Goal: Information Seeking & Learning: Learn about a topic

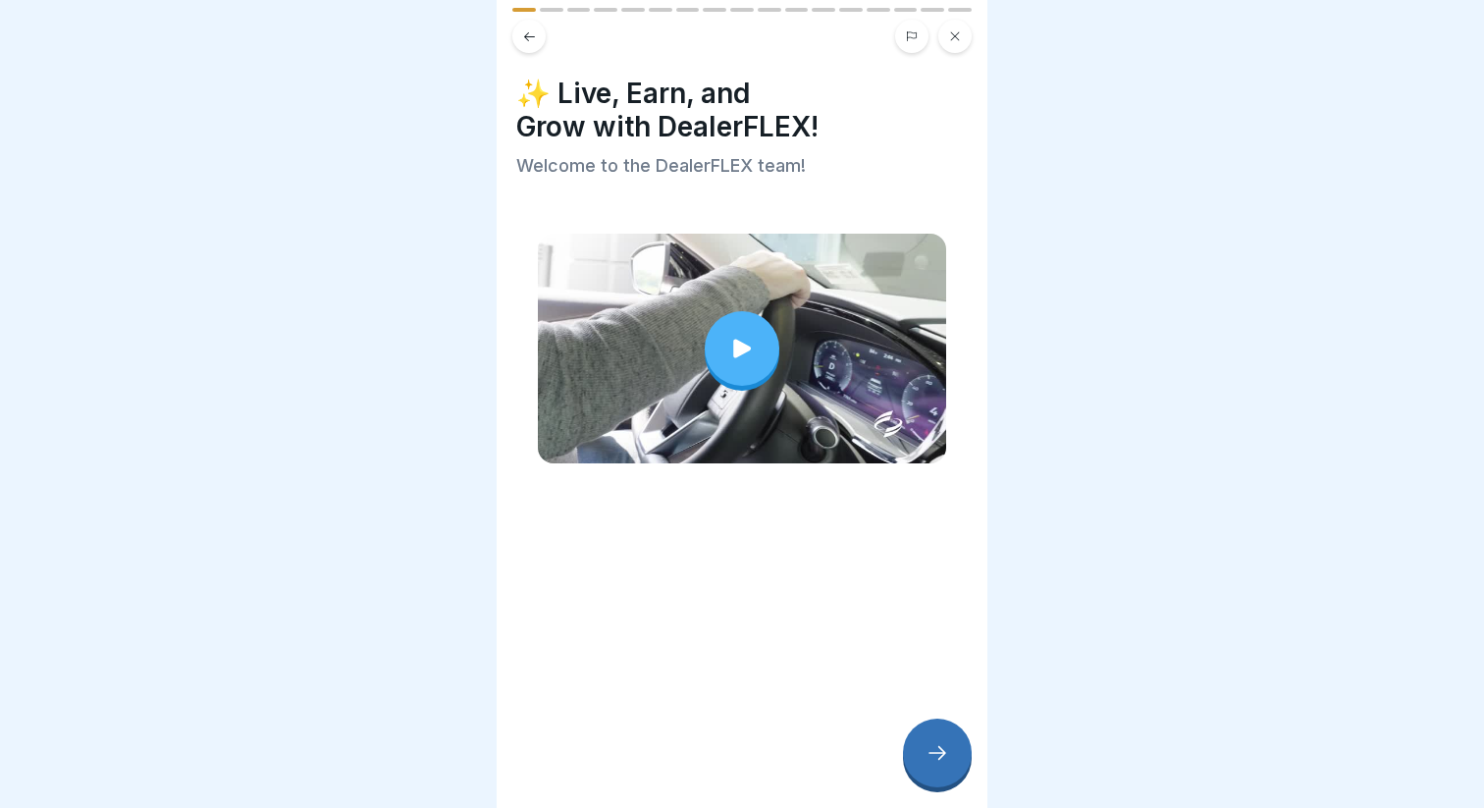
click at [730, 329] on div at bounding box center [742, 348] width 75 height 75
click at [938, 746] on icon at bounding box center [937, 753] width 24 height 24
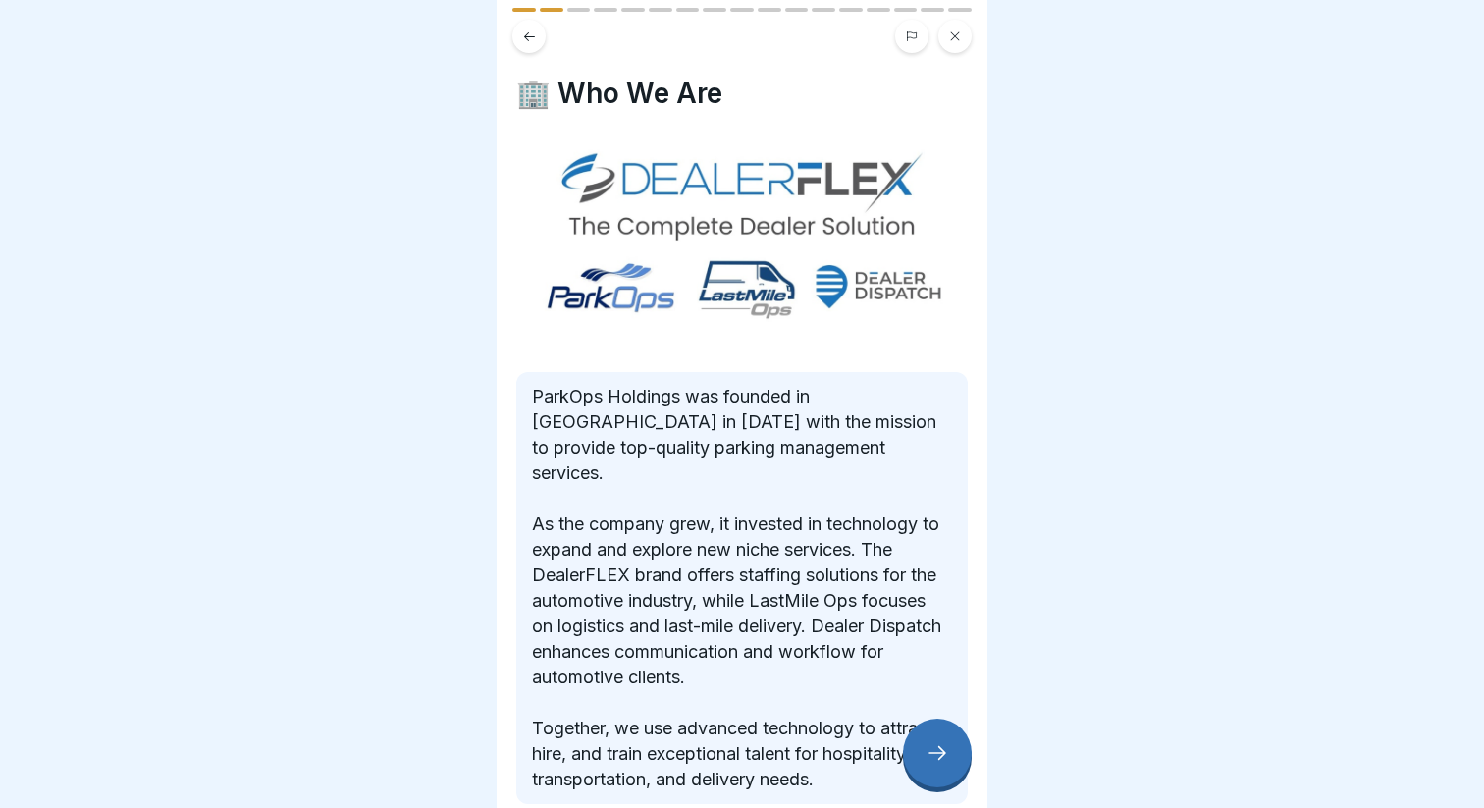
scroll to position [87, 0]
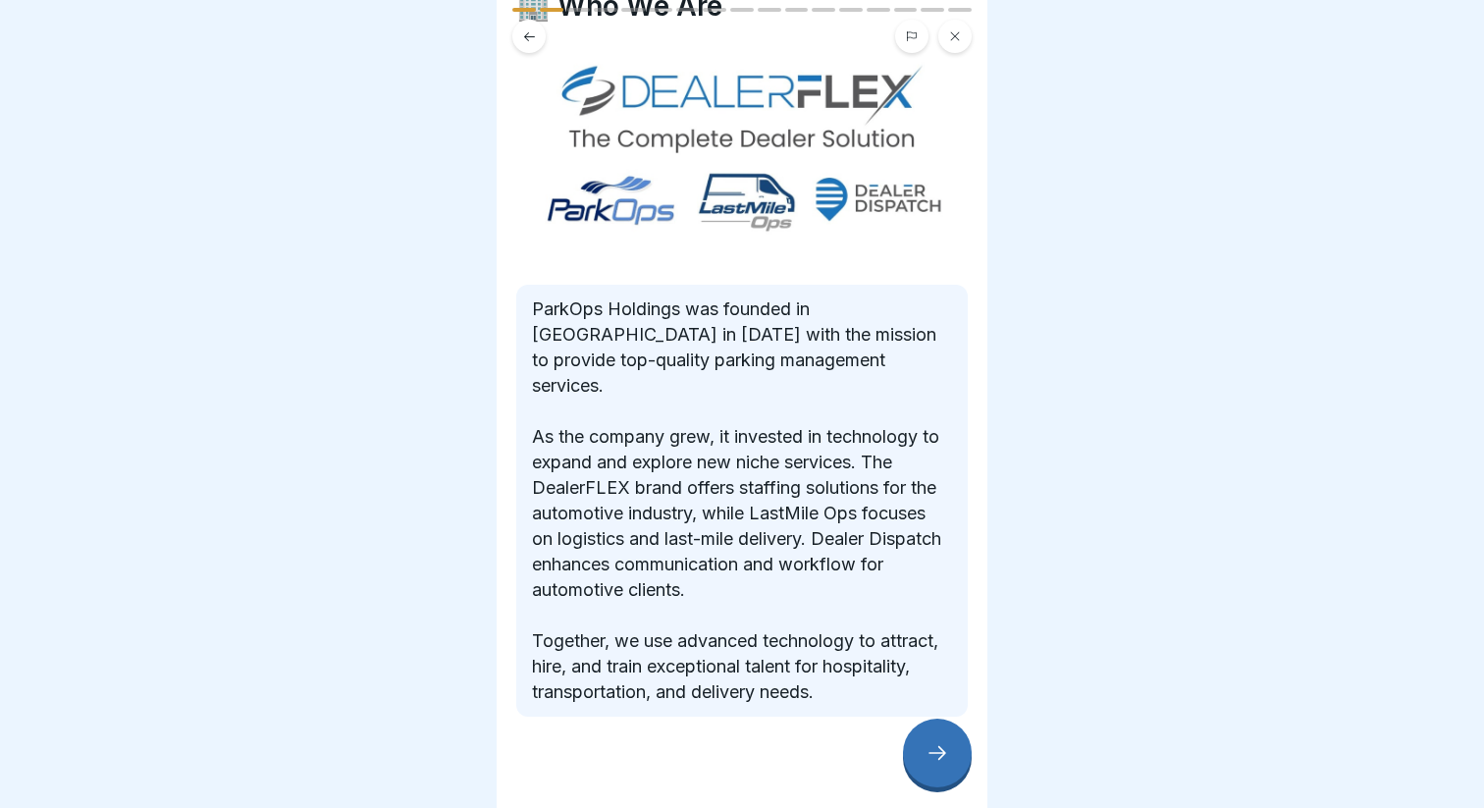
click at [917, 734] on div at bounding box center [937, 752] width 69 height 69
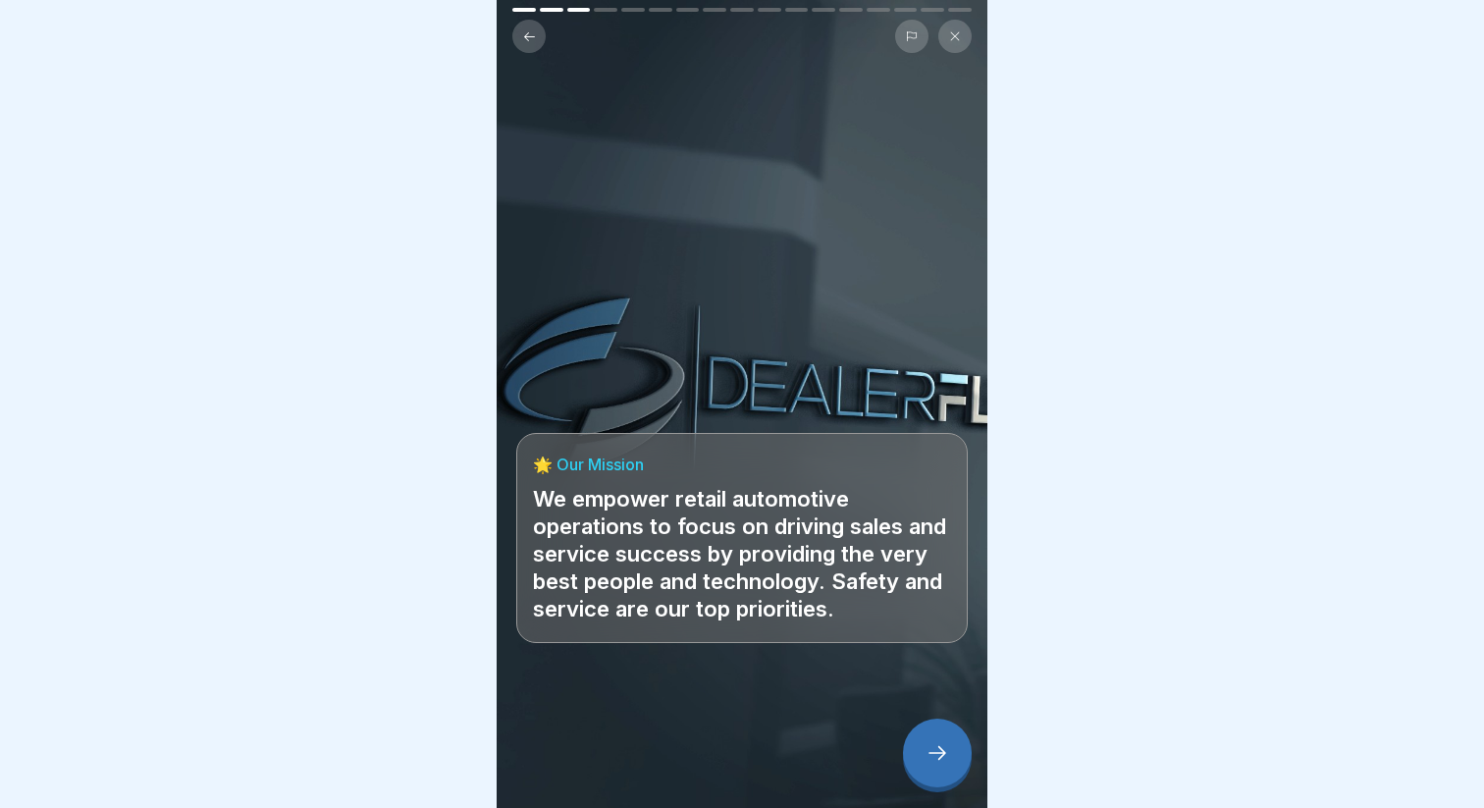
click at [917, 734] on div at bounding box center [937, 752] width 69 height 69
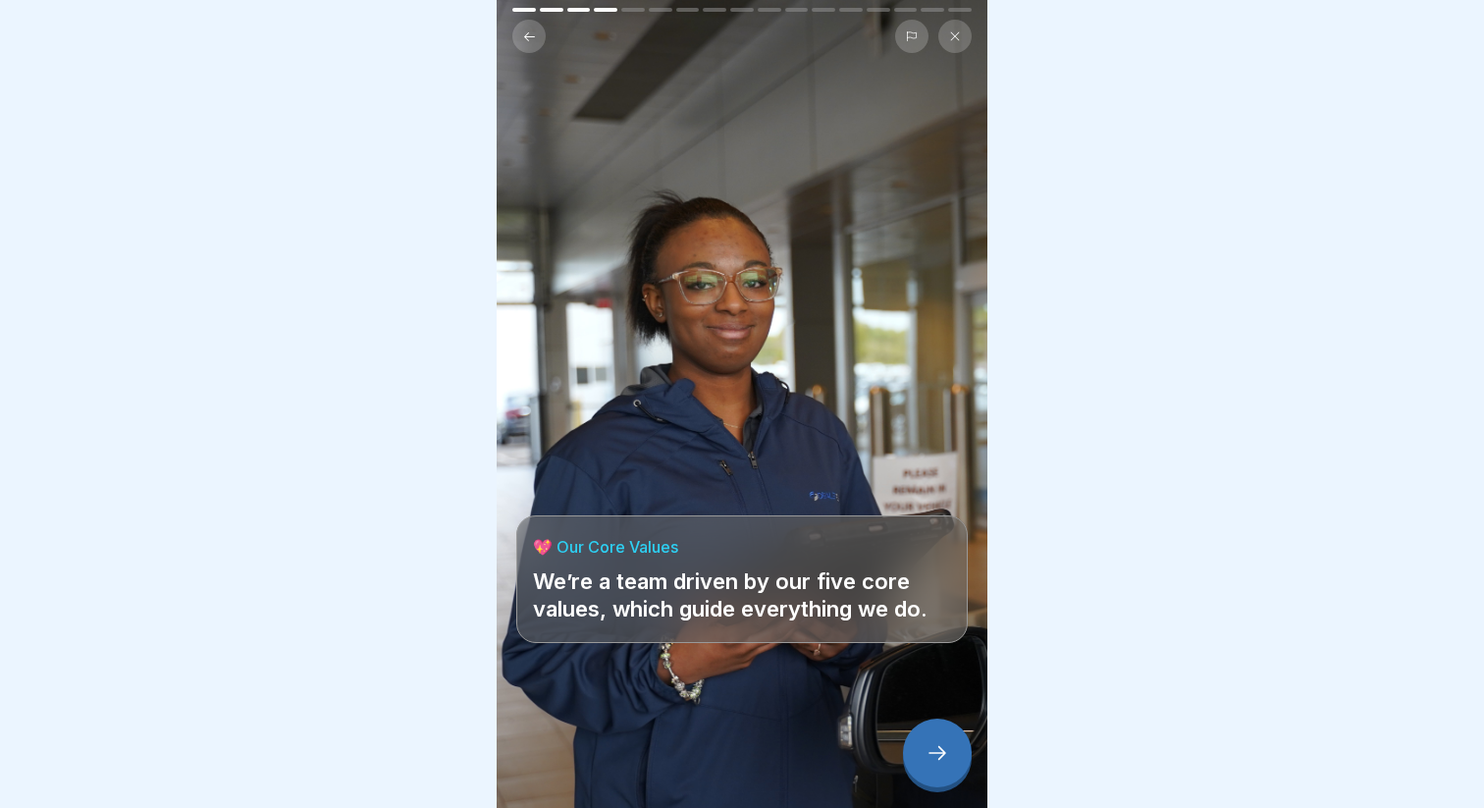
click at [917, 734] on div at bounding box center [937, 752] width 69 height 69
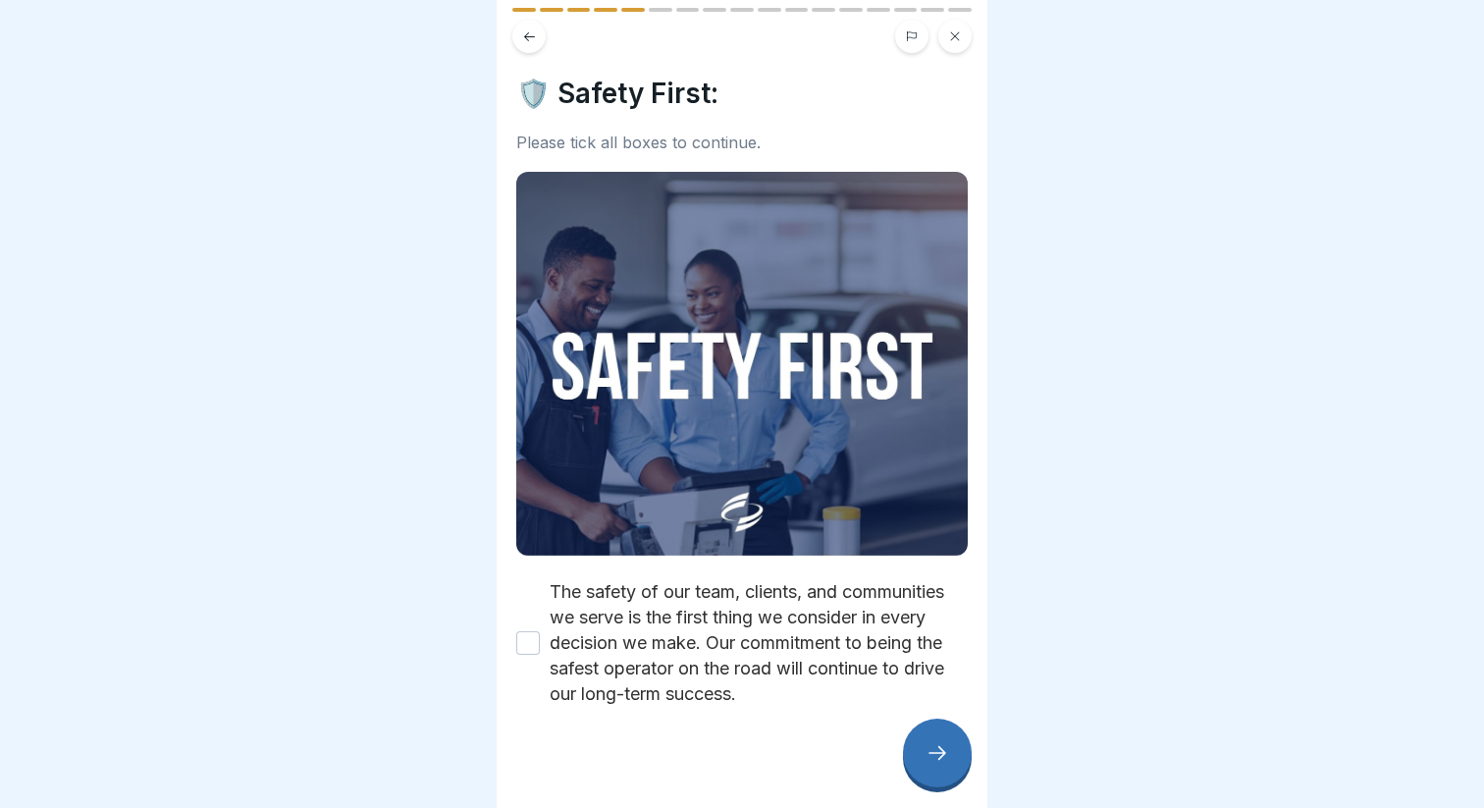
click at [558, 640] on label "The safety of our team, clients, and communities we serve is the first thing we…" at bounding box center [759, 643] width 418 height 128
click at [540, 640] on button "The safety of our team, clients, and communities we serve is the first thing we…" at bounding box center [528, 643] width 24 height 24
click at [914, 724] on div at bounding box center [741, 766] width 451 height 118
click at [923, 737] on div at bounding box center [937, 752] width 69 height 69
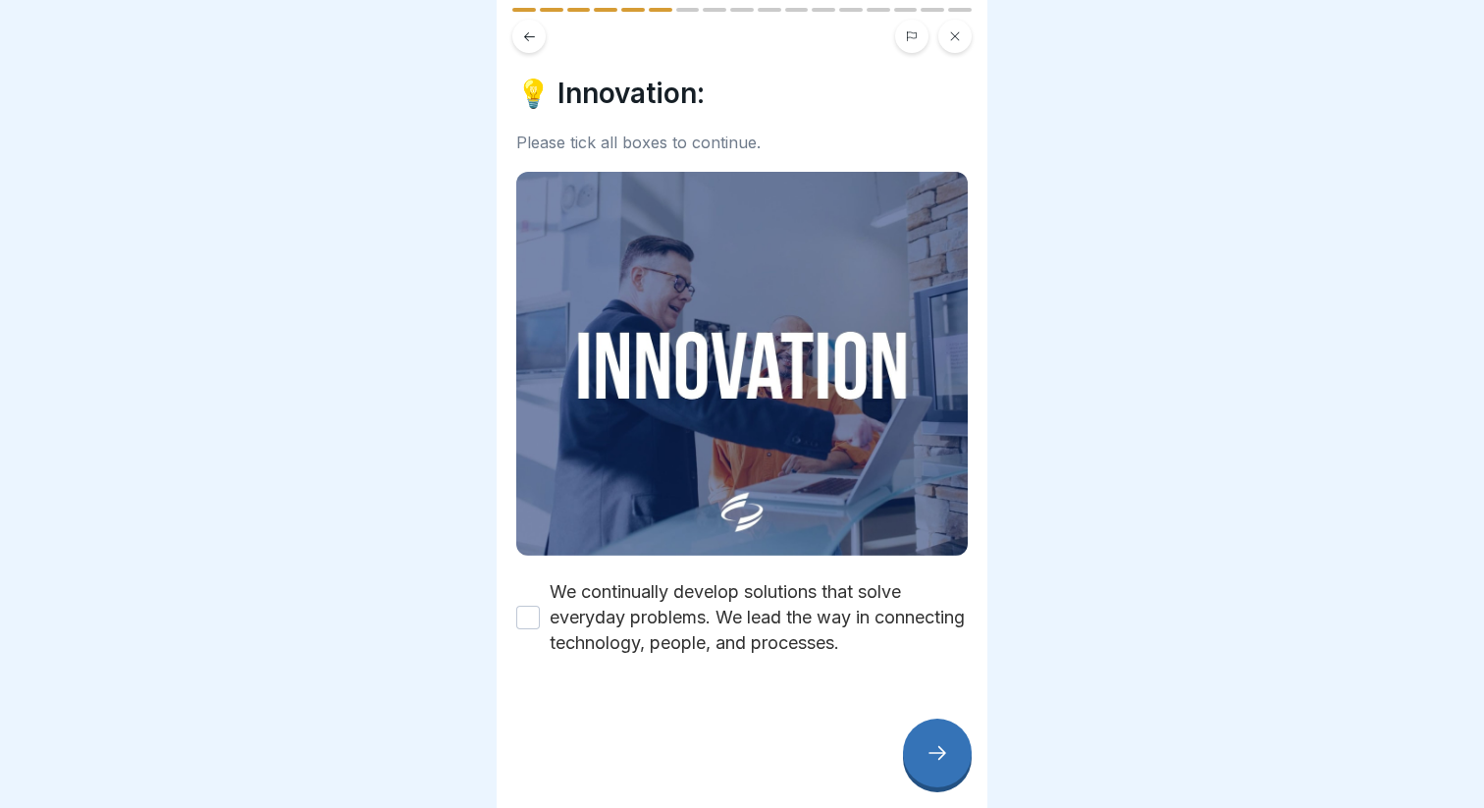
click at [679, 679] on div at bounding box center [741, 714] width 451 height 118
click at [685, 656] on div at bounding box center [741, 714] width 451 height 118
click at [694, 652] on label "We continually develop solutions that solve everyday problems. We lead the way …" at bounding box center [759, 617] width 418 height 77
click at [540, 629] on button "We continually develop solutions that solve everyday problems. We lead the way …" at bounding box center [528, 617] width 24 height 24
click at [894, 744] on div at bounding box center [741, 714] width 451 height 118
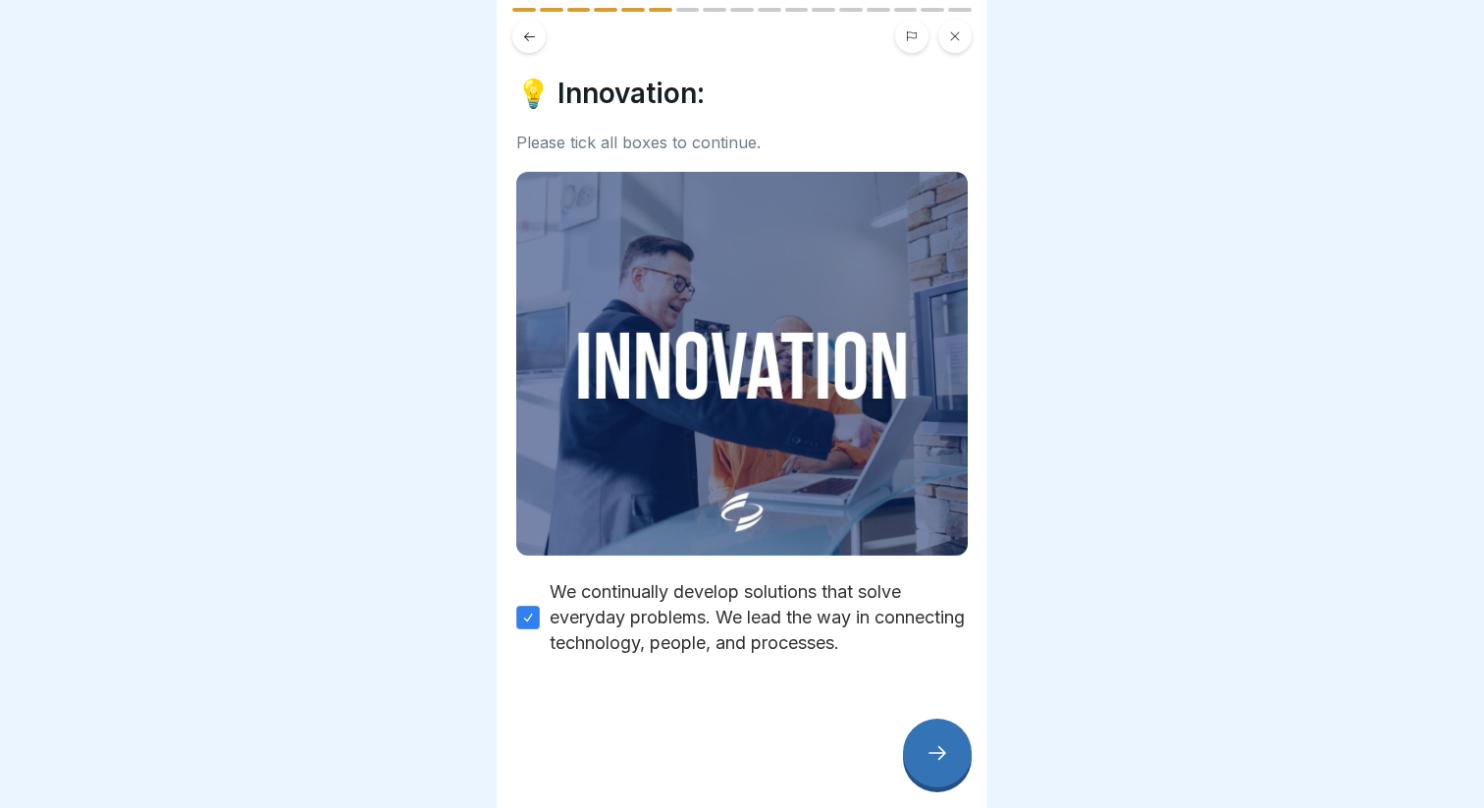
click at [909, 743] on div at bounding box center [937, 752] width 69 height 69
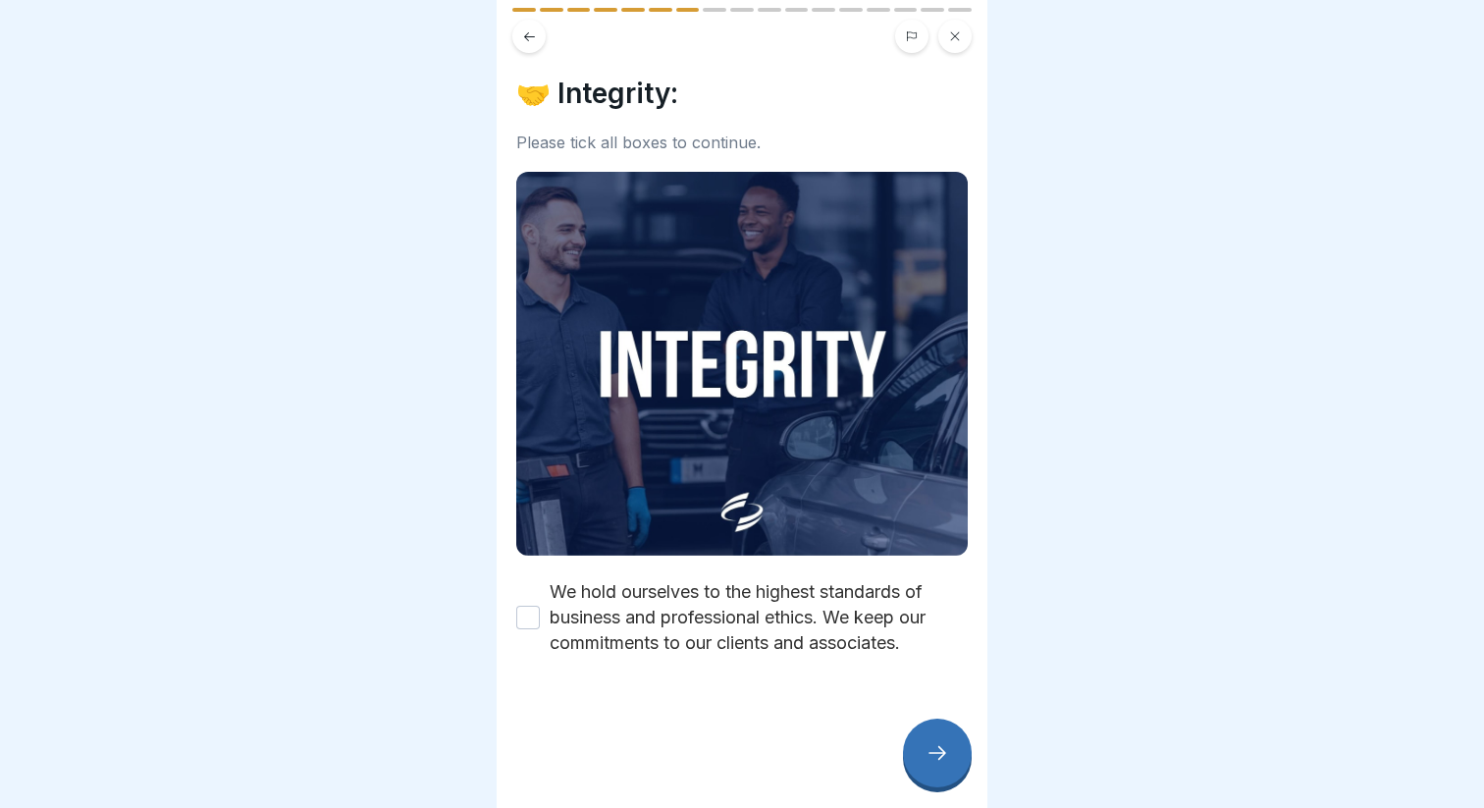
click at [688, 646] on label "We hold ourselves to the highest standards of business and professional ethics.…" at bounding box center [759, 617] width 418 height 77
click at [540, 629] on button "We hold ourselves to the highest standards of business and professional ethics.…" at bounding box center [528, 617] width 24 height 24
click at [930, 760] on icon at bounding box center [937, 753] width 24 height 24
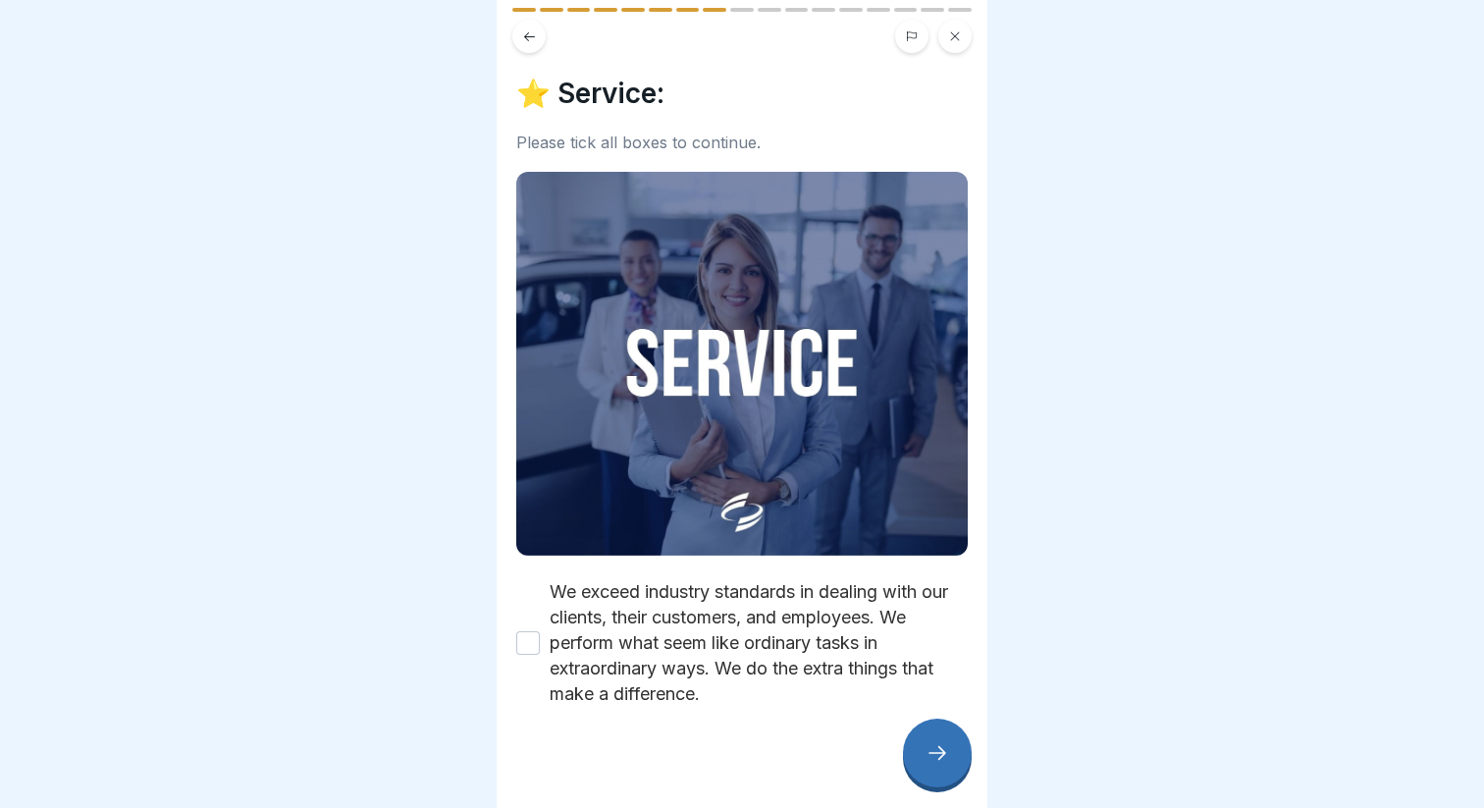
click at [752, 661] on label "We exceed industry standards in dealing with our clients, their customers, and …" at bounding box center [759, 643] width 418 height 128
click at [540, 655] on button "We exceed industry standards in dealing with our clients, their customers, and …" at bounding box center [528, 643] width 24 height 24
click at [925, 746] on icon at bounding box center [937, 753] width 24 height 24
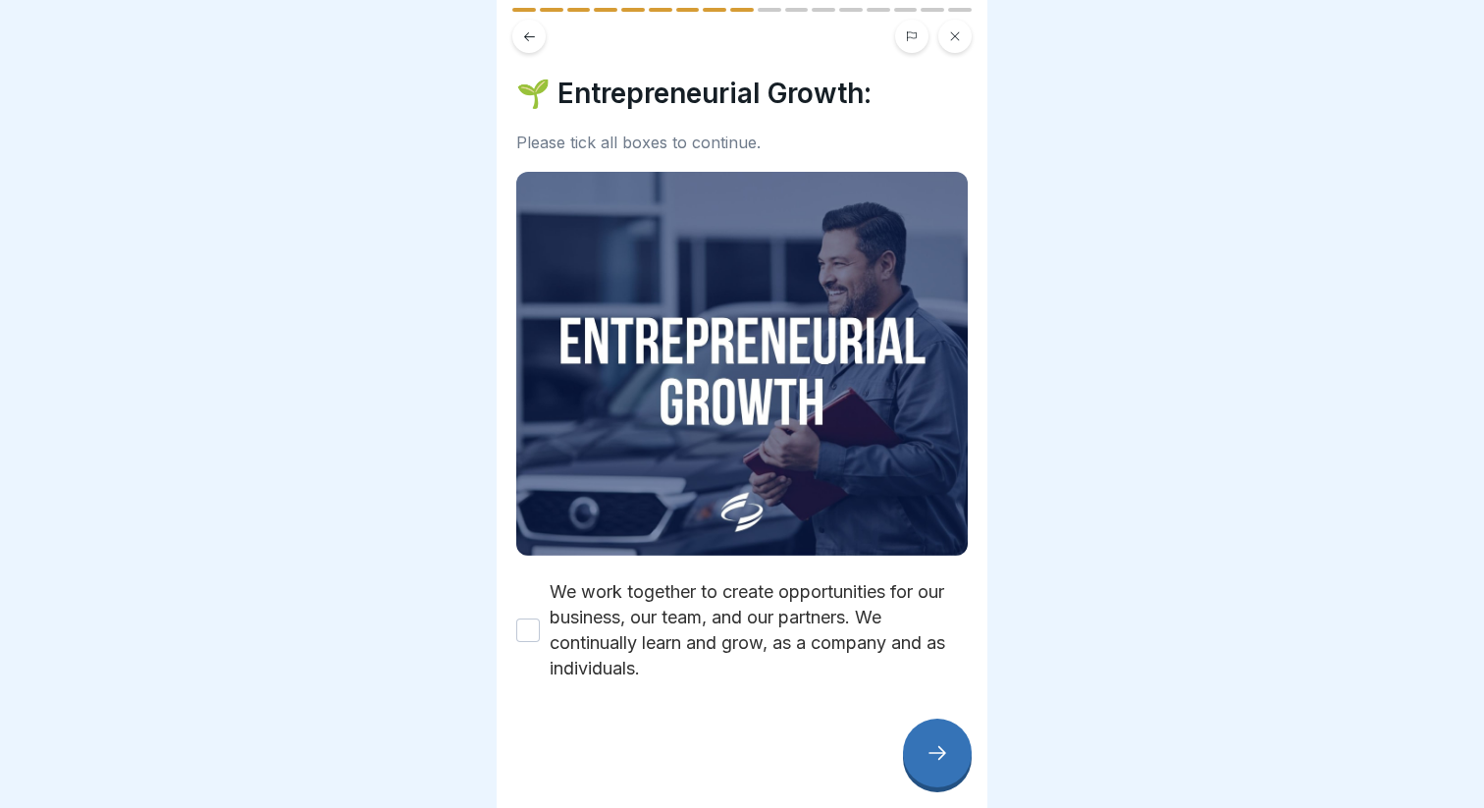
click at [733, 638] on label "We work together to create opportunities for our business, our team, and our pa…" at bounding box center [759, 630] width 418 height 102
click at [540, 638] on button "We work together to create opportunities for our business, our team, and our pa…" at bounding box center [528, 630] width 24 height 24
click at [943, 746] on icon at bounding box center [937, 753] width 24 height 24
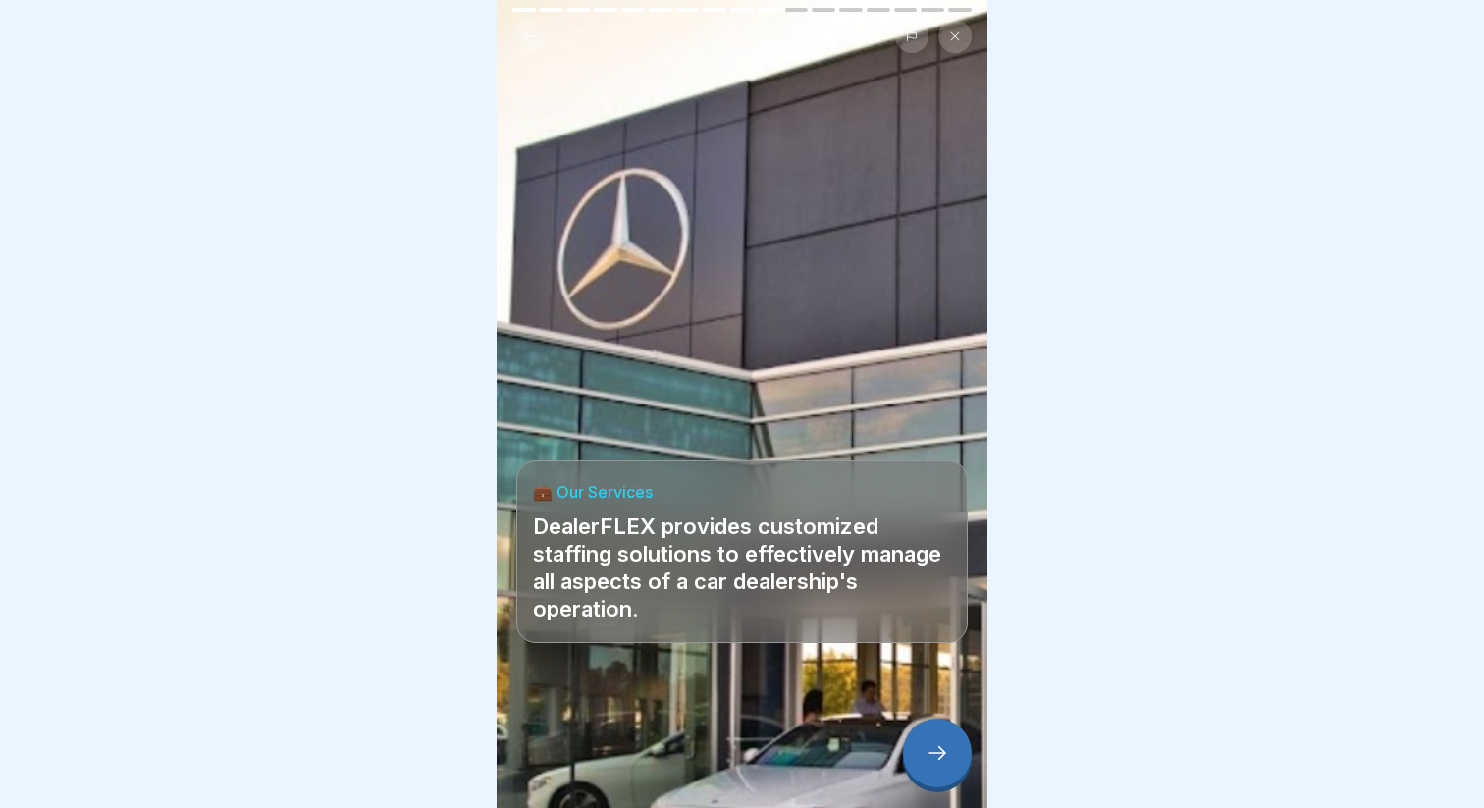
click at [942, 757] on icon at bounding box center [937, 753] width 24 height 24
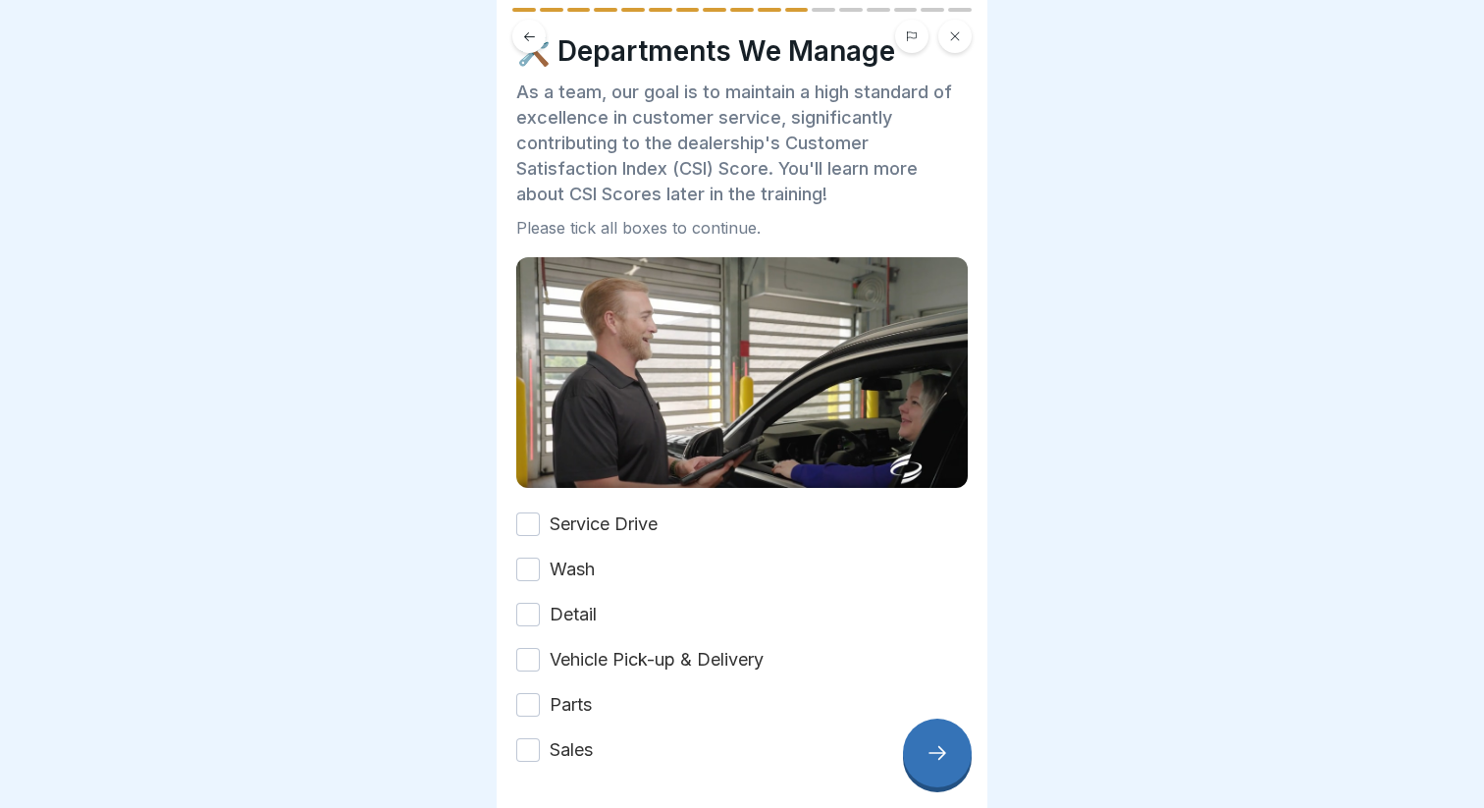
scroll to position [41, 0]
click at [527, 501] on div "🛠️ Departments We Manage As a team, our goal is to maintain a high standard of …" at bounding box center [741, 399] width 451 height 728
click at [530, 535] on button "Service Drive" at bounding box center [528, 525] width 24 height 24
click at [532, 560] on button "Wash" at bounding box center [528, 570] width 24 height 24
click at [531, 626] on button "Detail" at bounding box center [528, 615] width 24 height 24
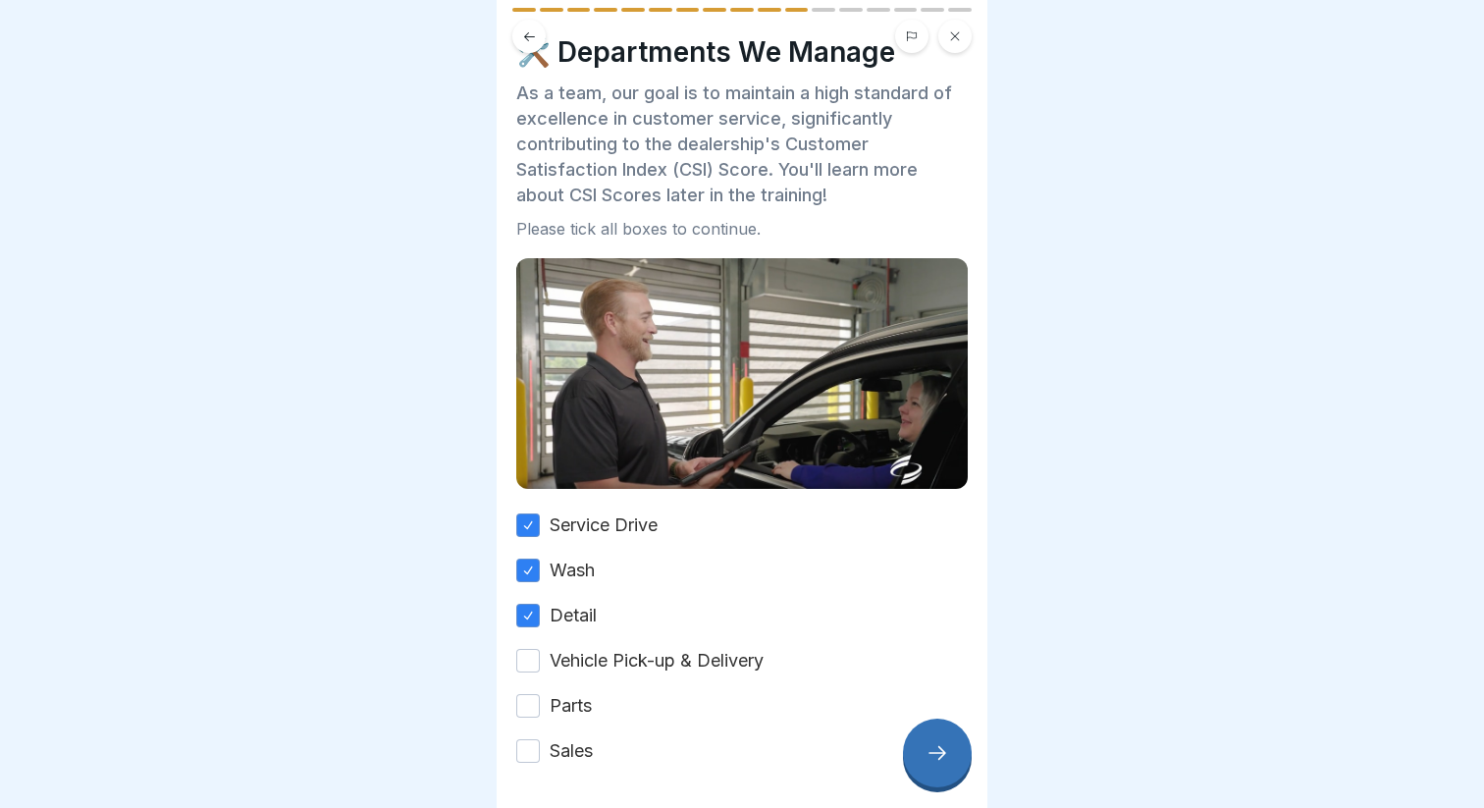
click at [531, 674] on div "Service Drive Wash Detail Vehicle Pick-up & Delivery Parts Sales" at bounding box center [741, 637] width 451 height 251
click at [527, 666] on button "Vehicle Pick-up & Delivery" at bounding box center [528, 661] width 24 height 24
click at [531, 706] on button "Parts" at bounding box center [528, 706] width 24 height 24
click at [529, 751] on button "Sales" at bounding box center [528, 751] width 24 height 24
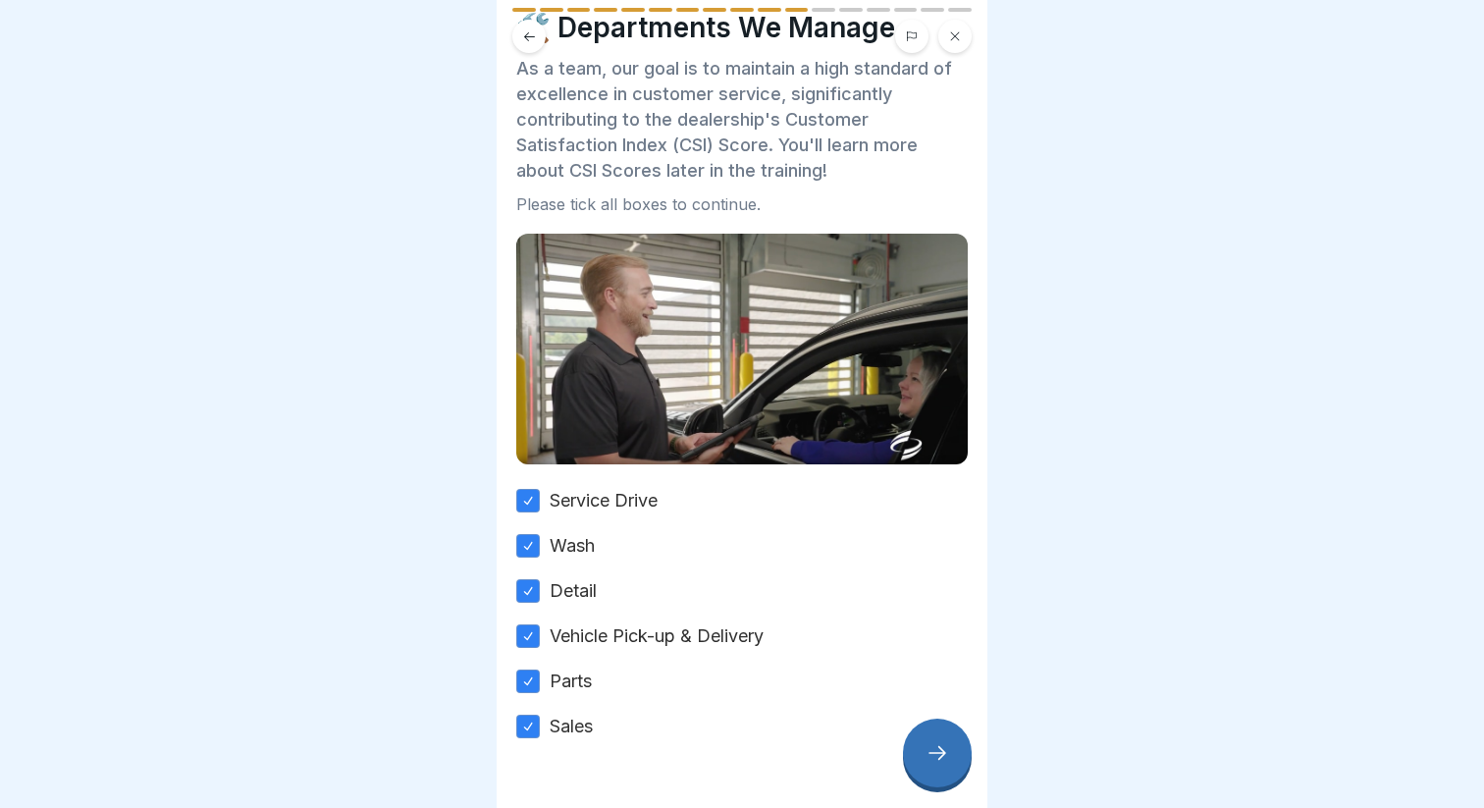
scroll to position [115, 0]
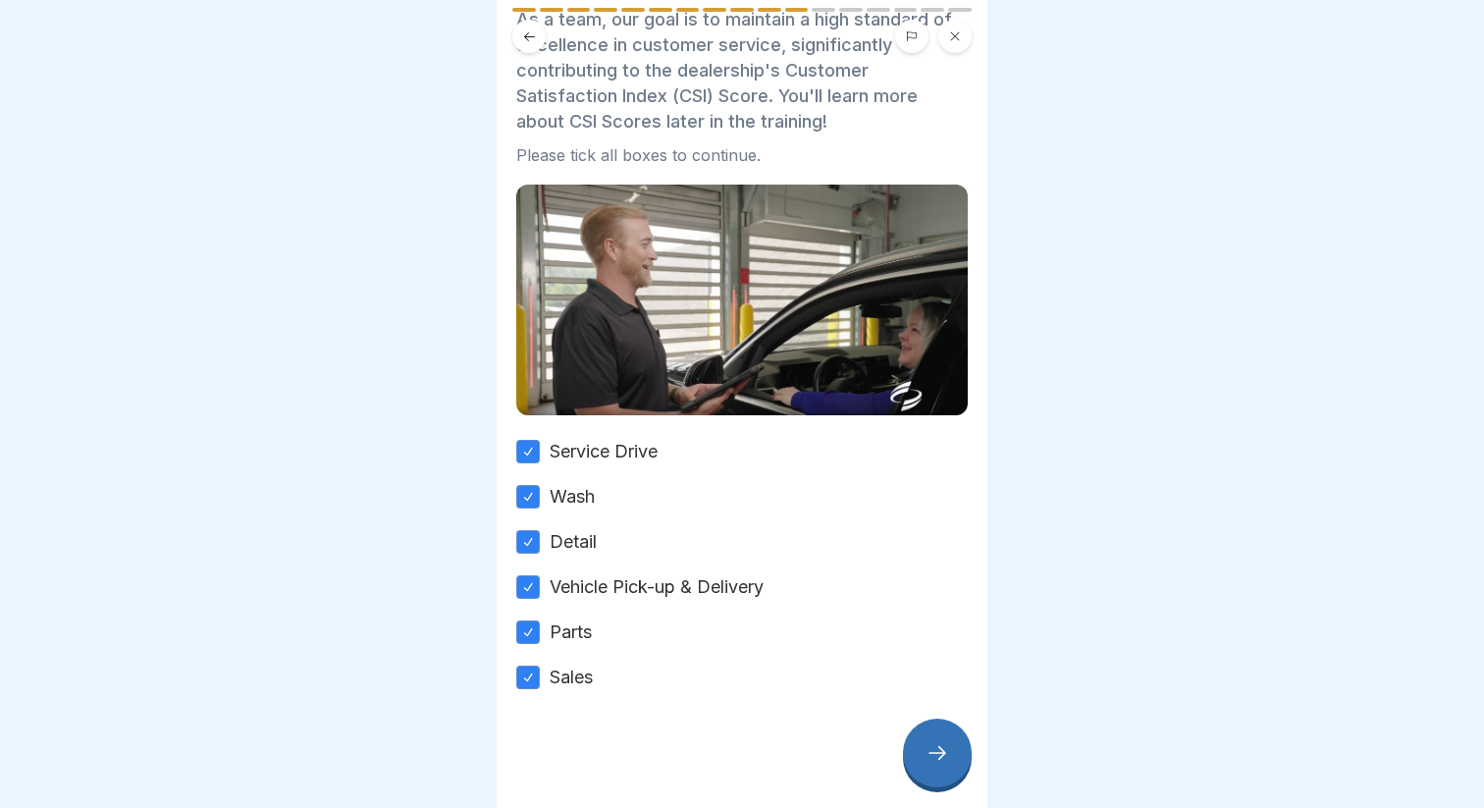
click at [921, 740] on div at bounding box center [937, 752] width 69 height 69
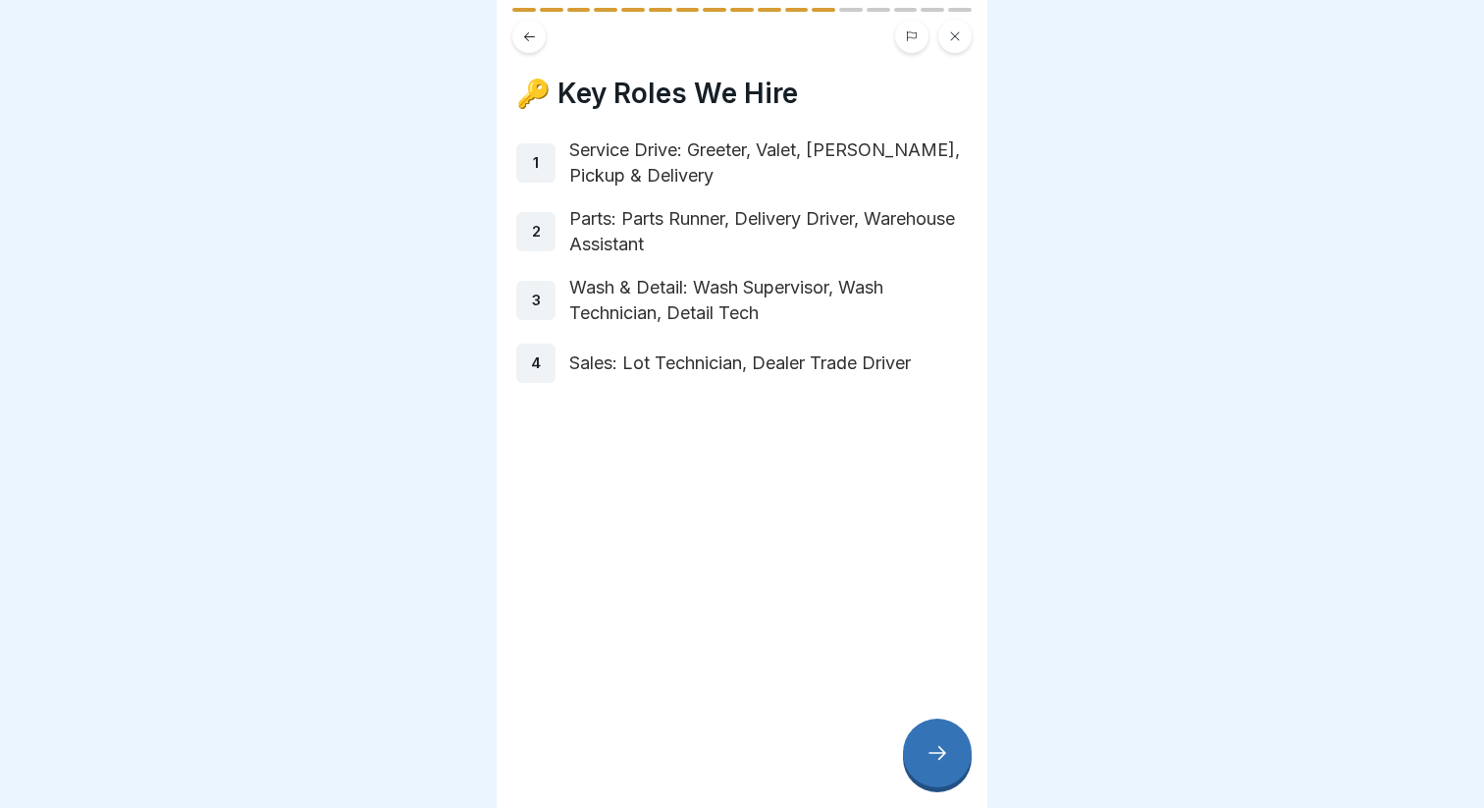
click at [939, 731] on div at bounding box center [937, 752] width 69 height 69
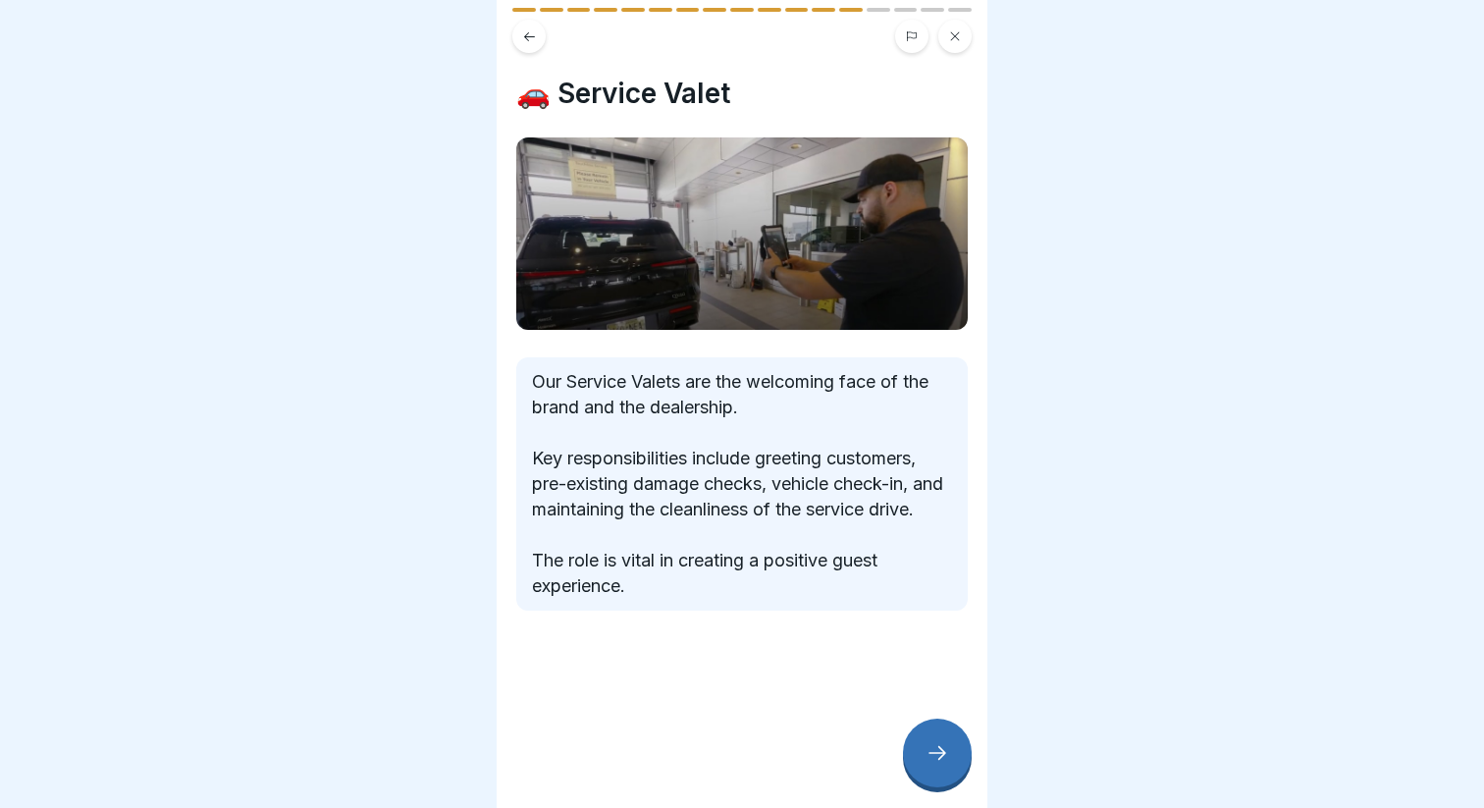
click at [936, 763] on icon at bounding box center [937, 753] width 24 height 24
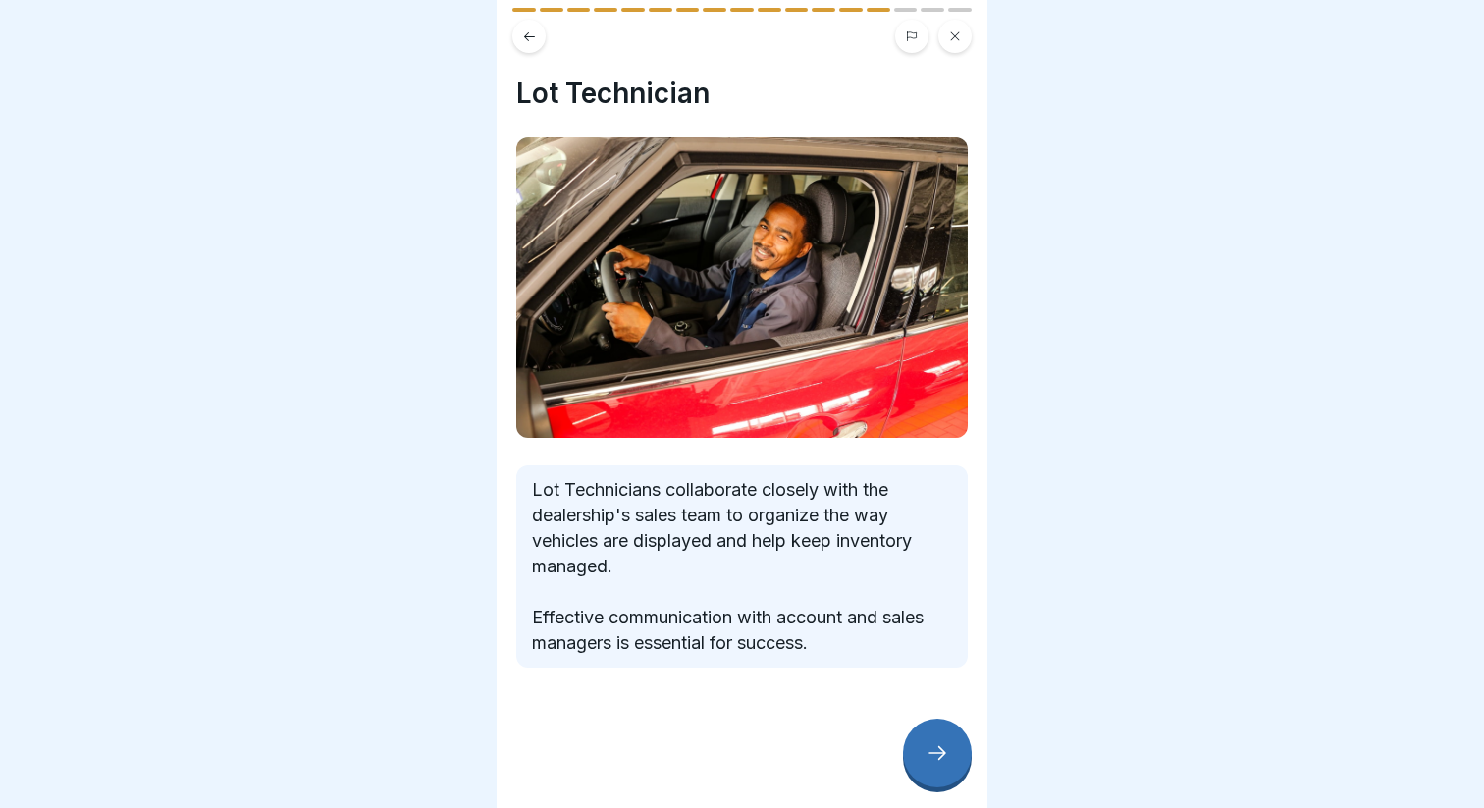
click at [930, 765] on div at bounding box center [937, 752] width 69 height 69
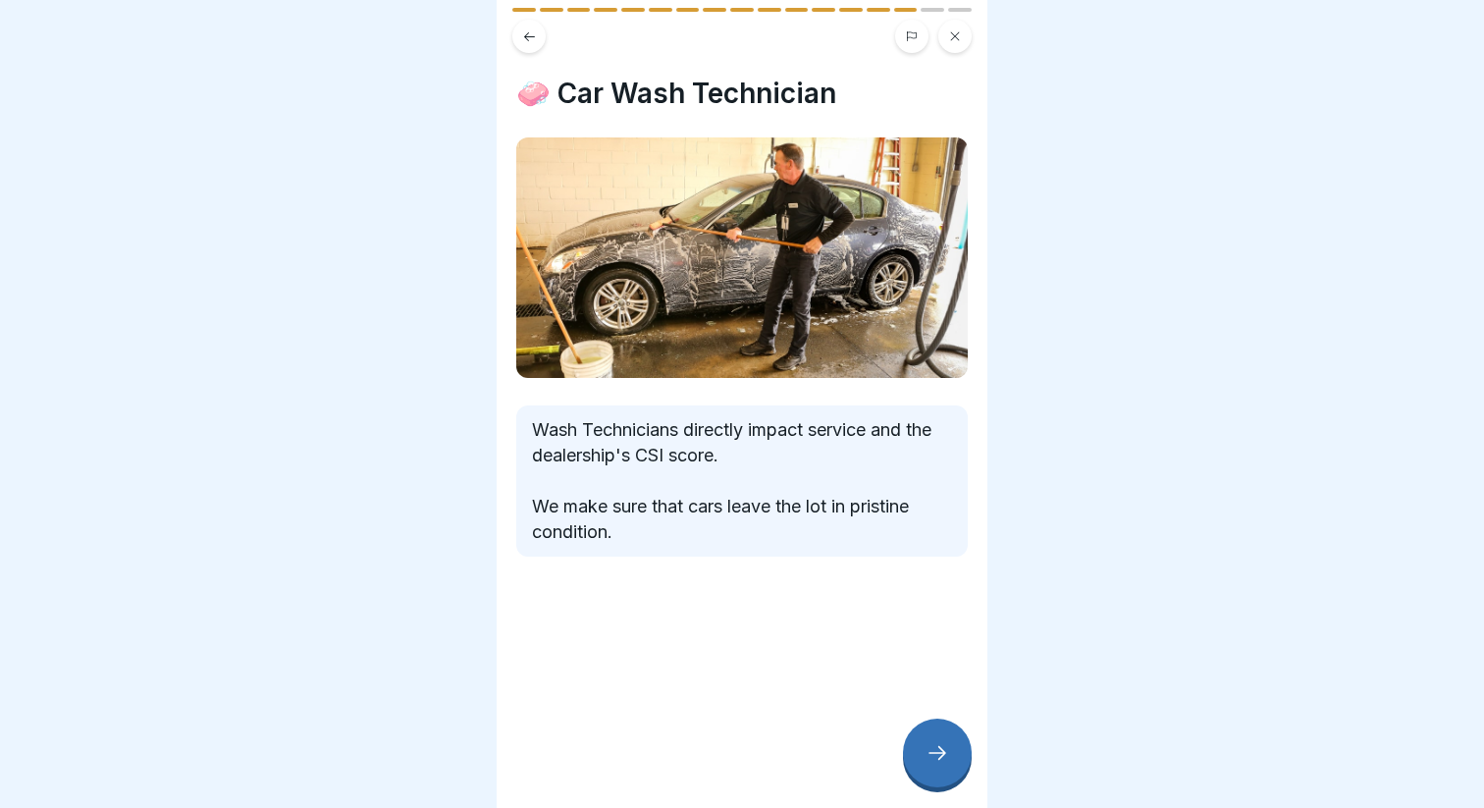
click at [930, 765] on div at bounding box center [937, 752] width 69 height 69
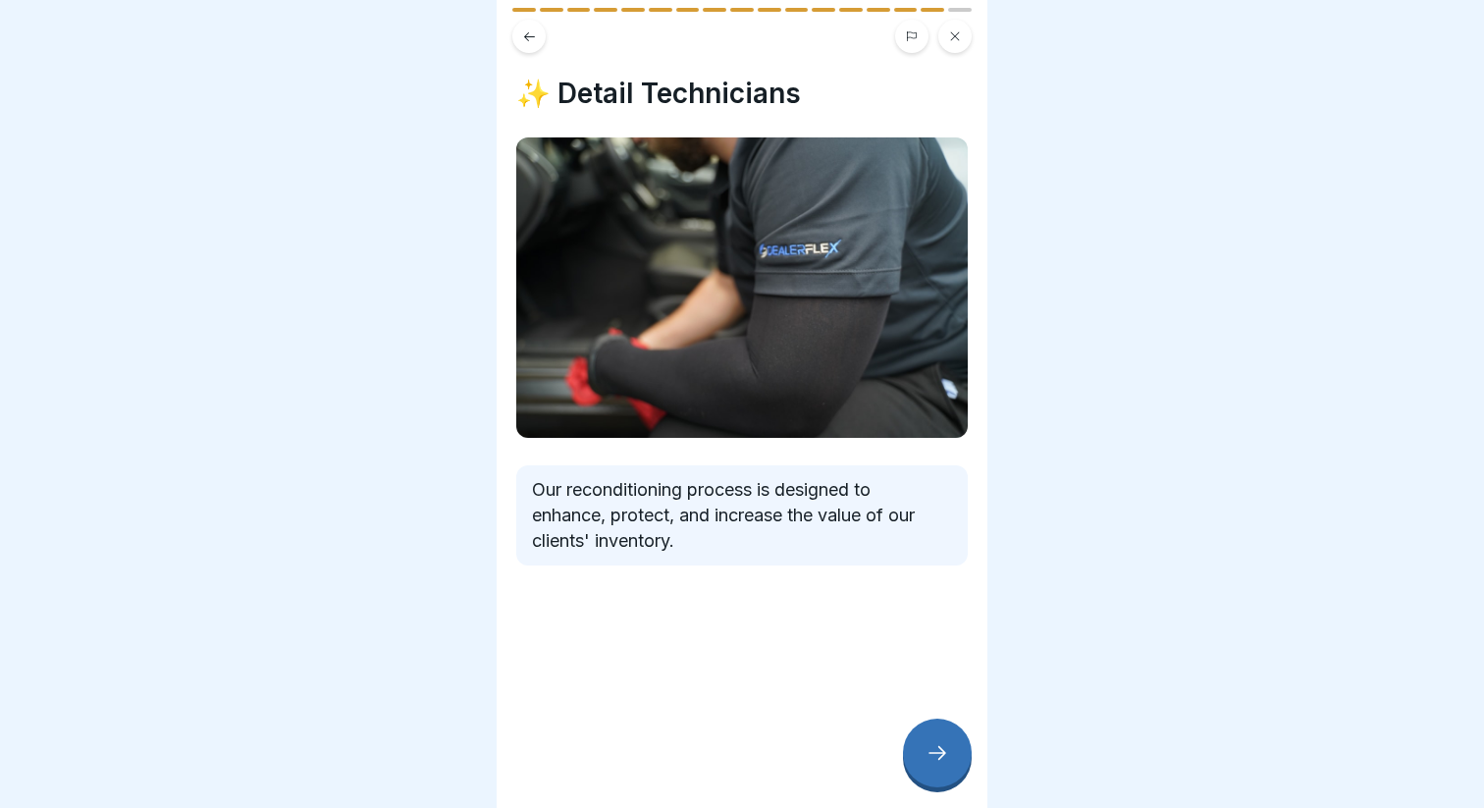
click at [941, 763] on icon at bounding box center [937, 753] width 24 height 24
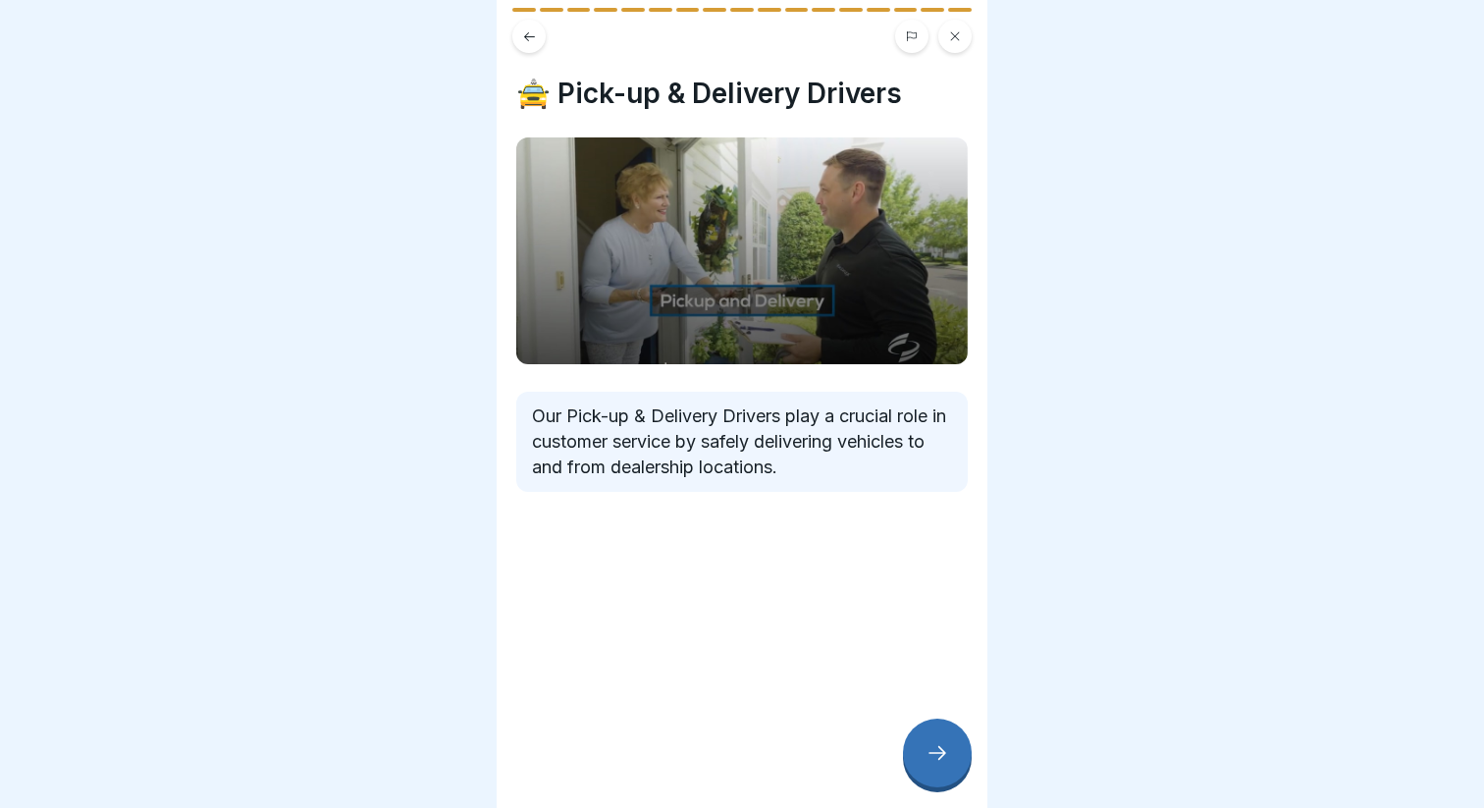
click at [941, 763] on icon at bounding box center [937, 753] width 24 height 24
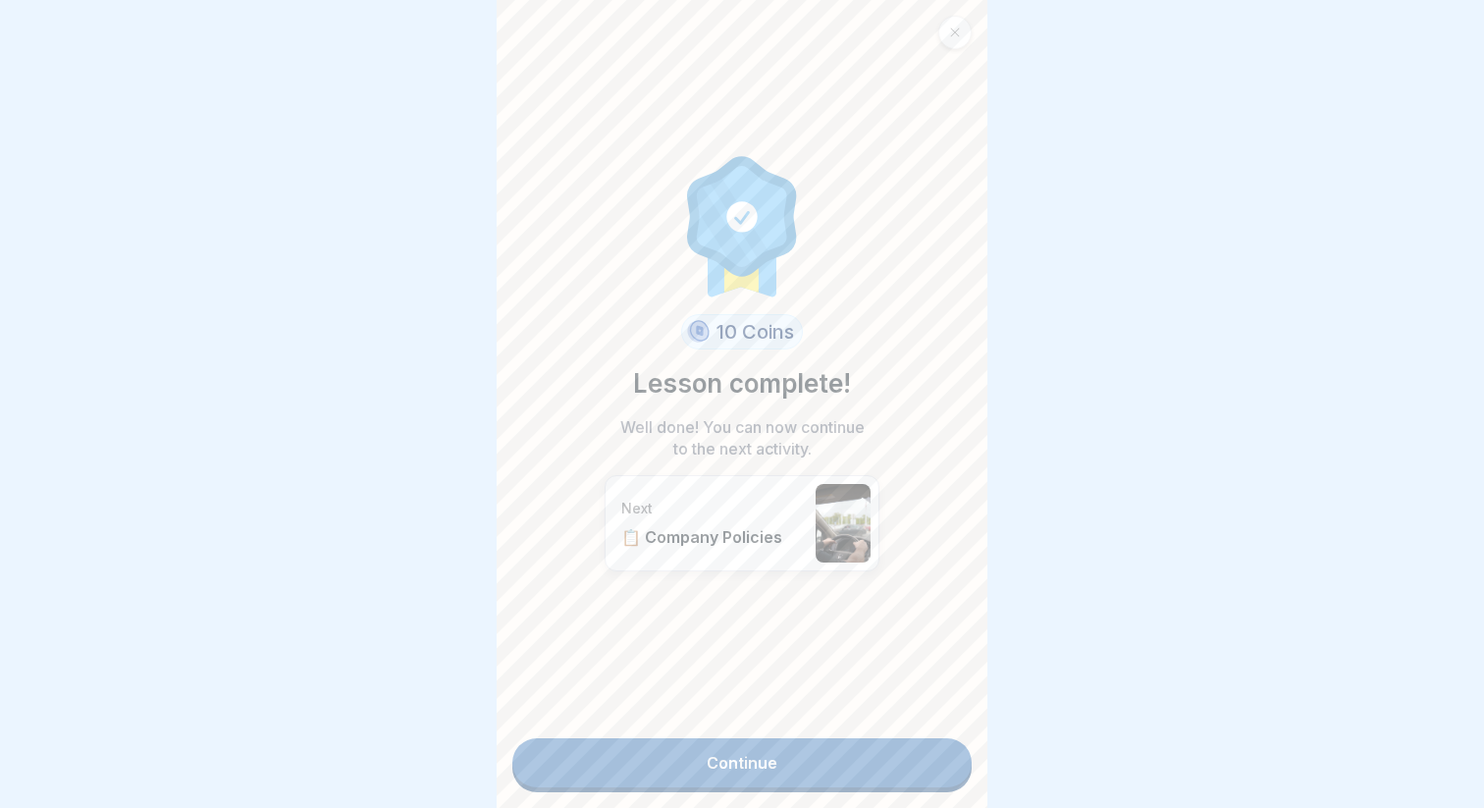
click at [922, 765] on link "Continue" at bounding box center [741, 762] width 459 height 49
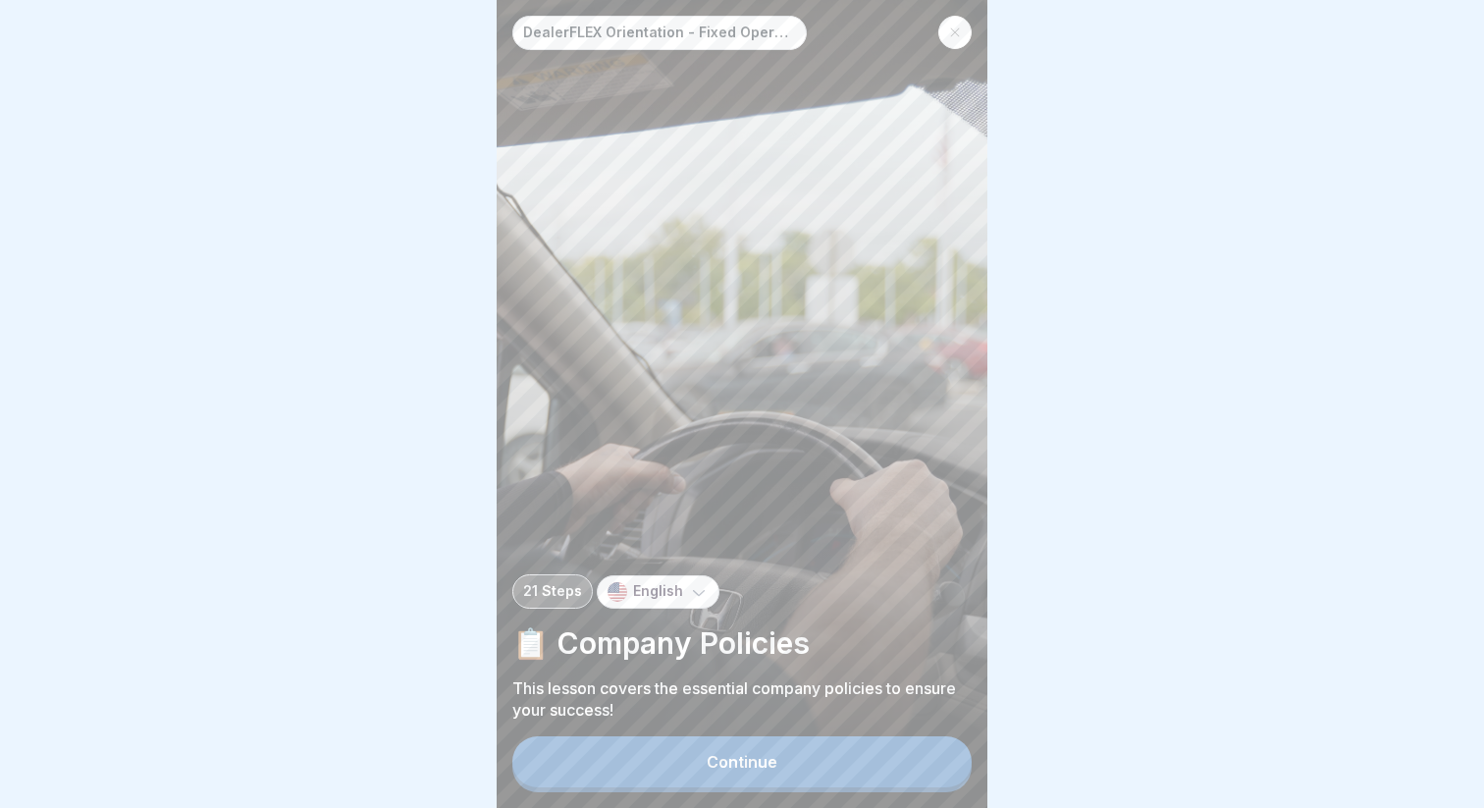
click at [886, 748] on button "Continue" at bounding box center [741, 761] width 459 height 51
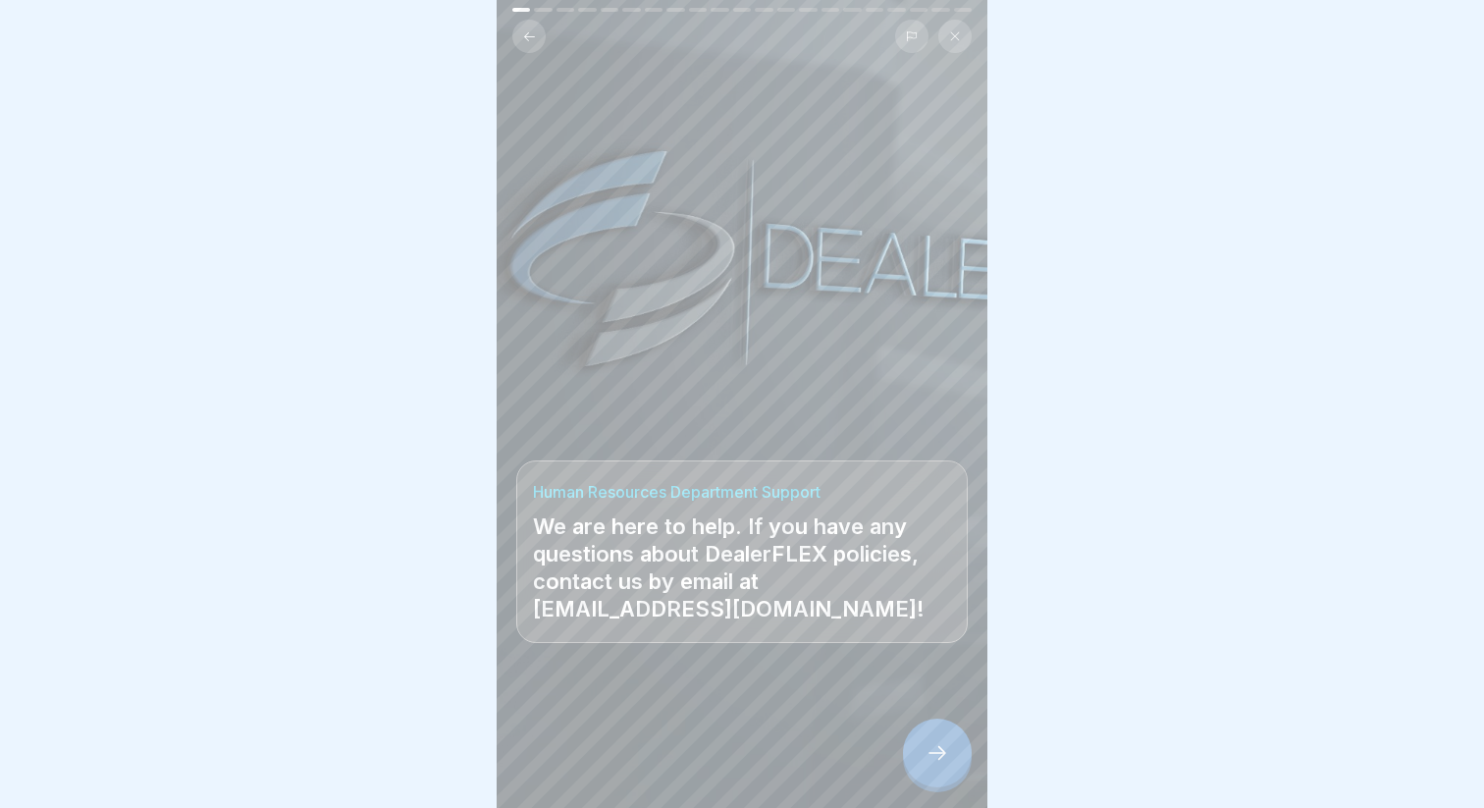
click at [936, 748] on icon at bounding box center [937, 753] width 24 height 24
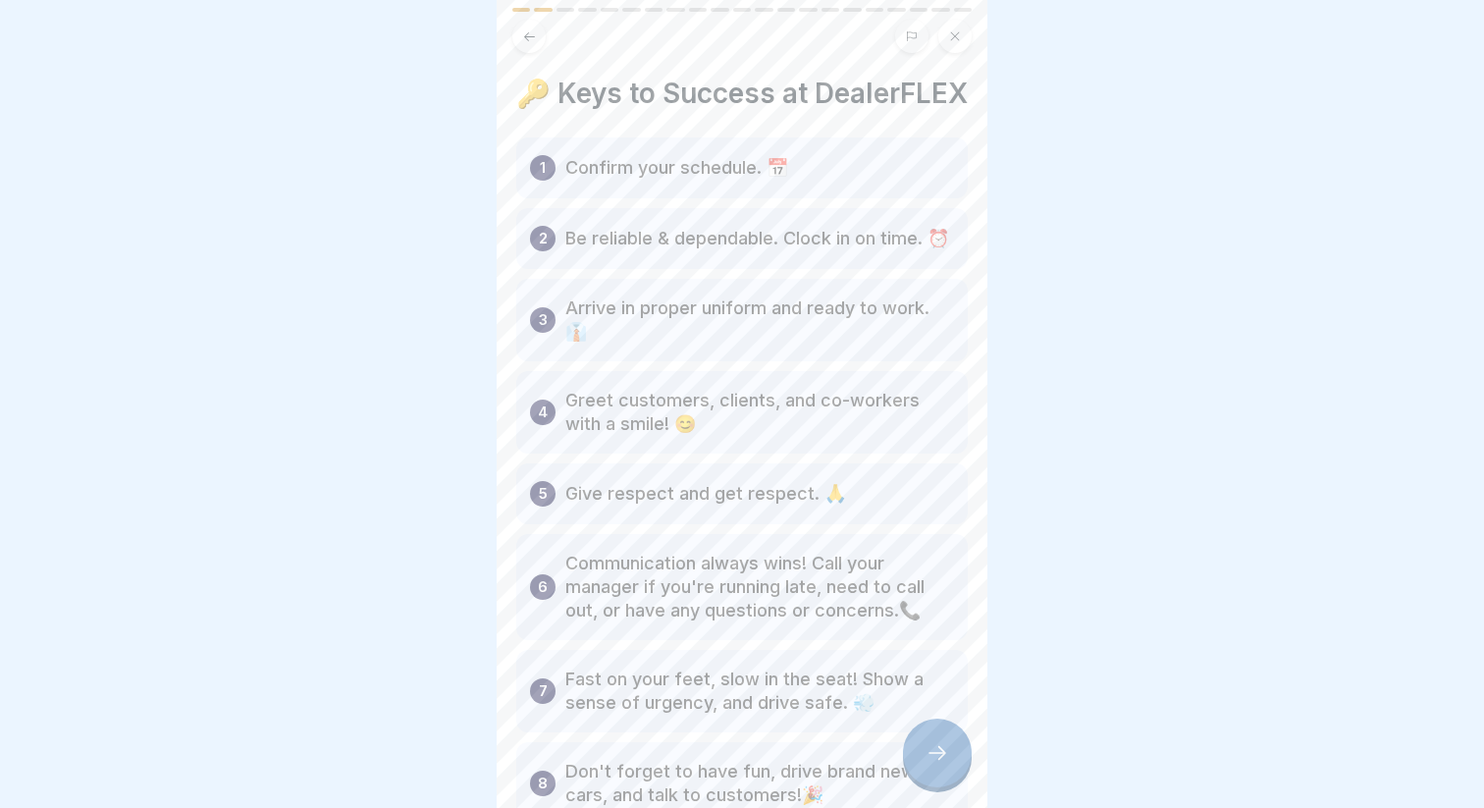
click at [936, 749] on icon at bounding box center [937, 753] width 24 height 24
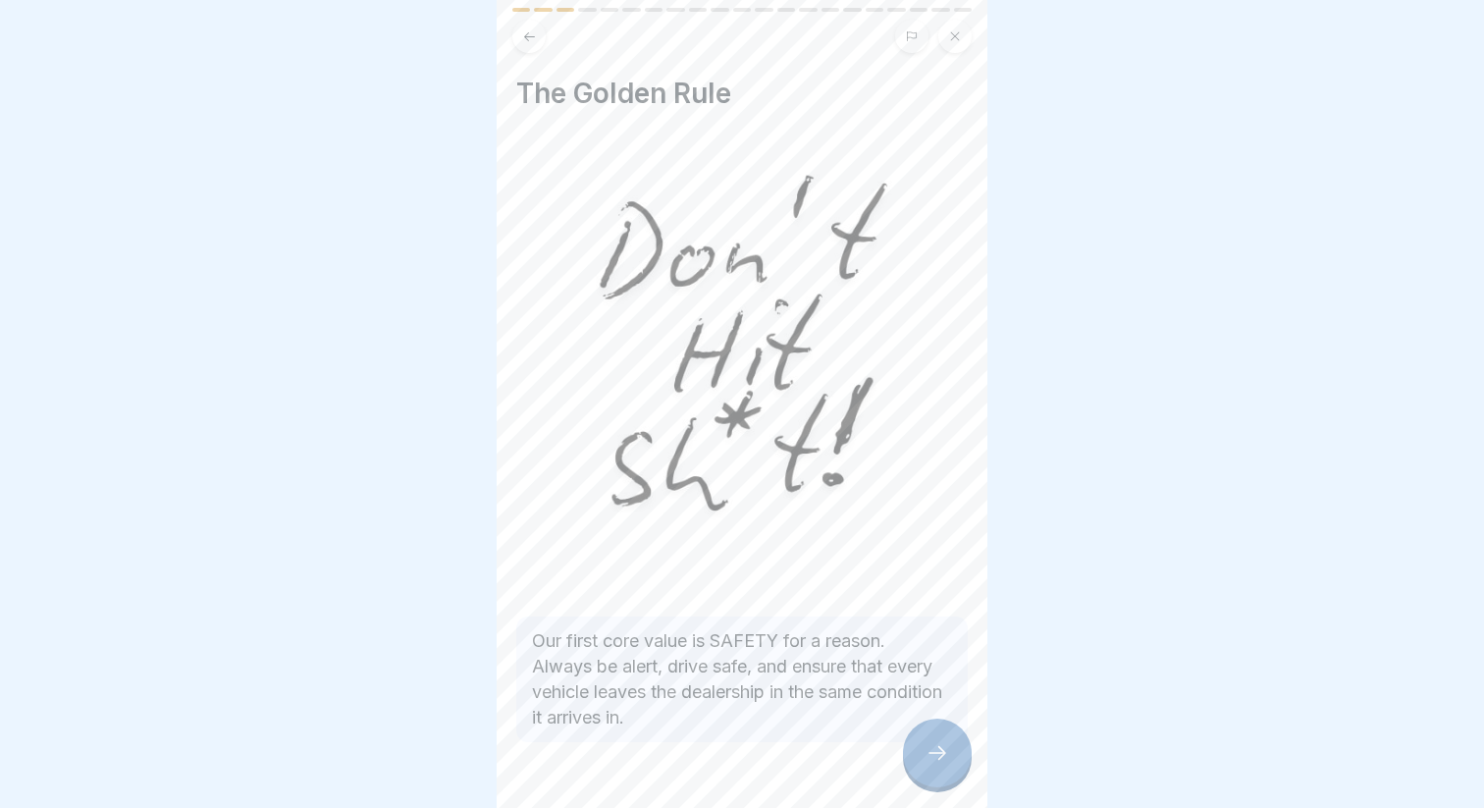
click at [937, 749] on icon at bounding box center [937, 753] width 24 height 24
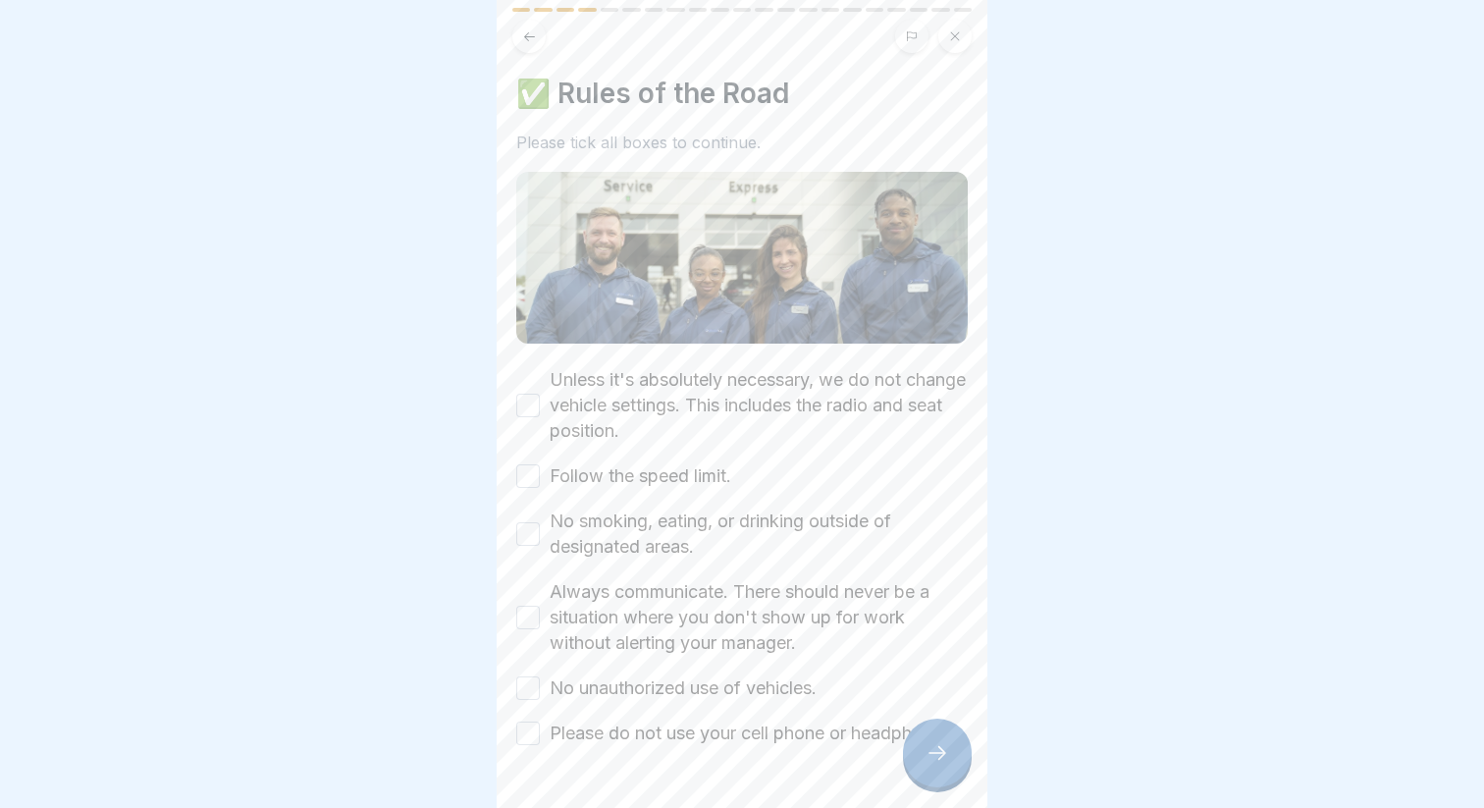
click at [529, 422] on div "Unless it's absolutely necessary, we do not change vehicle settings. This inclu…" at bounding box center [741, 405] width 451 height 77
click at [529, 412] on button "Unless it's absolutely necessary, we do not change vehicle settings. This inclu…" at bounding box center [528, 405] width 24 height 24
click at [532, 469] on button "Follow the speed limit." at bounding box center [528, 476] width 24 height 24
click at [520, 529] on button "No smoking, eating, or drinking outside of designated areas." at bounding box center [528, 534] width 24 height 24
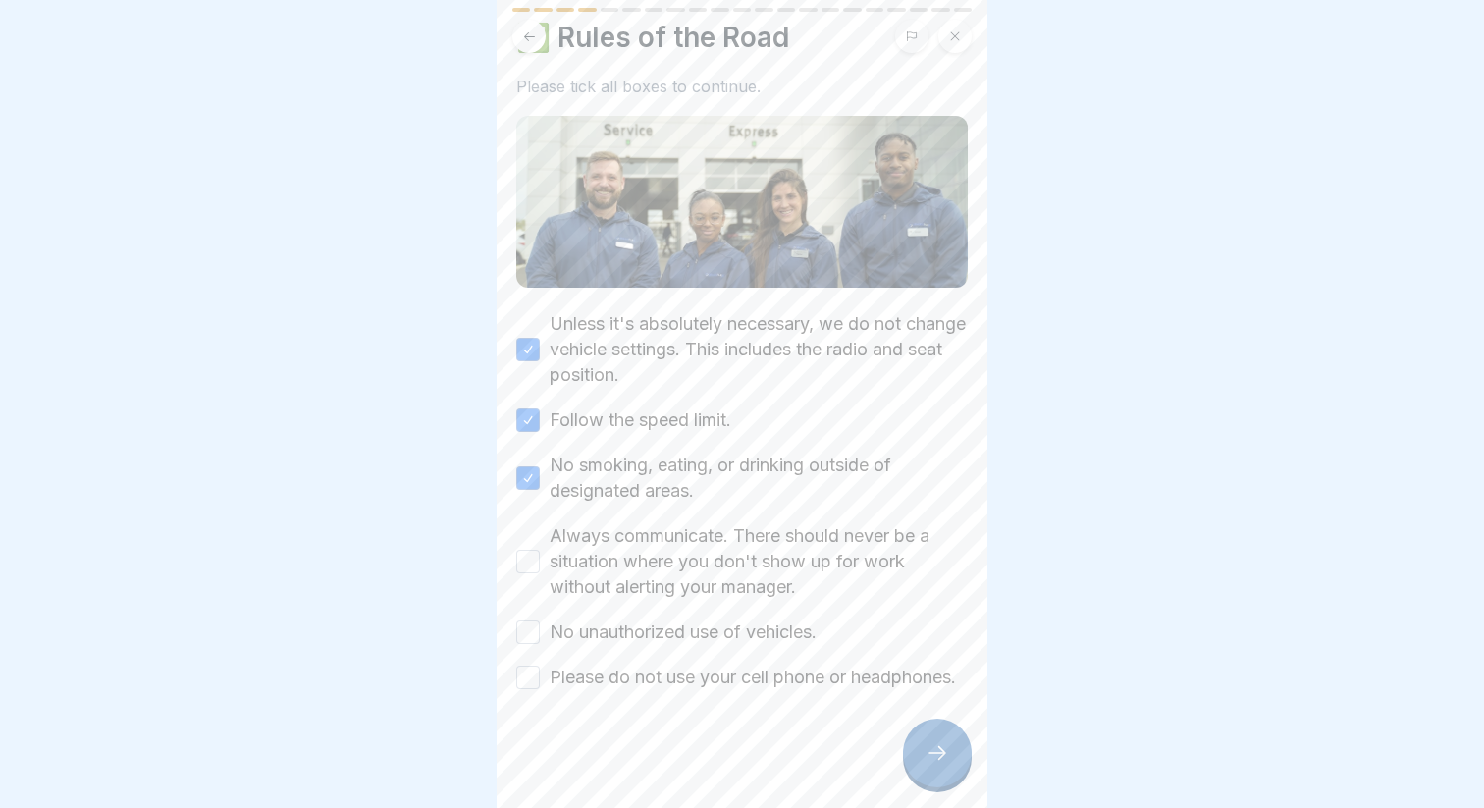
scroll to position [79, 0]
click at [524, 550] on button "Always communicate. There should never be a situation where you don't show up f…" at bounding box center [528, 562] width 24 height 24
click at [527, 620] on button "No unauthorized use of vehicles." at bounding box center [528, 632] width 24 height 24
click at [522, 667] on button "Please do not use your cell phone or headphones." at bounding box center [528, 677] width 24 height 24
click at [921, 743] on div at bounding box center [937, 752] width 69 height 69
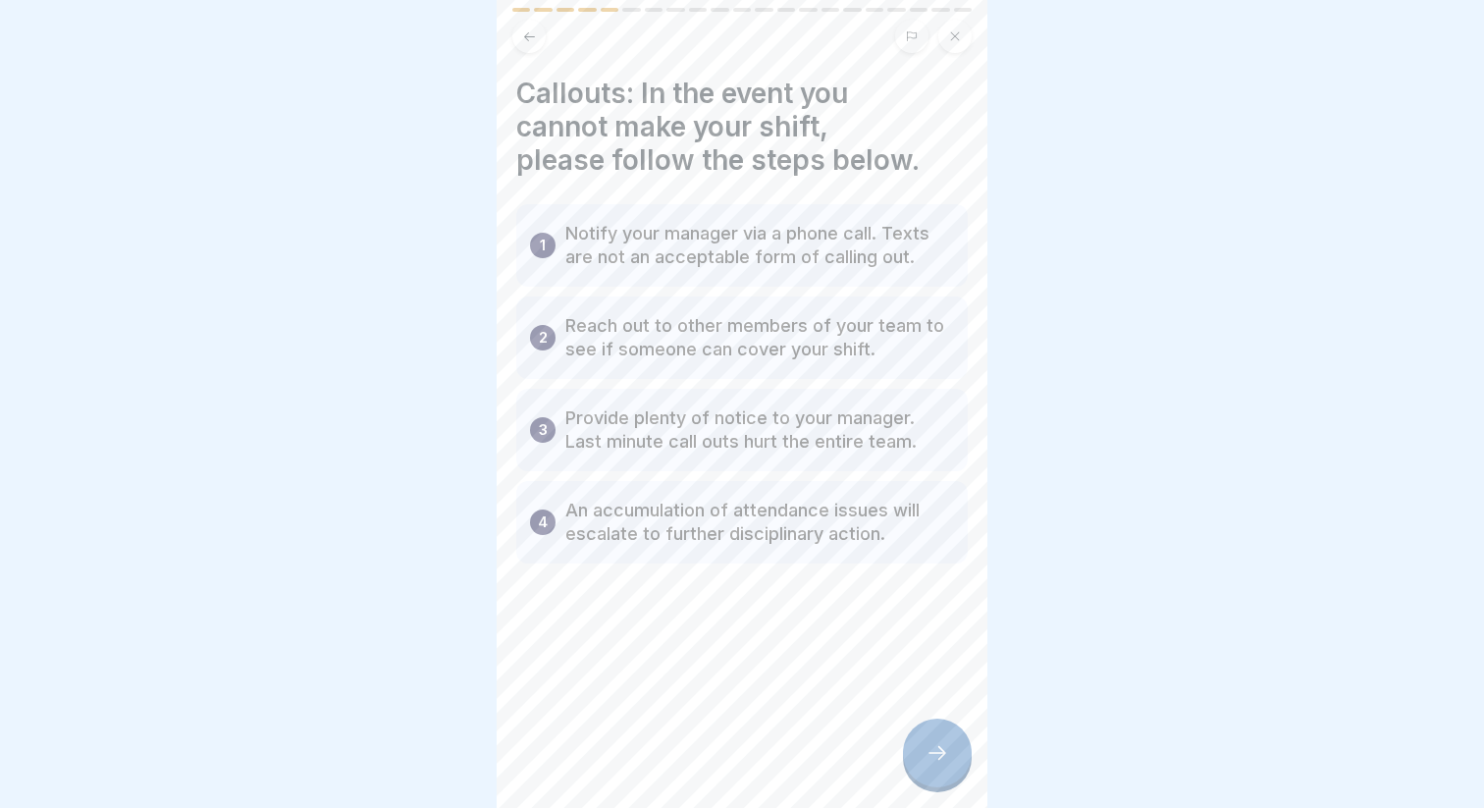
click at [922, 754] on div at bounding box center [937, 752] width 69 height 69
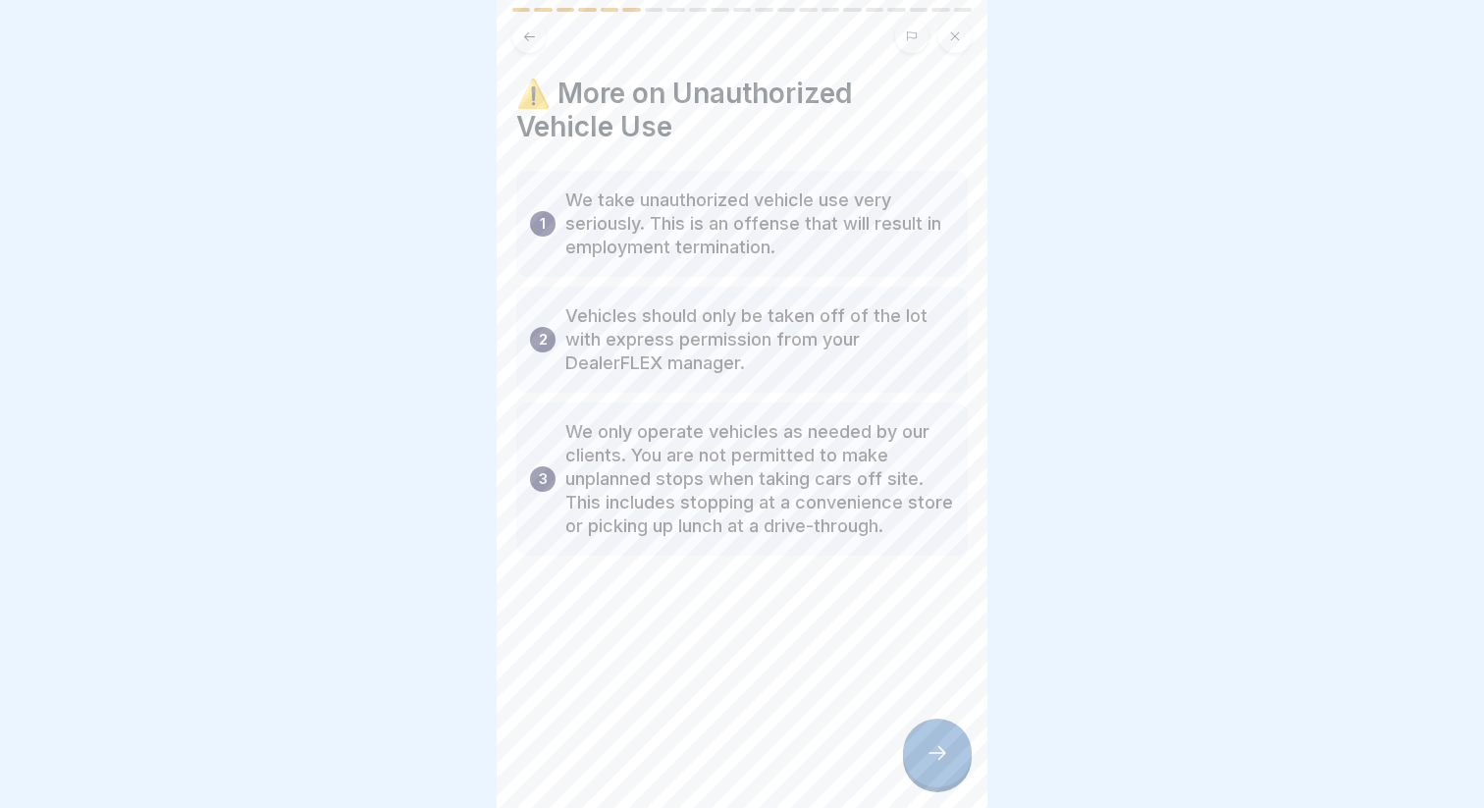
click at [922, 752] on div at bounding box center [937, 752] width 69 height 69
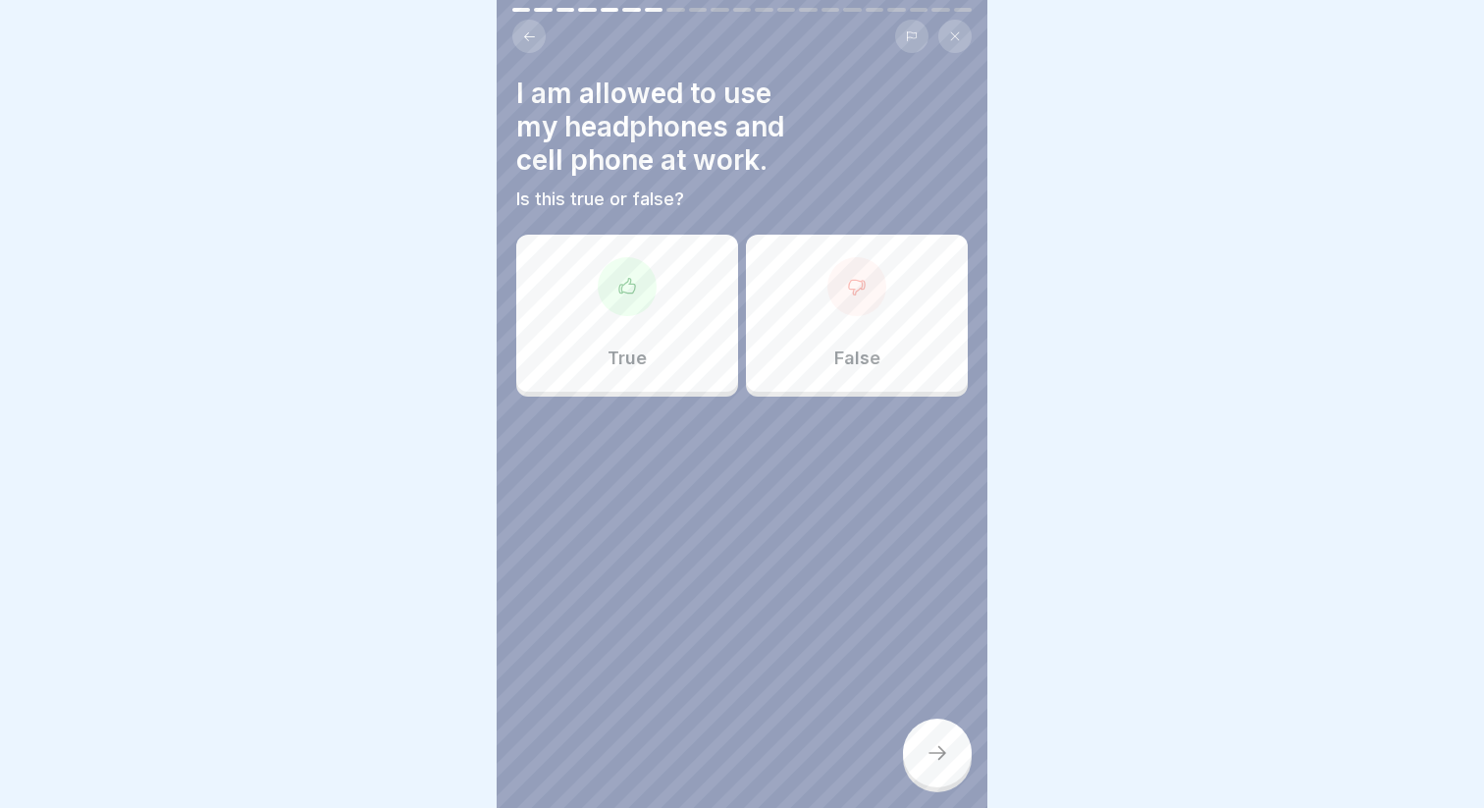
click at [813, 351] on div "False" at bounding box center [857, 313] width 222 height 157
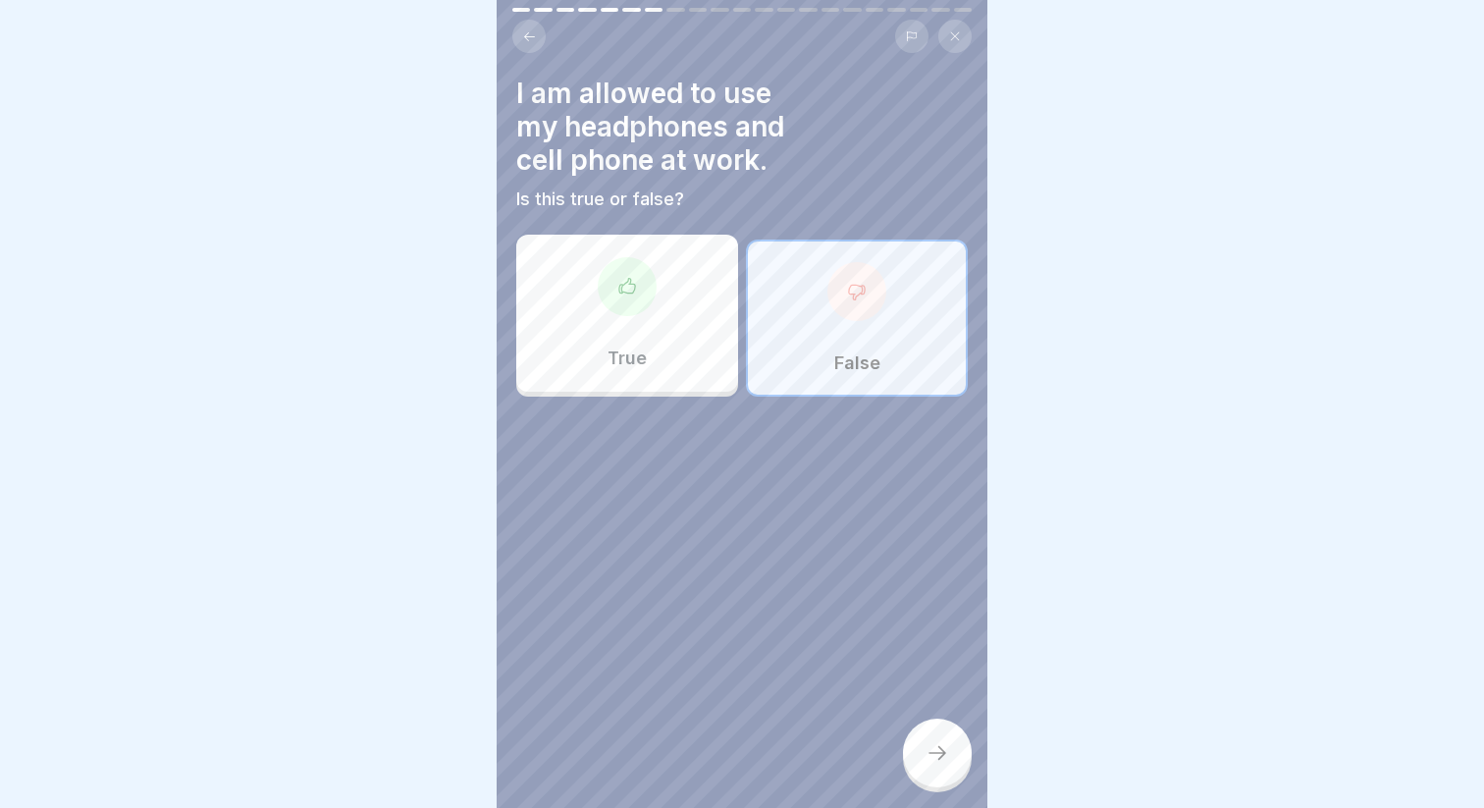
click at [935, 757] on icon at bounding box center [937, 753] width 24 height 24
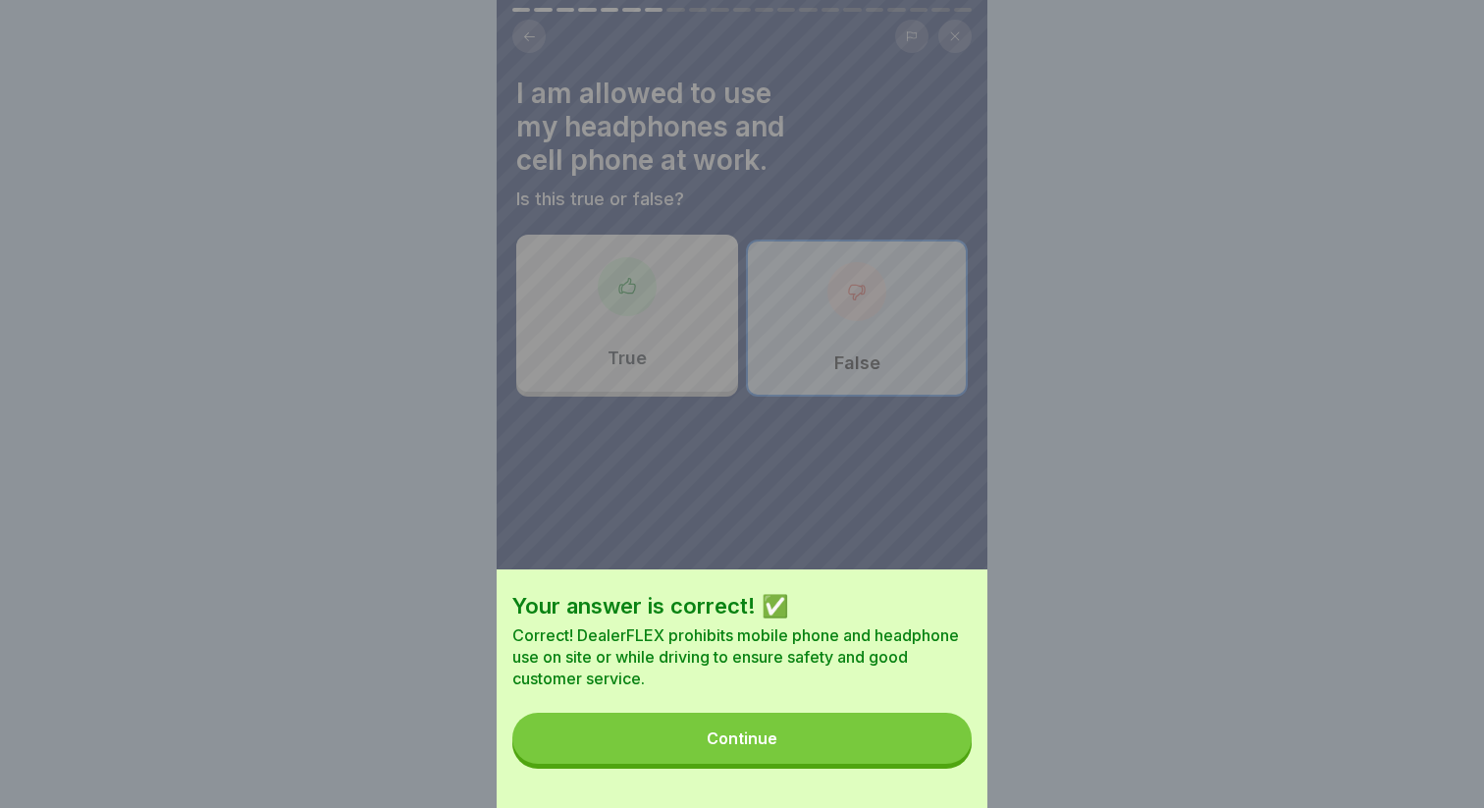
click at [901, 736] on button "Continue" at bounding box center [741, 737] width 459 height 51
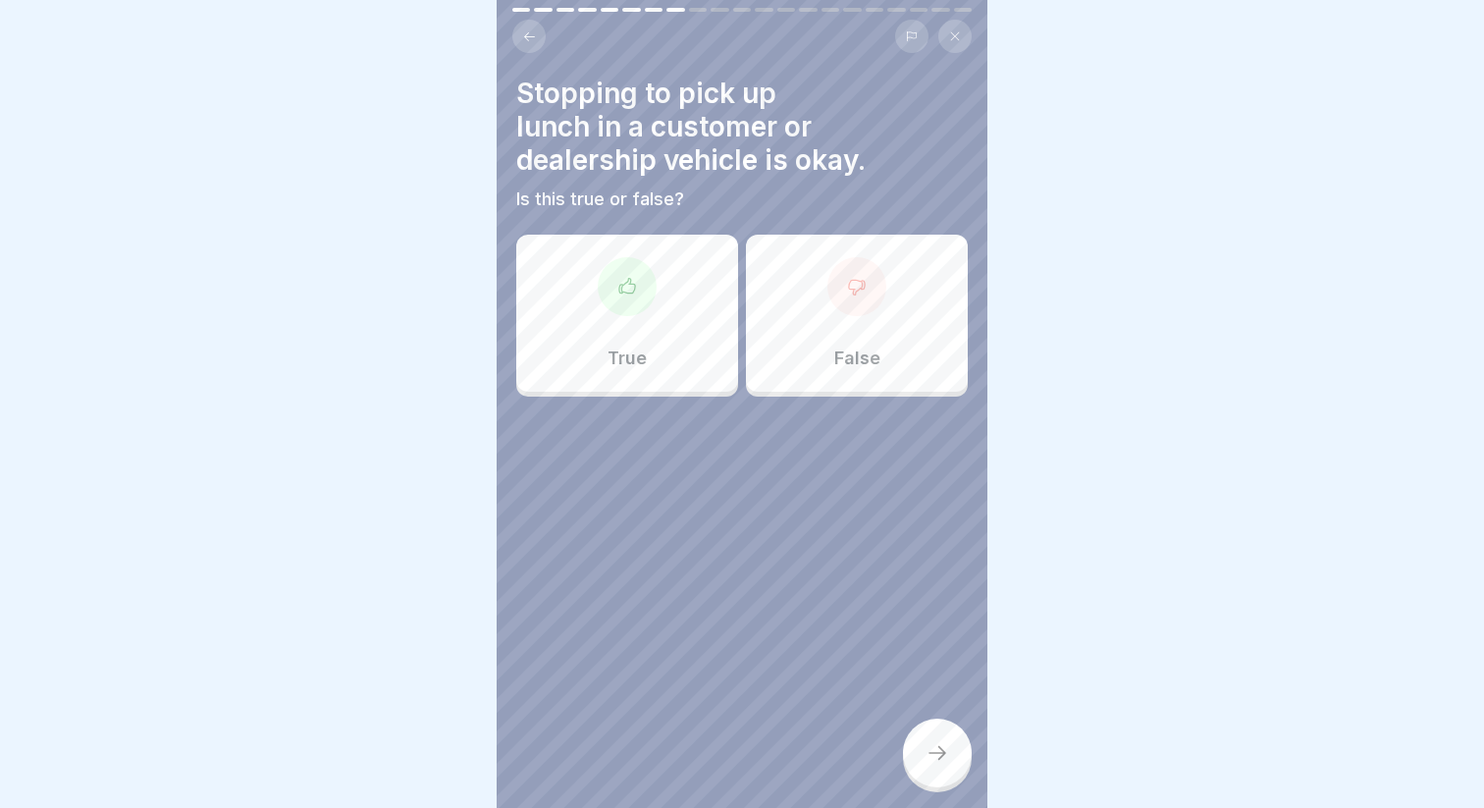
click at [843, 358] on p "False" at bounding box center [857, 358] width 46 height 22
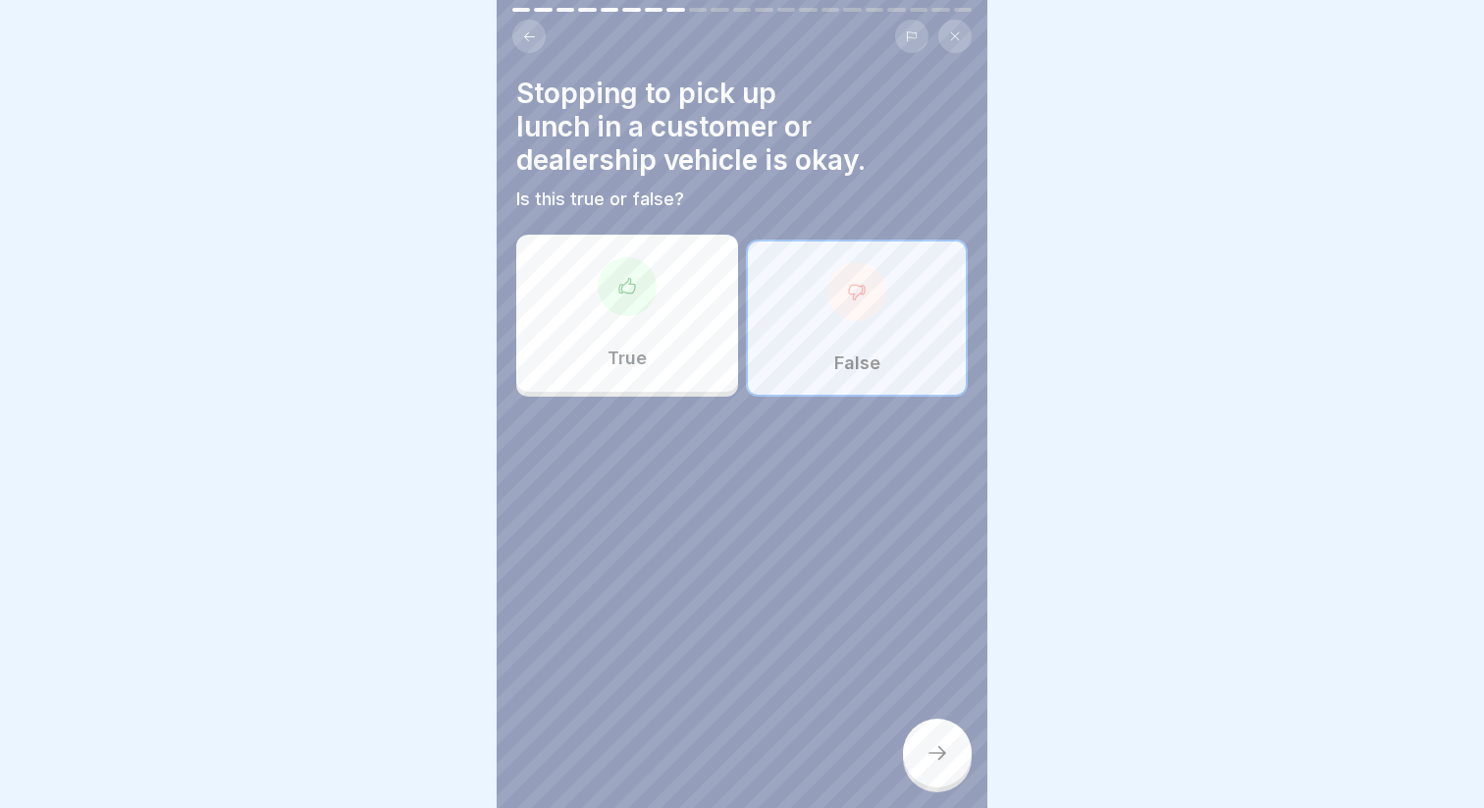
click at [925, 755] on icon at bounding box center [937, 753] width 24 height 24
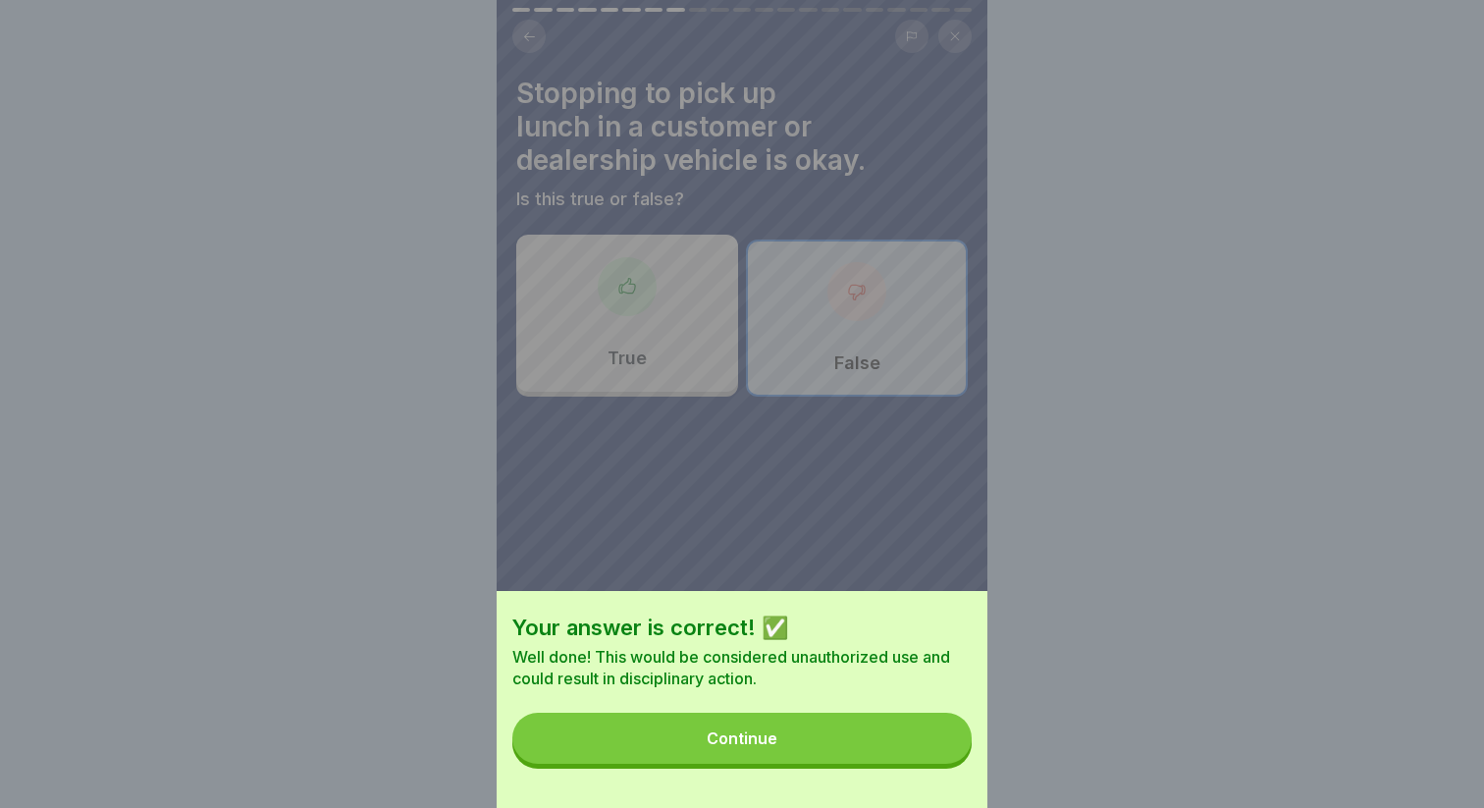
click at [886, 715] on button "Continue" at bounding box center [741, 737] width 459 height 51
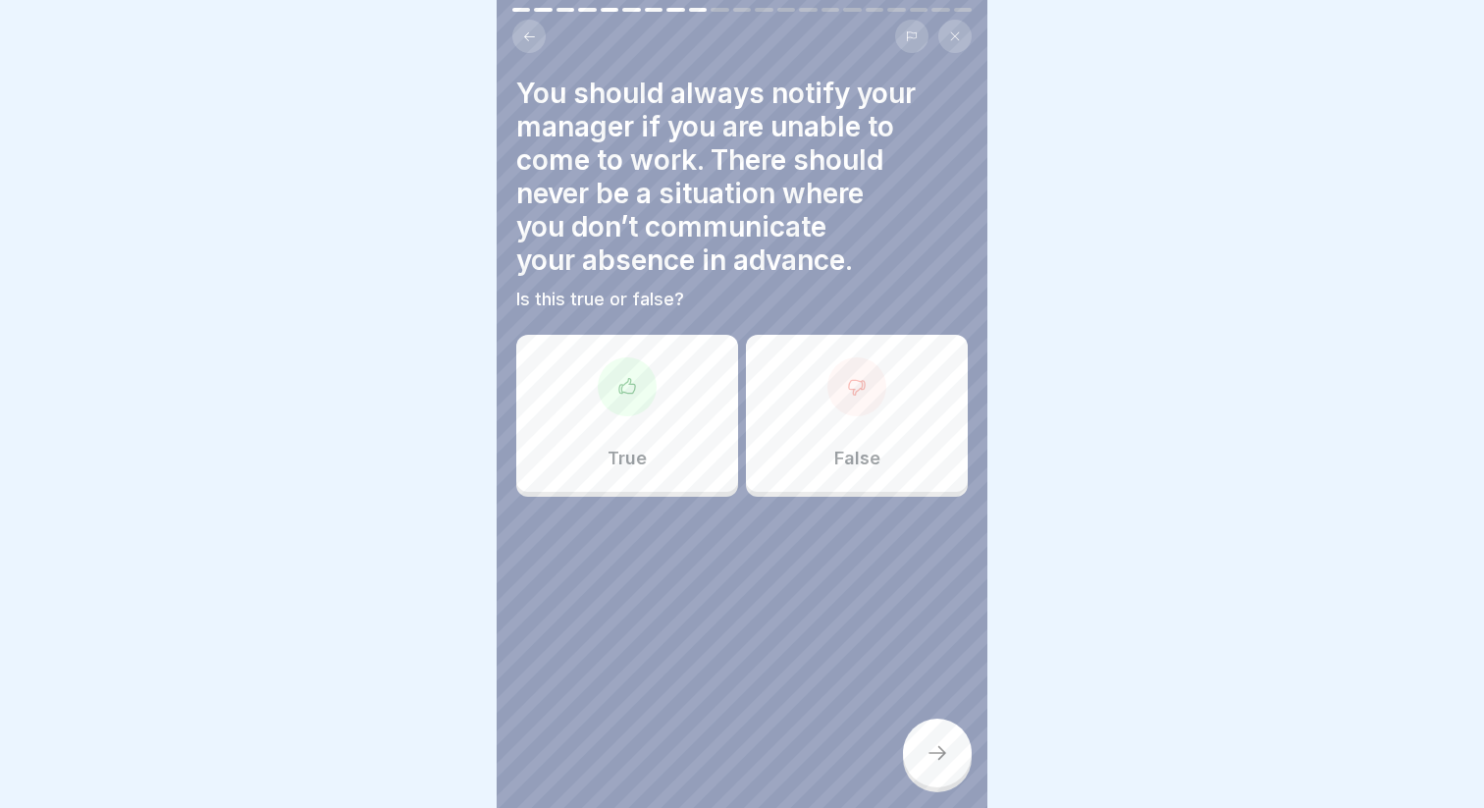
click at [662, 433] on div "True" at bounding box center [627, 413] width 222 height 157
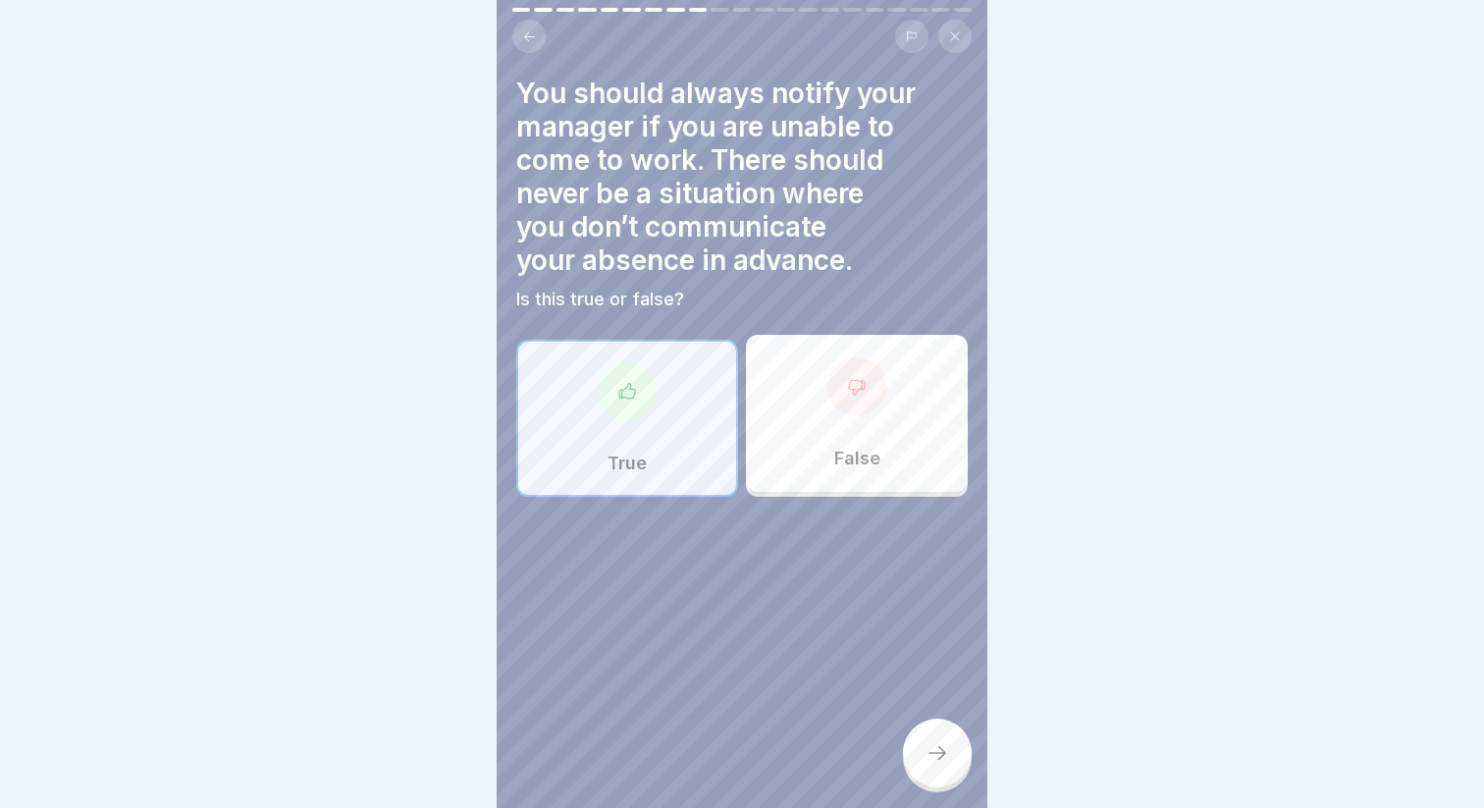
click at [935, 775] on div at bounding box center [937, 752] width 69 height 69
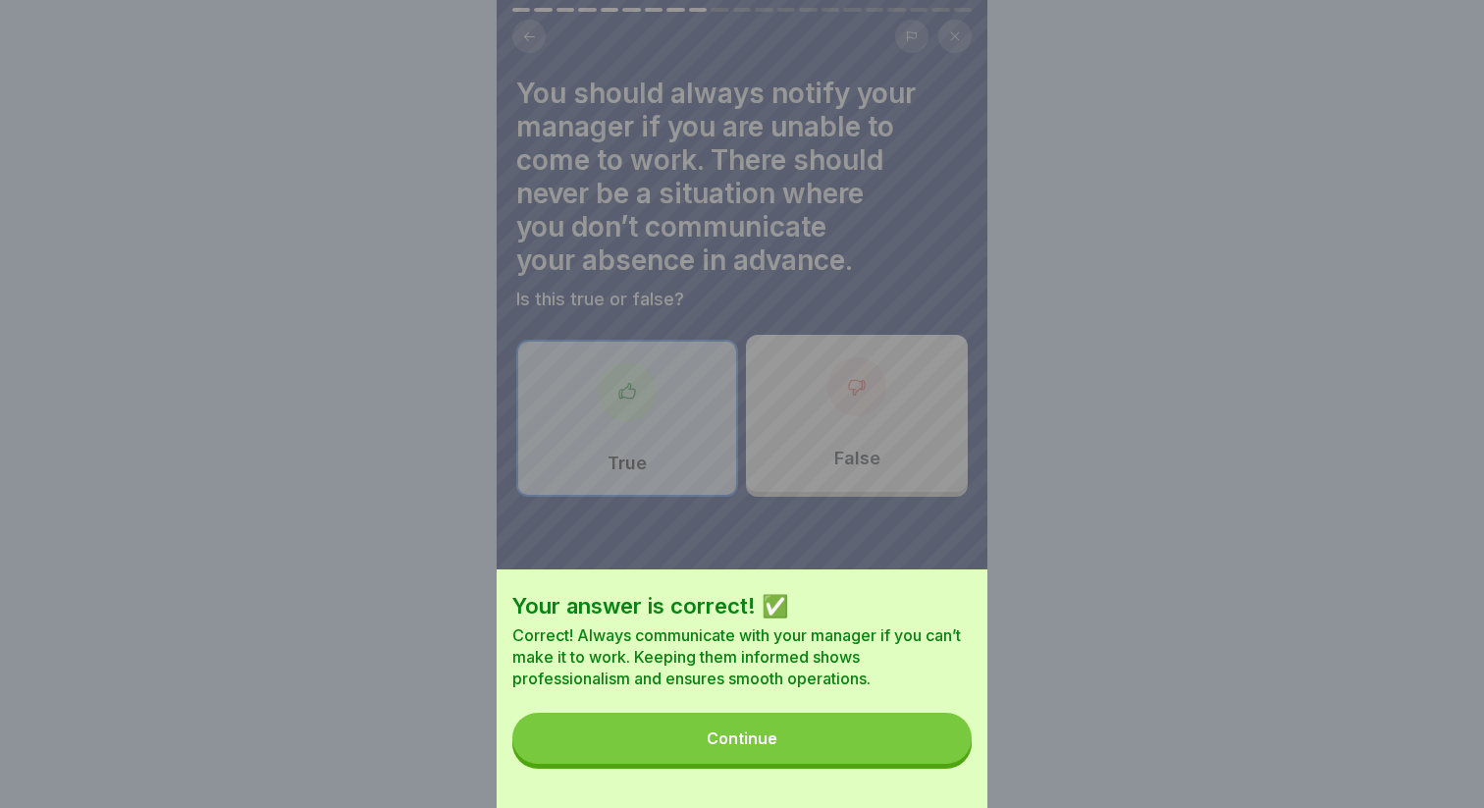
click at [903, 763] on div "Your answer is correct! ✅ Correct! Always communicate with your manager if you …" at bounding box center [742, 688] width 491 height 238
click at [886, 744] on button "Continue" at bounding box center [741, 737] width 459 height 51
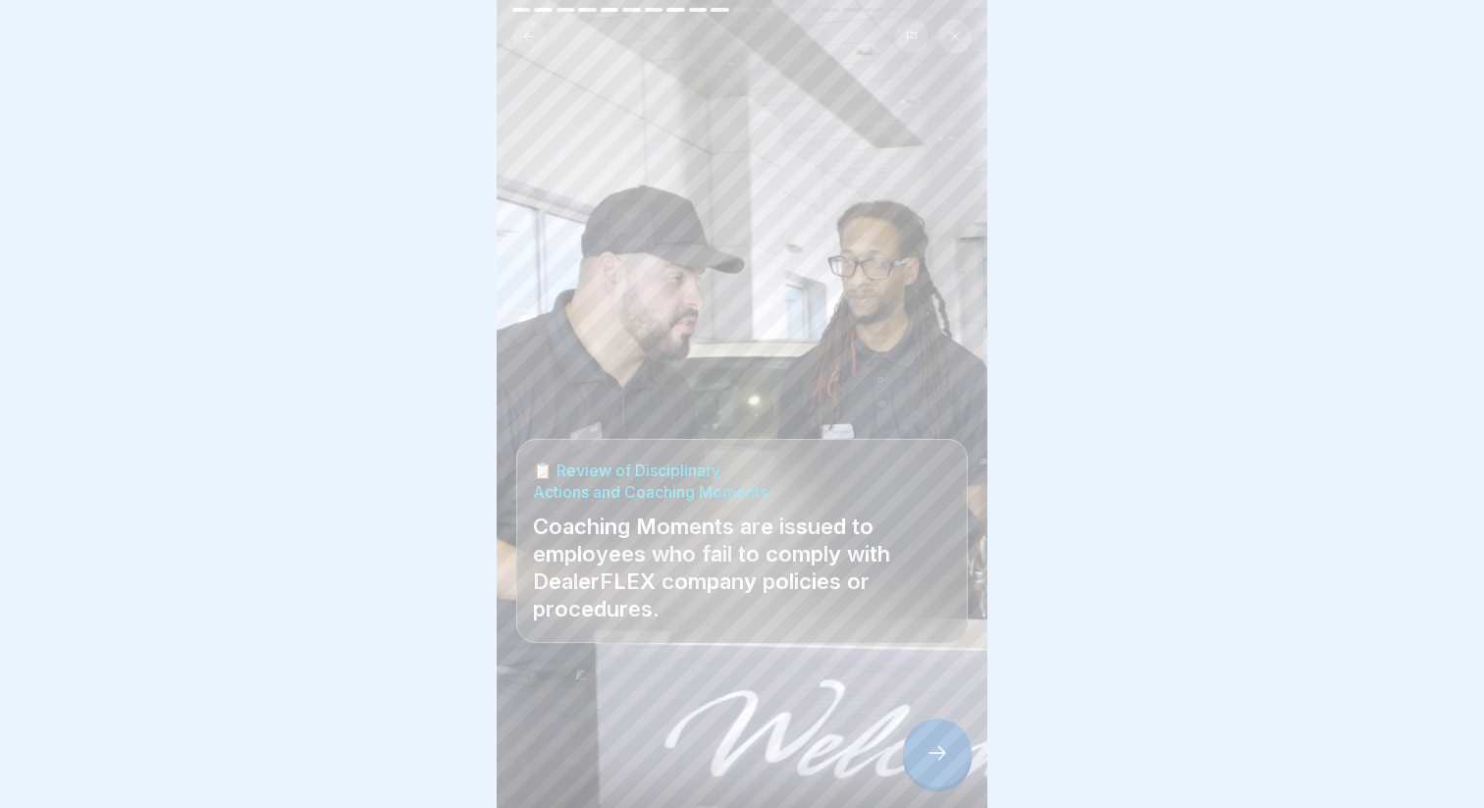
click at [886, 744] on div at bounding box center [741, 749] width 451 height 118
click at [913, 744] on div at bounding box center [937, 752] width 69 height 69
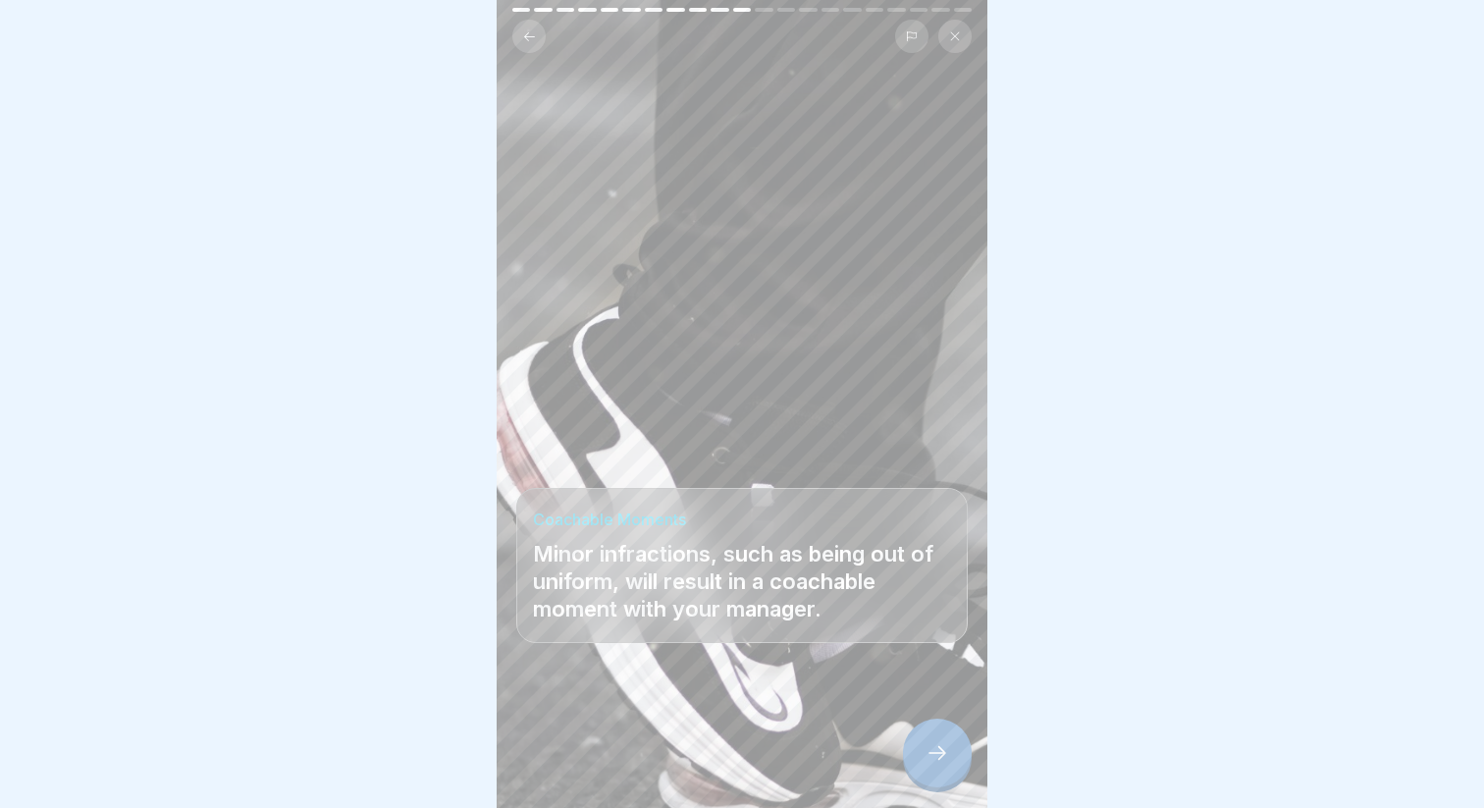
click at [928, 726] on div at bounding box center [937, 752] width 69 height 69
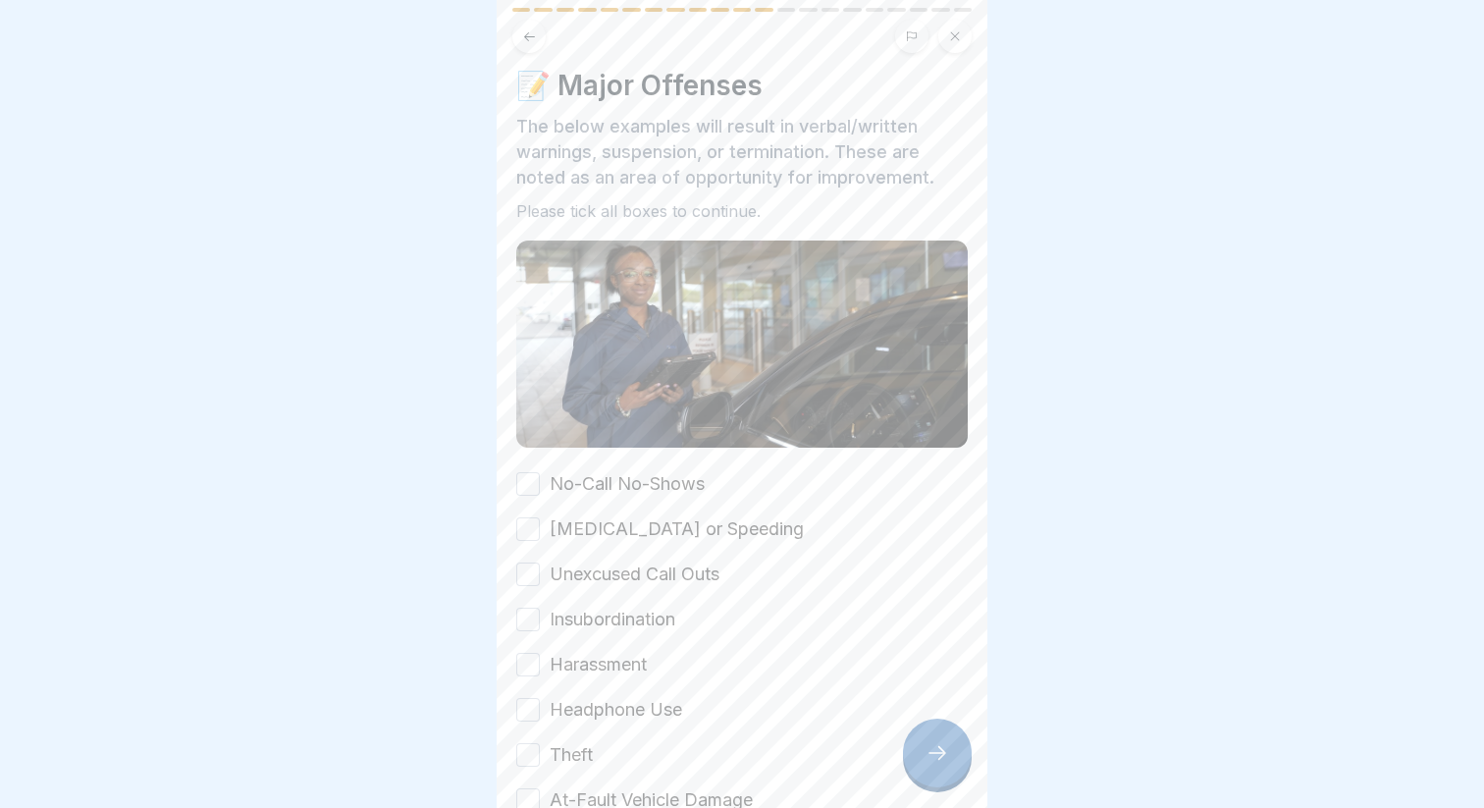
scroll to position [0, 0]
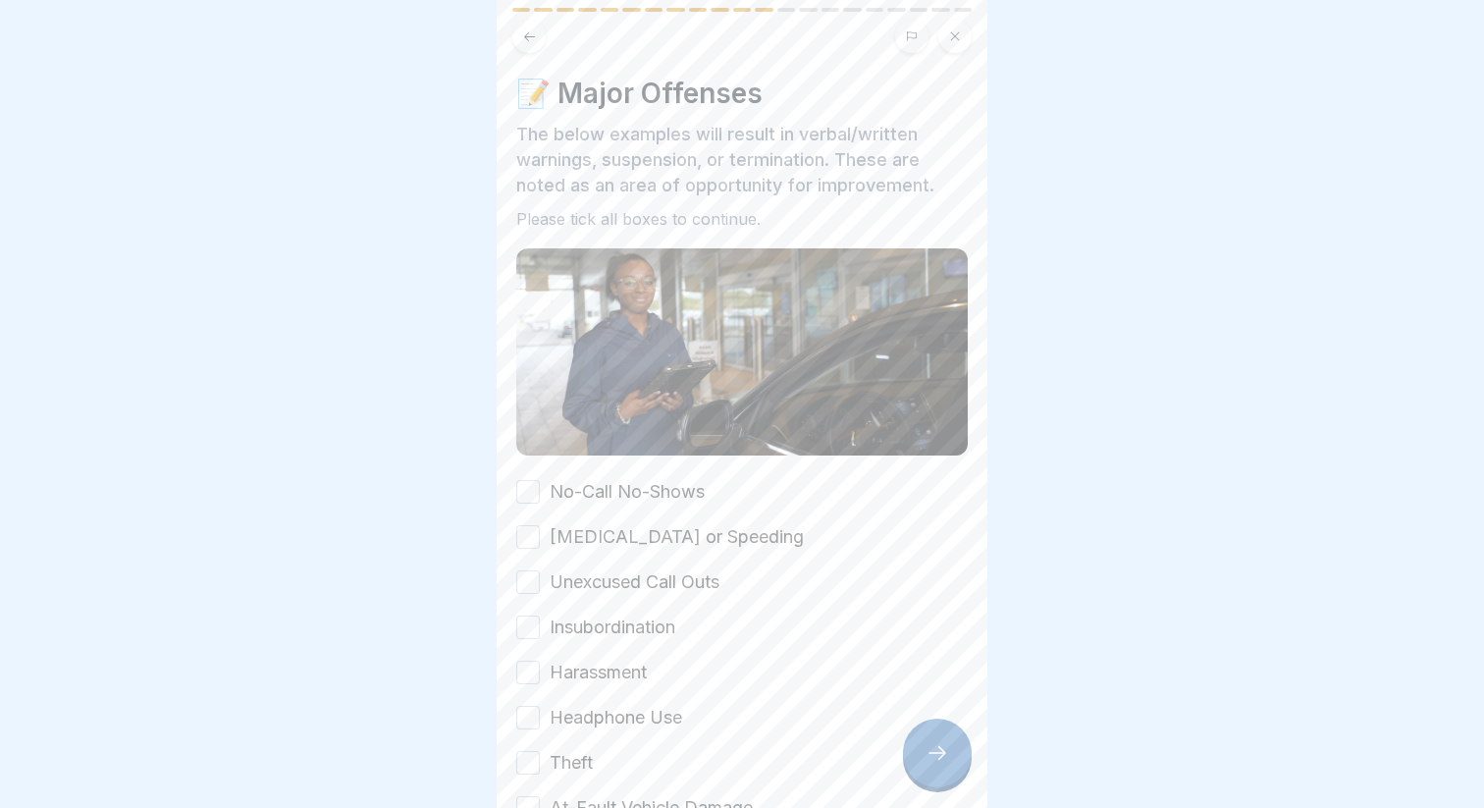
click at [610, 538] on label "[MEDICAL_DATA] or Speeding" at bounding box center [677, 537] width 254 height 26
click at [540, 538] on button "[MEDICAL_DATA] or Speeding" at bounding box center [528, 537] width 24 height 24
click at [596, 510] on div "No-Call No-Shows [MEDICAL_DATA] or Speeding Unexcused Call Outs Insubordination…" at bounding box center [741, 672] width 451 height 387
click at [585, 493] on label "No-Call No-Shows" at bounding box center [627, 492] width 155 height 26
click at [540, 493] on button "No-Call No-Shows" at bounding box center [528, 492] width 24 height 24
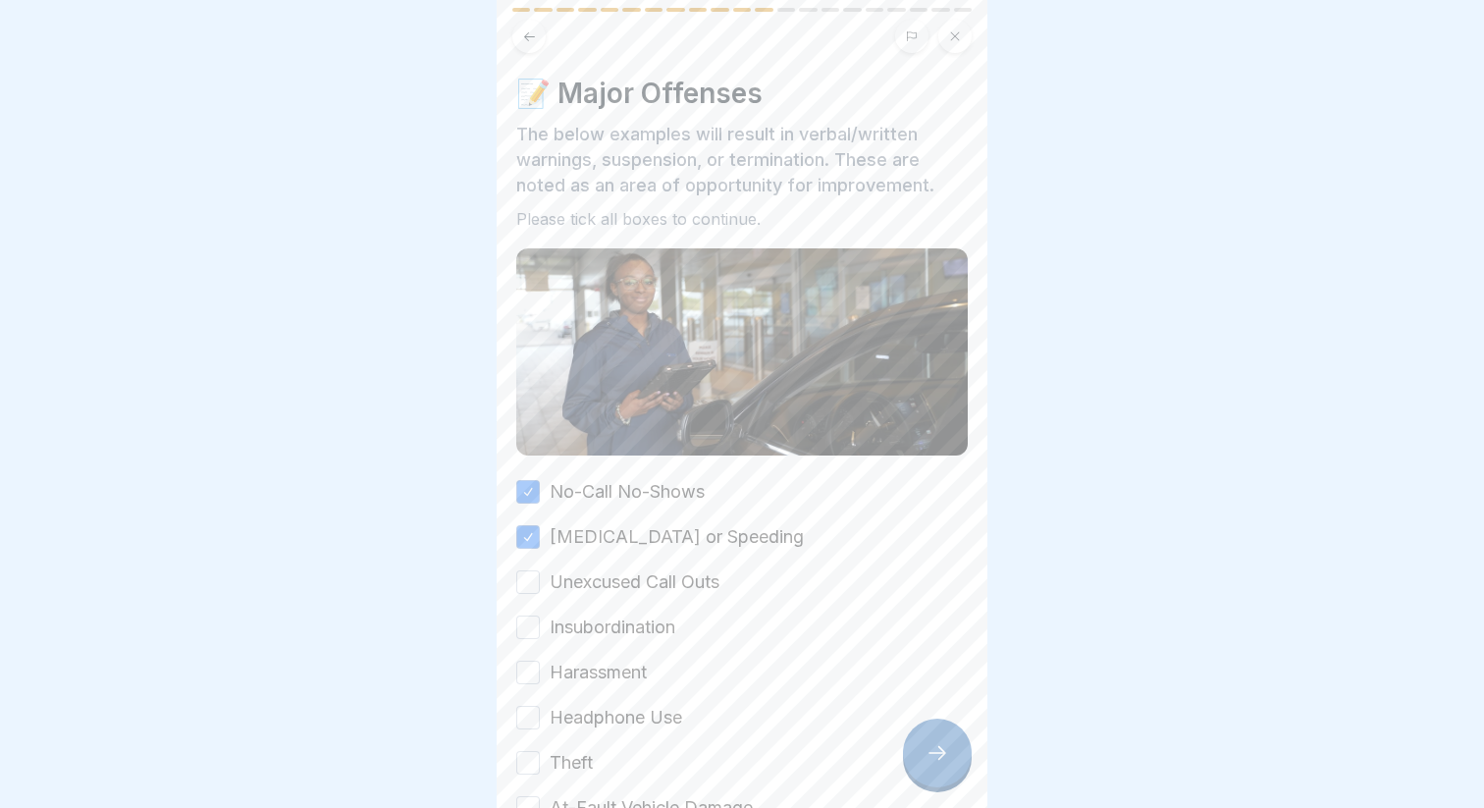
click at [582, 572] on label "Unexcused Call Outs" at bounding box center [635, 582] width 170 height 26
click at [540, 572] on button "Unexcused Call Outs" at bounding box center [528, 582] width 24 height 24
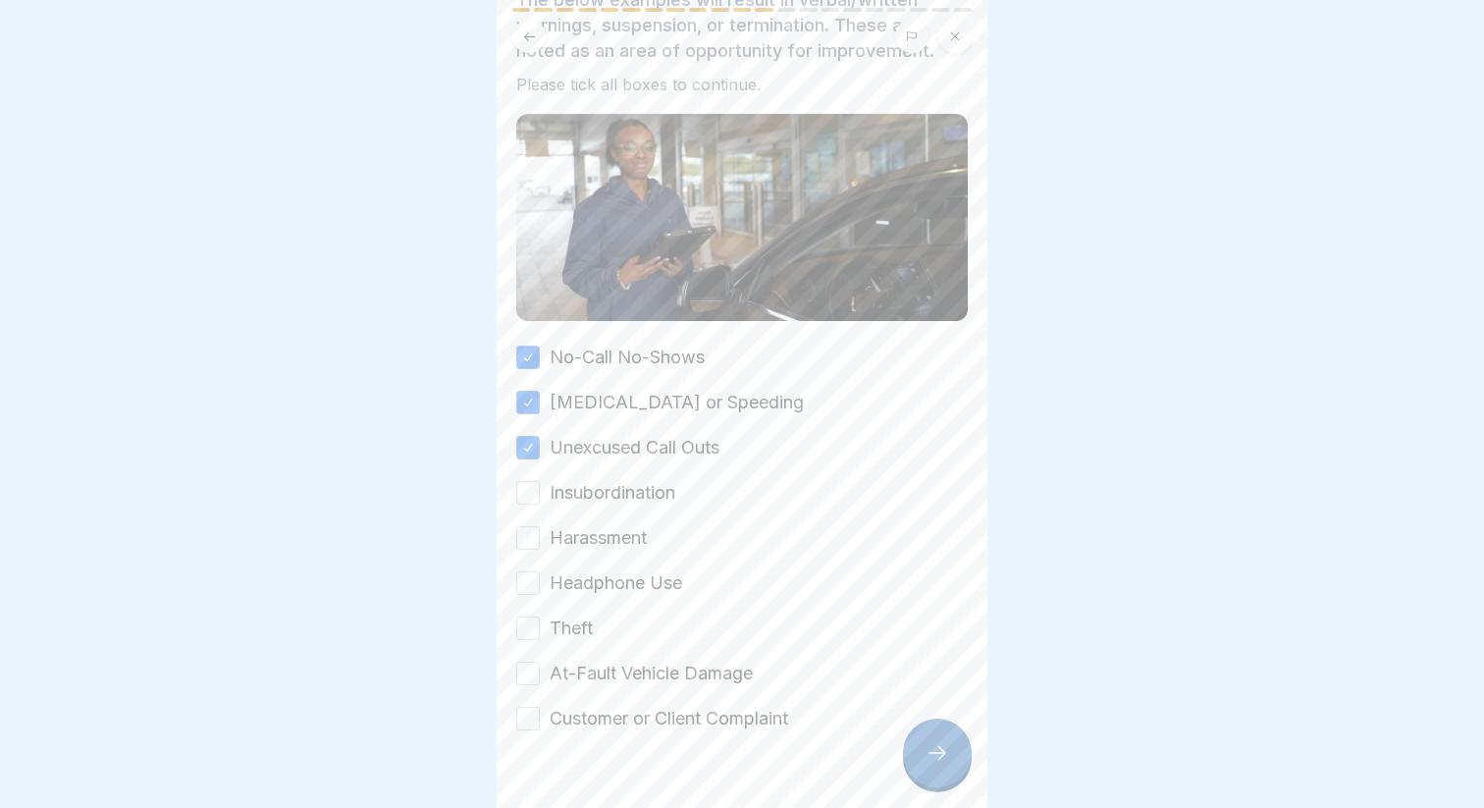
scroll to position [140, 0]
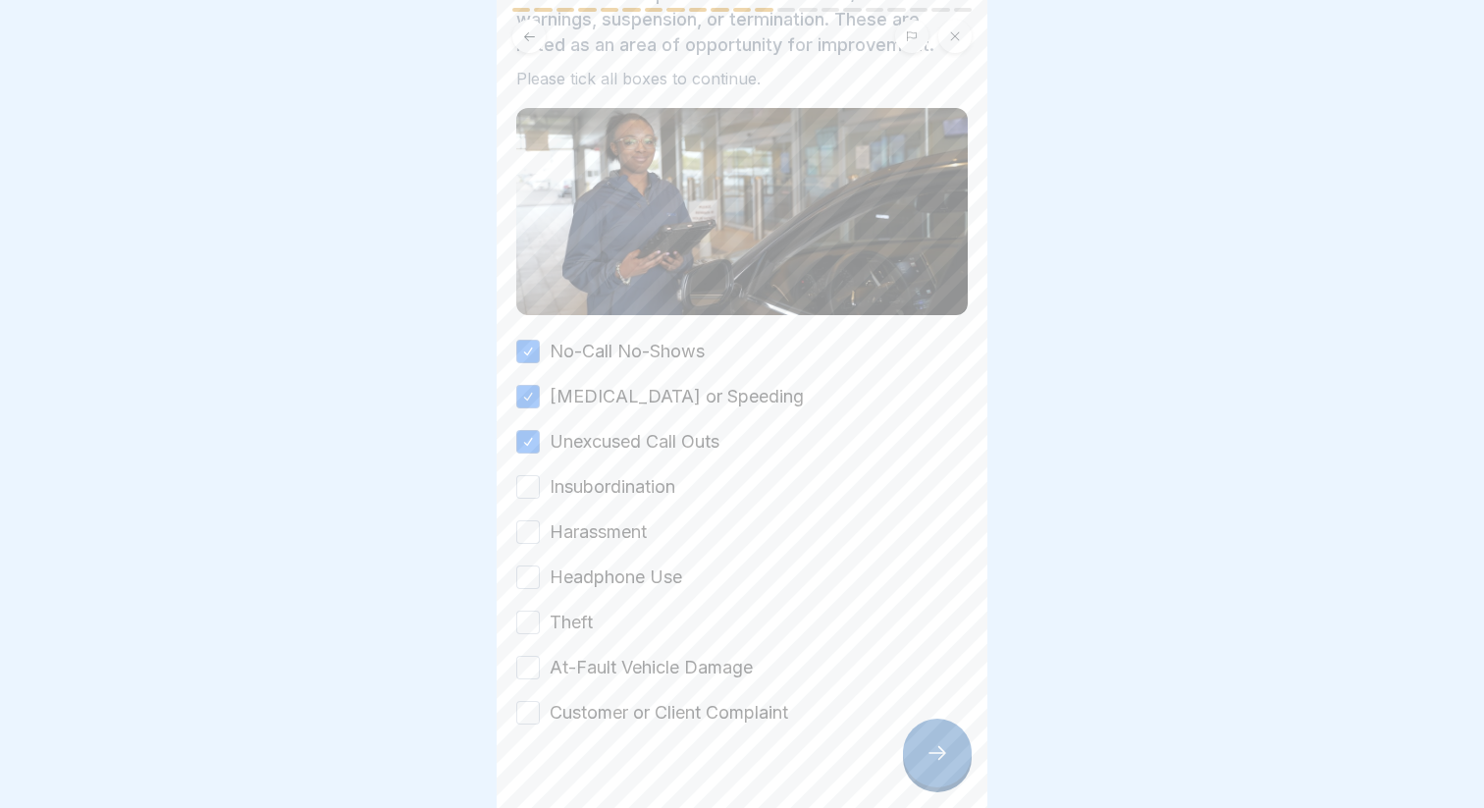
click at [590, 500] on div "No-Call No-Shows [MEDICAL_DATA] or Speeding Unexcused Call Outs Insubordination…" at bounding box center [741, 532] width 451 height 387
click at [581, 479] on label "Insubordination" at bounding box center [613, 487] width 126 height 26
click at [540, 479] on button "Insubordination" at bounding box center [528, 487] width 24 height 24
click at [577, 517] on div "No-Call No-Shows [MEDICAL_DATA] or Speeding Unexcused Call Outs Insubordination…" at bounding box center [741, 532] width 451 height 387
click at [568, 532] on label "Harassment" at bounding box center [598, 532] width 97 height 26
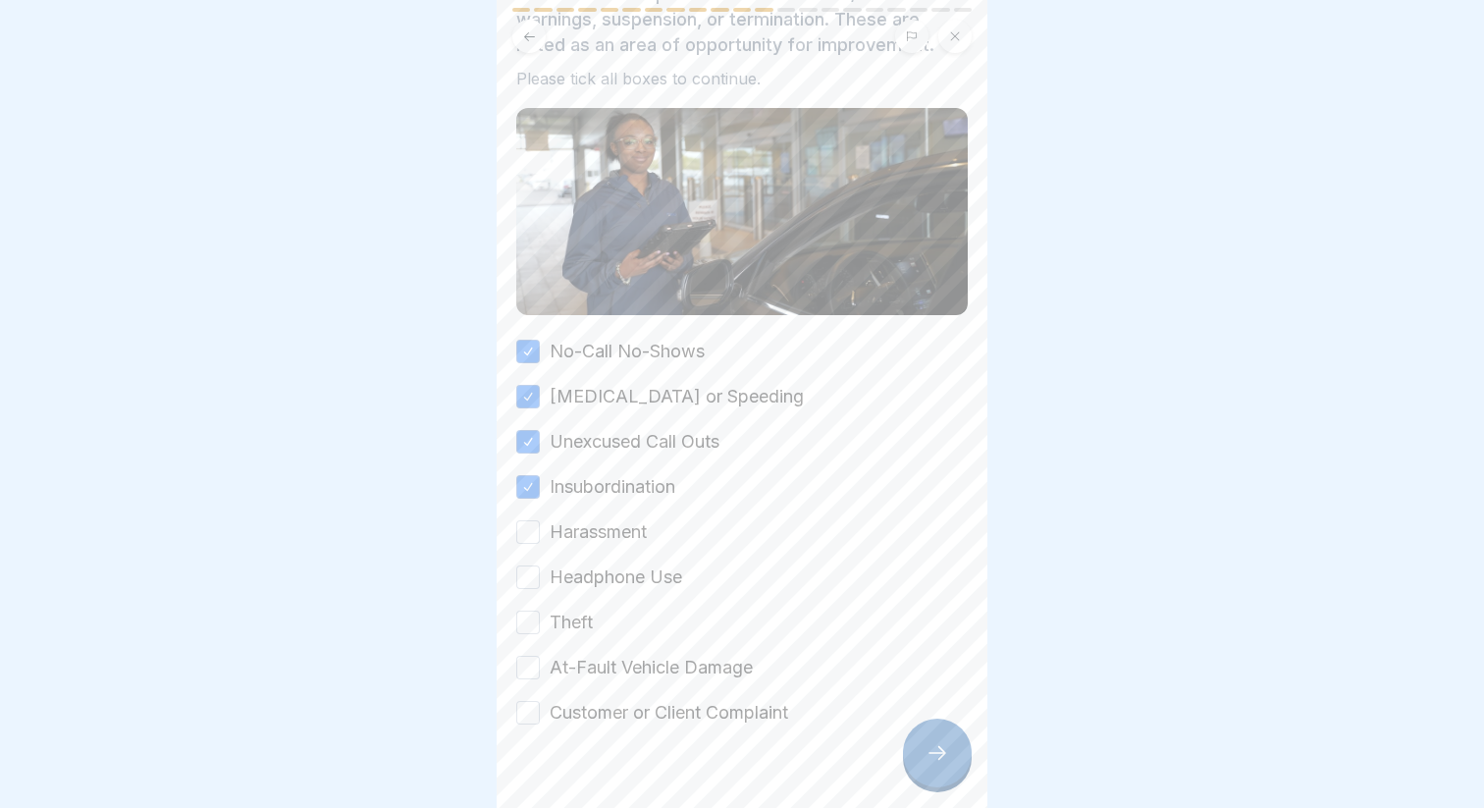
click at [540, 532] on button "Harassment" at bounding box center [528, 532] width 24 height 24
click at [568, 562] on div "No-Call No-Shows [MEDICAL_DATA] or Speeding Unexcused Call Outs Insubordination…" at bounding box center [741, 532] width 451 height 387
click at [566, 574] on label "Headphone Use" at bounding box center [616, 577] width 132 height 26
click at [540, 574] on button "Headphone Use" at bounding box center [528, 577] width 24 height 24
click at [566, 627] on label "Theft" at bounding box center [571, 622] width 43 height 26
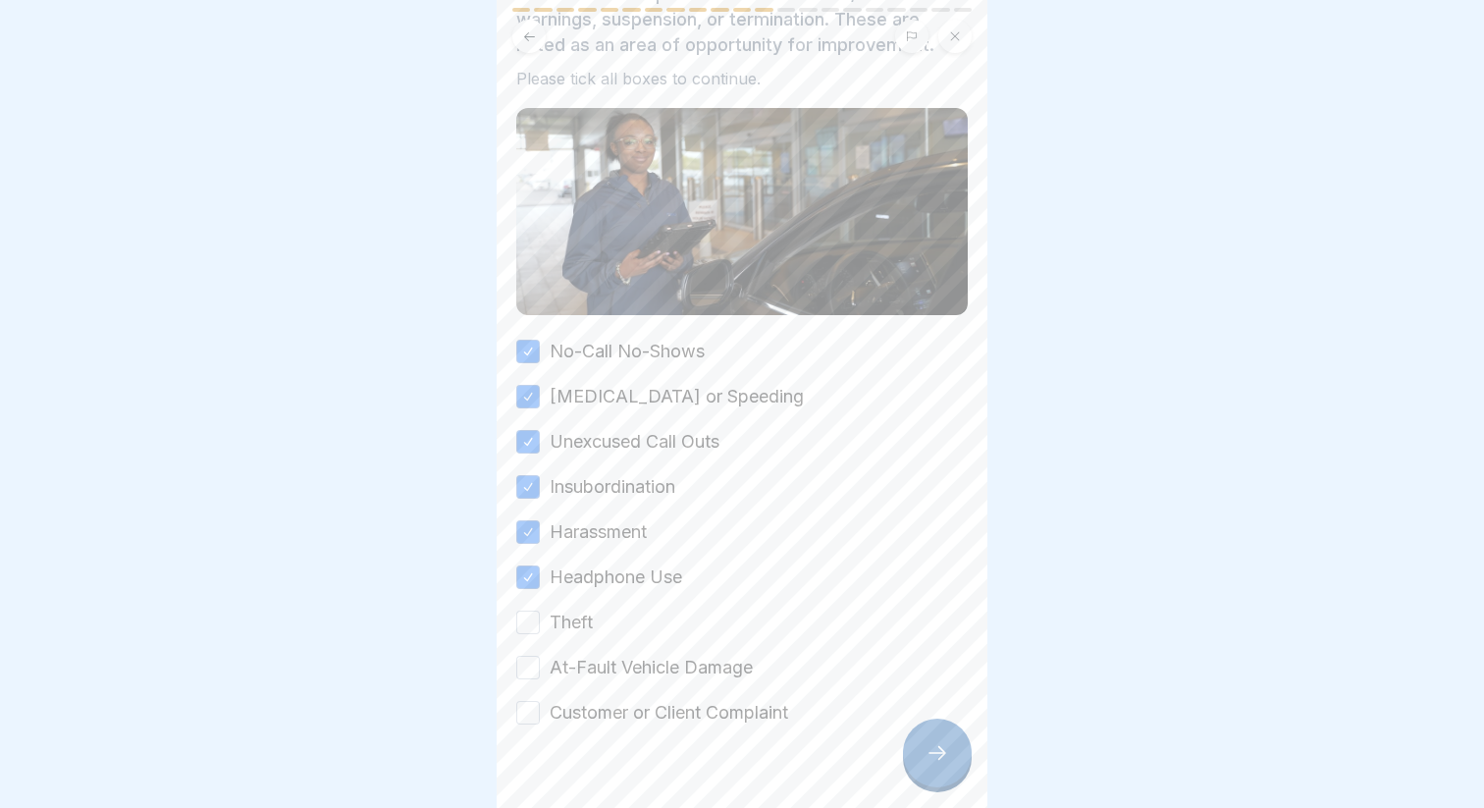
click at [540, 627] on button "Theft" at bounding box center [528, 622] width 24 height 24
click at [569, 651] on div "No-Call No-Shows [MEDICAL_DATA] or Speeding Unexcused Call Outs Insubordination…" at bounding box center [741, 532] width 451 height 387
click at [567, 664] on label "At-Fault Vehicle Damage" at bounding box center [651, 668] width 203 height 26
click at [540, 664] on button "At-Fault Vehicle Damage" at bounding box center [528, 667] width 24 height 24
click at [589, 714] on label "Customer or Client Complaint" at bounding box center [669, 713] width 238 height 26
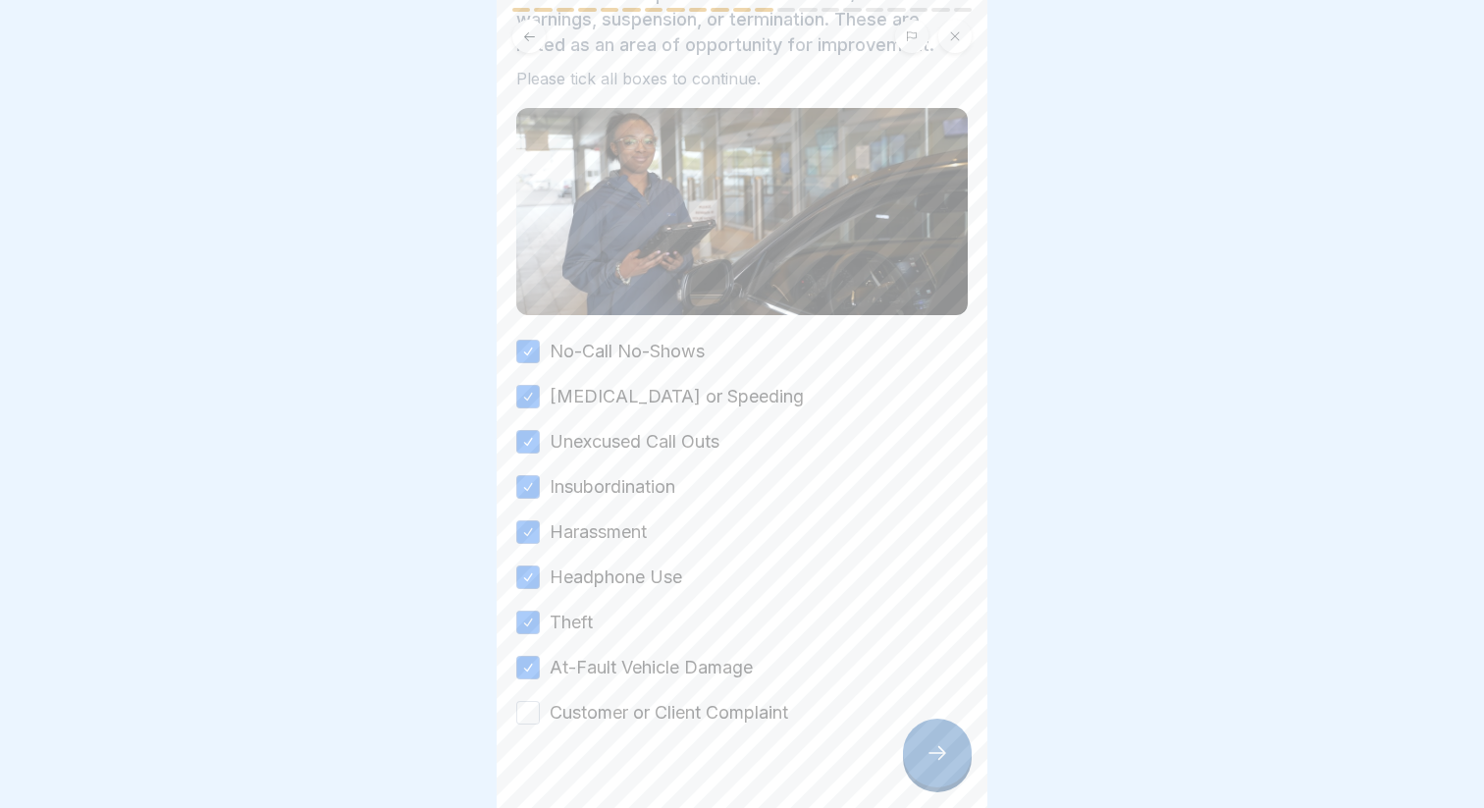
click at [540, 714] on button "Customer or Client Complaint" at bounding box center [528, 713] width 24 height 24
click at [919, 757] on div at bounding box center [937, 752] width 69 height 69
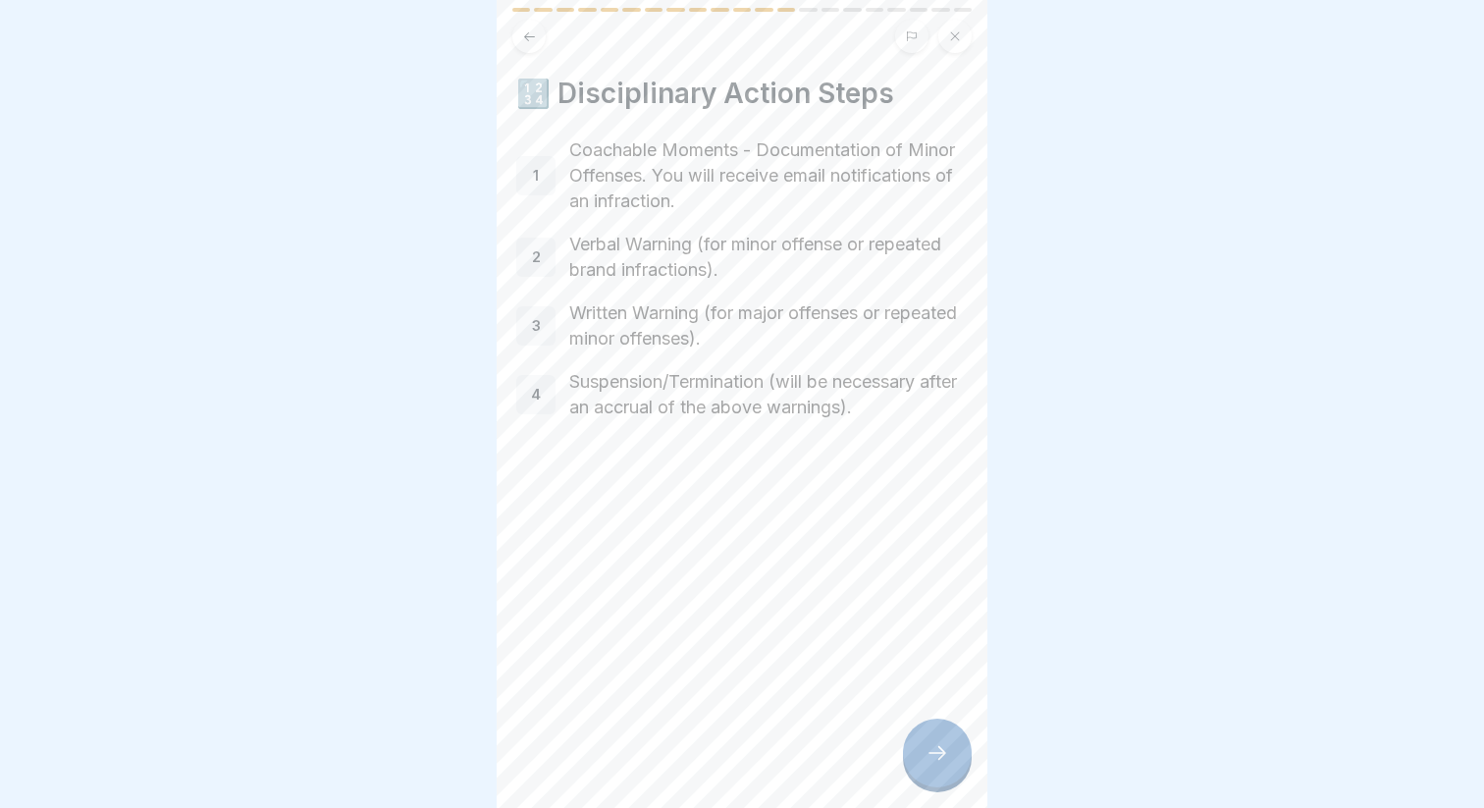
click at [934, 721] on div at bounding box center [937, 752] width 69 height 69
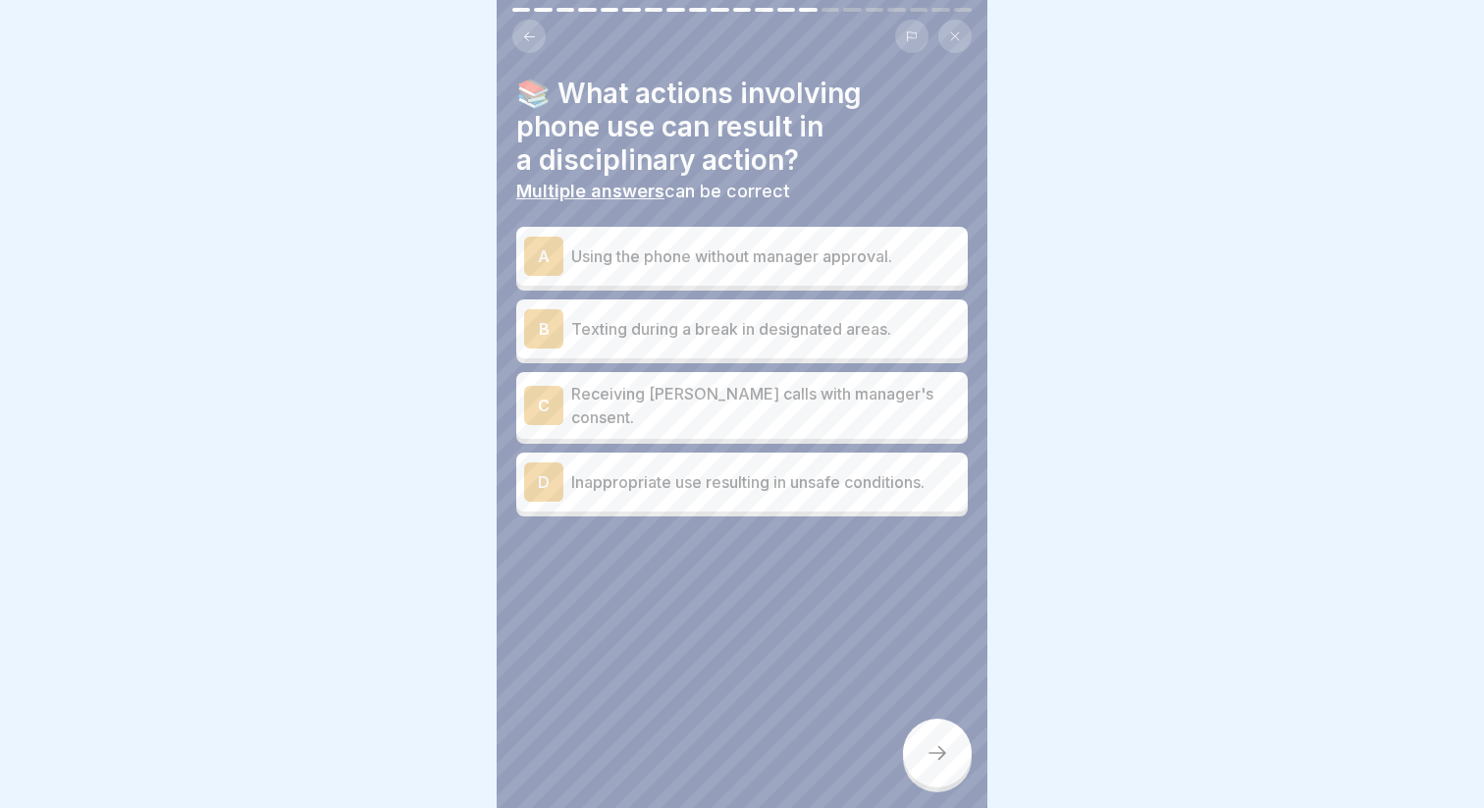
click at [731, 240] on div "A Using the phone without manager approval." at bounding box center [742, 255] width 436 height 39
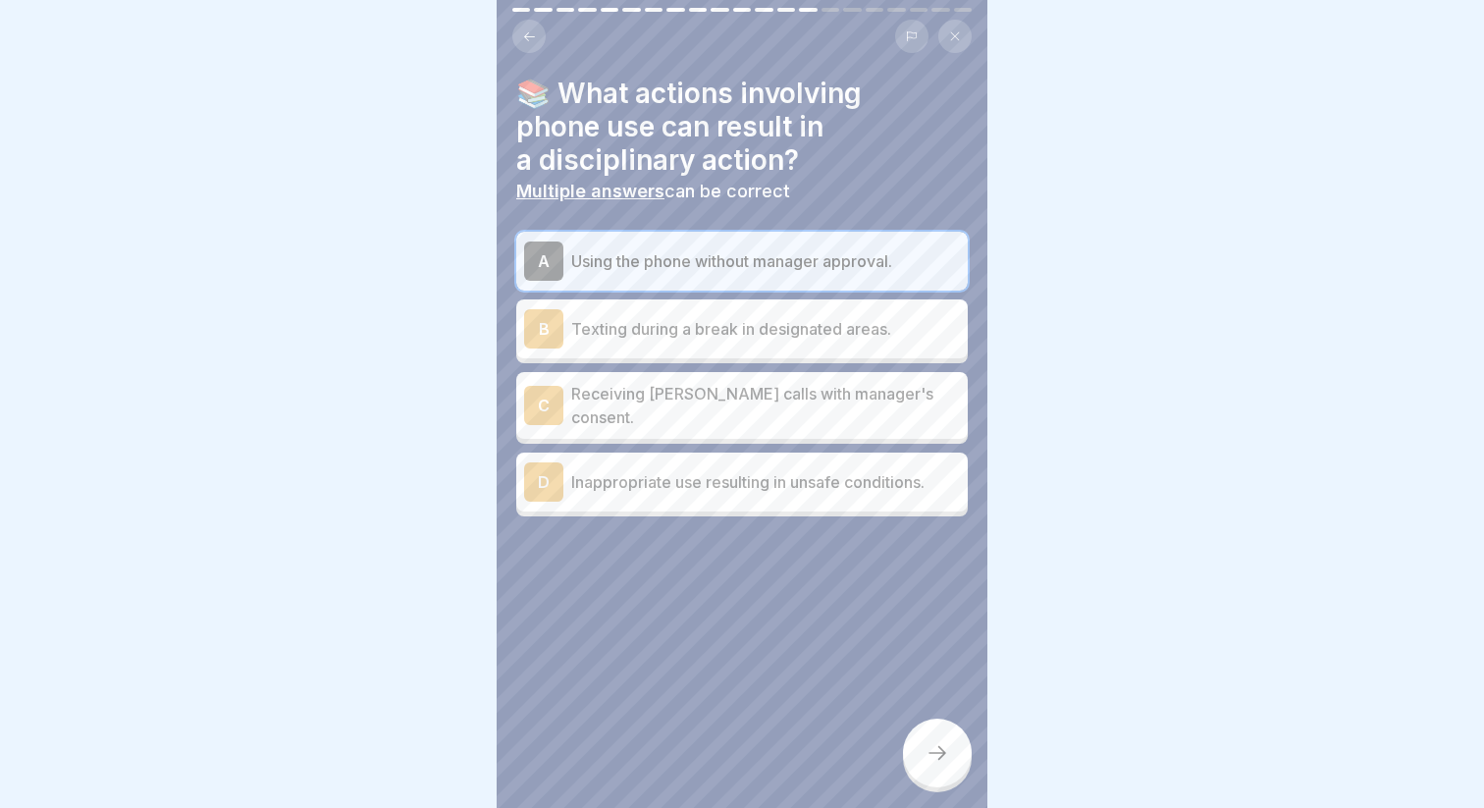
click at [917, 739] on div at bounding box center [937, 752] width 69 height 69
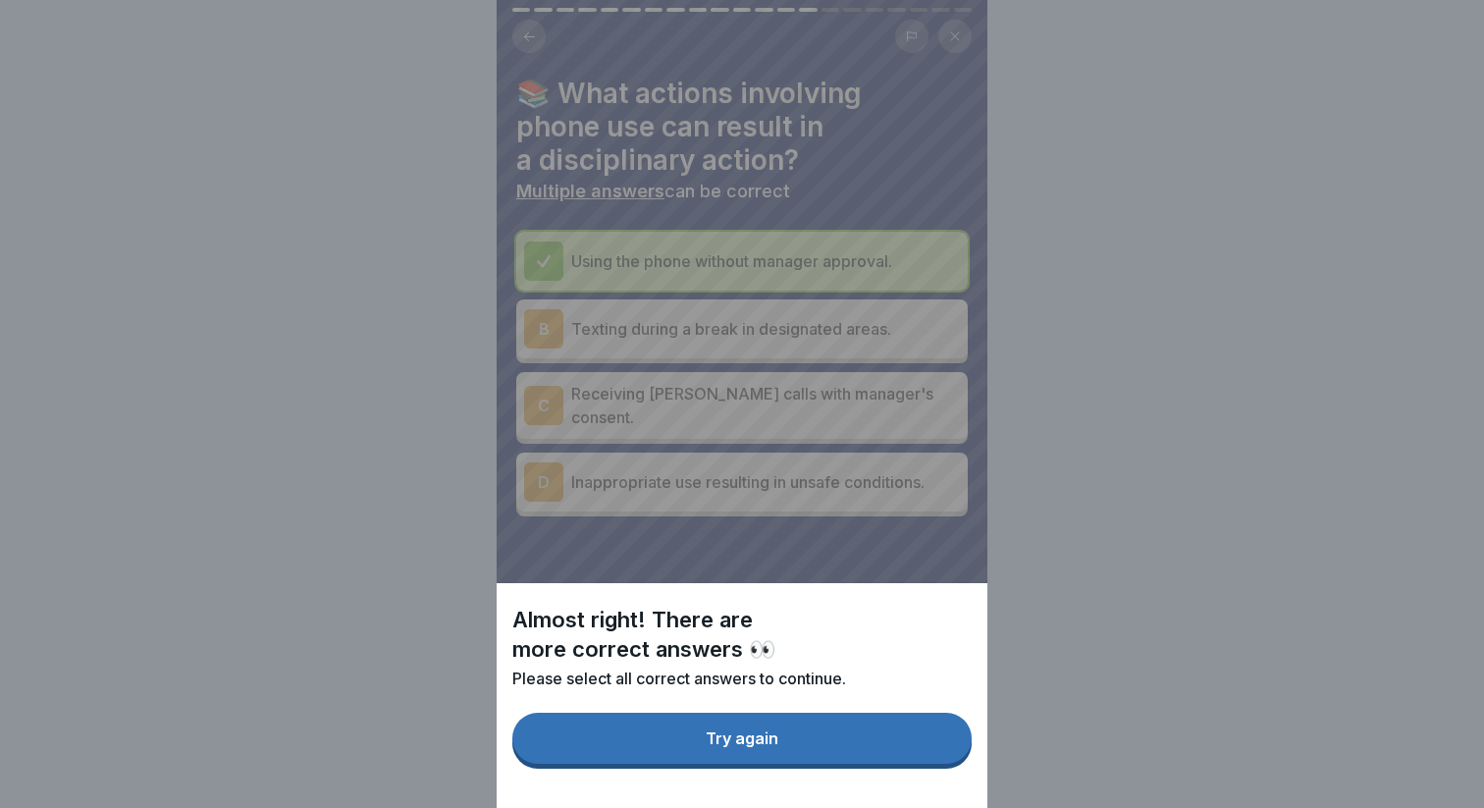
click at [898, 740] on button "Try again" at bounding box center [741, 737] width 459 height 51
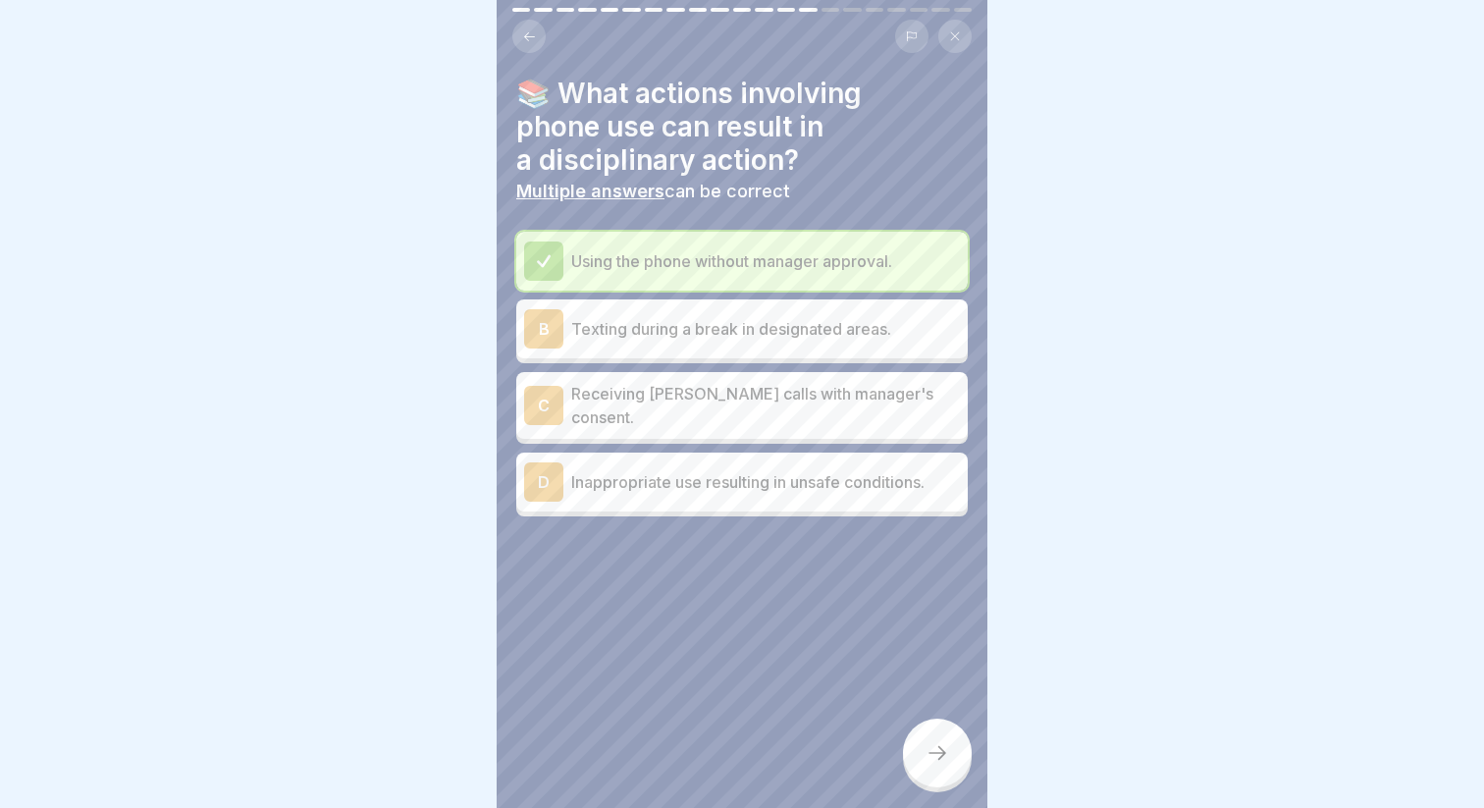
click at [708, 498] on div "D Inappropriate use resulting in unsafe conditions." at bounding box center [741, 481] width 451 height 59
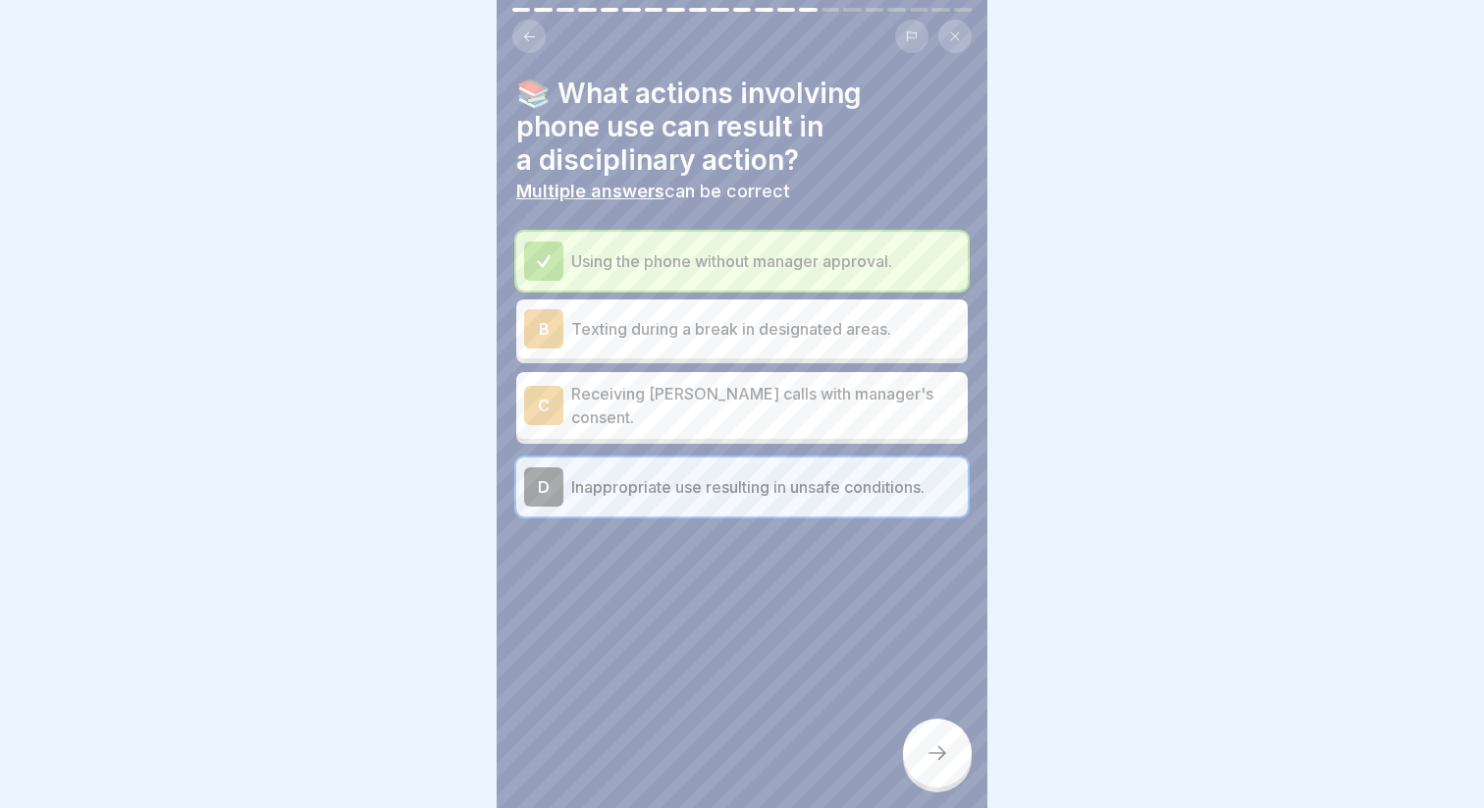
click at [917, 734] on div at bounding box center [937, 752] width 69 height 69
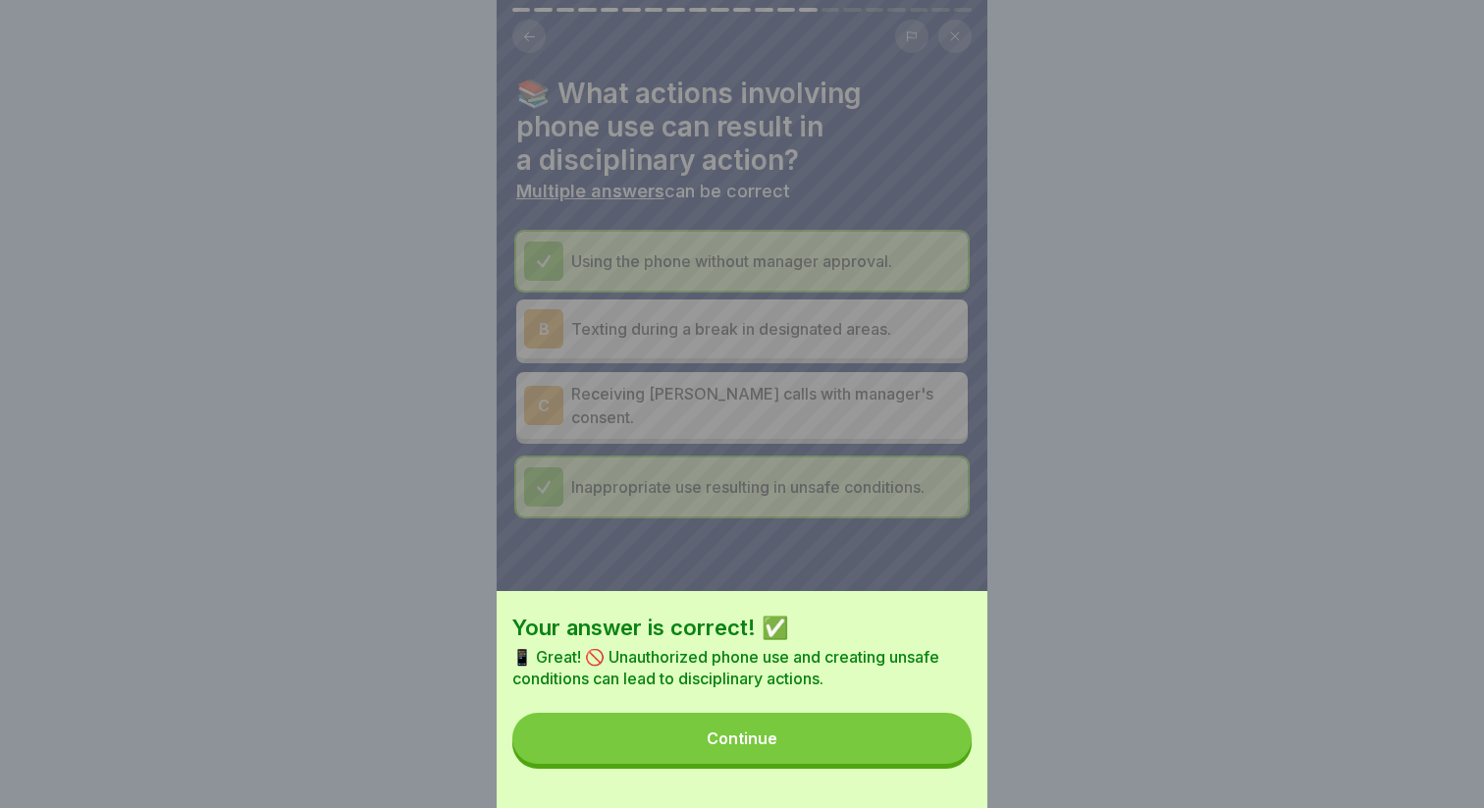
click at [797, 717] on button "Continue" at bounding box center [741, 737] width 459 height 51
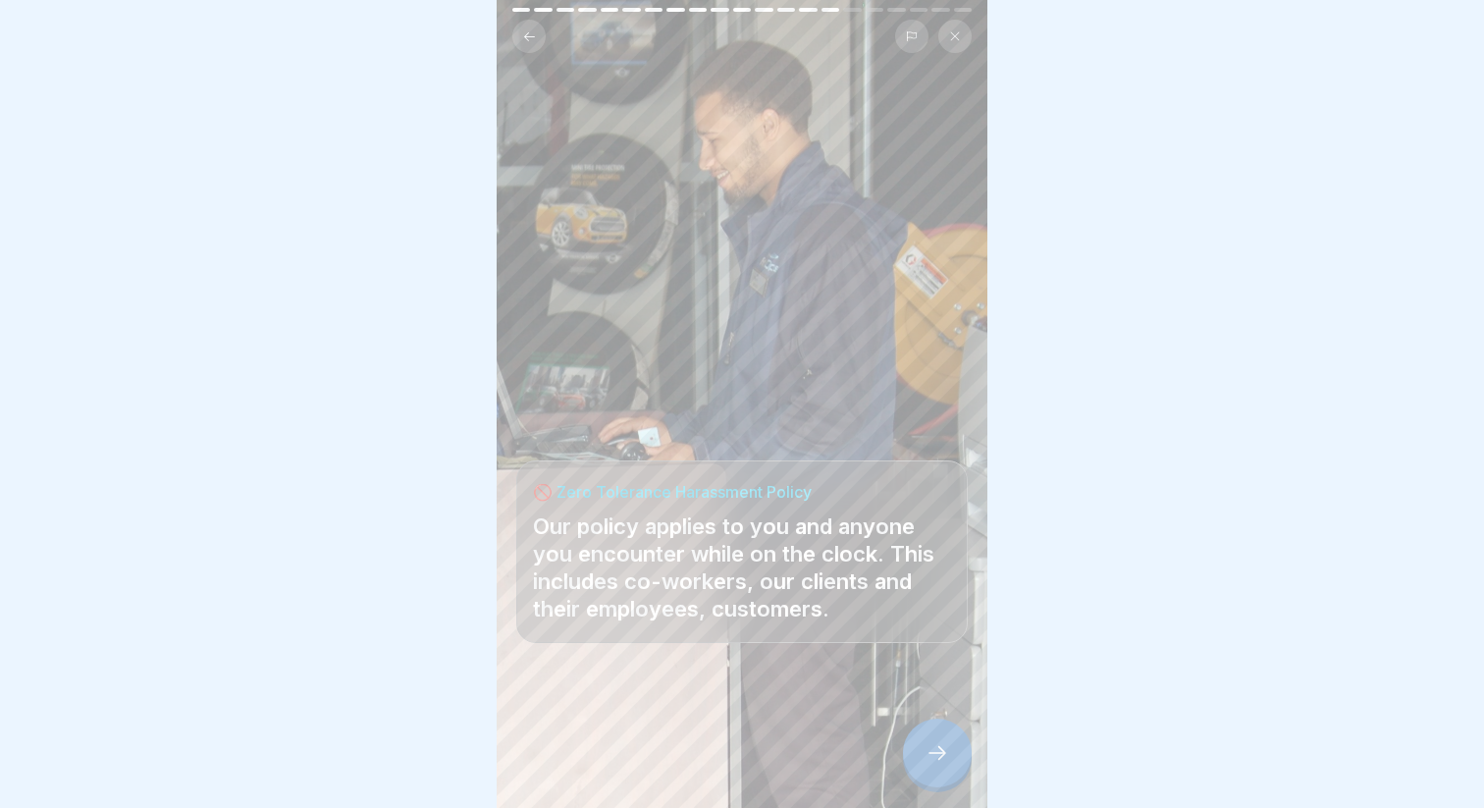
click at [917, 748] on div at bounding box center [937, 752] width 69 height 69
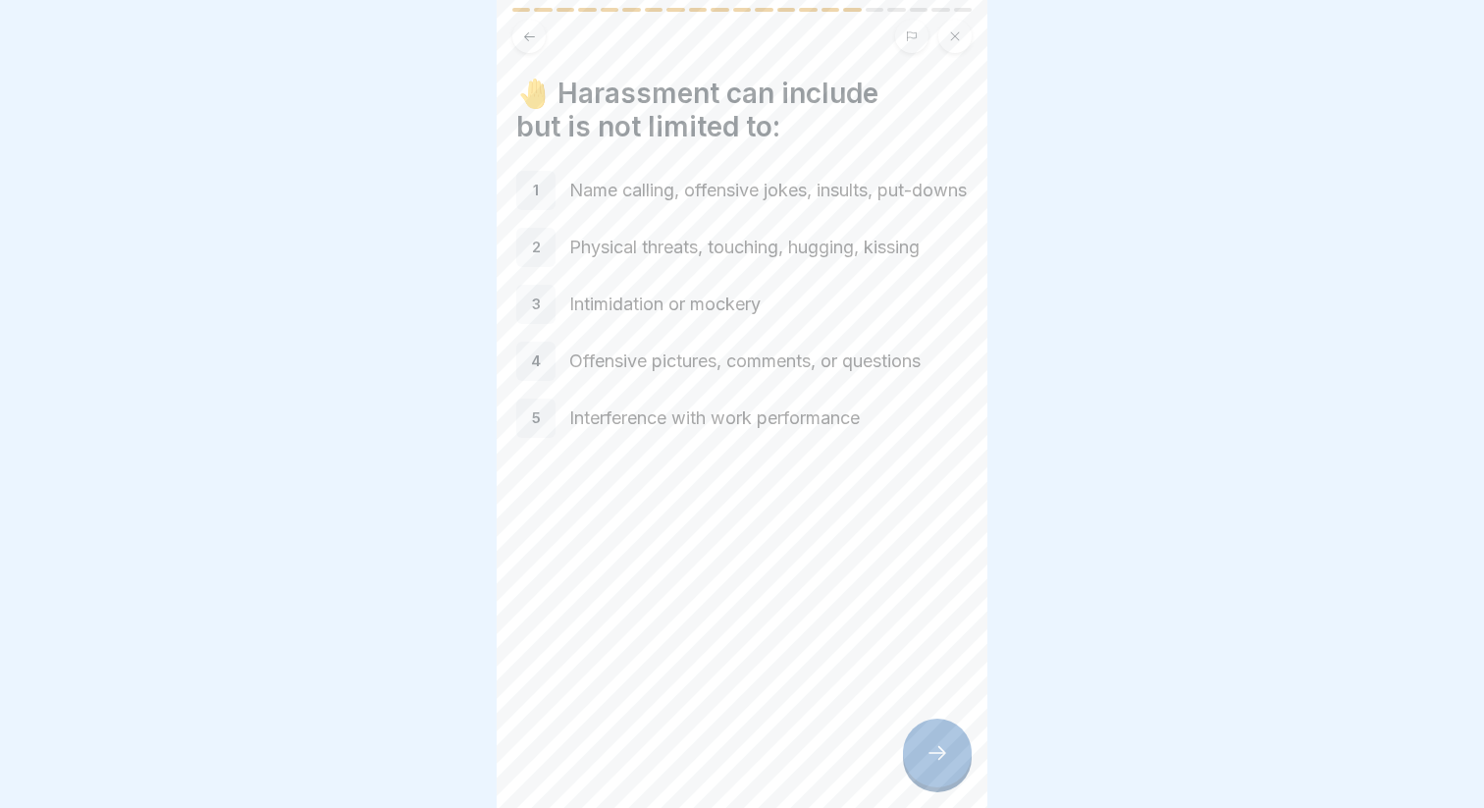
click at [928, 745] on icon at bounding box center [937, 753] width 24 height 24
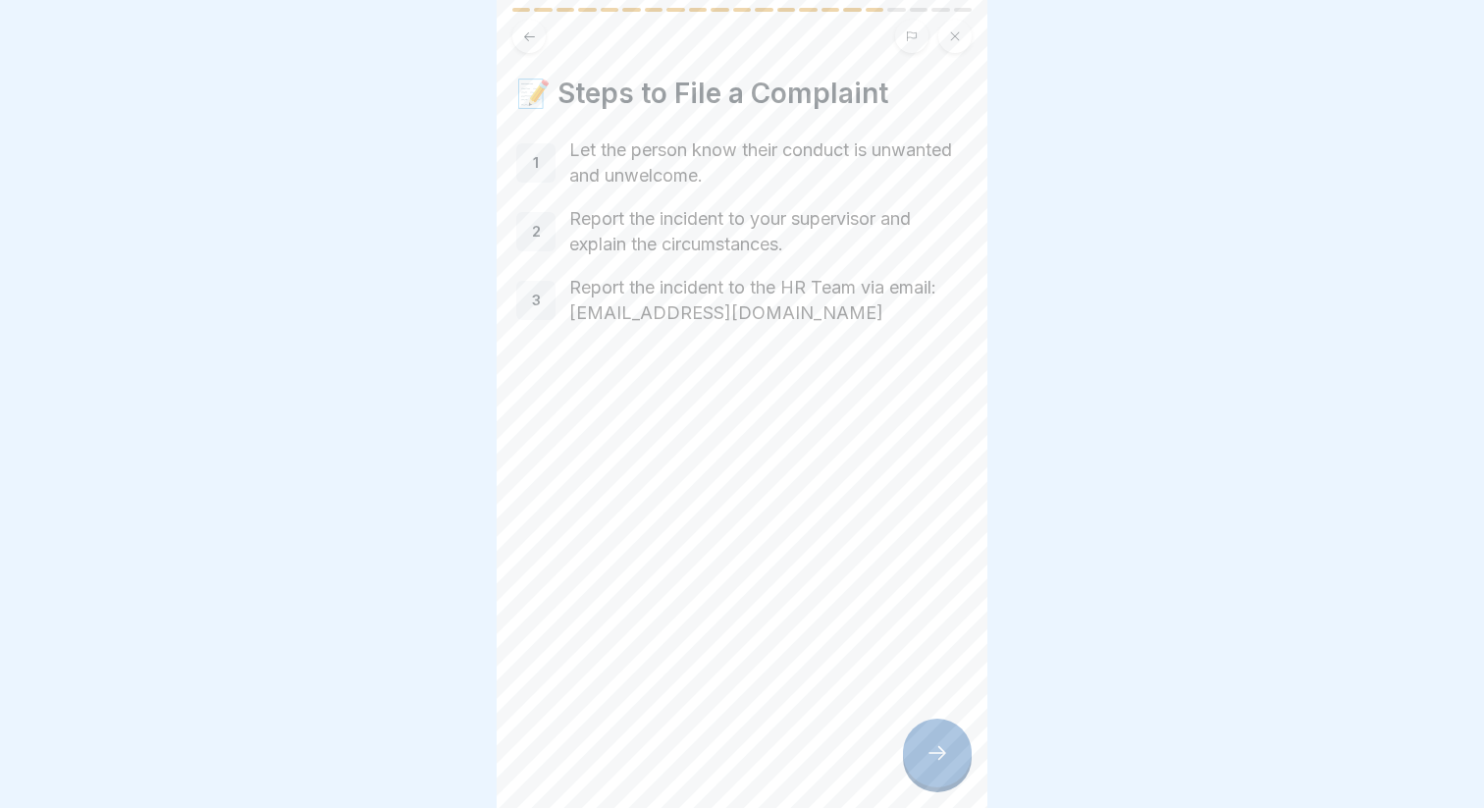
click at [928, 745] on icon at bounding box center [937, 753] width 24 height 24
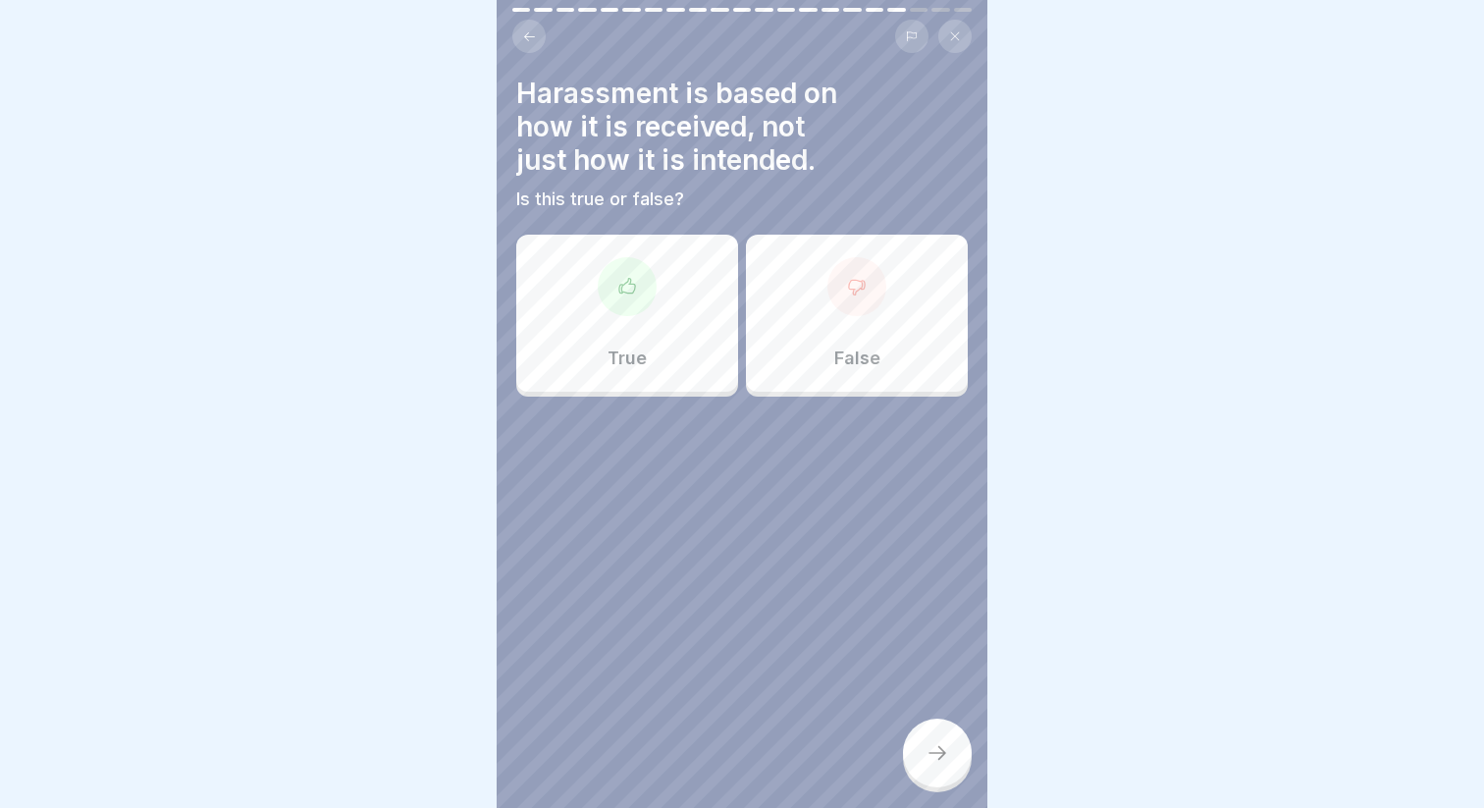
click at [692, 318] on div "True" at bounding box center [627, 313] width 222 height 157
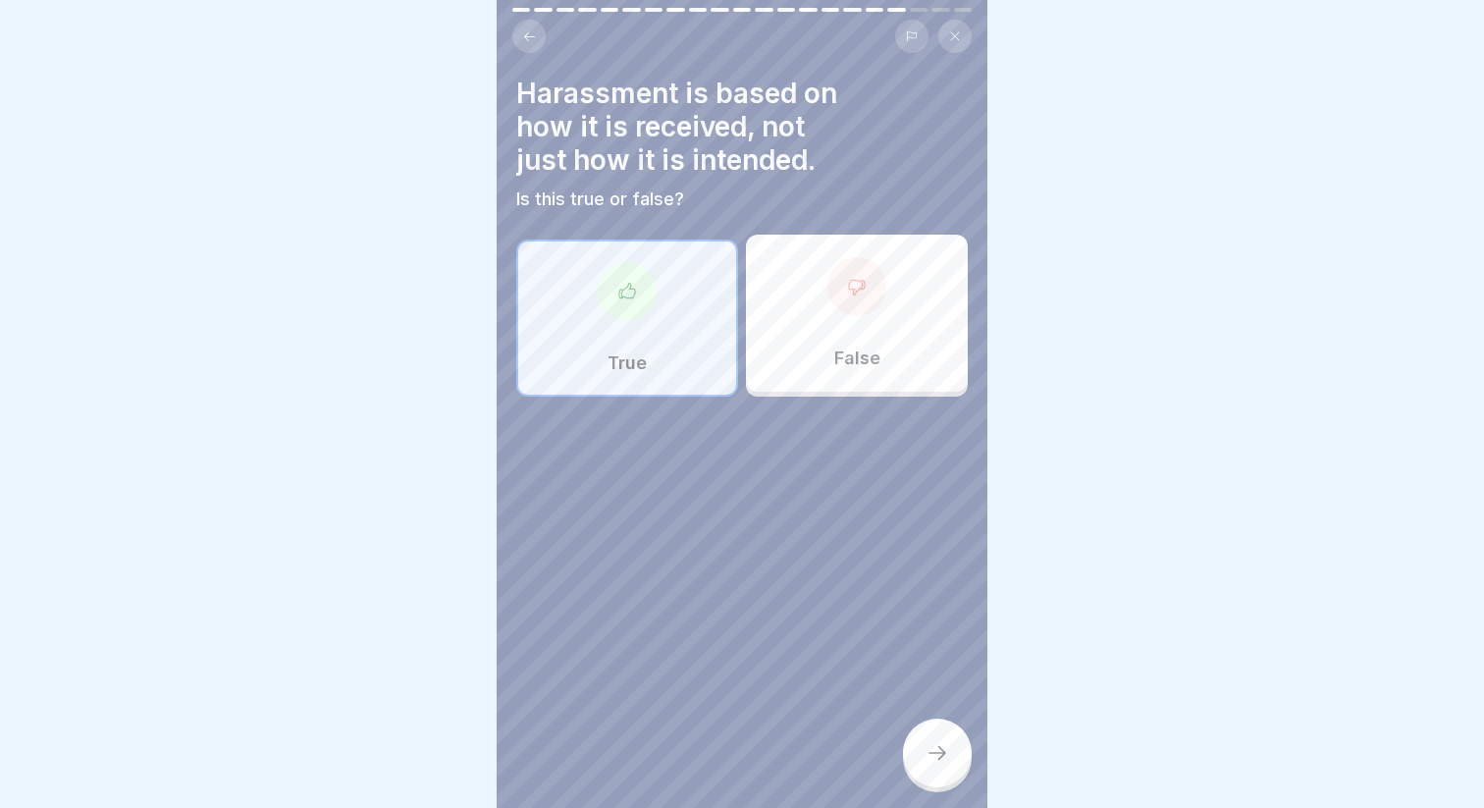
click at [929, 752] on icon at bounding box center [937, 753] width 24 height 24
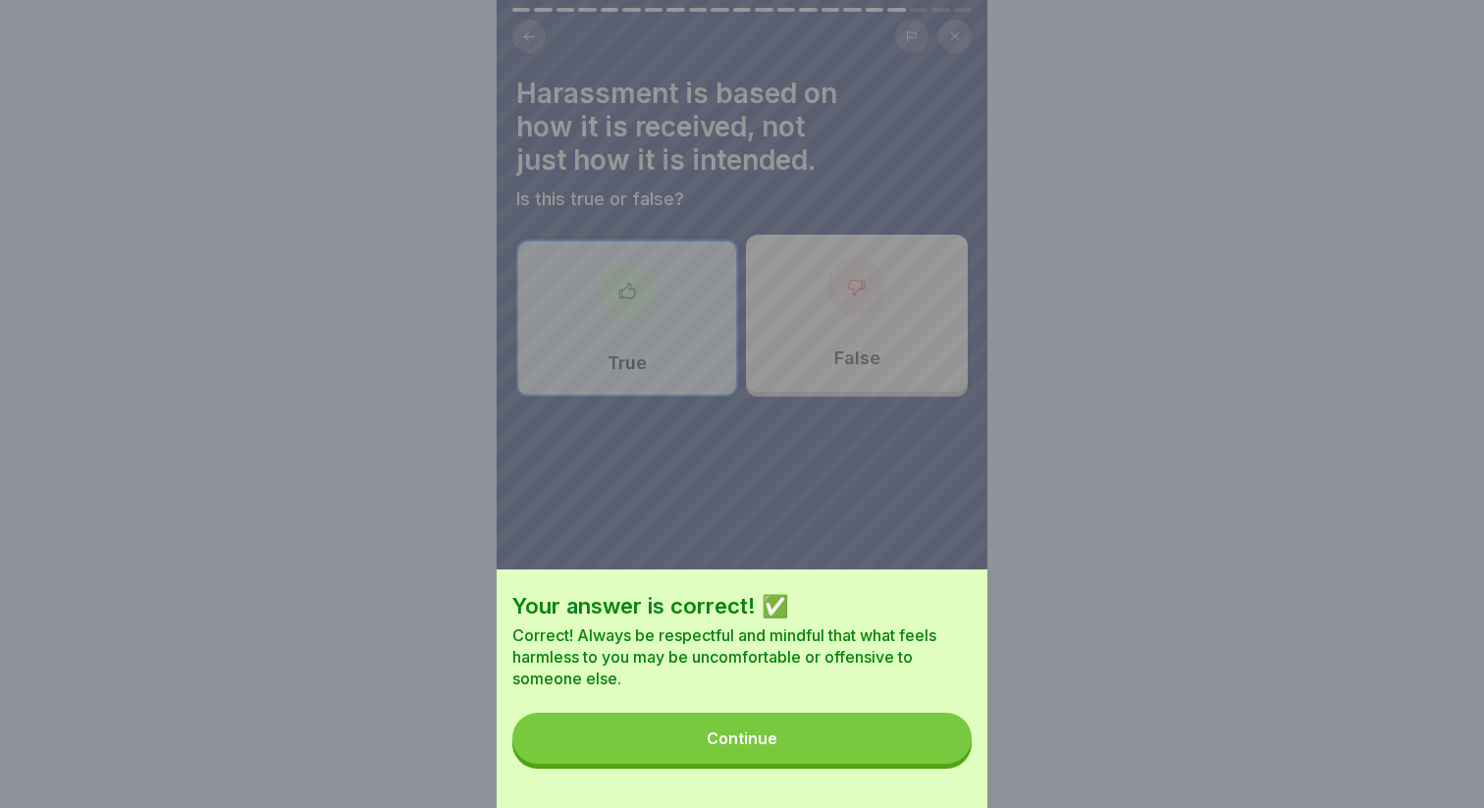
click at [888, 760] on button "Continue" at bounding box center [741, 737] width 459 height 51
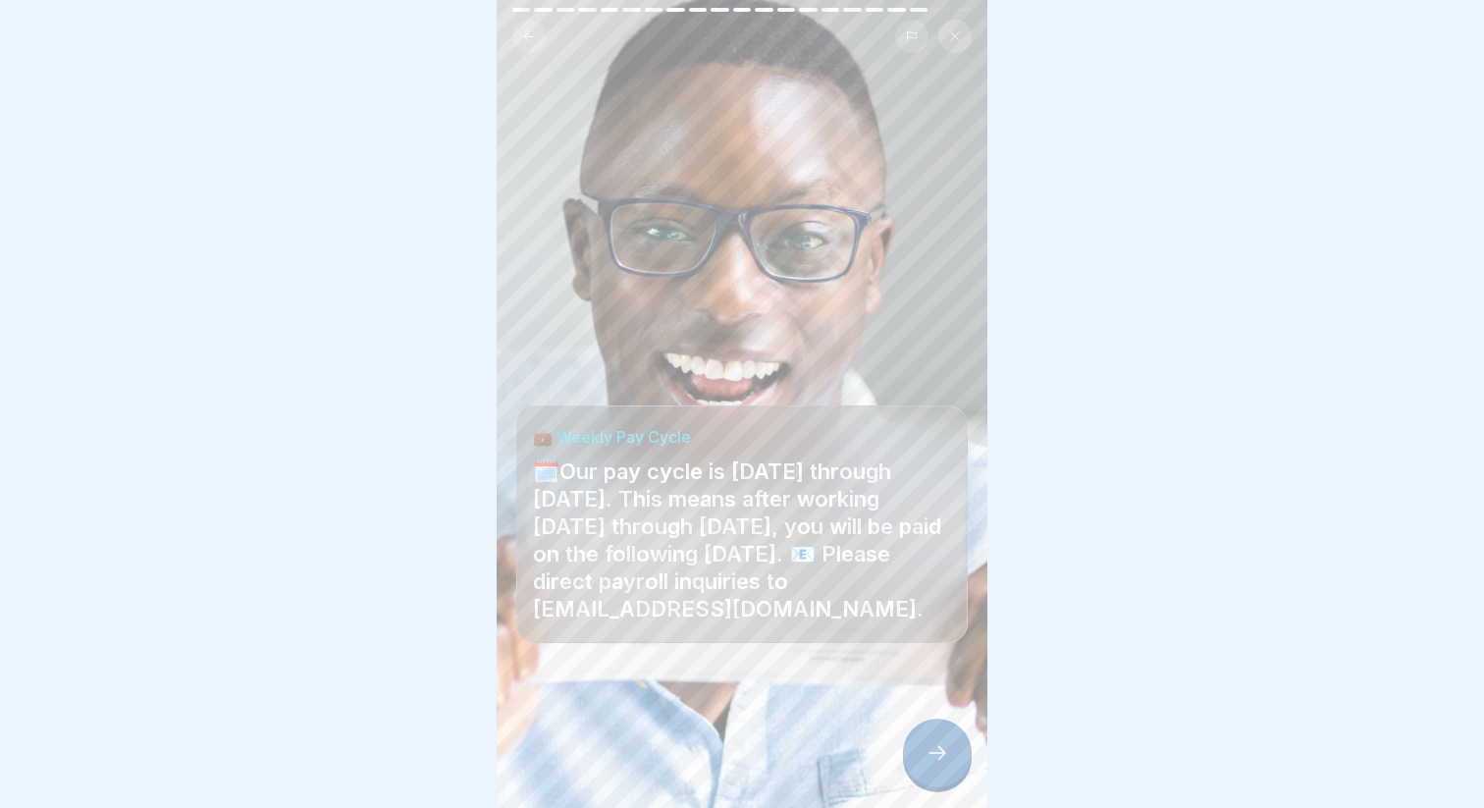
click at [930, 753] on icon at bounding box center [937, 753] width 24 height 24
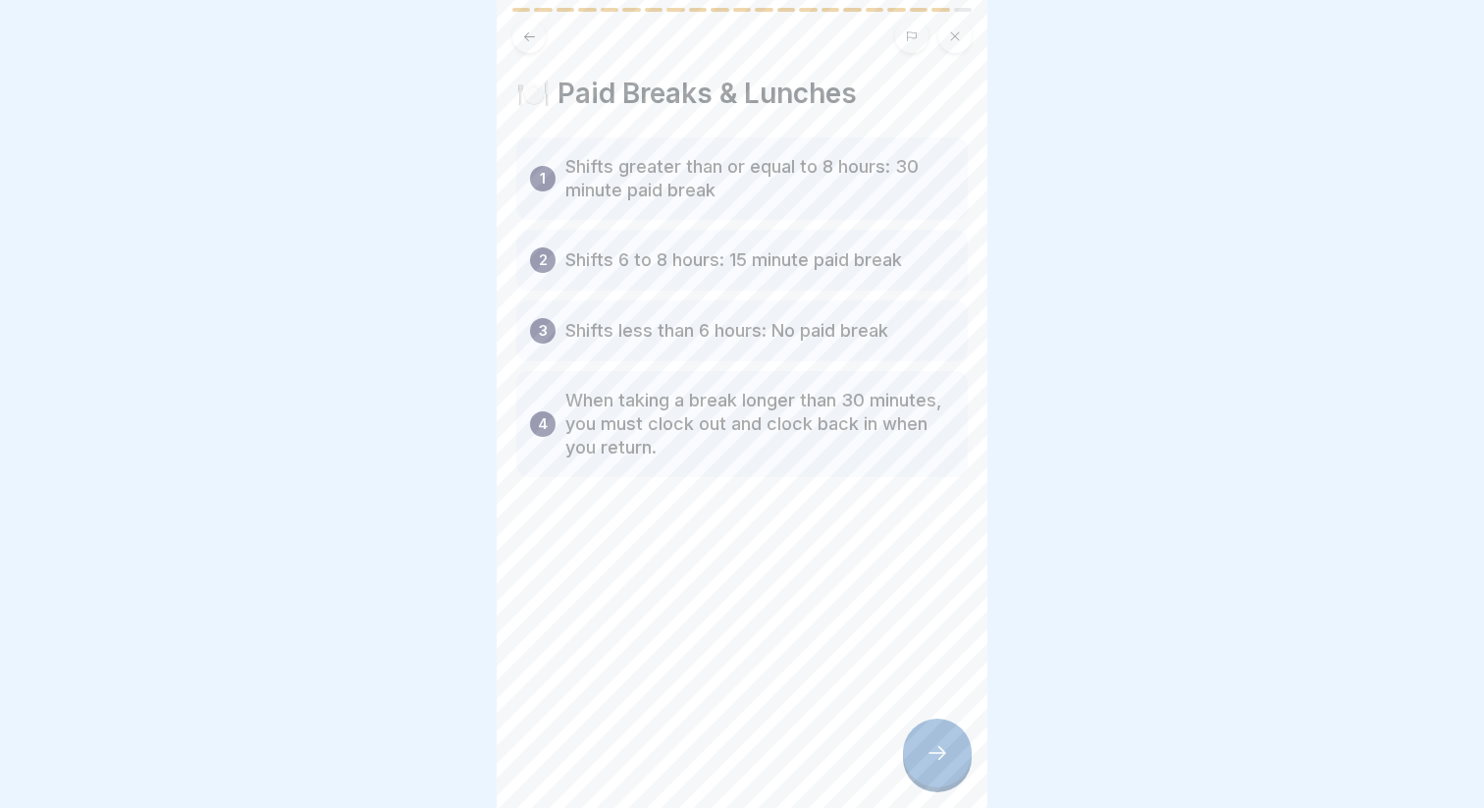
click at [930, 753] on icon at bounding box center [937, 753] width 24 height 24
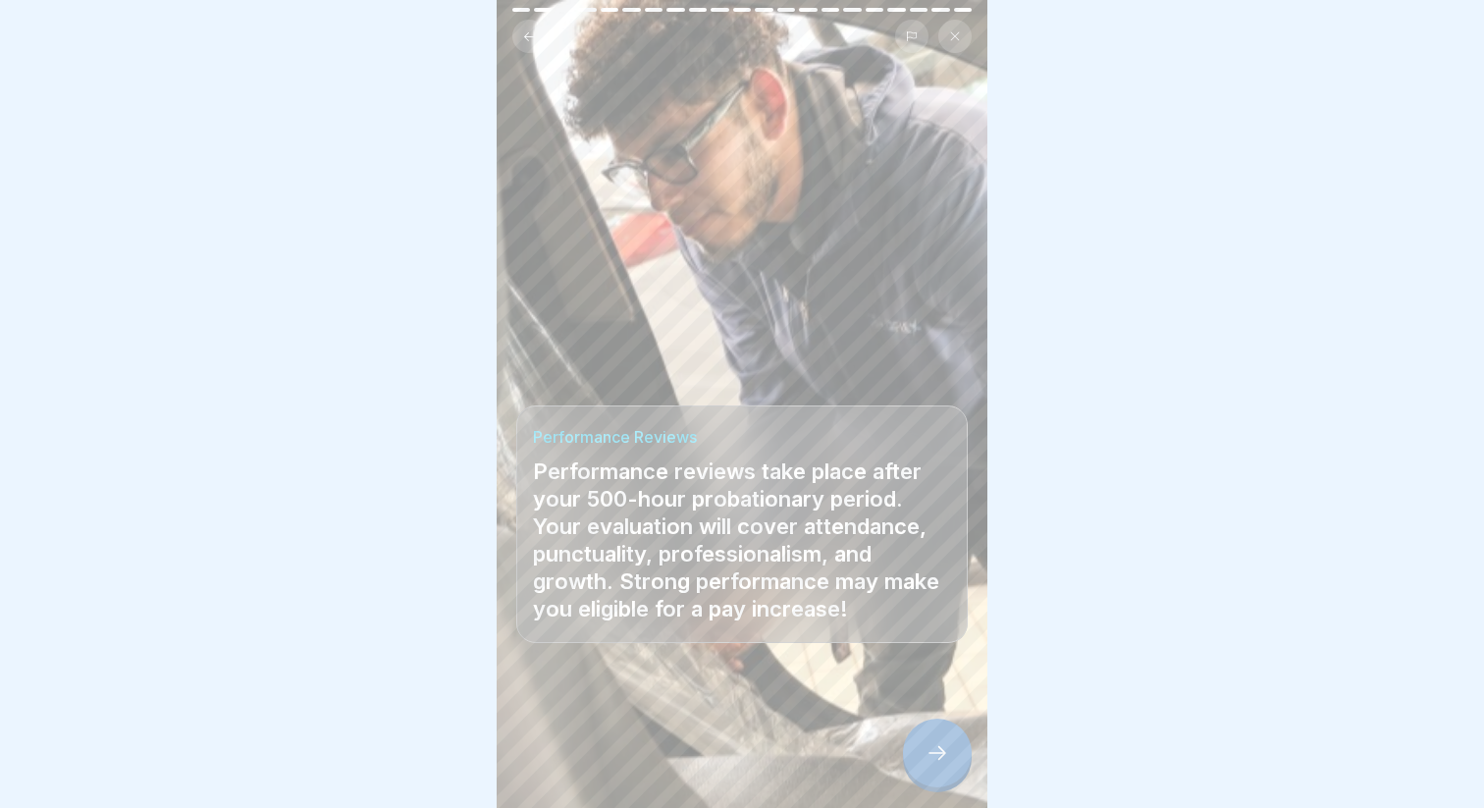
click at [930, 753] on icon at bounding box center [937, 753] width 24 height 24
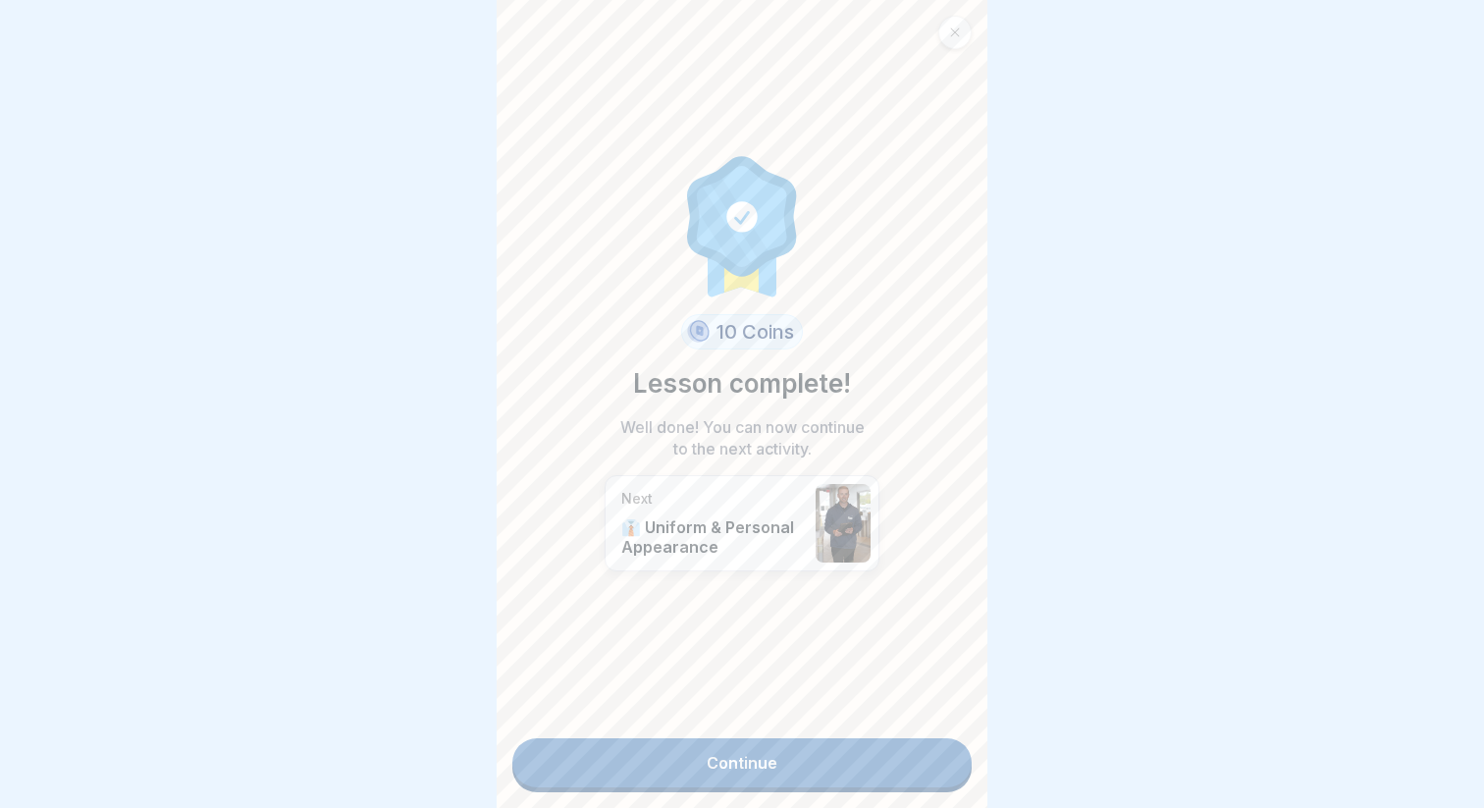
click at [882, 760] on link "Continue" at bounding box center [741, 762] width 459 height 49
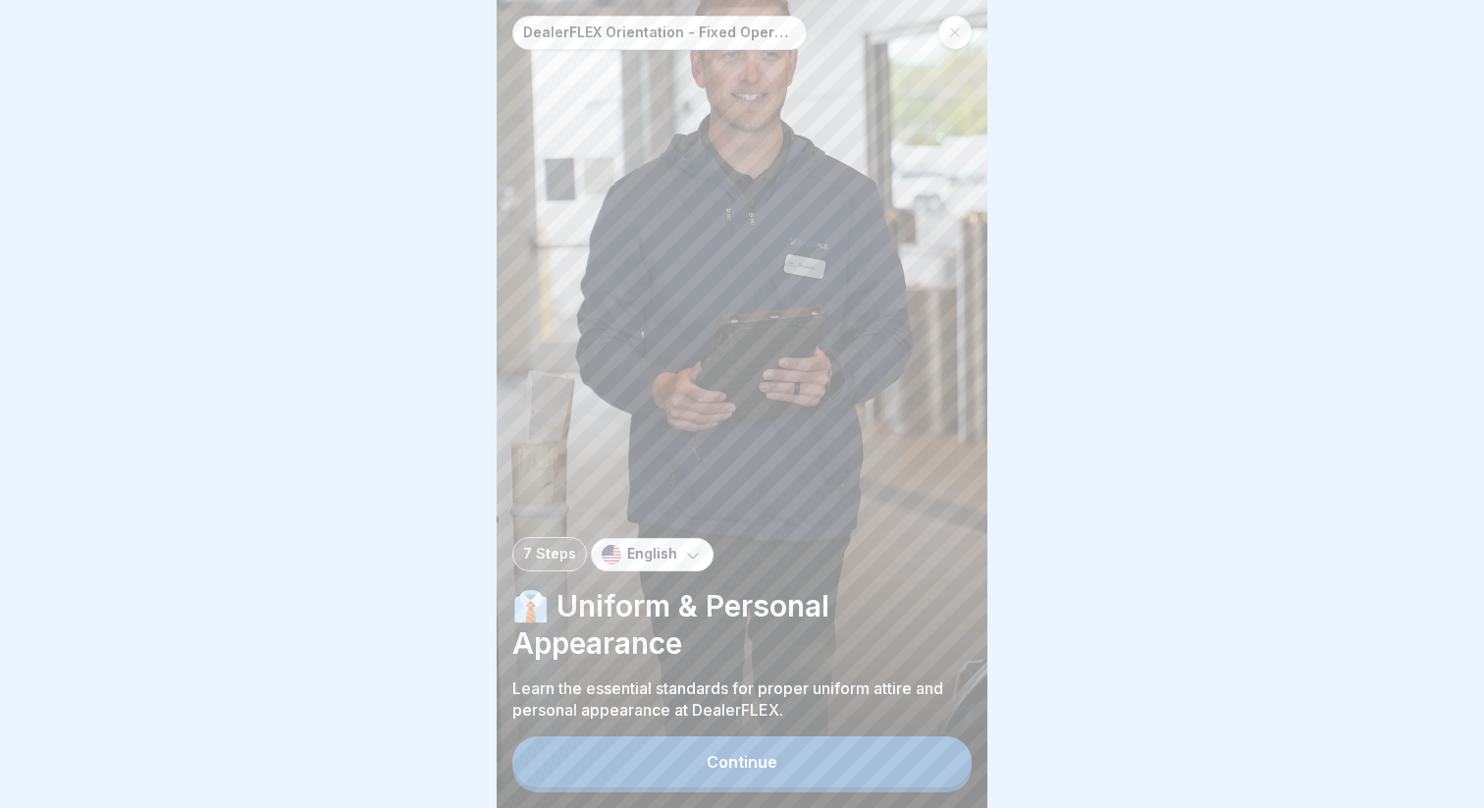
click at [882, 760] on button "Continue" at bounding box center [741, 761] width 459 height 51
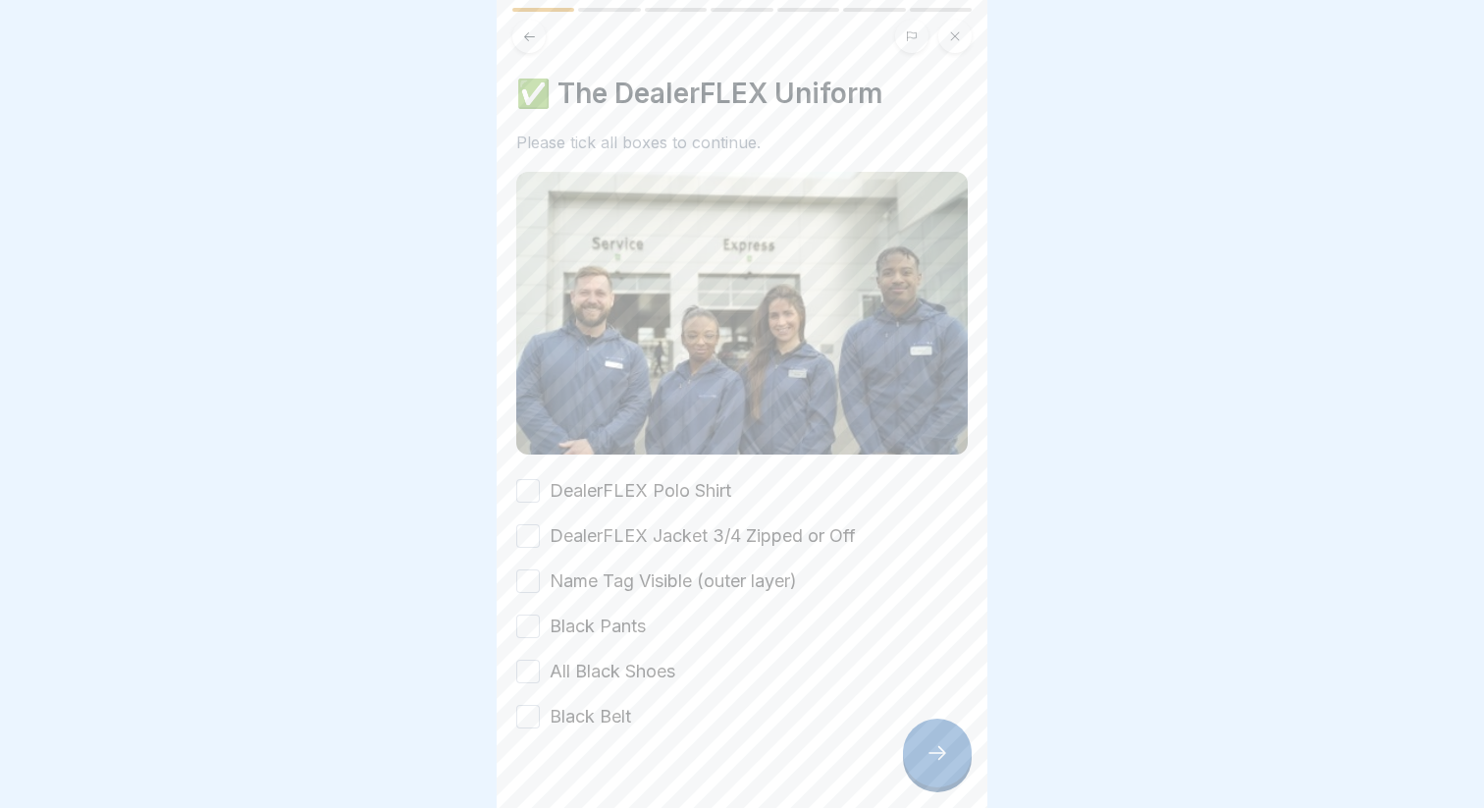
click at [638, 460] on div "✅ The DealerFLEX Uniform Please tick all boxes to continue. DealerFLEX Polo Shi…" at bounding box center [741, 403] width 451 height 653
click at [634, 491] on label "DealerFLEX Polo Shirt" at bounding box center [641, 491] width 182 height 26
click at [540, 491] on button "DealerFLEX Polo Shirt" at bounding box center [528, 491] width 24 height 24
click at [633, 537] on label "DealerFLEX Jacket 3/4 Zipped or Off" at bounding box center [703, 536] width 306 height 26
click at [540, 537] on button "DealerFLEX Jacket 3/4 Zipped or Off" at bounding box center [528, 536] width 24 height 24
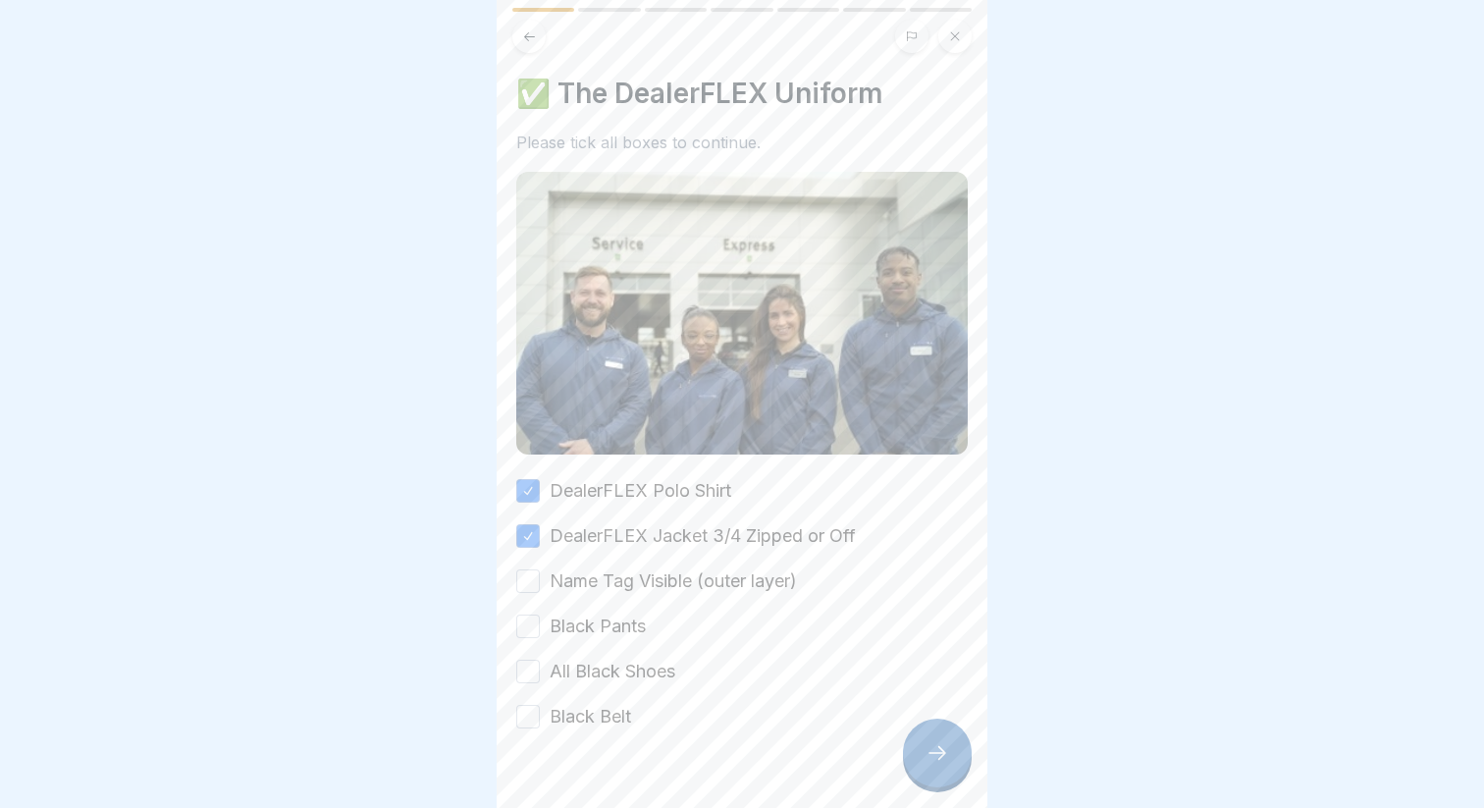
click at [677, 591] on label "Name Tag Visible (outer layer)" at bounding box center [673, 581] width 247 height 26
click at [540, 591] on button "Name Tag Visible (outer layer)" at bounding box center [528, 581] width 24 height 24
click at [624, 605] on div "DealerFLEX Polo Shirt DealerFLEX Jacket 3/4 Zipped or Off Name Tag Visible (out…" at bounding box center [741, 603] width 451 height 251
click at [609, 624] on label "Black Pants" at bounding box center [598, 626] width 96 height 26
click at [540, 624] on button "Black Pants" at bounding box center [528, 626] width 24 height 24
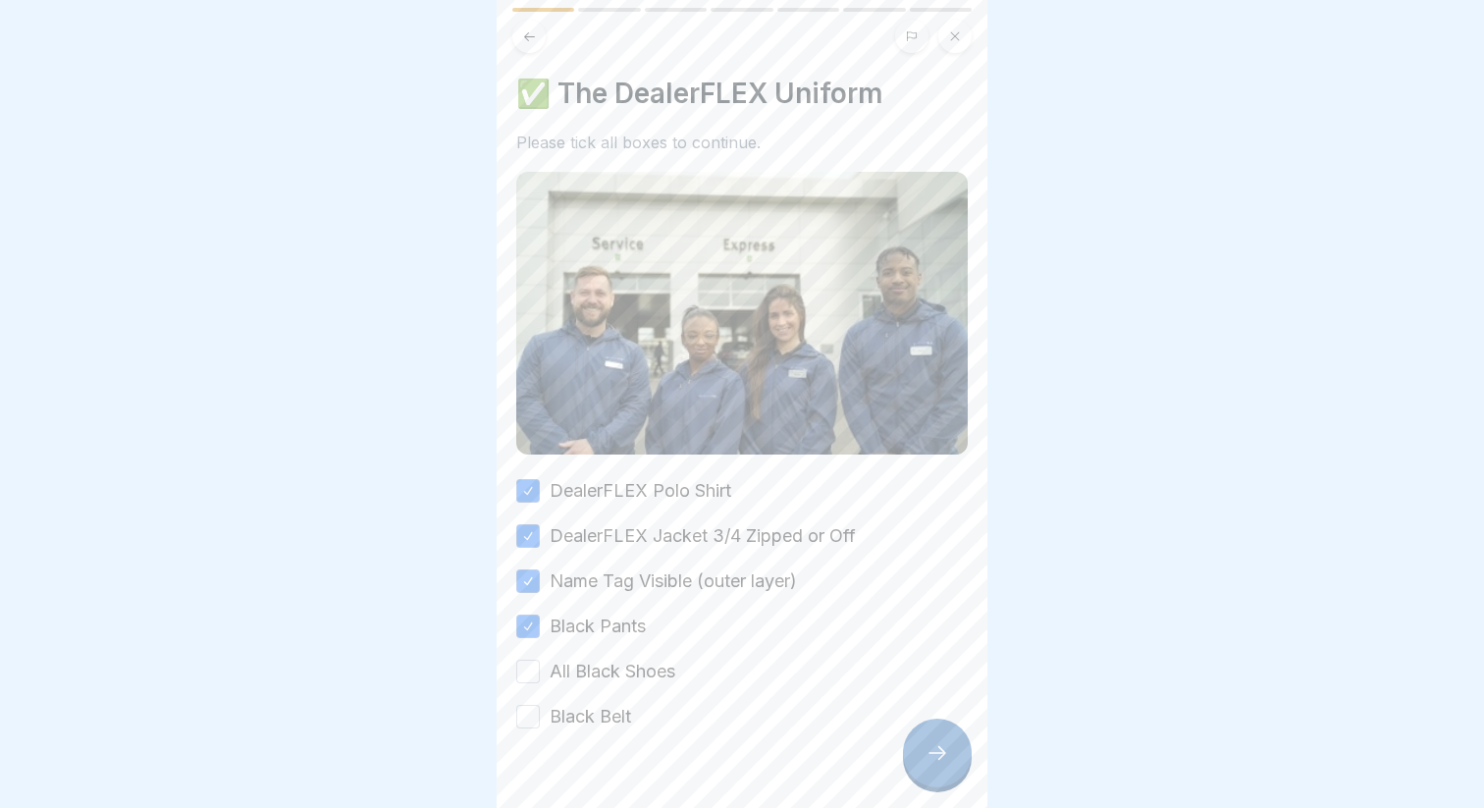
click at [609, 669] on label "All Black Shoes" at bounding box center [613, 671] width 126 height 26
click at [540, 669] on button "All Black Shoes" at bounding box center [528, 671] width 24 height 24
click at [597, 718] on label "Black Belt" at bounding box center [590, 717] width 81 height 26
click at [540, 718] on button "Black Belt" at bounding box center [528, 717] width 24 height 24
click at [935, 743] on div at bounding box center [937, 752] width 69 height 69
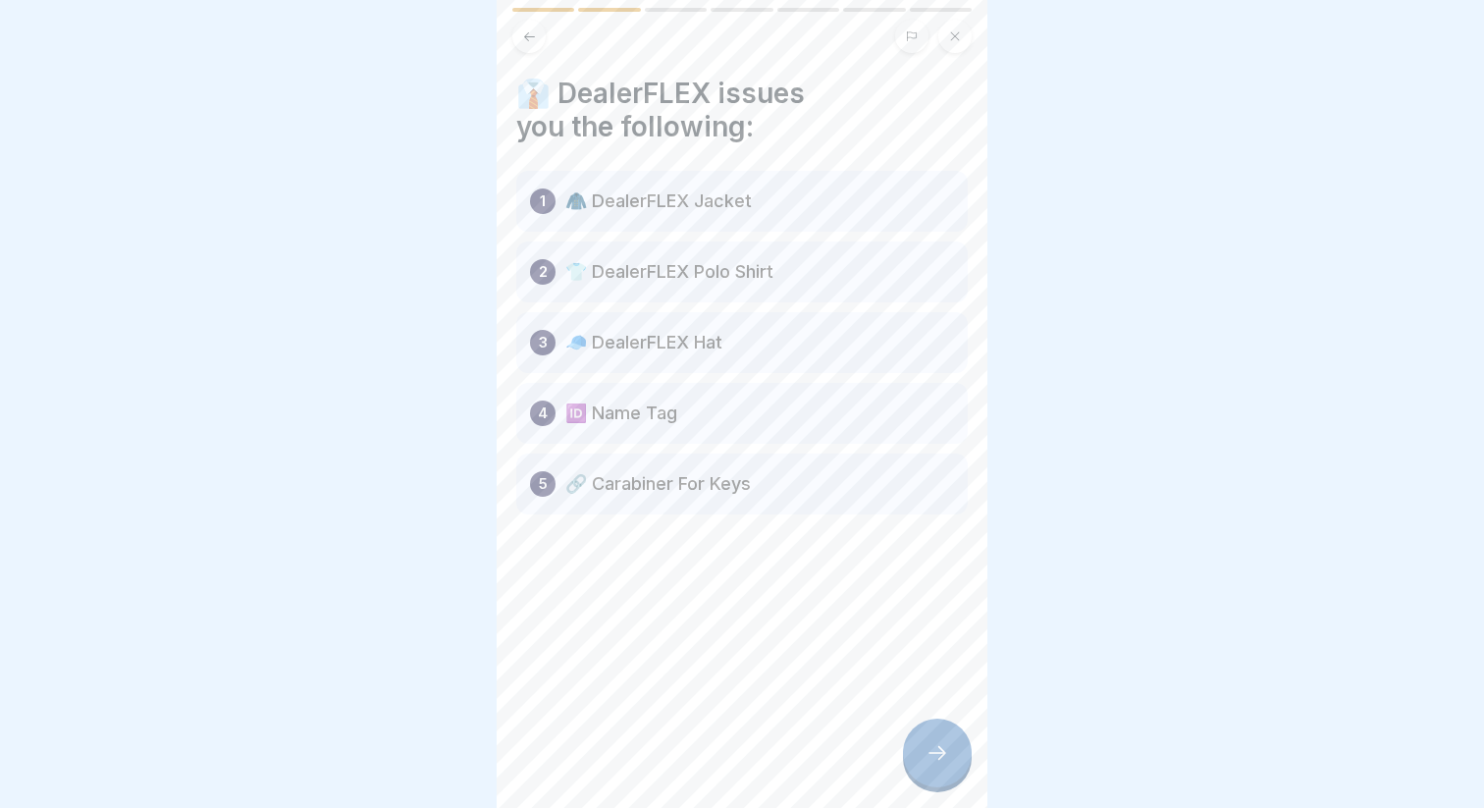
click at [652, 192] on p "🧥 DealerFLEX Jacket" at bounding box center [658, 201] width 186 height 24
click at [625, 223] on div "1 🧥 DealerFLEX Jacket" at bounding box center [741, 201] width 451 height 61
click at [925, 726] on div at bounding box center [937, 752] width 69 height 69
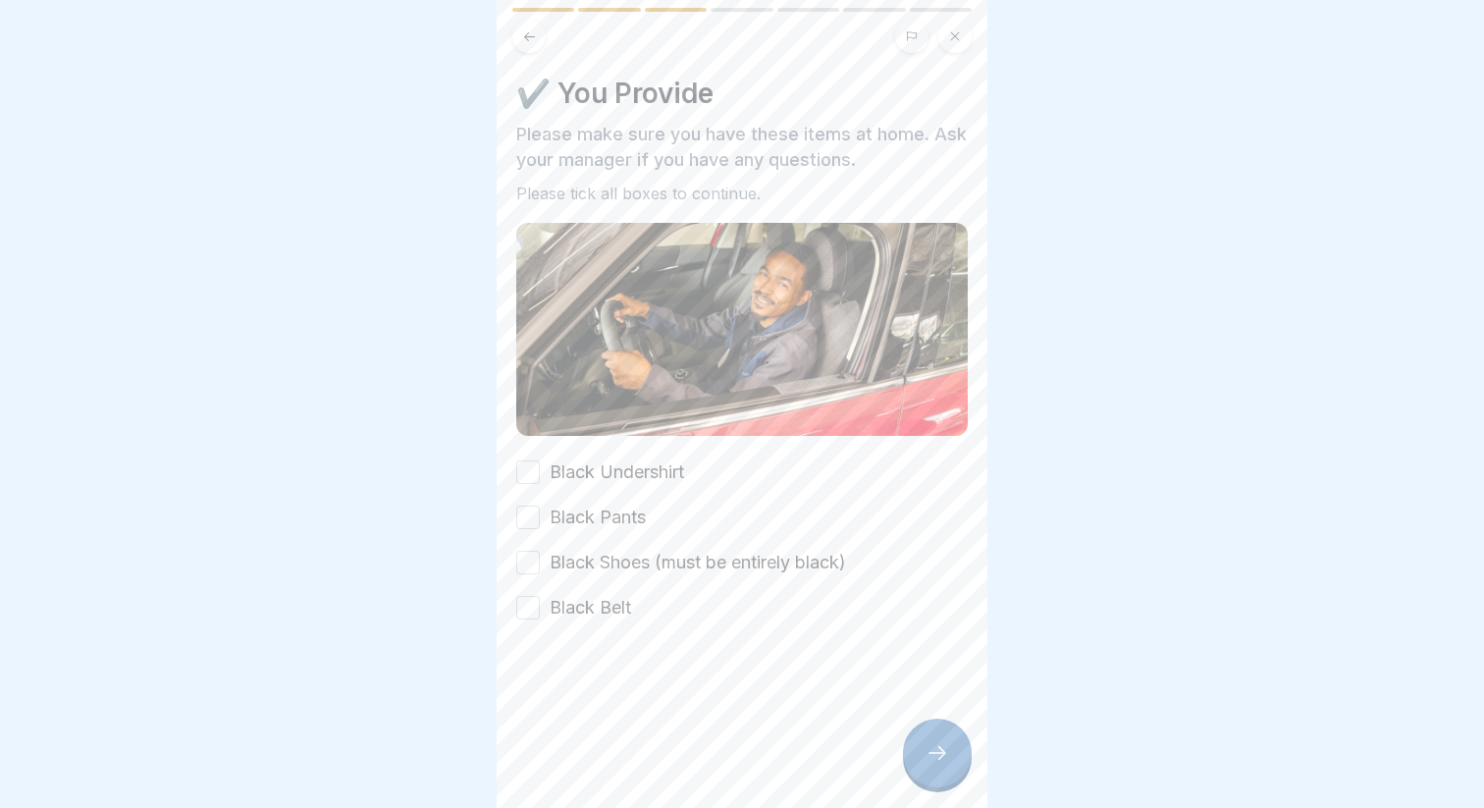
click at [616, 478] on label "Black Undershirt" at bounding box center [617, 472] width 134 height 26
click at [540, 478] on button "Black Undershirt" at bounding box center [528, 472] width 24 height 24
click at [602, 503] on div "Black Undershirt Black Pants Black Shoes (must be entirely black) Black Belt" at bounding box center [741, 539] width 451 height 161
click at [600, 510] on label "Black Pants" at bounding box center [598, 517] width 96 height 26
click at [540, 510] on button "Black Pants" at bounding box center [528, 517] width 24 height 24
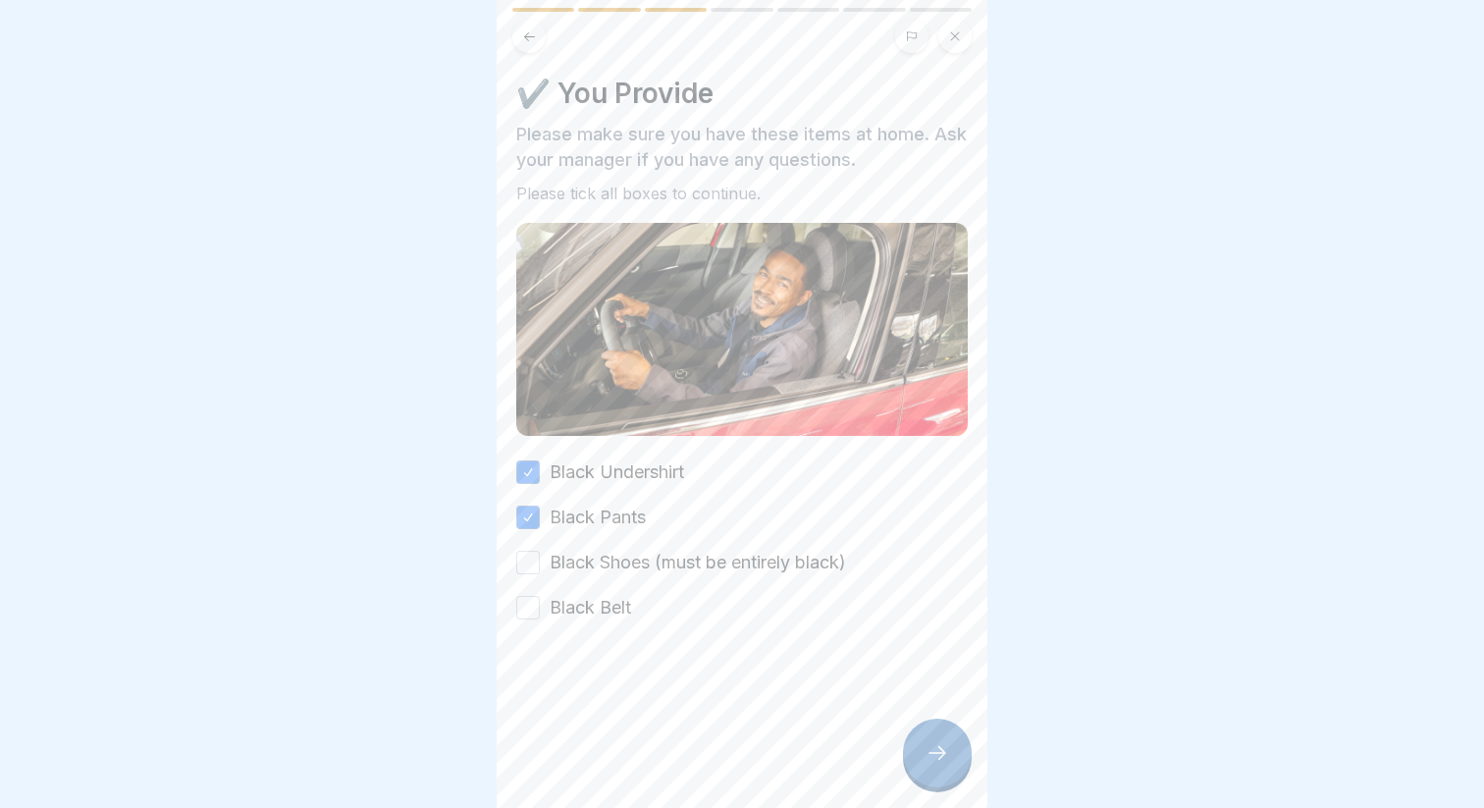
click at [611, 559] on label "Black Shoes (must be entirely black)" at bounding box center [698, 563] width 296 height 26
click at [540, 559] on button "Black Shoes (must be entirely black)" at bounding box center [528, 562] width 24 height 24
click at [625, 606] on label "Black Belt" at bounding box center [590, 608] width 81 height 26
click at [540, 606] on button "Black Belt" at bounding box center [528, 608] width 24 height 24
click at [928, 771] on div at bounding box center [937, 752] width 69 height 69
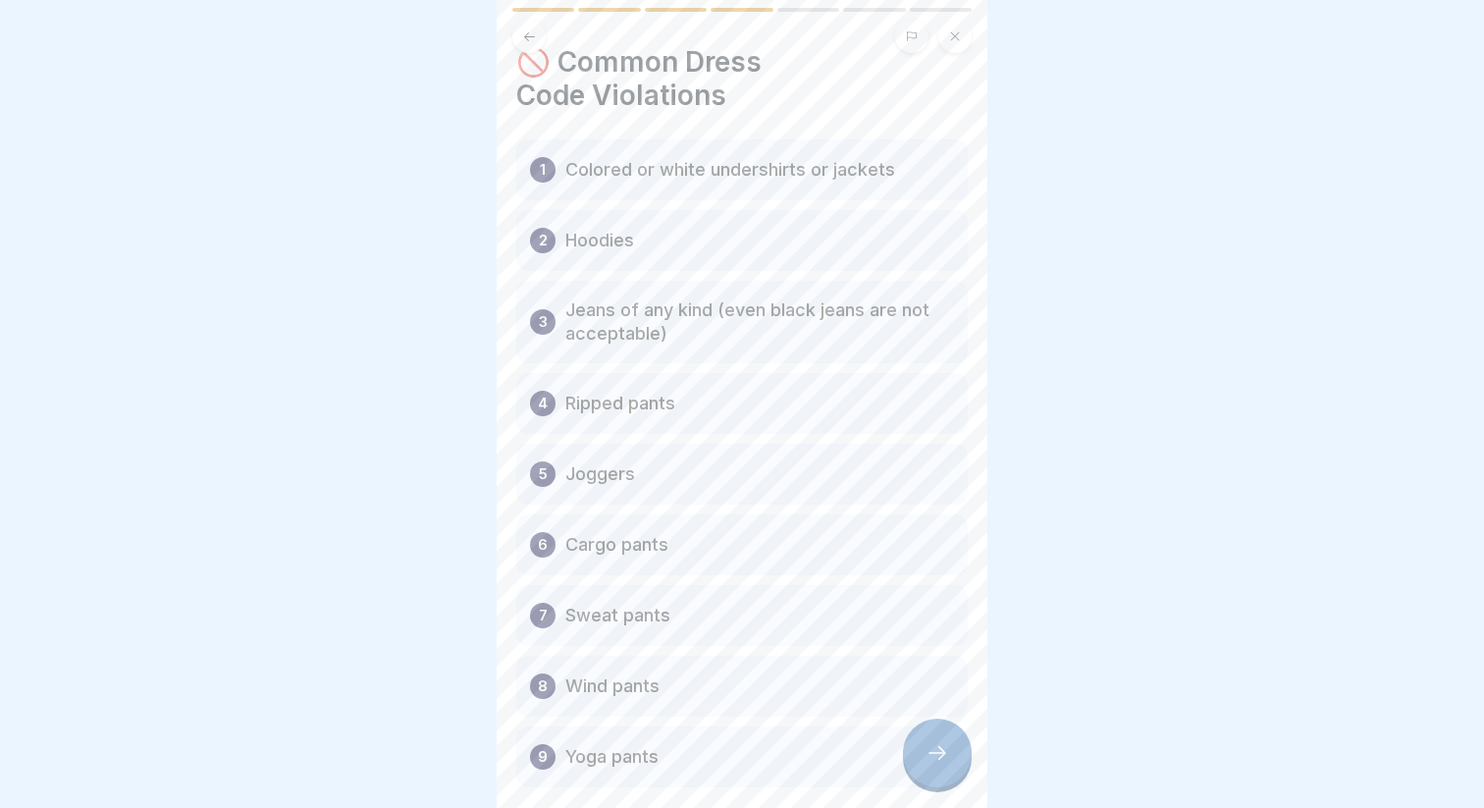
scroll to position [19, 0]
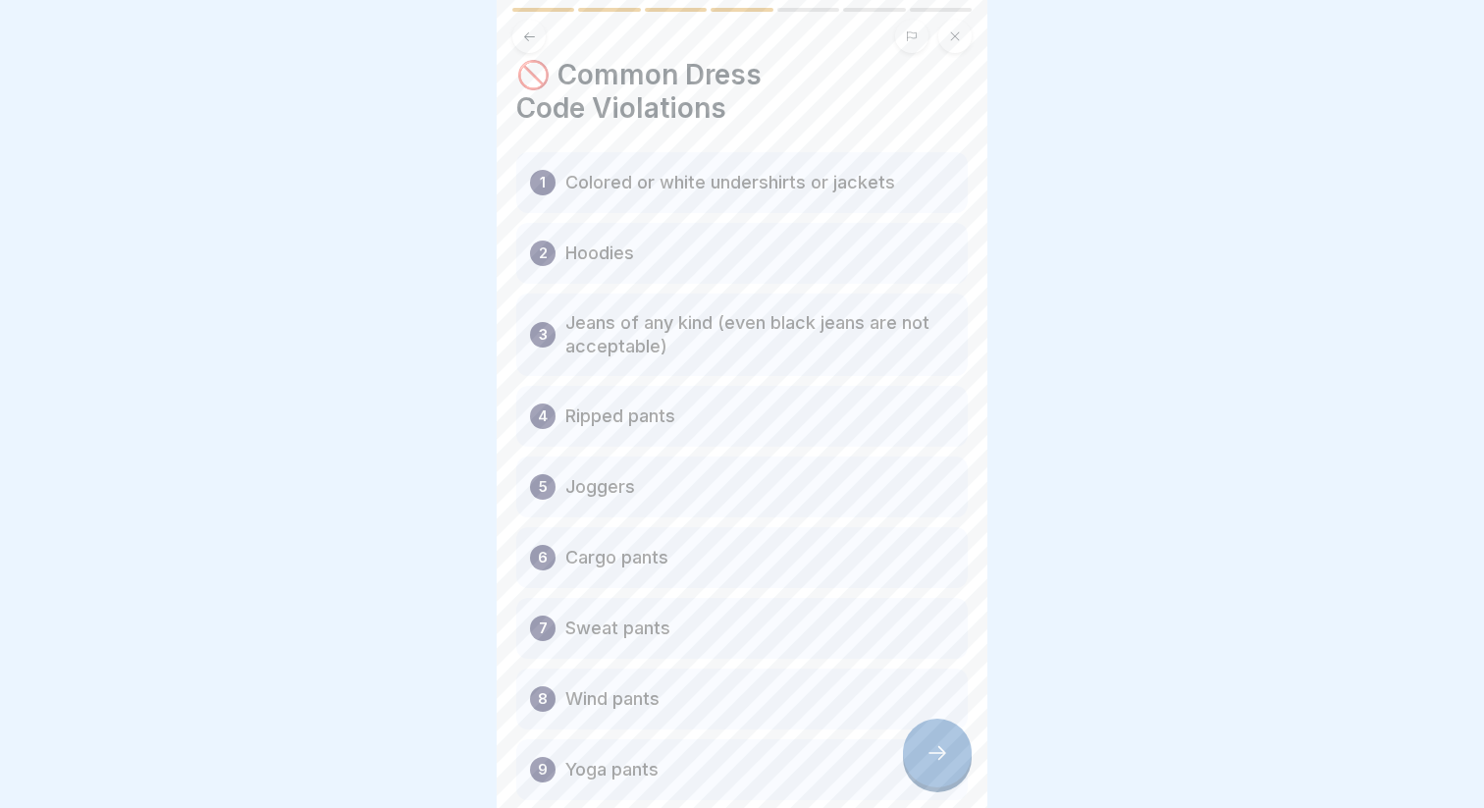
click at [741, 191] on p "Colored or white undershirts or jackets" at bounding box center [730, 183] width 330 height 24
click at [673, 184] on p "Colored or white undershirts or jackets" at bounding box center [730, 183] width 330 height 24
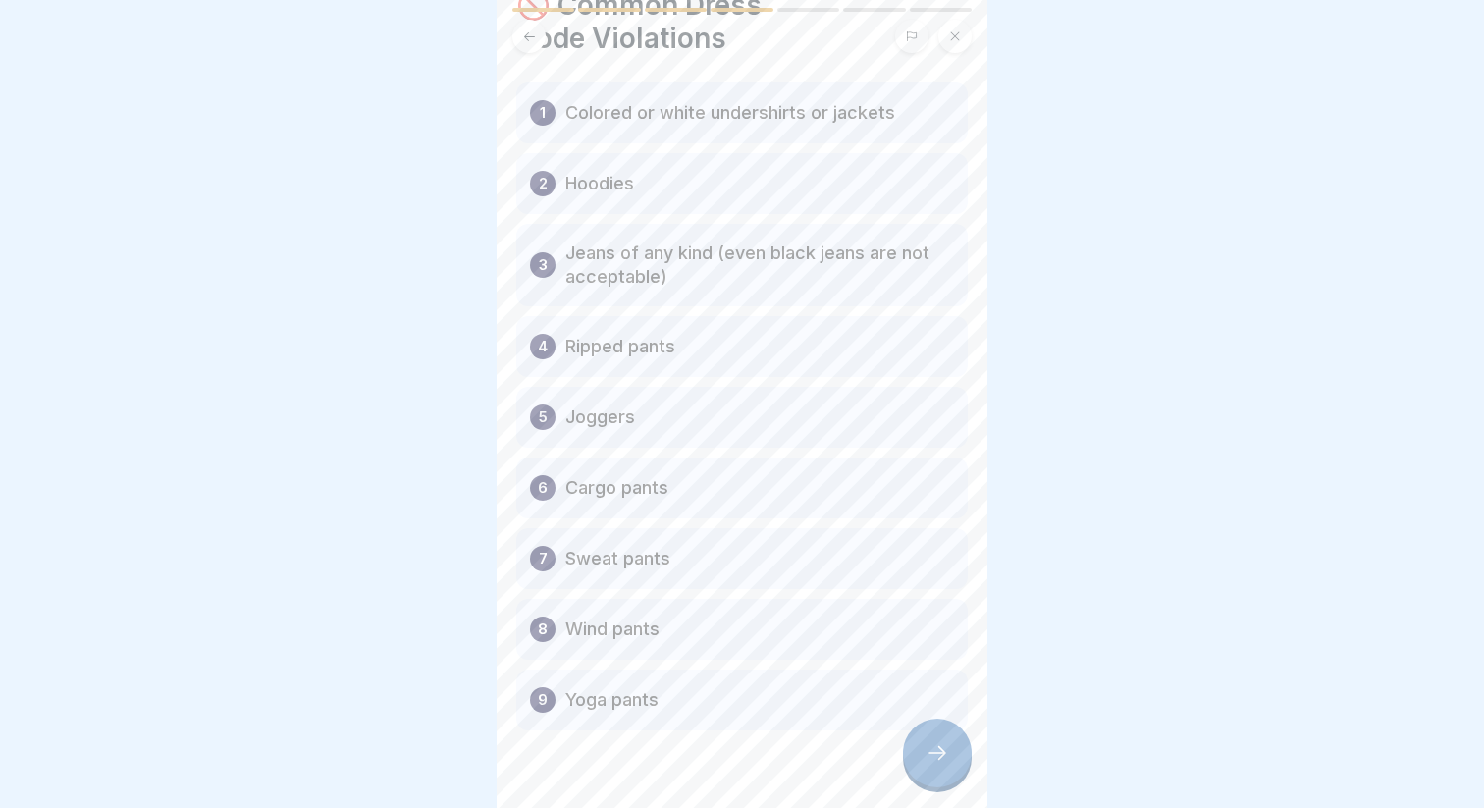
scroll to position [100, 0]
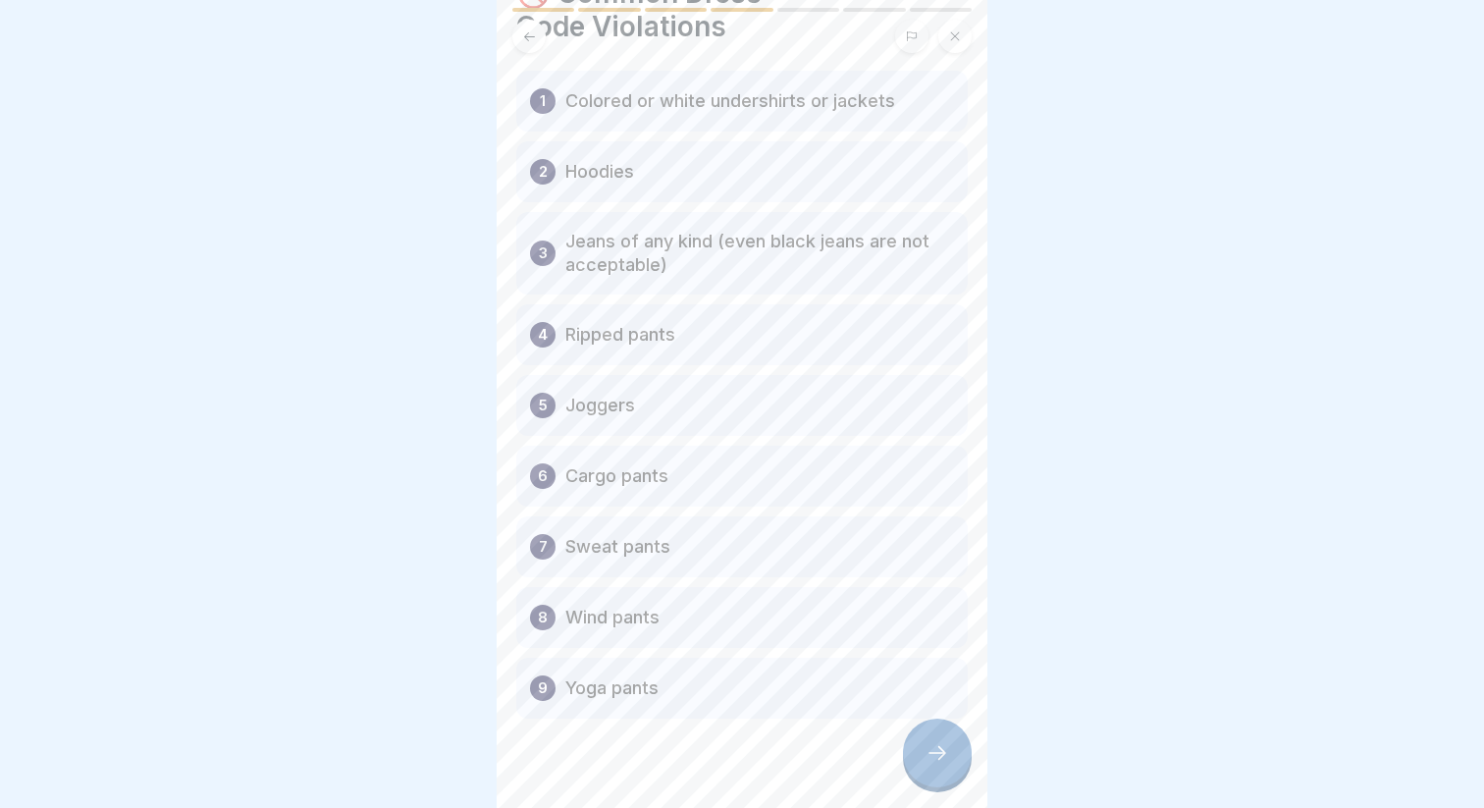
click at [940, 772] on div at bounding box center [937, 752] width 69 height 69
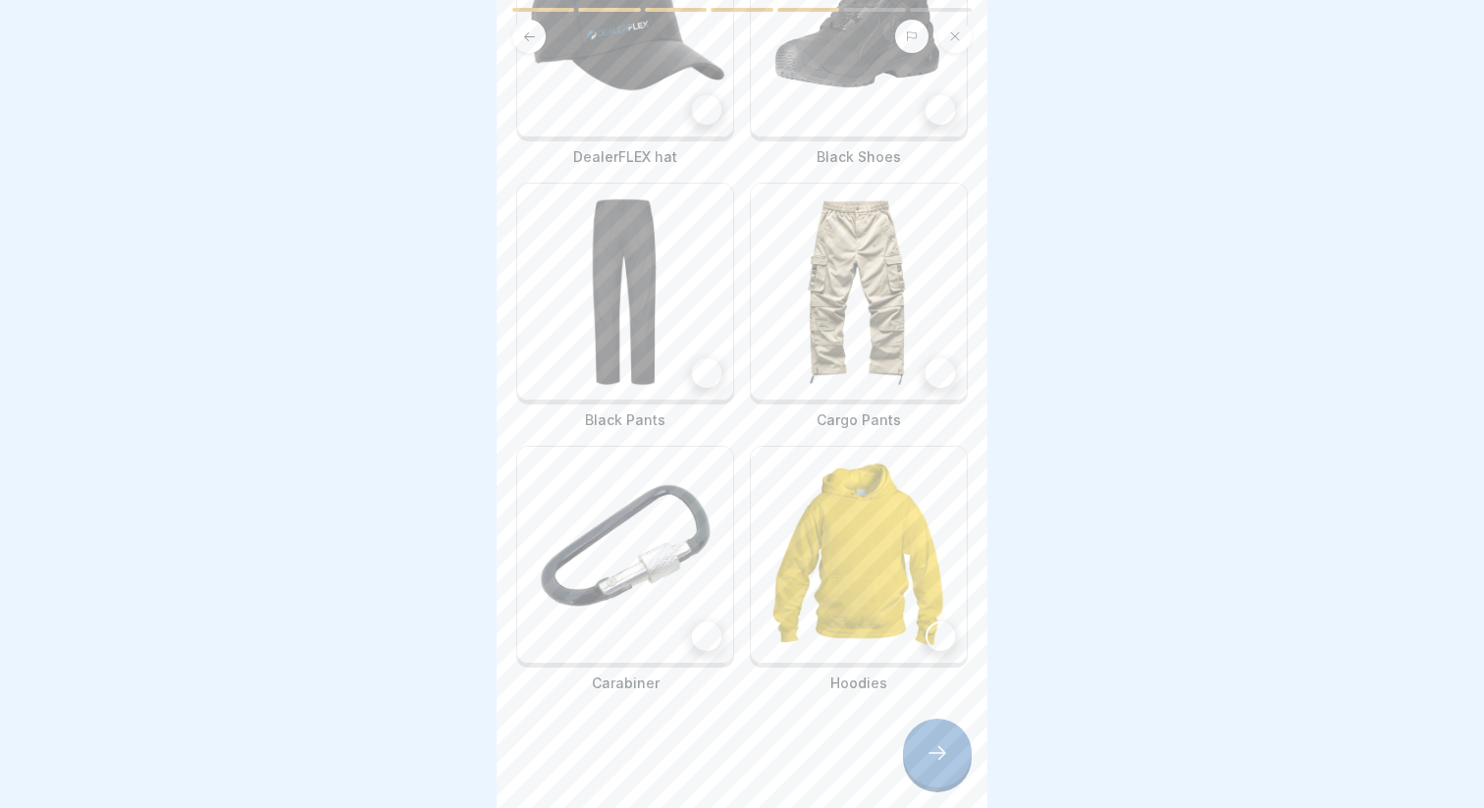
scroll to position [245, 0]
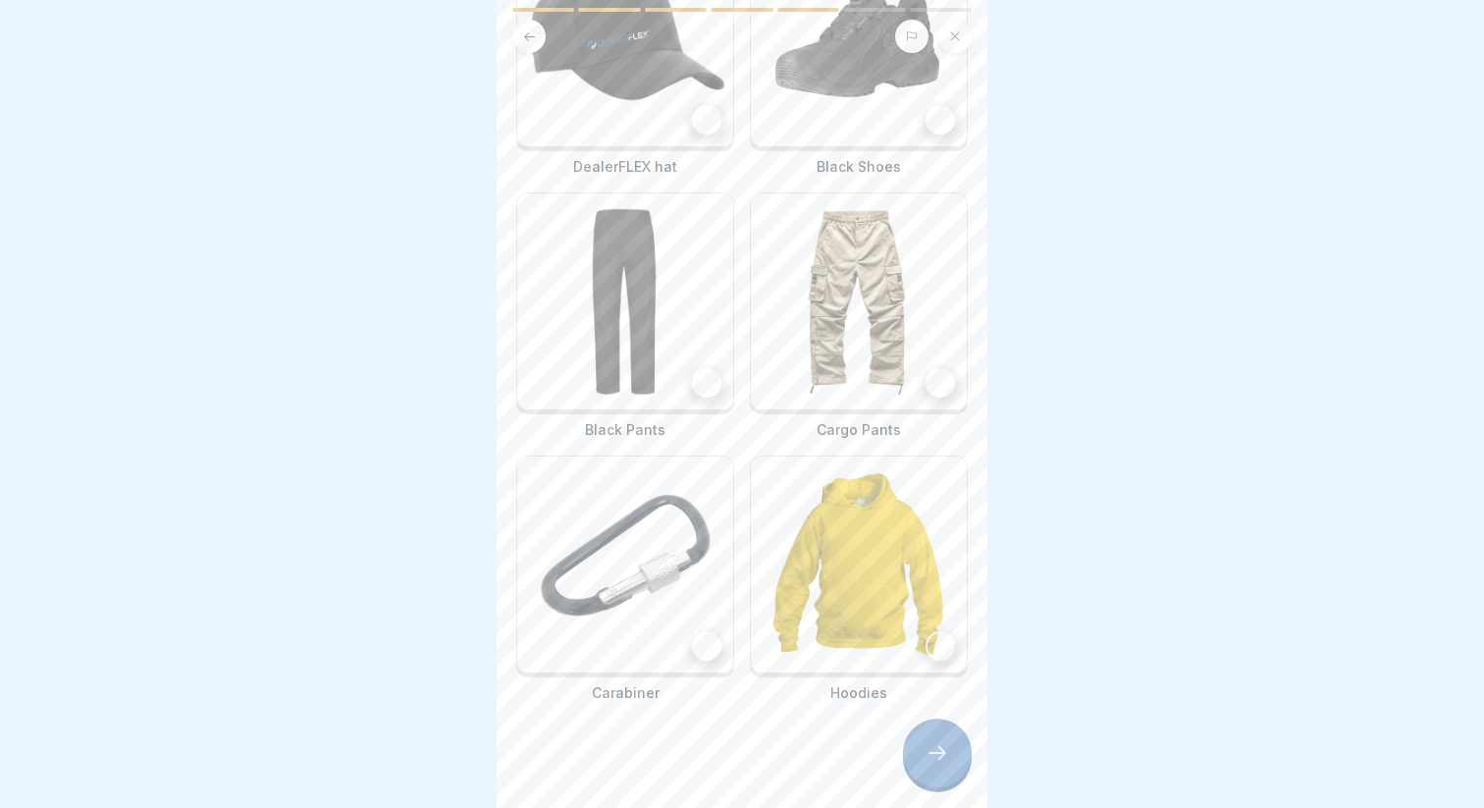
click at [710, 645] on div at bounding box center [706, 645] width 29 height 29
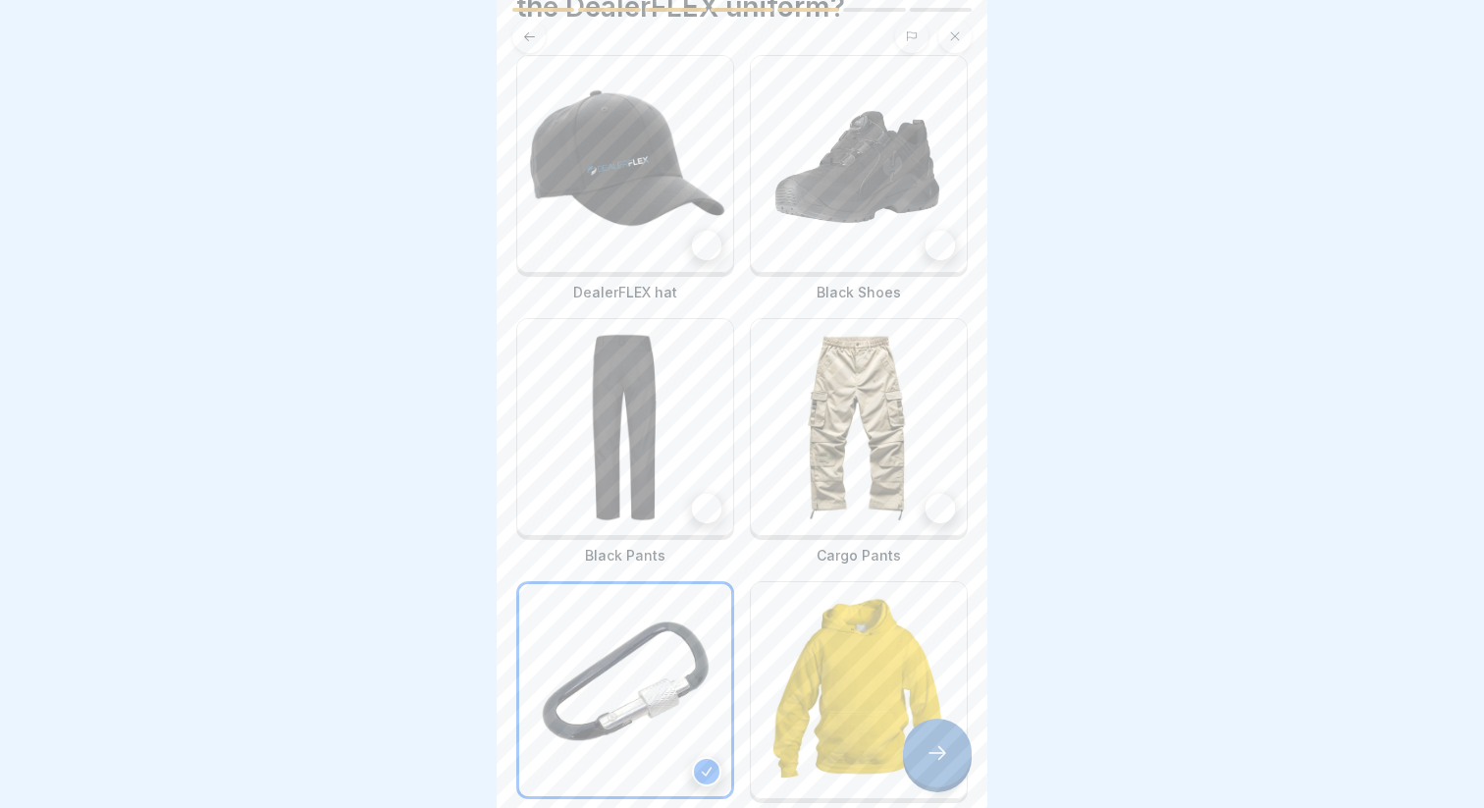
scroll to position [83, 0]
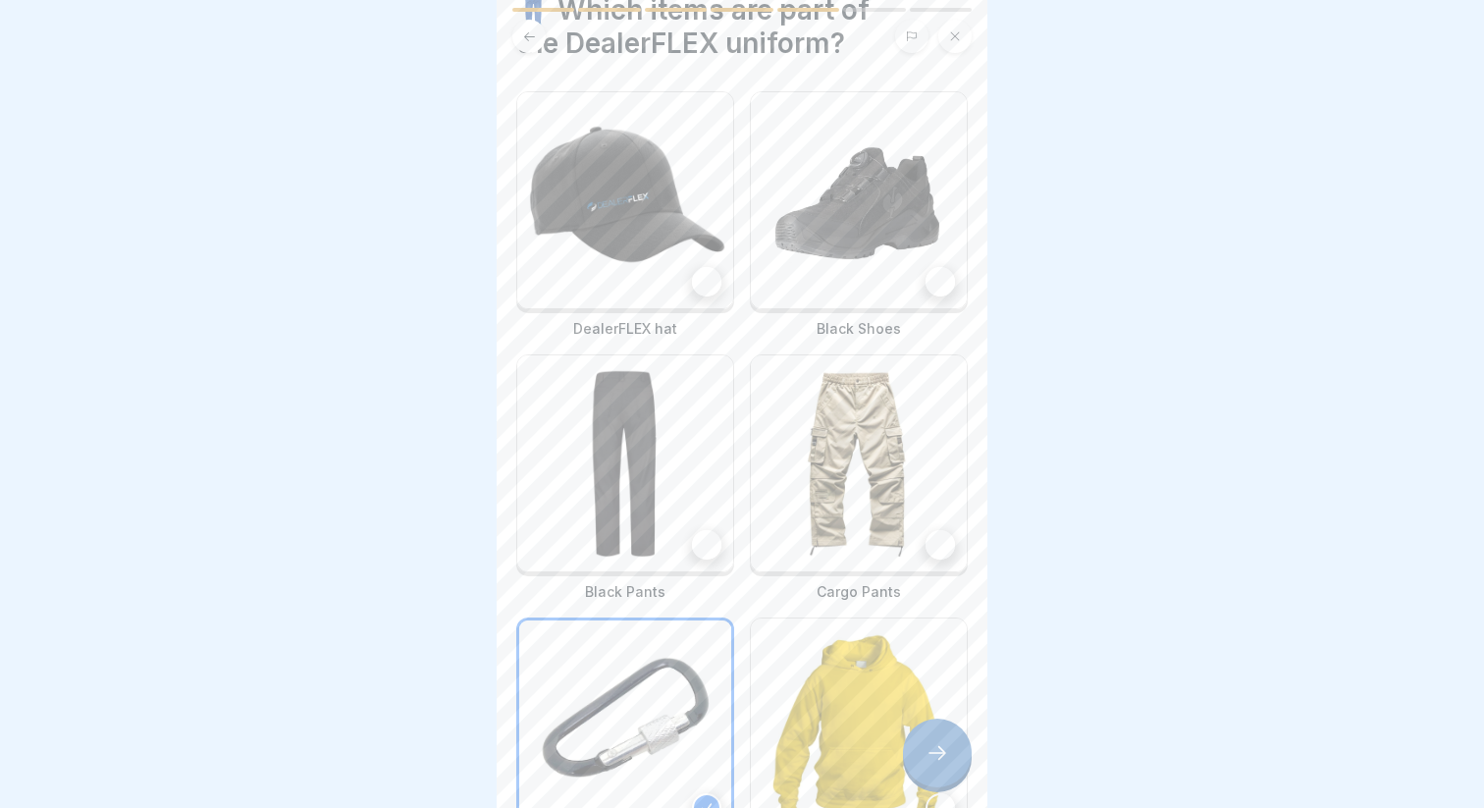
click at [717, 550] on div at bounding box center [706, 544] width 29 height 29
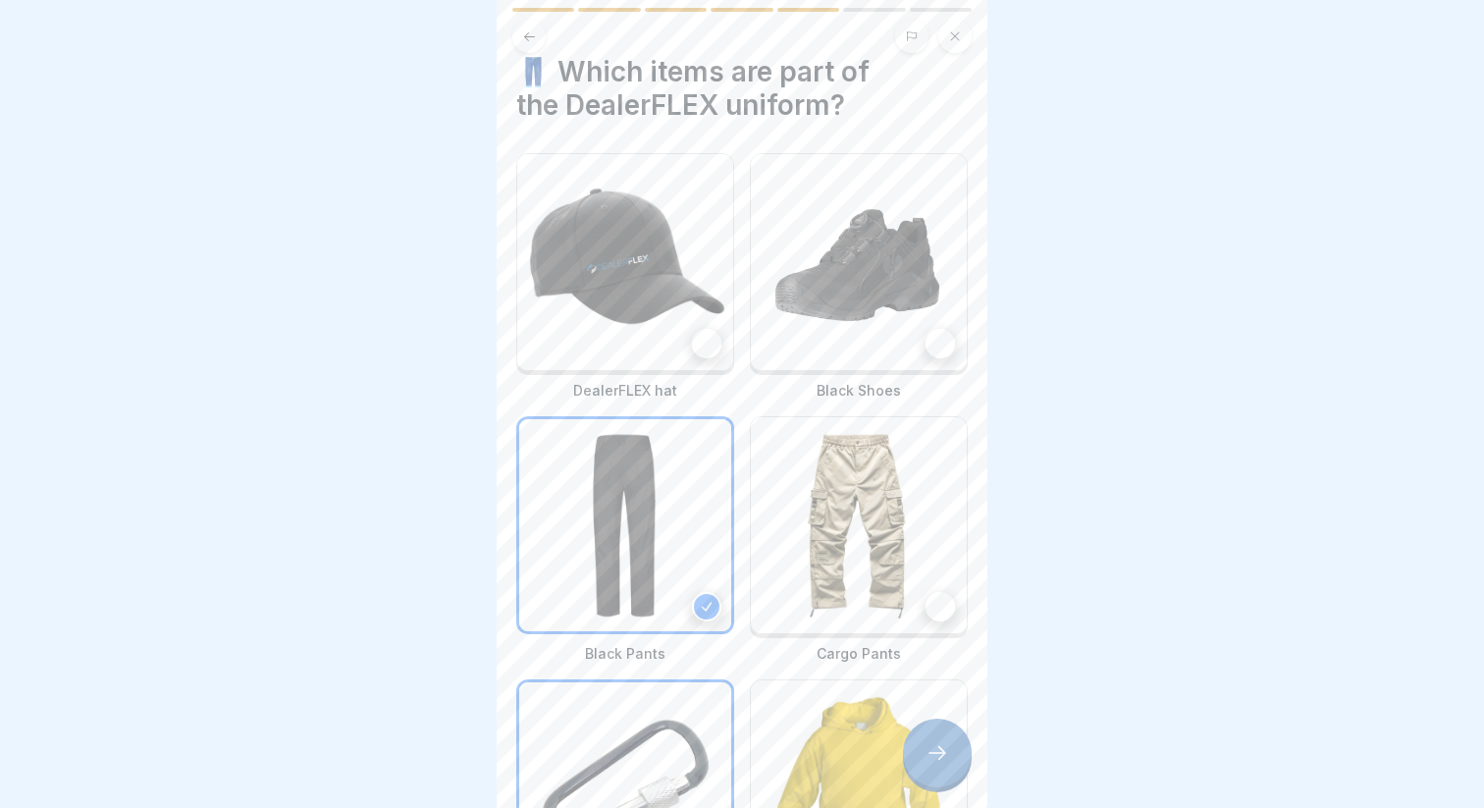
scroll to position [15, 0]
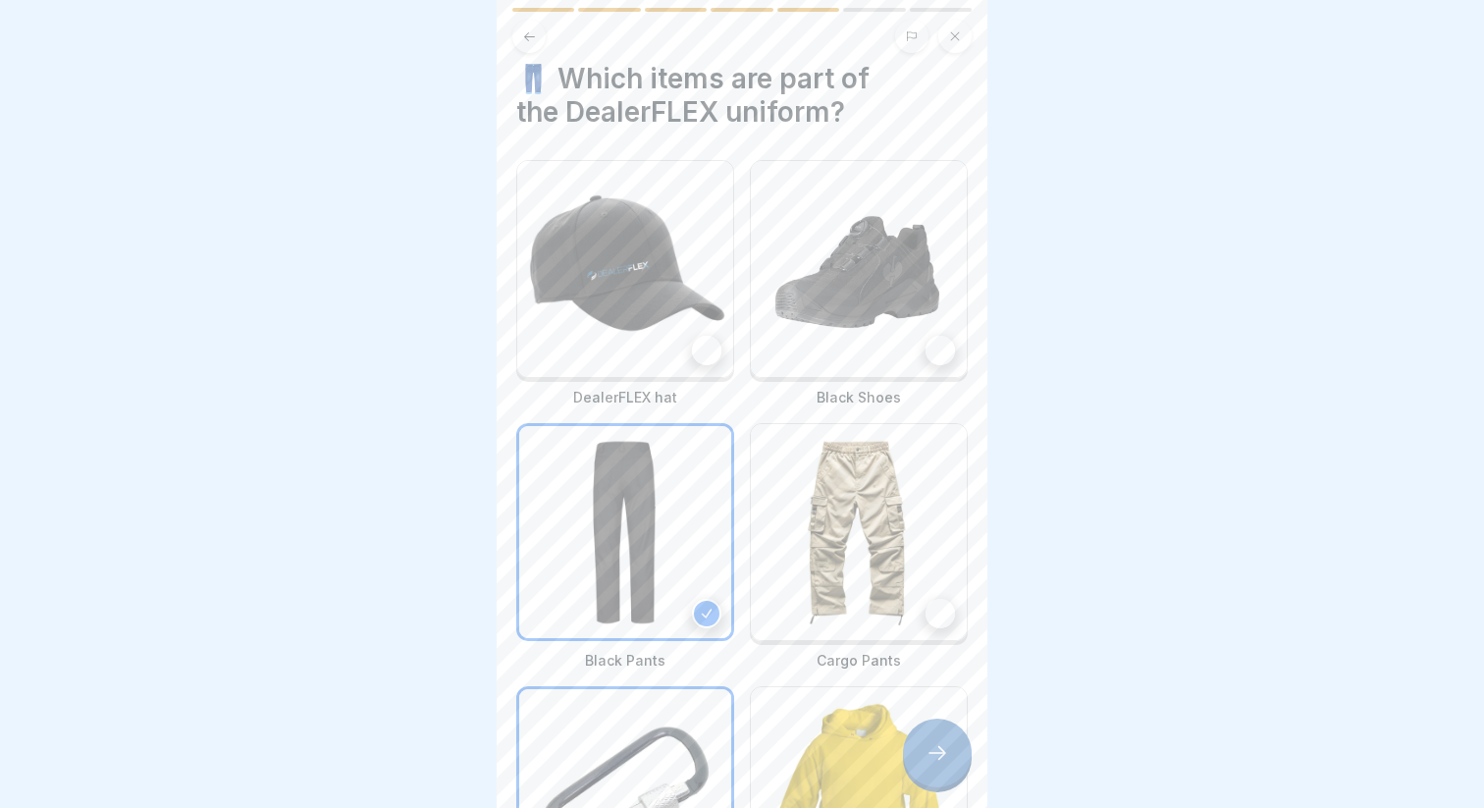
click at [947, 364] on img at bounding box center [859, 269] width 216 height 216
click at [701, 332] on img at bounding box center [625, 269] width 216 height 216
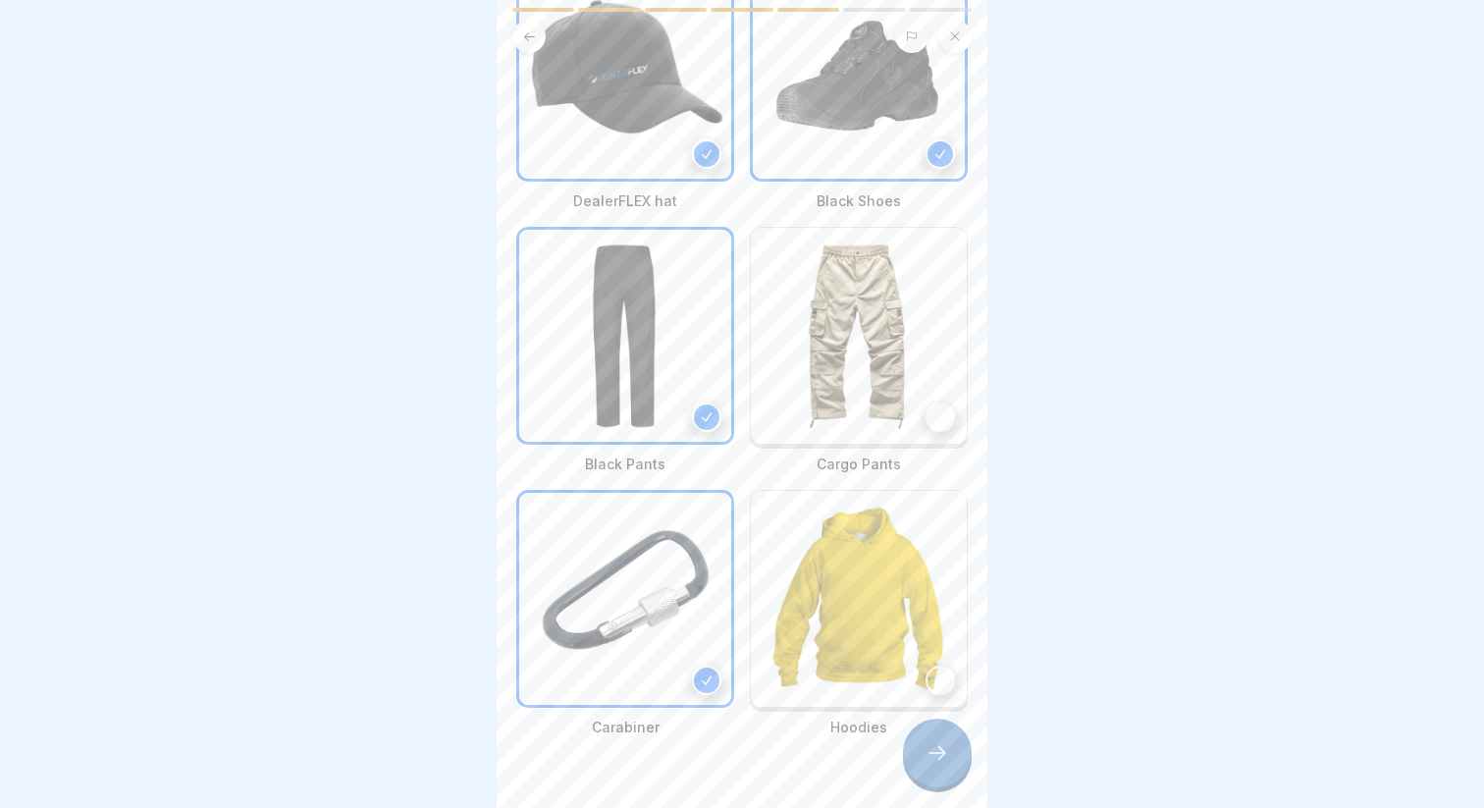
scroll to position [226, 0]
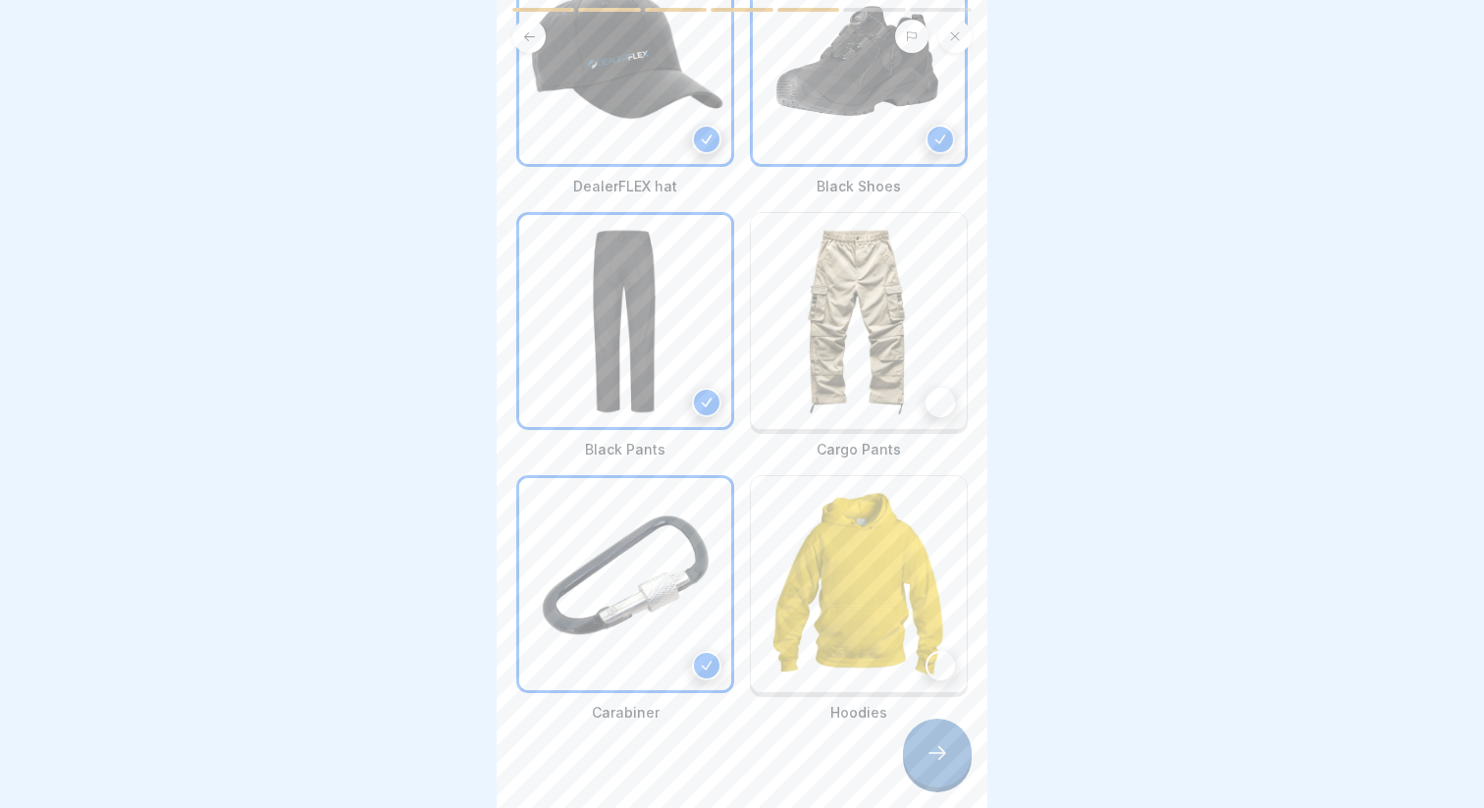
click at [935, 740] on div at bounding box center [937, 752] width 69 height 69
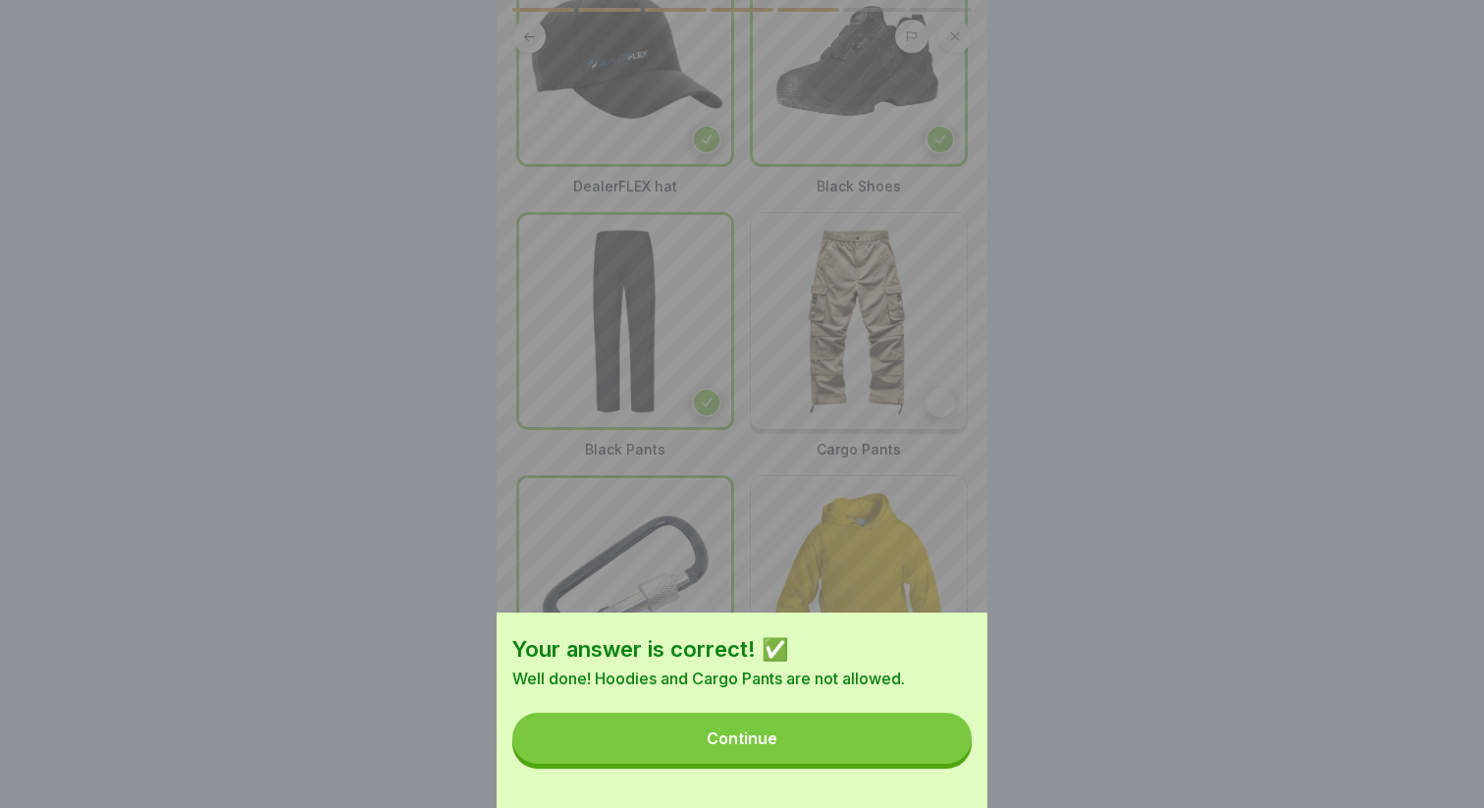
click at [917, 737] on button "Continue" at bounding box center [741, 737] width 459 height 51
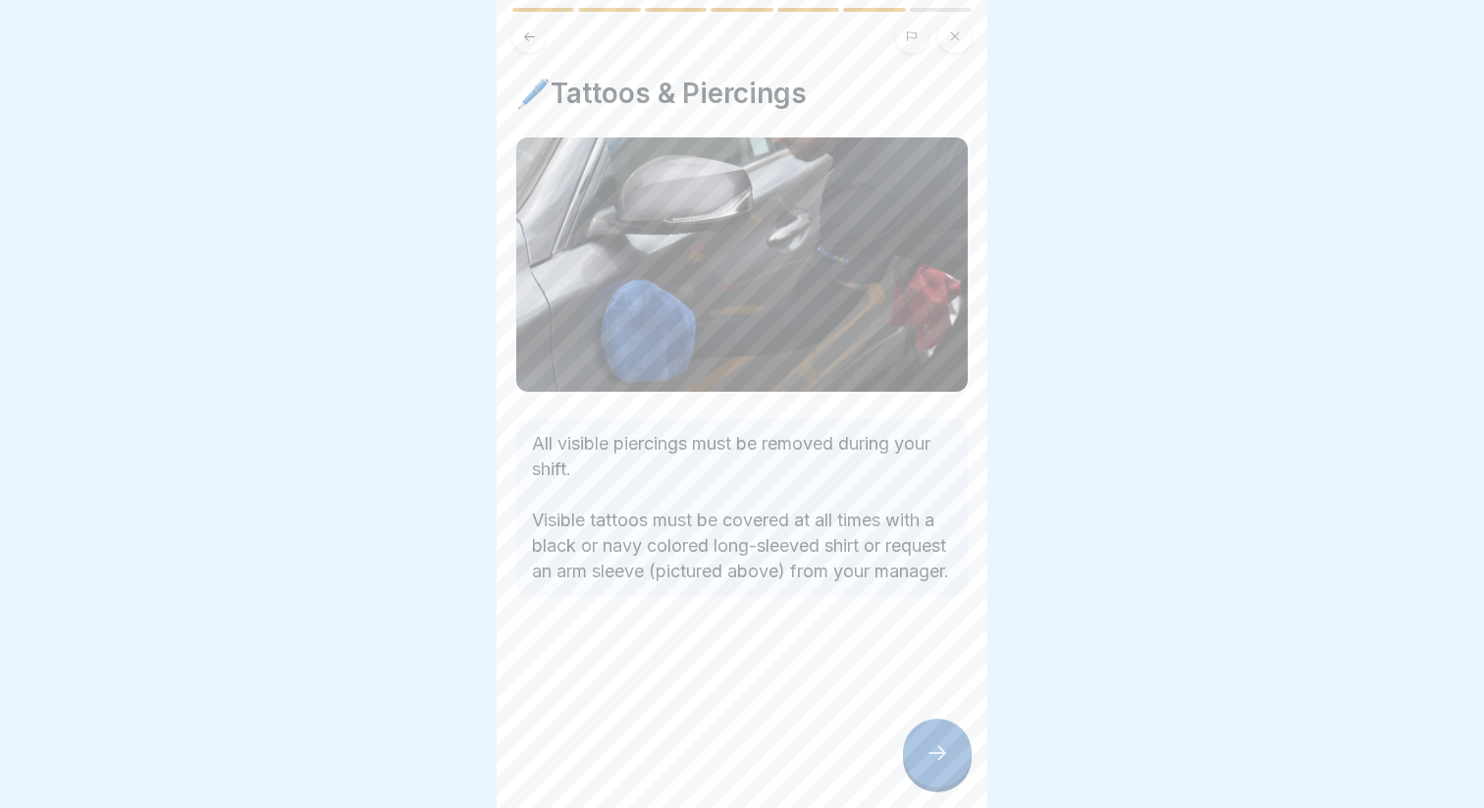
click at [929, 762] on icon at bounding box center [937, 753] width 24 height 24
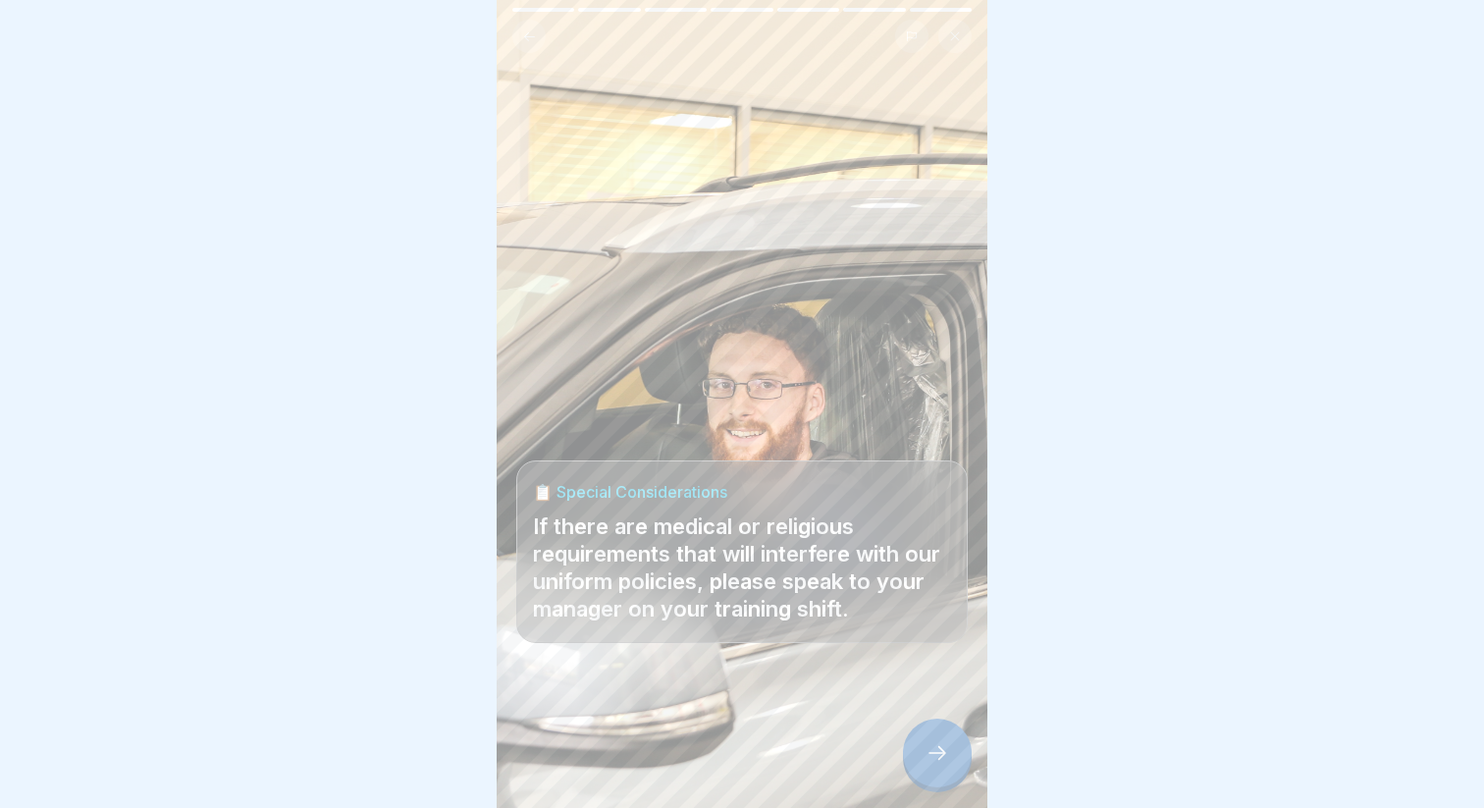
click at [929, 762] on icon at bounding box center [937, 753] width 24 height 24
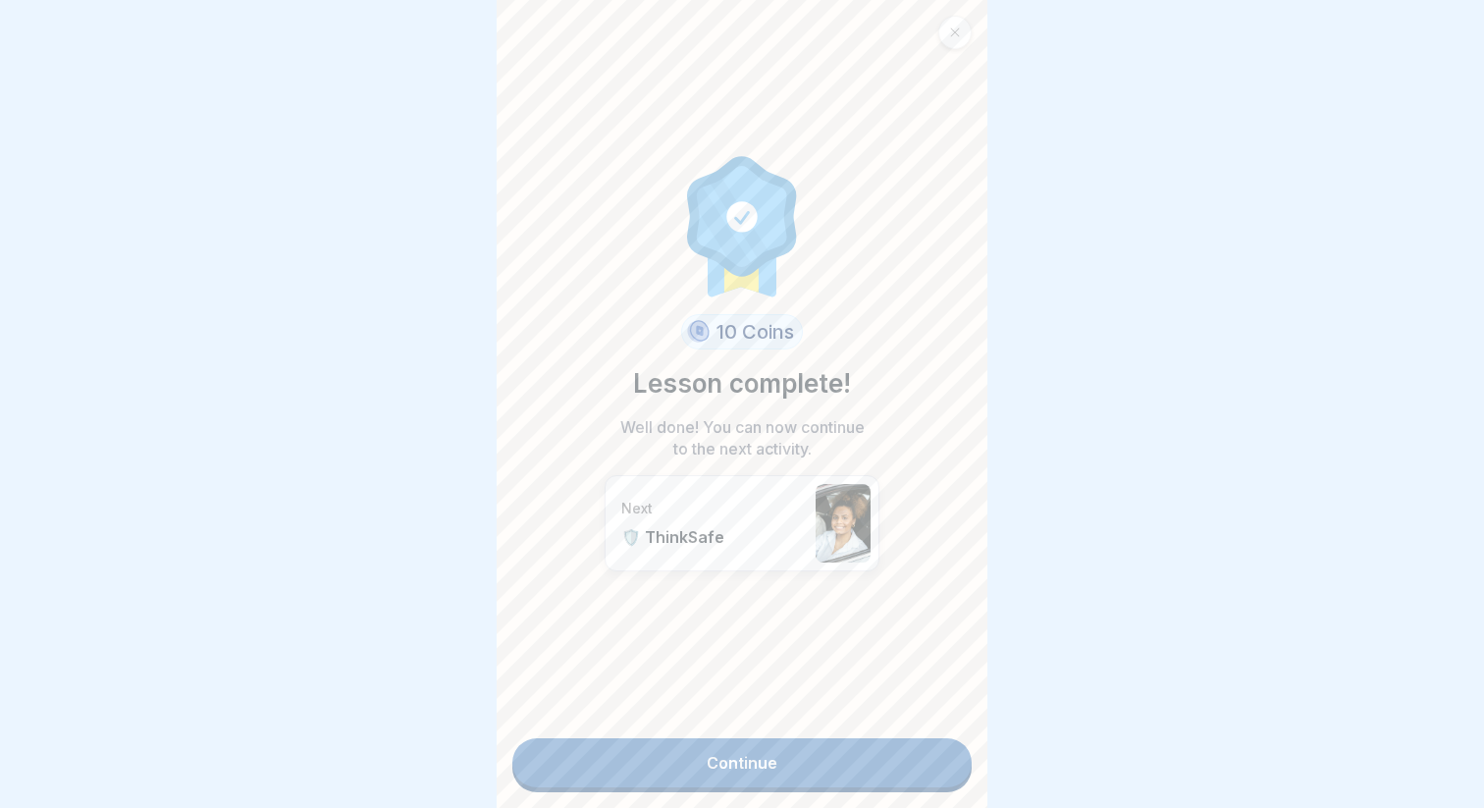
click at [929, 762] on link "Continue" at bounding box center [741, 762] width 459 height 49
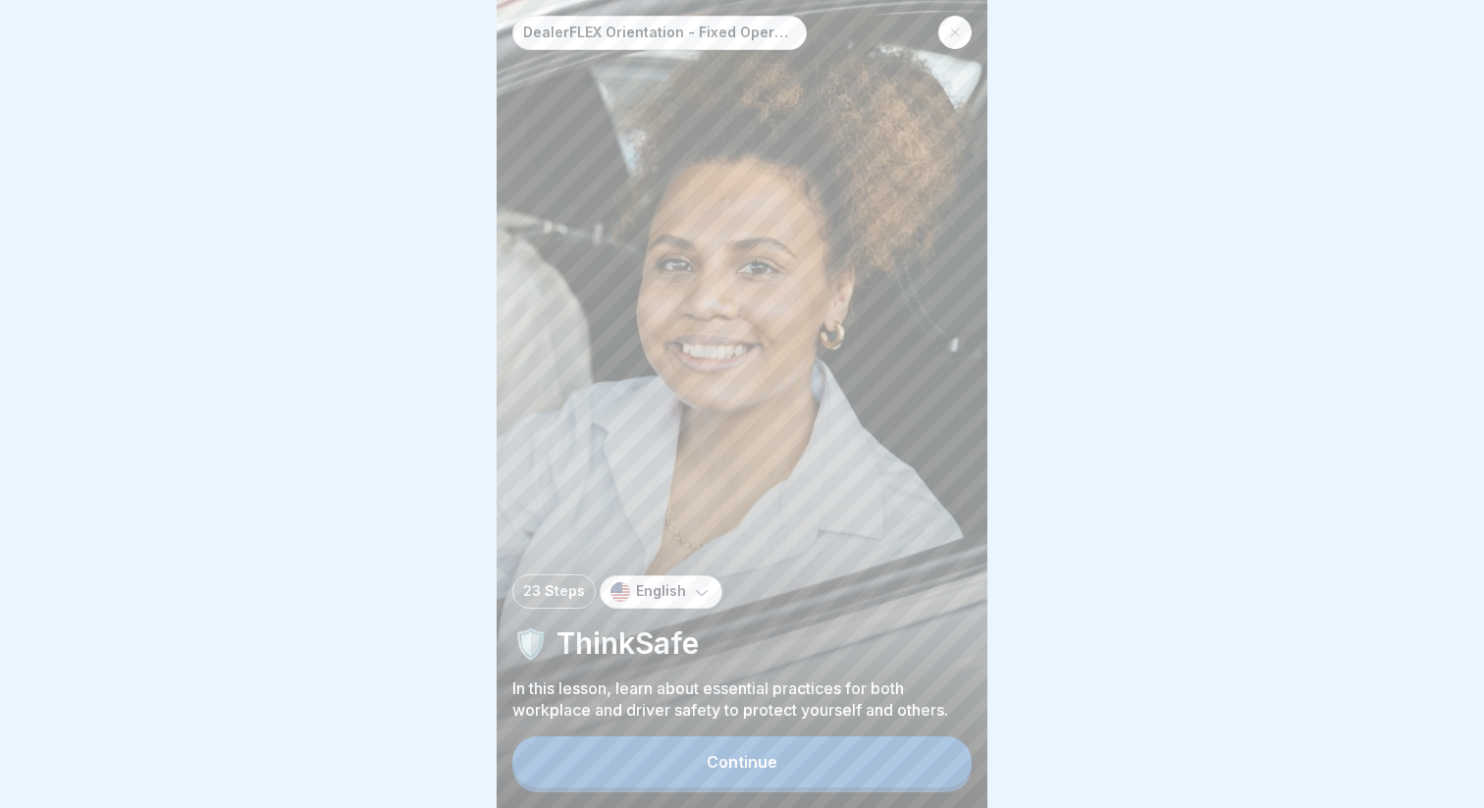
click at [929, 762] on button "Continue" at bounding box center [741, 761] width 459 height 51
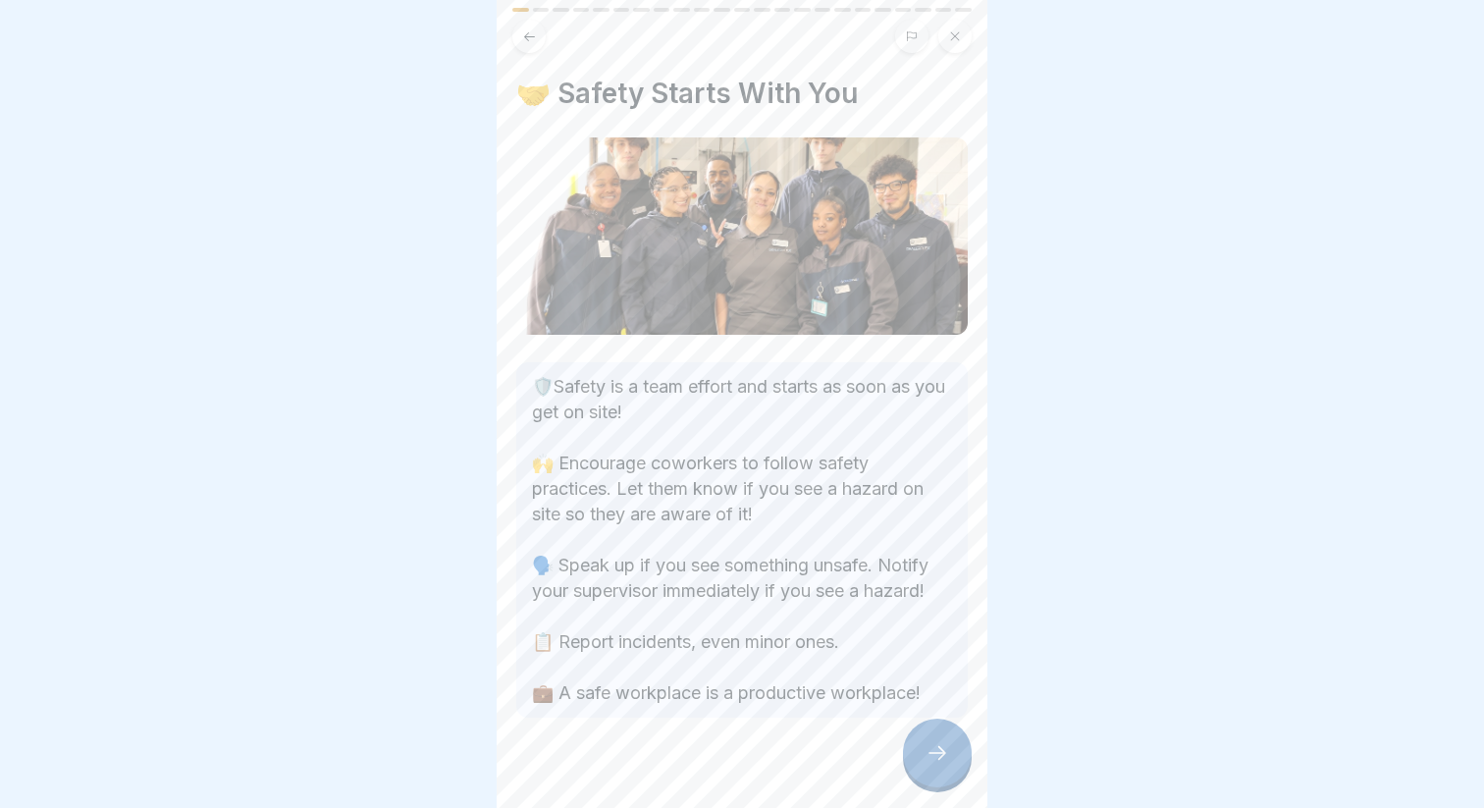
click at [929, 762] on icon at bounding box center [937, 753] width 24 height 24
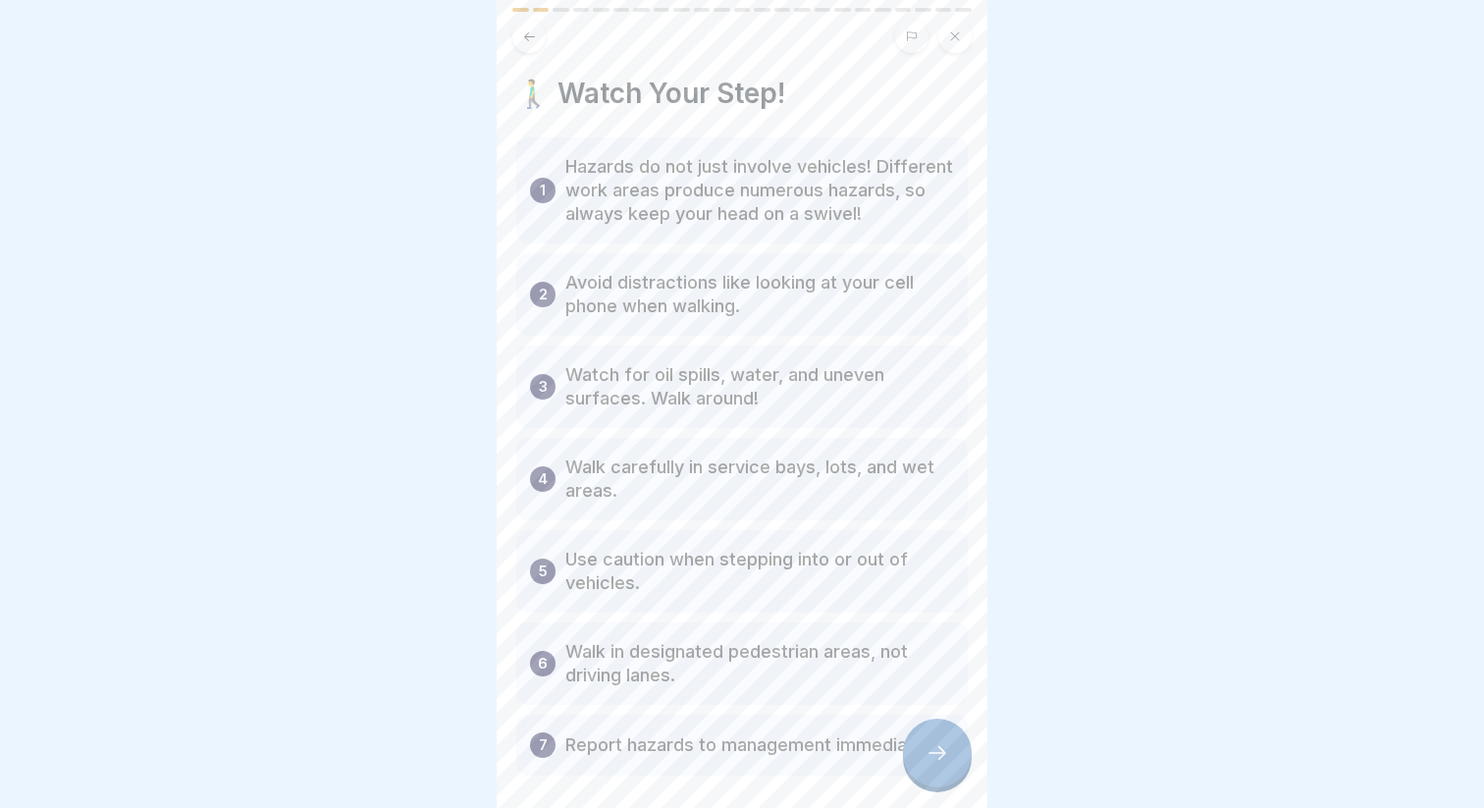
click at [929, 762] on icon at bounding box center [937, 753] width 24 height 24
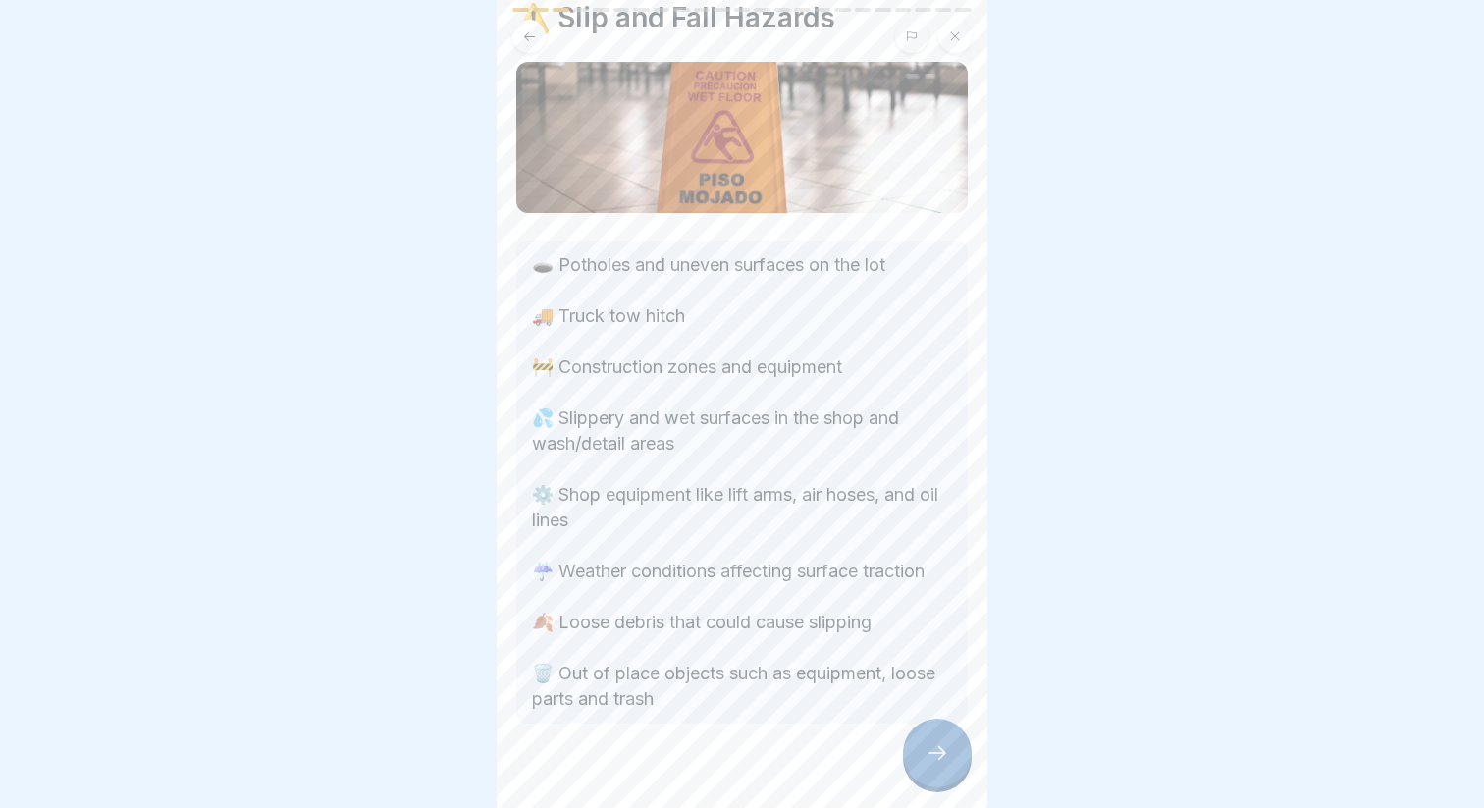
scroll to position [109, 0]
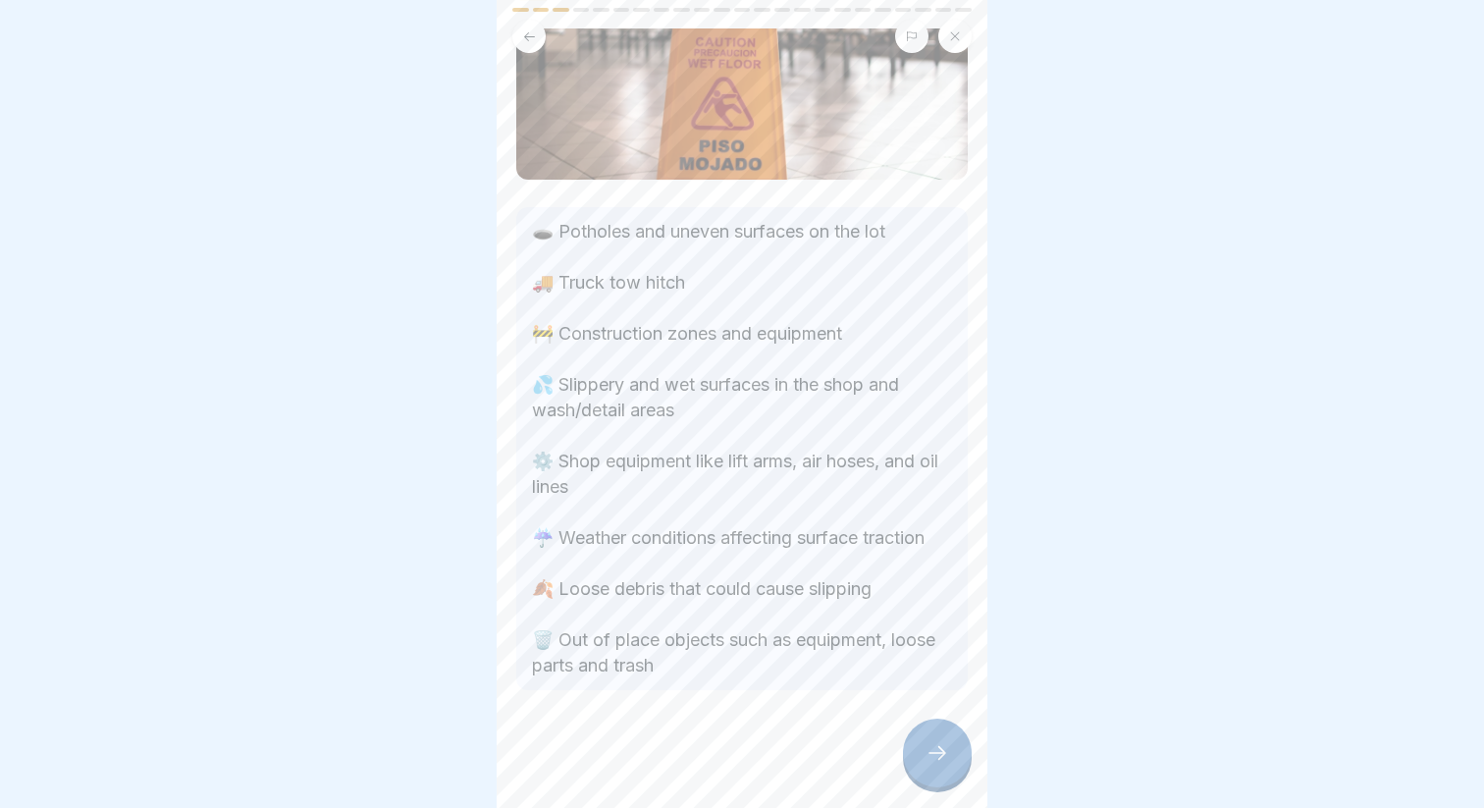
click at [923, 756] on div at bounding box center [937, 752] width 69 height 69
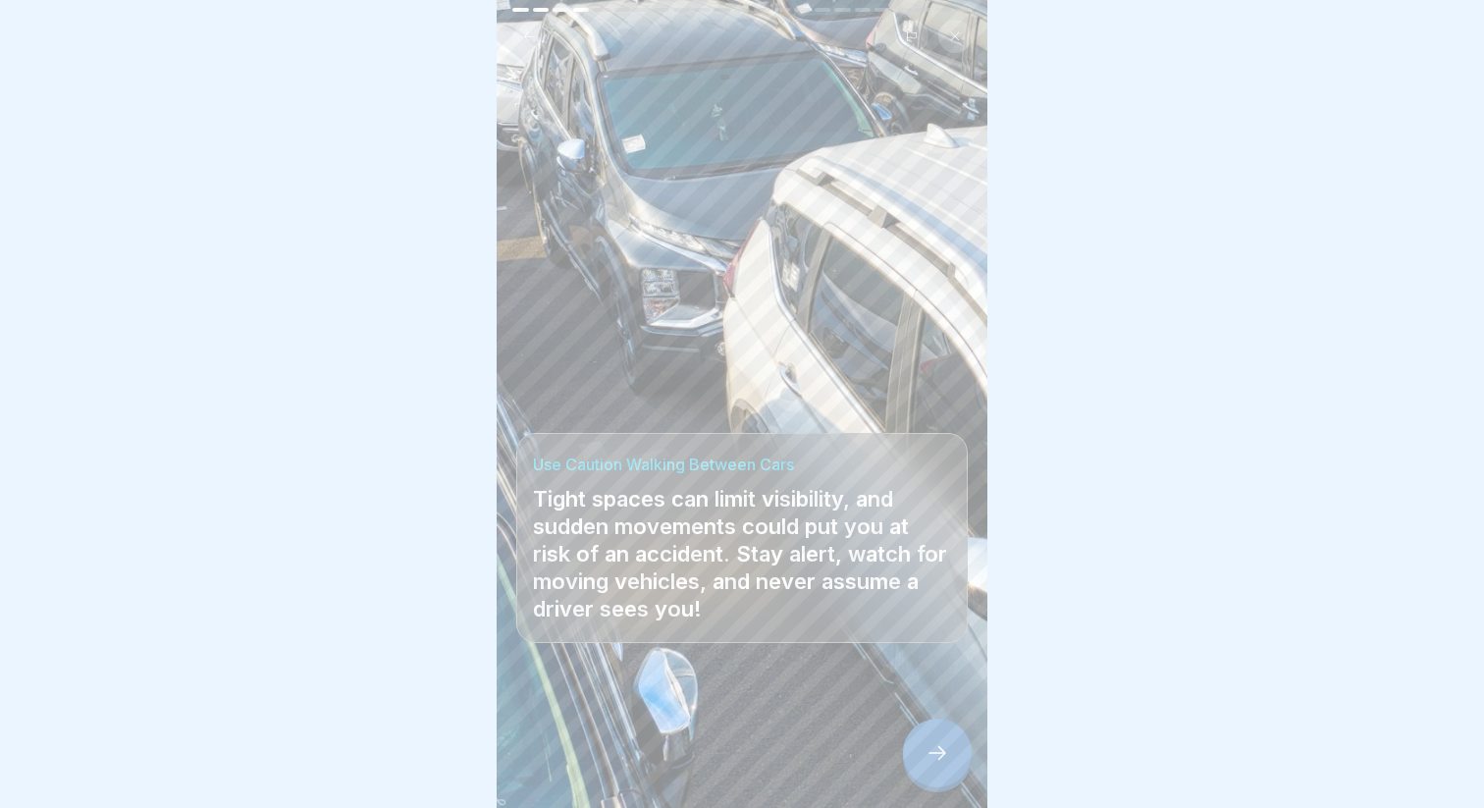
click at [923, 756] on div at bounding box center [937, 752] width 69 height 69
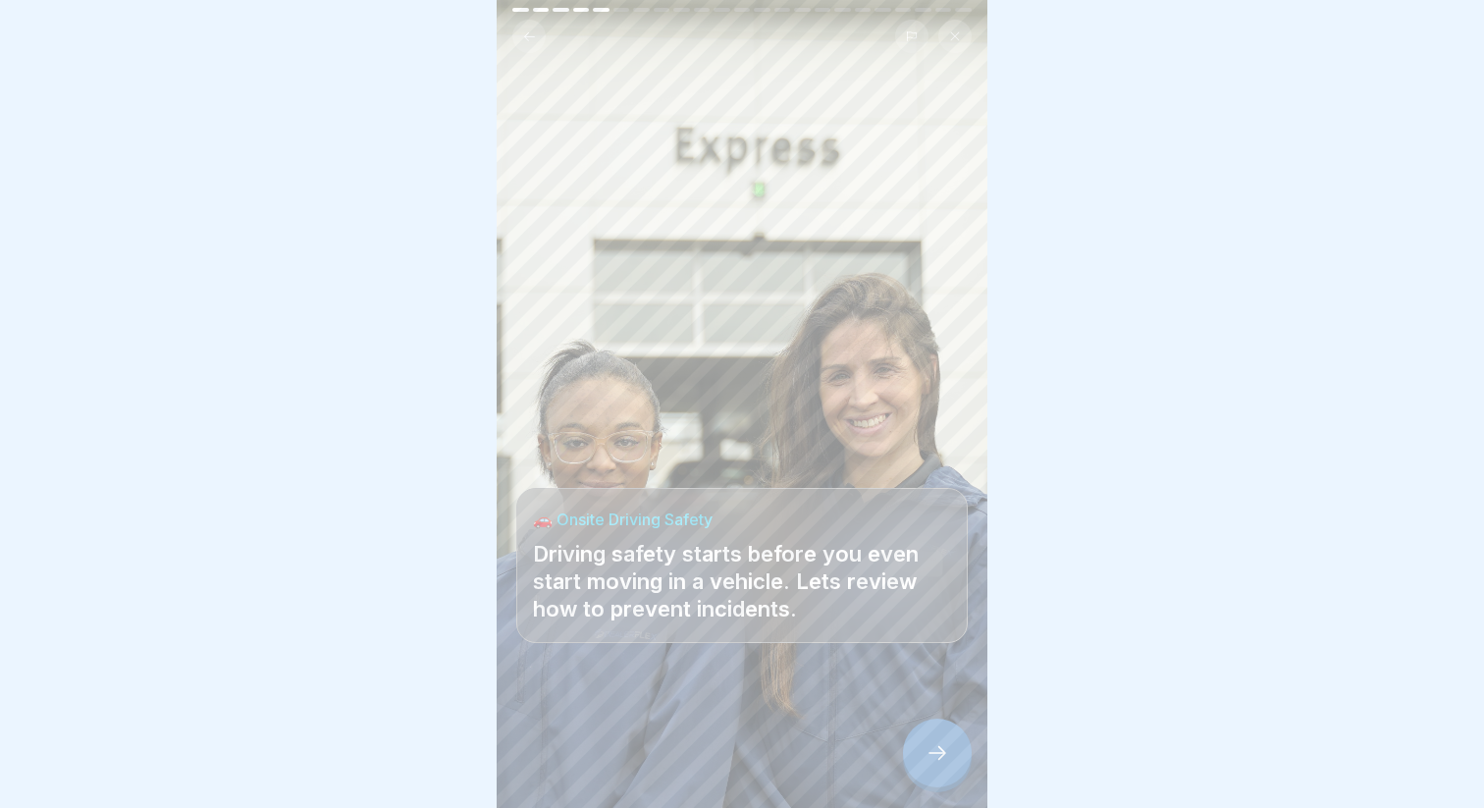
click at [923, 756] on div at bounding box center [937, 752] width 69 height 69
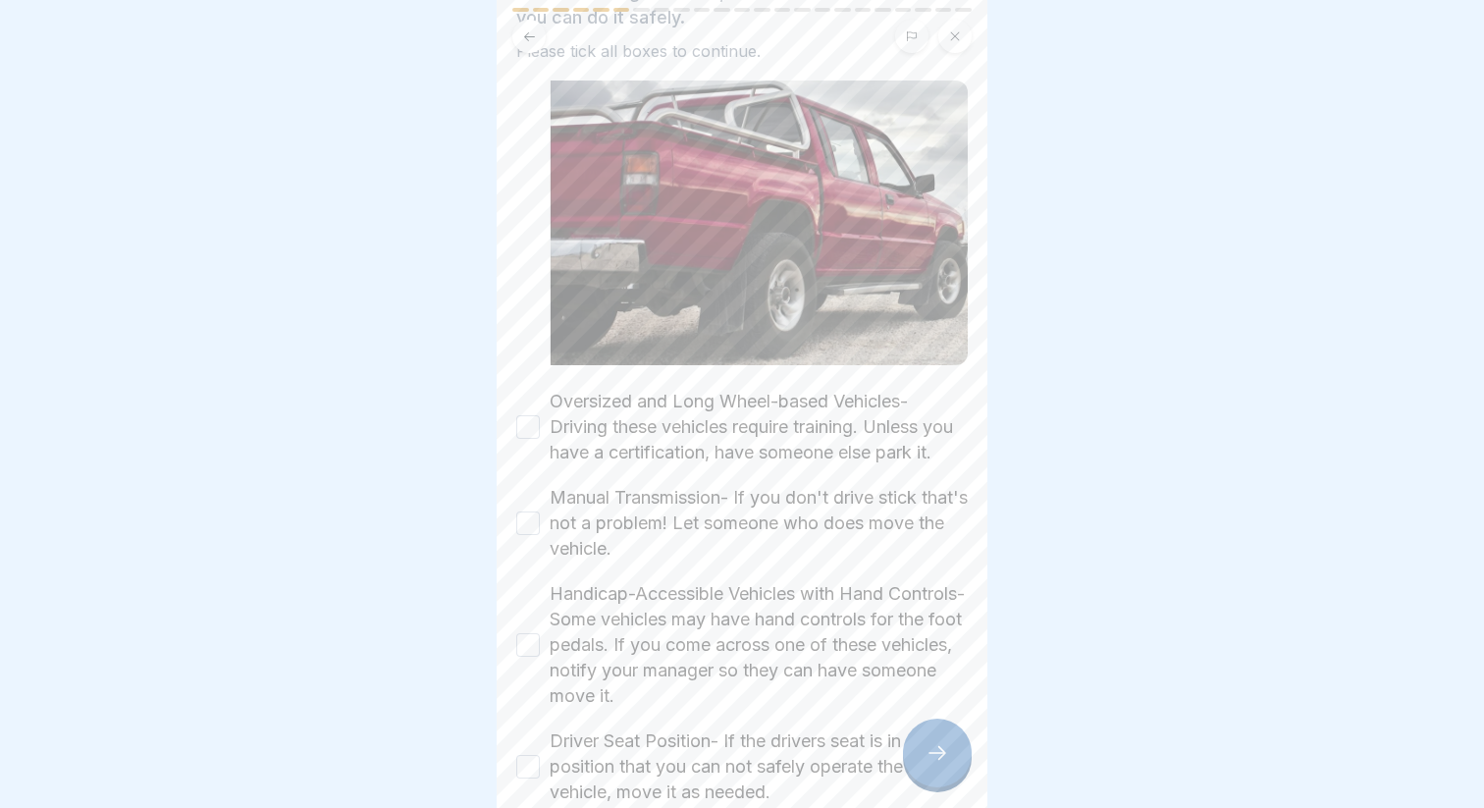
scroll to position [178, 0]
click at [599, 442] on label "Oversized and Long Wheel-based Vehicles- Driving these vehicles require trainin…" at bounding box center [759, 425] width 418 height 77
click at [540, 437] on button "Oversized and Long Wheel-based Vehicles- Driving these vehicles require trainin…" at bounding box center [528, 425] width 24 height 24
click at [576, 493] on label "Manual Transmission- If you don't drive stick that's not a problem! Let someone…" at bounding box center [759, 521] width 418 height 77
click at [540, 509] on button "Manual Transmission- If you don't drive stick that's not a problem! Let someone…" at bounding box center [528, 521] width 24 height 24
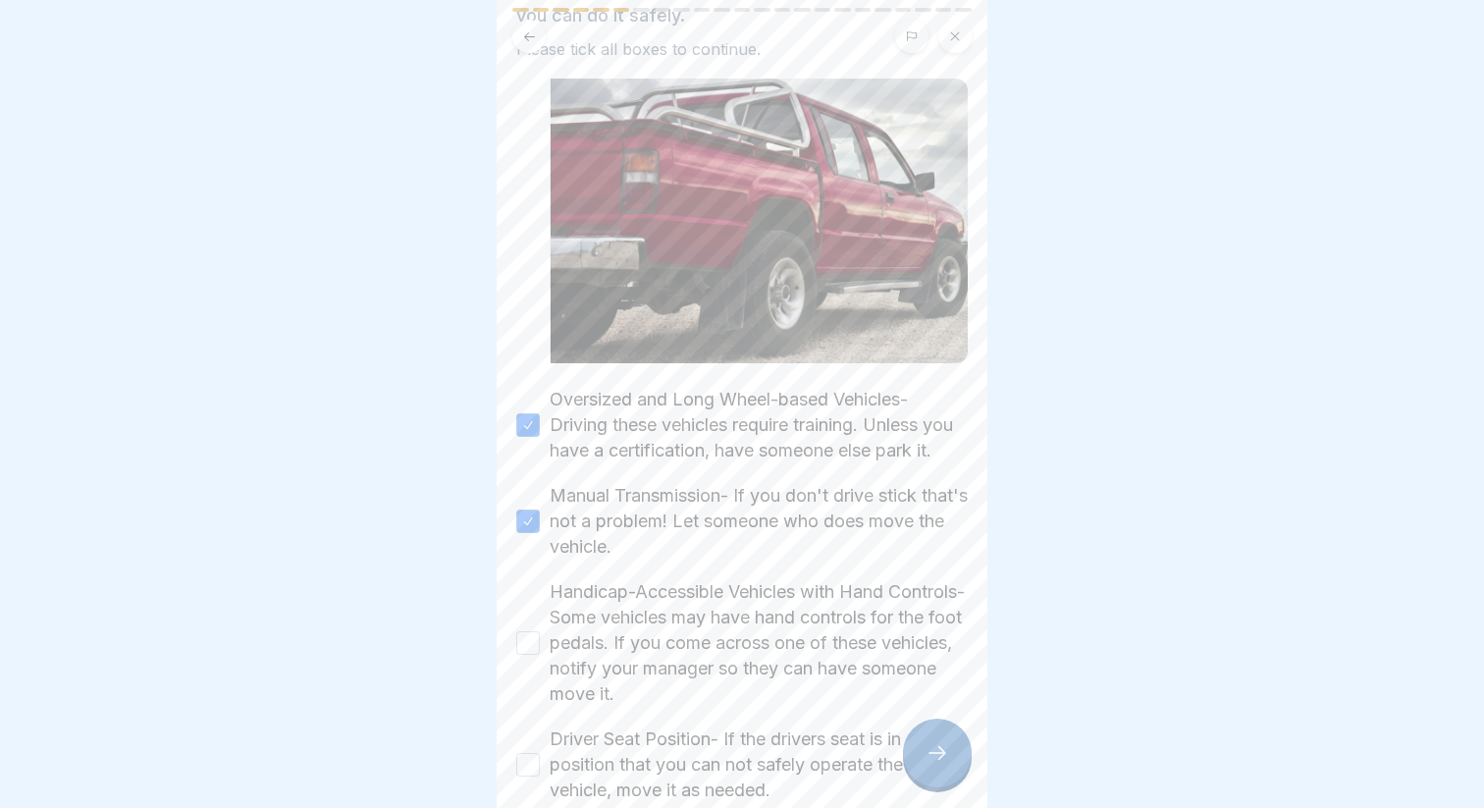
scroll to position [290, 0]
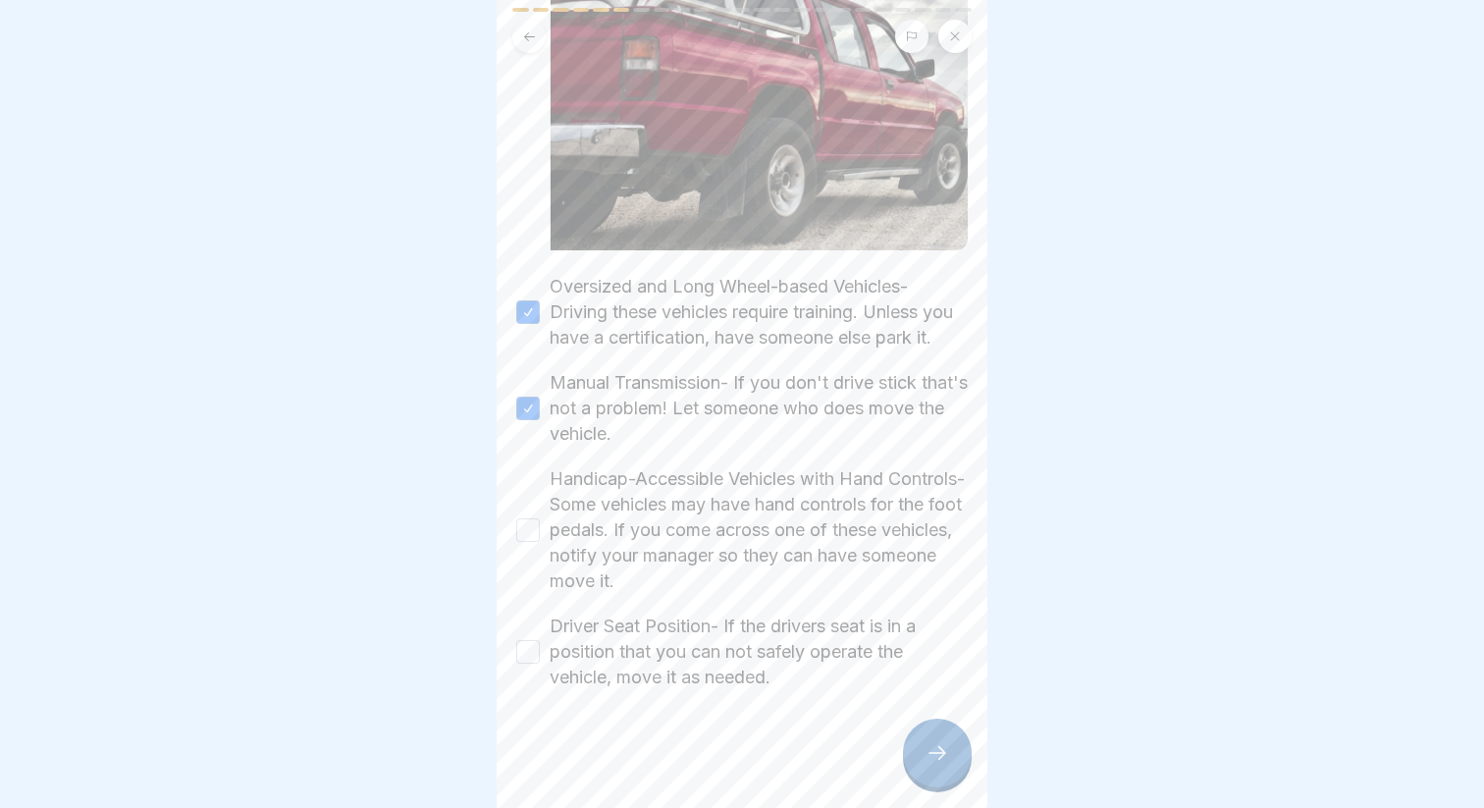
click at [576, 493] on label "Handicap-Accessible Vehicles with Hand Controls- Some vehicles may have hand co…" at bounding box center [759, 530] width 418 height 128
click at [540, 518] on button "Handicap-Accessible Vehicles with Hand Controls- Some vehicles may have hand co…" at bounding box center [528, 530] width 24 height 24
click at [588, 600] on div "Oversized and Long Wheel-based Vehicles- Driving these vehicles require trainin…" at bounding box center [741, 482] width 451 height 416
click at [603, 651] on label "Driver Seat Position- If the drivers seat is in a position that you can not saf…" at bounding box center [759, 651] width 418 height 77
click at [540, 651] on button "Driver Seat Position- If the drivers seat is in a position that you can not saf…" at bounding box center [528, 652] width 24 height 24
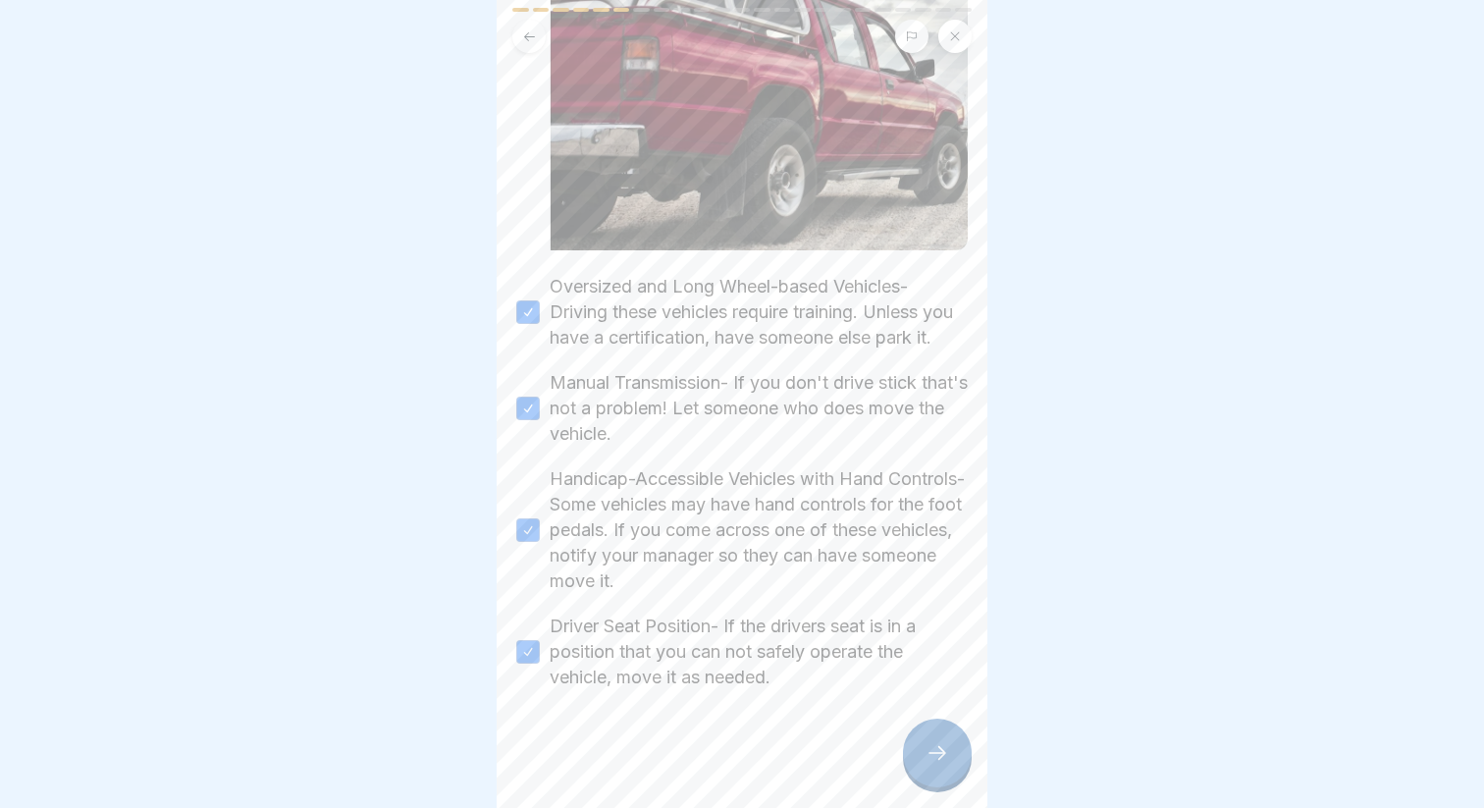
click at [920, 739] on div at bounding box center [937, 752] width 69 height 69
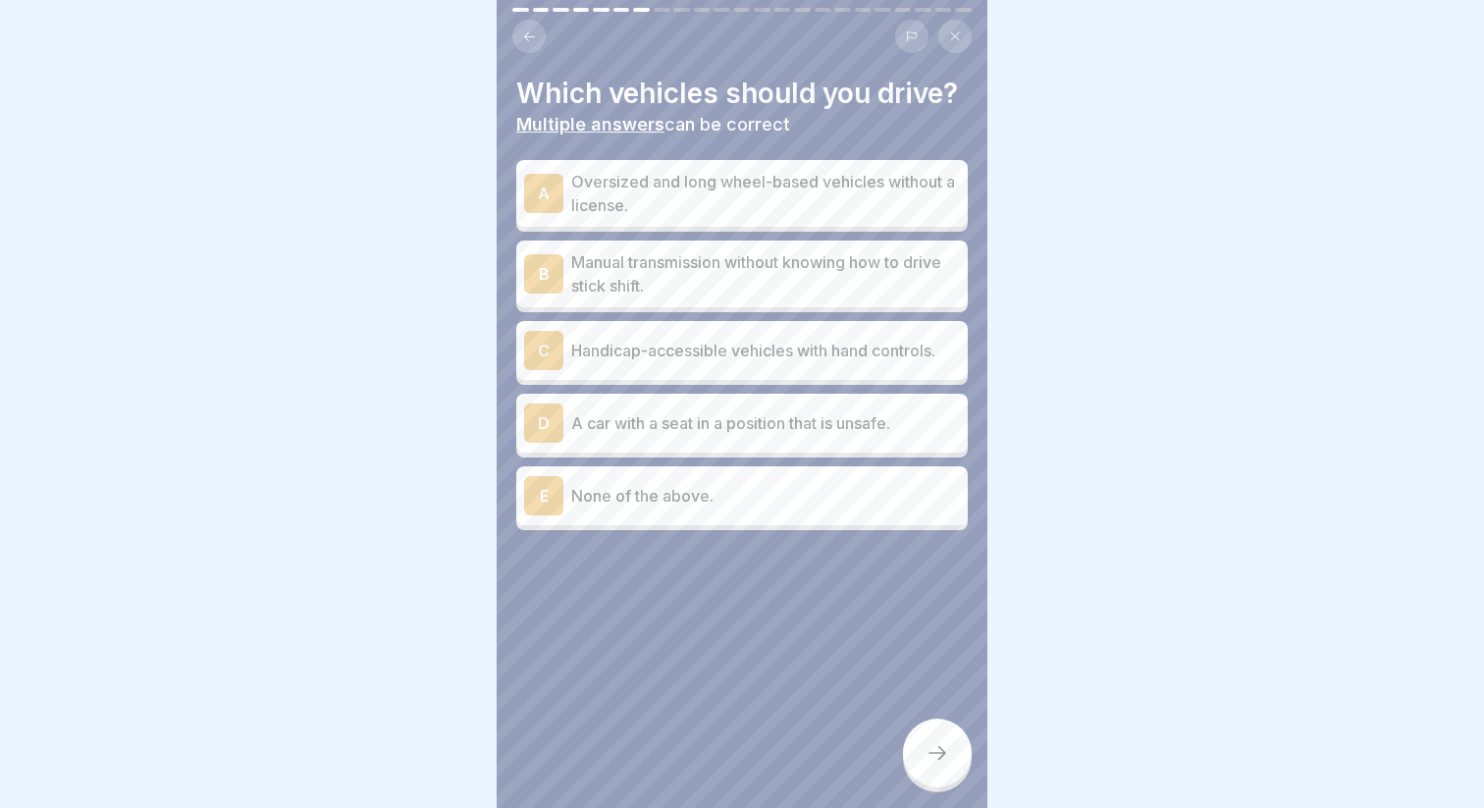
click at [784, 515] on div "E None of the above." at bounding box center [741, 495] width 451 height 59
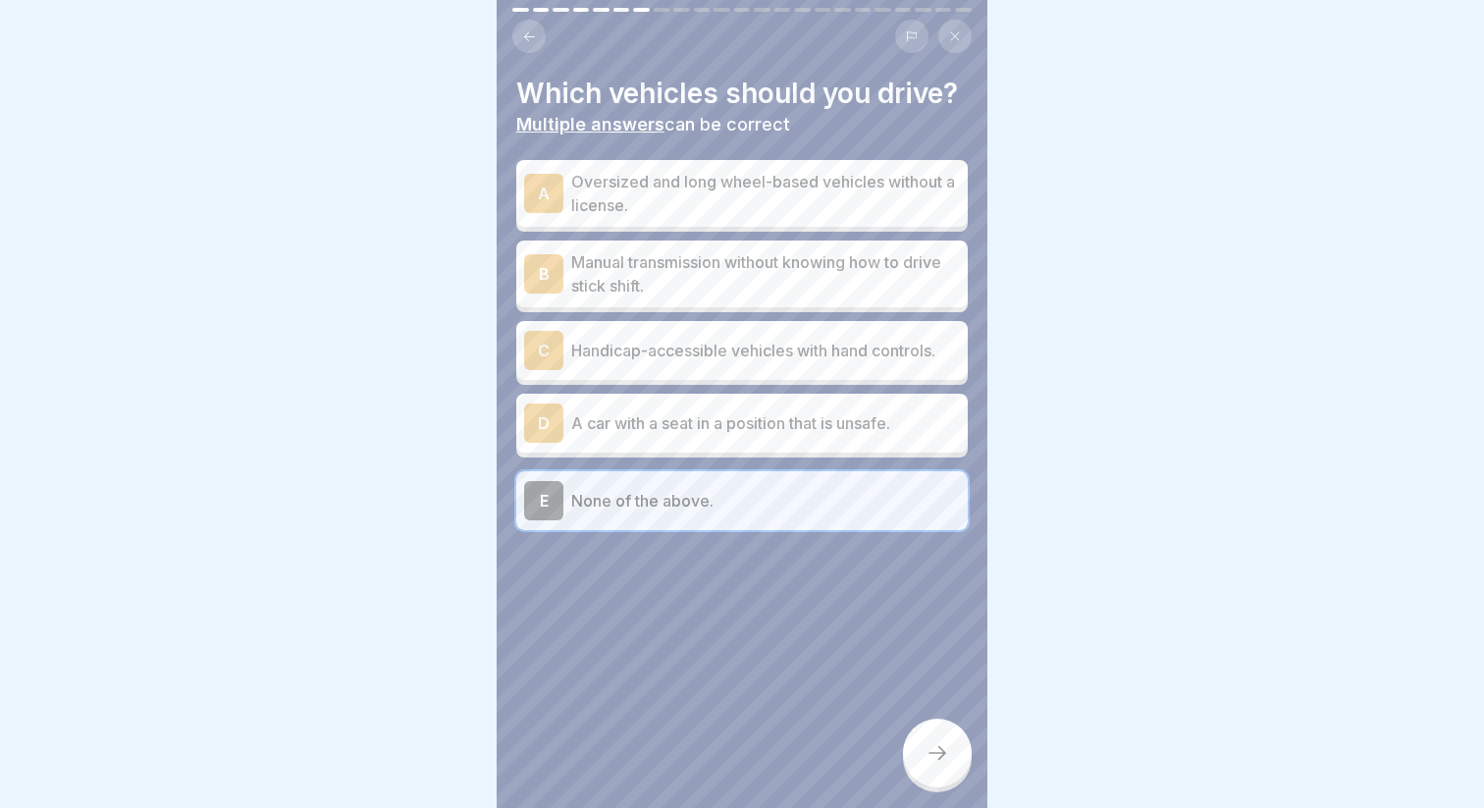
click at [916, 719] on div "Which vehicles should you drive? Multiple answers can be correct A Oversized an…" at bounding box center [742, 404] width 491 height 808
click at [927, 743] on icon at bounding box center [937, 753] width 24 height 24
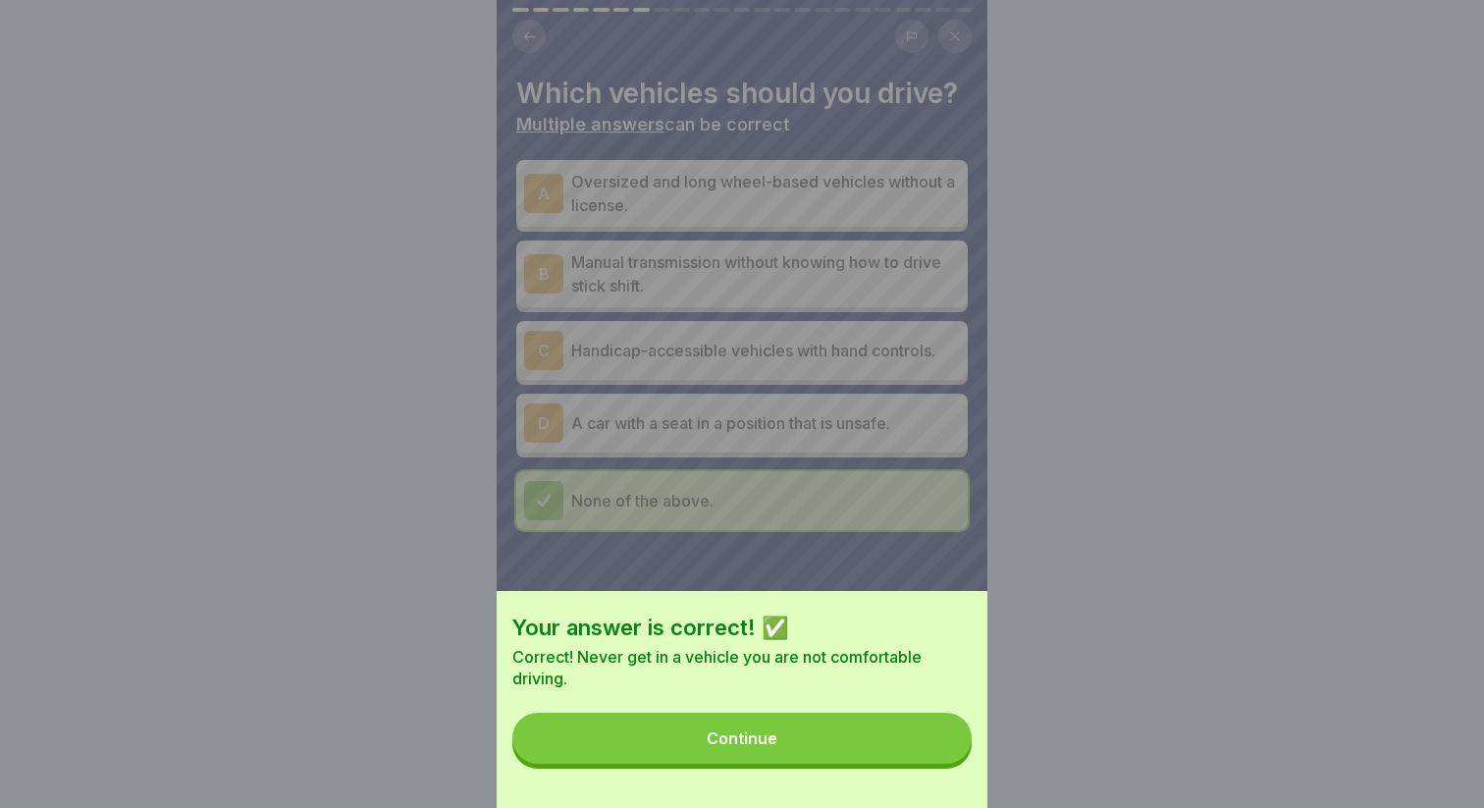
click at [811, 741] on button "Continue" at bounding box center [741, 737] width 459 height 51
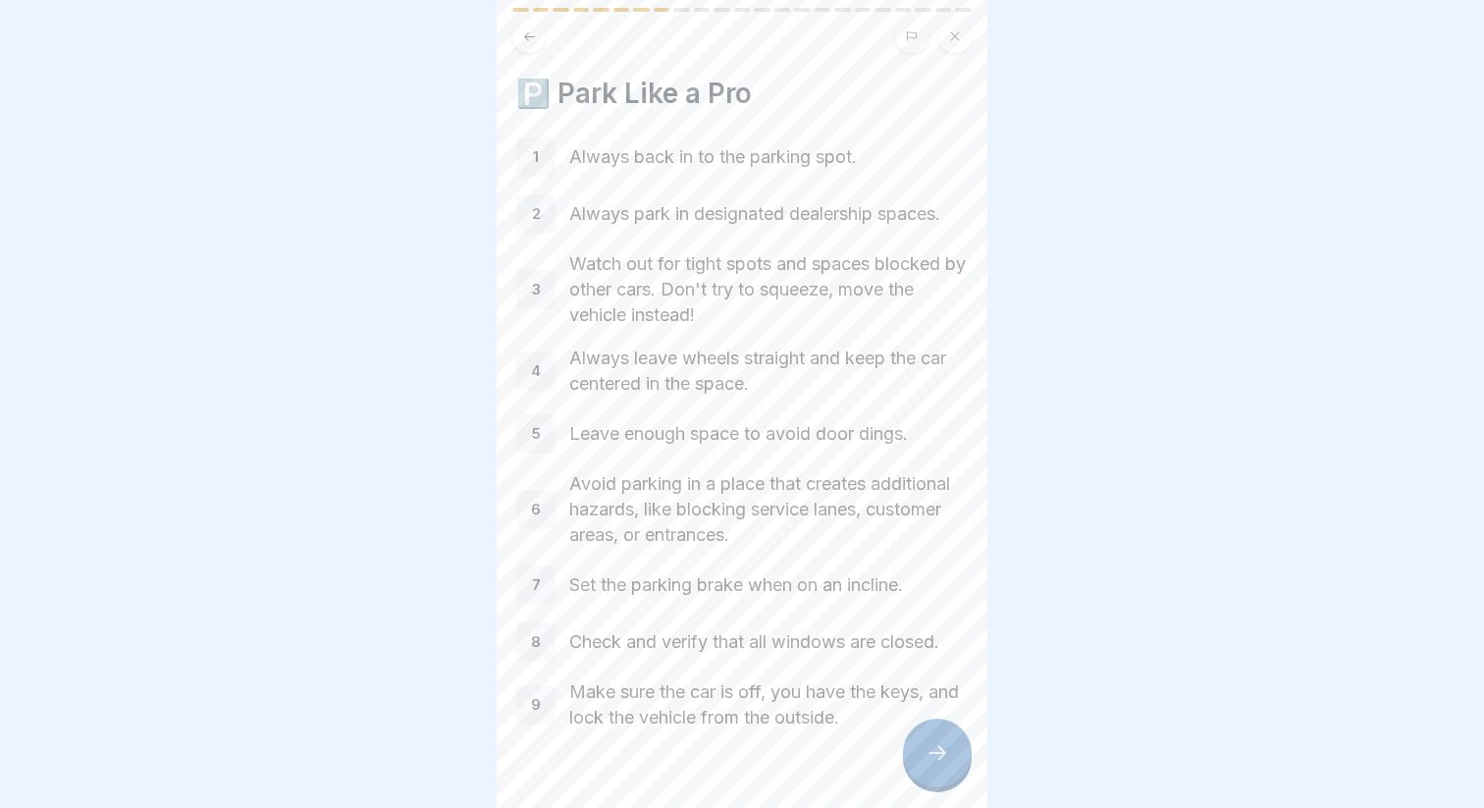
click at [910, 746] on div at bounding box center [937, 752] width 69 height 69
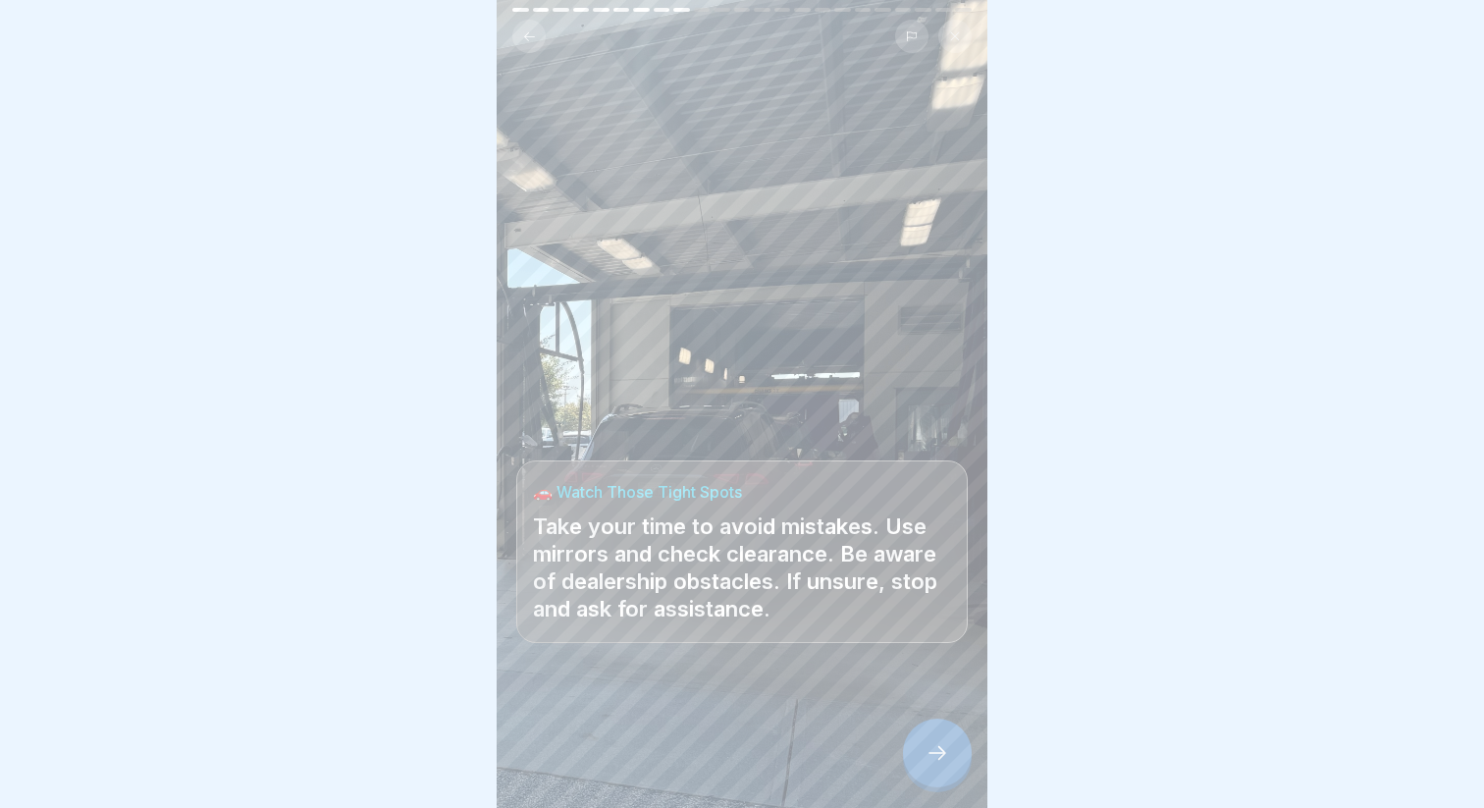
click at [910, 746] on div at bounding box center [937, 752] width 69 height 69
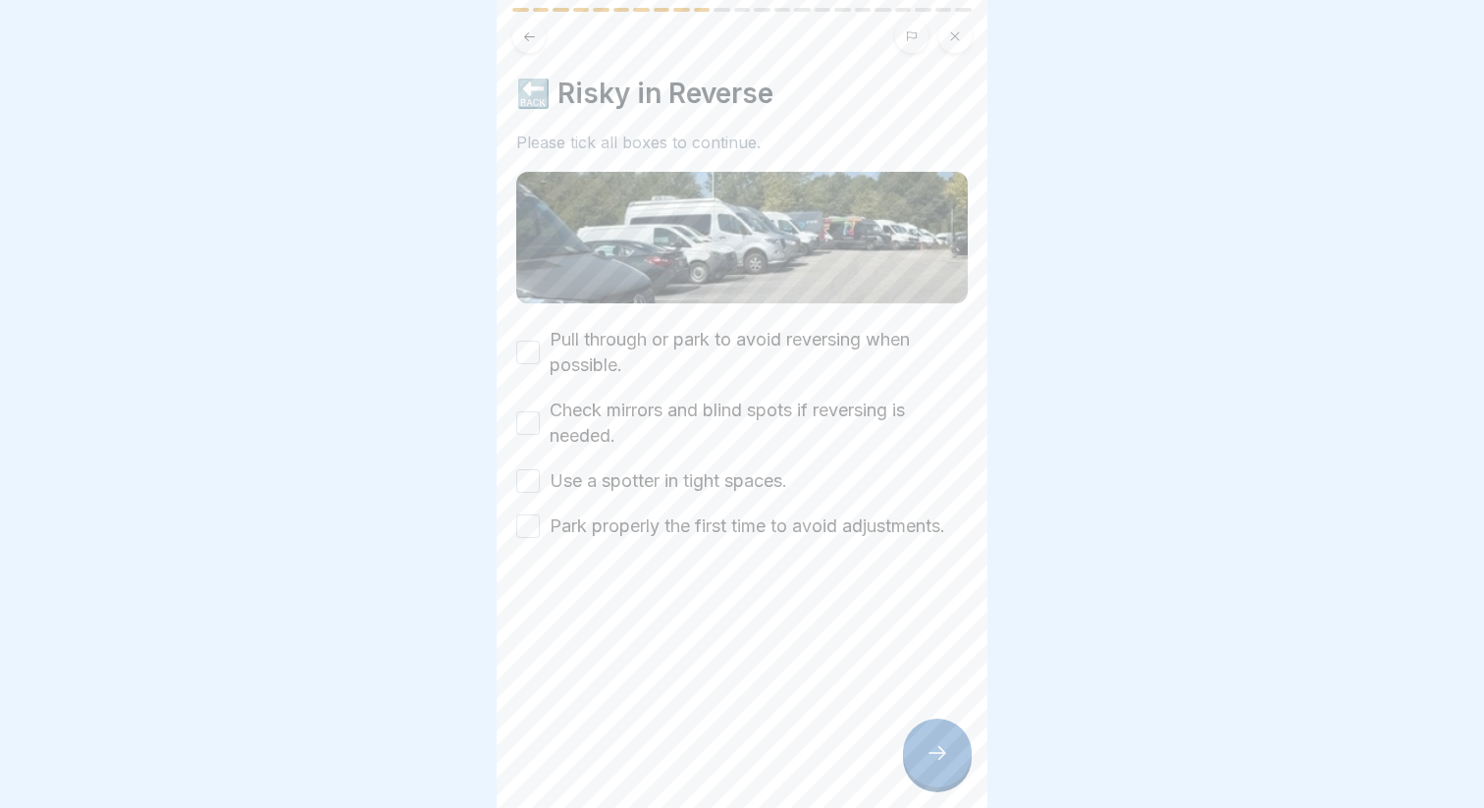
click at [630, 331] on label "Pull through or park to avoid reversing when possible." at bounding box center [759, 352] width 418 height 51
click at [540, 341] on button "Pull through or park to avoid reversing when possible." at bounding box center [528, 353] width 24 height 24
click at [607, 417] on label "Check mirrors and blind spots if reversing is needed." at bounding box center [759, 422] width 418 height 51
click at [540, 417] on button "Check mirrors and blind spots if reversing is needed." at bounding box center [528, 423] width 24 height 24
click at [626, 475] on label "Use a spotter in tight spaces." at bounding box center [668, 481] width 237 height 26
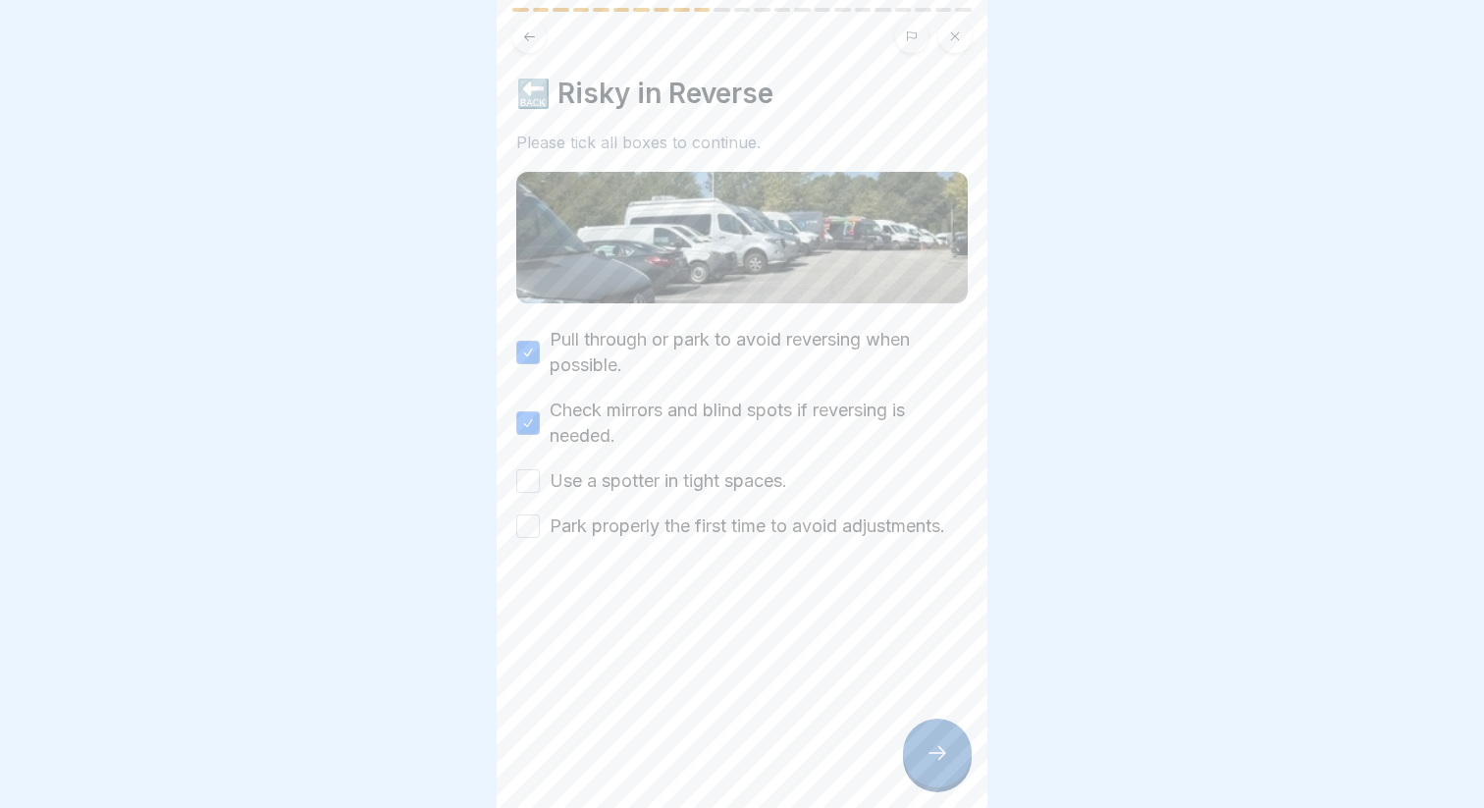
click at [540, 475] on button "Use a spotter in tight spaces." at bounding box center [528, 481] width 24 height 24
click at [624, 522] on label "Park properly the first time to avoid adjustments." at bounding box center [747, 526] width 395 height 26
click at [540, 522] on button "Park properly the first time to avoid adjustments." at bounding box center [528, 526] width 24 height 24
click at [938, 745] on icon at bounding box center [937, 753] width 24 height 24
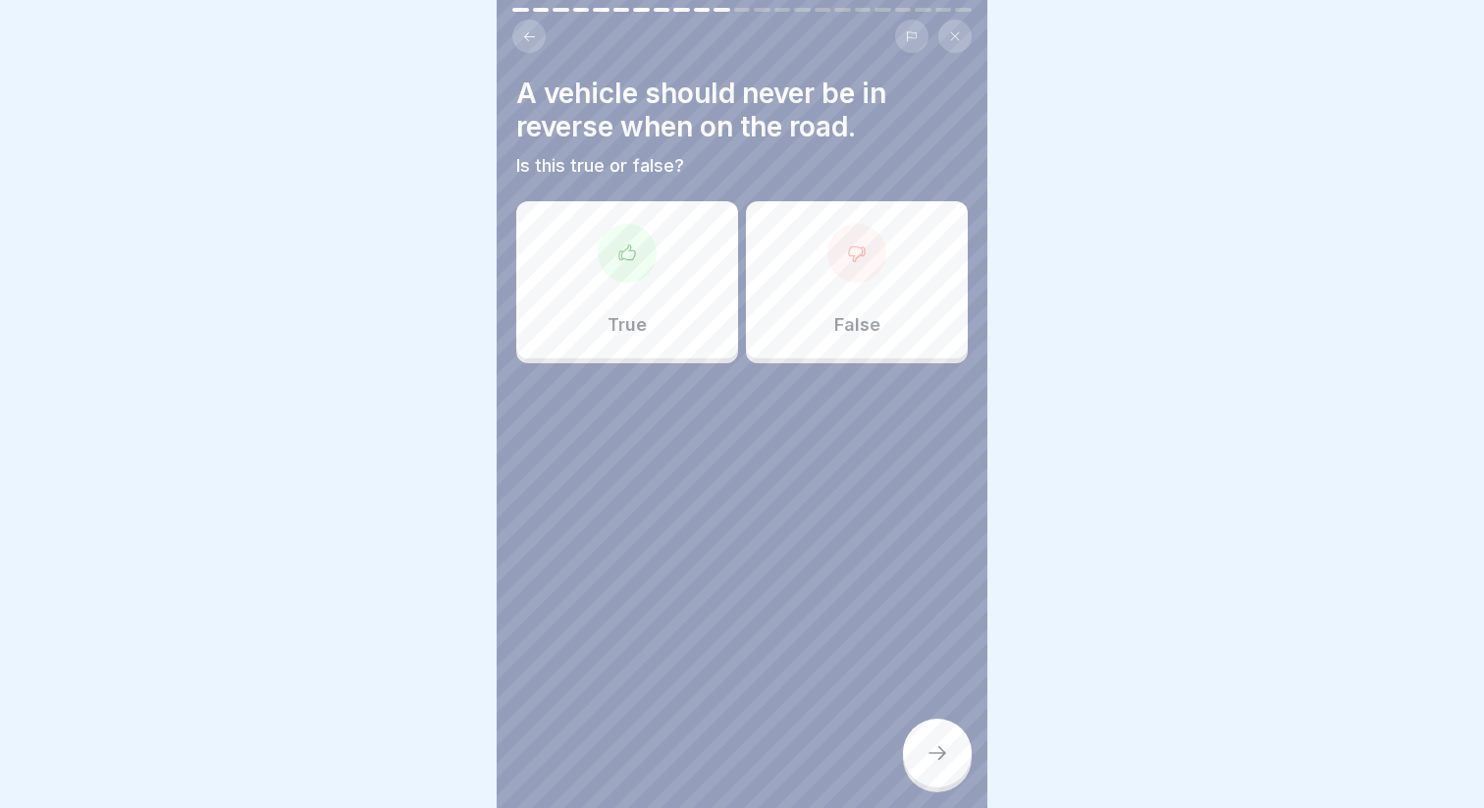
click at [660, 298] on div "True" at bounding box center [627, 279] width 222 height 157
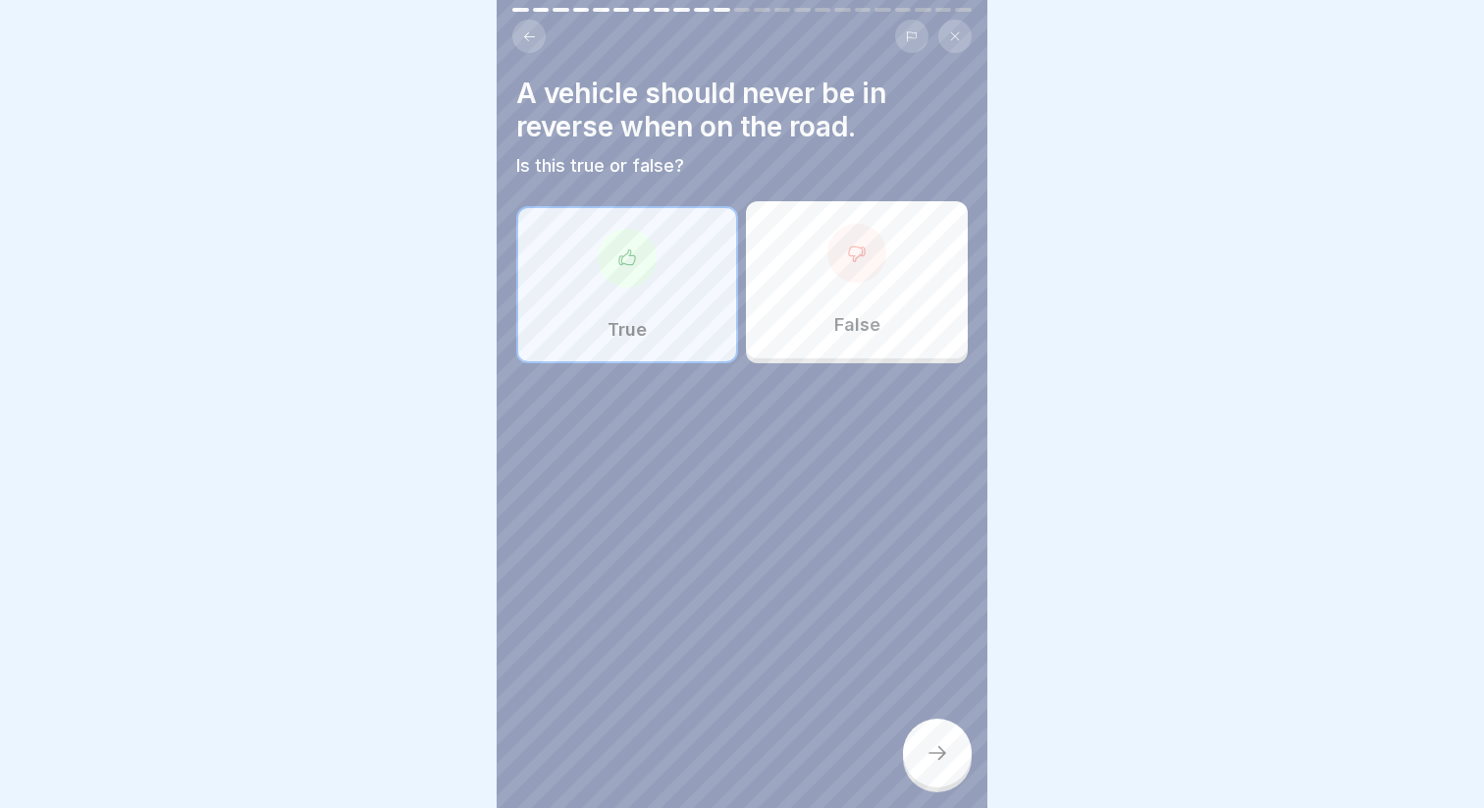
click at [947, 759] on icon at bounding box center [937, 753] width 24 height 24
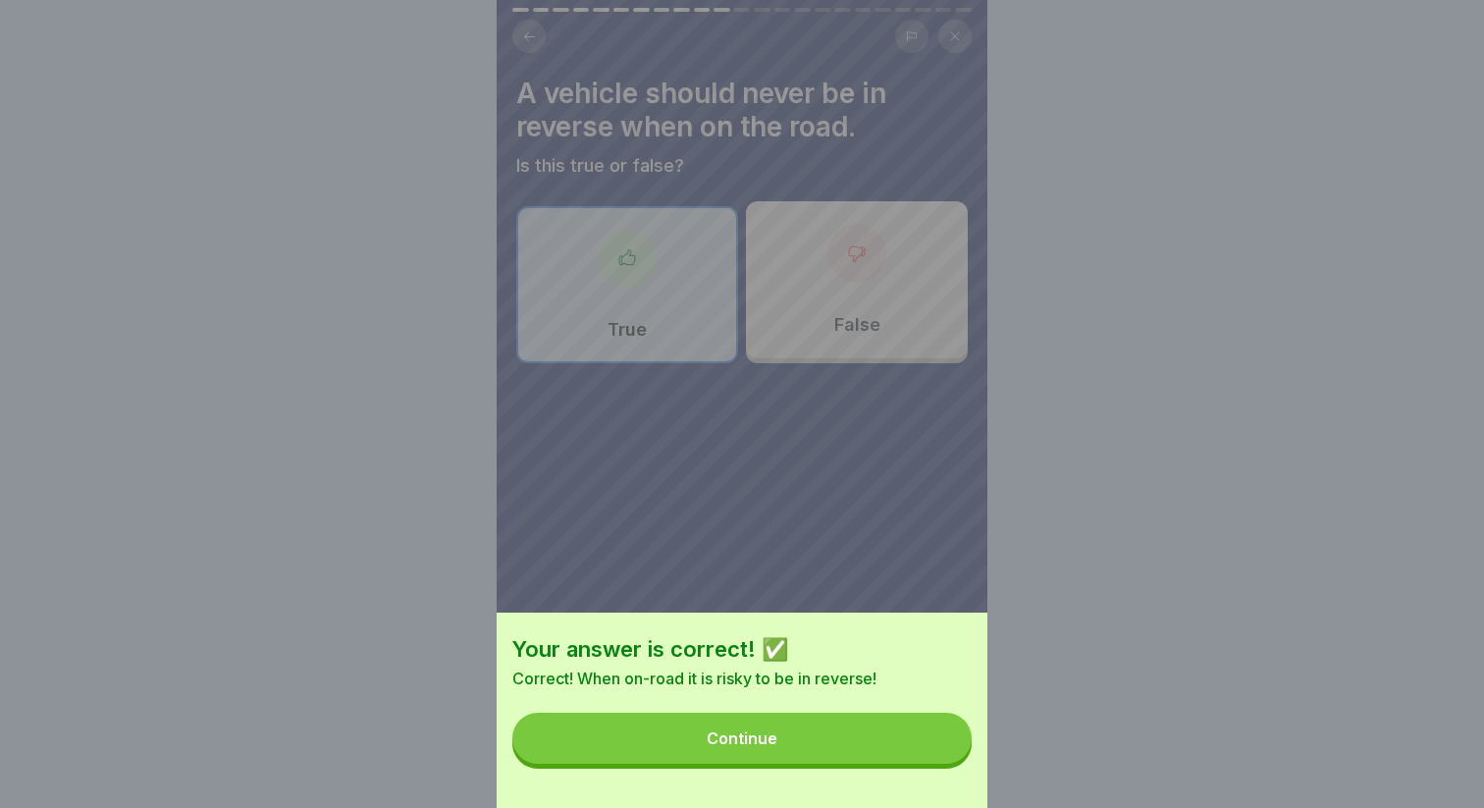
click at [890, 756] on button "Continue" at bounding box center [741, 737] width 459 height 51
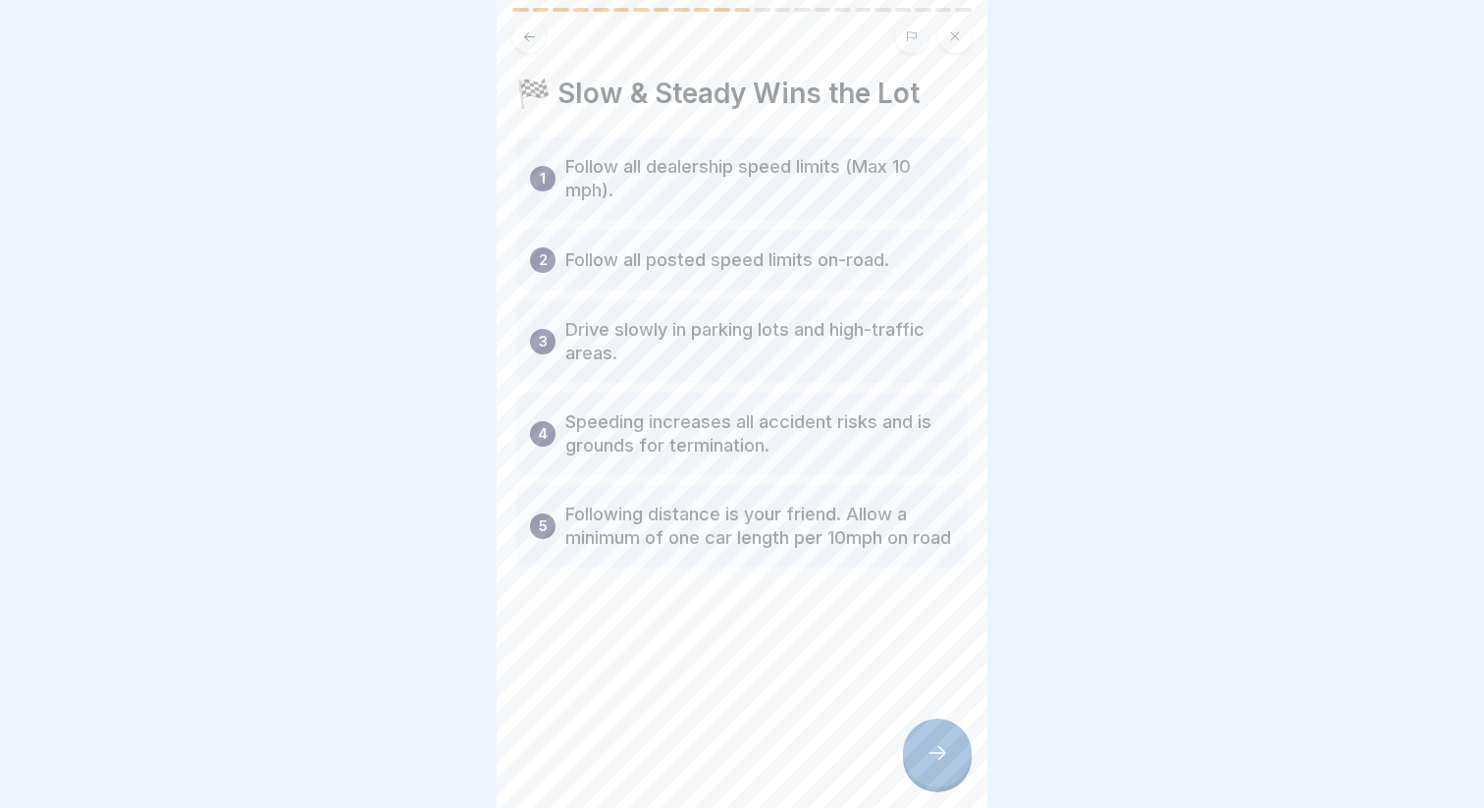
click at [929, 723] on div at bounding box center [937, 752] width 69 height 69
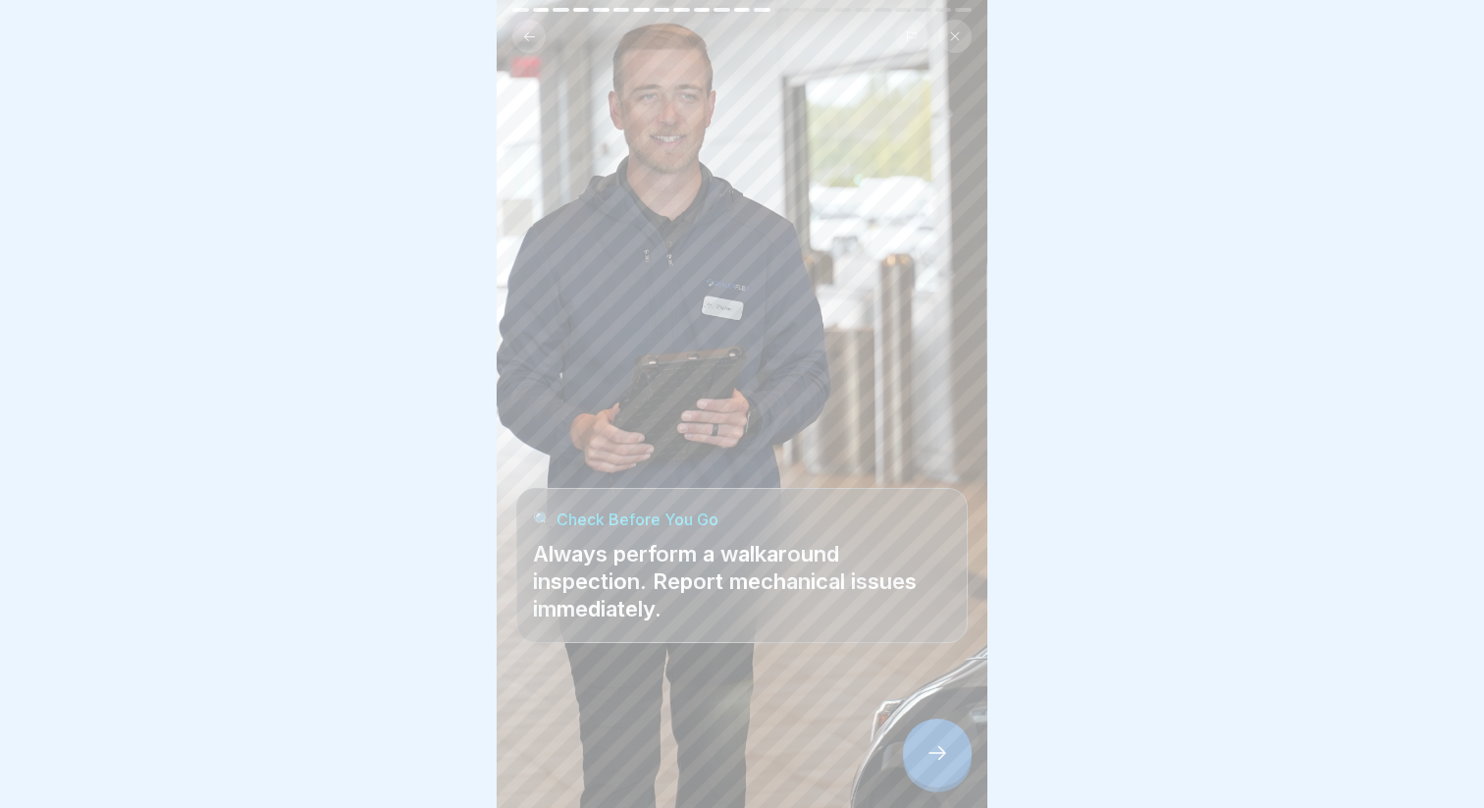
click at [948, 748] on icon at bounding box center [937, 753] width 24 height 24
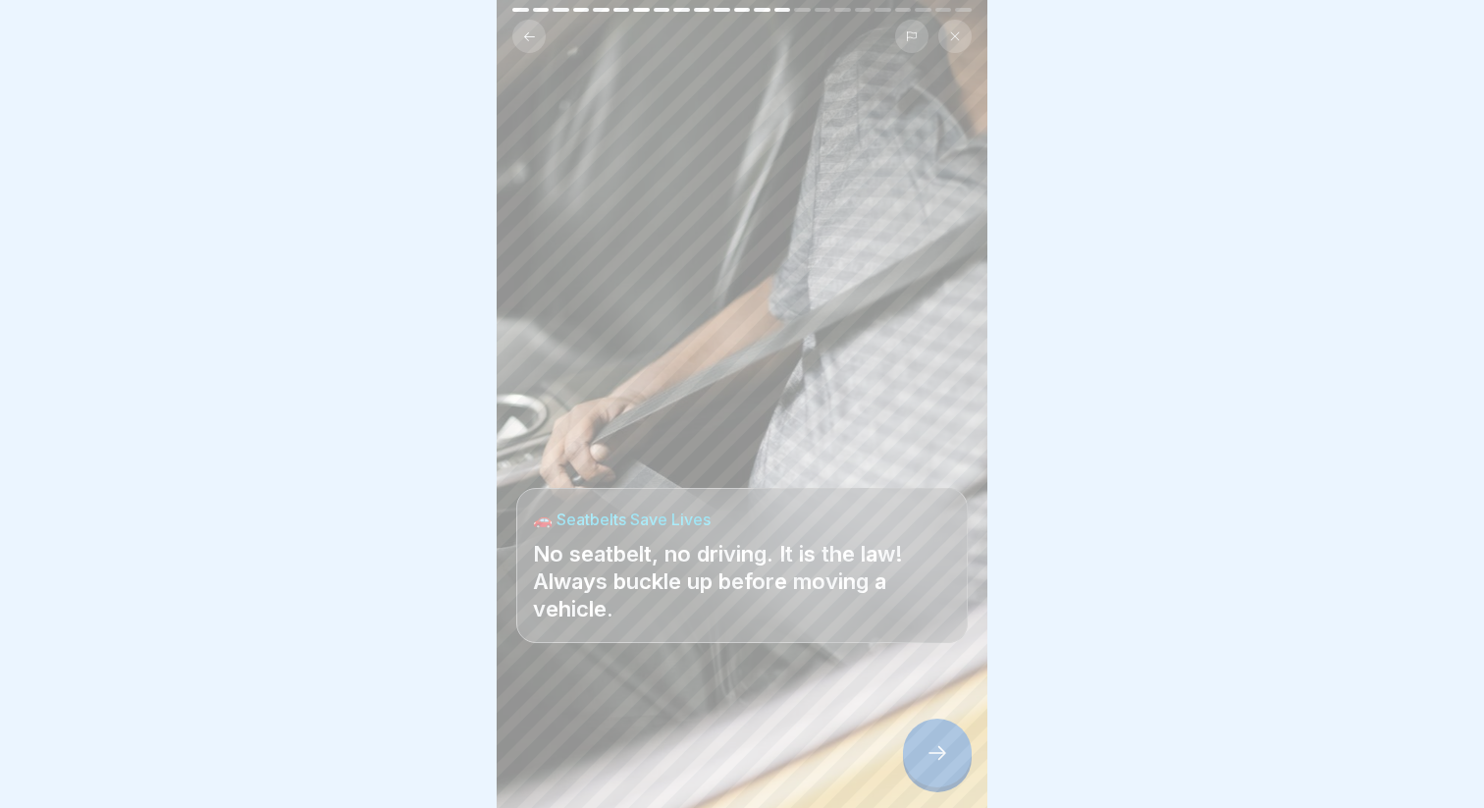
click at [940, 751] on icon at bounding box center [937, 753] width 24 height 24
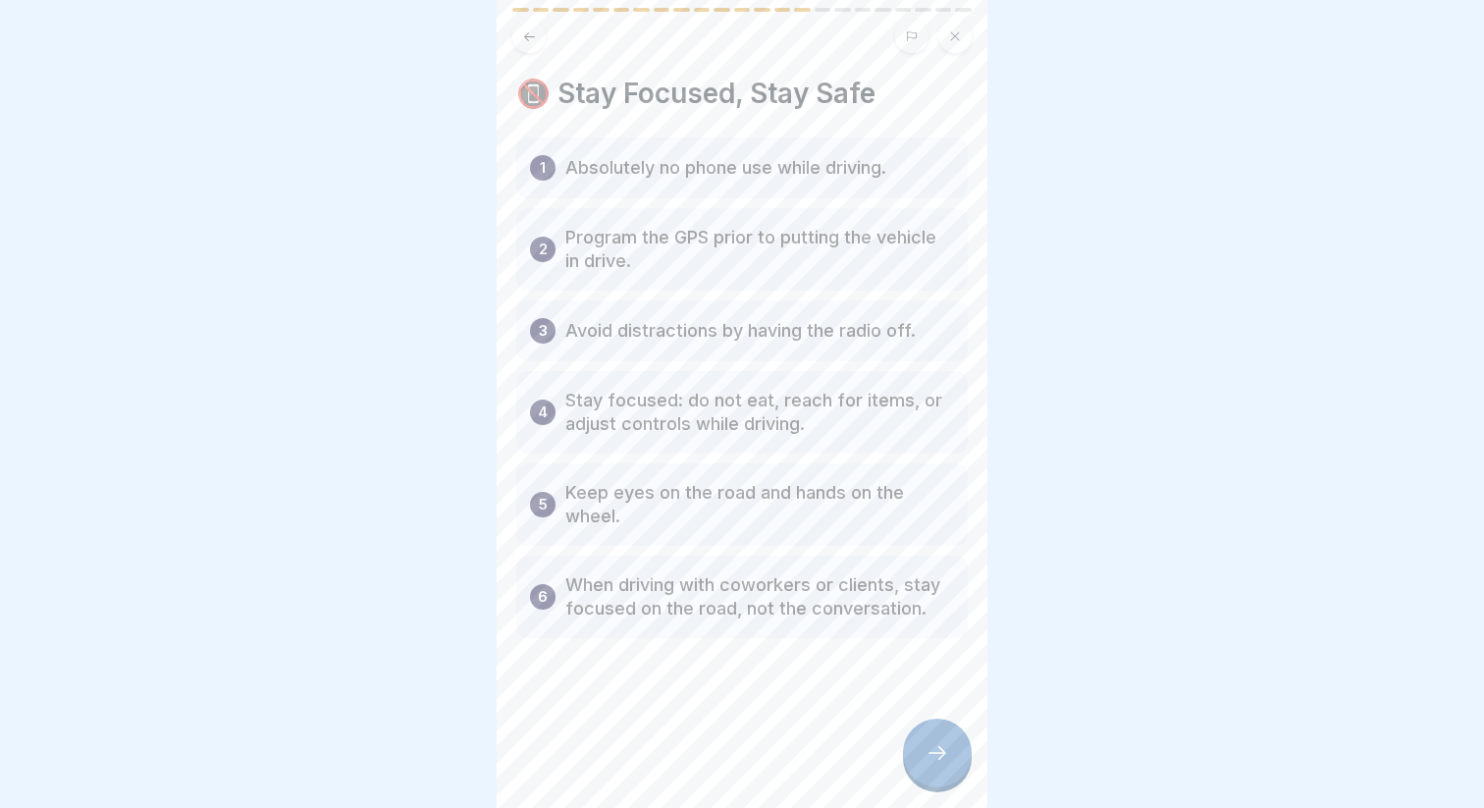
click at [940, 751] on icon at bounding box center [937, 753] width 24 height 24
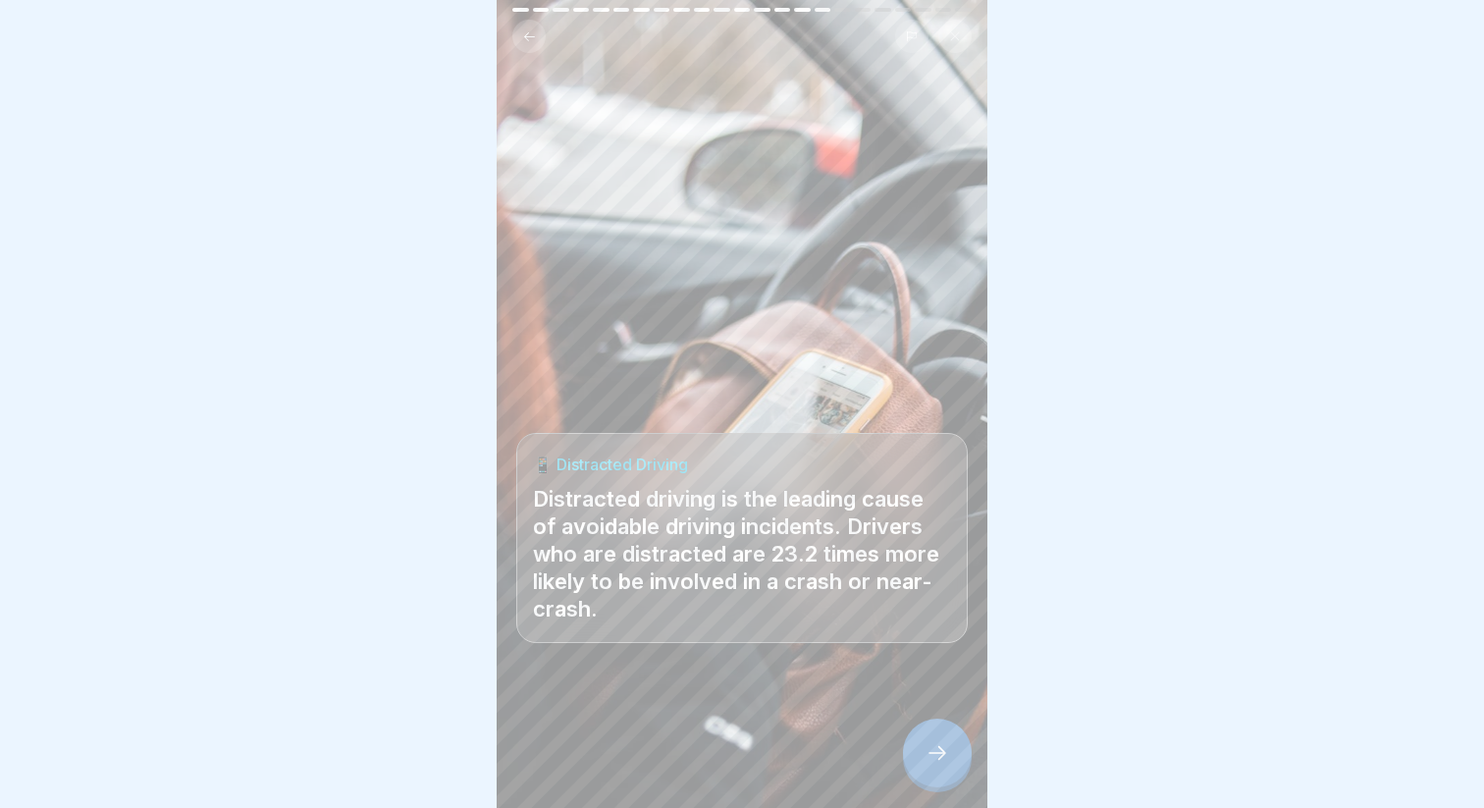
click at [940, 751] on icon at bounding box center [937, 753] width 24 height 24
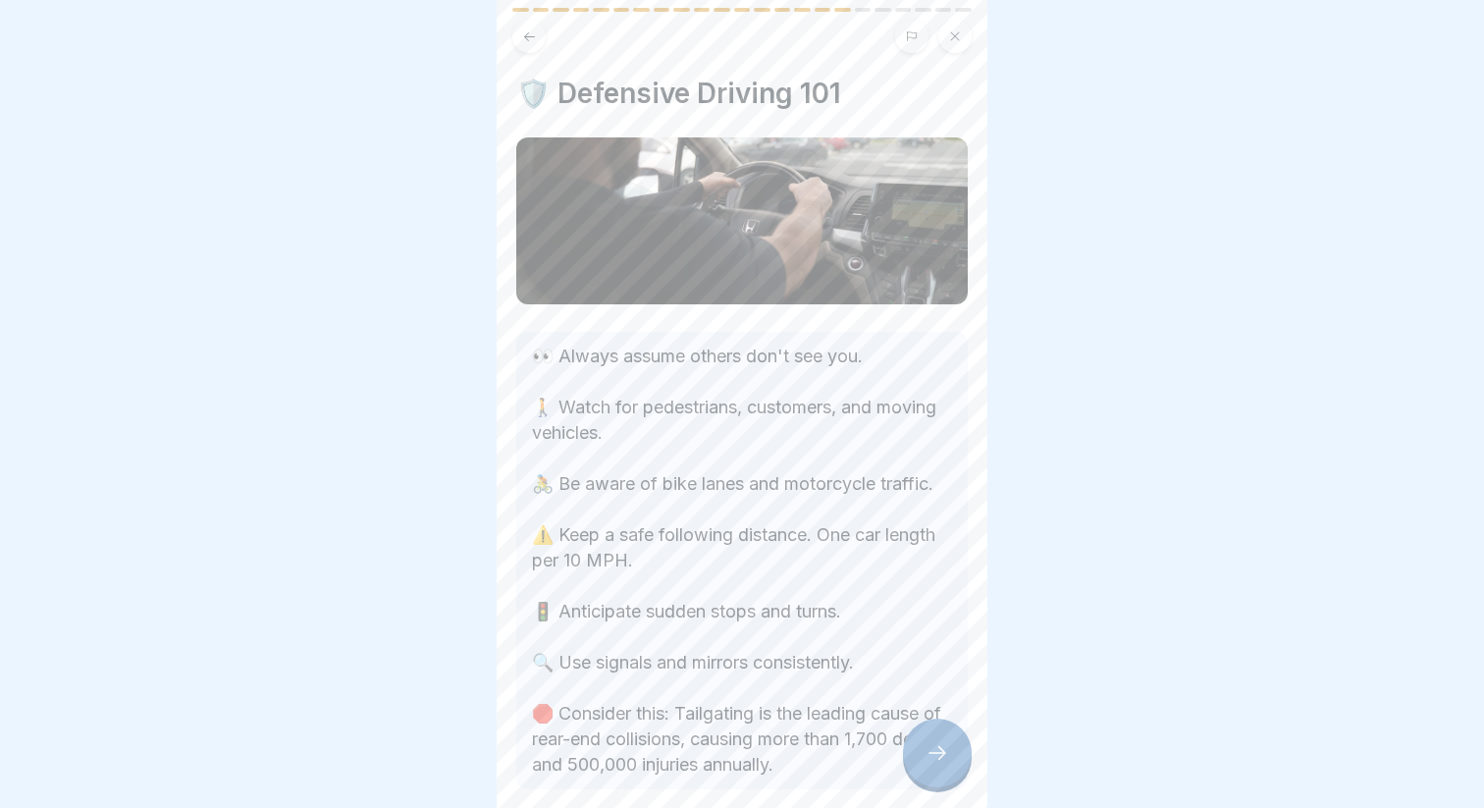
scroll to position [99, 0]
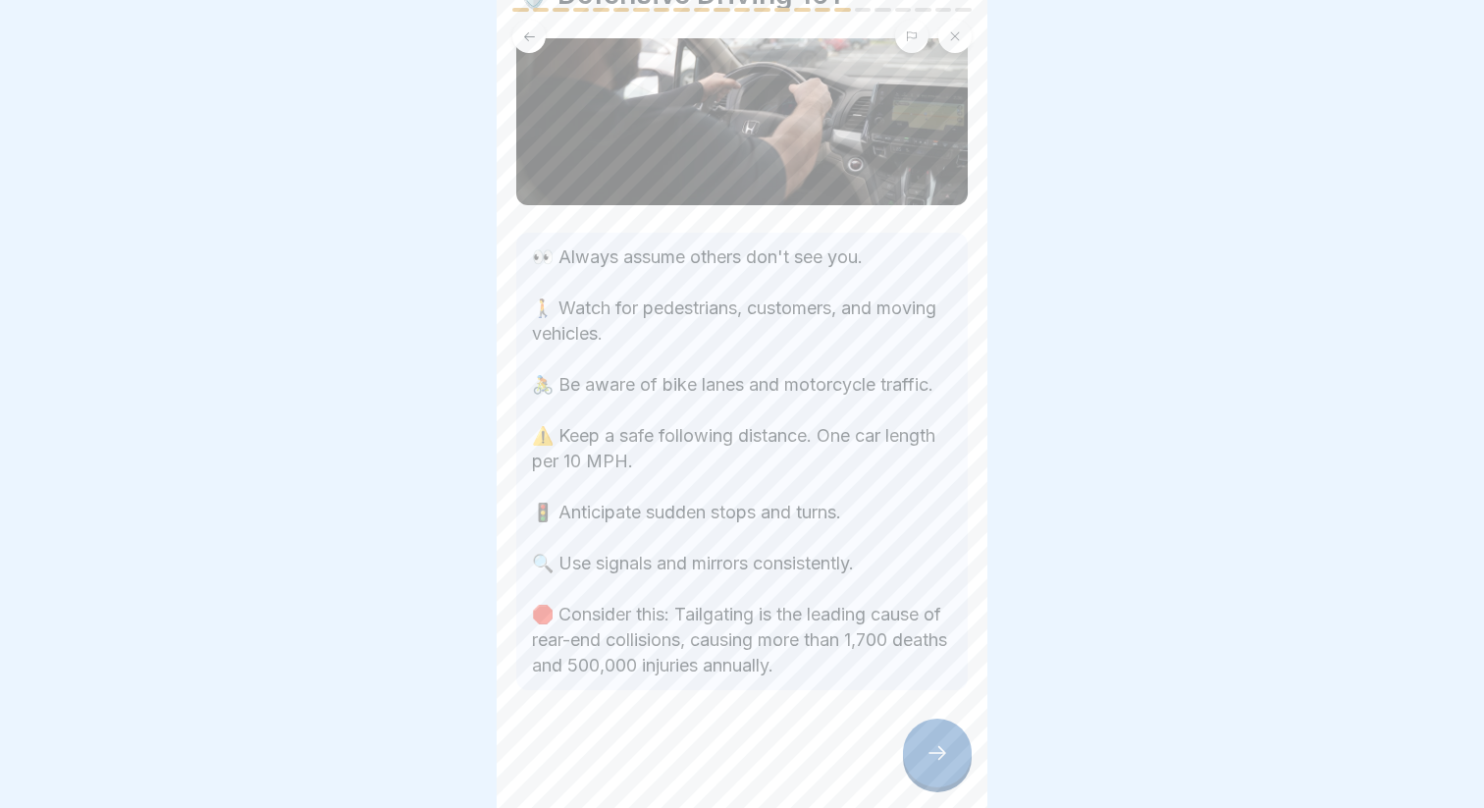
click at [917, 758] on div at bounding box center [937, 752] width 69 height 69
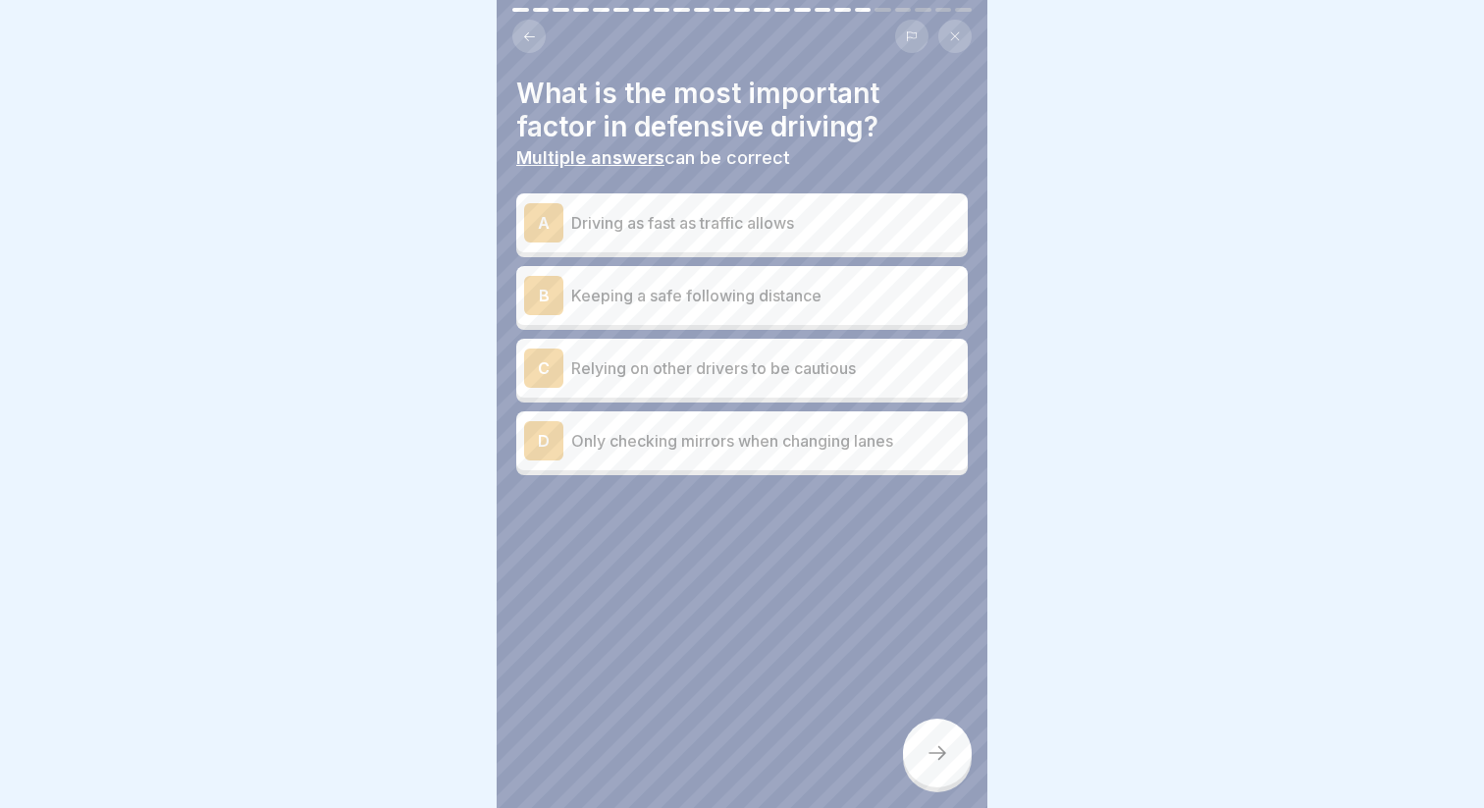
click at [715, 307] on div "B Keeping a safe following distance" at bounding box center [742, 295] width 436 height 39
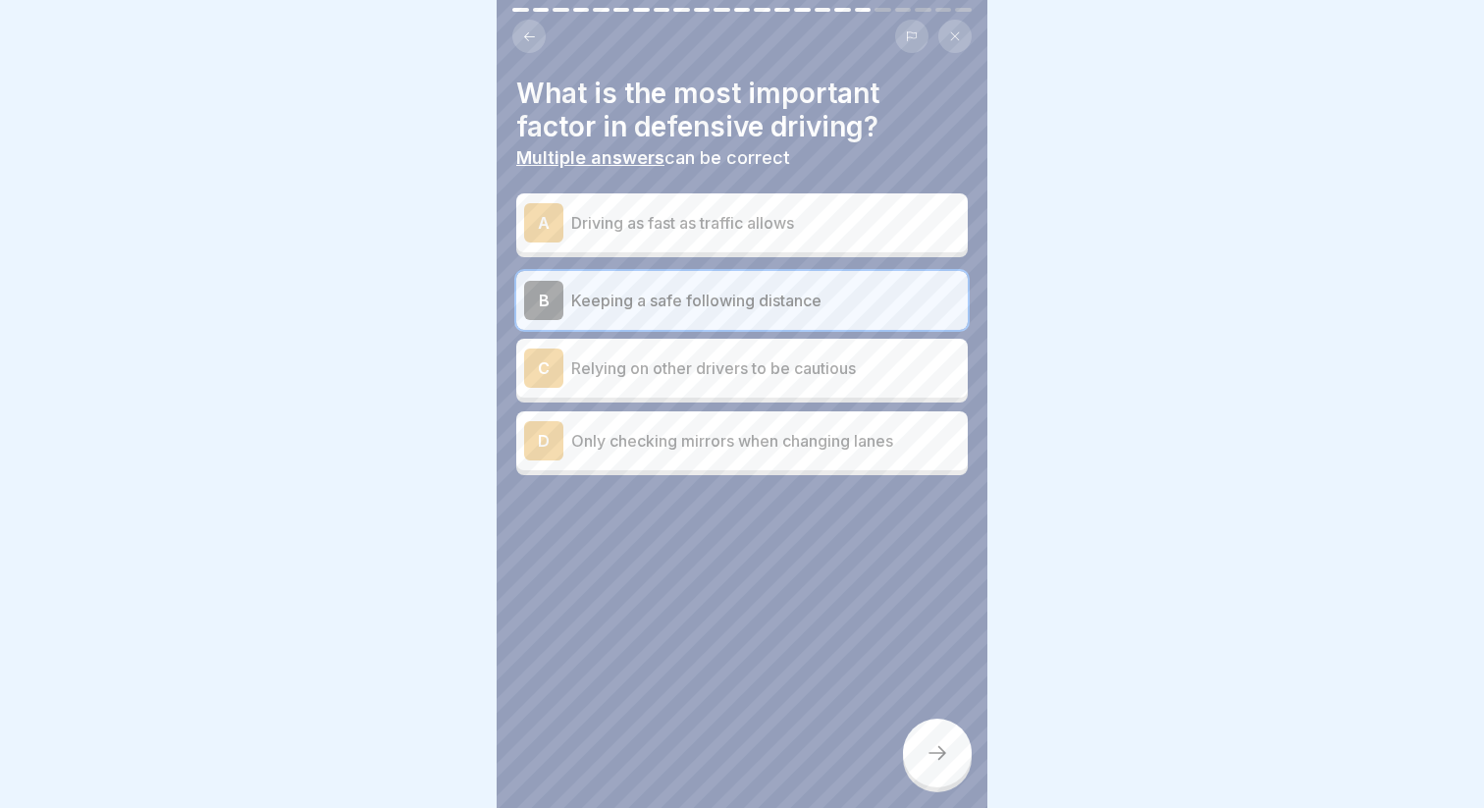
click at [931, 730] on div at bounding box center [937, 752] width 69 height 69
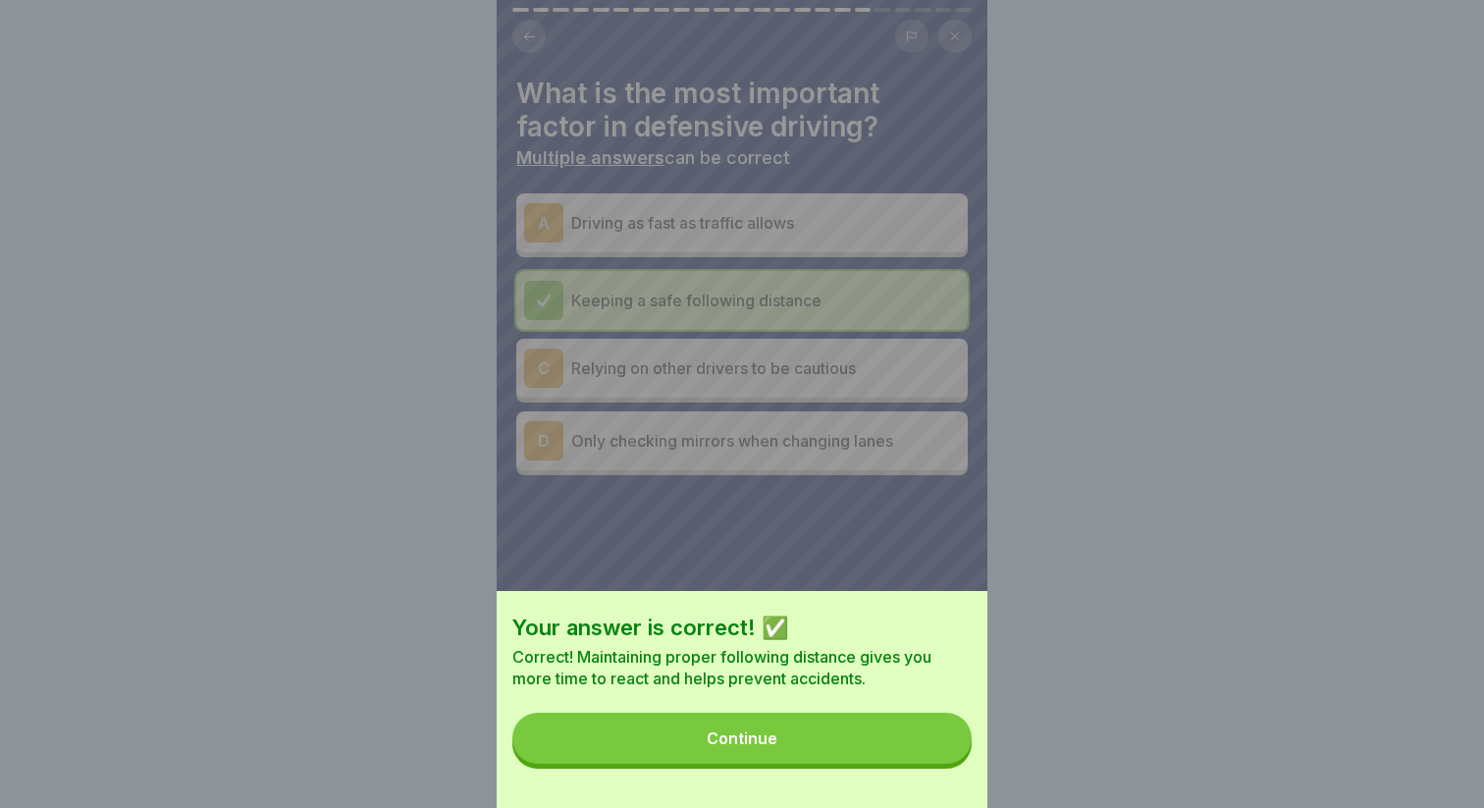
click at [931, 730] on button "Continue" at bounding box center [741, 737] width 459 height 51
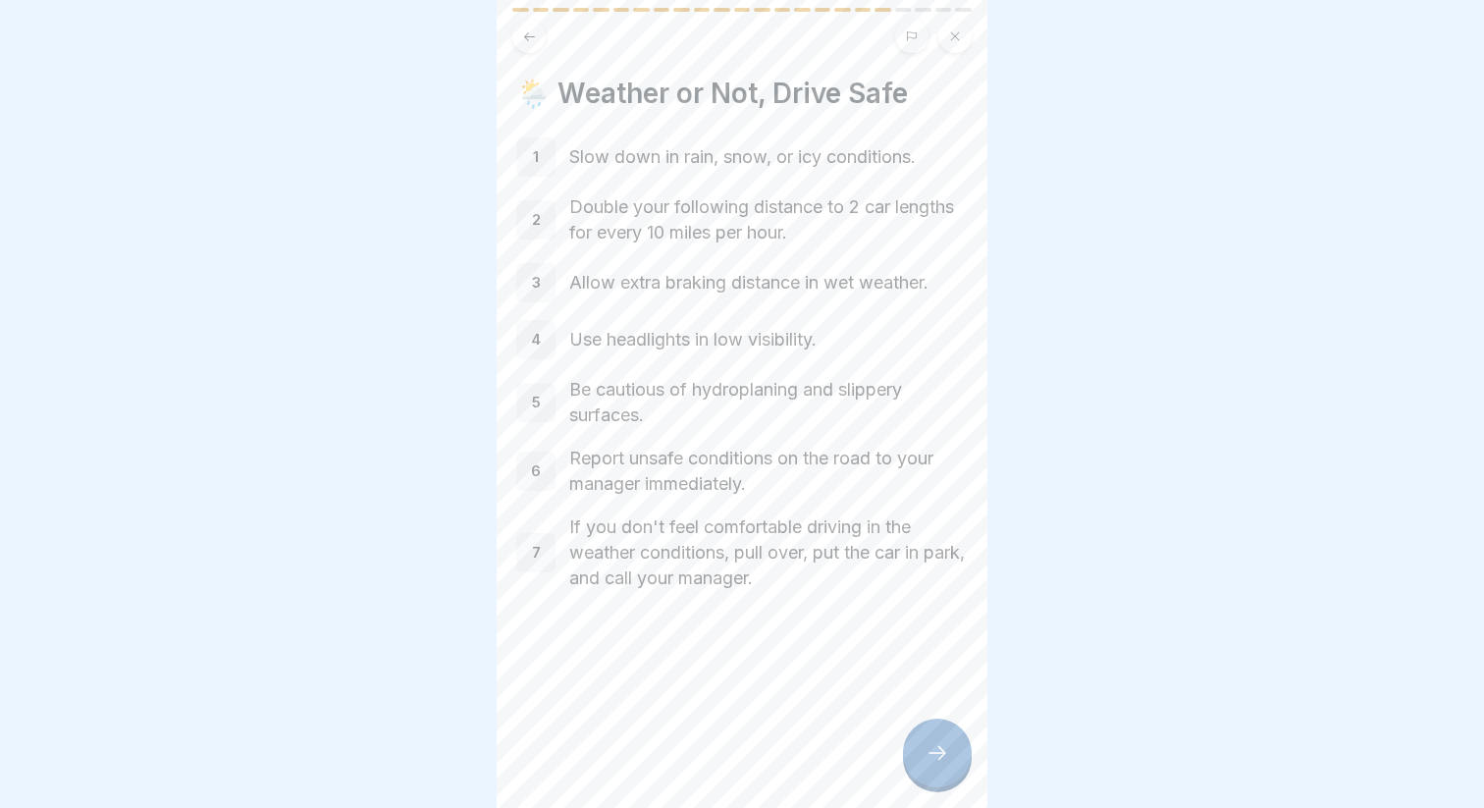
click at [922, 741] on div at bounding box center [937, 752] width 69 height 69
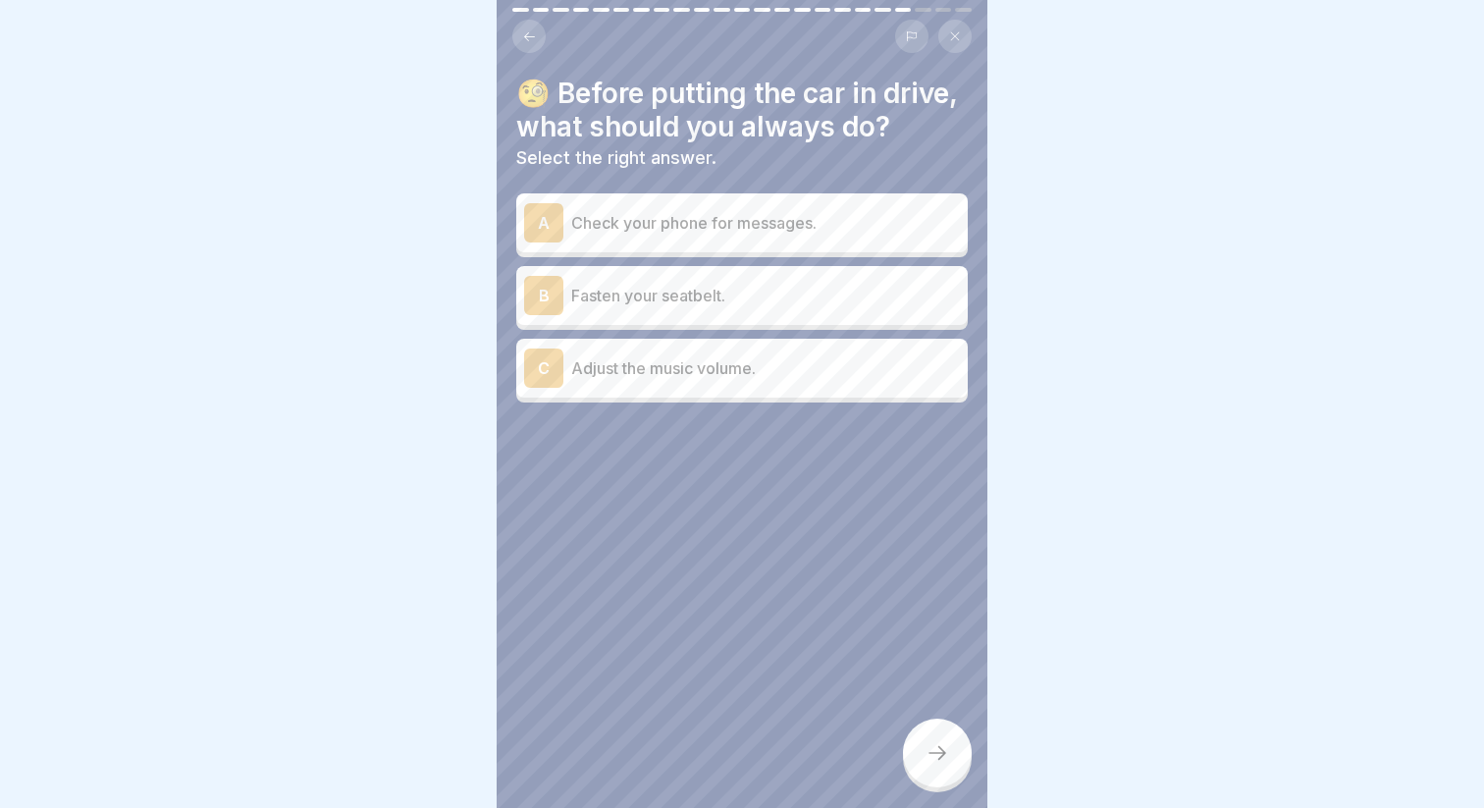
click at [714, 292] on p "Fasten your seatbelt." at bounding box center [765, 296] width 389 height 24
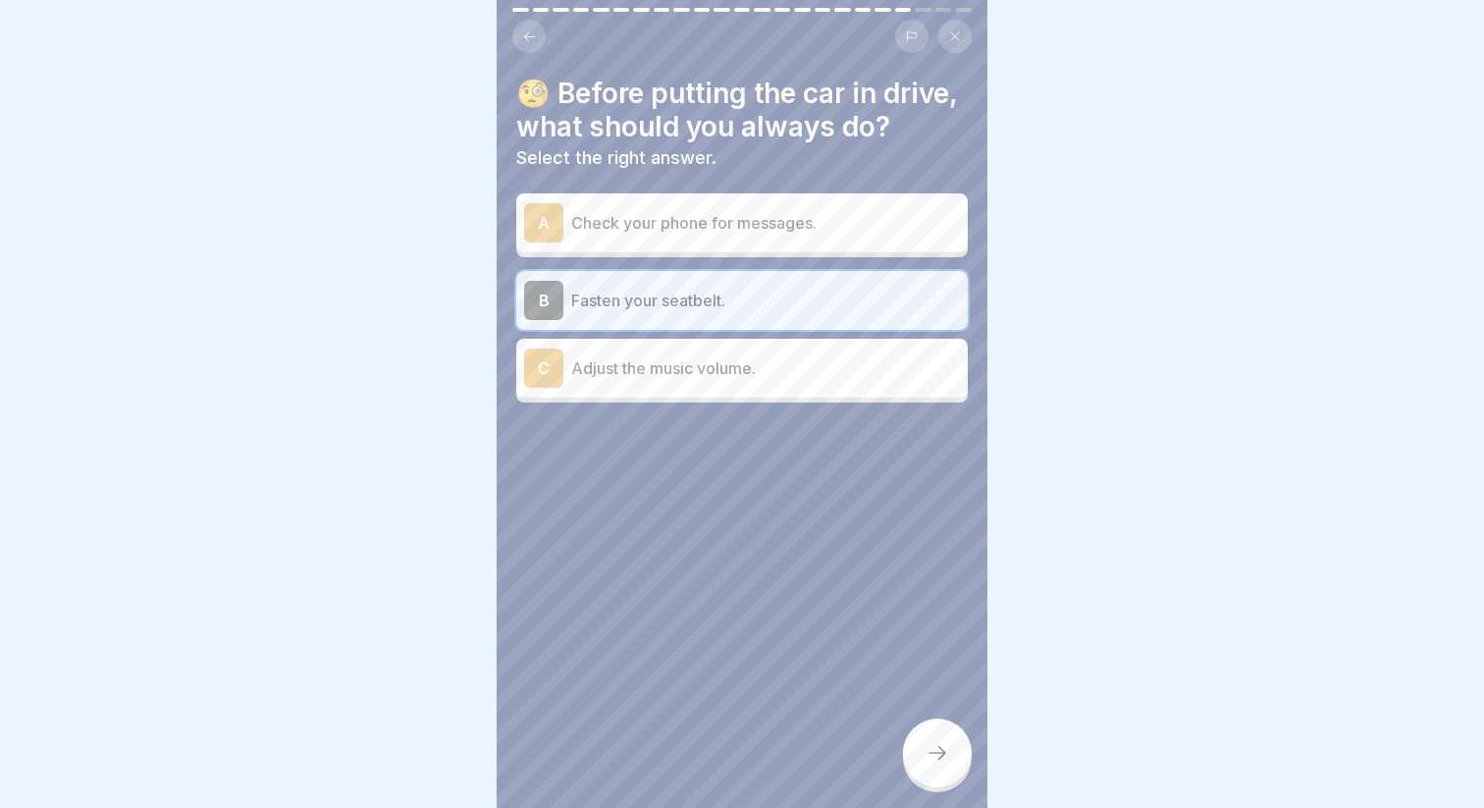
click at [931, 766] on div at bounding box center [937, 752] width 69 height 69
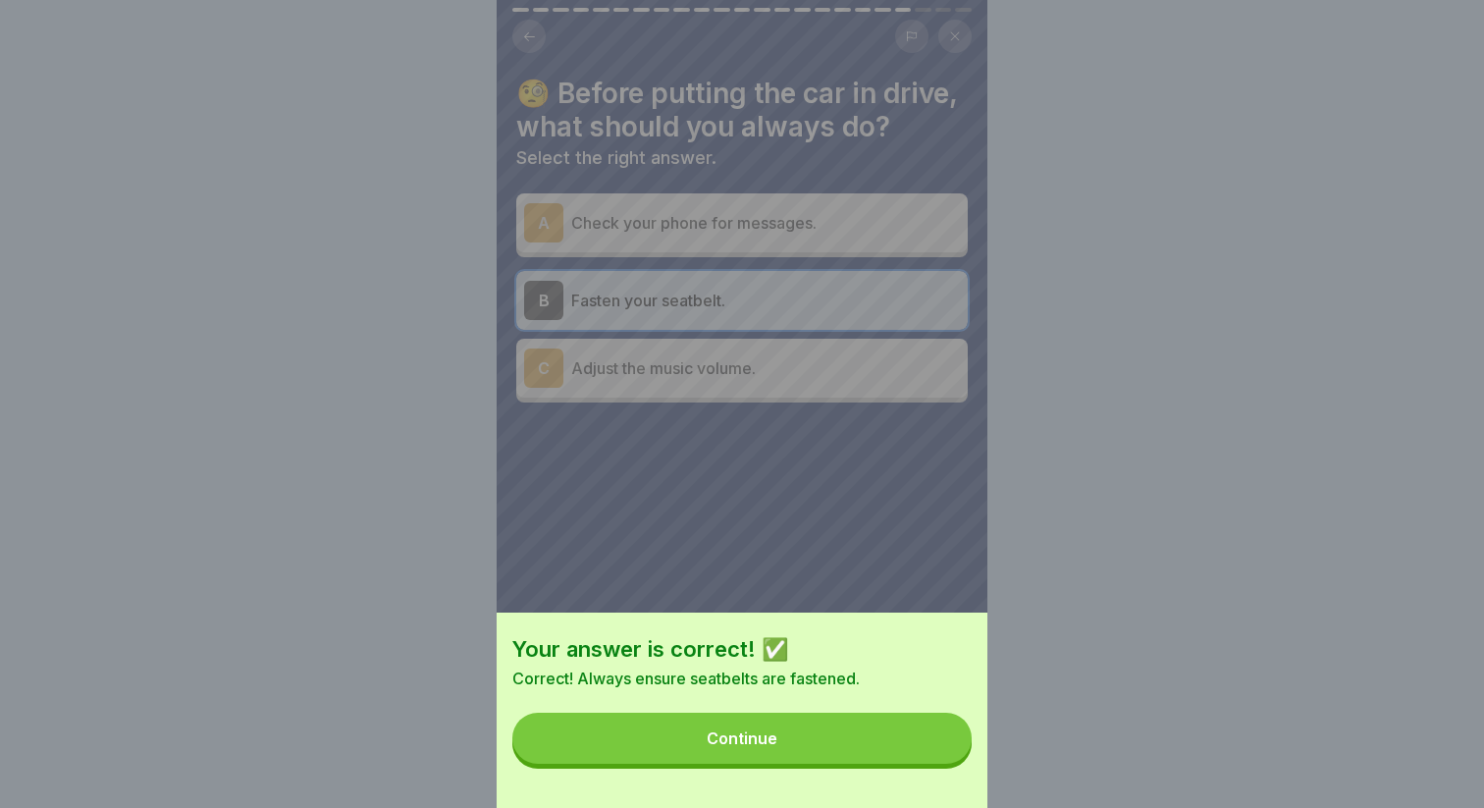
click at [907, 732] on button "Continue" at bounding box center [741, 737] width 459 height 51
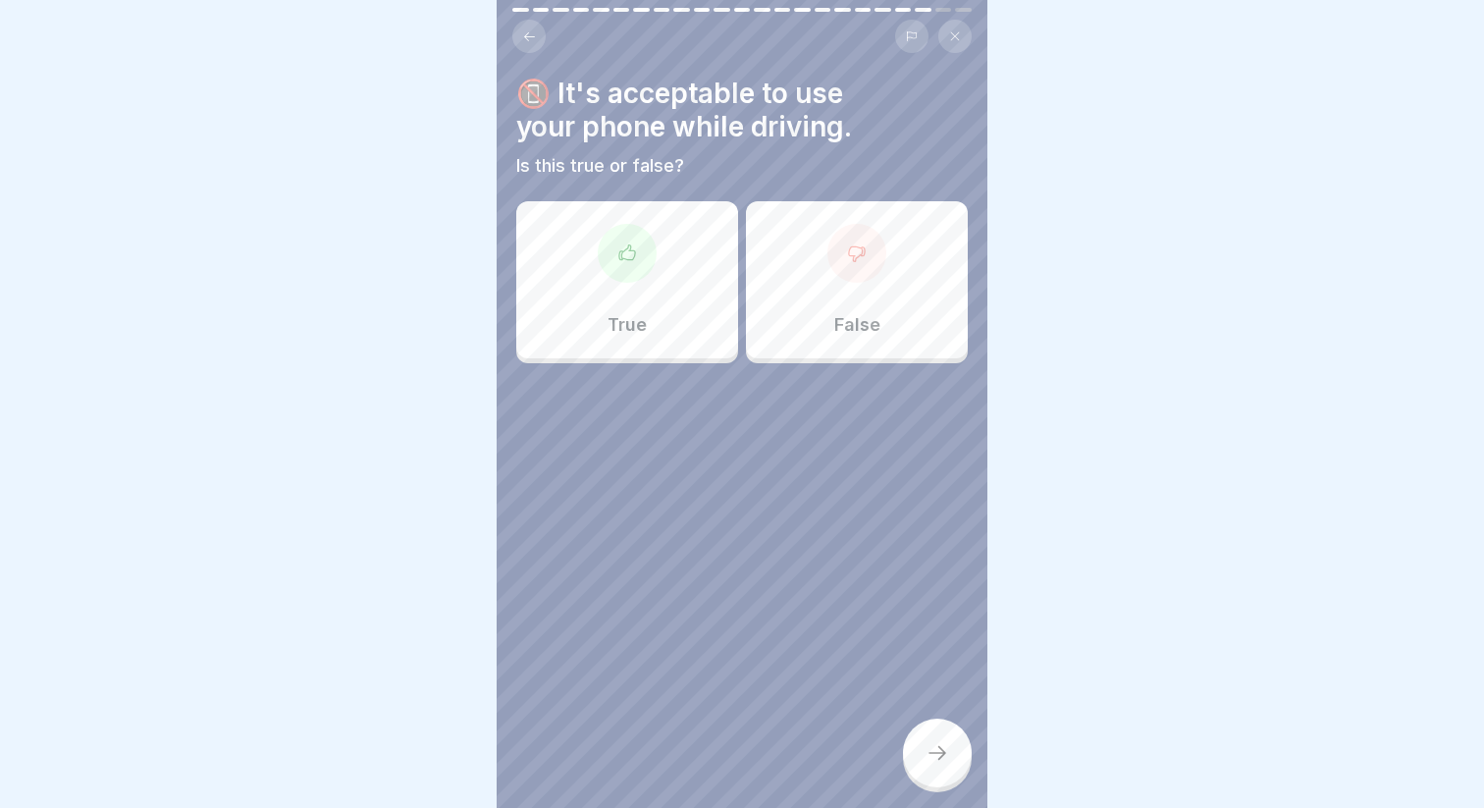
click at [780, 335] on div "False" at bounding box center [857, 279] width 222 height 157
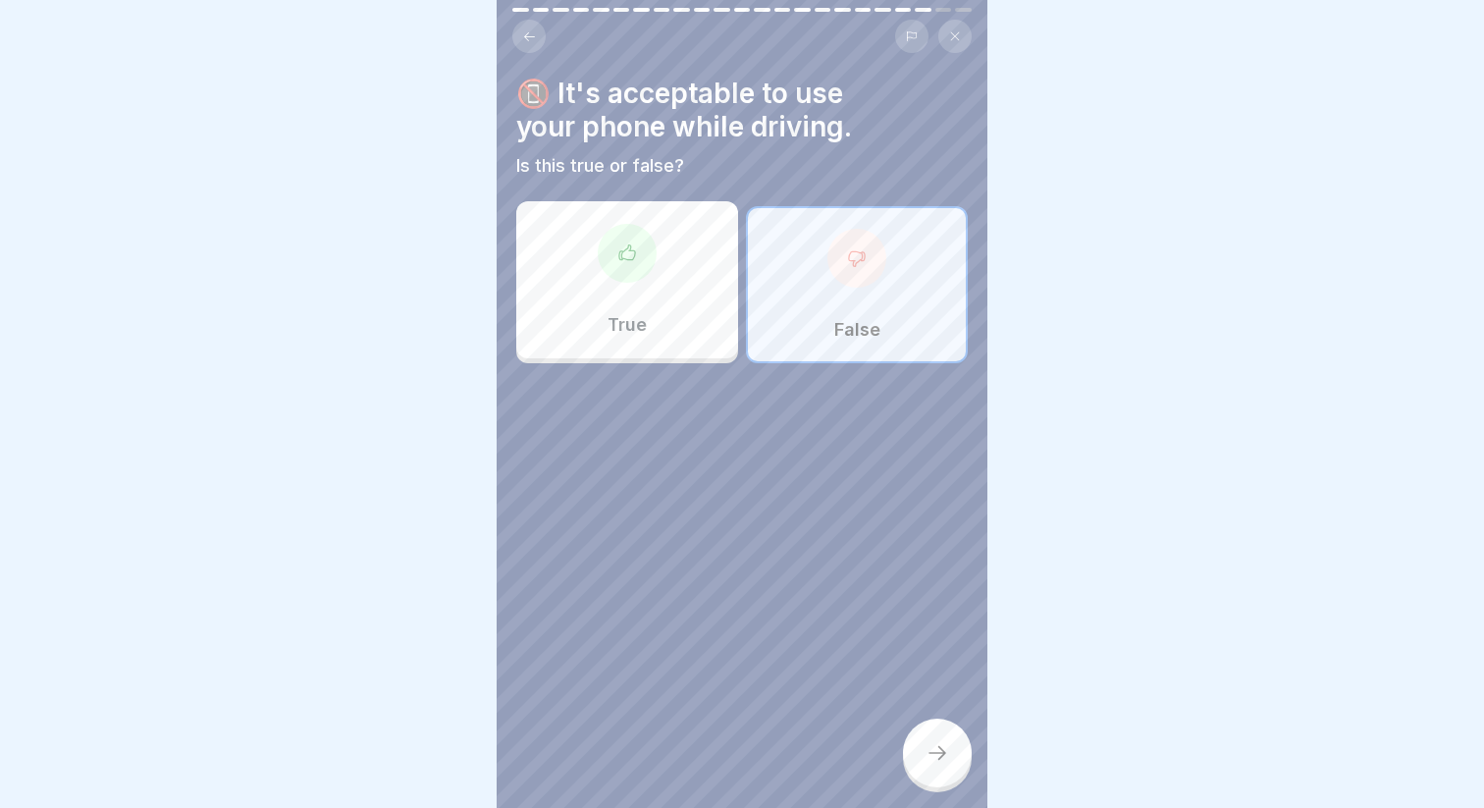
click at [933, 755] on icon at bounding box center [937, 753] width 24 height 24
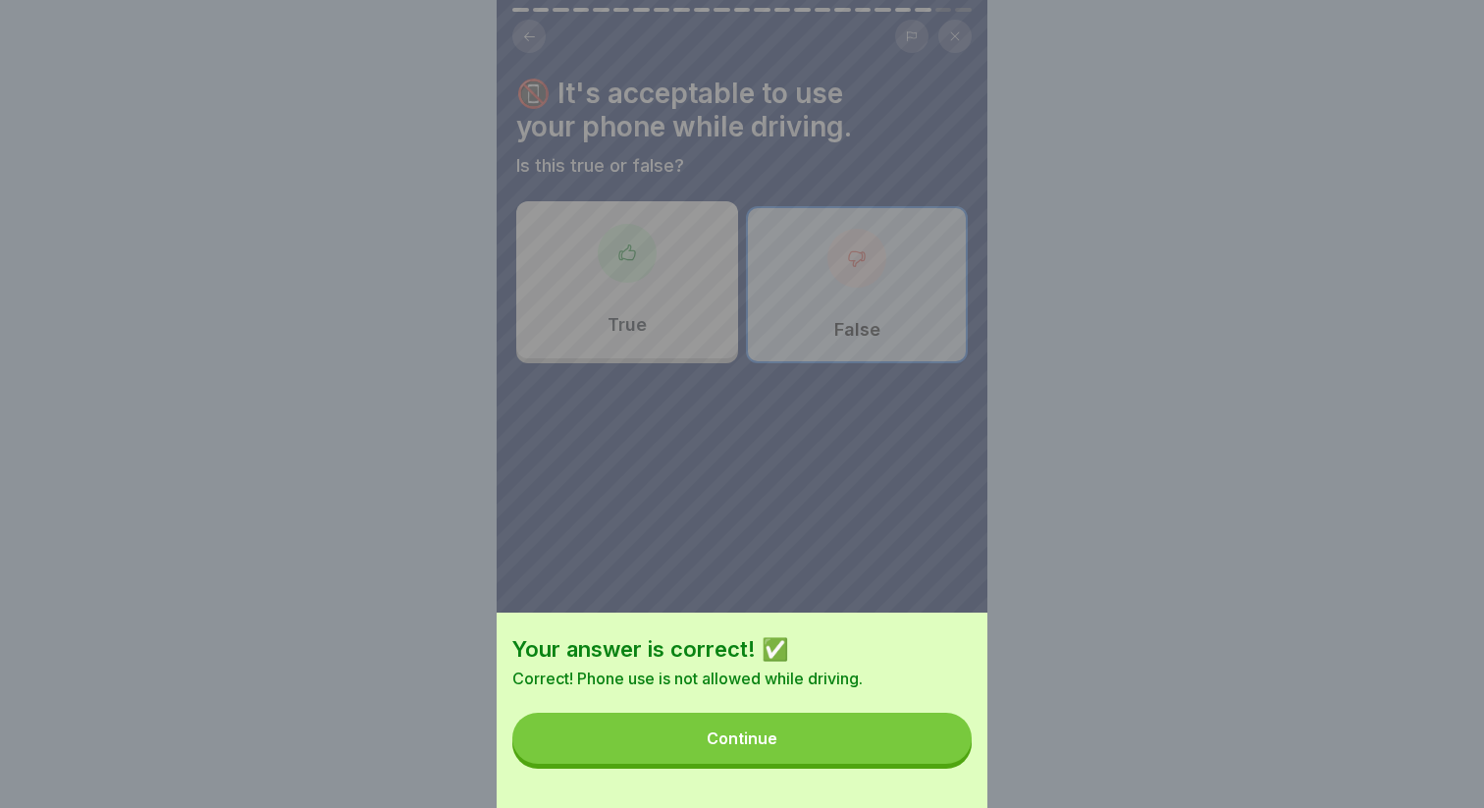
click at [881, 746] on button "Continue" at bounding box center [741, 737] width 459 height 51
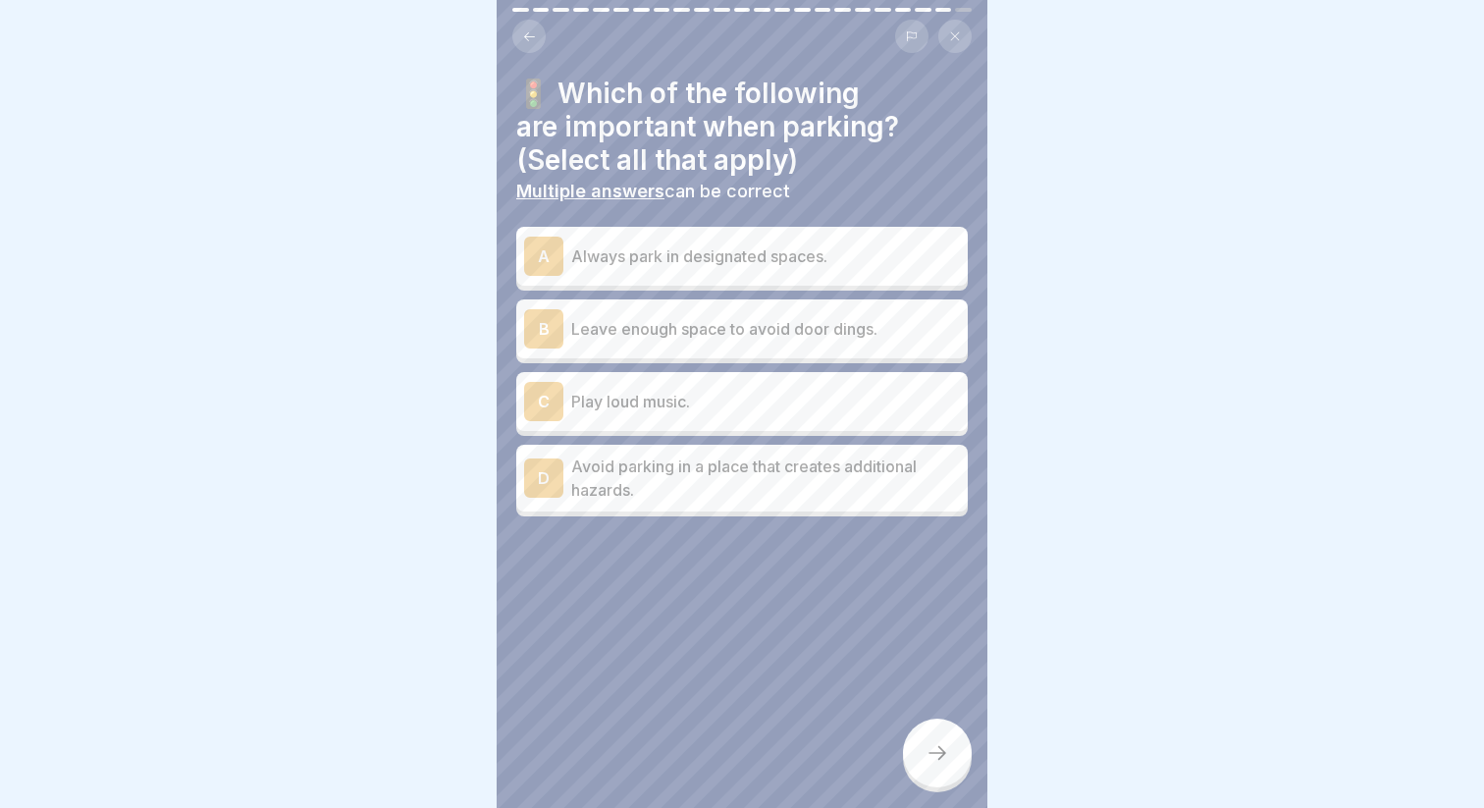
click at [728, 262] on p "Always park in designated spaces." at bounding box center [765, 256] width 389 height 24
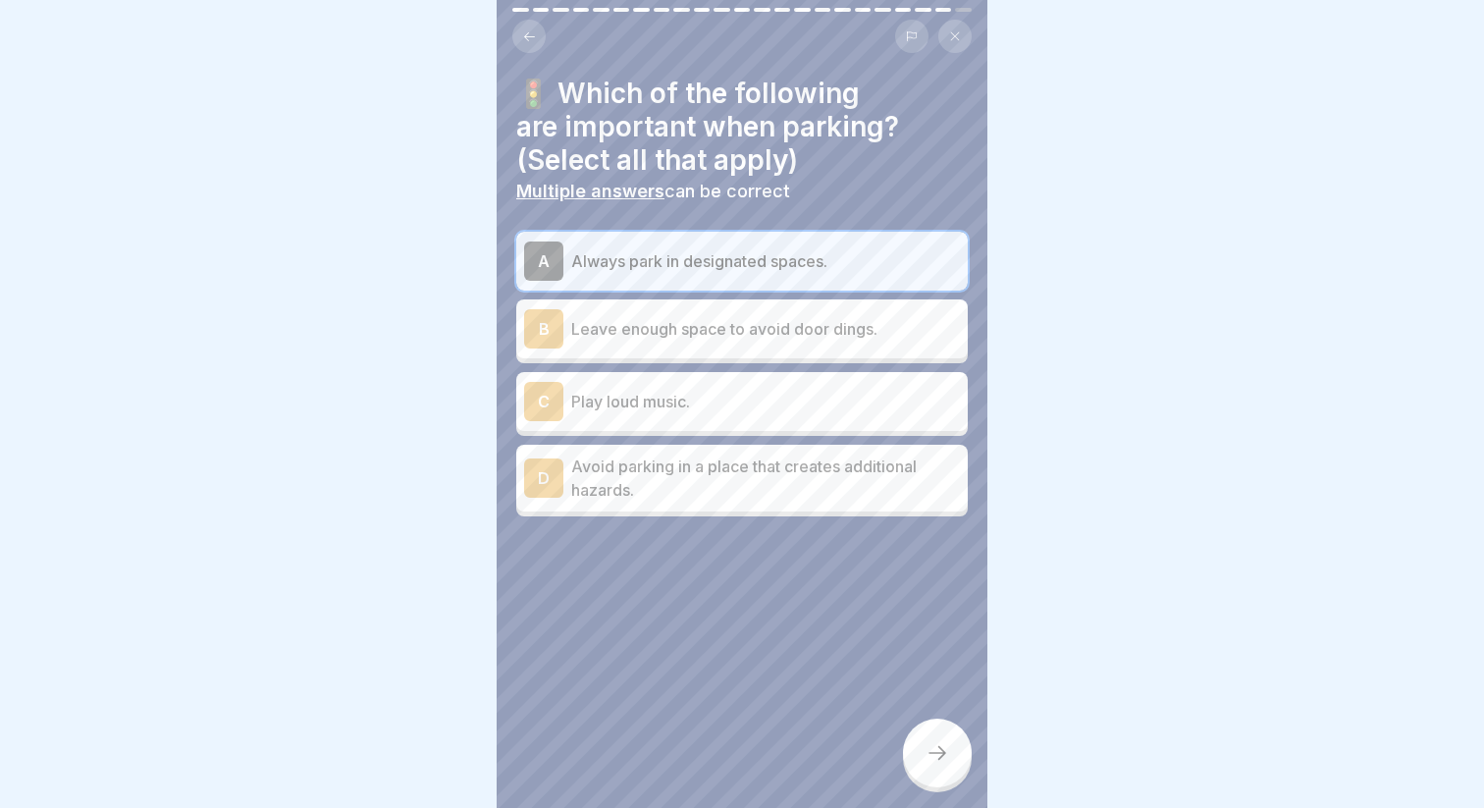
click at [755, 331] on p "Leave enough space to avoid door dings." at bounding box center [765, 329] width 389 height 24
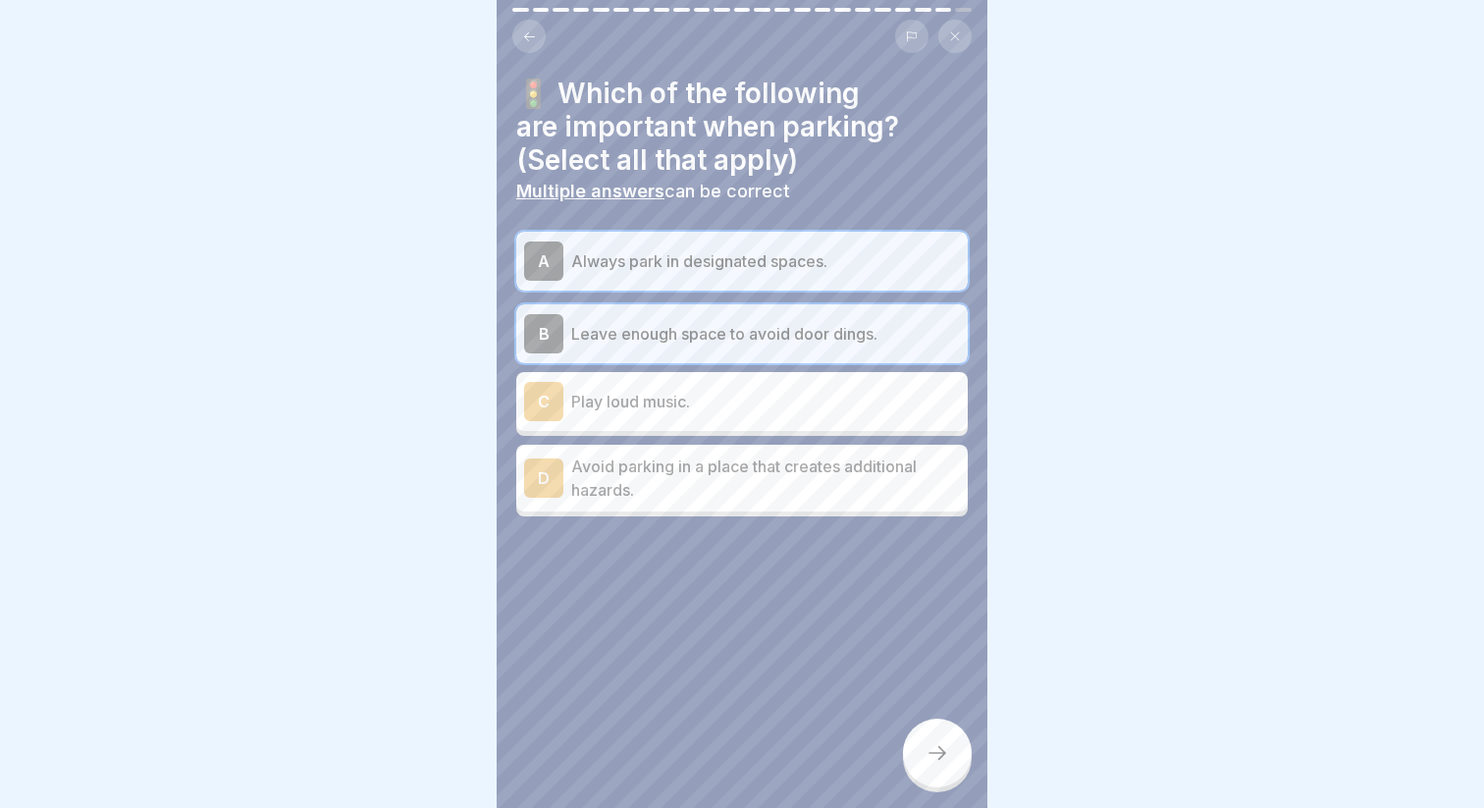
click at [754, 475] on p "Avoid parking in a place that creates additional hazards." at bounding box center [765, 477] width 389 height 47
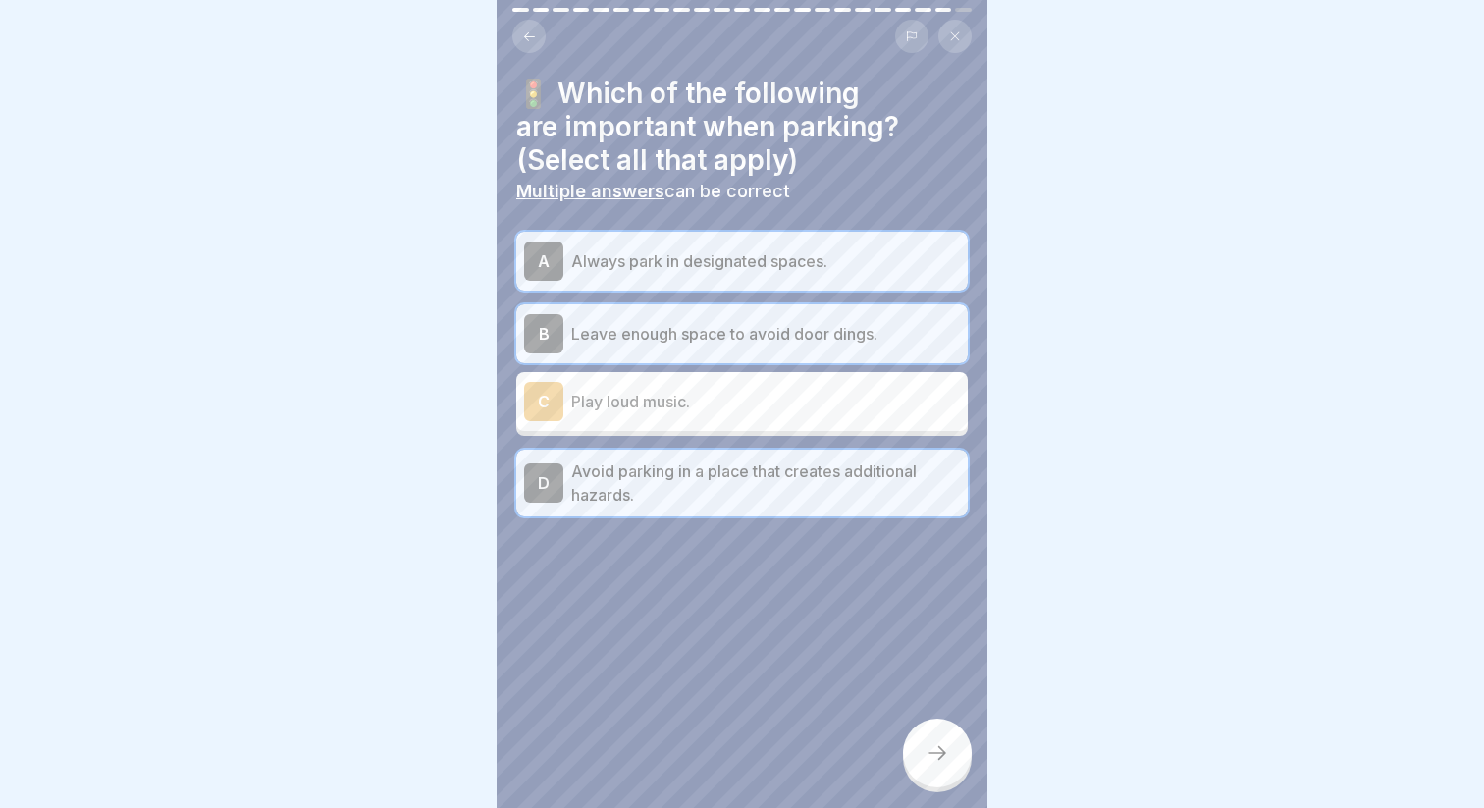
click at [970, 768] on div "🚦 Which of the following are important when parking? (Select all that apply) Mu…" at bounding box center [742, 404] width 491 height 808
click at [941, 757] on icon at bounding box center [937, 753] width 24 height 24
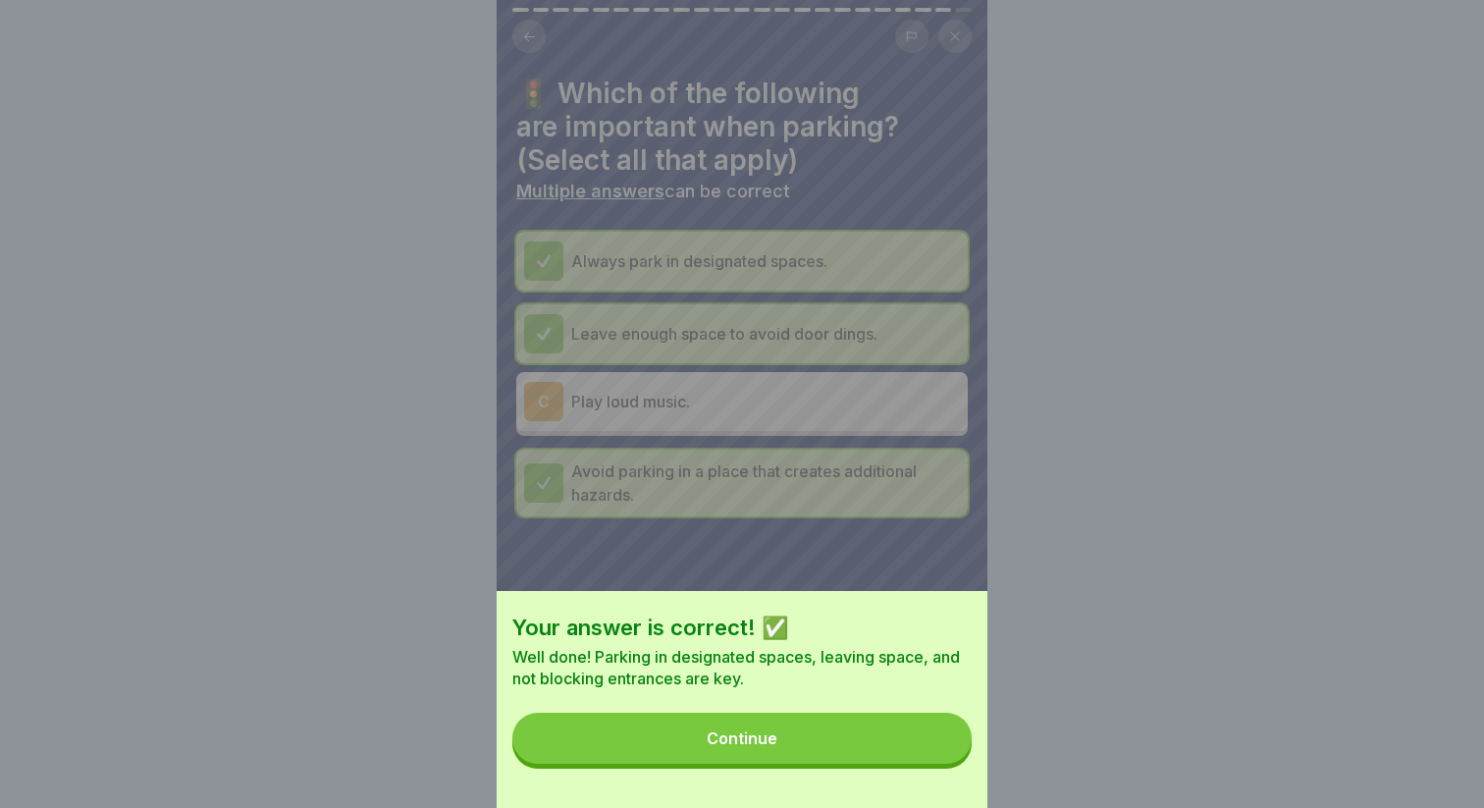
click at [921, 755] on button "Continue" at bounding box center [741, 737] width 459 height 51
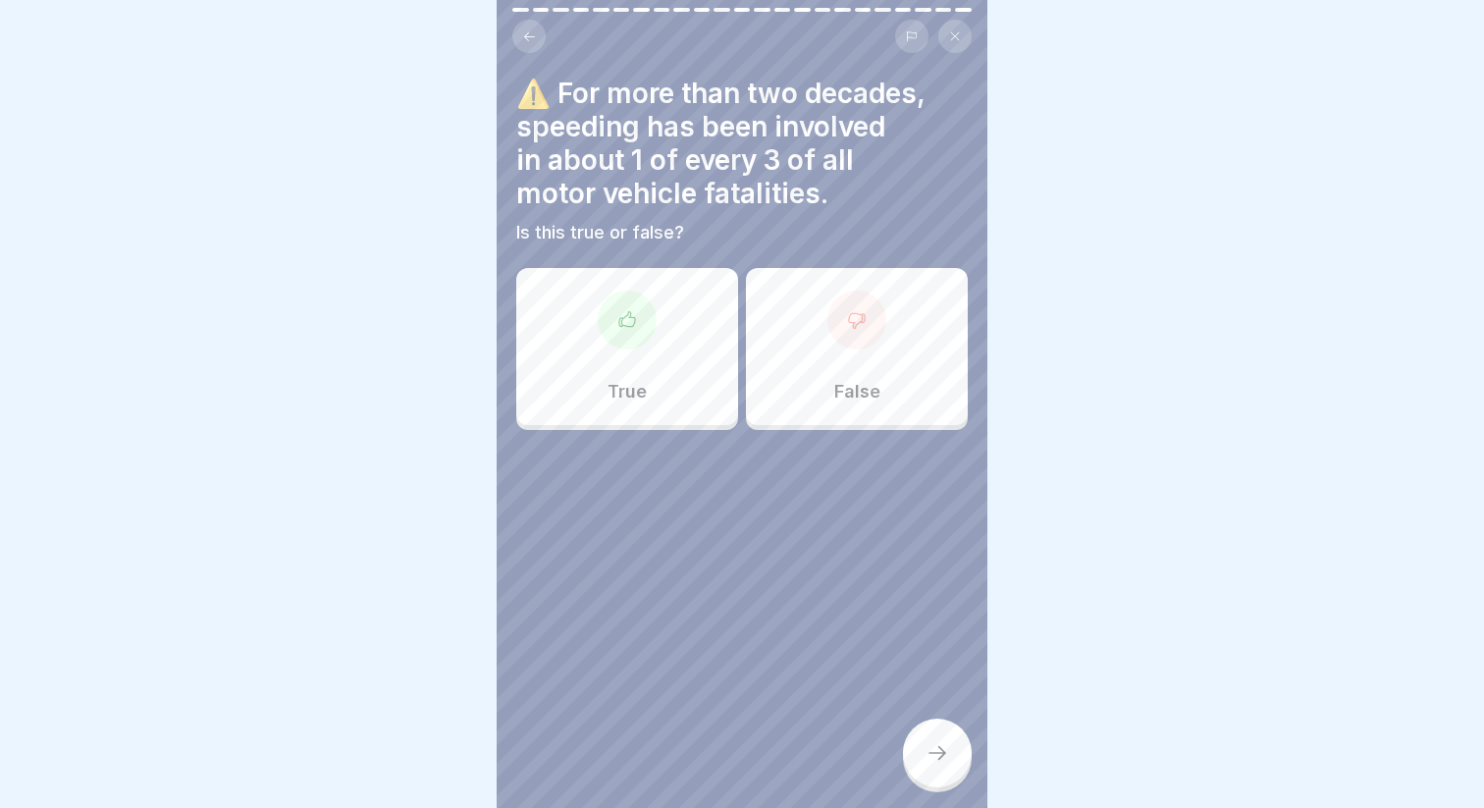
click at [670, 392] on div "True" at bounding box center [627, 346] width 222 height 157
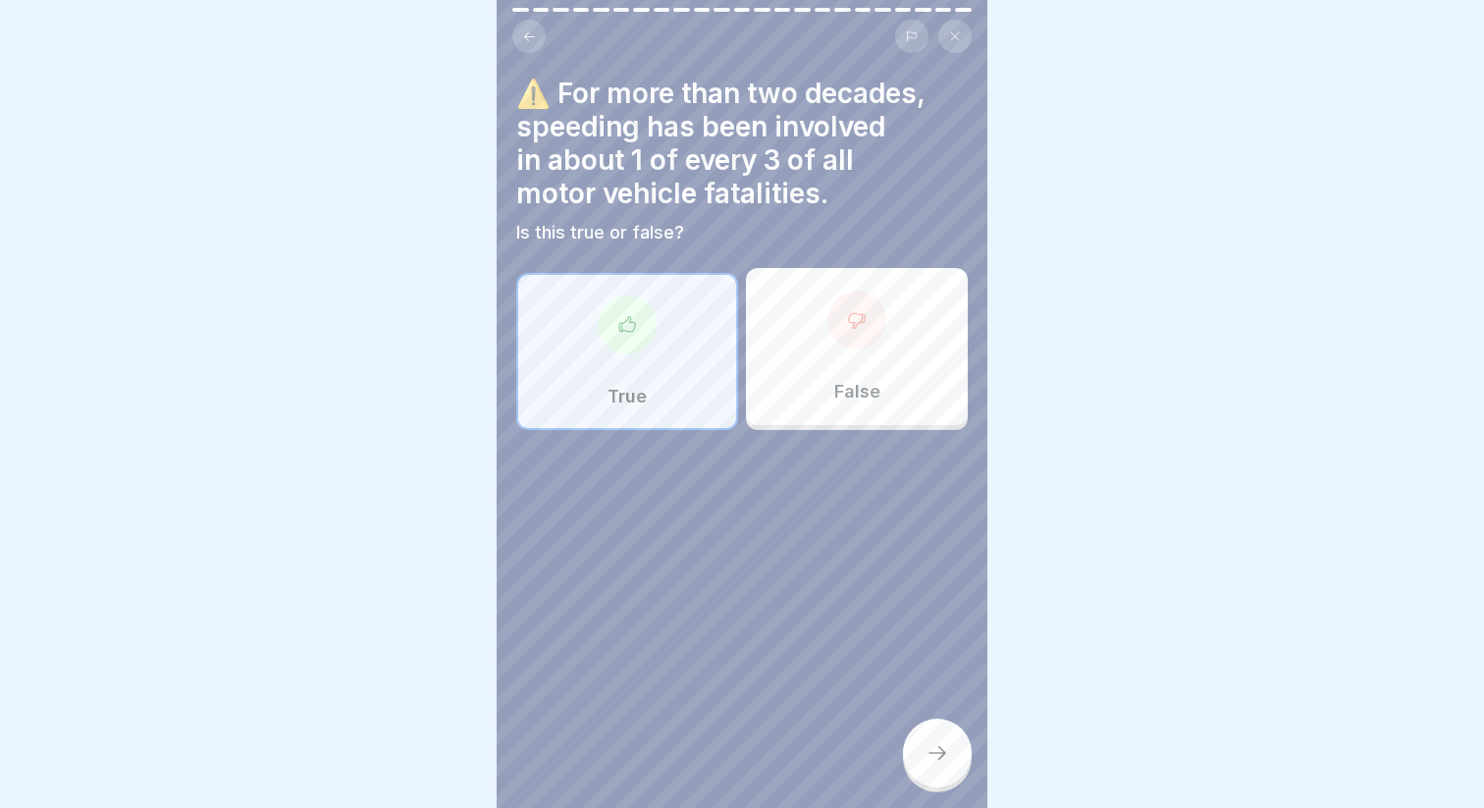
click at [936, 766] on div at bounding box center [937, 752] width 69 height 69
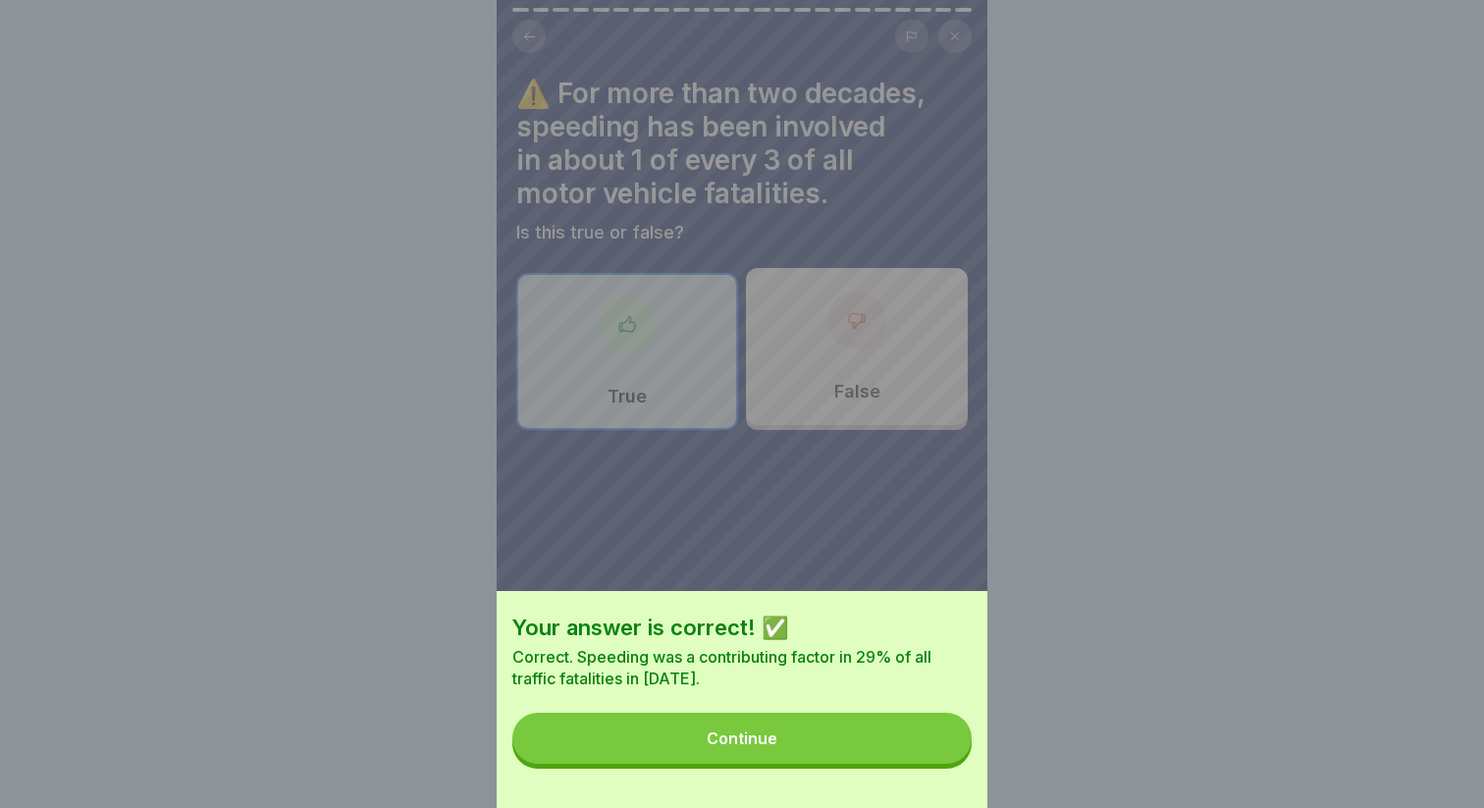
click at [920, 766] on div "Your answer is correct! ✅ Correct. Speeding was a contributing factor in 29% of…" at bounding box center [742, 699] width 491 height 217
click at [906, 743] on button "Continue" at bounding box center [741, 737] width 459 height 51
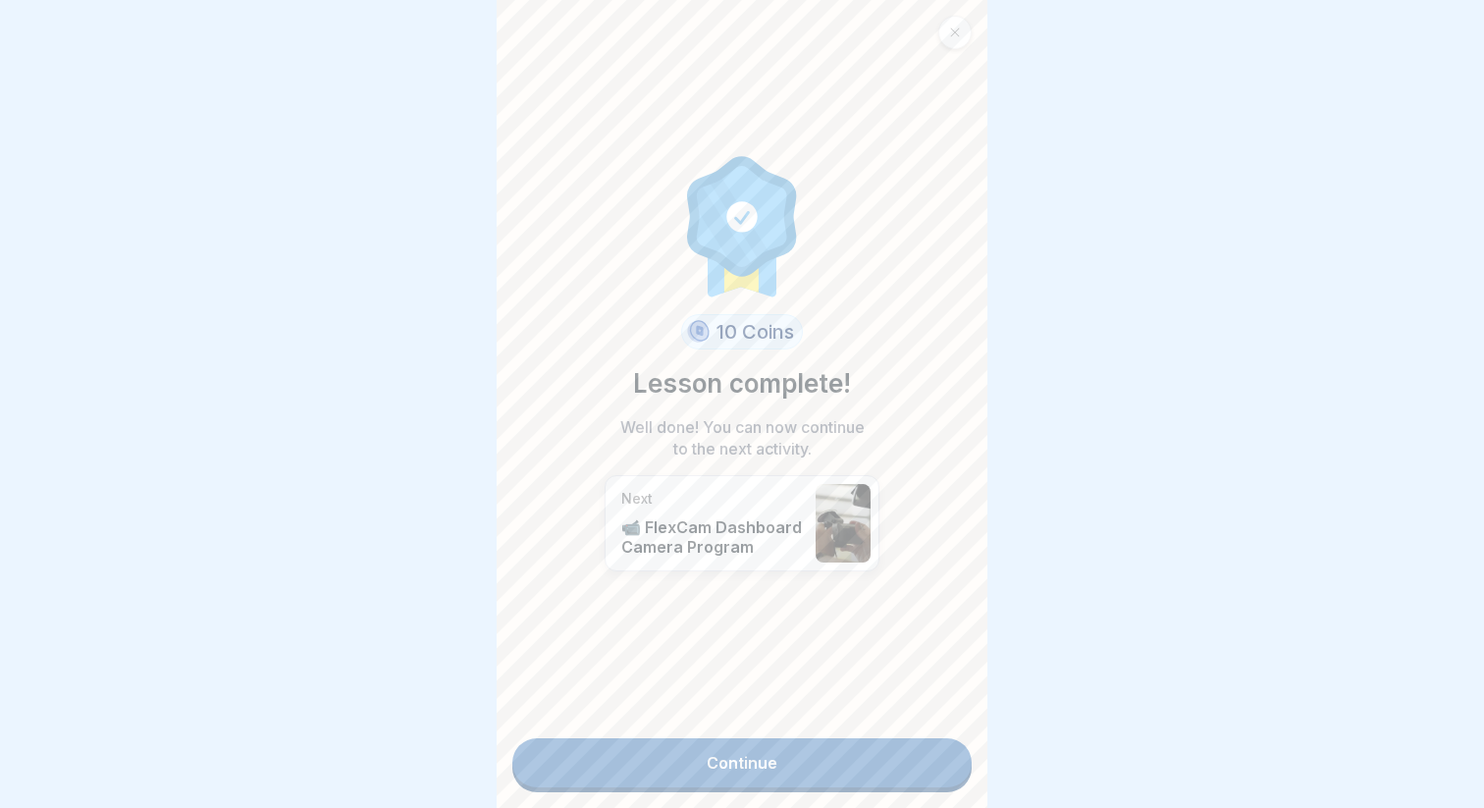
click at [865, 745] on link "Continue" at bounding box center [741, 762] width 459 height 49
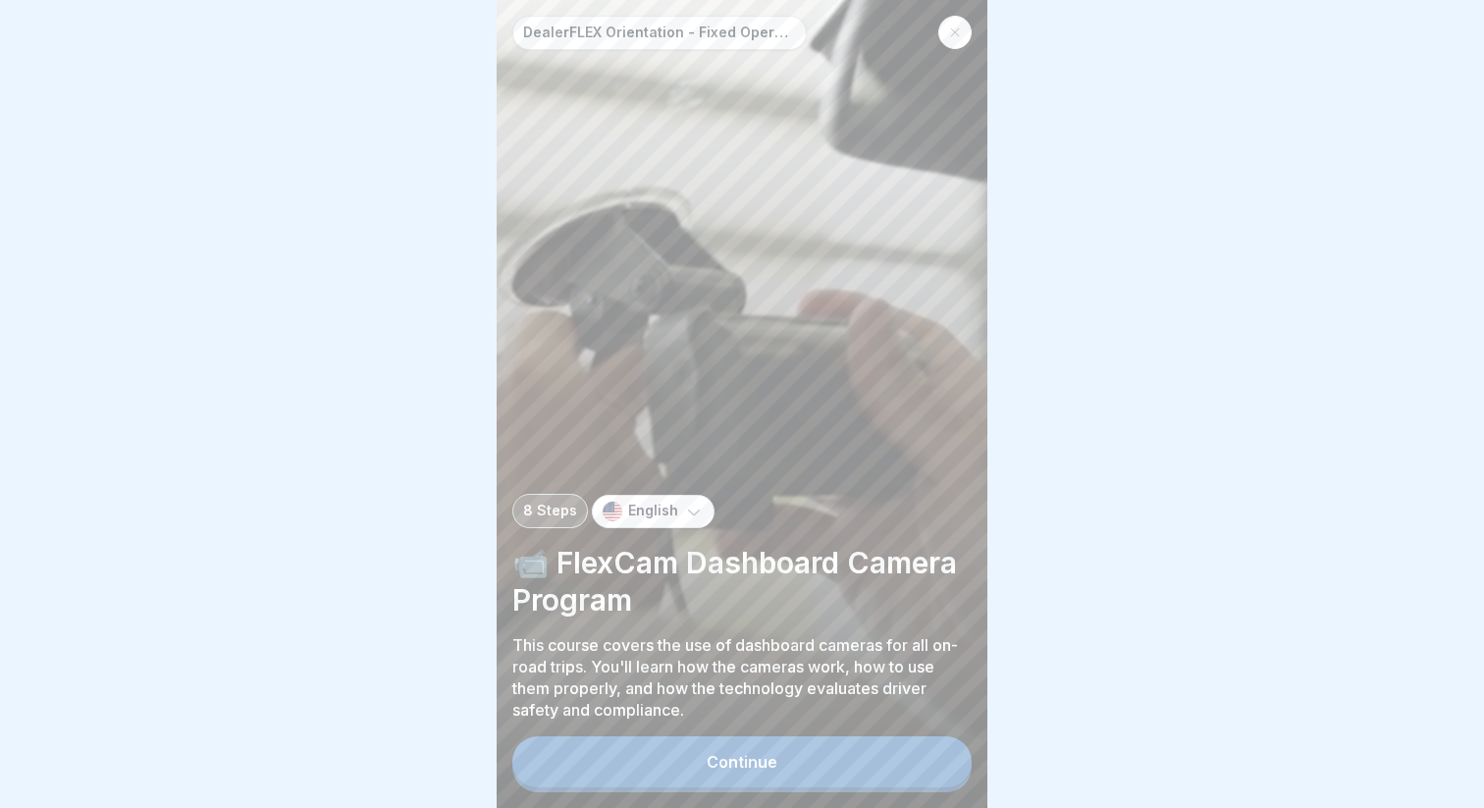
click at [860, 759] on button "Continue" at bounding box center [741, 761] width 459 height 51
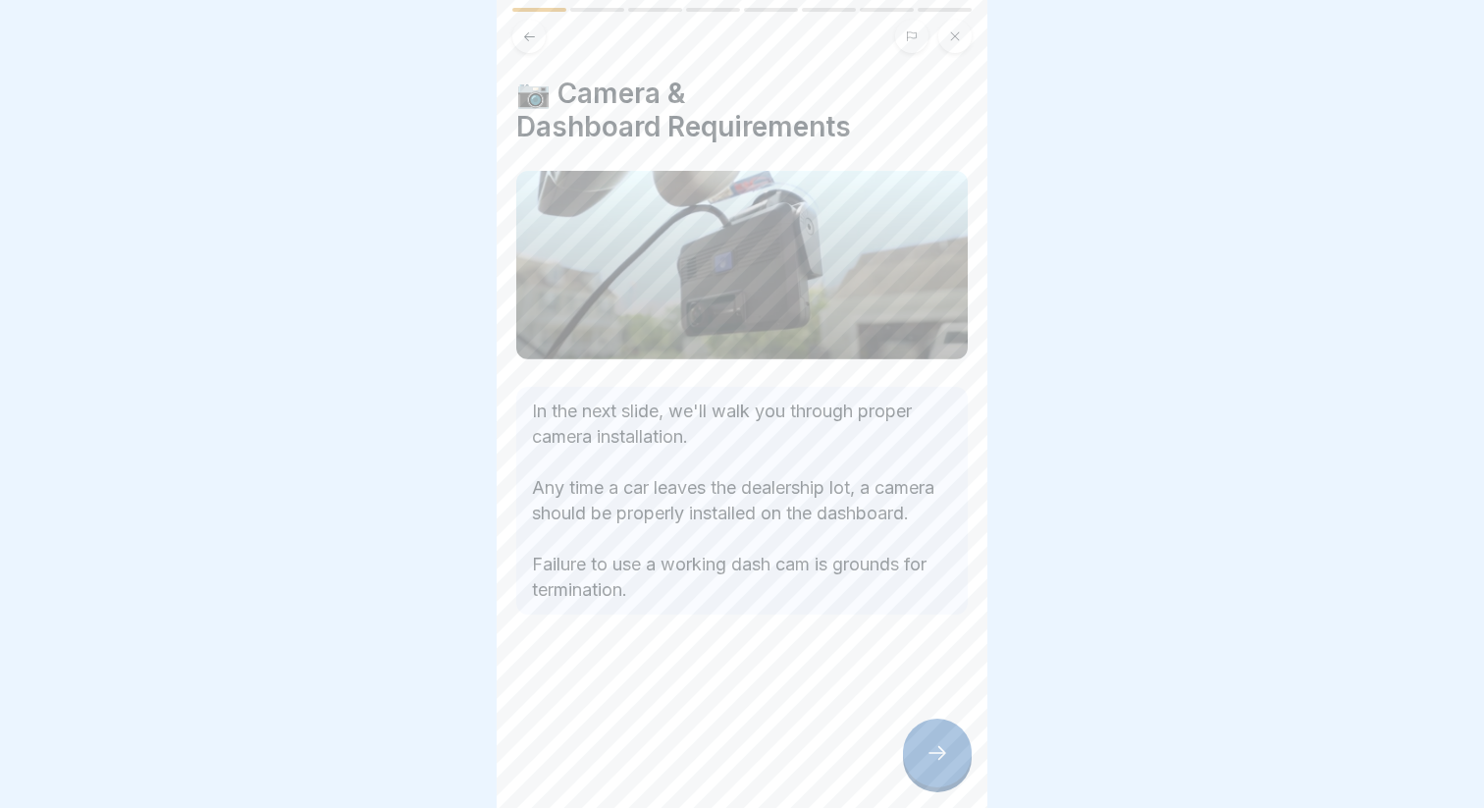
click at [860, 759] on div "📷 Camera & Dashboard Requirements In the next slide, we'll walk you through pro…" at bounding box center [742, 404] width 491 height 808
click at [910, 760] on div at bounding box center [937, 752] width 69 height 69
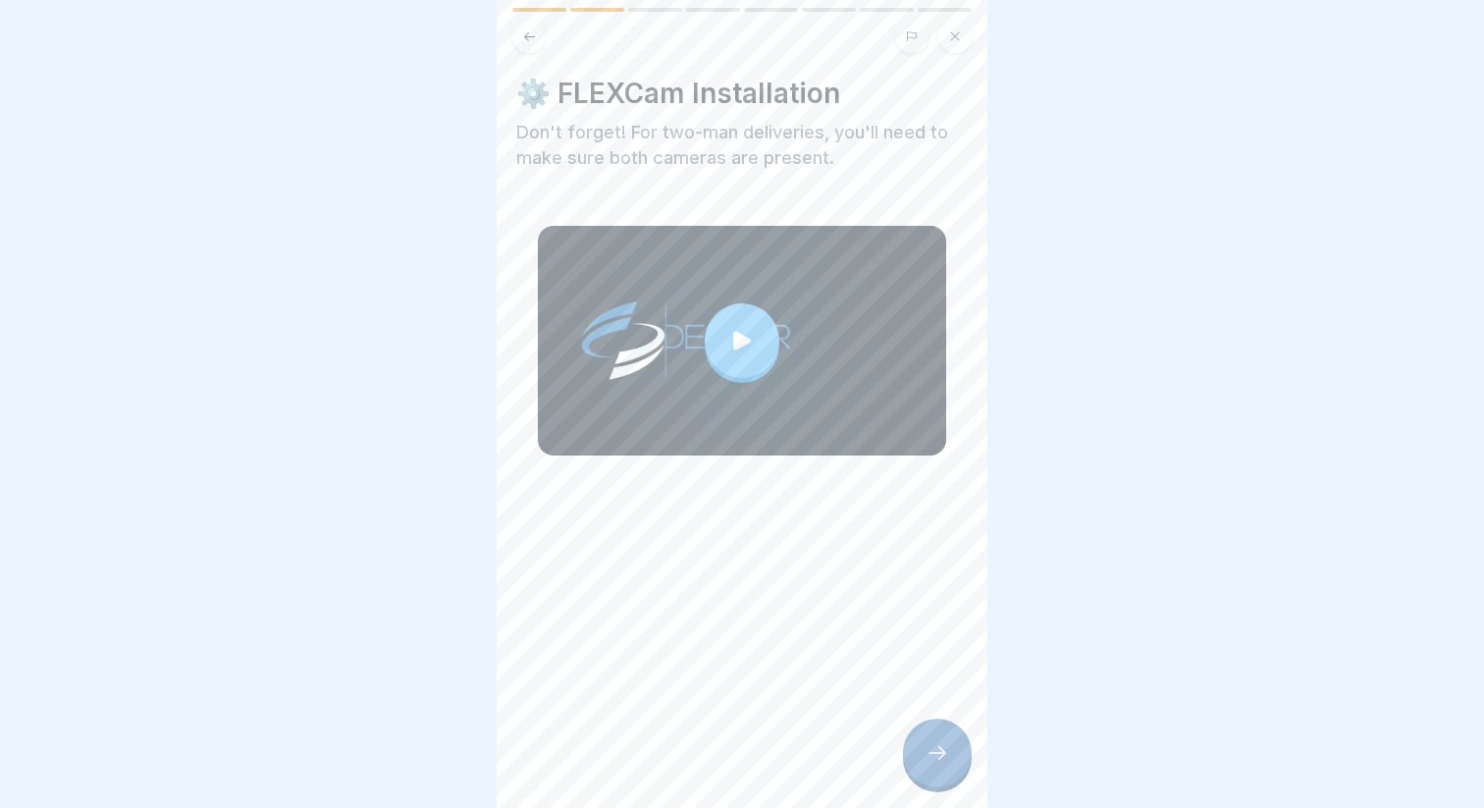
click at [912, 757] on div at bounding box center [937, 752] width 69 height 69
click at [963, 749] on div at bounding box center [937, 752] width 69 height 69
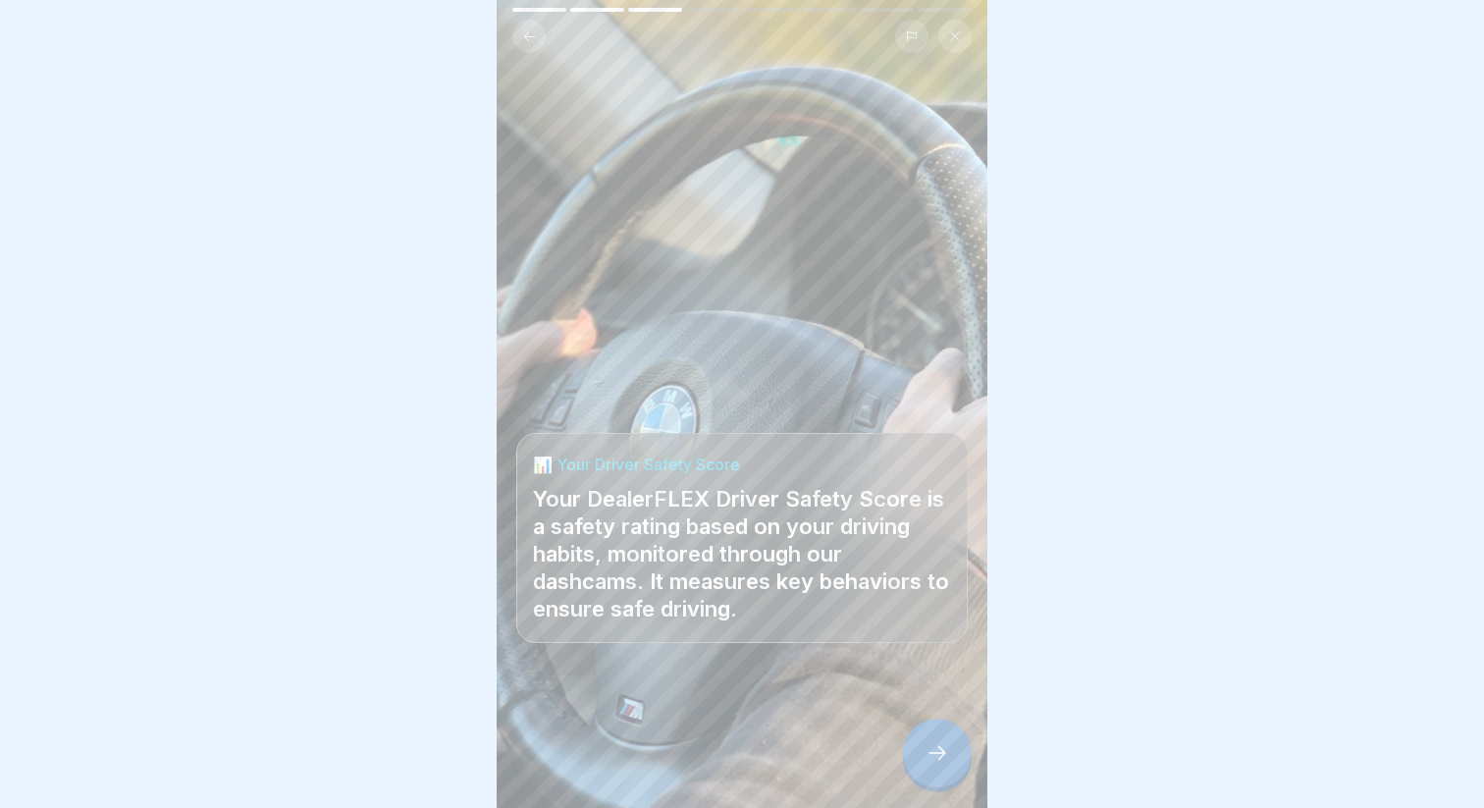
click at [962, 749] on div at bounding box center [937, 752] width 69 height 69
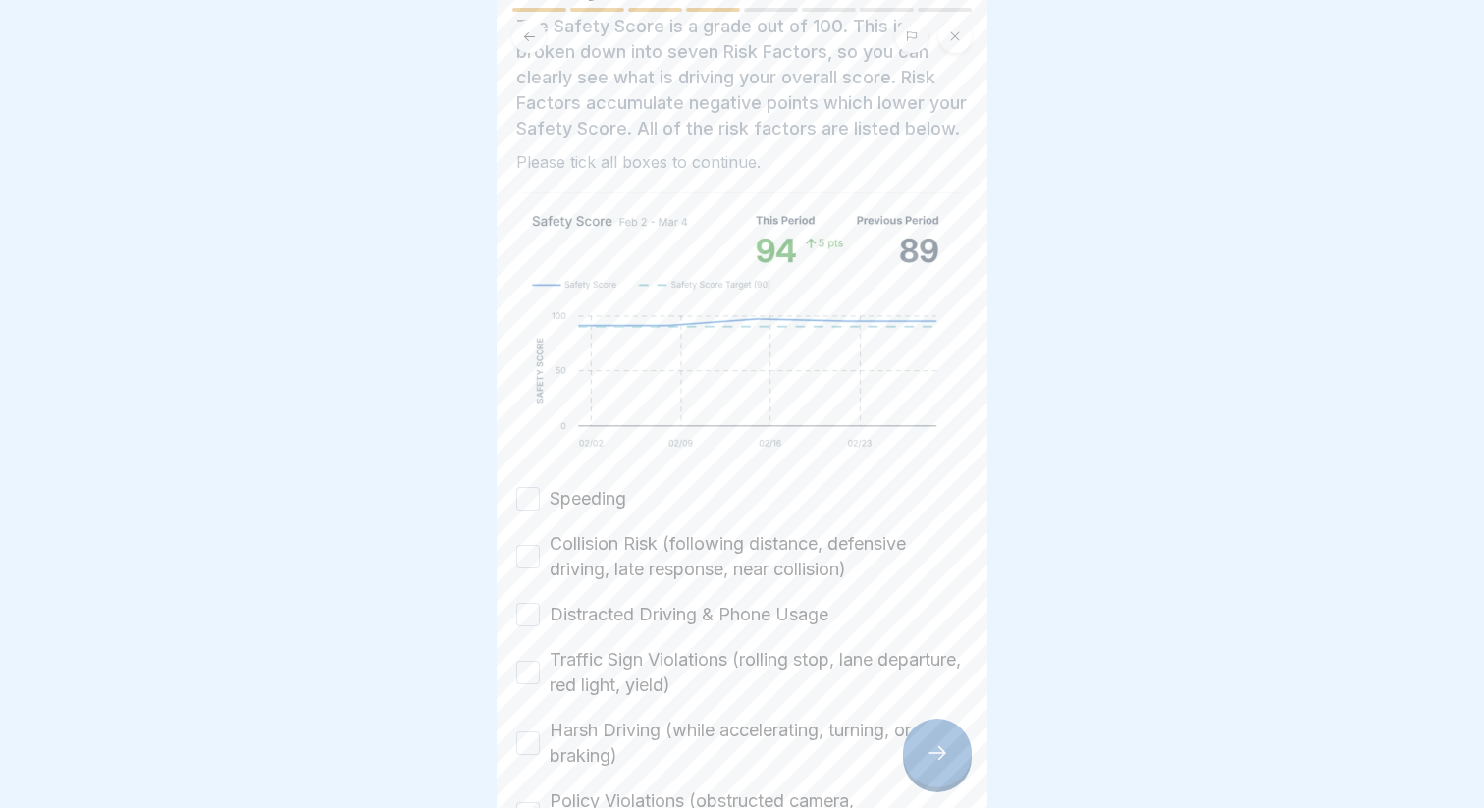
scroll to position [183, 0]
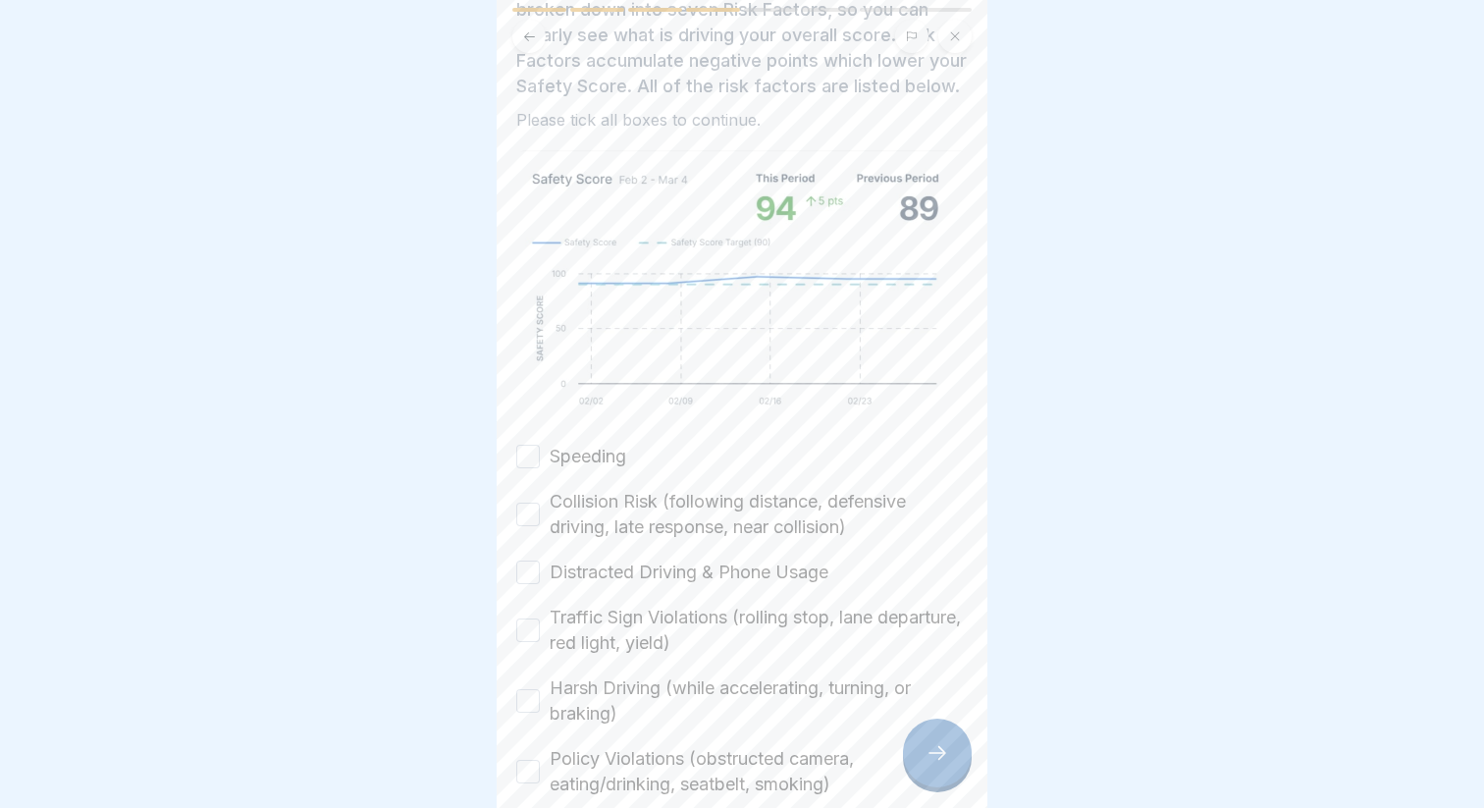
click at [599, 466] on label "Speeding" at bounding box center [588, 457] width 77 height 26
click at [540, 466] on button "Speeding" at bounding box center [528, 457] width 24 height 24
click at [599, 513] on label "Collision Risk (following distance, defensive driving, late response, near coll…" at bounding box center [759, 514] width 418 height 51
click at [540, 513] on button "Collision Risk (following distance, defensive driving, late response, near coll…" at bounding box center [528, 514] width 24 height 24
click at [599, 590] on div "Speeding Collision Risk (following distance, defensive driving, late response, …" at bounding box center [741, 643] width 451 height 398
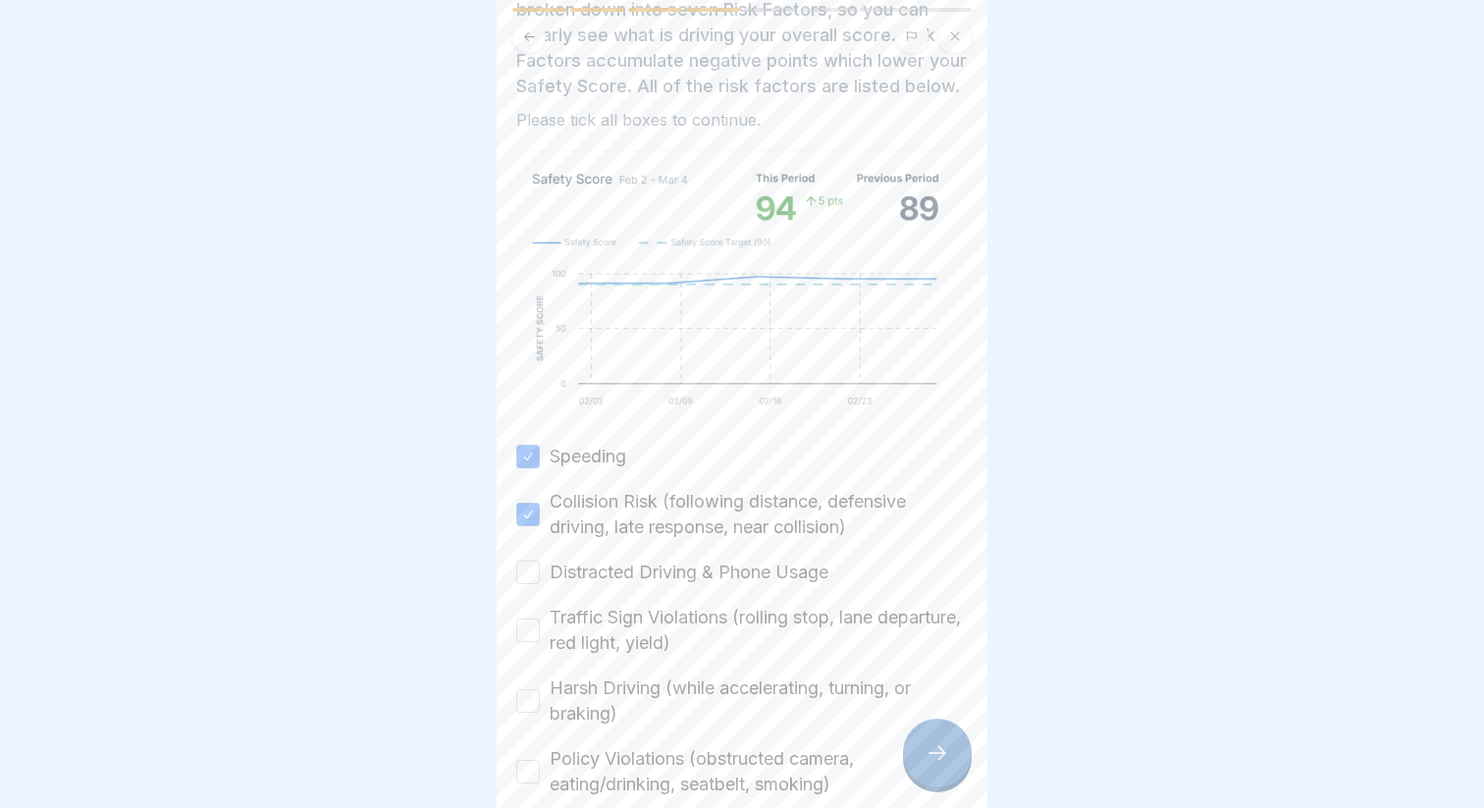
click at [599, 590] on div "Speeding Collision Risk (following distance, defensive driving, late response, …" at bounding box center [741, 643] width 451 height 398
click at [606, 585] on div "Speeding Collision Risk (following distance, defensive driving, late response, …" at bounding box center [741, 643] width 451 height 398
click at [644, 575] on label "Distracted Driving & Phone Usage" at bounding box center [689, 572] width 279 height 26
click at [540, 575] on button "Distracted Driving & Phone Usage" at bounding box center [528, 572] width 24 height 24
click at [641, 621] on label "Traffic Sign Violations (rolling stop, lane departure, red light, yield)" at bounding box center [759, 629] width 418 height 51
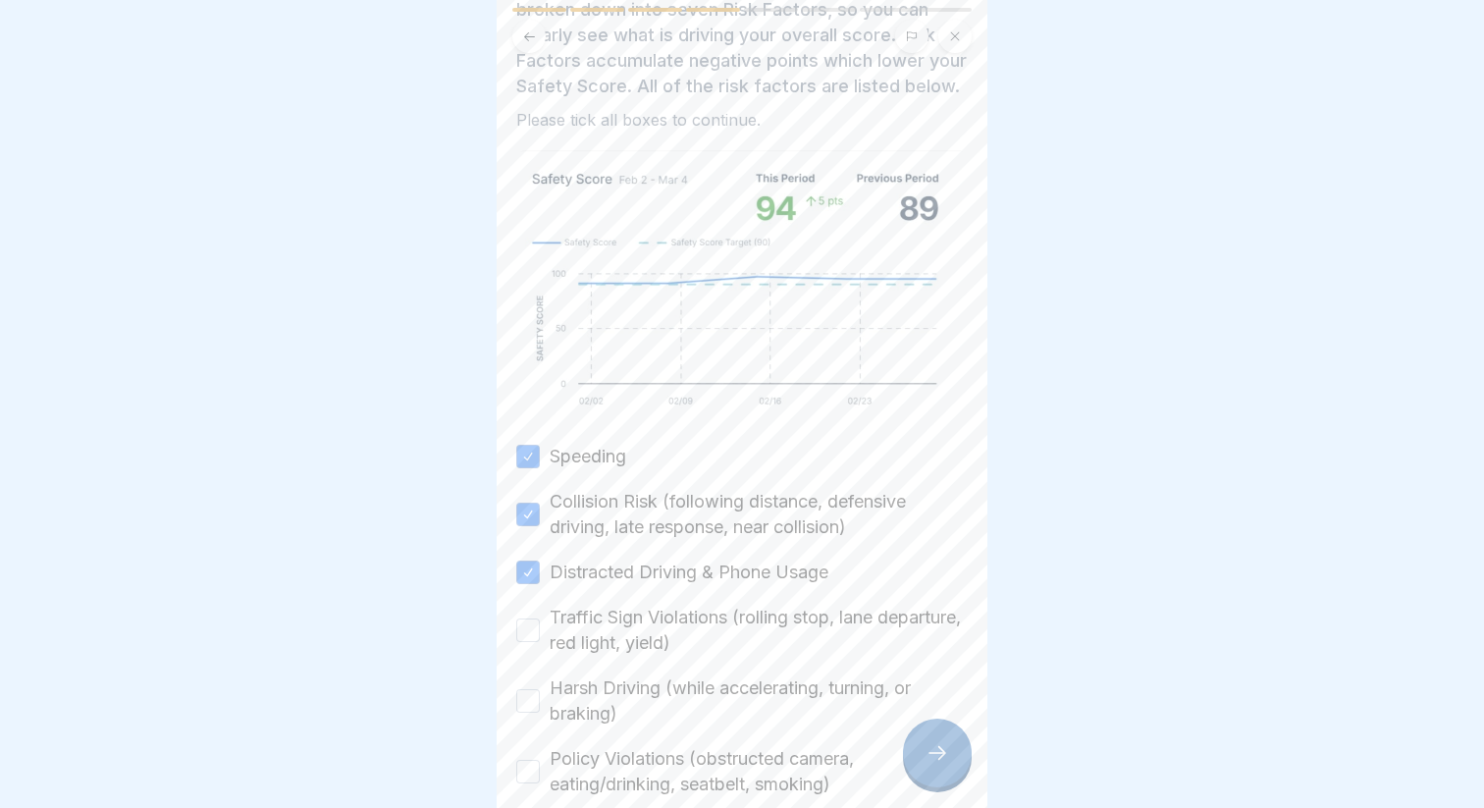
click at [540, 621] on button "Traffic Sign Violations (rolling stop, lane departure, red light, yield)" at bounding box center [528, 630] width 24 height 24
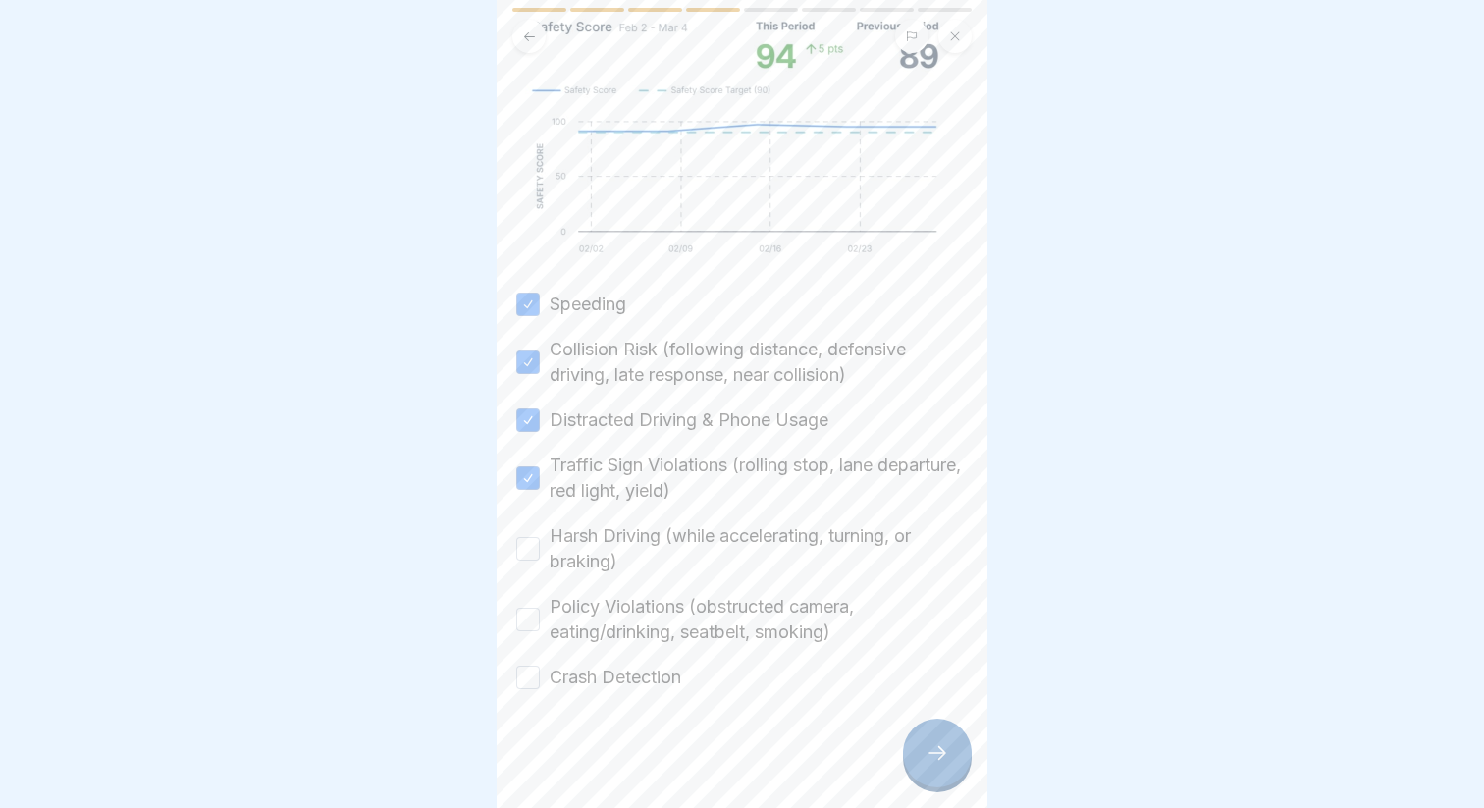
click at [655, 580] on div "Speeding Collision Risk (following distance, defensive driving, late response, …" at bounding box center [741, 490] width 451 height 398
click at [641, 565] on label "Harsh Driving (while accelerating, turning, or braking)" at bounding box center [759, 548] width 418 height 51
click at [540, 560] on button "Harsh Driving (while accelerating, turning, or braking)" at bounding box center [528, 549] width 24 height 24
click at [637, 639] on label "Policy Violations (obstructed camera, eating/drinking, seatbelt, smoking)" at bounding box center [759, 619] width 418 height 51
click at [540, 631] on button "Policy Violations (obstructed camera, eating/drinking, seatbelt, smoking)" at bounding box center [528, 619] width 24 height 24
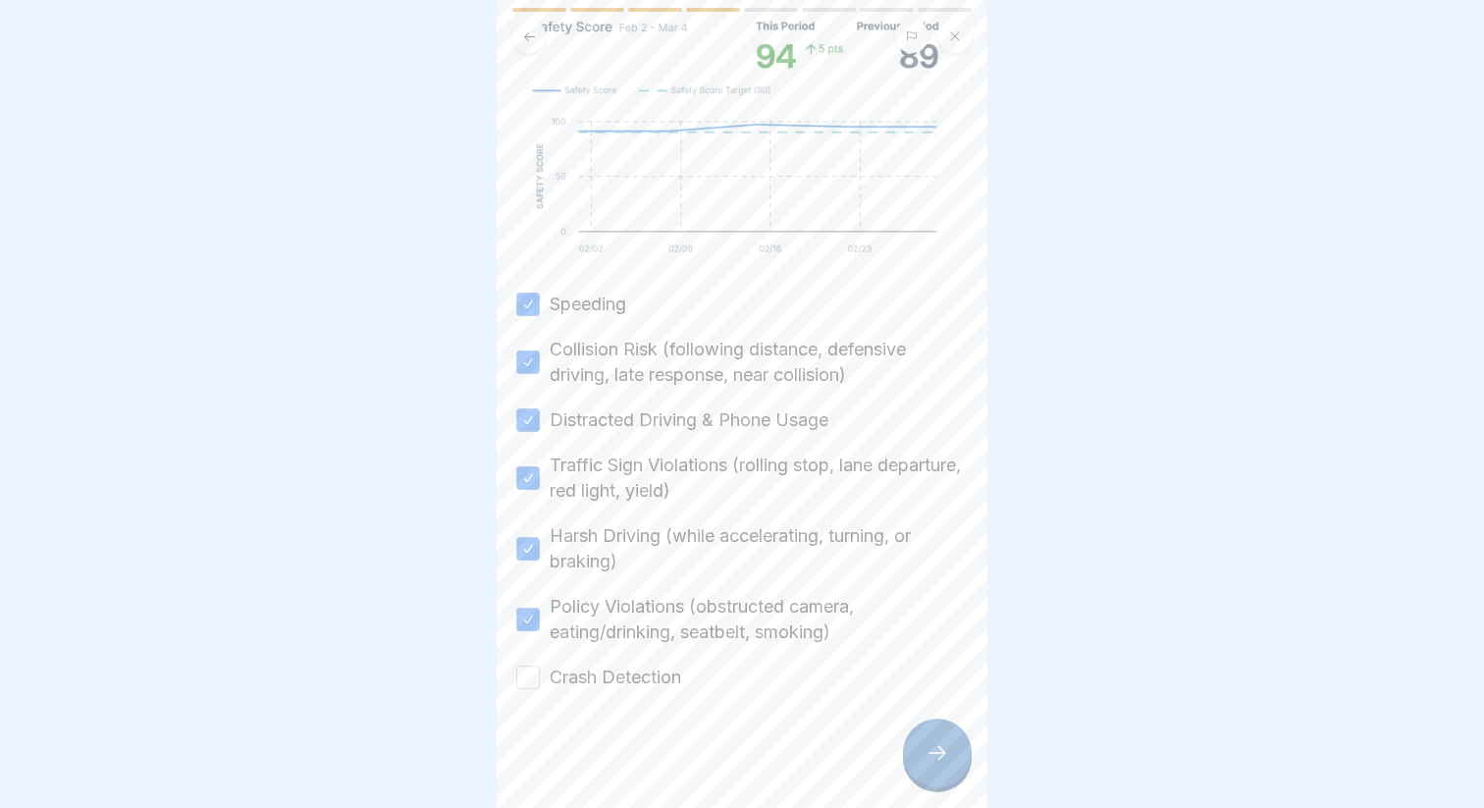
click at [637, 672] on label "Crash Detection" at bounding box center [615, 677] width 131 height 26
click at [540, 672] on button "Crash Detection" at bounding box center [528, 677] width 24 height 24
click at [914, 749] on div at bounding box center [937, 752] width 69 height 69
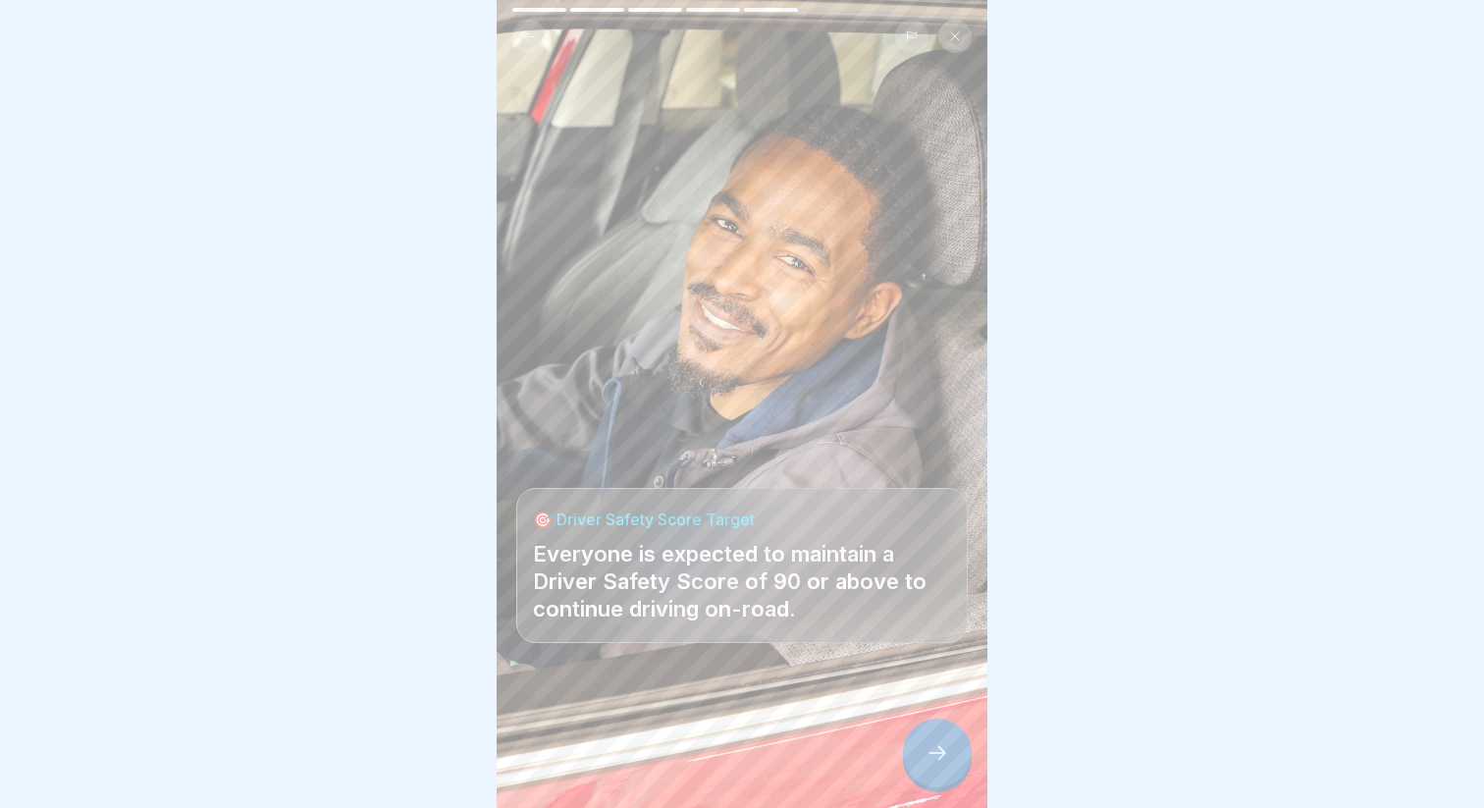
click at [914, 749] on div at bounding box center [937, 752] width 69 height 69
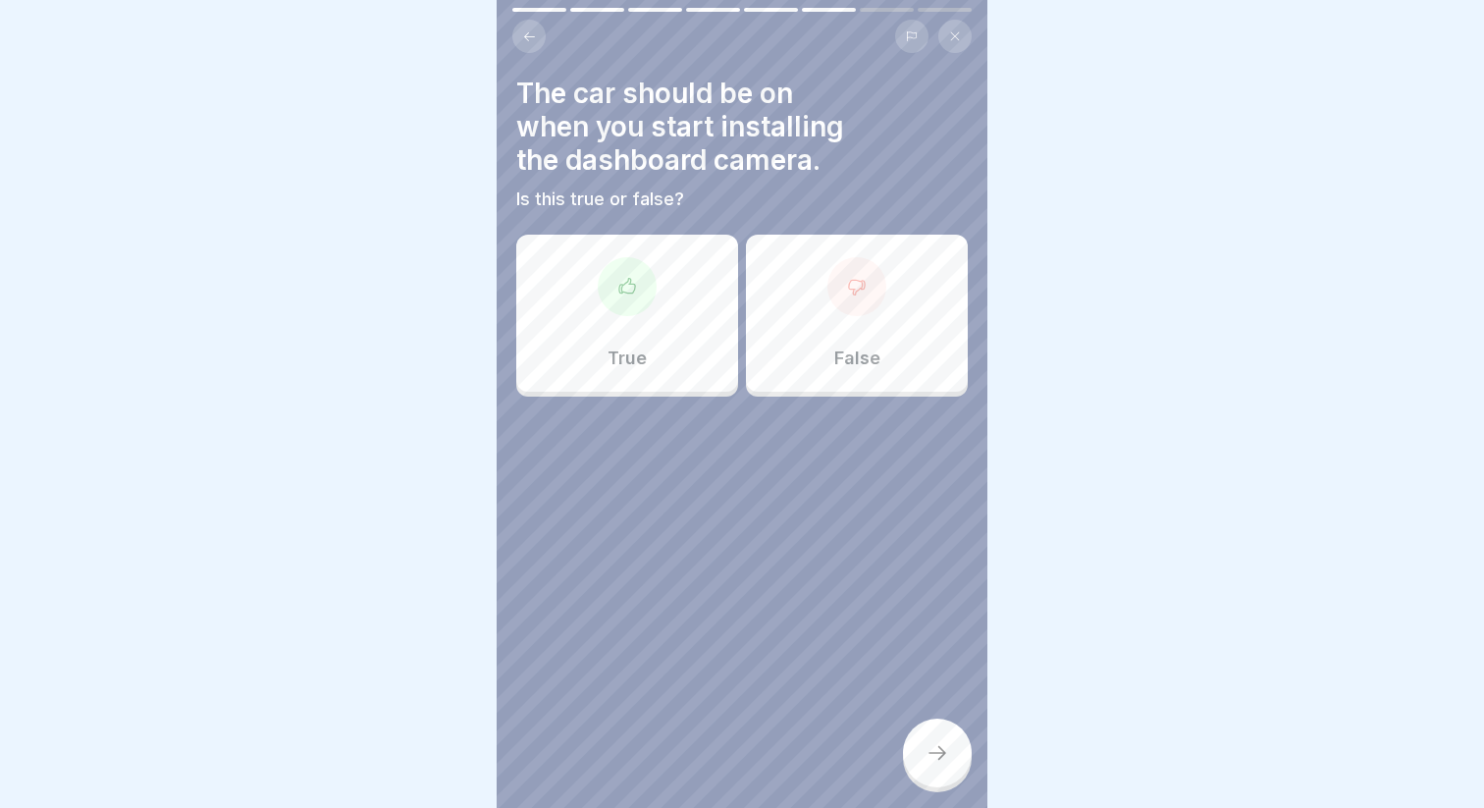
click at [593, 288] on div "True" at bounding box center [627, 313] width 222 height 157
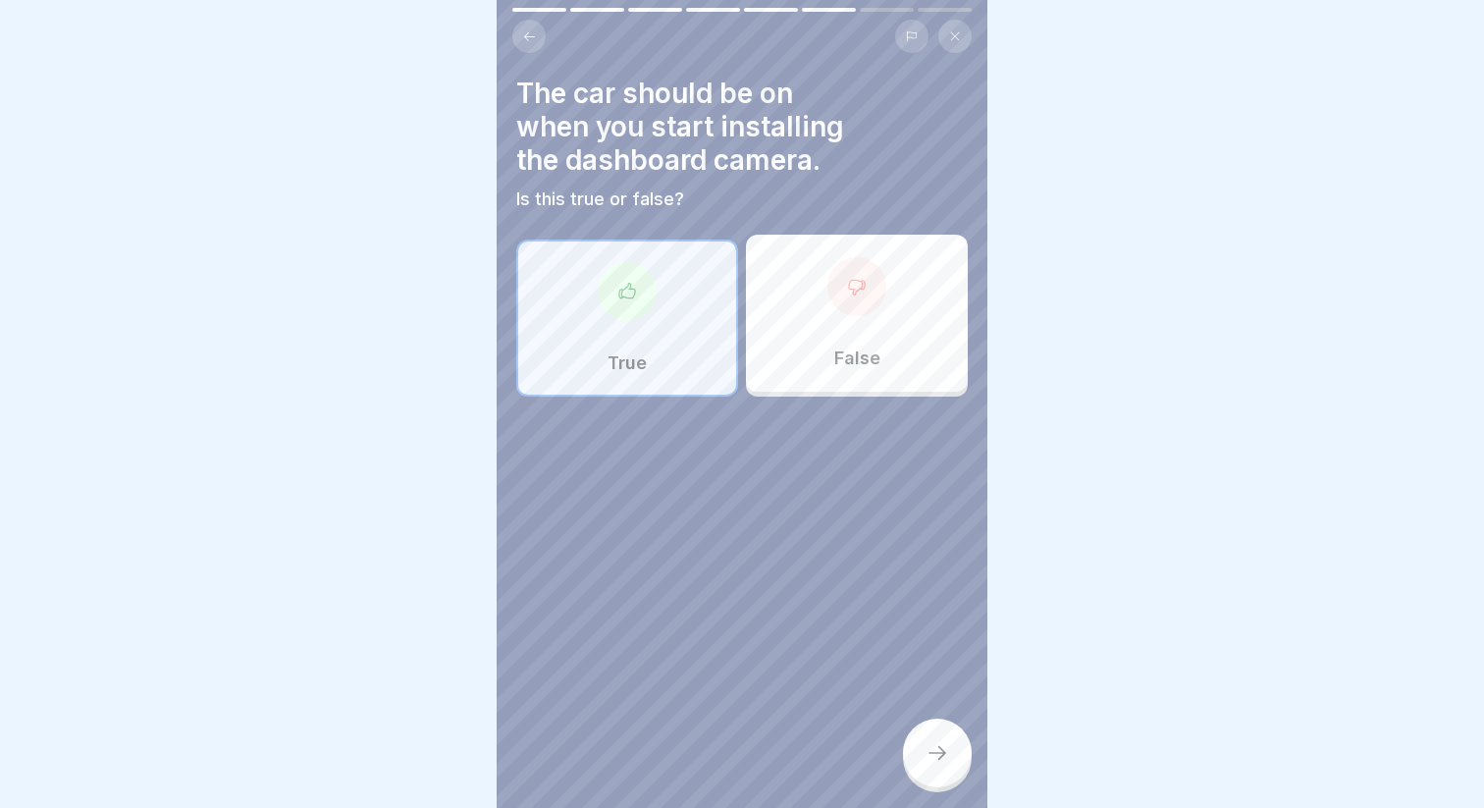
click at [926, 769] on div at bounding box center [937, 752] width 69 height 69
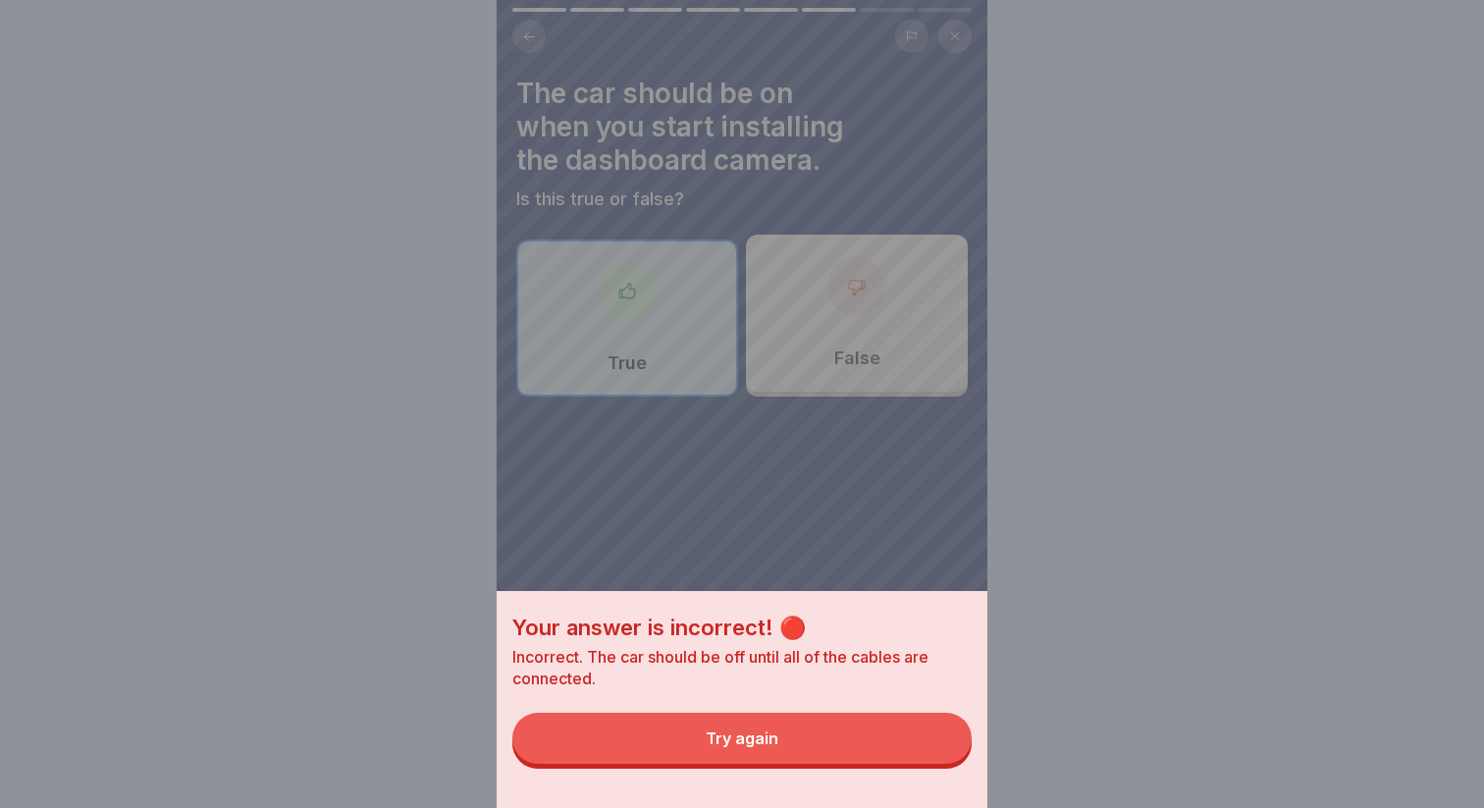
click at [858, 765] on div "Your answer is incorrect! 🔴 Incorrect. The car should be off until all of the c…" at bounding box center [742, 699] width 491 height 217
click at [852, 758] on button "Try again" at bounding box center [741, 737] width 459 height 51
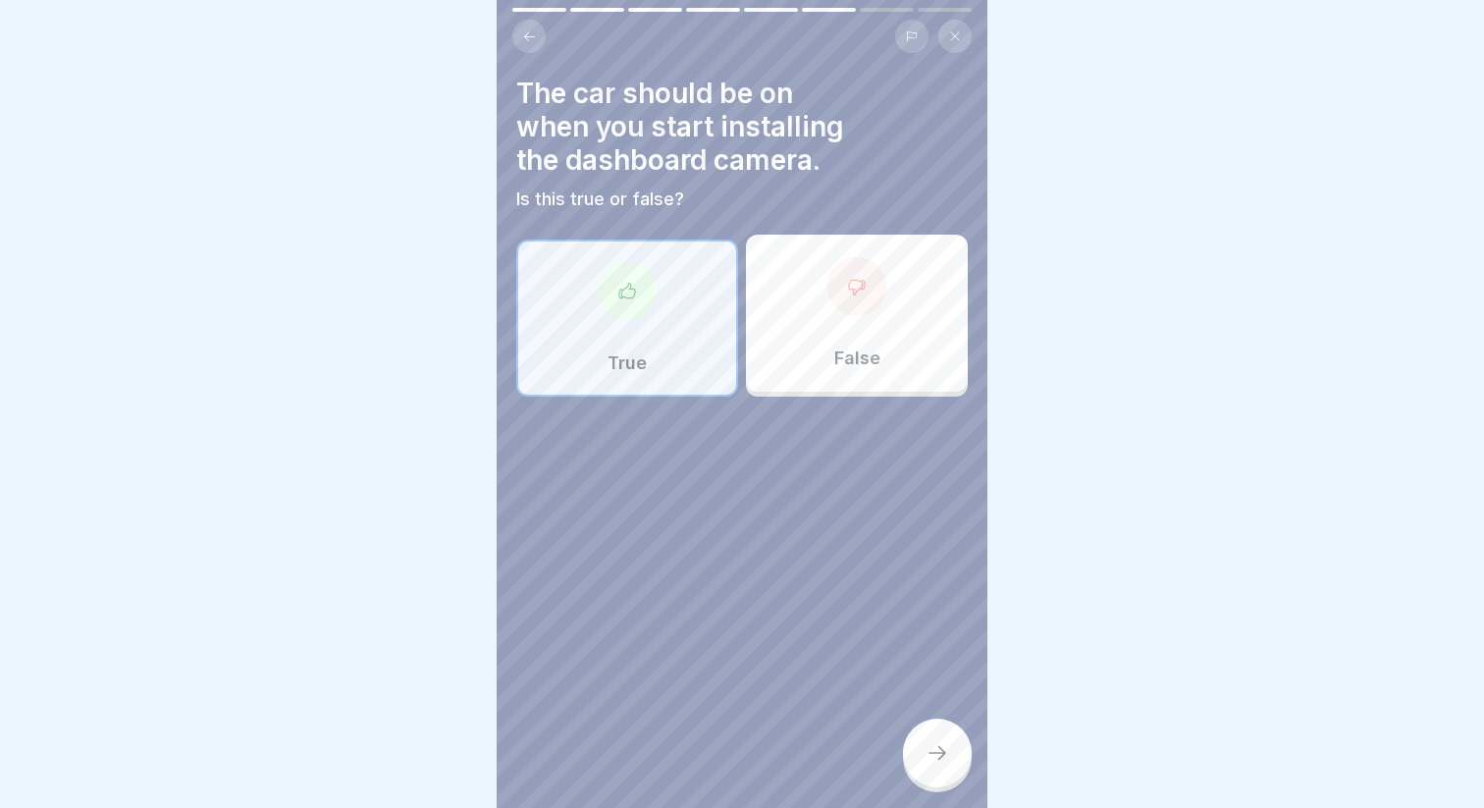
click at [929, 345] on div "False" at bounding box center [857, 313] width 222 height 157
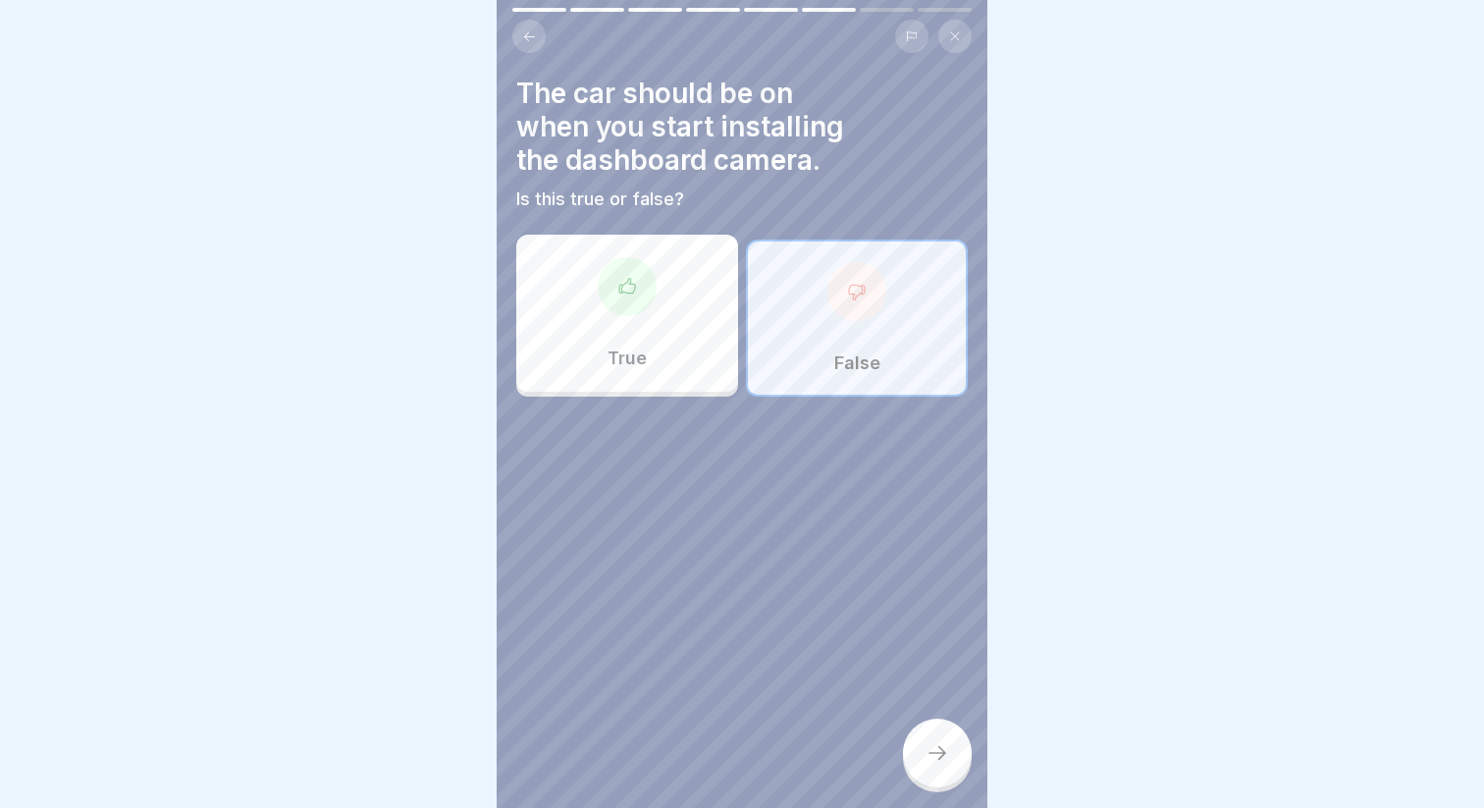
click at [940, 739] on div at bounding box center [937, 752] width 69 height 69
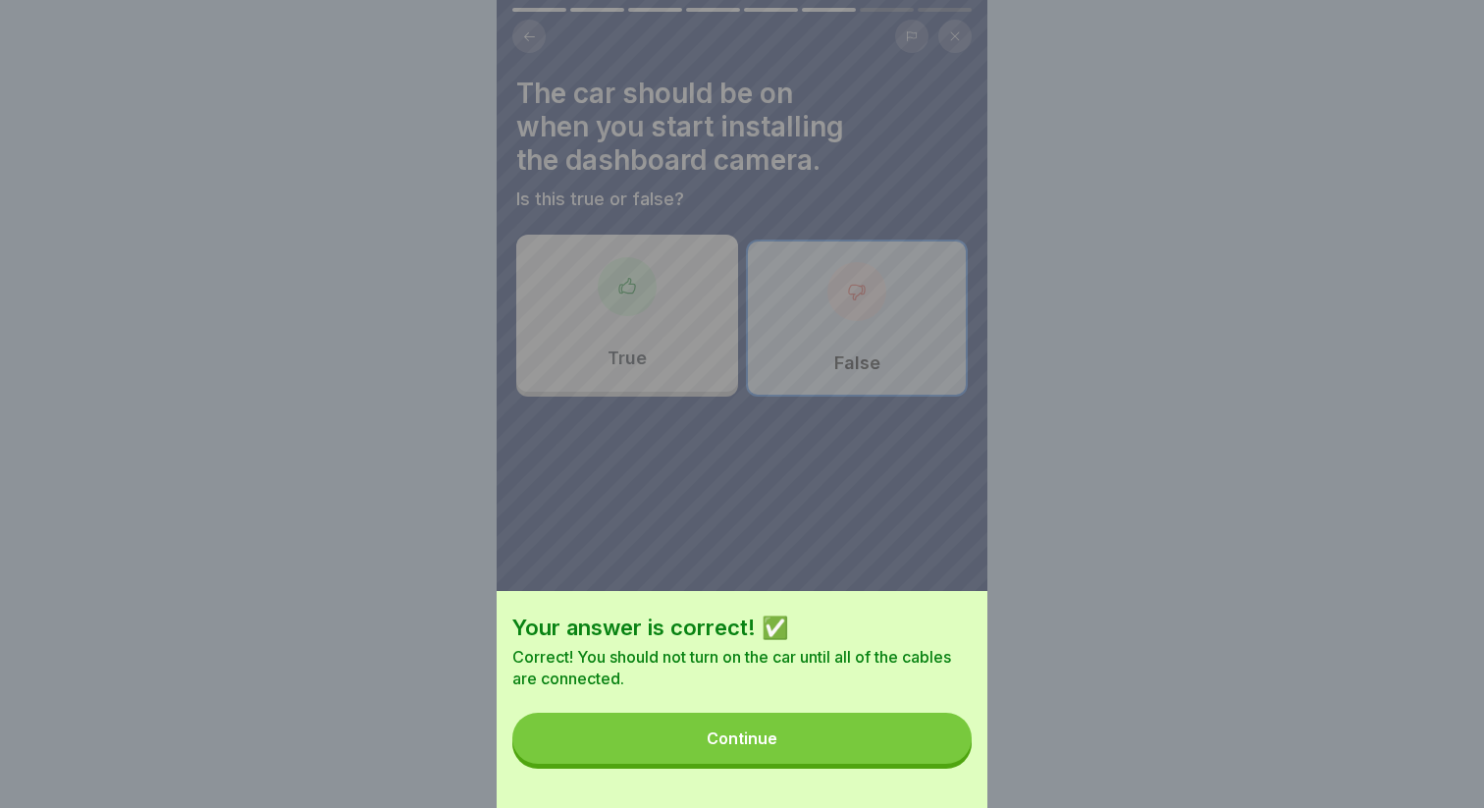
click at [885, 732] on button "Continue" at bounding box center [741, 737] width 459 height 51
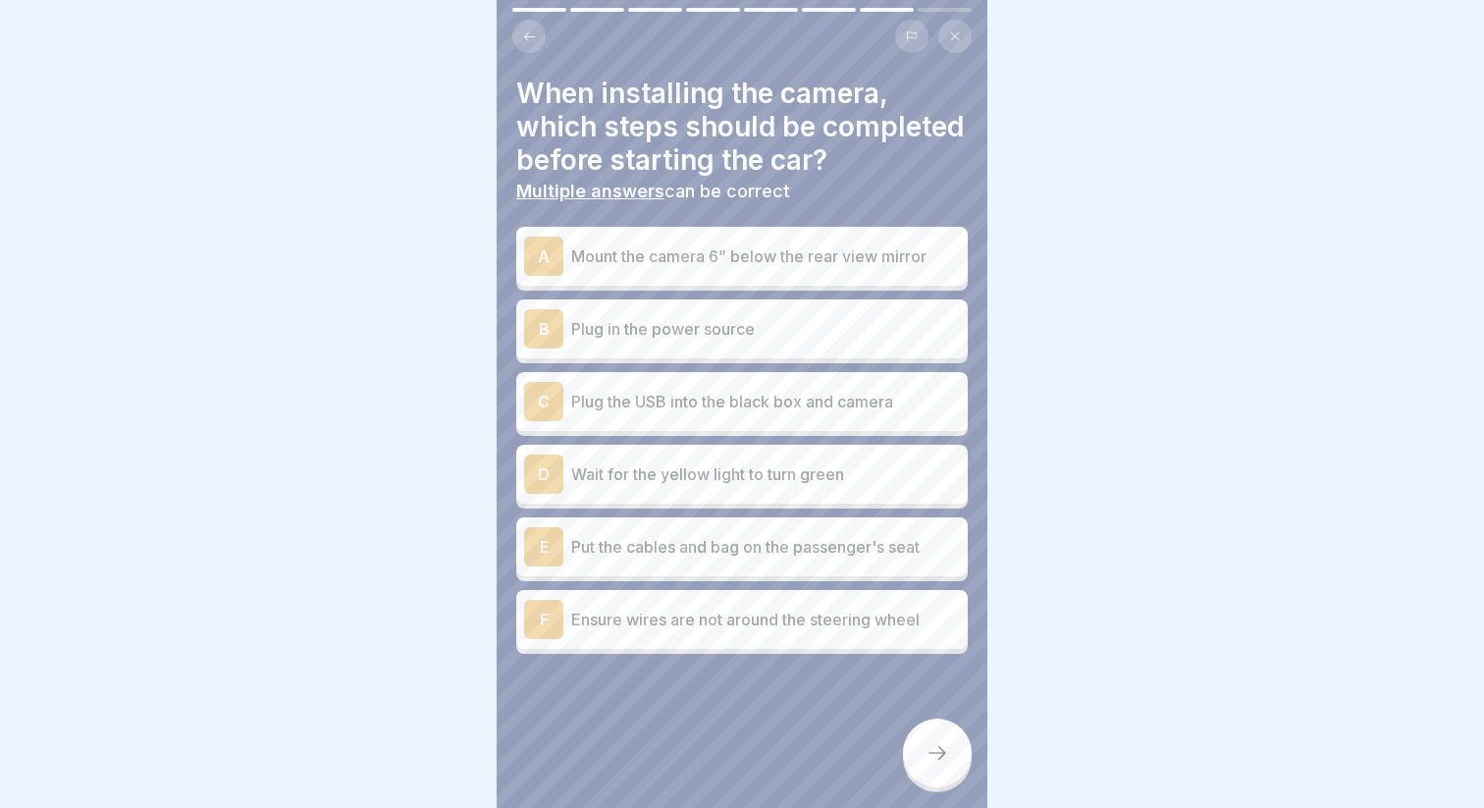
click at [601, 259] on p "Mount the camera 6” below the rear view mirror" at bounding box center [765, 256] width 389 height 24
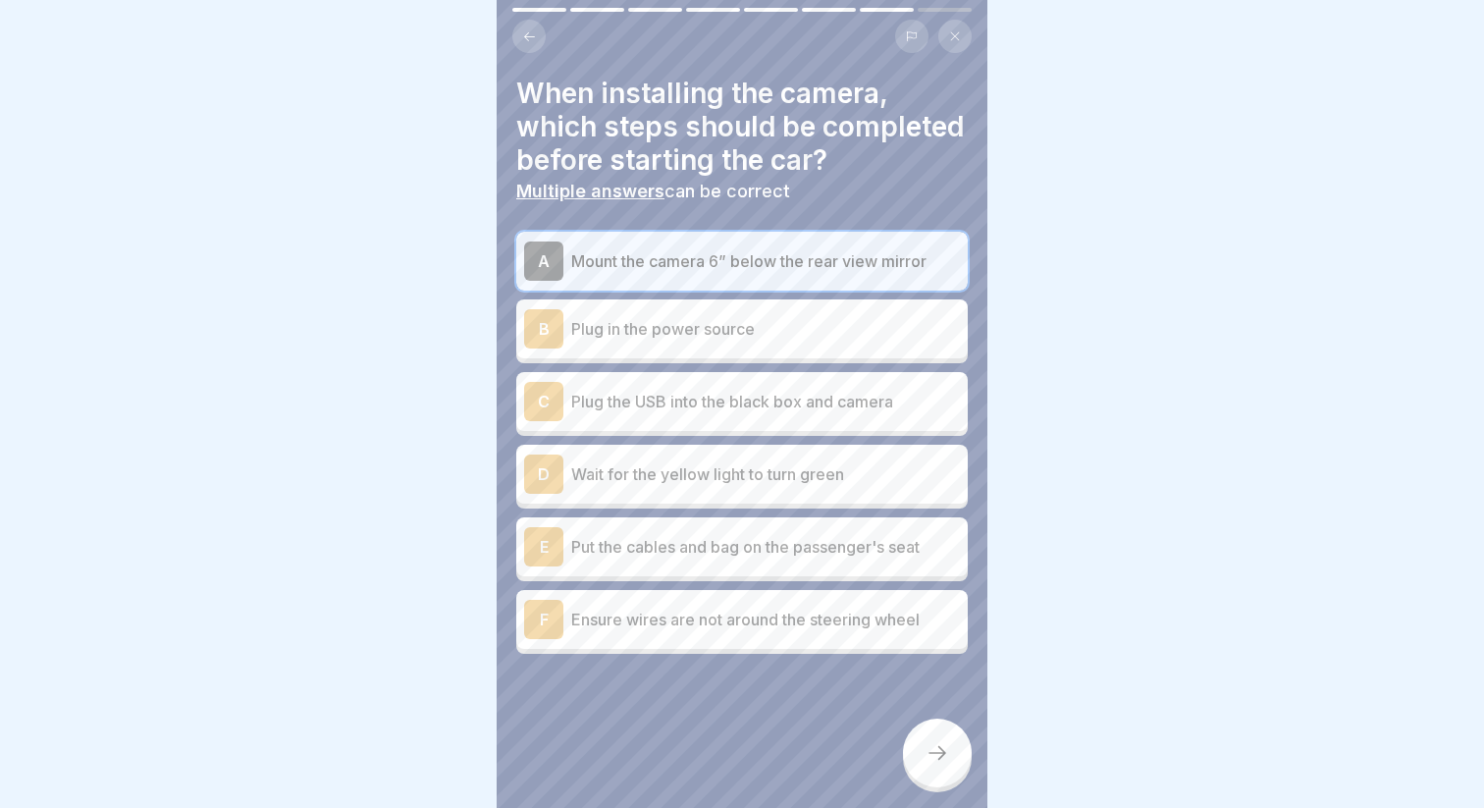
click at [599, 311] on div "B Plug in the power source" at bounding box center [742, 328] width 436 height 39
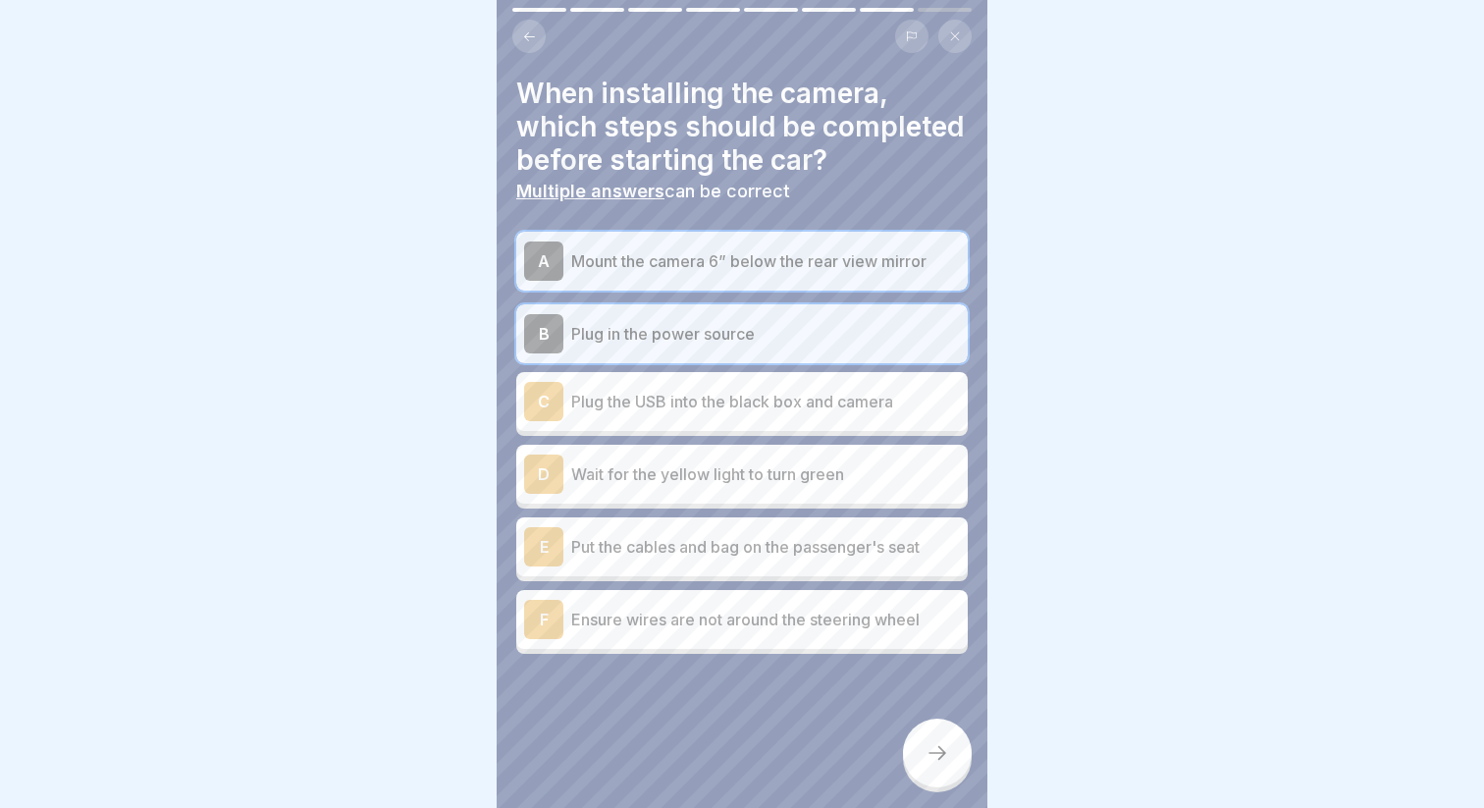
click at [606, 394] on p "Plug the USB into the black box and camera" at bounding box center [765, 402] width 389 height 24
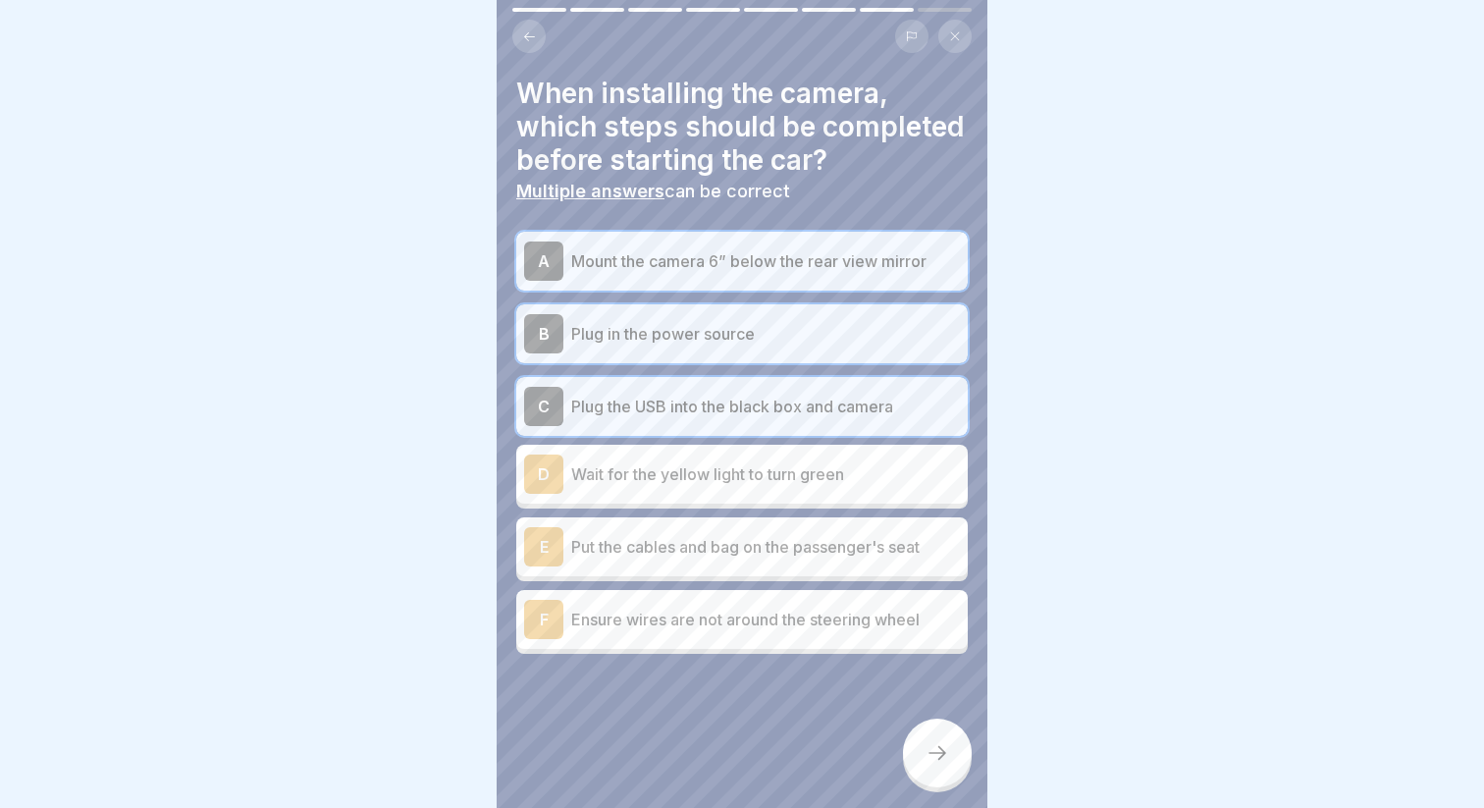
click at [612, 454] on div "D Wait for the yellow light to turn green" at bounding box center [742, 473] width 436 height 39
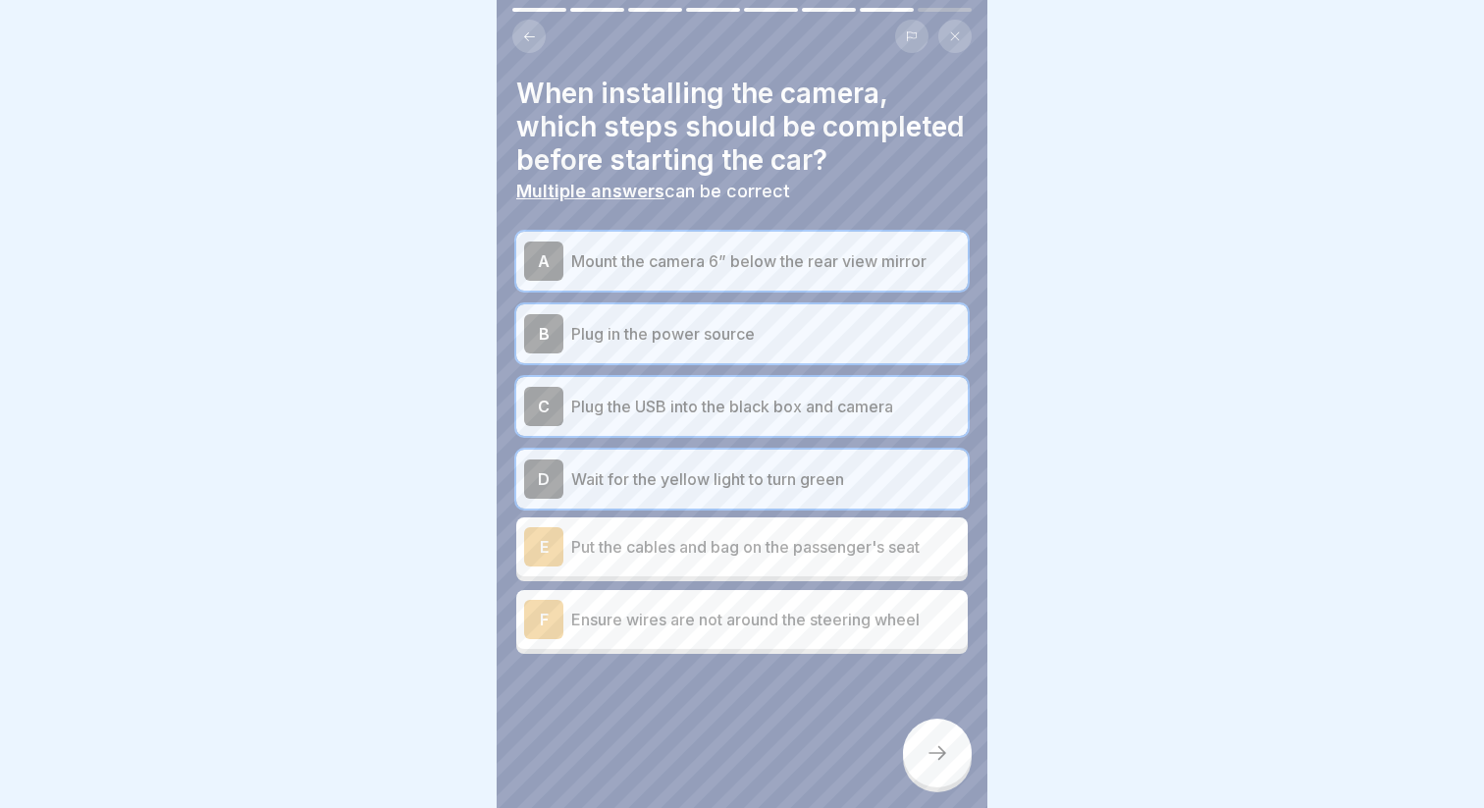
click at [613, 545] on p "Put the cables and bag on the passenger's seat" at bounding box center [765, 547] width 389 height 24
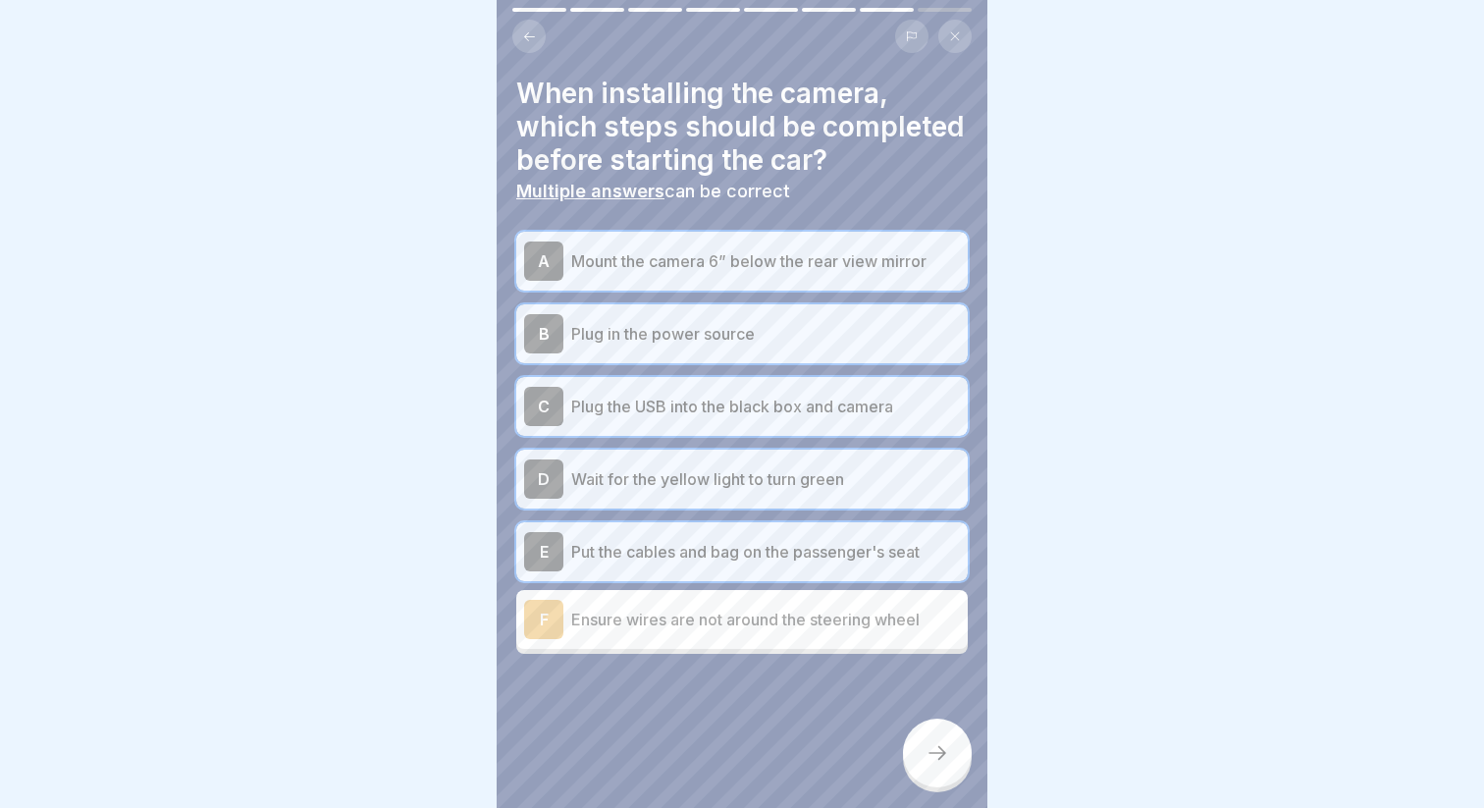
click at [660, 616] on p "Ensure wires are not around the steering wheel" at bounding box center [765, 619] width 389 height 24
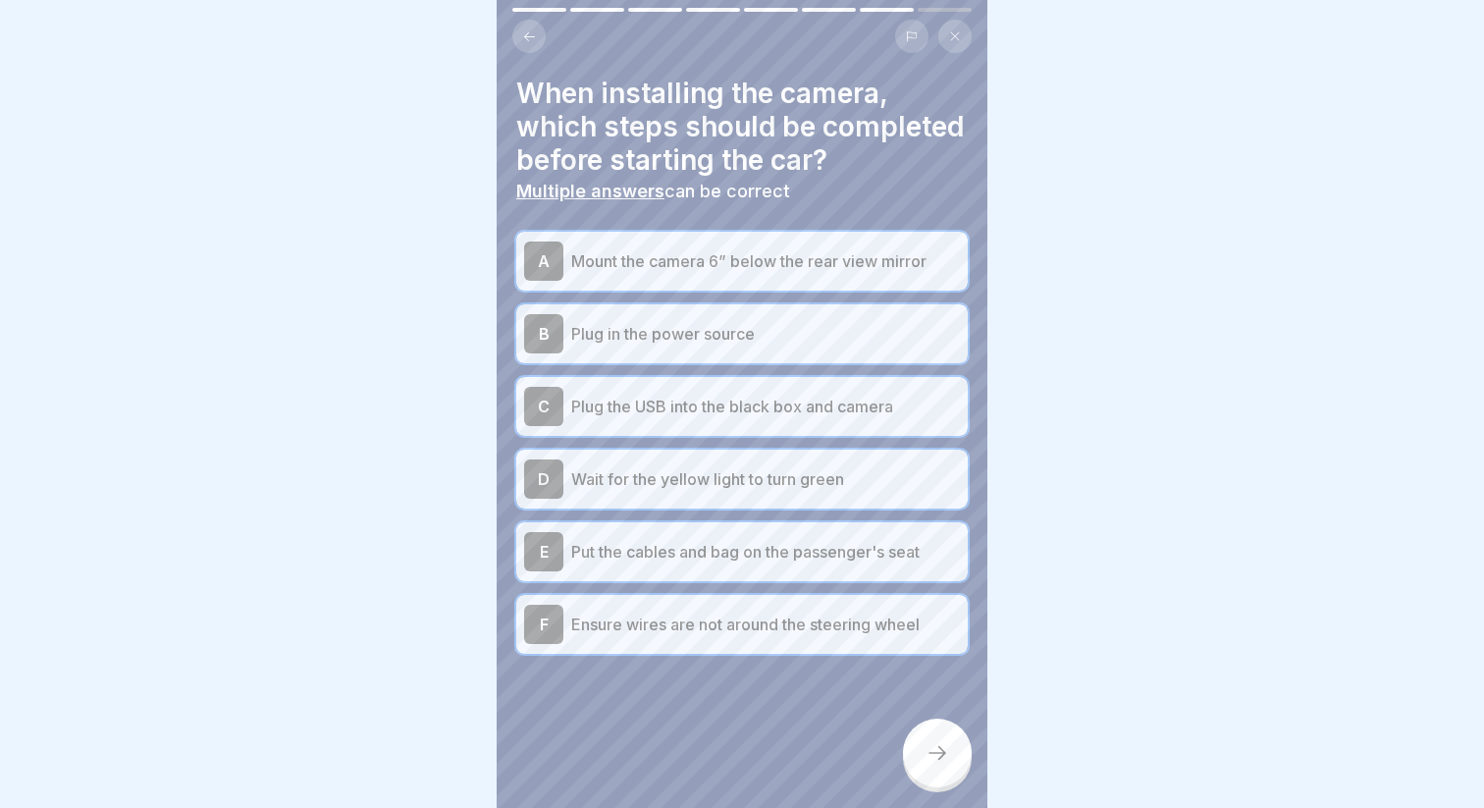
click at [920, 745] on div at bounding box center [937, 752] width 69 height 69
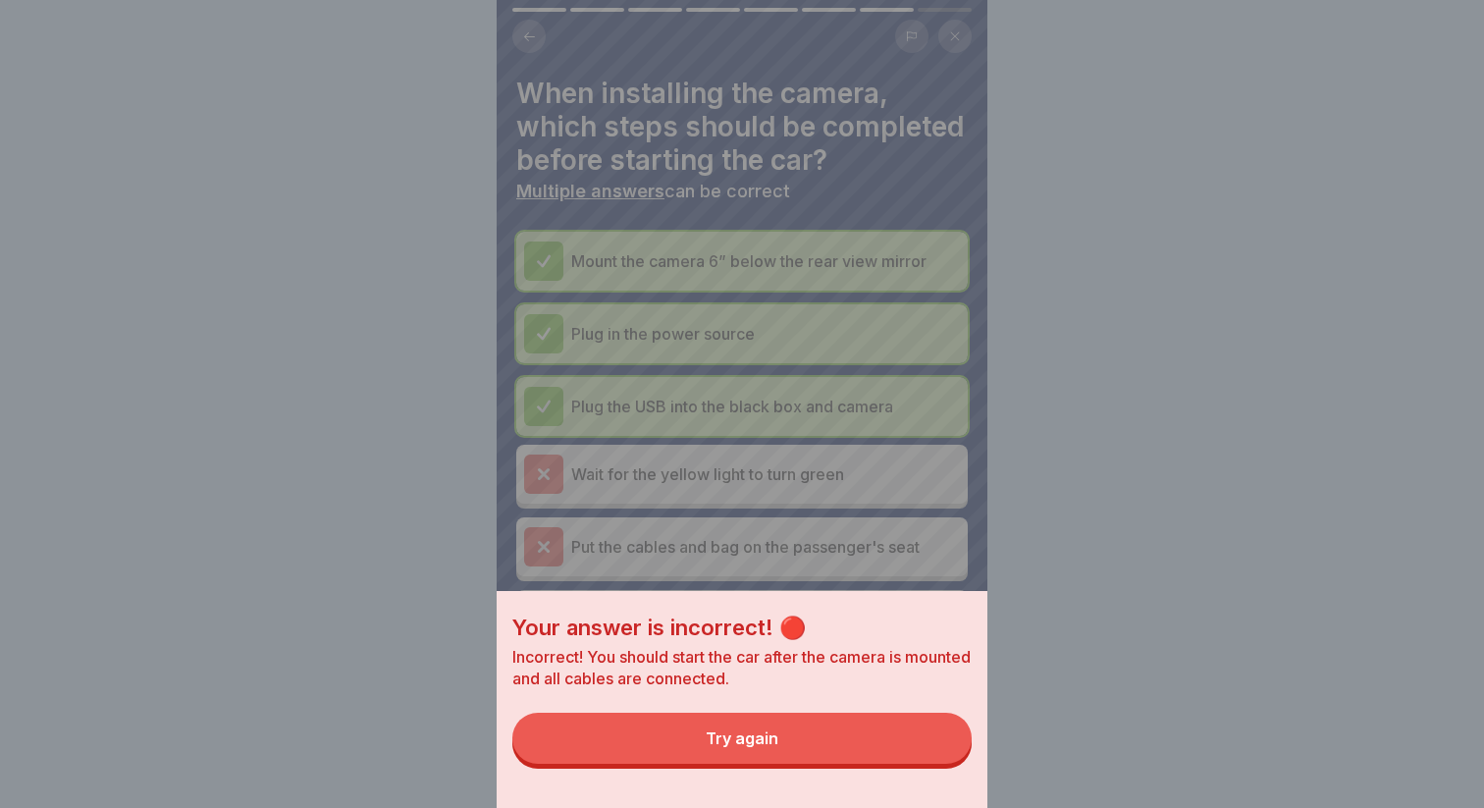
click at [828, 721] on button "Try again" at bounding box center [741, 737] width 459 height 51
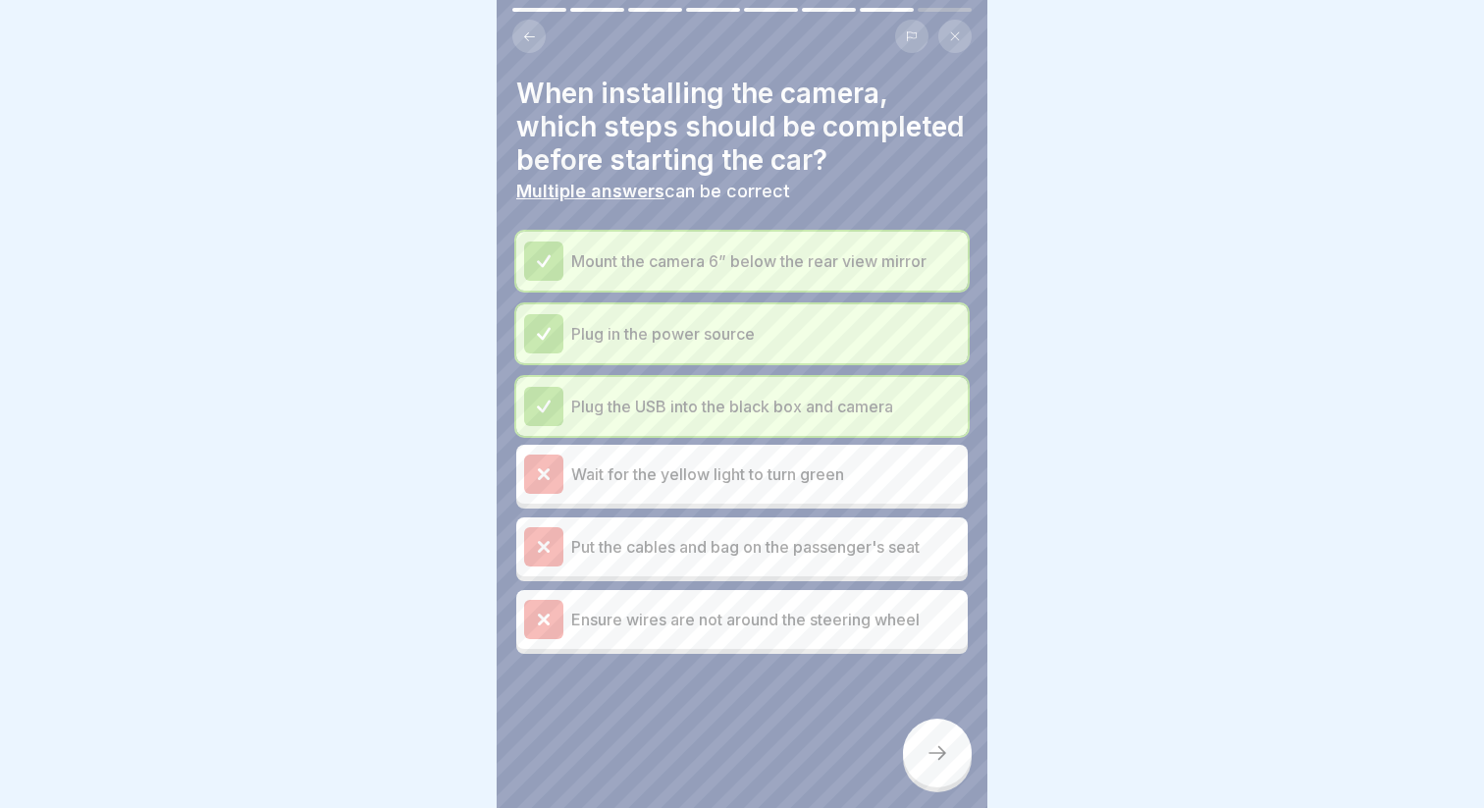
click at [674, 413] on p "Plug the USB into the black box and camera" at bounding box center [765, 406] width 389 height 24
click at [746, 492] on div "Wait for the yellow light to turn green" at bounding box center [742, 473] width 436 height 39
click at [911, 745] on div at bounding box center [937, 752] width 69 height 69
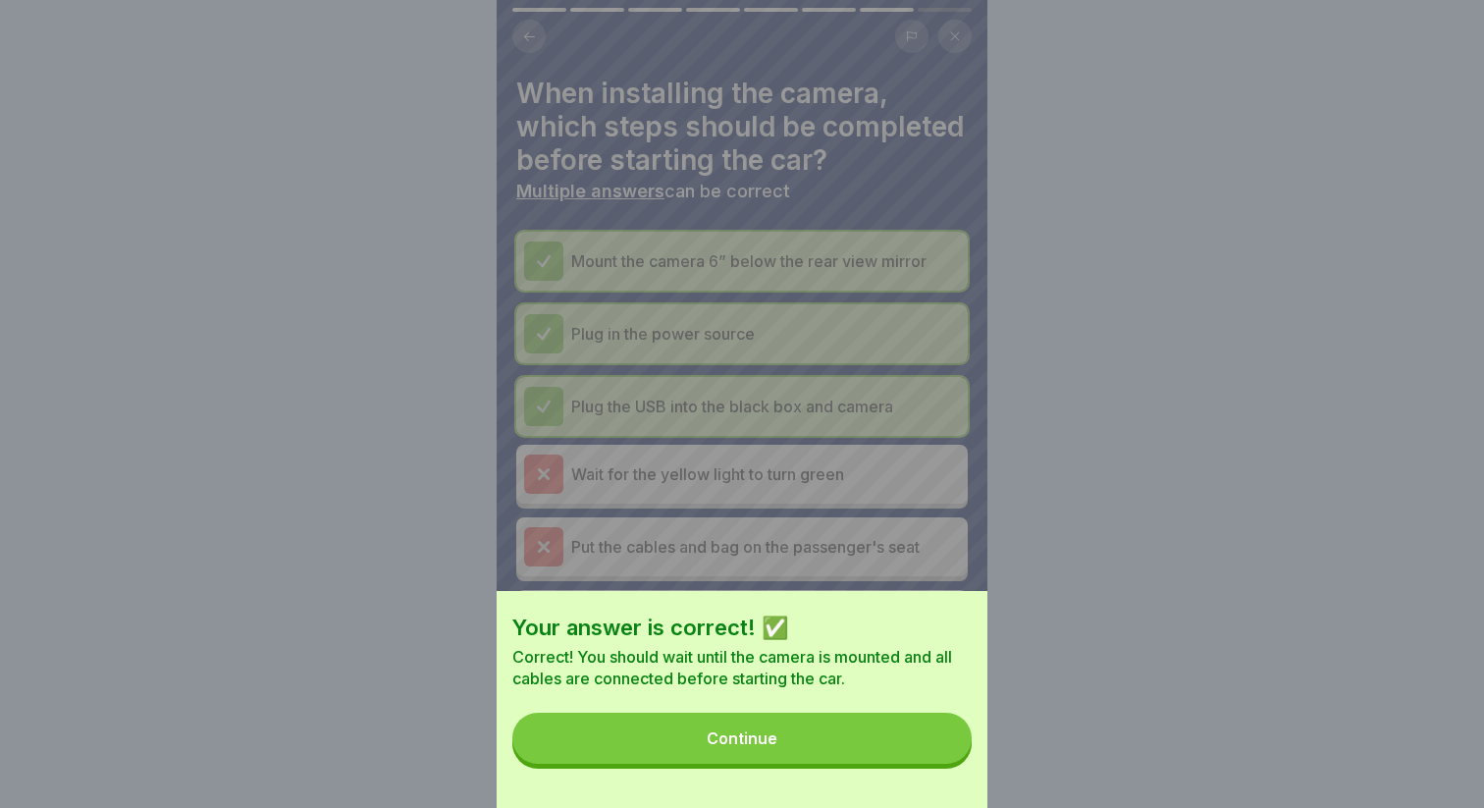
click at [812, 710] on div "Your answer is correct! ✅ Correct! You should wait until the camera is mounted …" at bounding box center [742, 699] width 491 height 217
click at [807, 715] on button "Continue" at bounding box center [741, 737] width 459 height 51
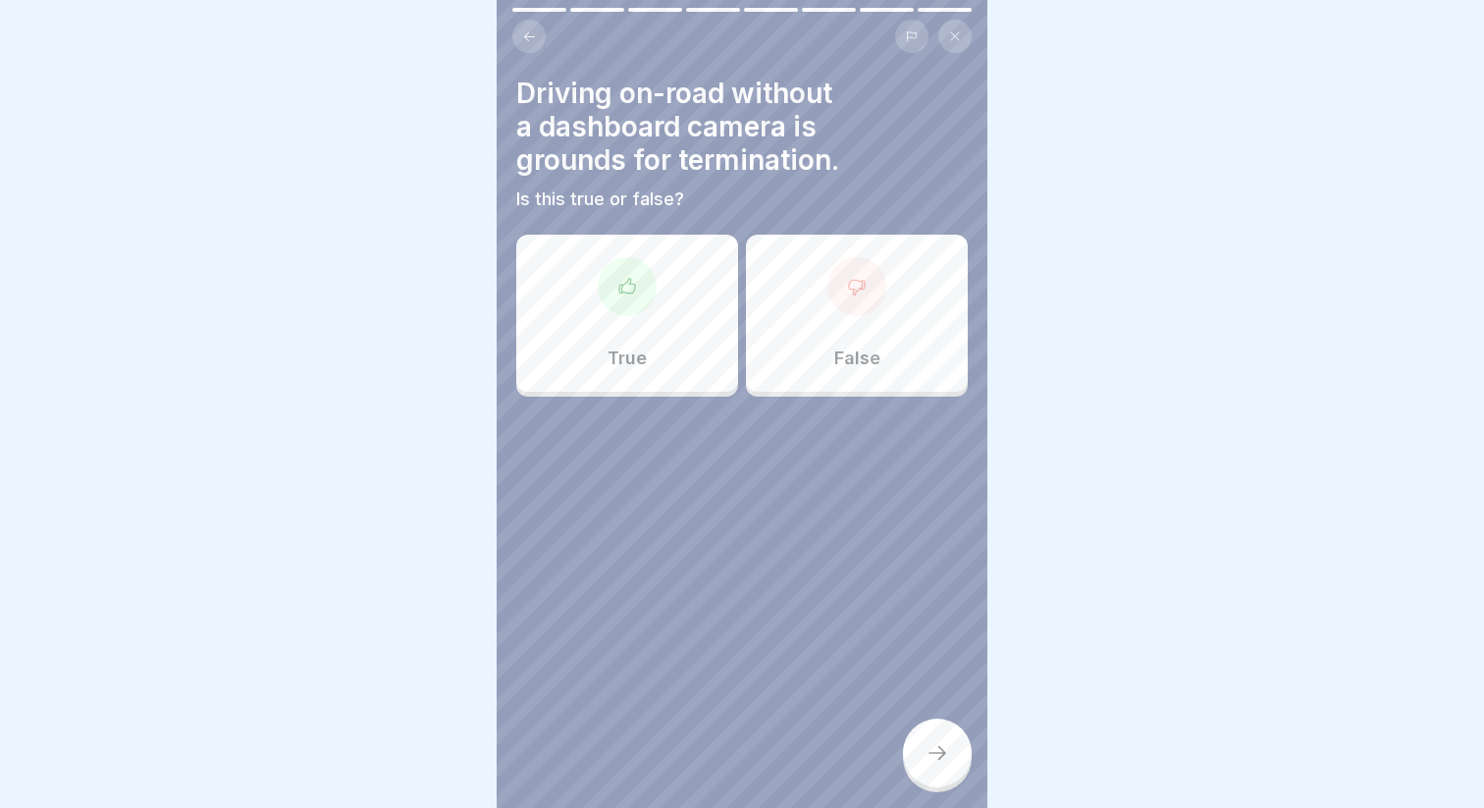
click at [683, 305] on div "True" at bounding box center [627, 313] width 222 height 157
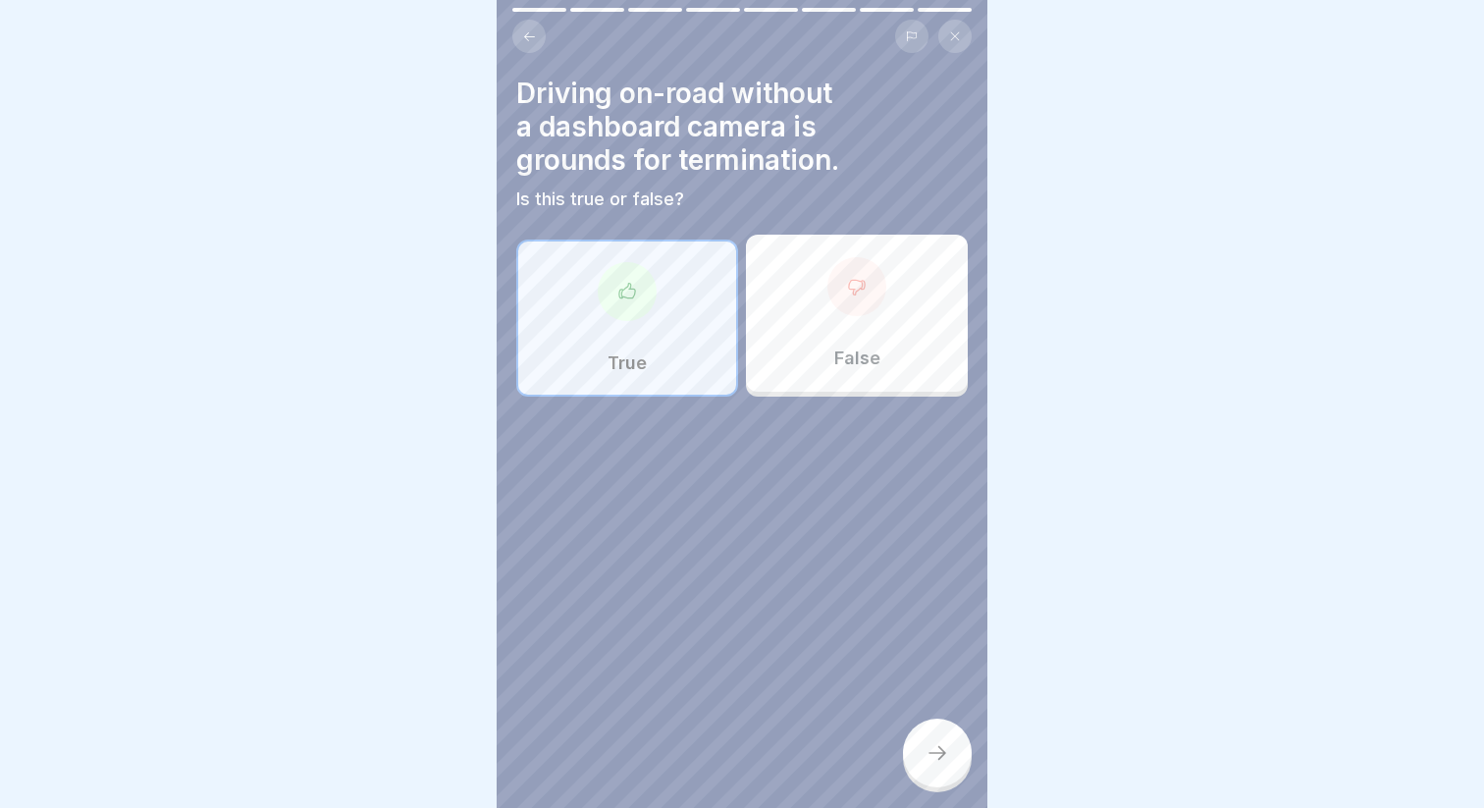
click at [935, 746] on icon at bounding box center [937, 753] width 24 height 24
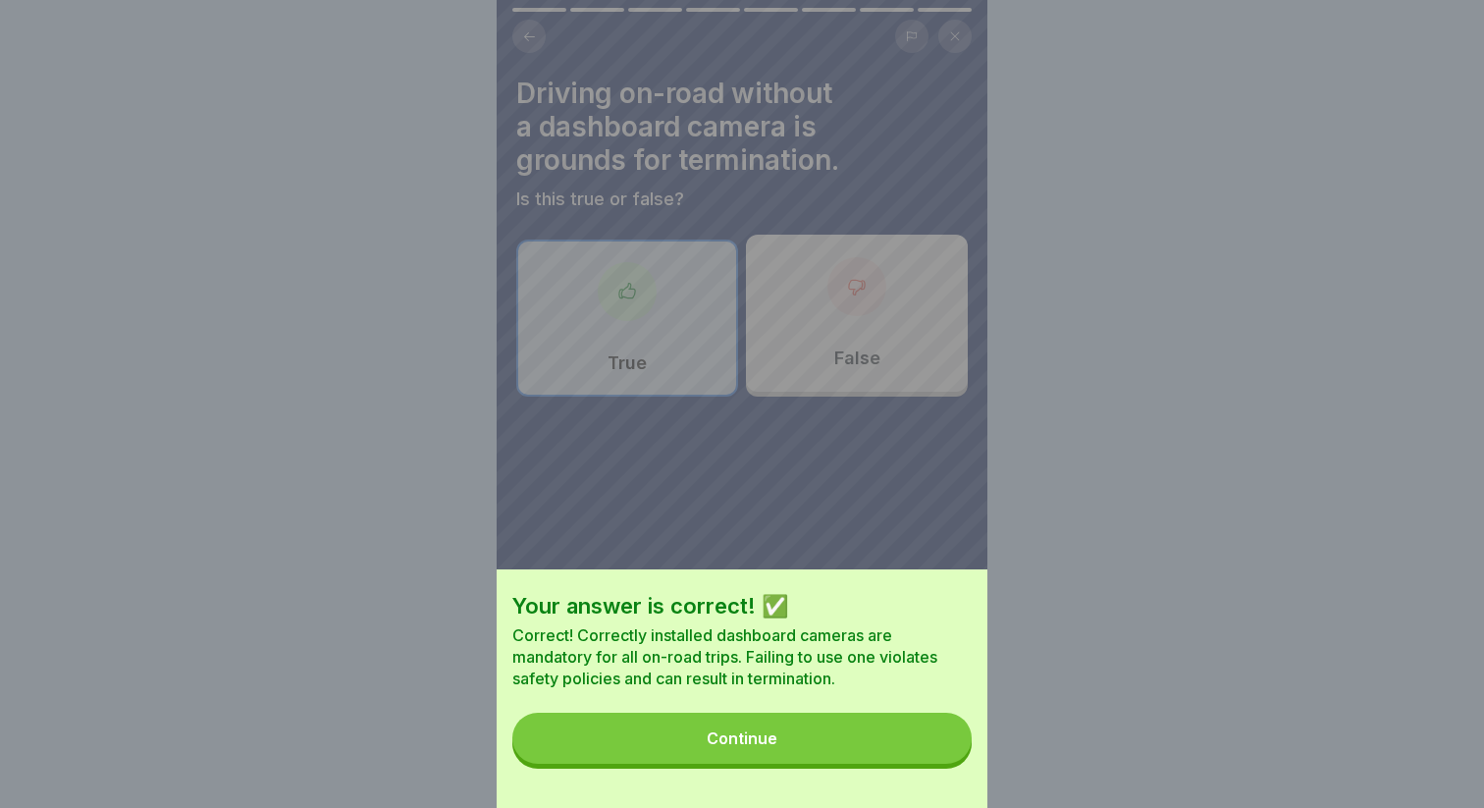
click at [806, 719] on button "Continue" at bounding box center [741, 737] width 459 height 51
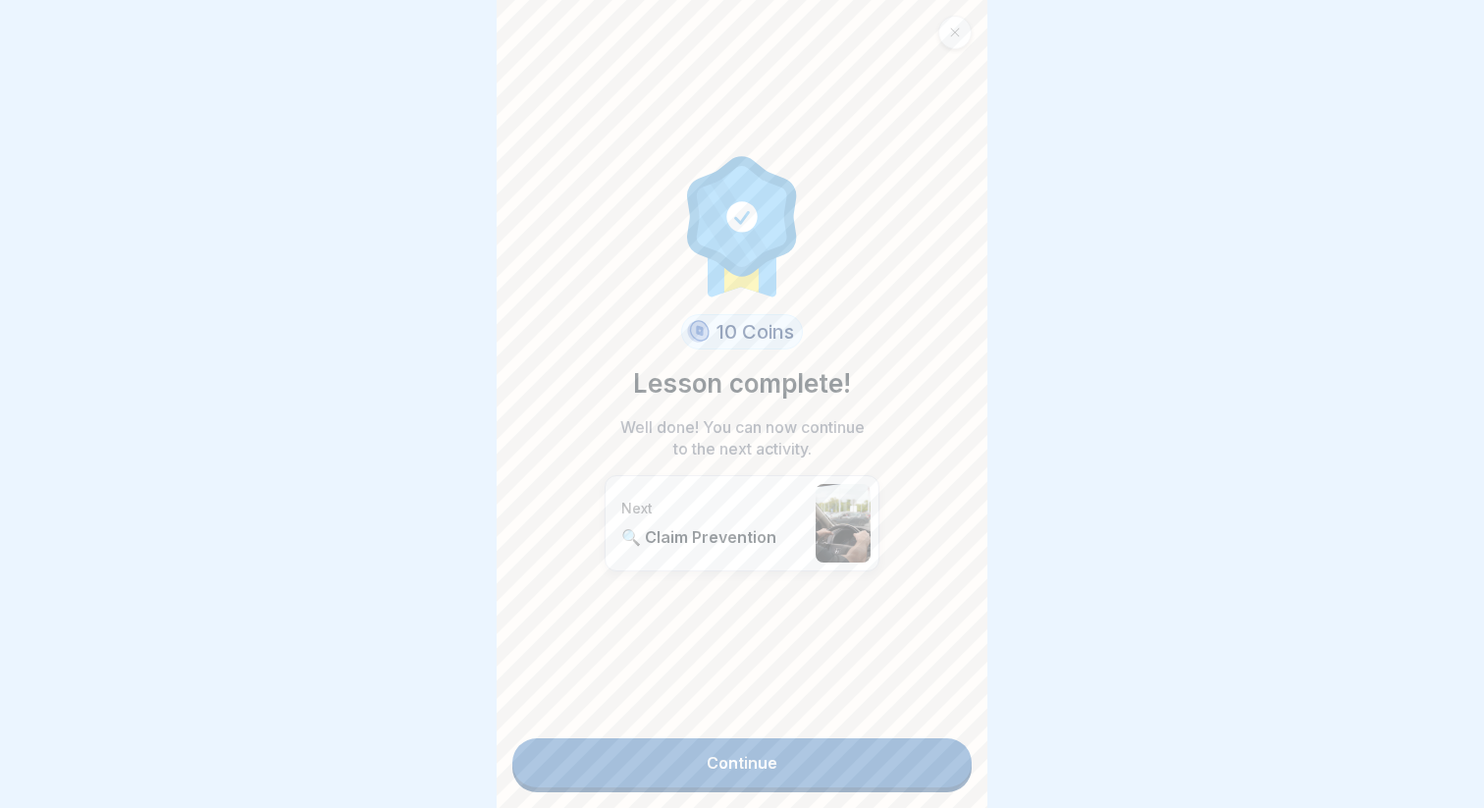
click at [757, 761] on link "Continue" at bounding box center [741, 762] width 459 height 49
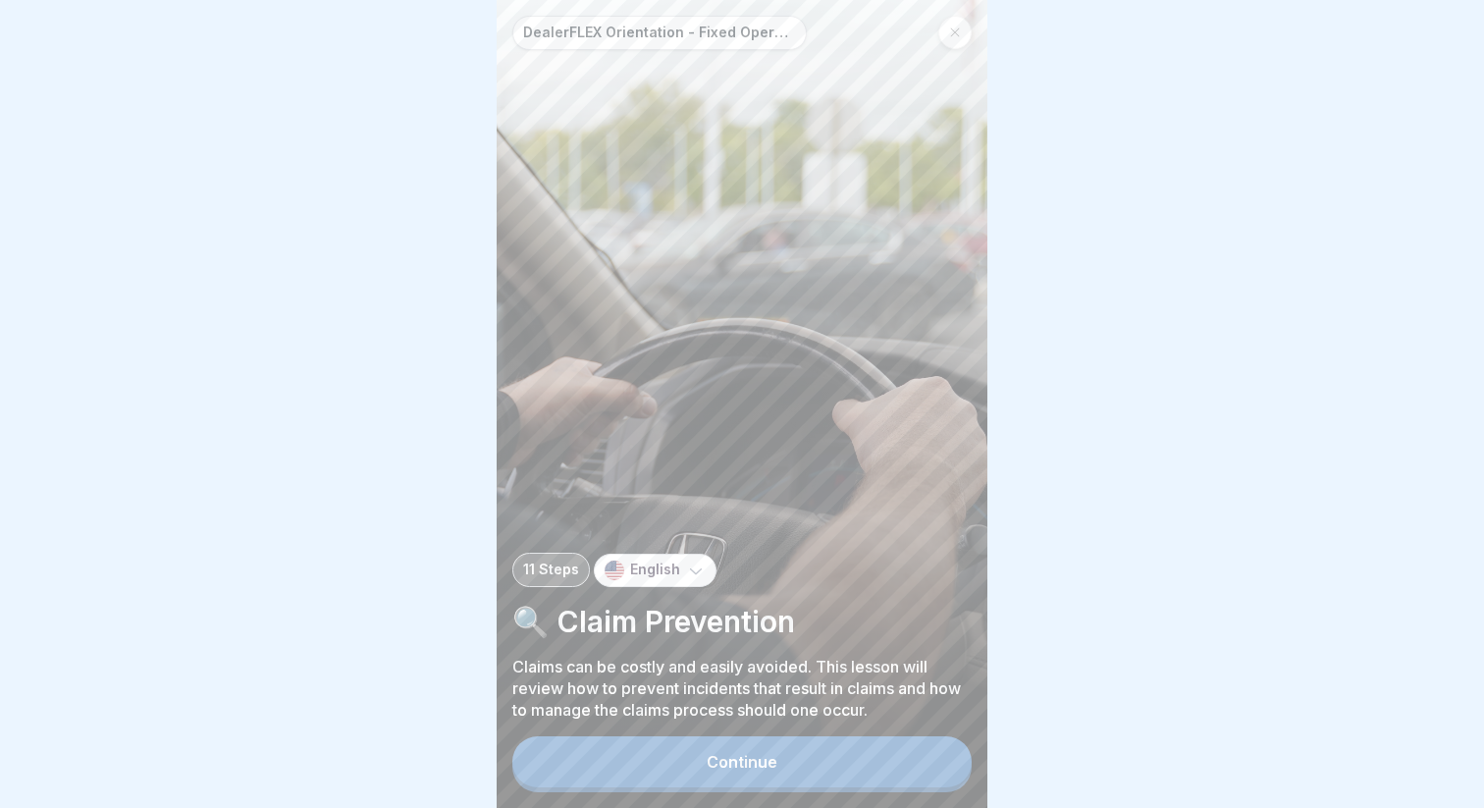
click at [766, 764] on div "Continue" at bounding box center [742, 762] width 71 height 18
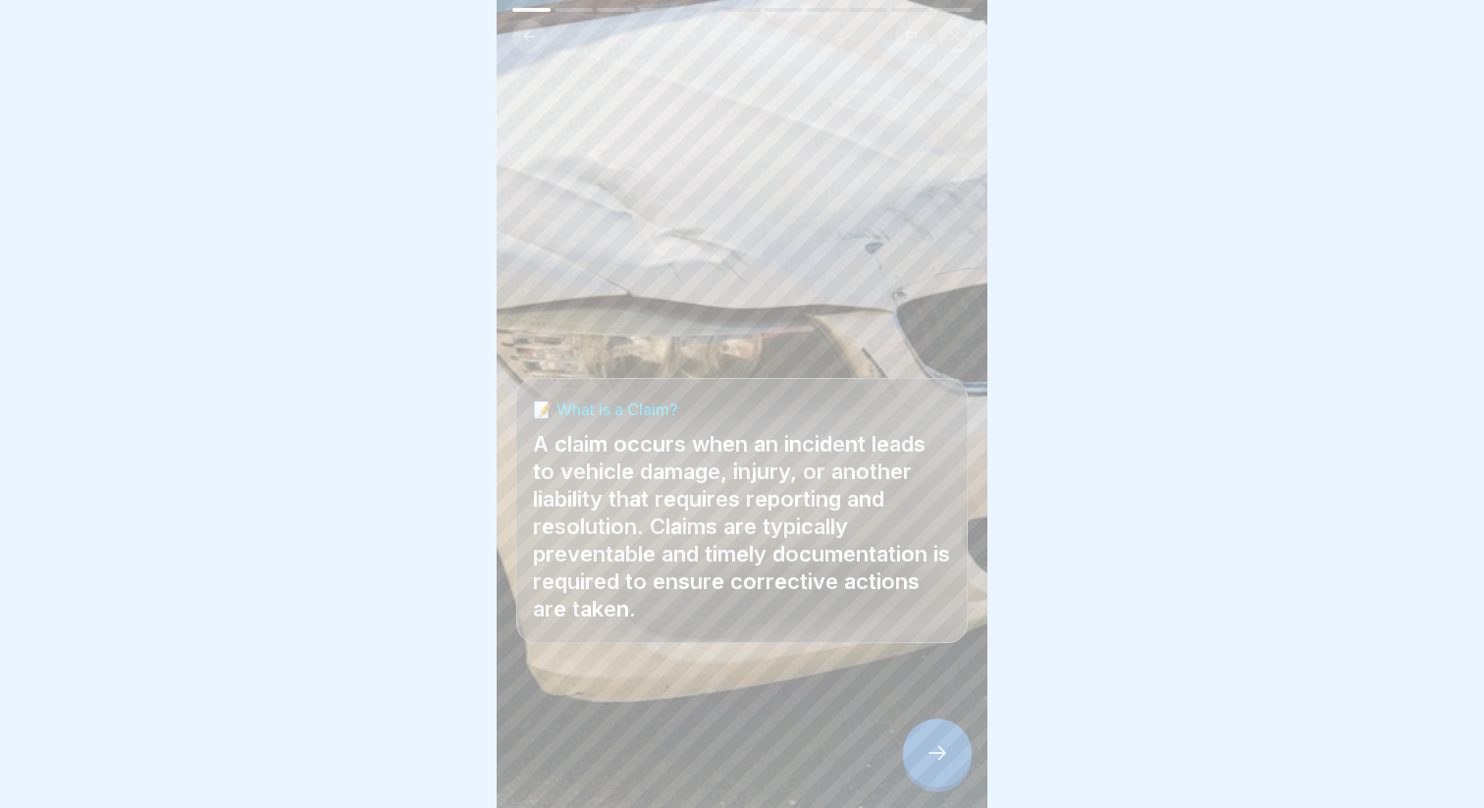
click at [945, 776] on div at bounding box center [937, 752] width 69 height 69
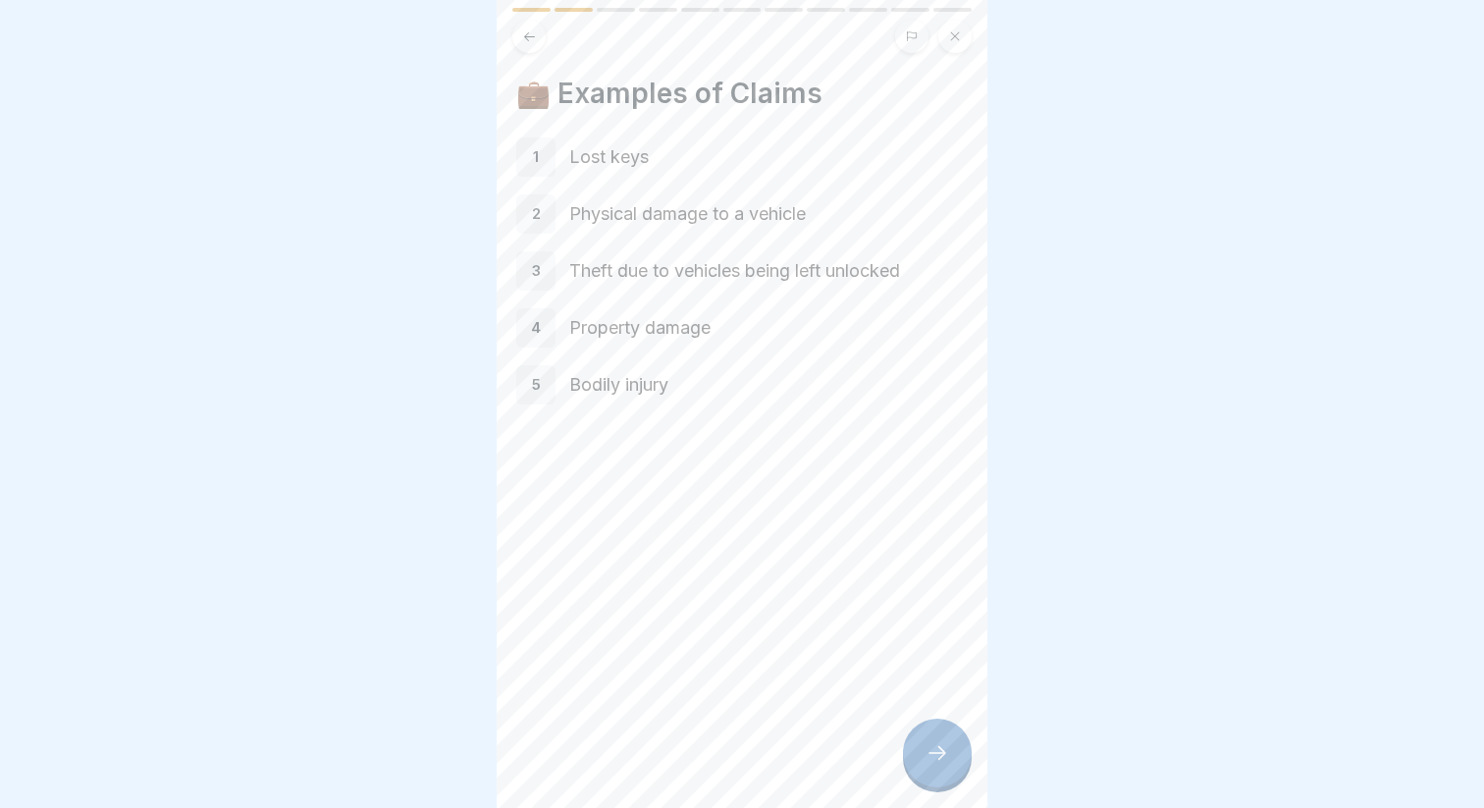
click at [925, 733] on div at bounding box center [937, 752] width 69 height 69
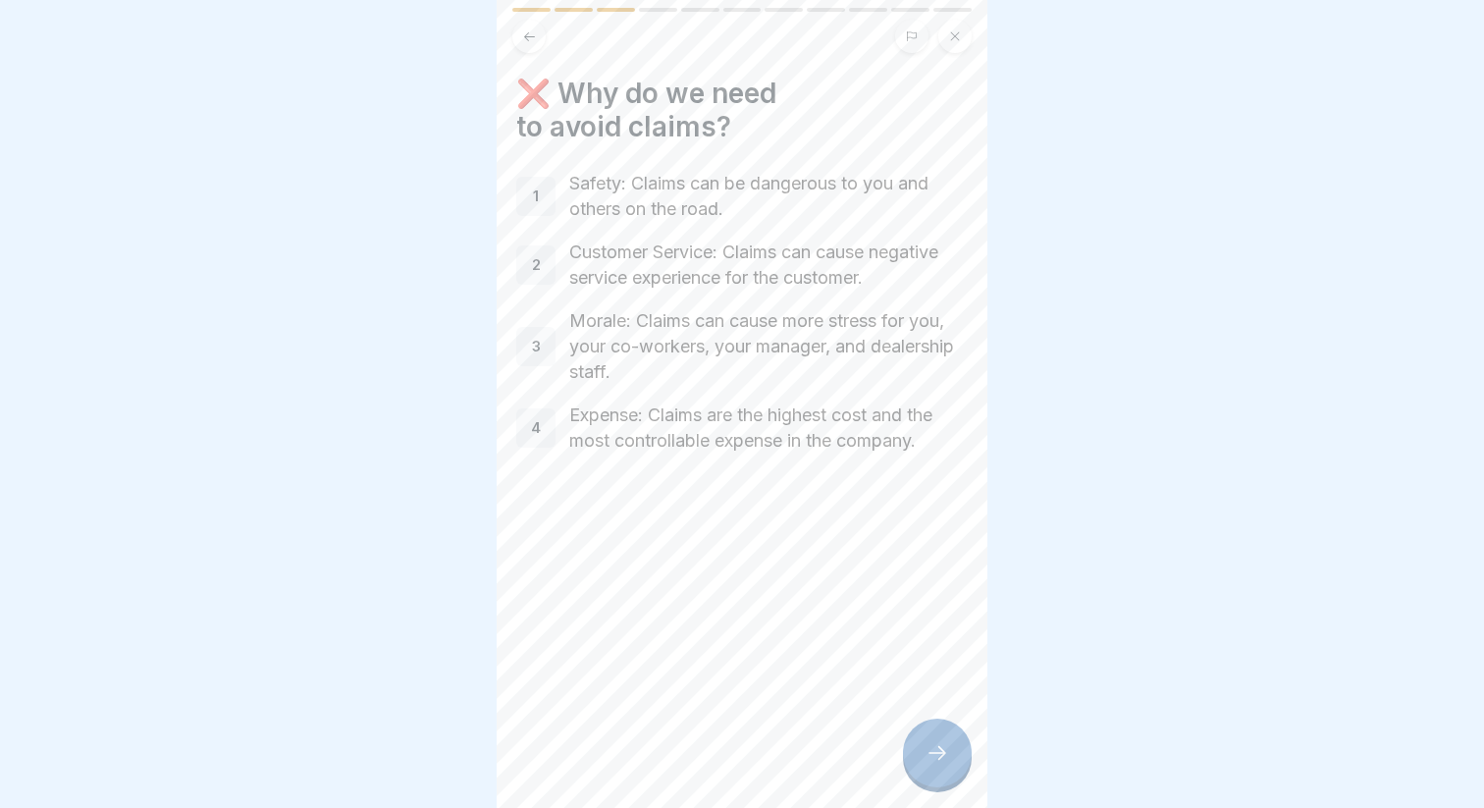
click at [940, 755] on icon at bounding box center [937, 753] width 24 height 24
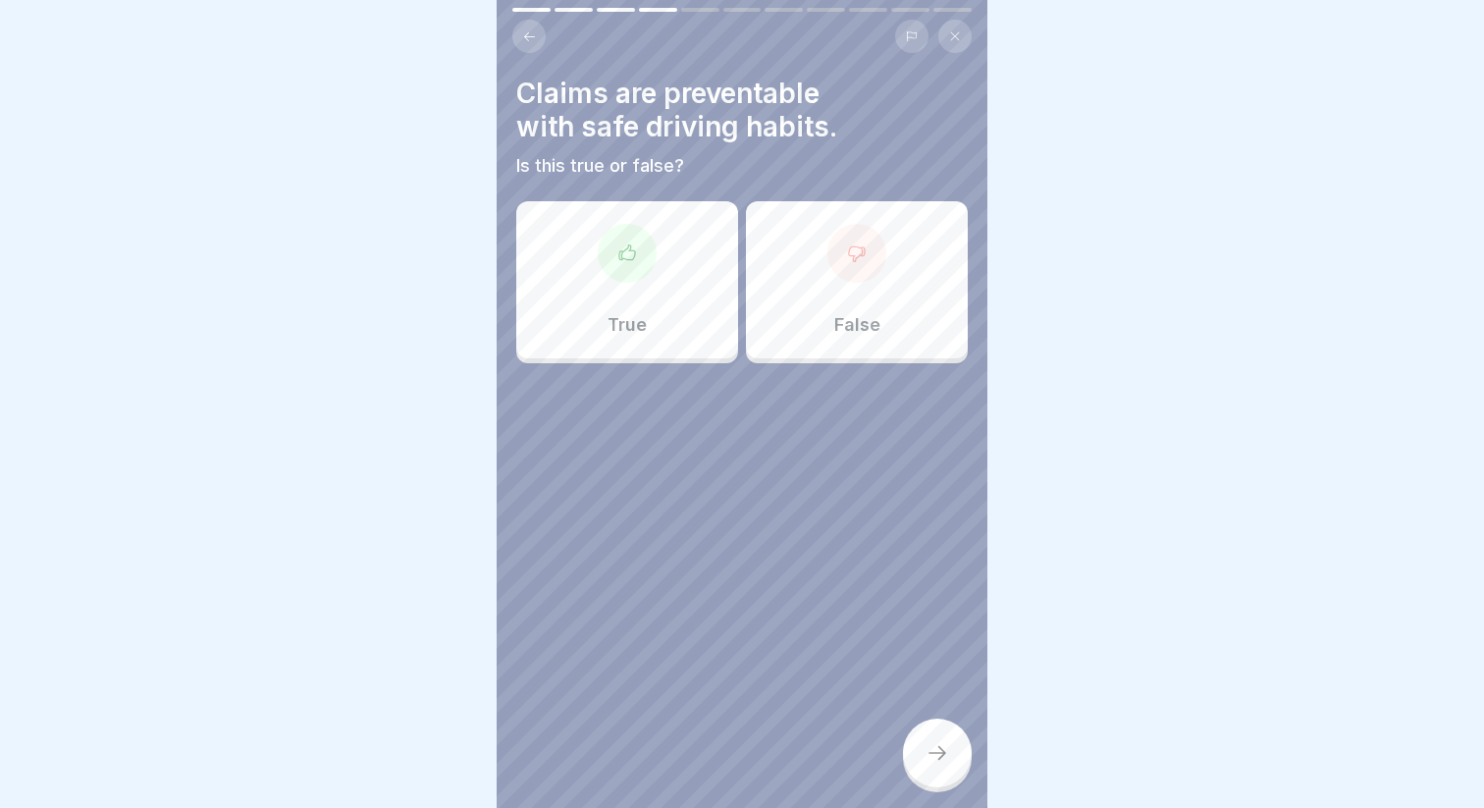
click at [674, 287] on div "True" at bounding box center [627, 279] width 222 height 157
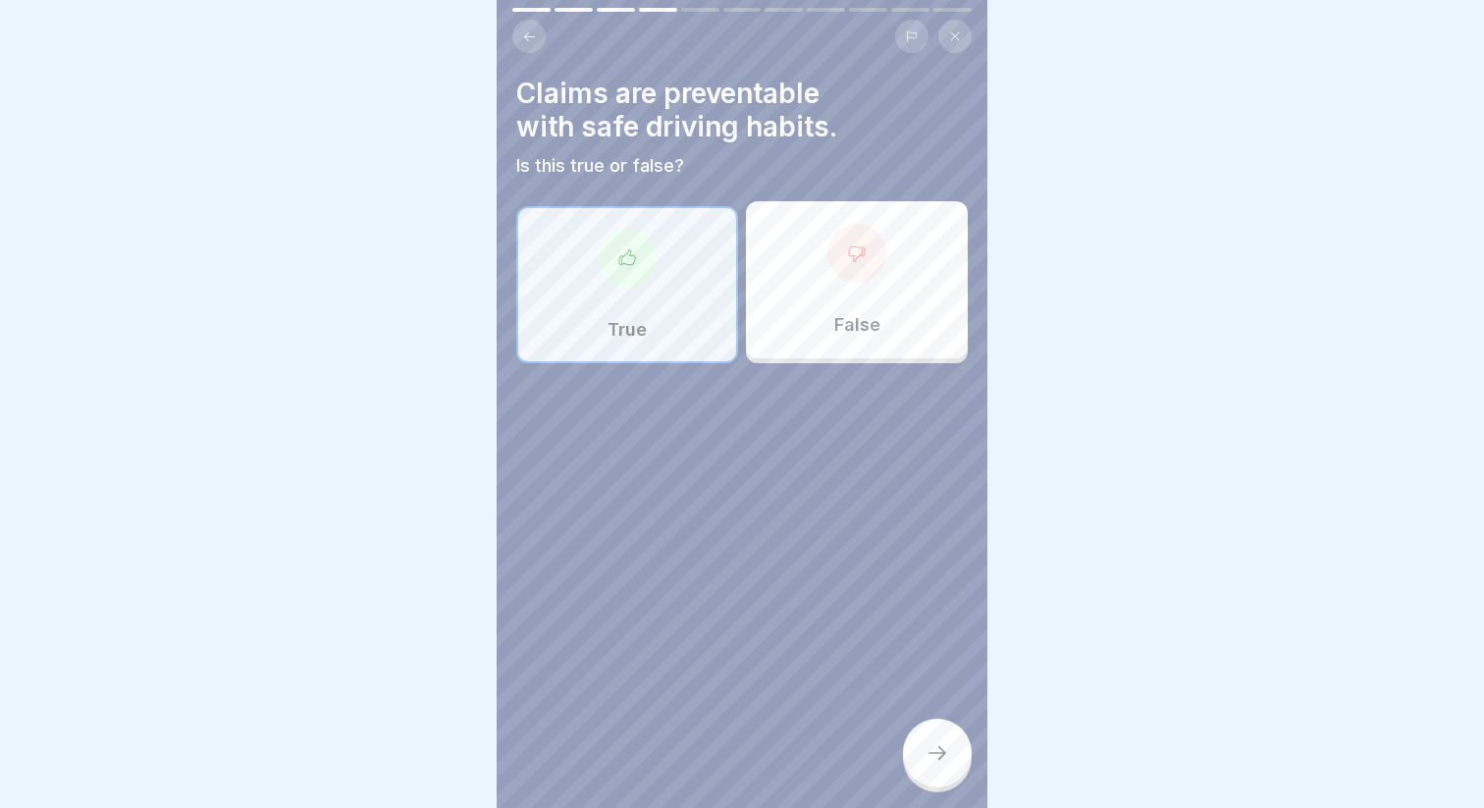
click at [925, 748] on icon at bounding box center [937, 753] width 24 height 24
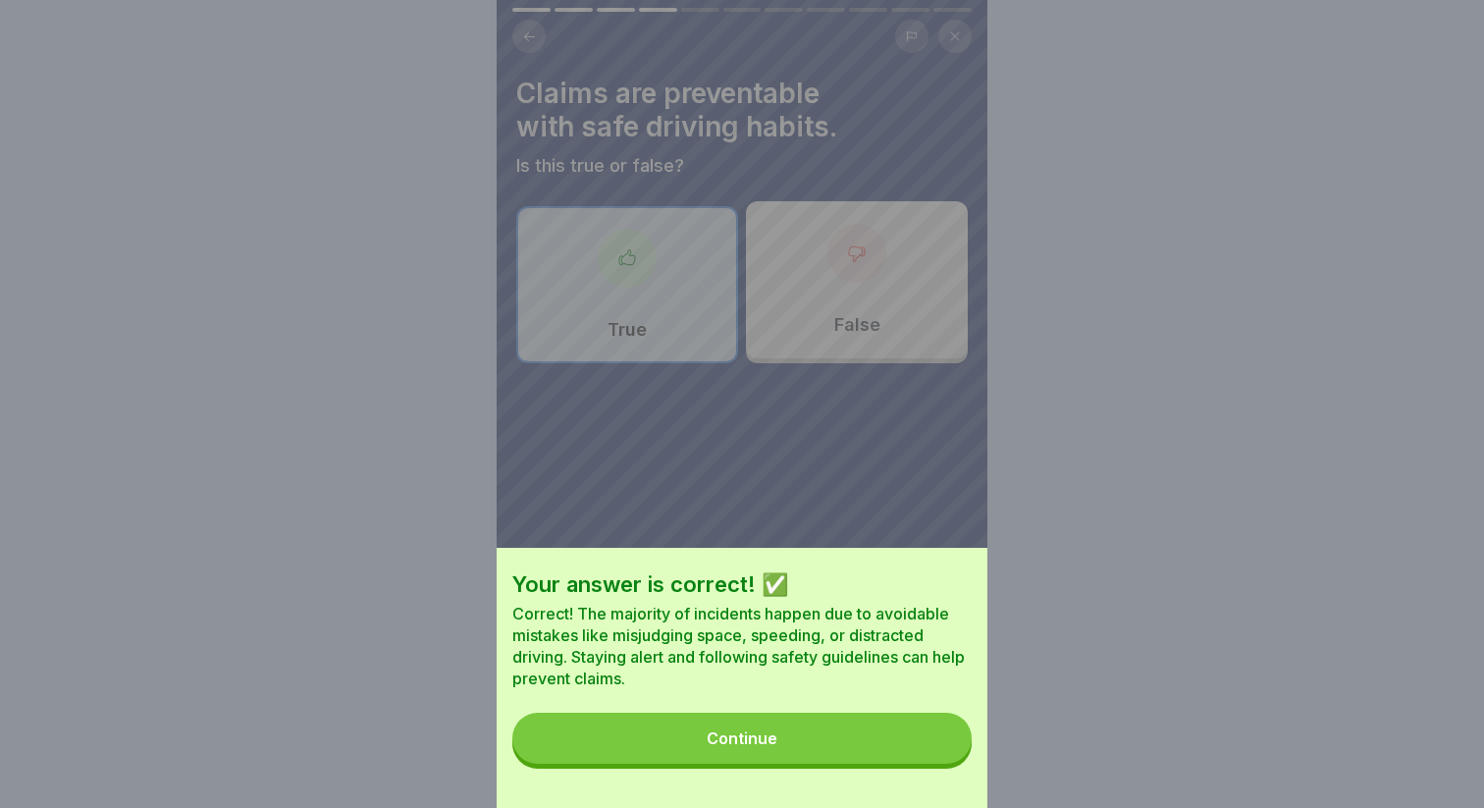
click at [892, 768] on div "Your answer is correct! ✅ Correct! The majority of incidents happen due to avoi…" at bounding box center [742, 678] width 491 height 260
click at [876, 742] on button "Continue" at bounding box center [741, 737] width 459 height 51
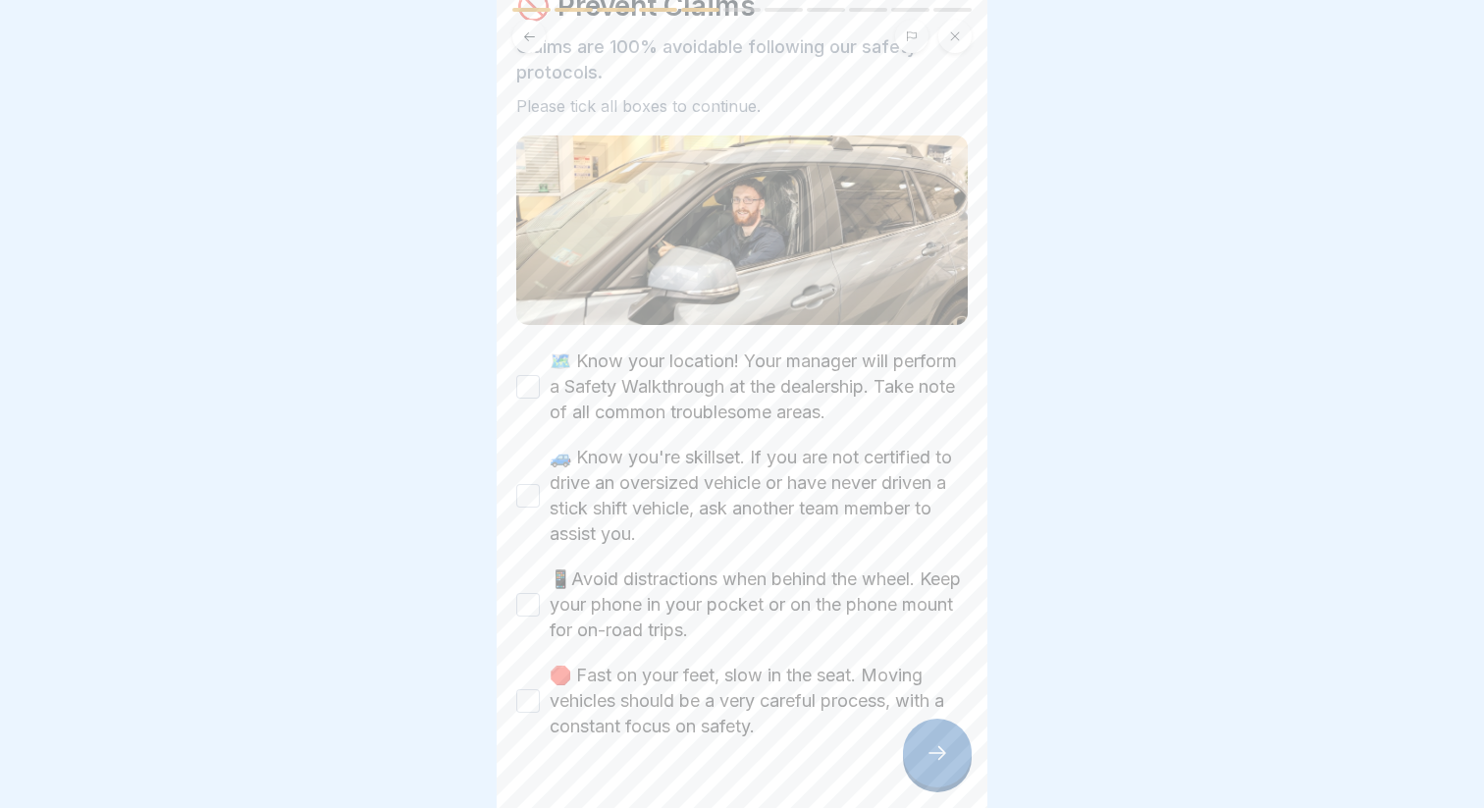
scroll to position [136, 0]
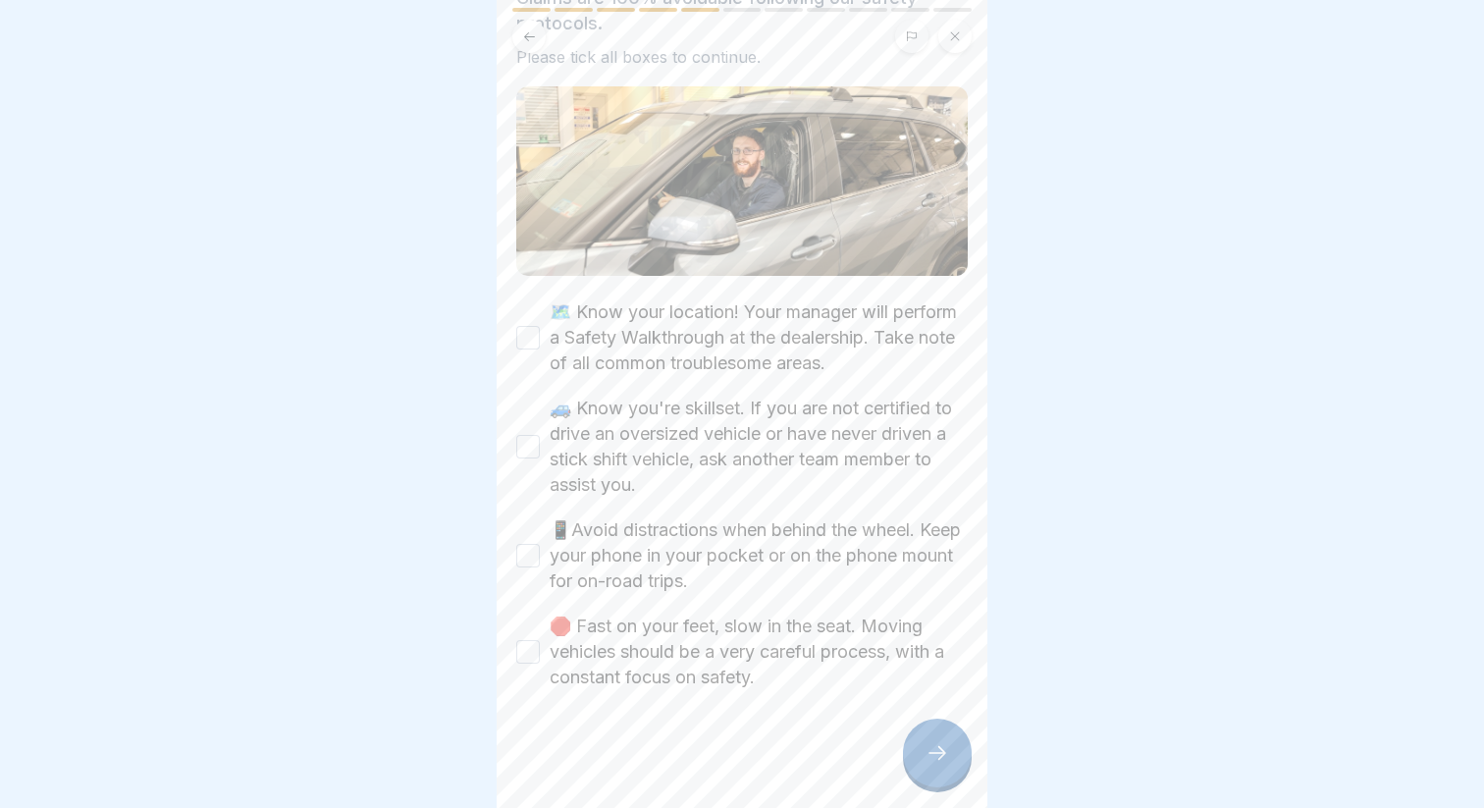
click at [697, 342] on label "🗺️ Know your location! Your manager will perform a Safety Walkthrough at the de…" at bounding box center [759, 337] width 418 height 77
click at [540, 342] on button "🗺️ Know your location! Your manager will perform a Safety Walkthrough at the de…" at bounding box center [528, 338] width 24 height 24
click at [627, 427] on label "🚙 Know you're skillset. If you are not certified to drive an oversized vehicle …" at bounding box center [759, 446] width 418 height 102
click at [540, 435] on button "🚙 Know you're skillset. If you are not certified to drive an oversized vehicle …" at bounding box center [528, 447] width 24 height 24
click at [628, 527] on label "📱Avoid distractions when behind the wheel. Keep your phone in your pocket or on…" at bounding box center [759, 555] width 418 height 77
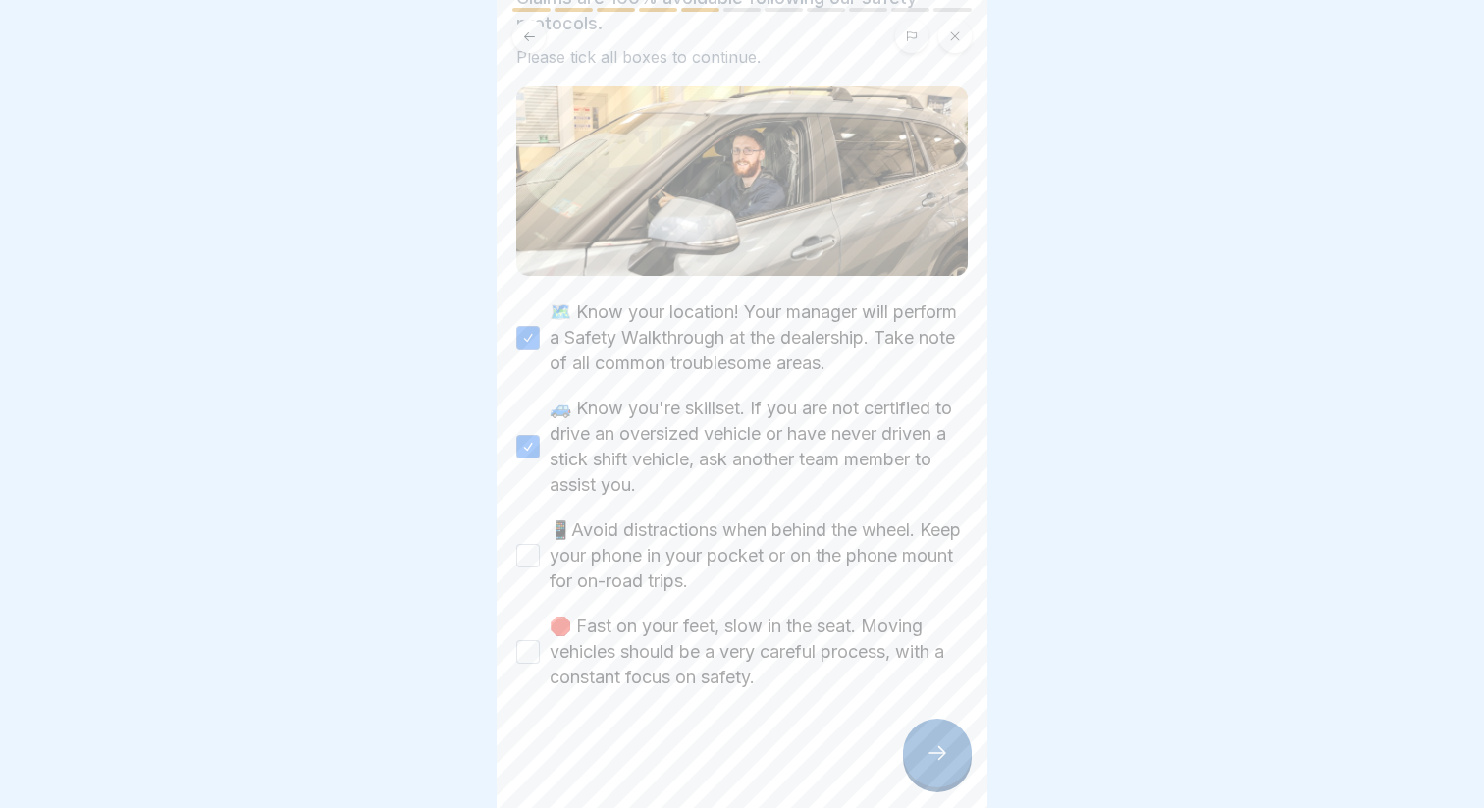
click at [540, 544] on button "📱Avoid distractions when behind the wheel. Keep your phone in your pocket or on…" at bounding box center [528, 556] width 24 height 24
click at [630, 607] on div "🗺️ Know your location! Your manager will perform a Safety Walkthrough at the de…" at bounding box center [741, 494] width 451 height 391
click at [629, 638] on label "🛑 Fast on your feet, slow in the seat. Moving vehicles should be a very careful…" at bounding box center [759, 651] width 418 height 77
click at [540, 640] on button "🛑 Fast on your feet, slow in the seat. Moving vehicles should be a very careful…" at bounding box center [528, 652] width 24 height 24
click at [935, 763] on icon at bounding box center [937, 753] width 24 height 24
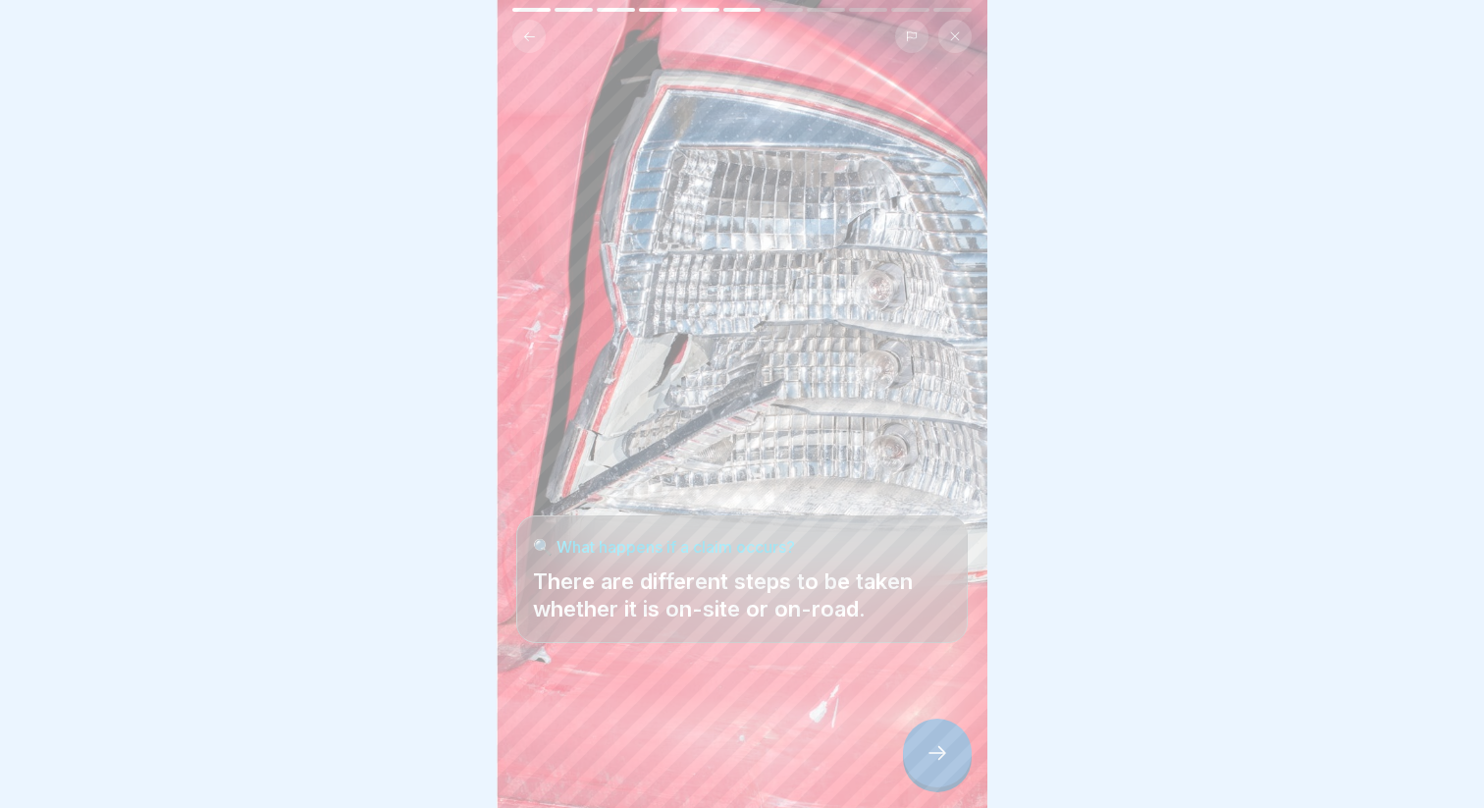
click at [922, 758] on div at bounding box center [937, 752] width 69 height 69
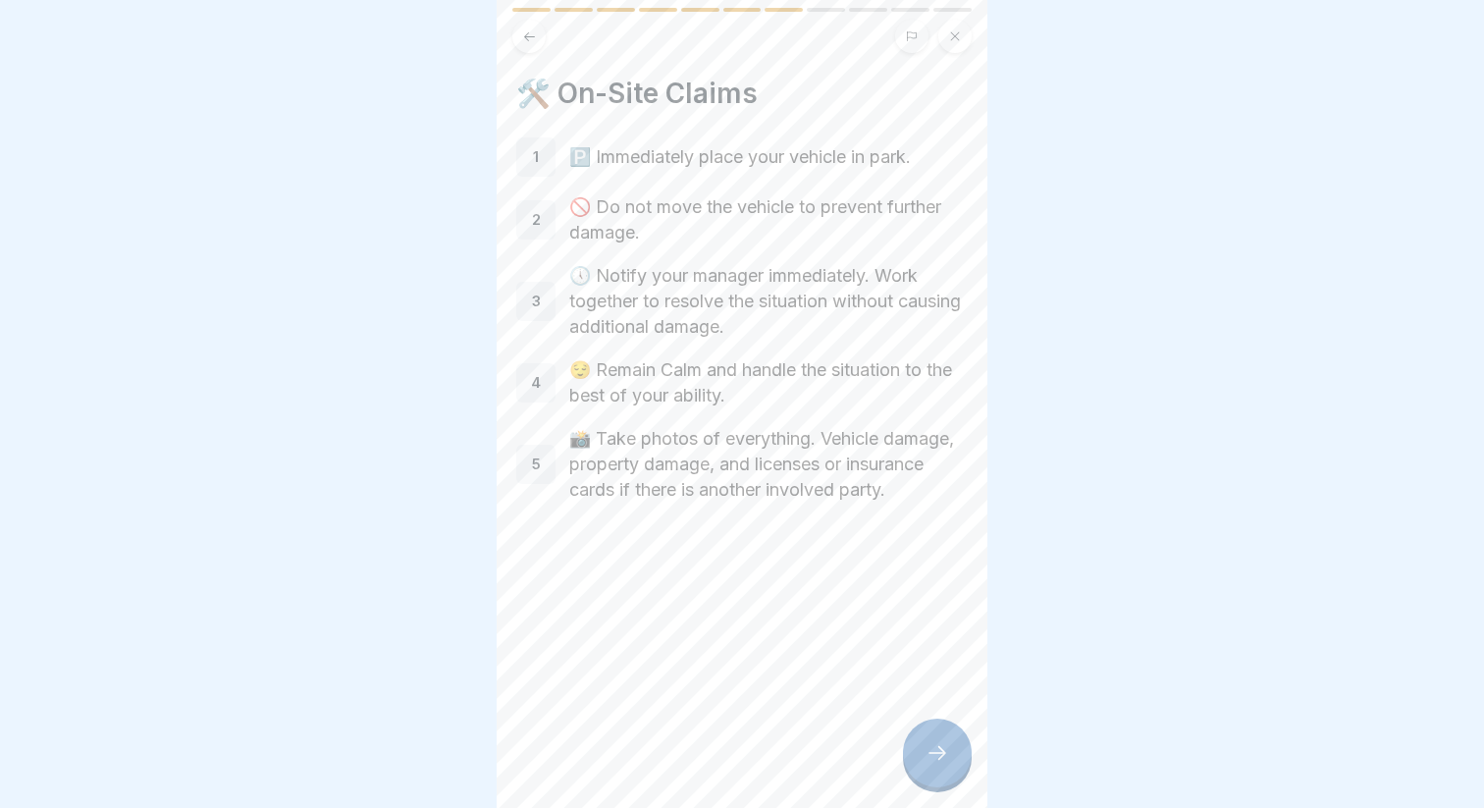
click at [919, 762] on div at bounding box center [937, 752] width 69 height 69
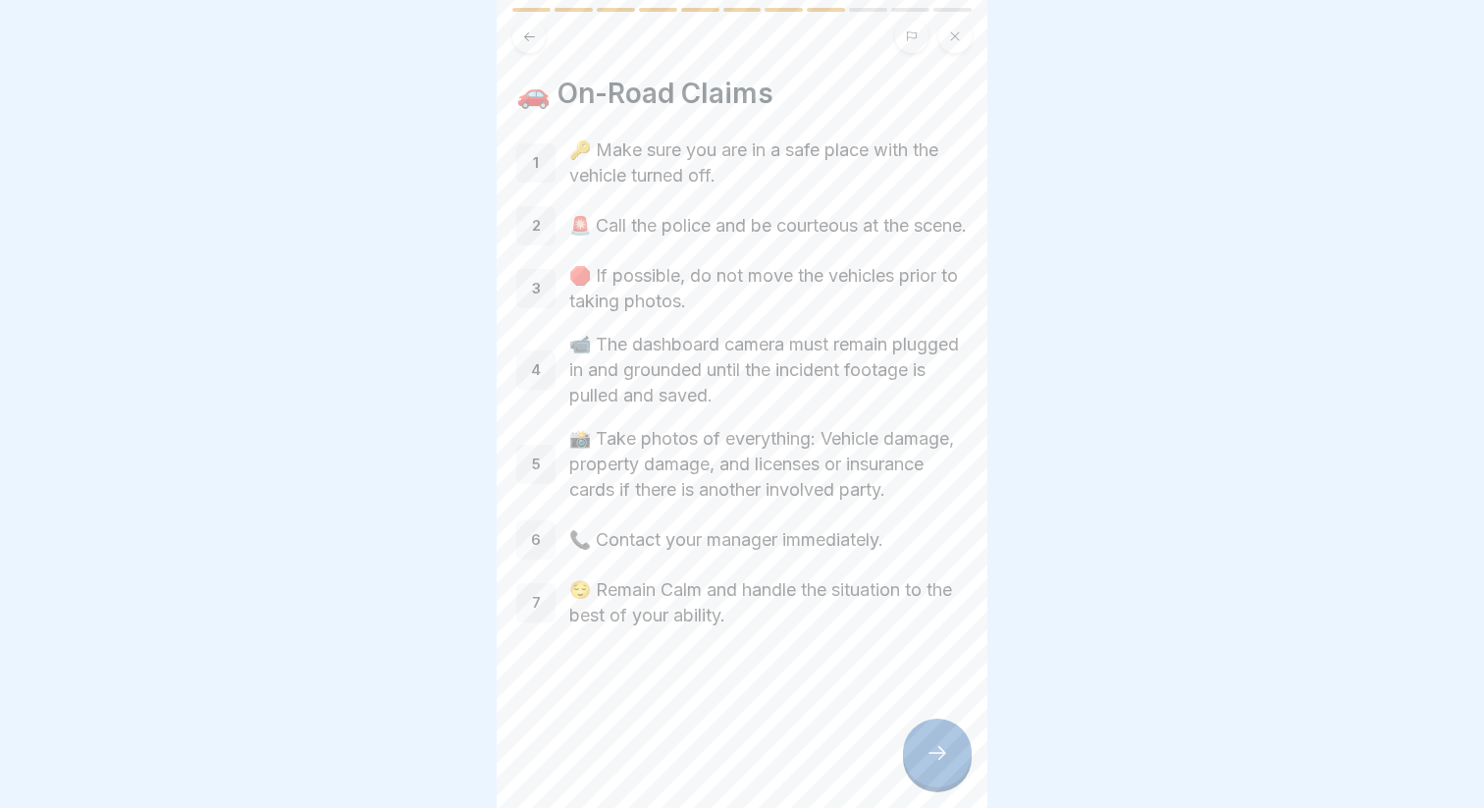
click at [919, 762] on div at bounding box center [937, 752] width 69 height 69
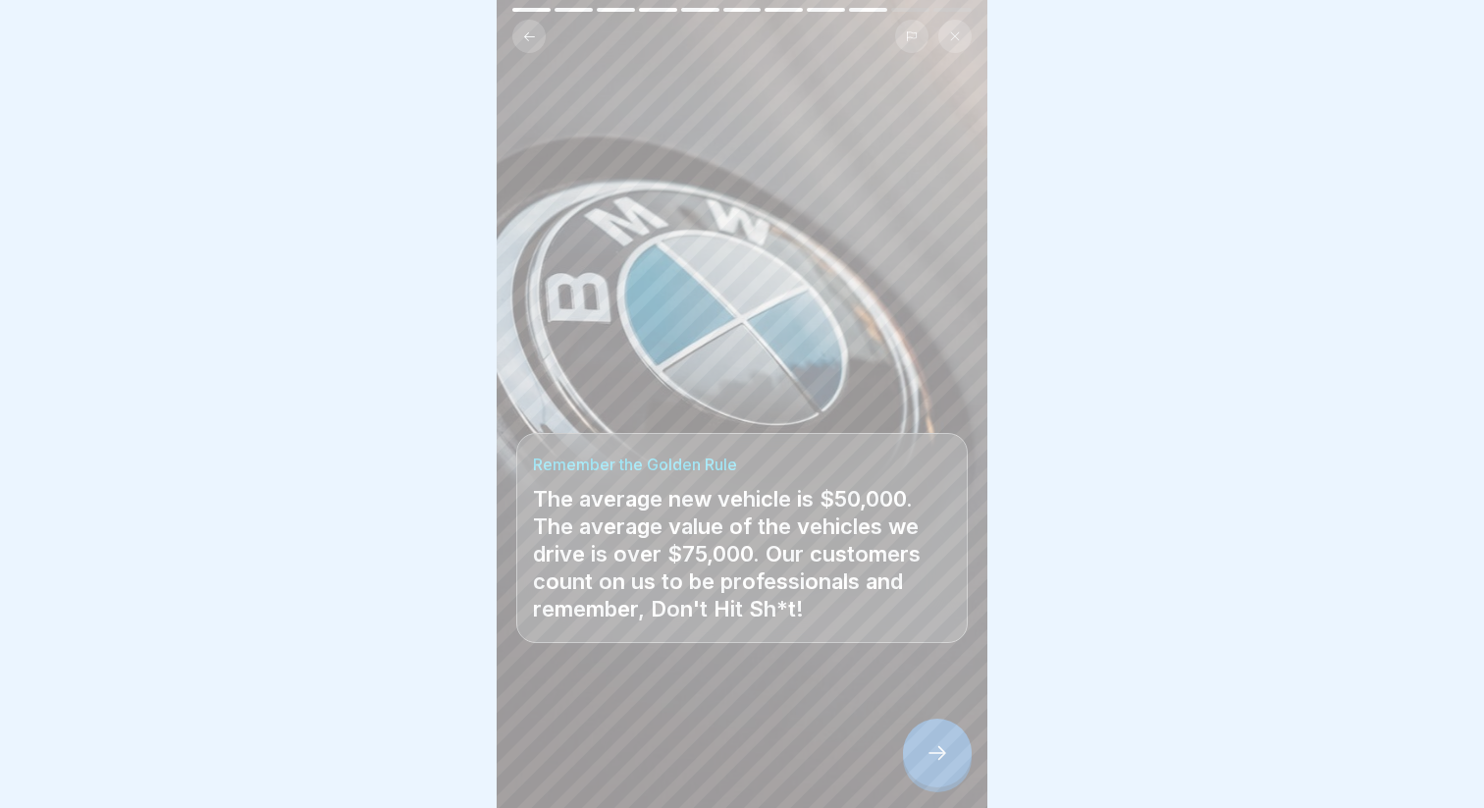
click at [919, 762] on div at bounding box center [937, 752] width 69 height 69
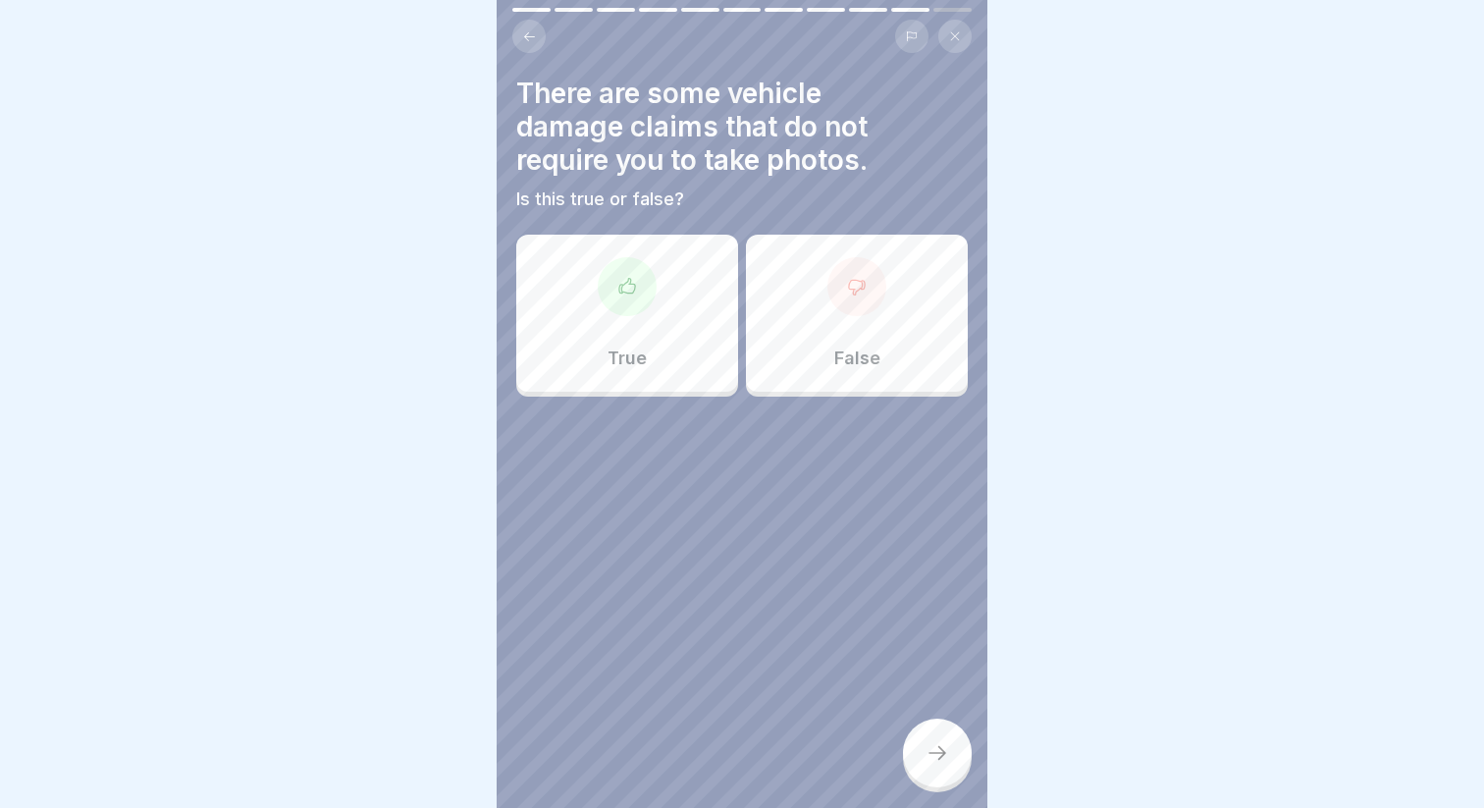
click at [826, 362] on div "False" at bounding box center [857, 313] width 222 height 157
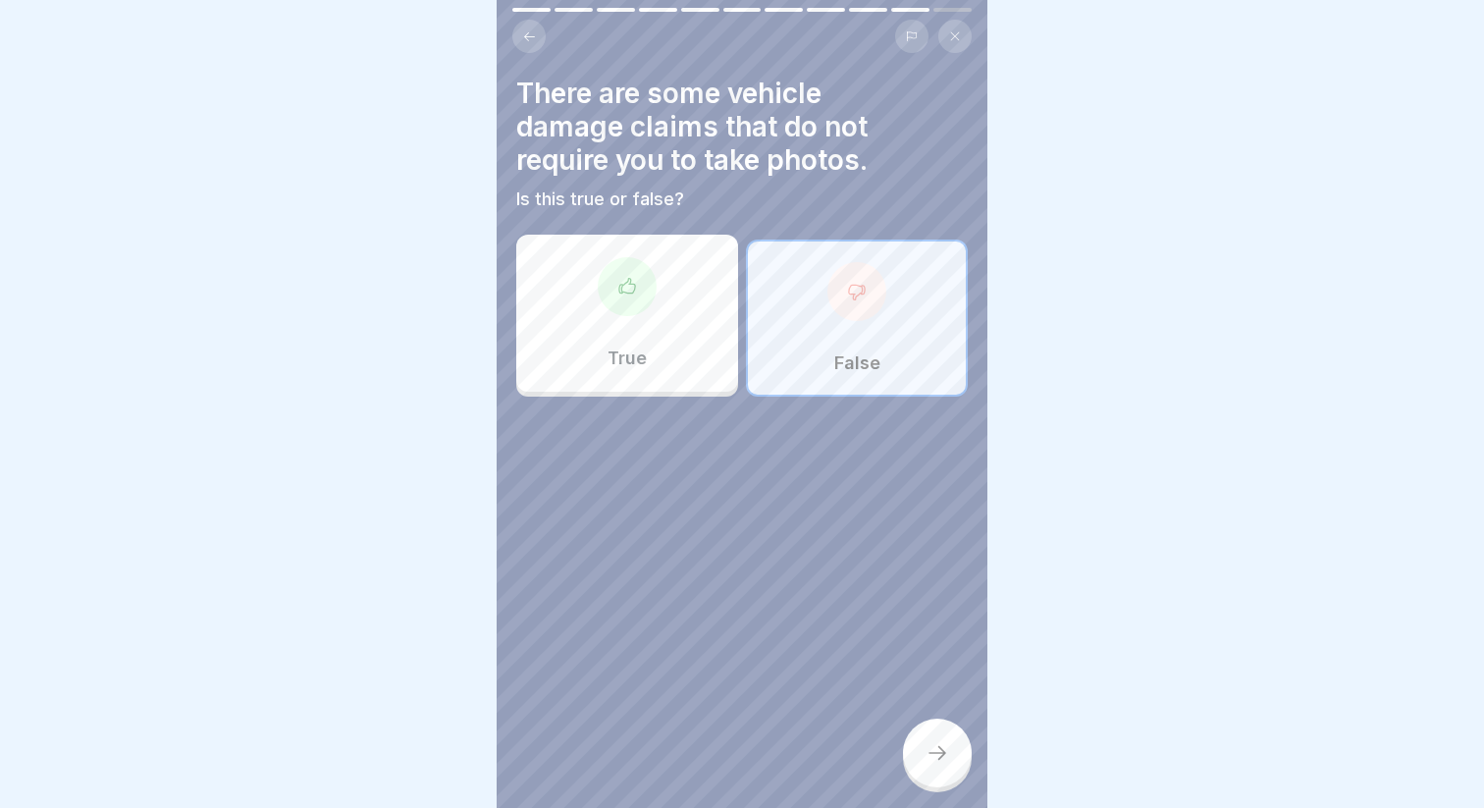
click at [939, 724] on div at bounding box center [937, 752] width 69 height 69
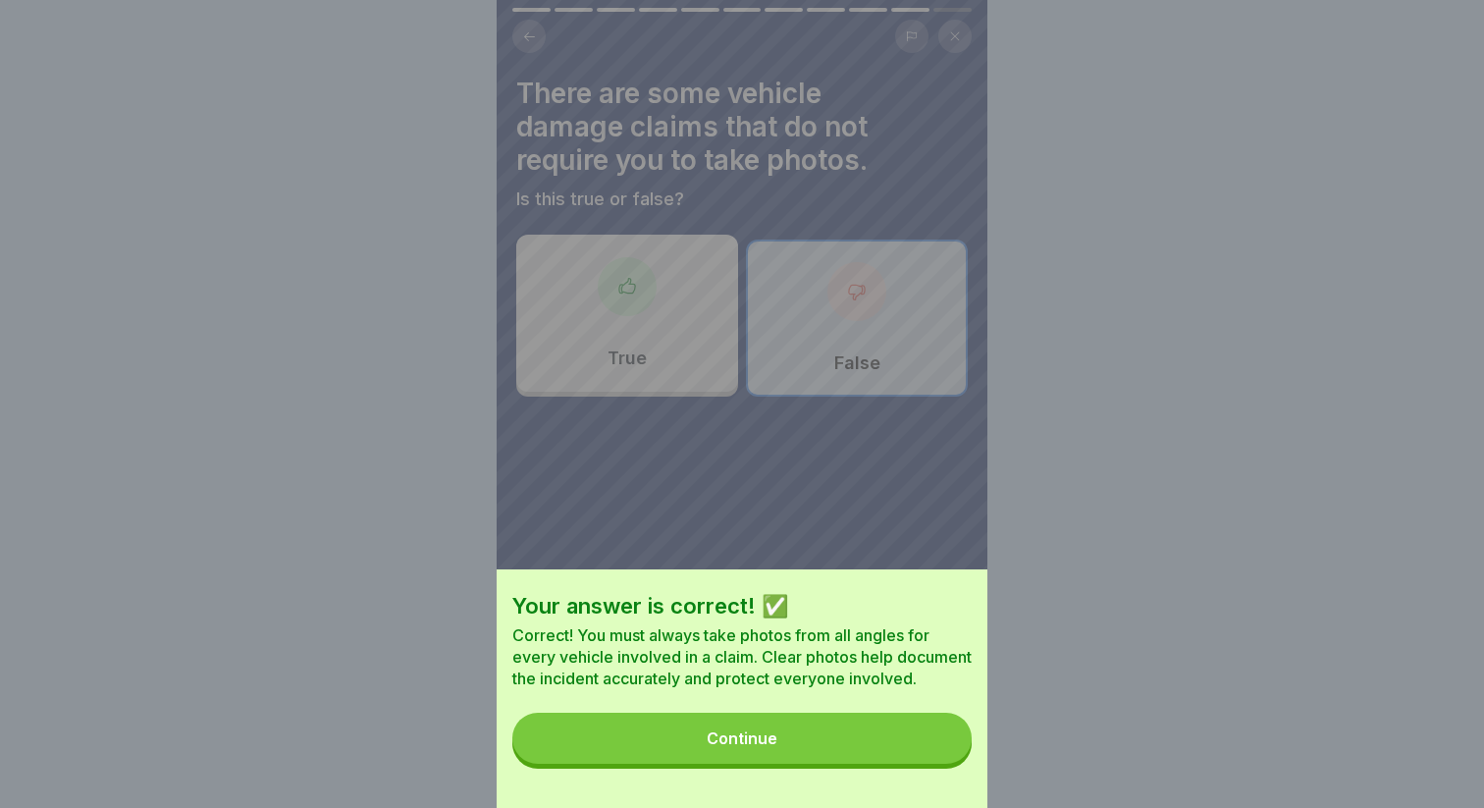
click at [939, 724] on button "Continue" at bounding box center [741, 737] width 459 height 51
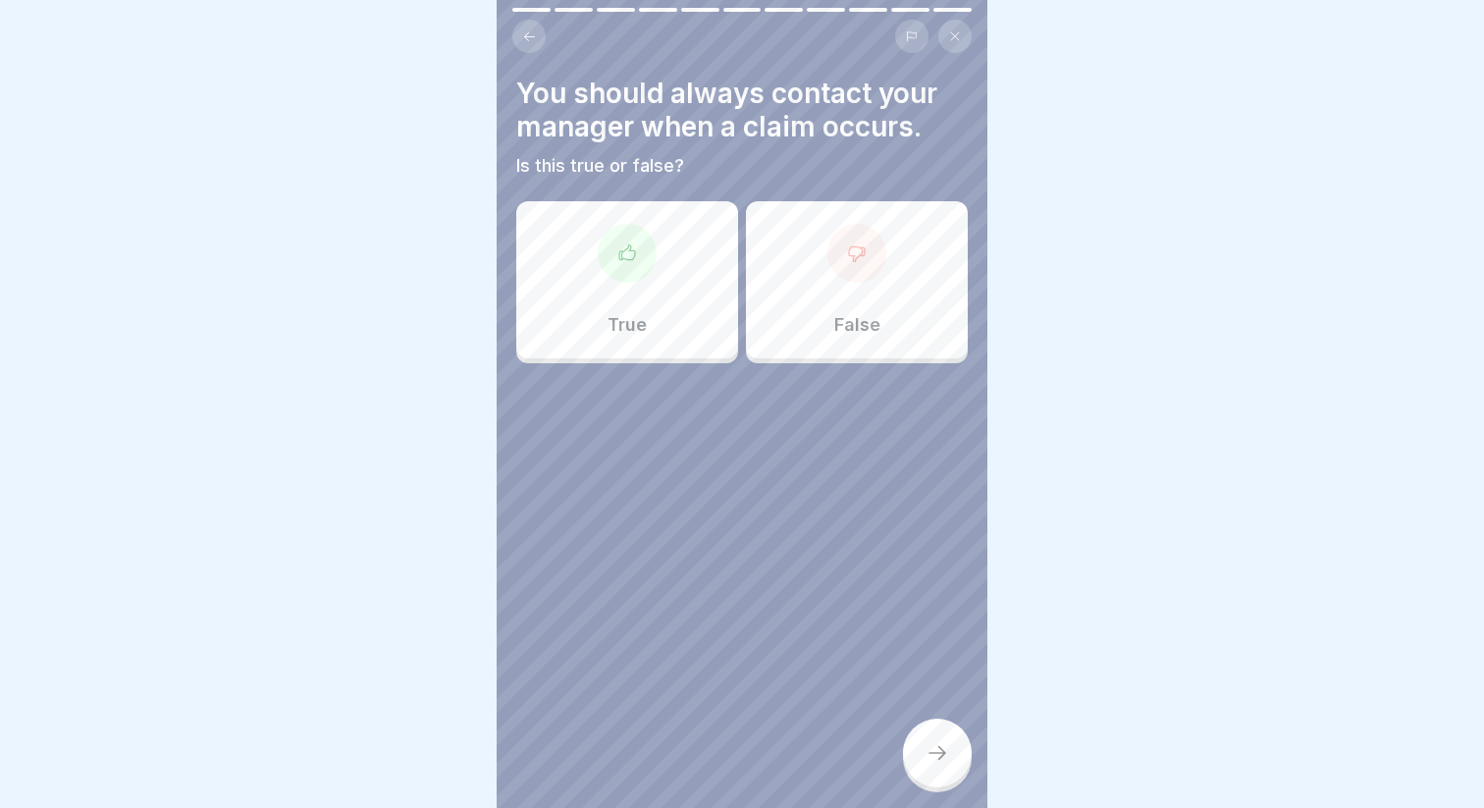
click at [626, 303] on div "True" at bounding box center [627, 279] width 222 height 157
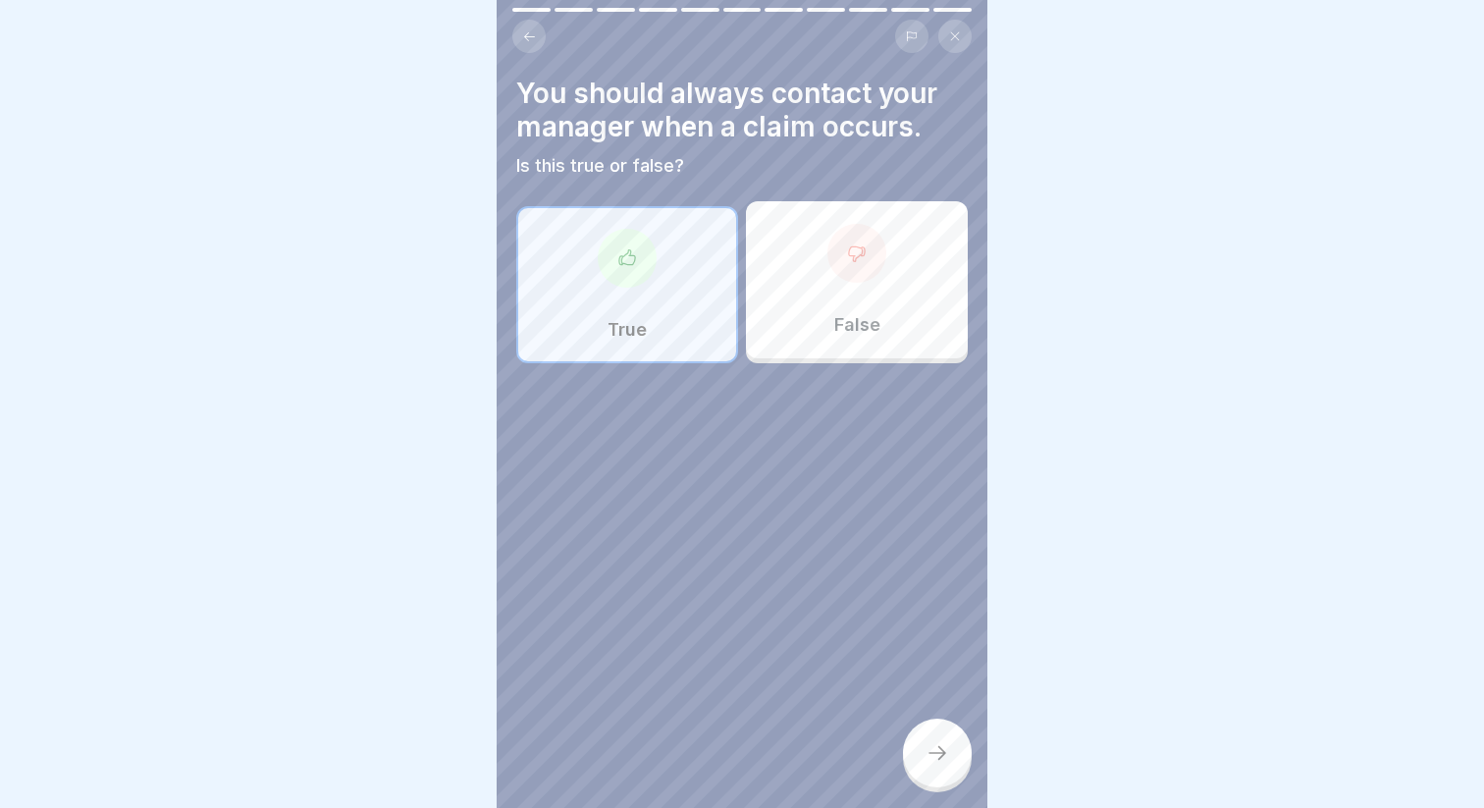
click at [956, 743] on div at bounding box center [937, 752] width 69 height 69
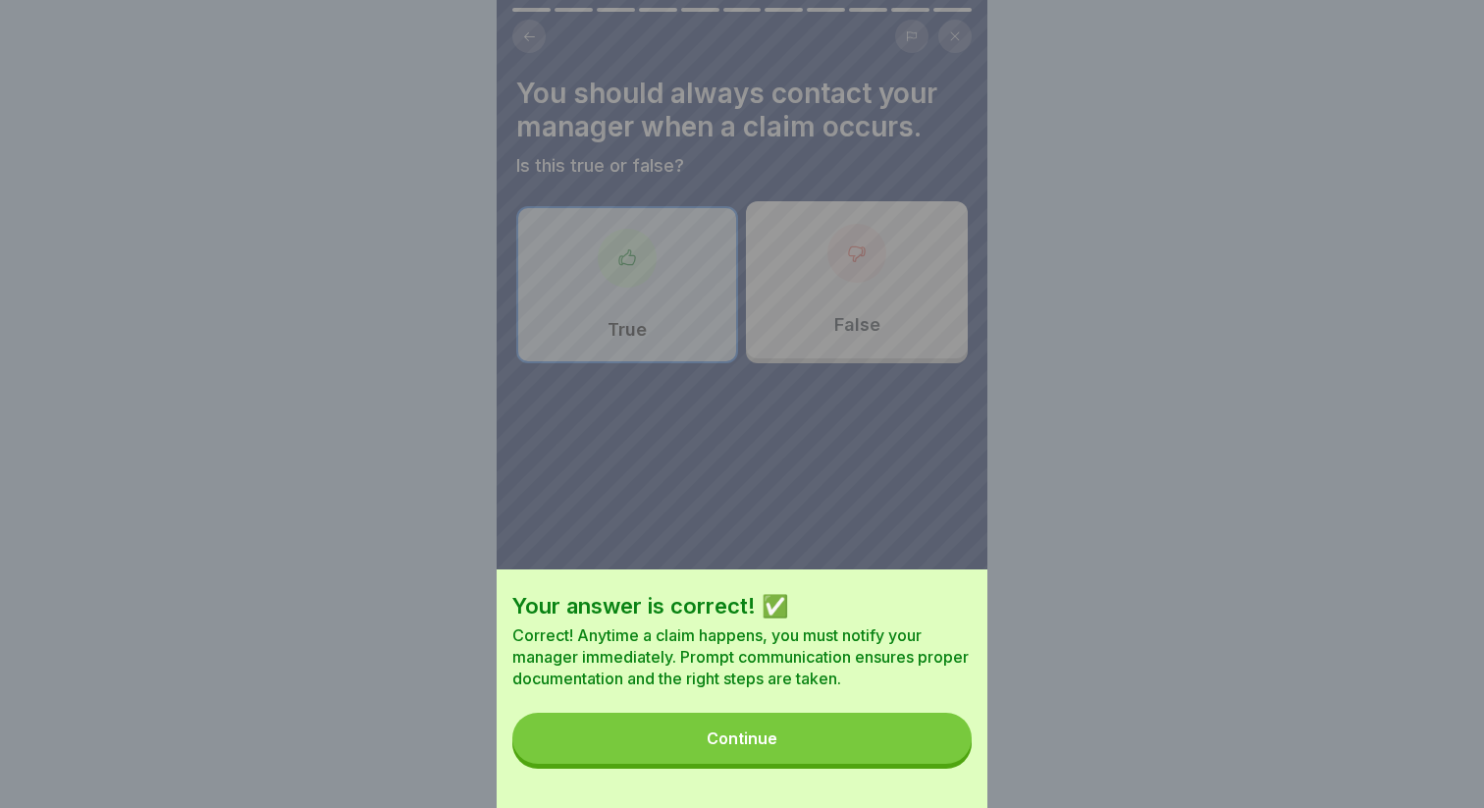
click at [909, 739] on button "Continue" at bounding box center [741, 737] width 459 height 51
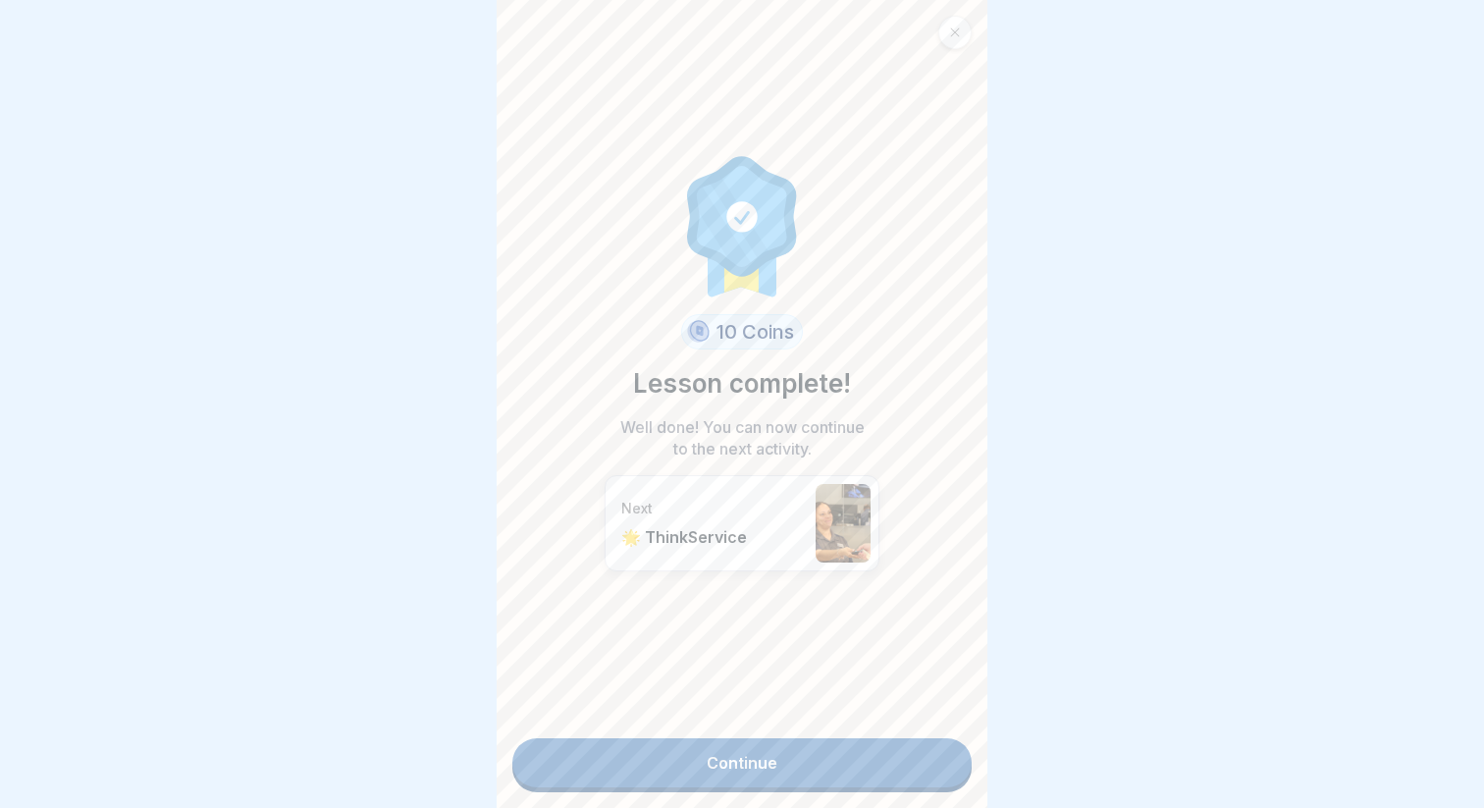
click at [894, 750] on link "Continue" at bounding box center [741, 762] width 459 height 49
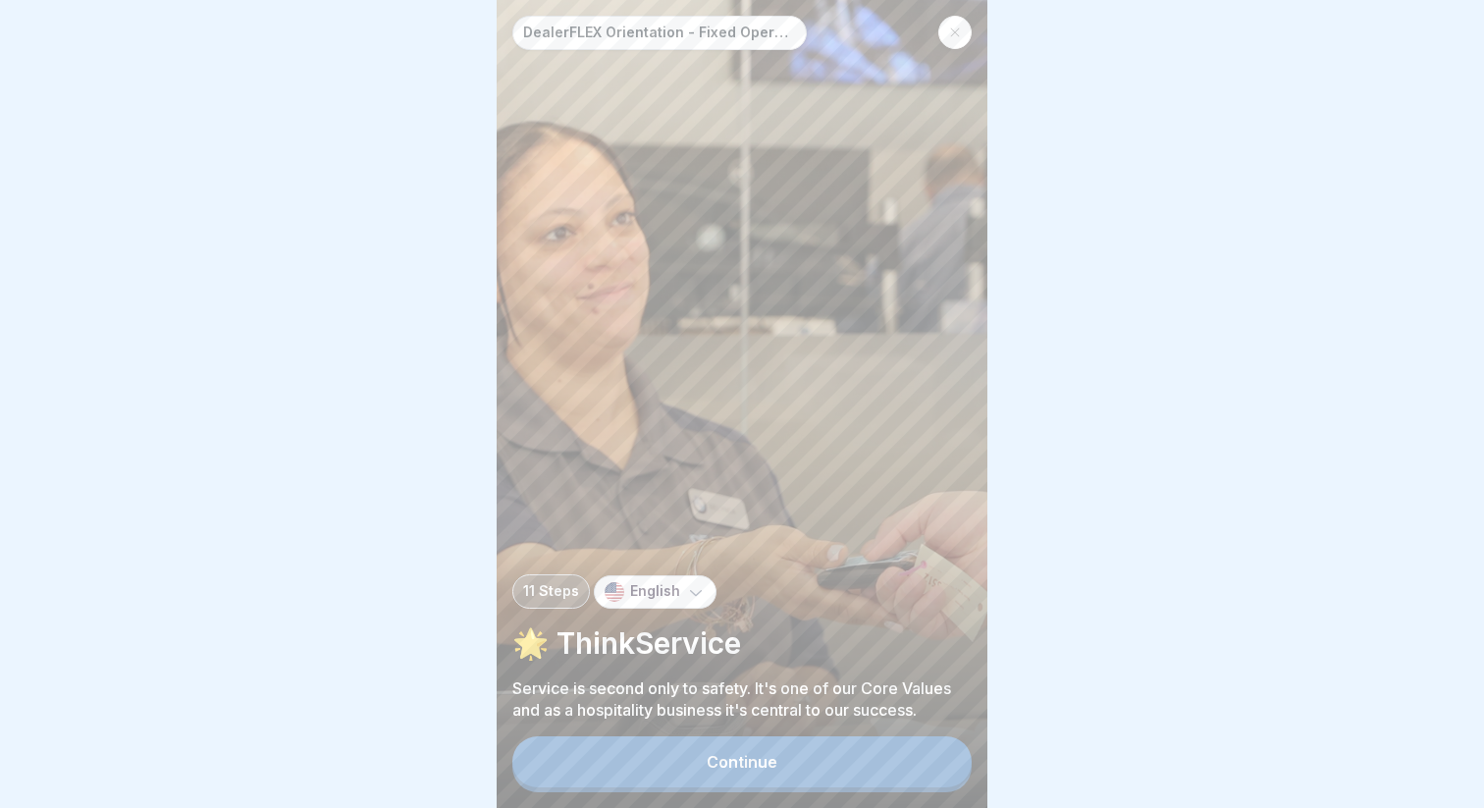
click at [855, 742] on button "Continue" at bounding box center [741, 761] width 459 height 51
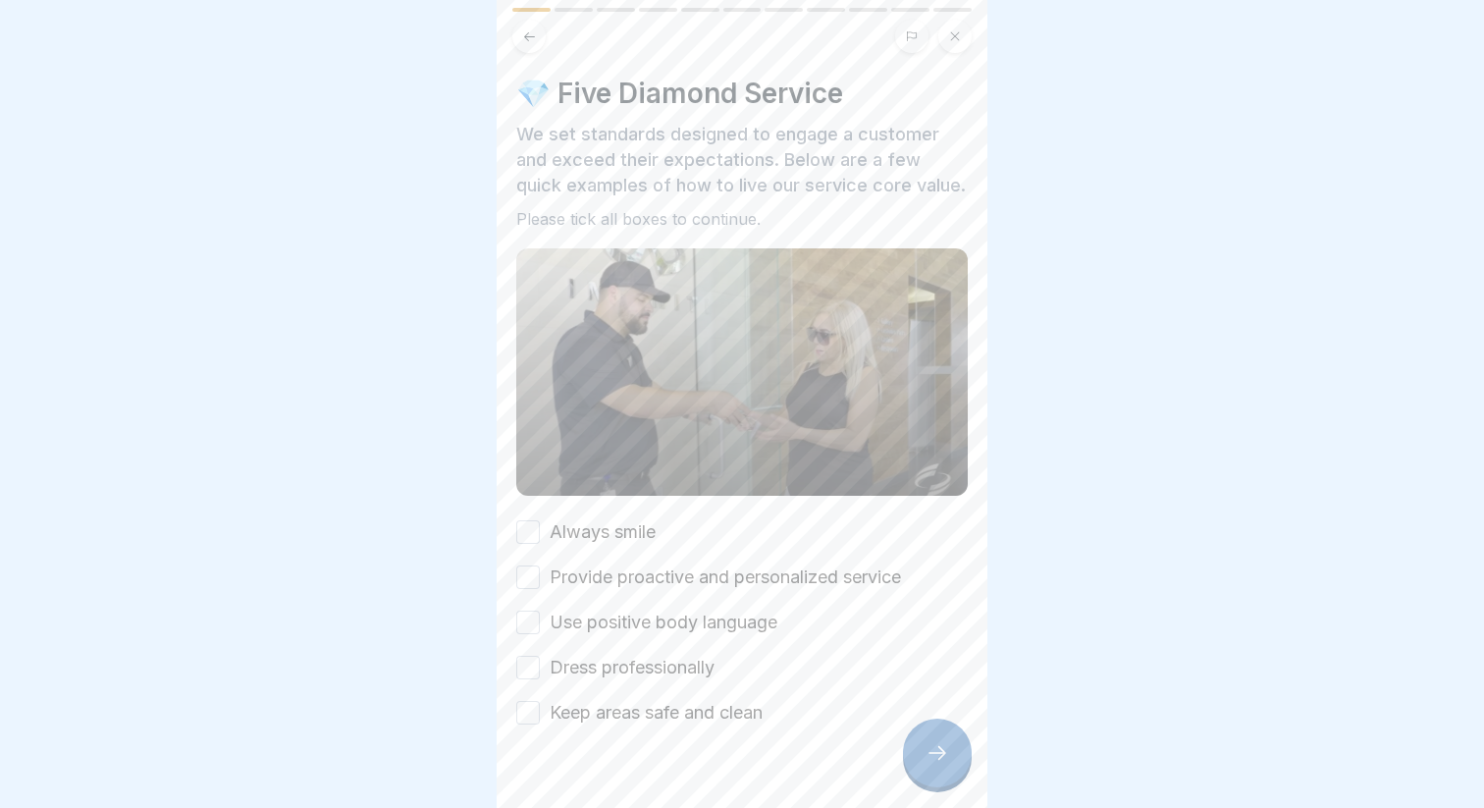
click at [550, 519] on label "Always smile" at bounding box center [603, 532] width 106 height 26
click at [540, 520] on button "Always smile" at bounding box center [528, 532] width 24 height 24
click at [589, 561] on div "Always smile Provide proactive and personalized service Use positive body langu…" at bounding box center [741, 622] width 451 height 206
click at [602, 580] on label "Provide proactive and personalized service" at bounding box center [725, 577] width 351 height 26
click at [540, 580] on button "Provide proactive and personalized service" at bounding box center [528, 577] width 24 height 24
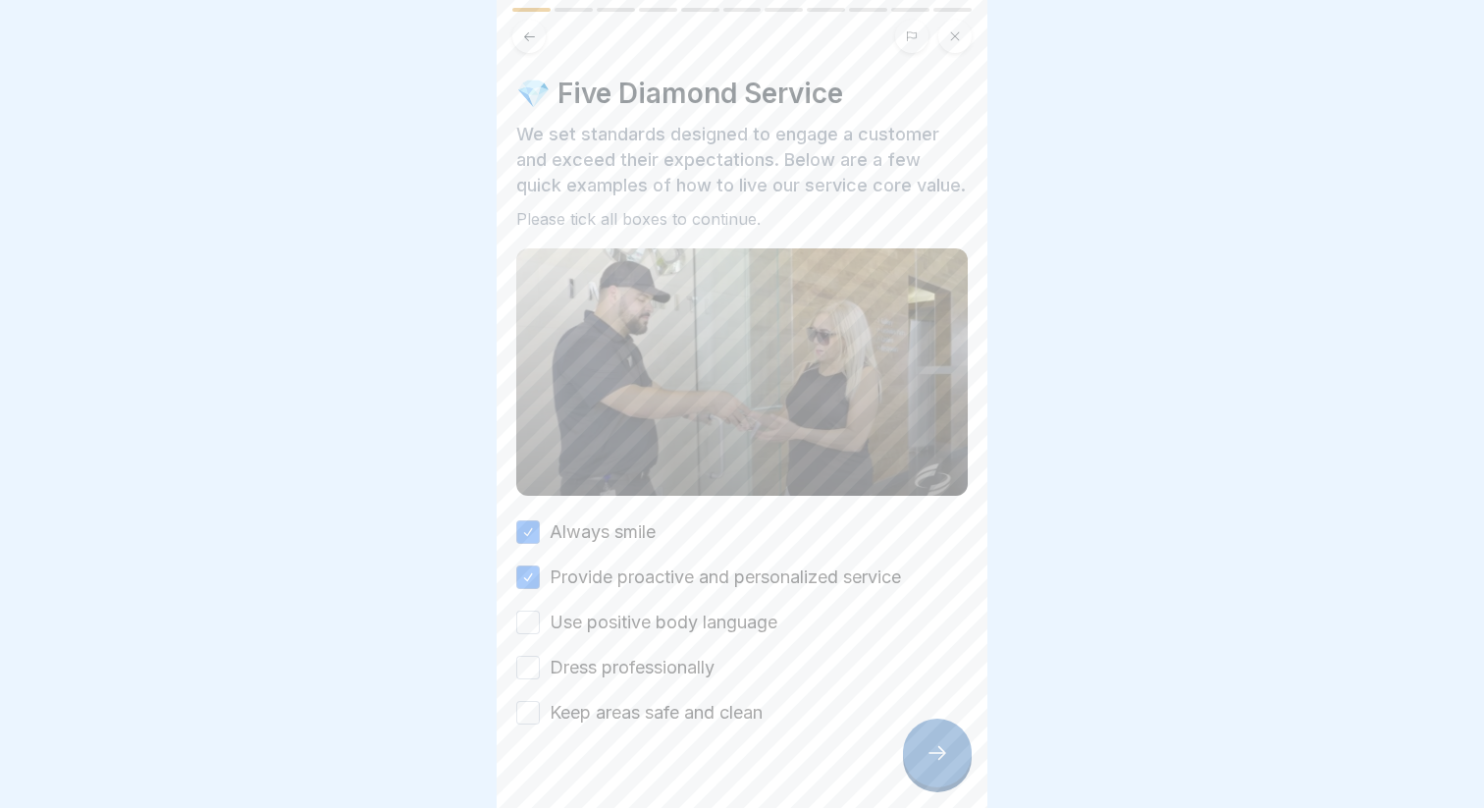
click at [613, 622] on label "Use positive body language" at bounding box center [664, 622] width 228 height 26
click at [540, 622] on button "Use positive body language" at bounding box center [528, 622] width 24 height 24
click at [616, 653] on div "Always smile Provide proactive and personalized service Use positive body langu…" at bounding box center [741, 622] width 451 height 206
click at [625, 670] on label "Dress professionally" at bounding box center [632, 668] width 165 height 26
click at [540, 670] on button "Dress professionally" at bounding box center [528, 667] width 24 height 24
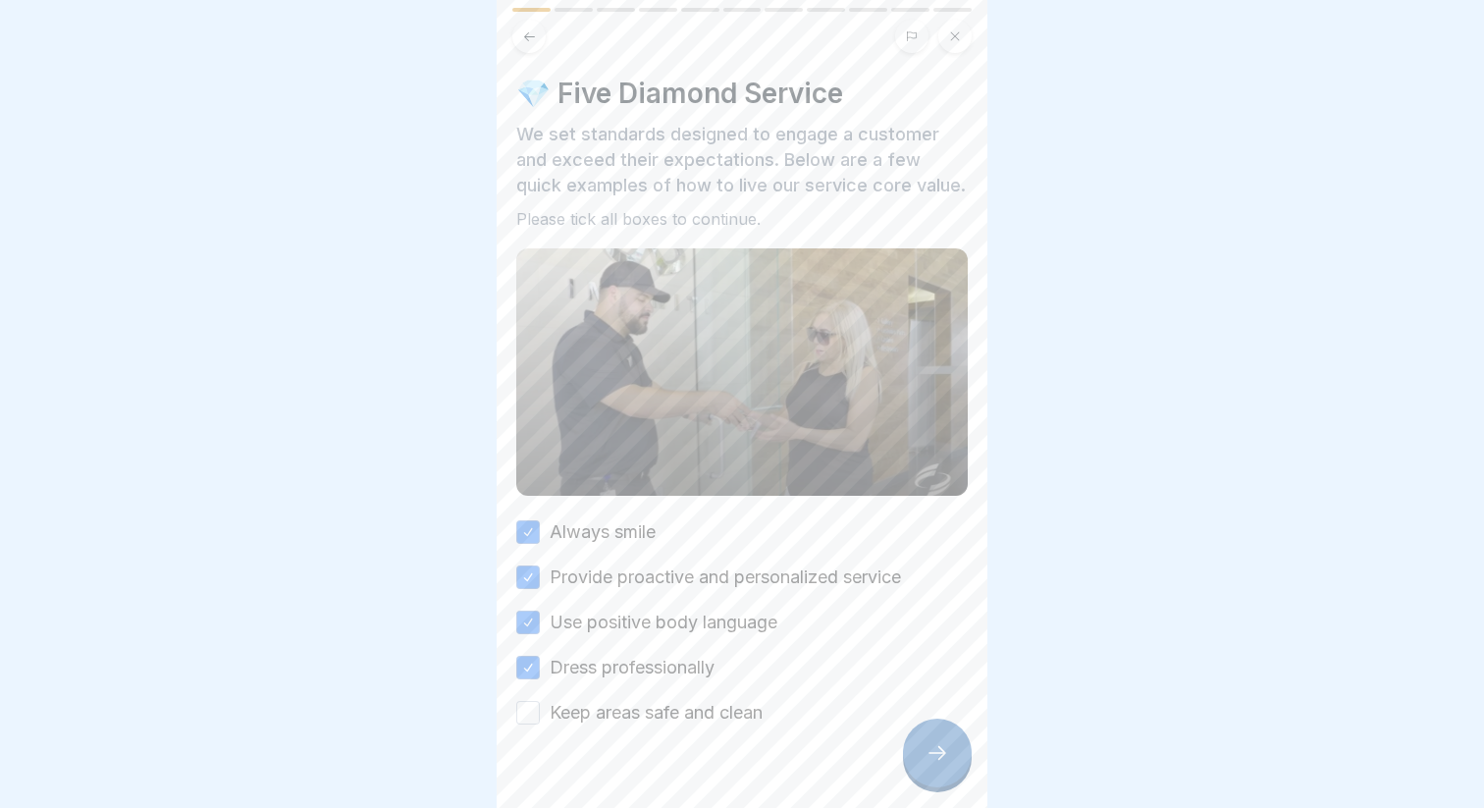
click at [635, 700] on label "Keep areas safe and clean" at bounding box center [656, 713] width 213 height 26
click at [540, 701] on button "Keep areas safe and clean" at bounding box center [528, 713] width 24 height 24
click at [952, 769] on div at bounding box center [937, 752] width 69 height 69
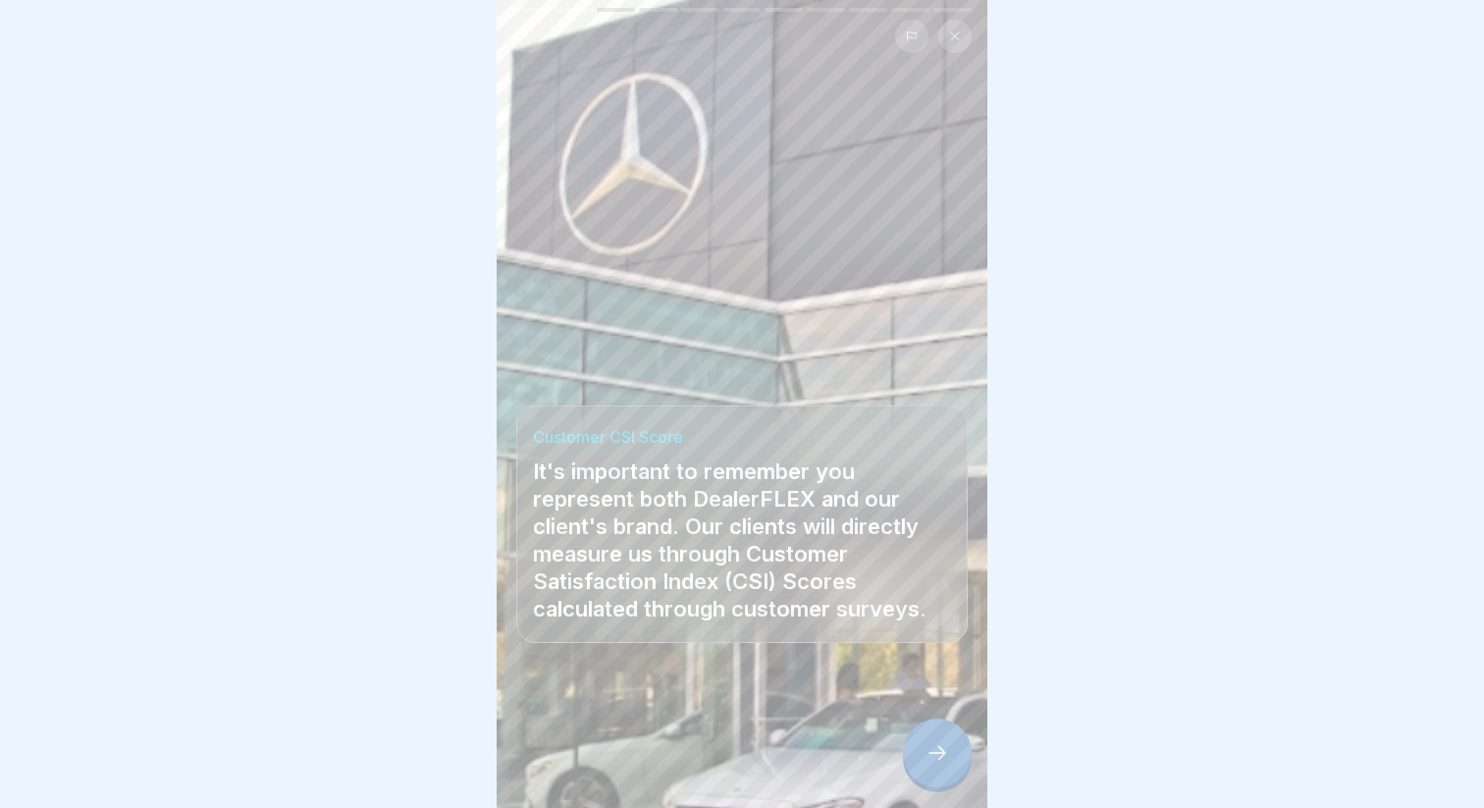
click at [929, 760] on icon at bounding box center [937, 753] width 24 height 24
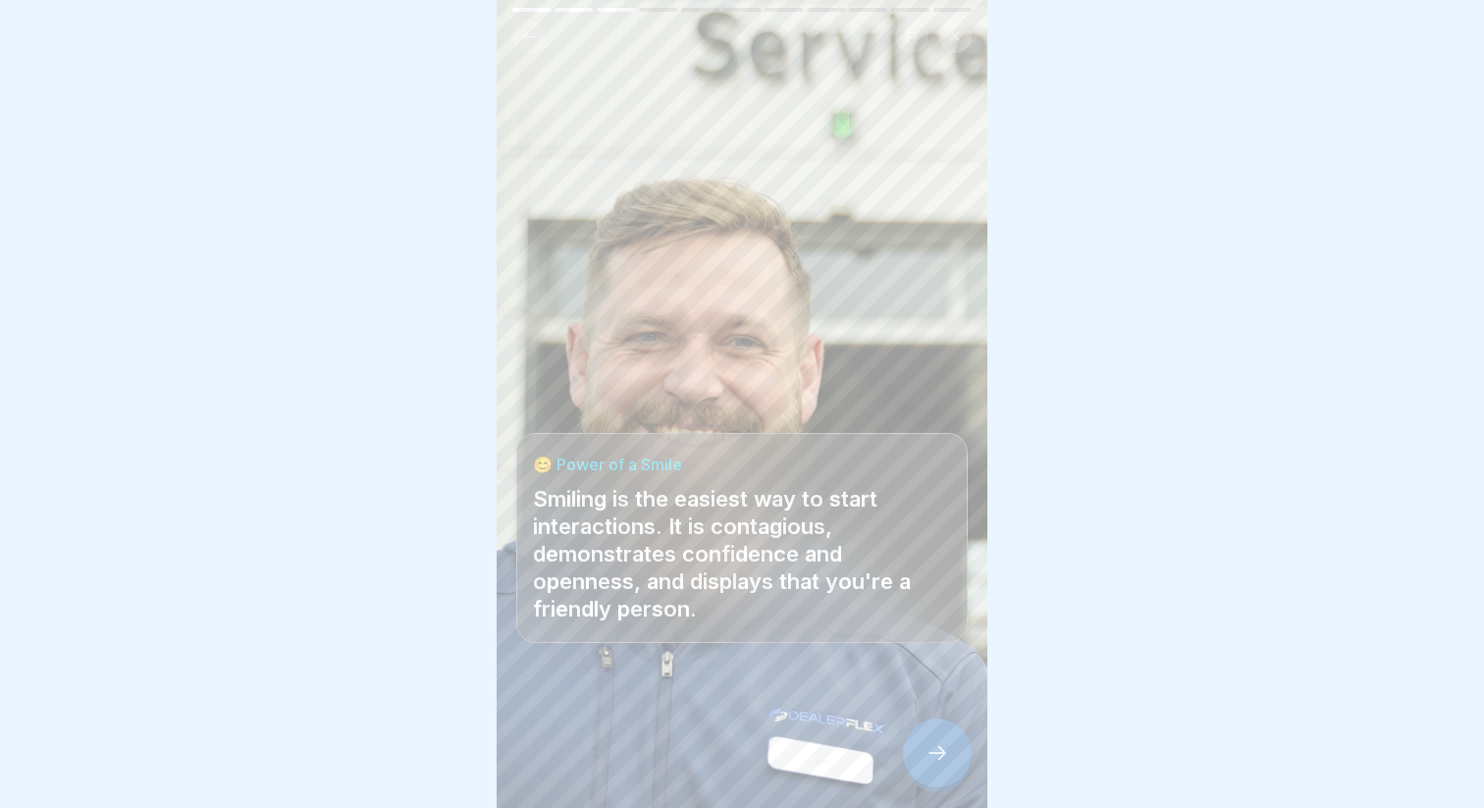
click at [929, 760] on icon at bounding box center [937, 753] width 24 height 24
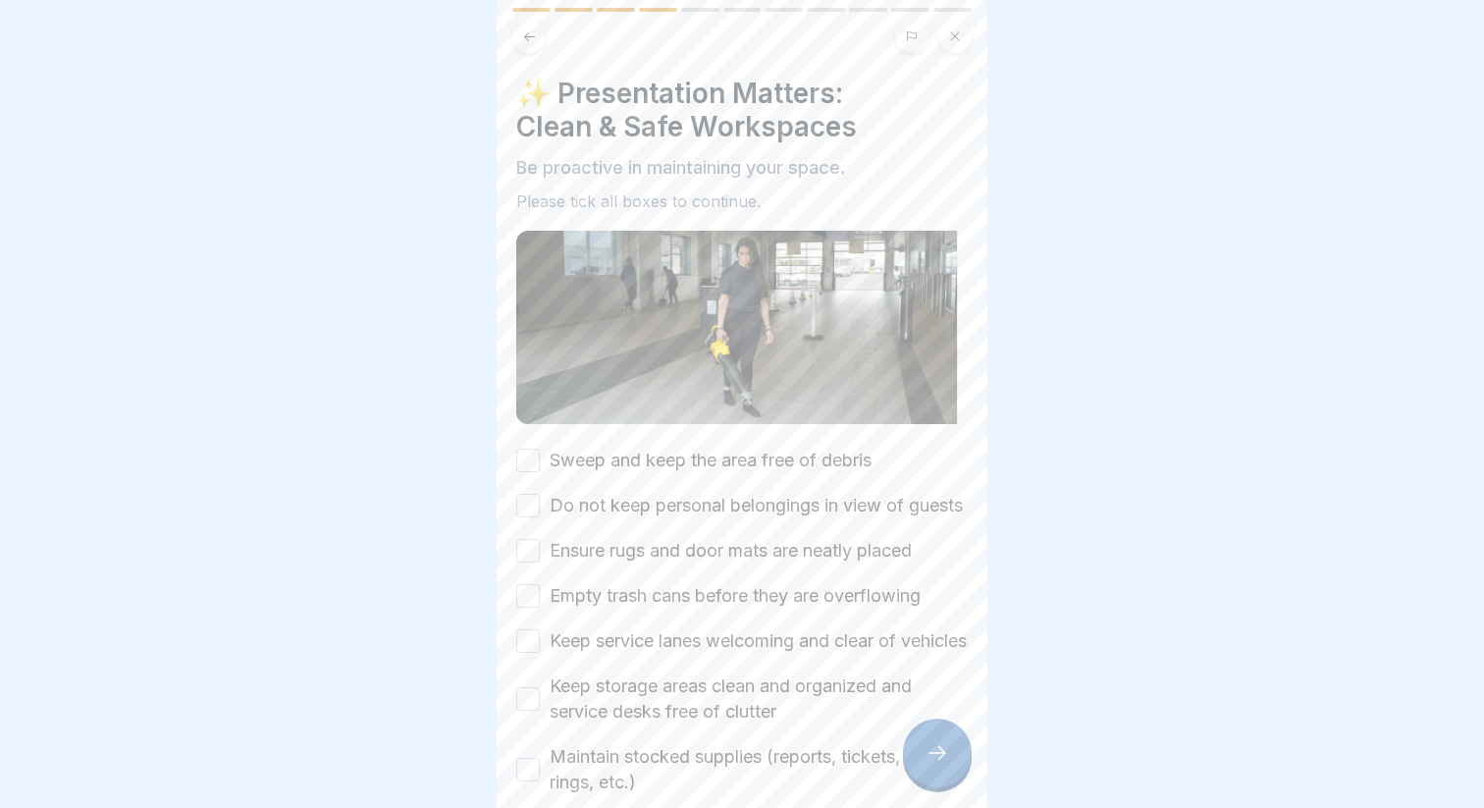
click at [583, 467] on label "Sweep and keep the area free of debris" at bounding box center [711, 460] width 322 height 26
click at [540, 467] on button "Sweep and keep the area free of debris" at bounding box center [528, 460] width 24 height 24
click at [599, 511] on label "Do not keep personal belongings in view of guests" at bounding box center [756, 506] width 413 height 26
click at [540, 511] on button "Do not keep personal belongings in view of guests" at bounding box center [528, 506] width 24 height 24
click at [597, 553] on div "Sweep and keep the area free of debris Do not keep personal belongings in view …" at bounding box center [741, 620] width 451 height 347
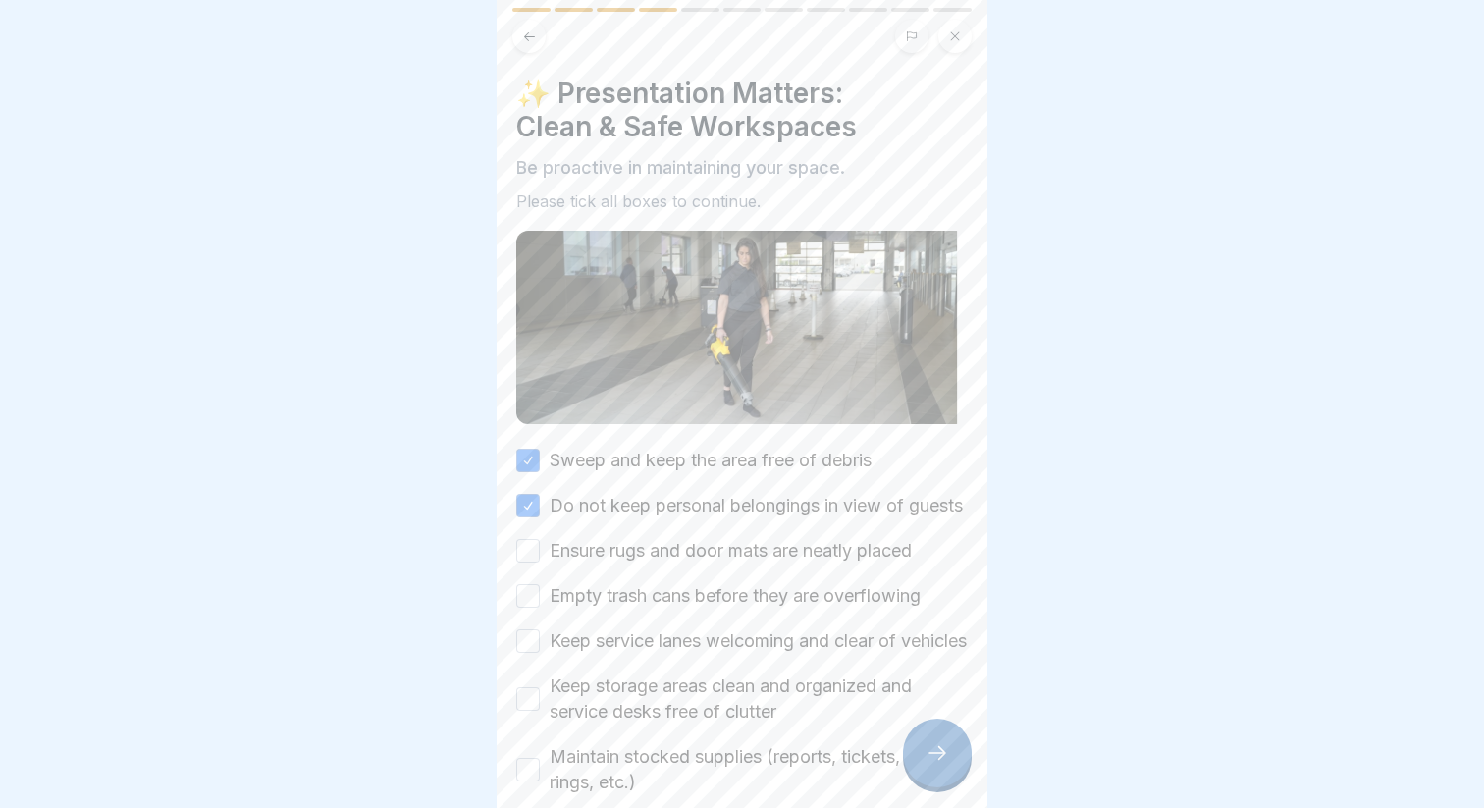
click at [599, 563] on label "Ensure rugs and door mats are neatly placed" at bounding box center [731, 551] width 362 height 26
click at [540, 562] on button "Ensure rugs and door mats are neatly placed" at bounding box center [528, 551] width 24 height 24
click at [599, 602] on div "Sweep and keep the area free of debris Do not keep personal belongings in view …" at bounding box center [741, 620] width 451 height 347
click at [599, 606] on div "Sweep and keep the area free of debris Do not keep personal belongings in view …" at bounding box center [741, 620] width 451 height 347
click at [599, 608] on label "Empty trash cans before they are overflowing" at bounding box center [735, 596] width 371 height 26
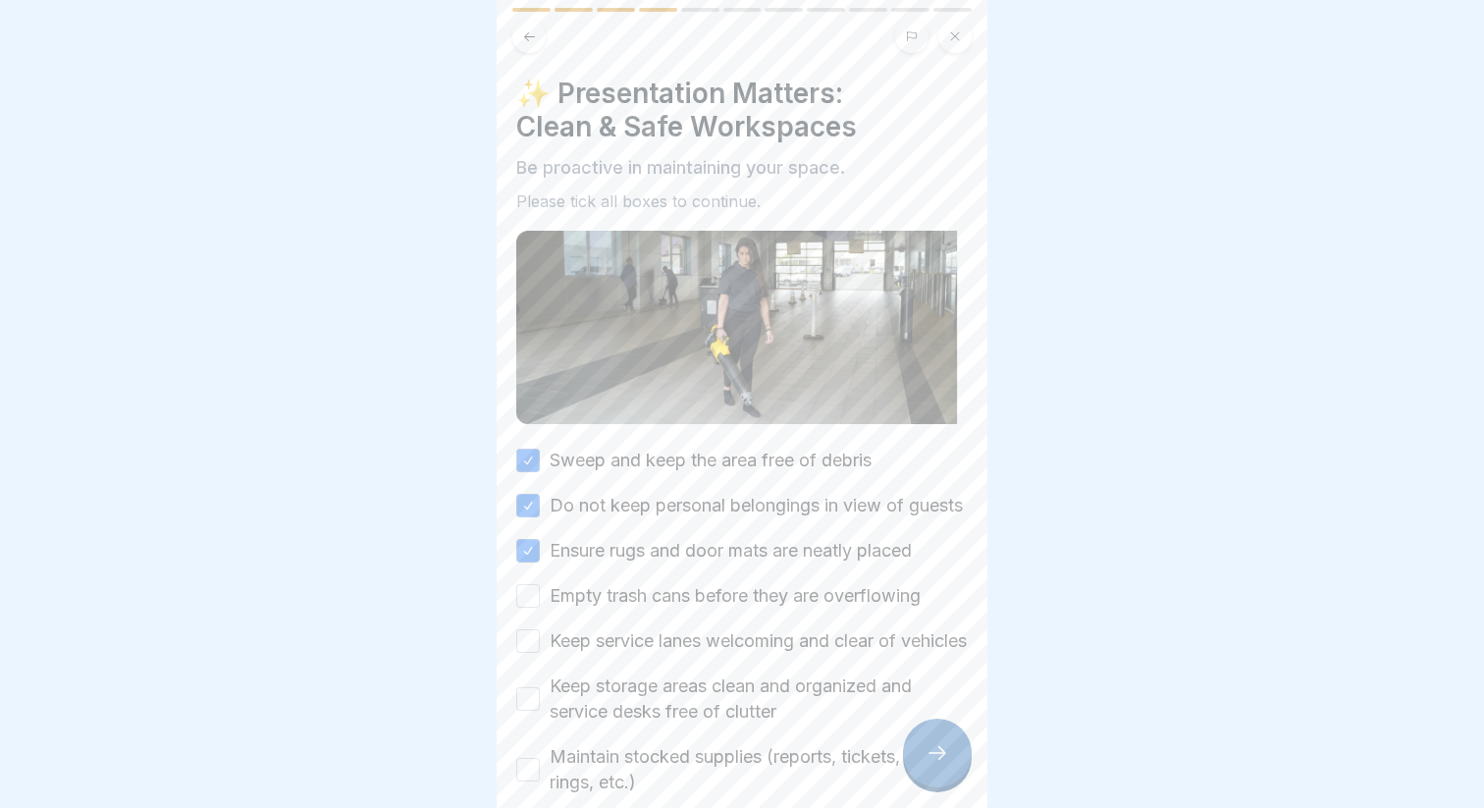
click at [540, 607] on button "Empty trash cans before they are overflowing" at bounding box center [528, 596] width 24 height 24
click at [605, 654] on label "Keep service lanes welcoming and clear of vehicles" at bounding box center [758, 641] width 417 height 26
click at [540, 653] on button "Keep service lanes welcoming and clear of vehicles" at bounding box center [528, 641] width 24 height 24
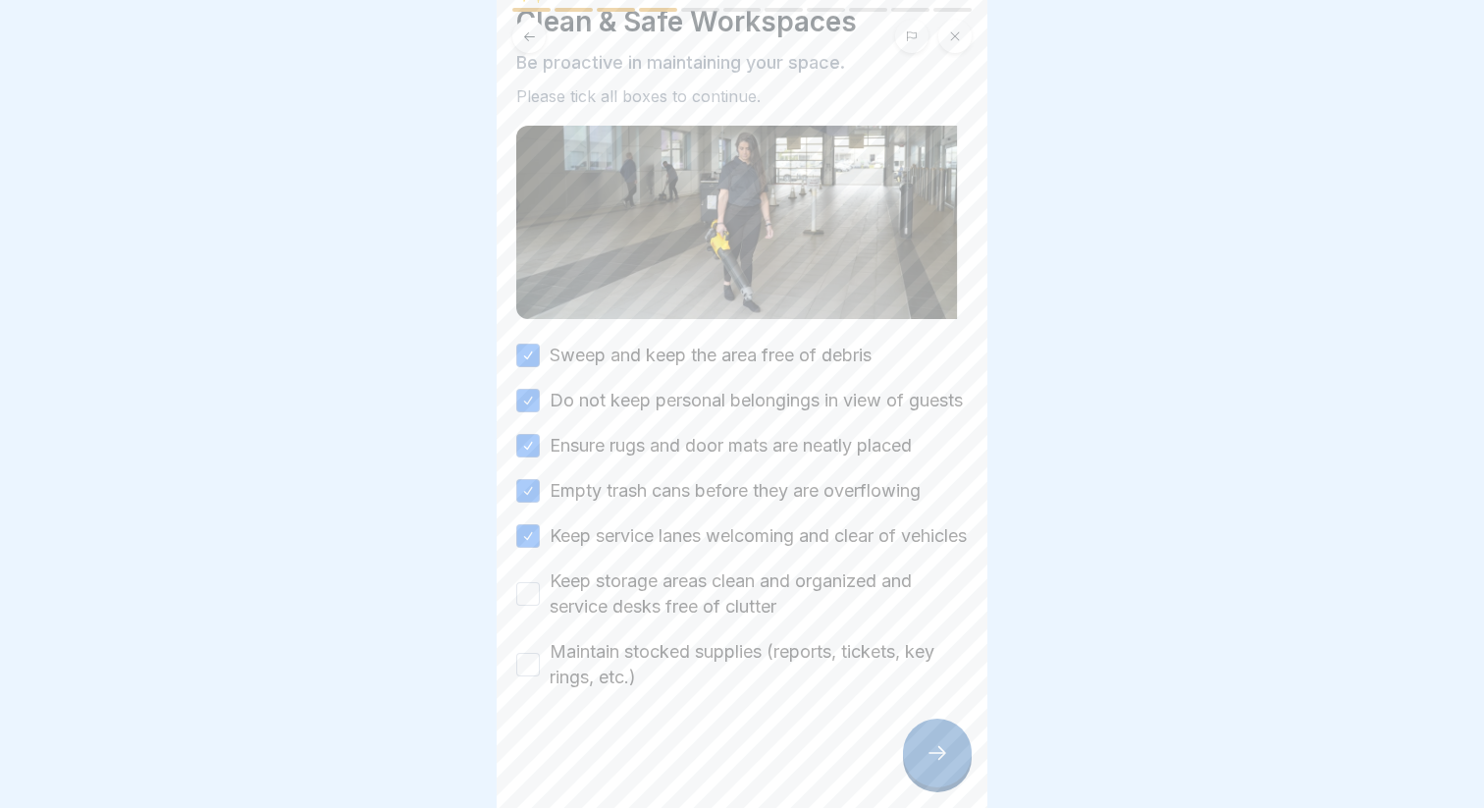
scroll to position [156, 0]
click at [570, 598] on label "Keep storage areas clean and organized and service desks free of clutter" at bounding box center [759, 593] width 418 height 51
click at [540, 598] on button "Keep storage areas clean and organized and service desks free of clutter" at bounding box center [528, 594] width 24 height 24
click at [576, 649] on label "Maintain stocked supplies (reports, tickets, key rings, etc.)" at bounding box center [759, 664] width 418 height 51
click at [540, 653] on button "Maintain stocked supplies (reports, tickets, key rings, etc.)" at bounding box center [528, 665] width 24 height 24
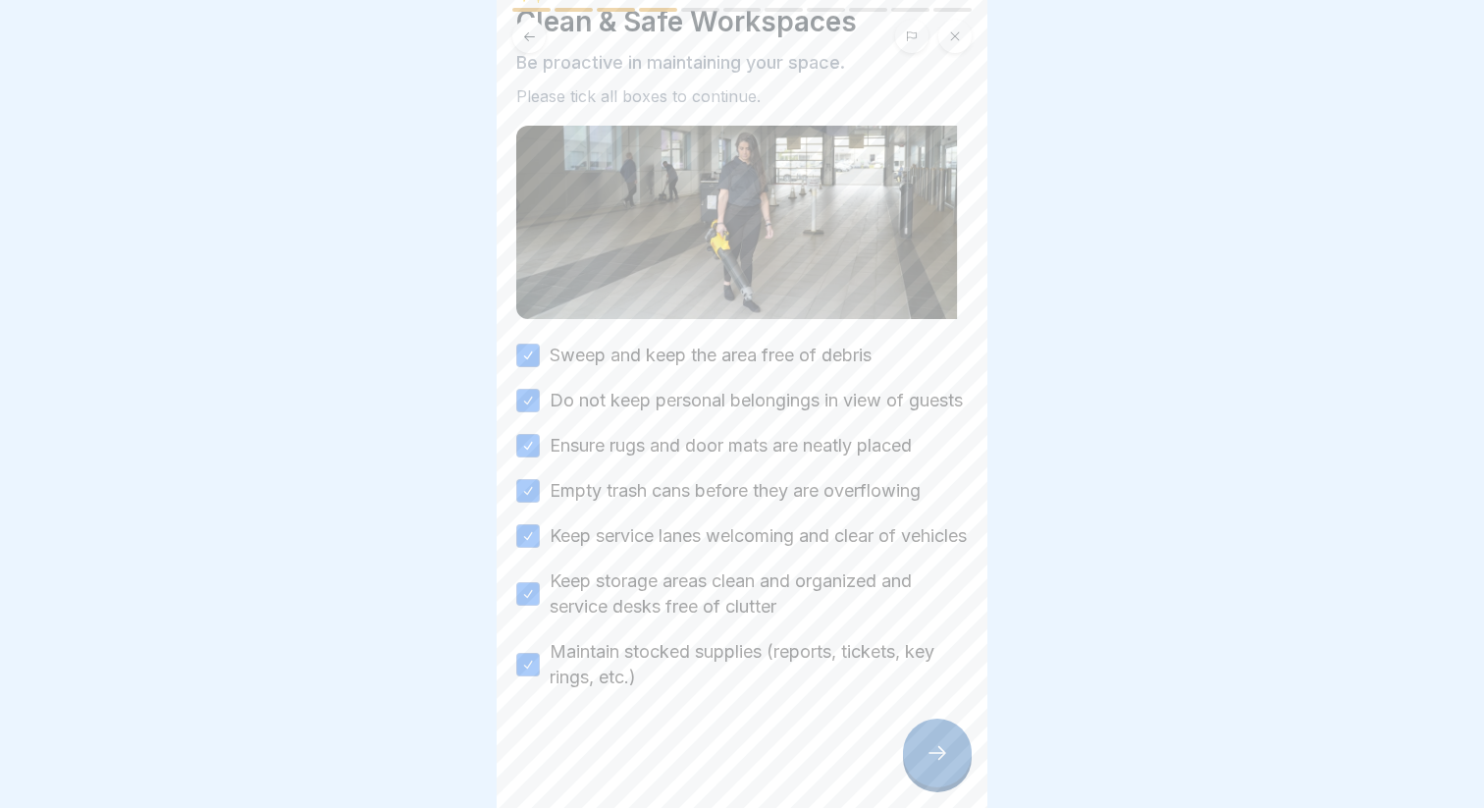
click at [911, 760] on div at bounding box center [937, 752] width 69 height 69
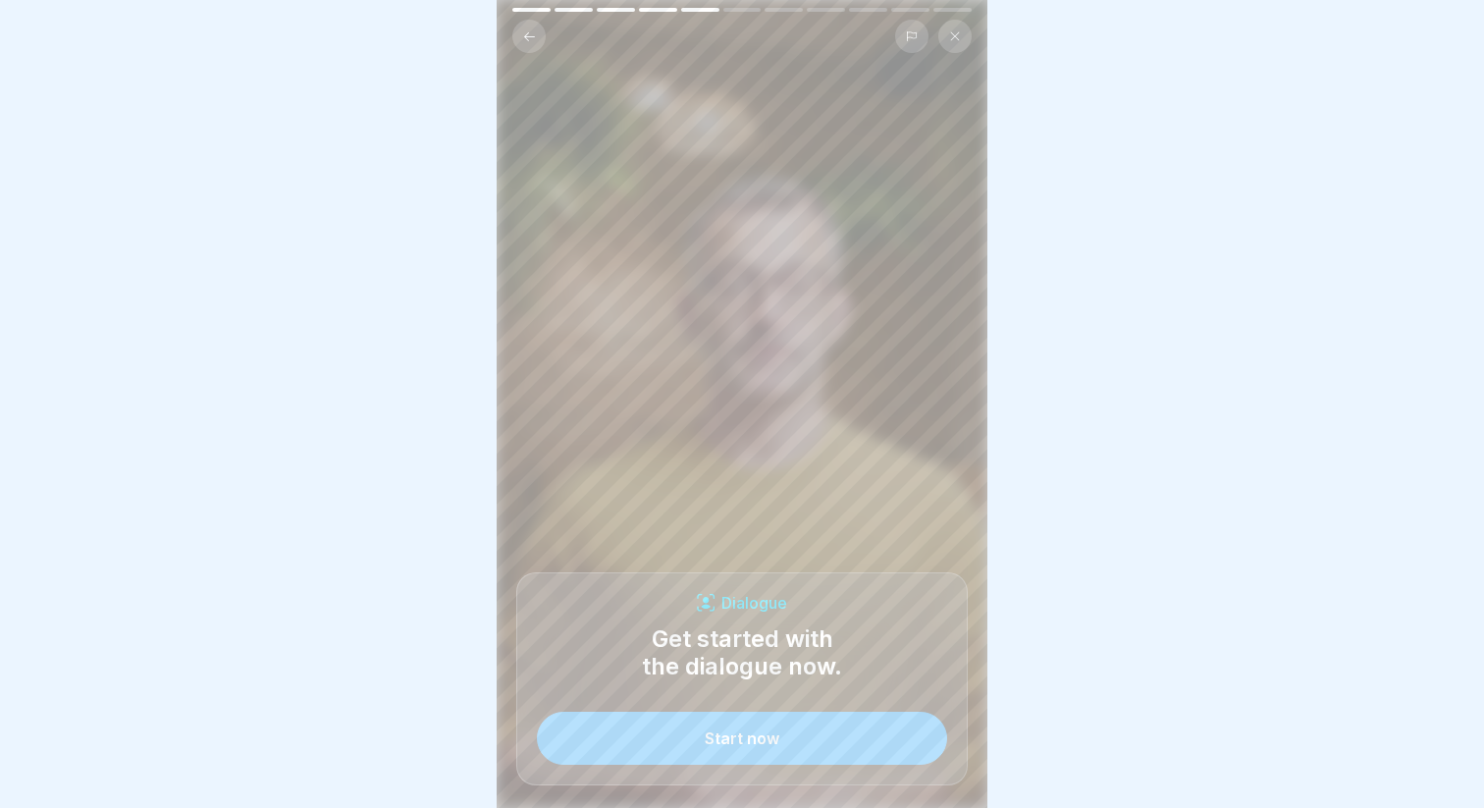
click at [873, 757] on button "Start now" at bounding box center [742, 737] width 410 height 53
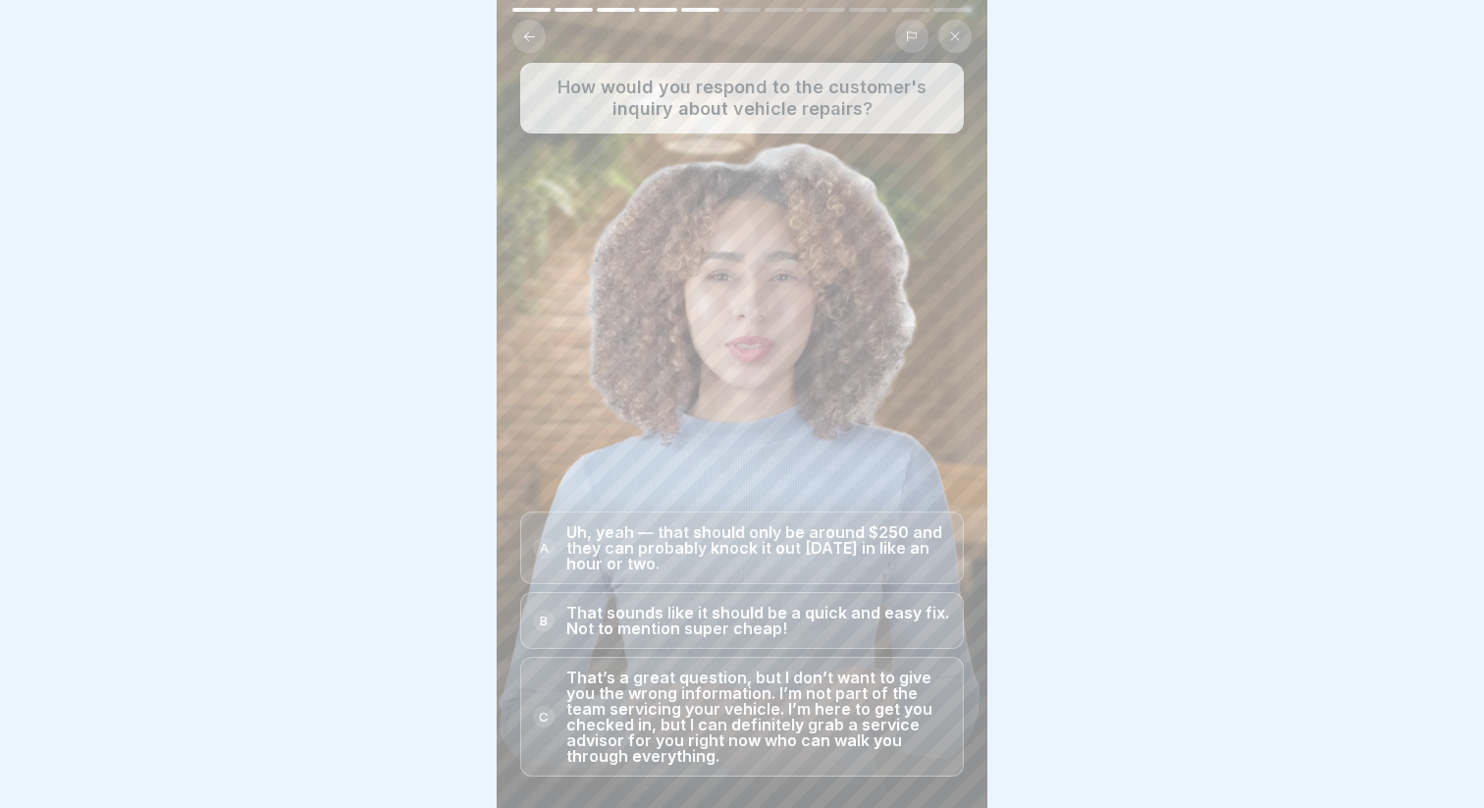
click at [781, 702] on p "That’s a great question, but I don’t want to give you the wrong information. I’…" at bounding box center [758, 716] width 385 height 94
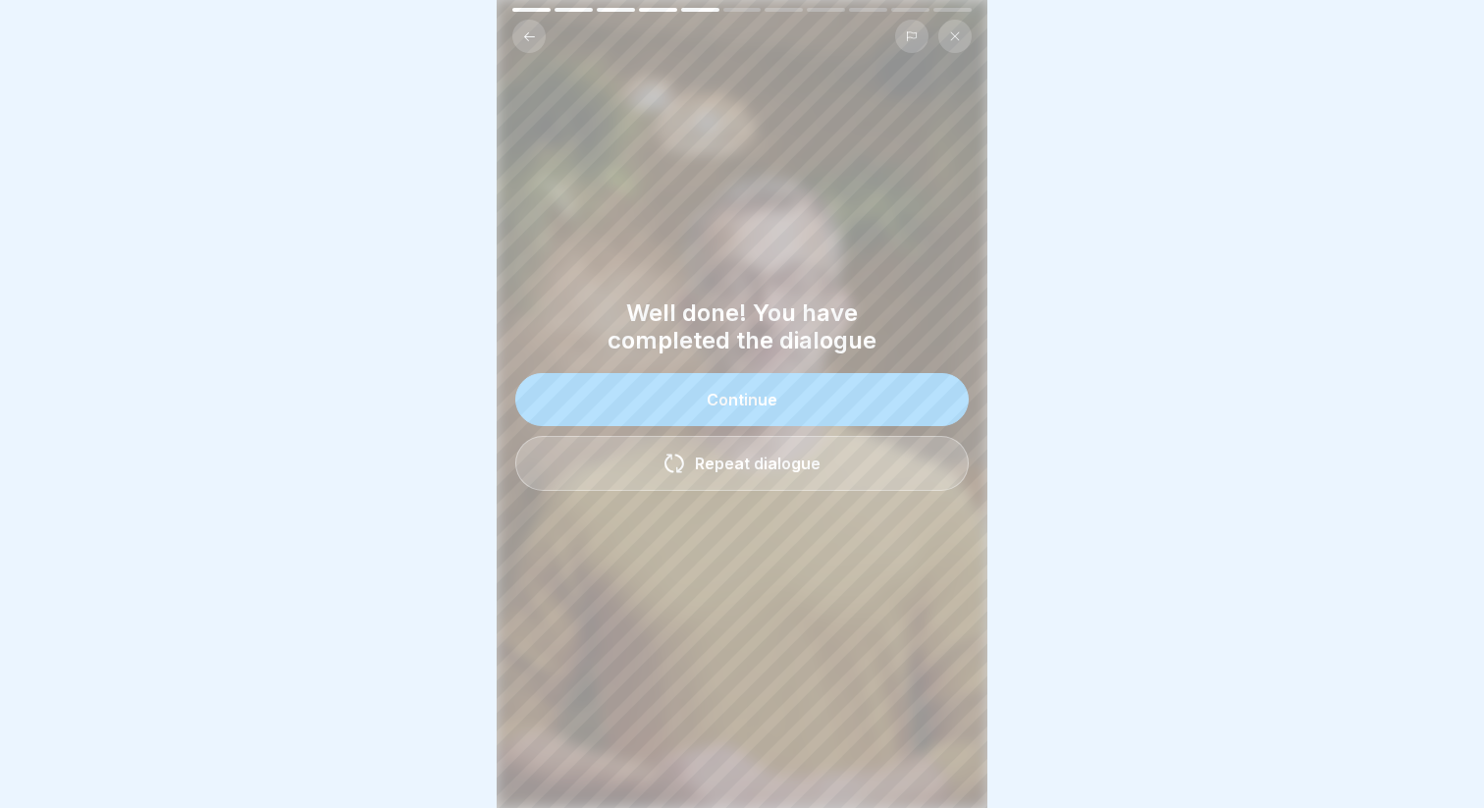
click at [718, 418] on button "Continue" at bounding box center [741, 399] width 453 height 53
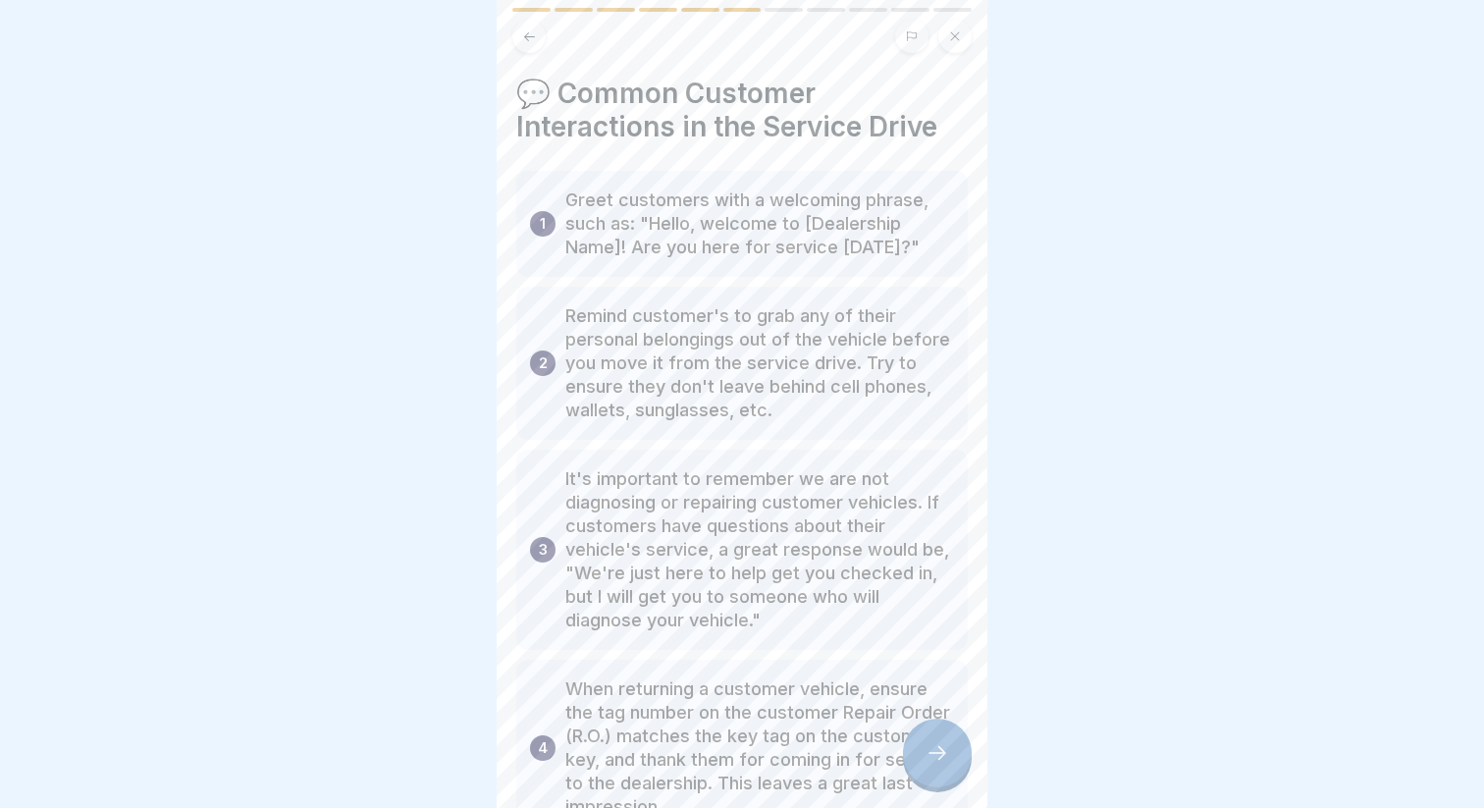
scroll to position [146, 0]
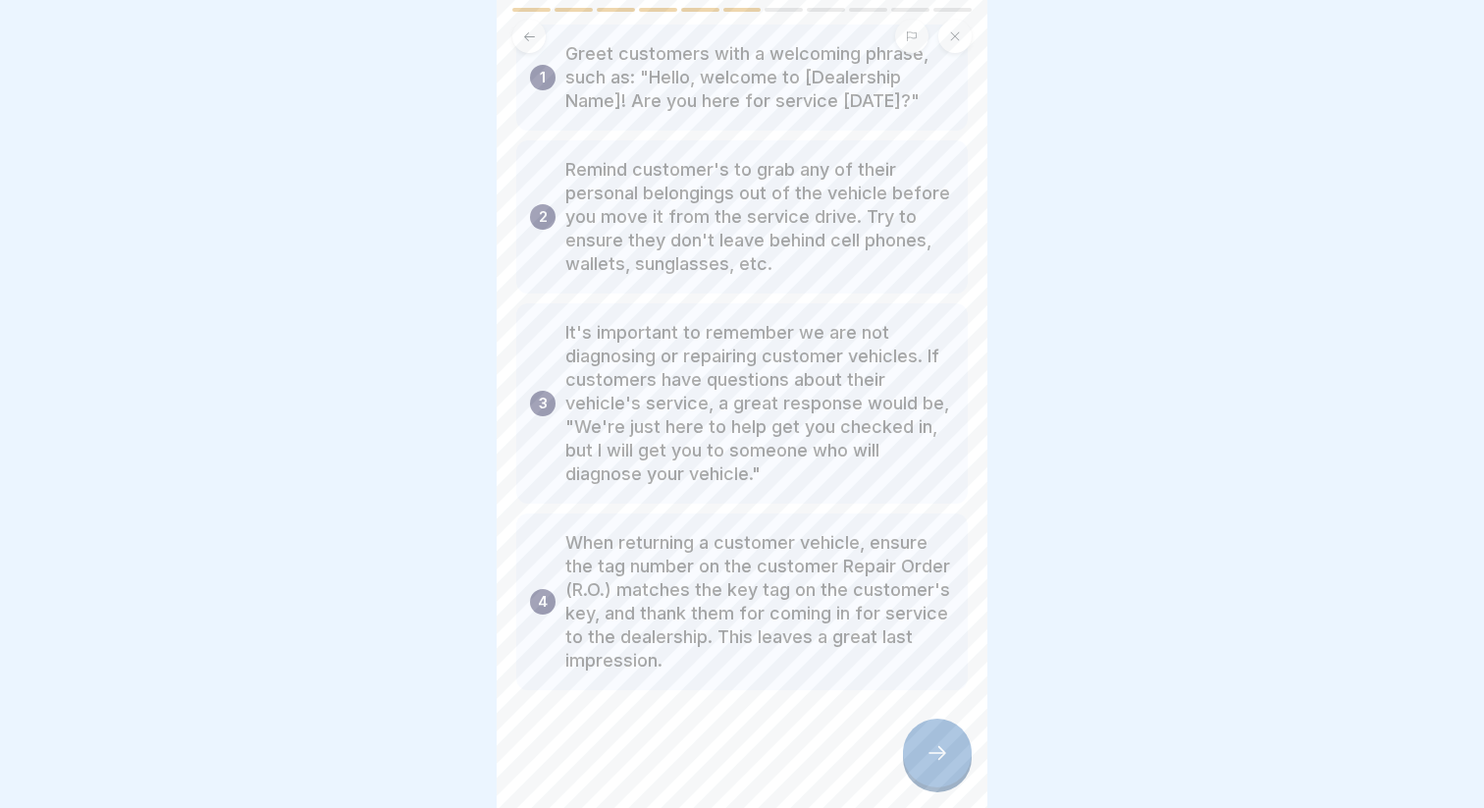
click at [955, 796] on div at bounding box center [741, 749] width 451 height 118
click at [939, 776] on div at bounding box center [937, 752] width 69 height 69
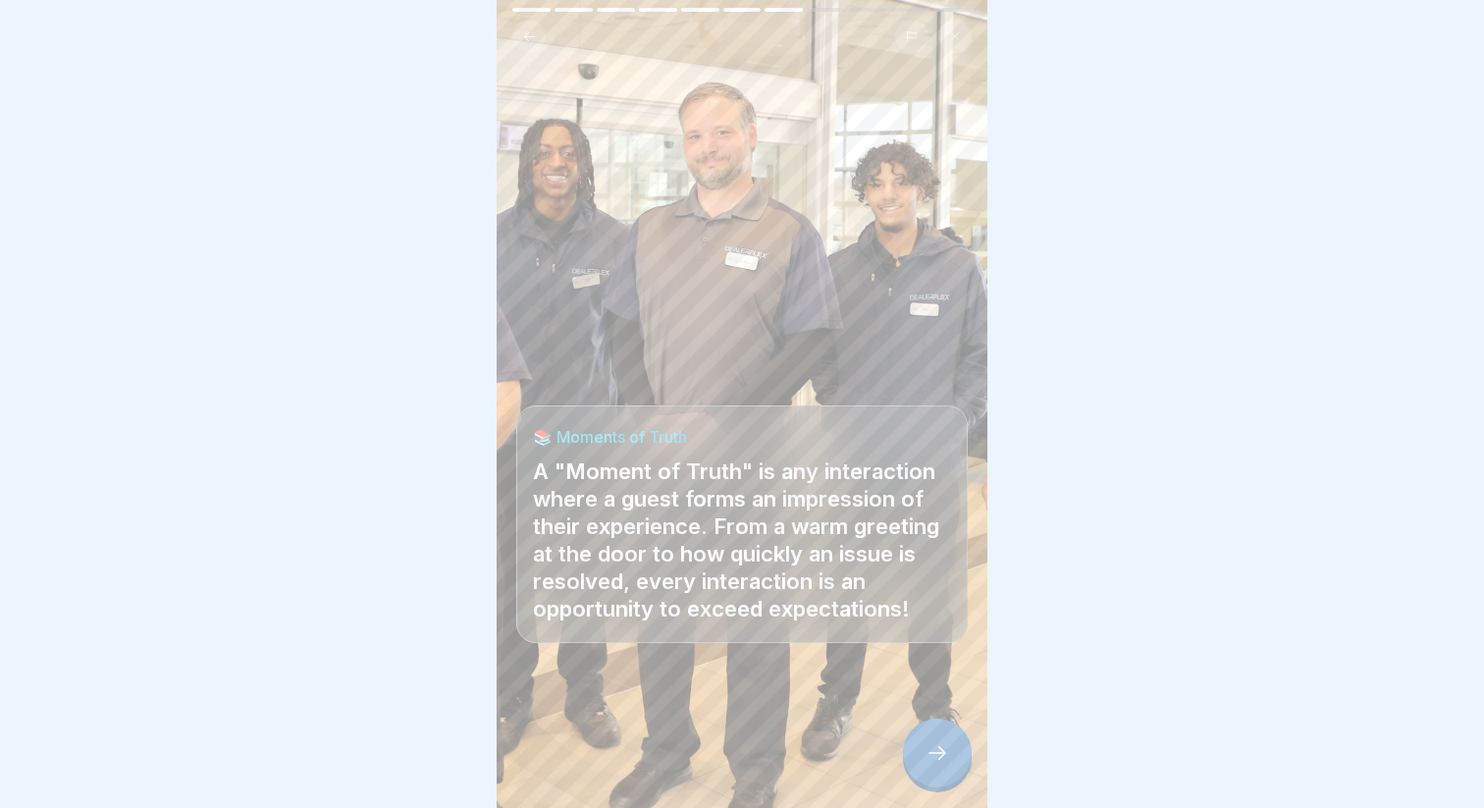
click at [926, 761] on icon at bounding box center [937, 753] width 24 height 24
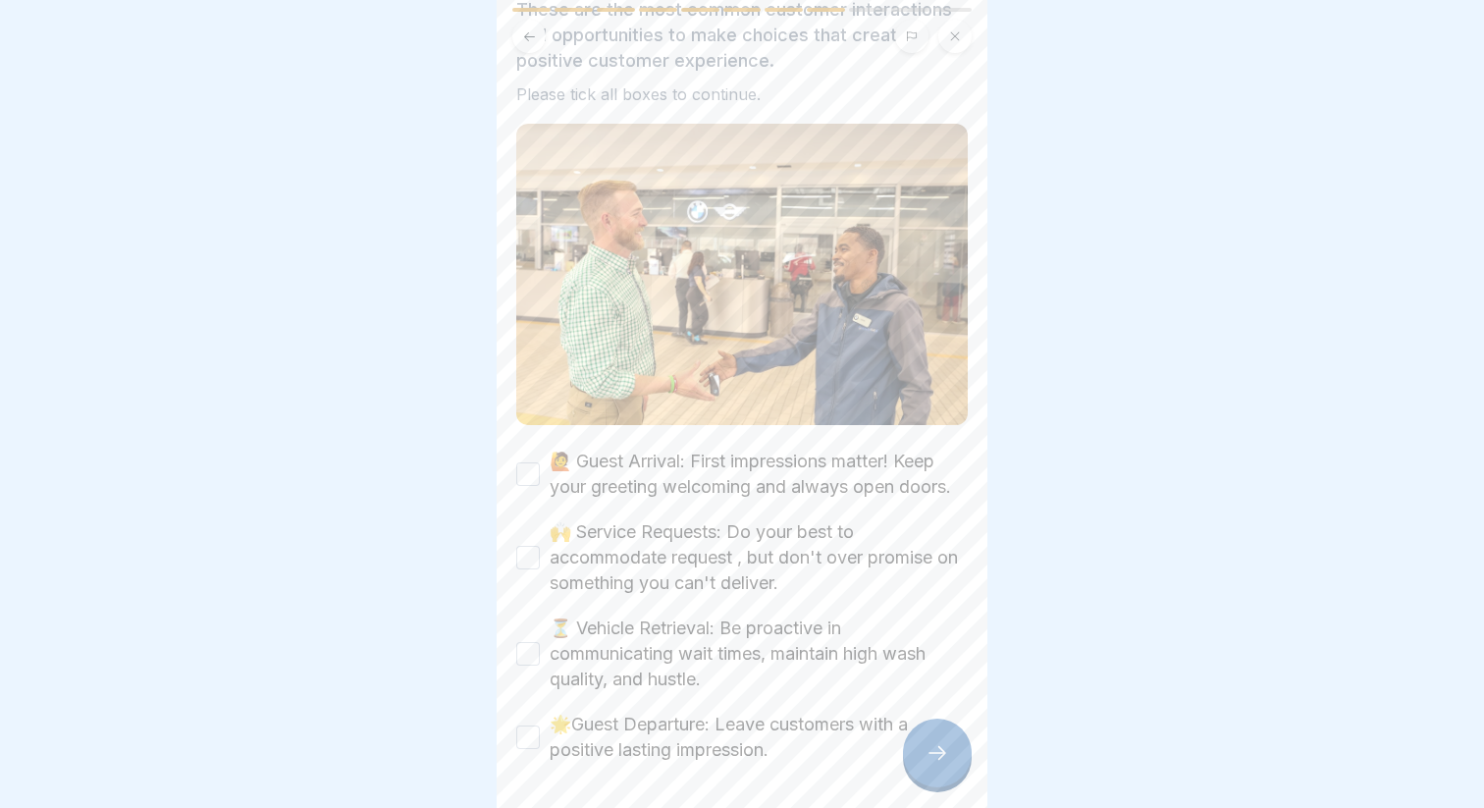
scroll to position [230, 0]
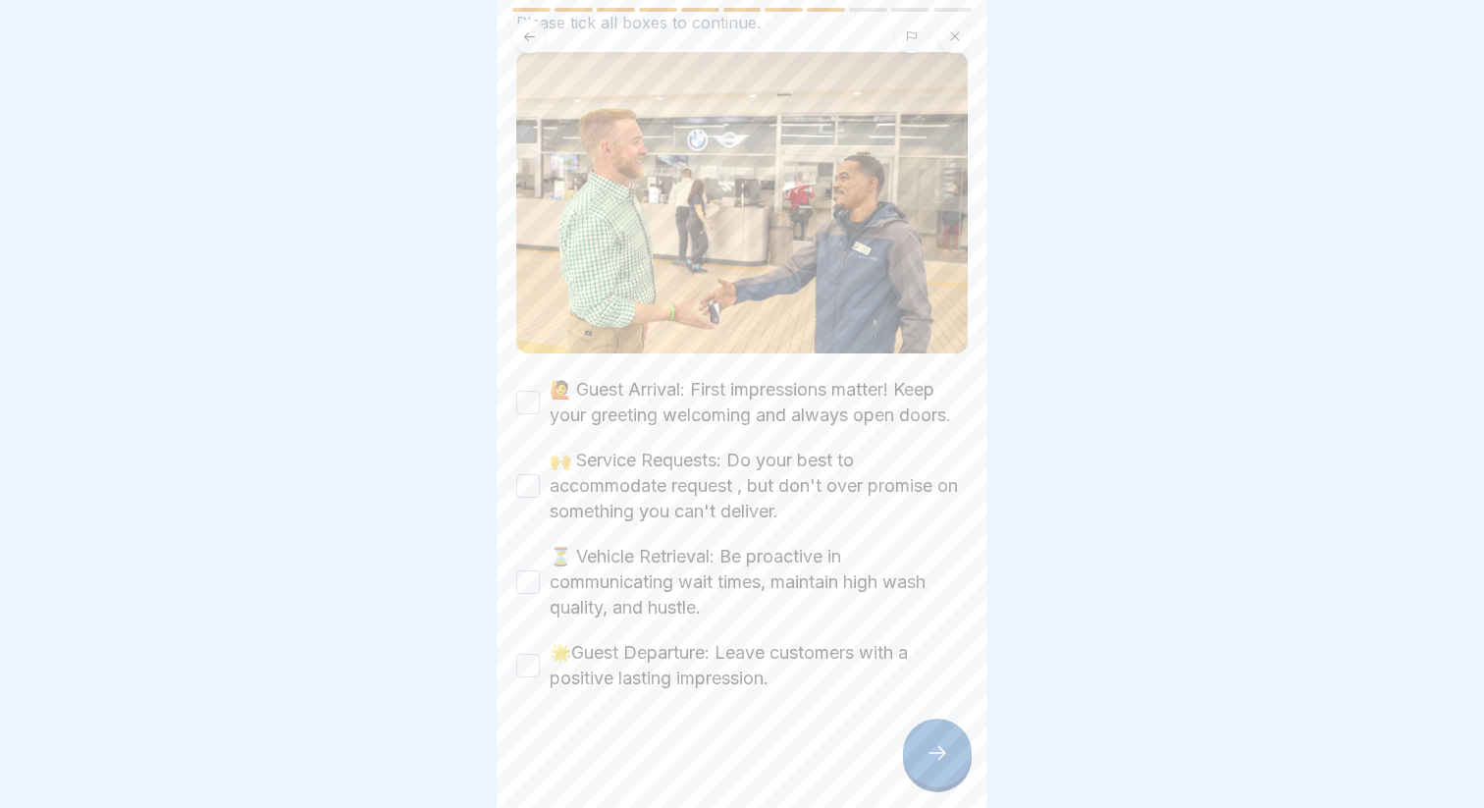
click at [627, 397] on label "🙋 Guest Arrival: First impressions matter! Keep your greeting welcoming and alw…" at bounding box center [759, 402] width 418 height 51
click at [540, 397] on button "🙋 Guest Arrival: First impressions matter! Keep your greeting welcoming and alw…" at bounding box center [528, 403] width 24 height 24
click at [645, 455] on label "🙌 Service Requests: Do your best to accommodate request , but don't over promis…" at bounding box center [759, 485] width 418 height 77
click at [540, 474] on button "🙌 Service Requests: Do your best to accommodate request , but don't over promis…" at bounding box center [528, 486] width 24 height 24
click at [693, 588] on label "⏳ Vehicle Retrieval: Be proactive in communicating wait times, maintain high wa…" at bounding box center [759, 582] width 418 height 77
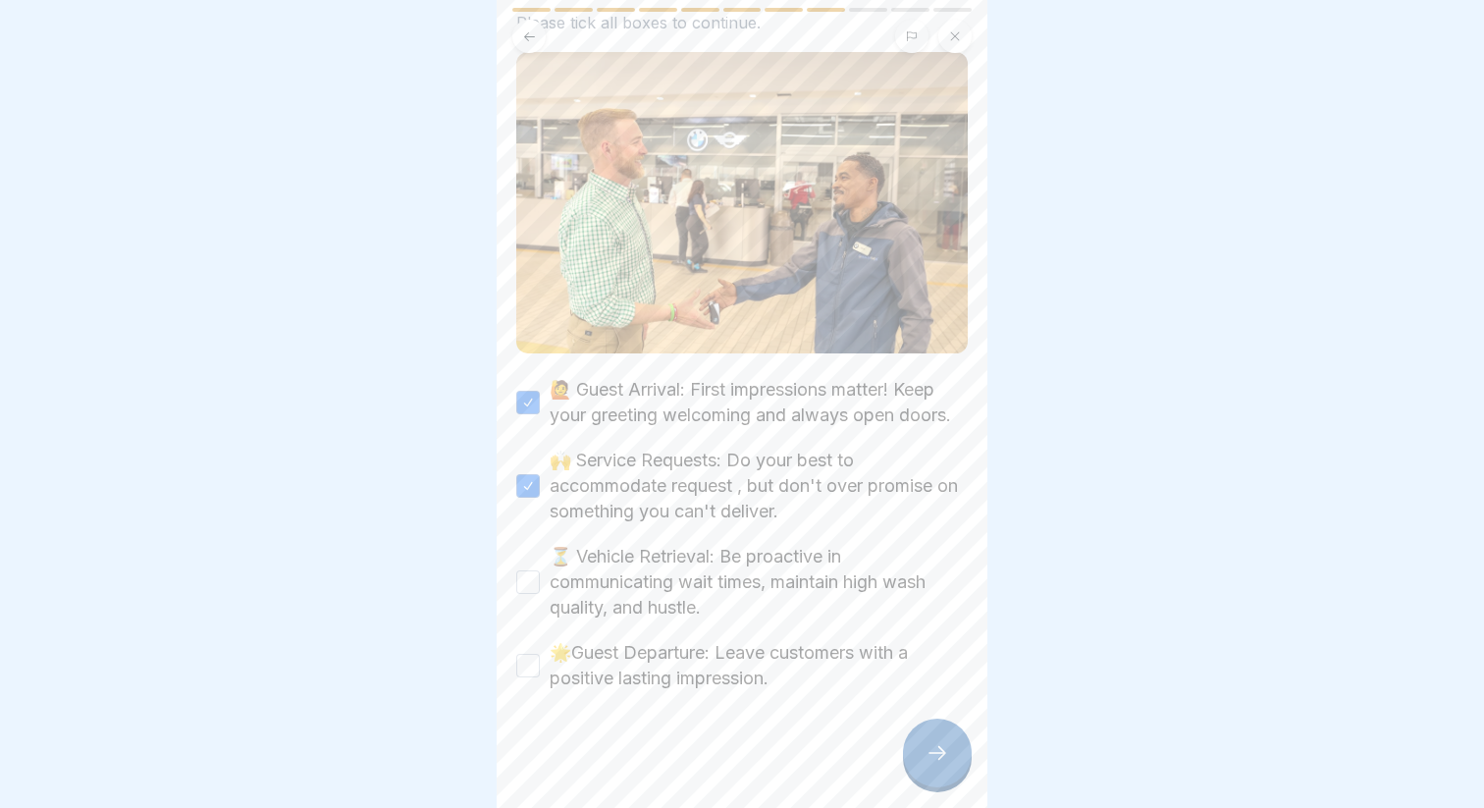
click at [540, 588] on button "⏳ Vehicle Retrieval: Be proactive in communicating wait times, maintain high wa…" at bounding box center [528, 582] width 24 height 24
click at [708, 637] on div "🙋 Guest Arrival: First impressions matter! Keep your greeting welcoming and alw…" at bounding box center [741, 534] width 451 height 314
click at [721, 663] on label "🌟Guest Departure: Leave customers with a positive lasting impression." at bounding box center [759, 665] width 418 height 51
click at [540, 663] on button "🌟Guest Departure: Leave customers with a positive lasting impression." at bounding box center [528, 666] width 24 height 24
click at [916, 736] on div at bounding box center [937, 752] width 69 height 69
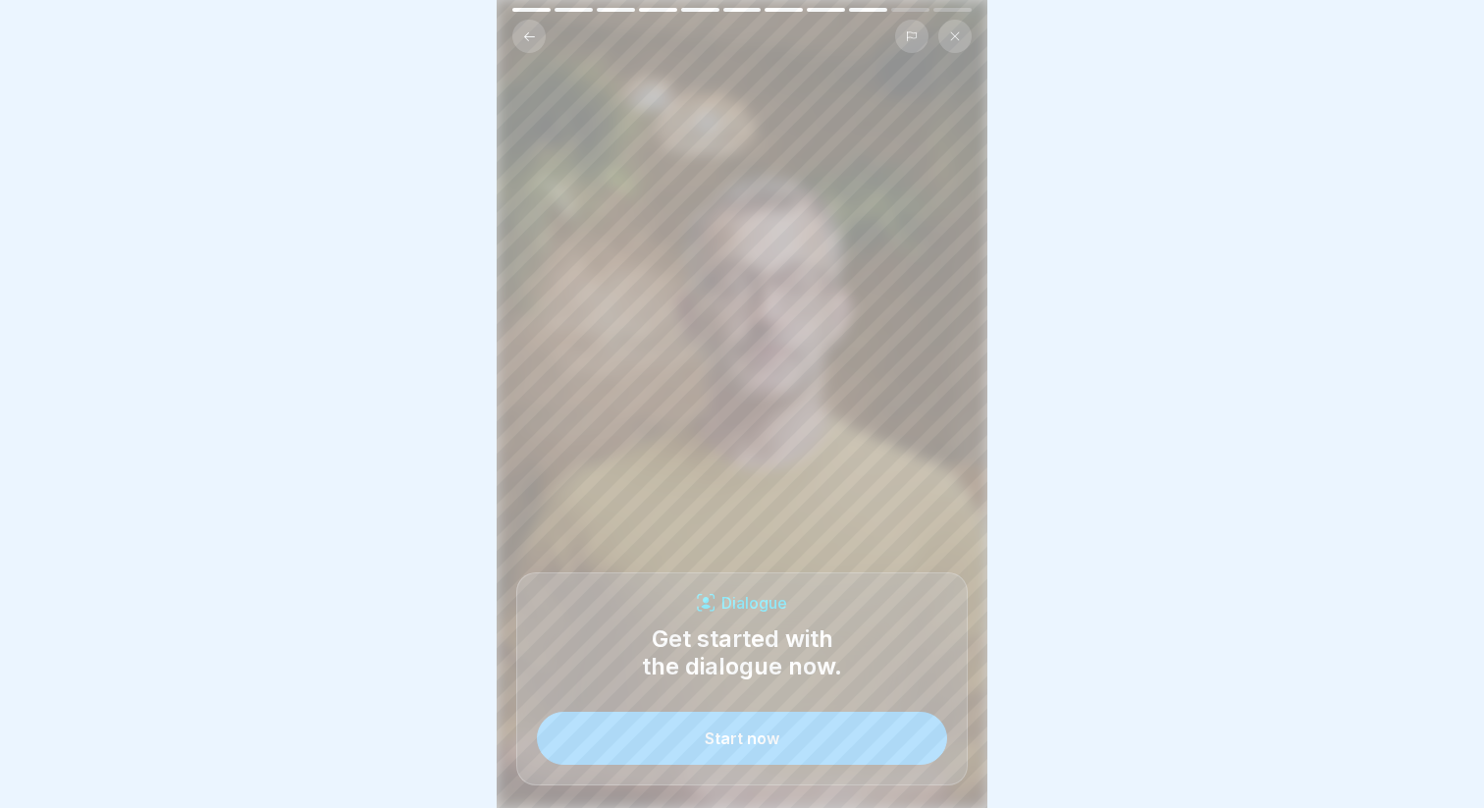
click at [803, 735] on button "Start now" at bounding box center [742, 737] width 410 height 53
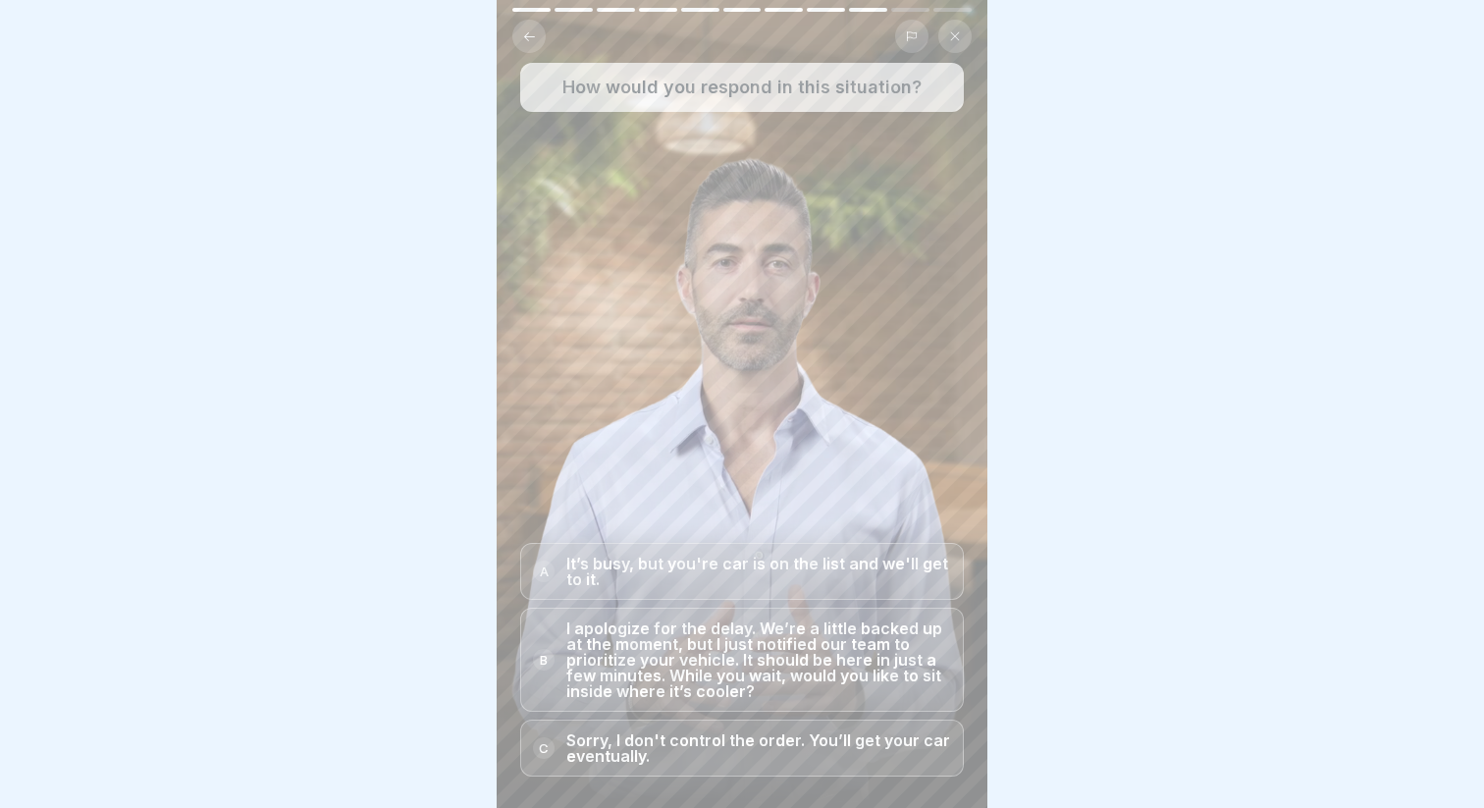
click at [782, 660] on p "I apologize for the delay. We’re a little backed up at the moment, but I just n…" at bounding box center [758, 659] width 385 height 79
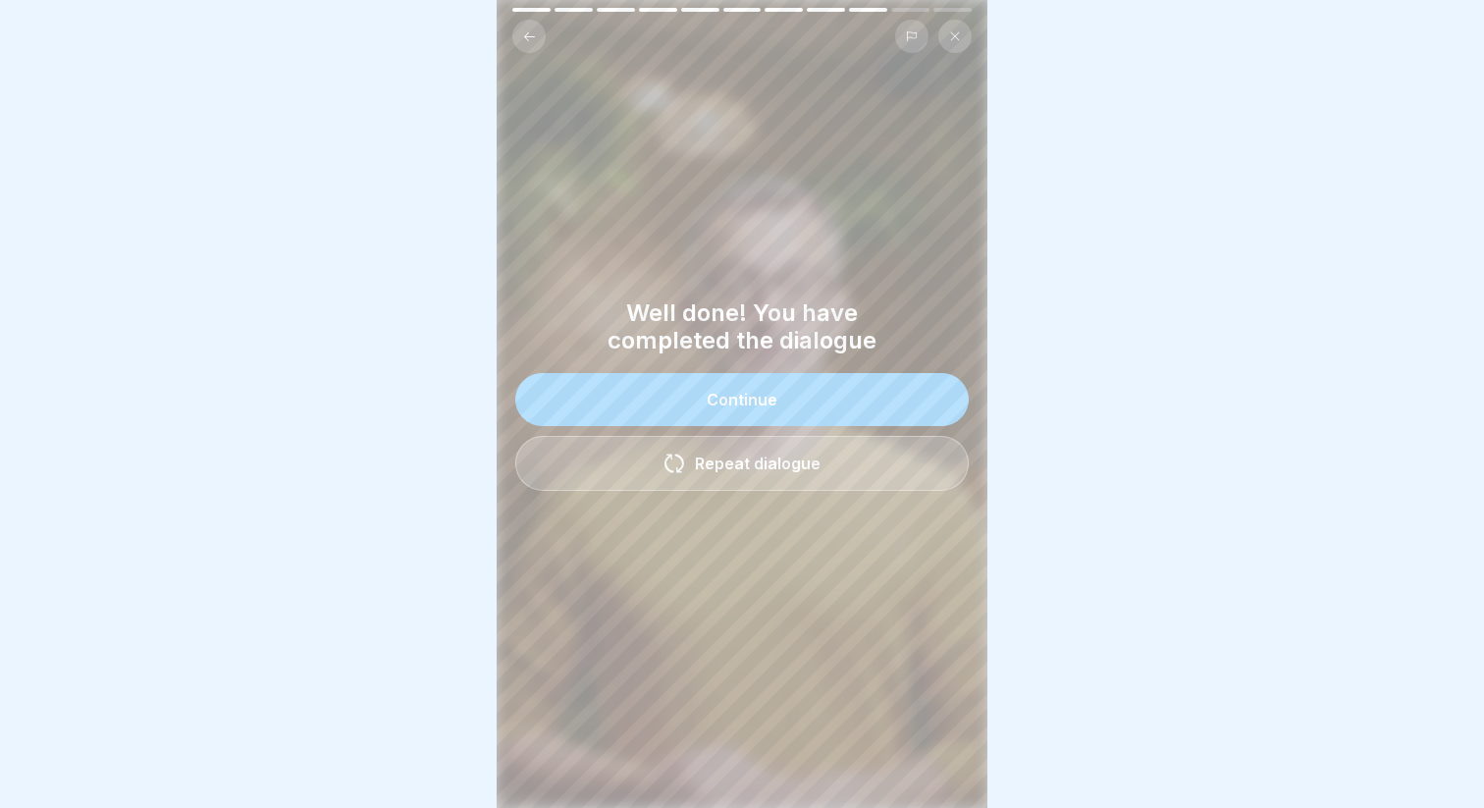
click at [765, 411] on button "Continue" at bounding box center [741, 399] width 453 height 53
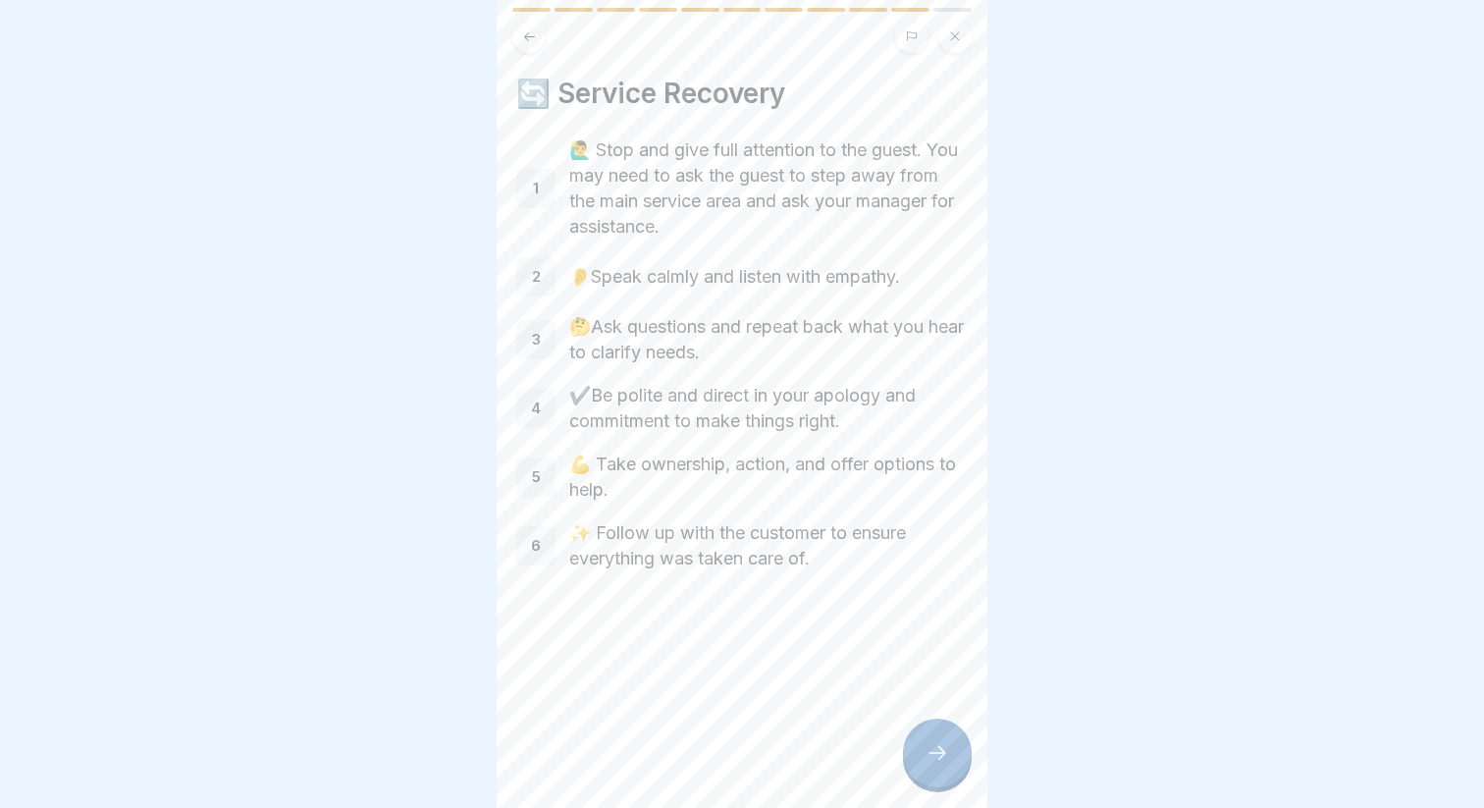
click at [937, 733] on div at bounding box center [937, 752] width 69 height 69
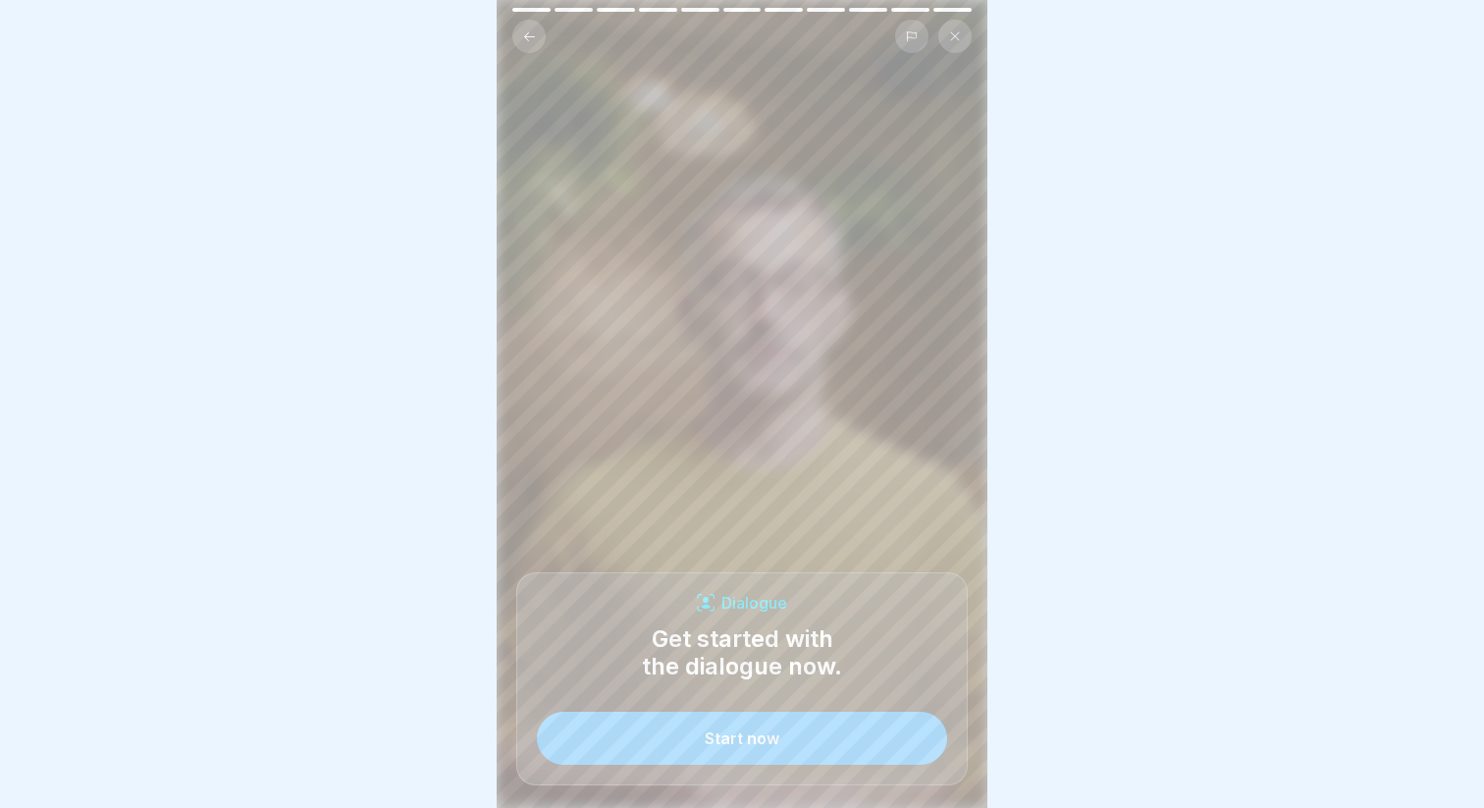
click at [894, 739] on button "Start now" at bounding box center [742, 737] width 410 height 53
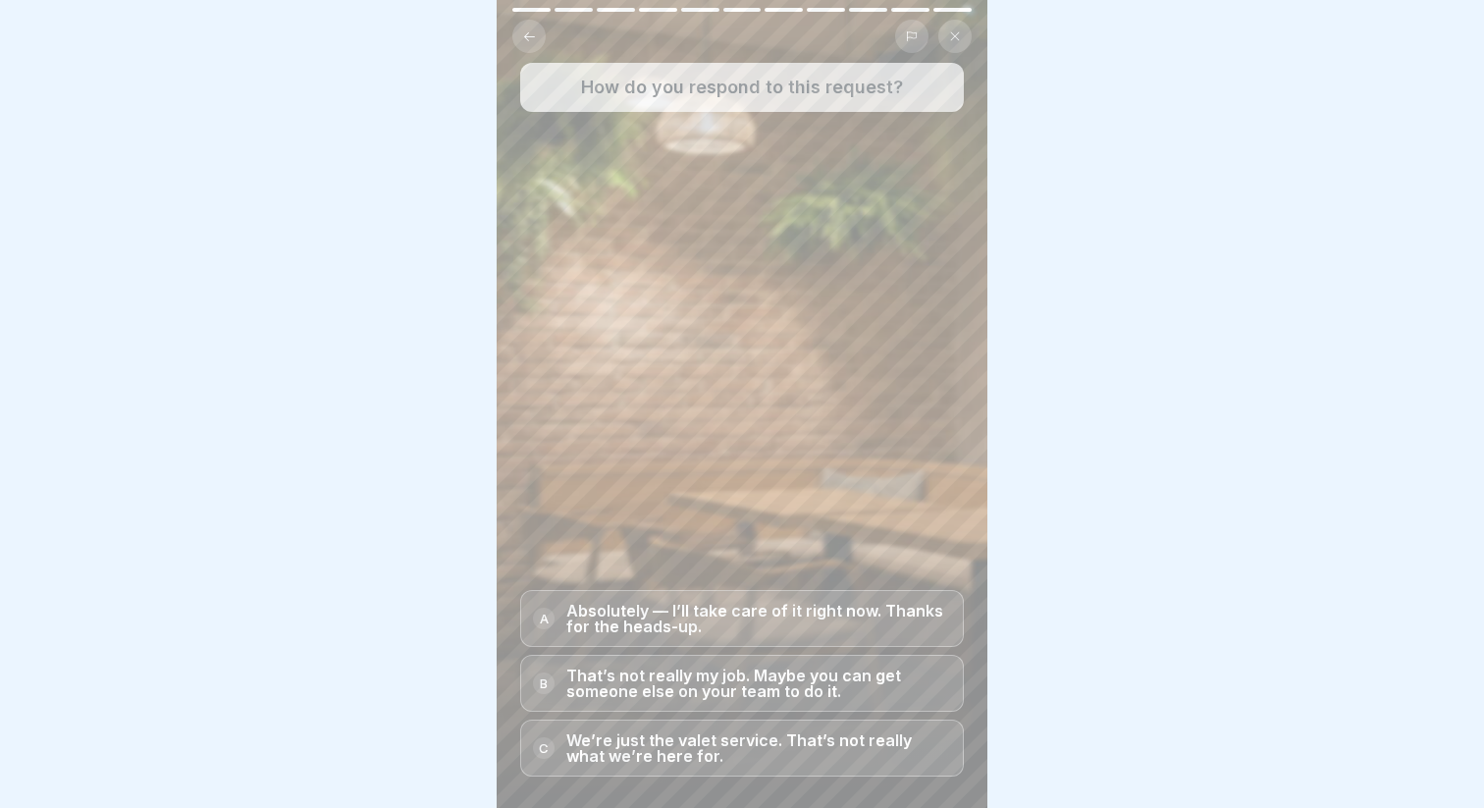
click at [797, 618] on p "Absolutely — I’ll take care of it right now. Thanks for the heads-up." at bounding box center [758, 618] width 385 height 31
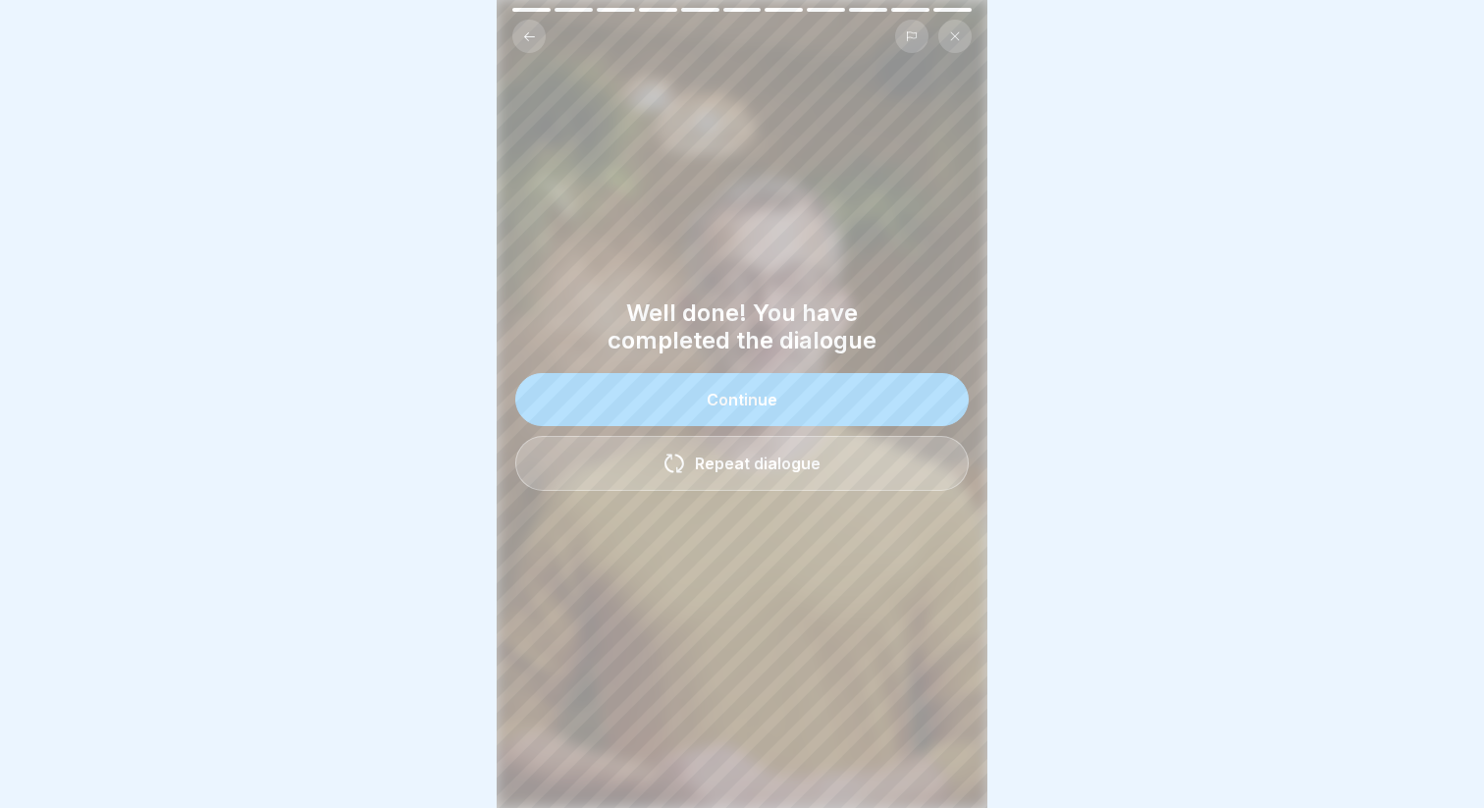
click at [746, 394] on div "Continue" at bounding box center [742, 400] width 71 height 18
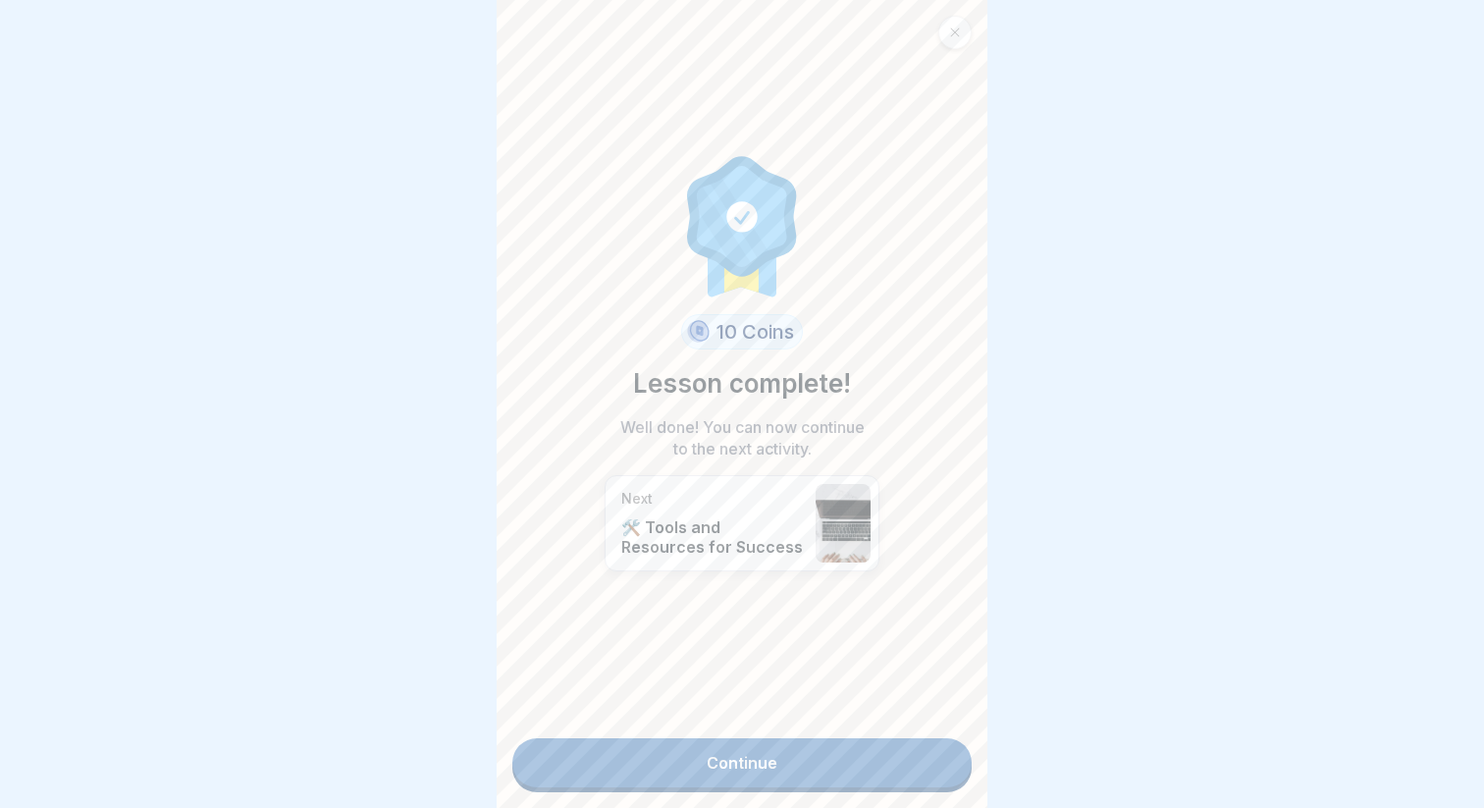
click at [889, 752] on link "Continue" at bounding box center [741, 762] width 459 height 49
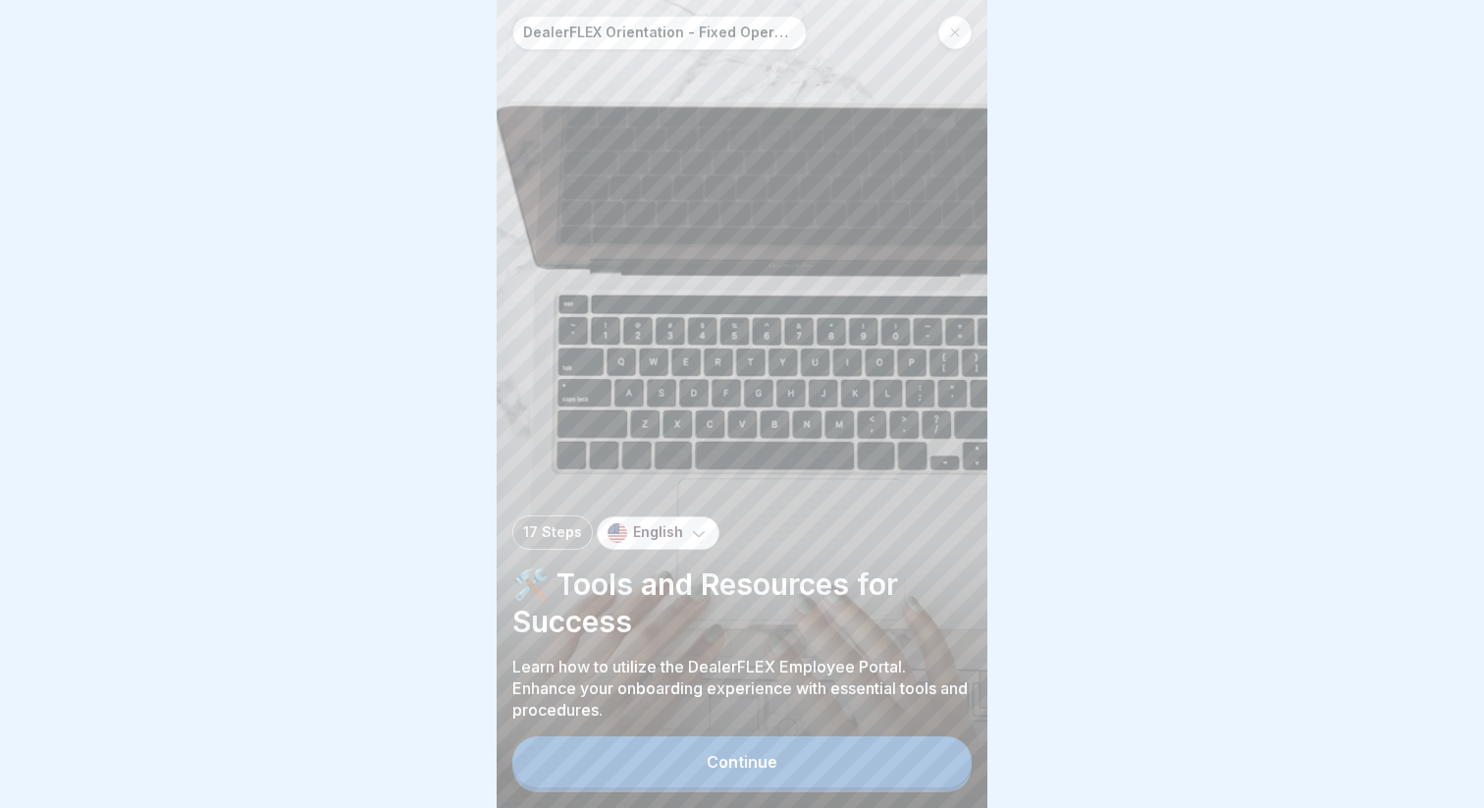
click at [889, 752] on button "Continue" at bounding box center [741, 761] width 459 height 51
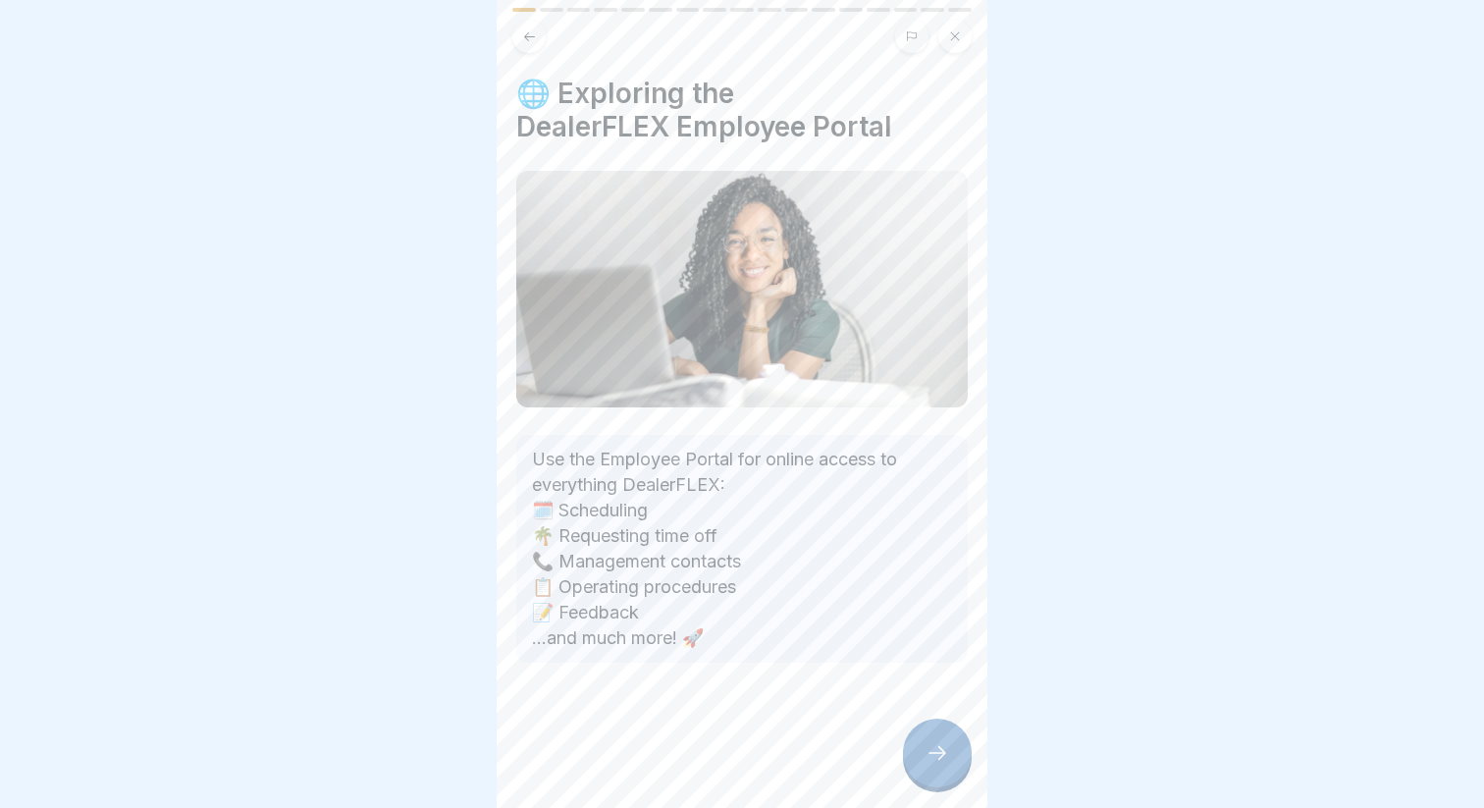
click at [917, 728] on div at bounding box center [937, 752] width 69 height 69
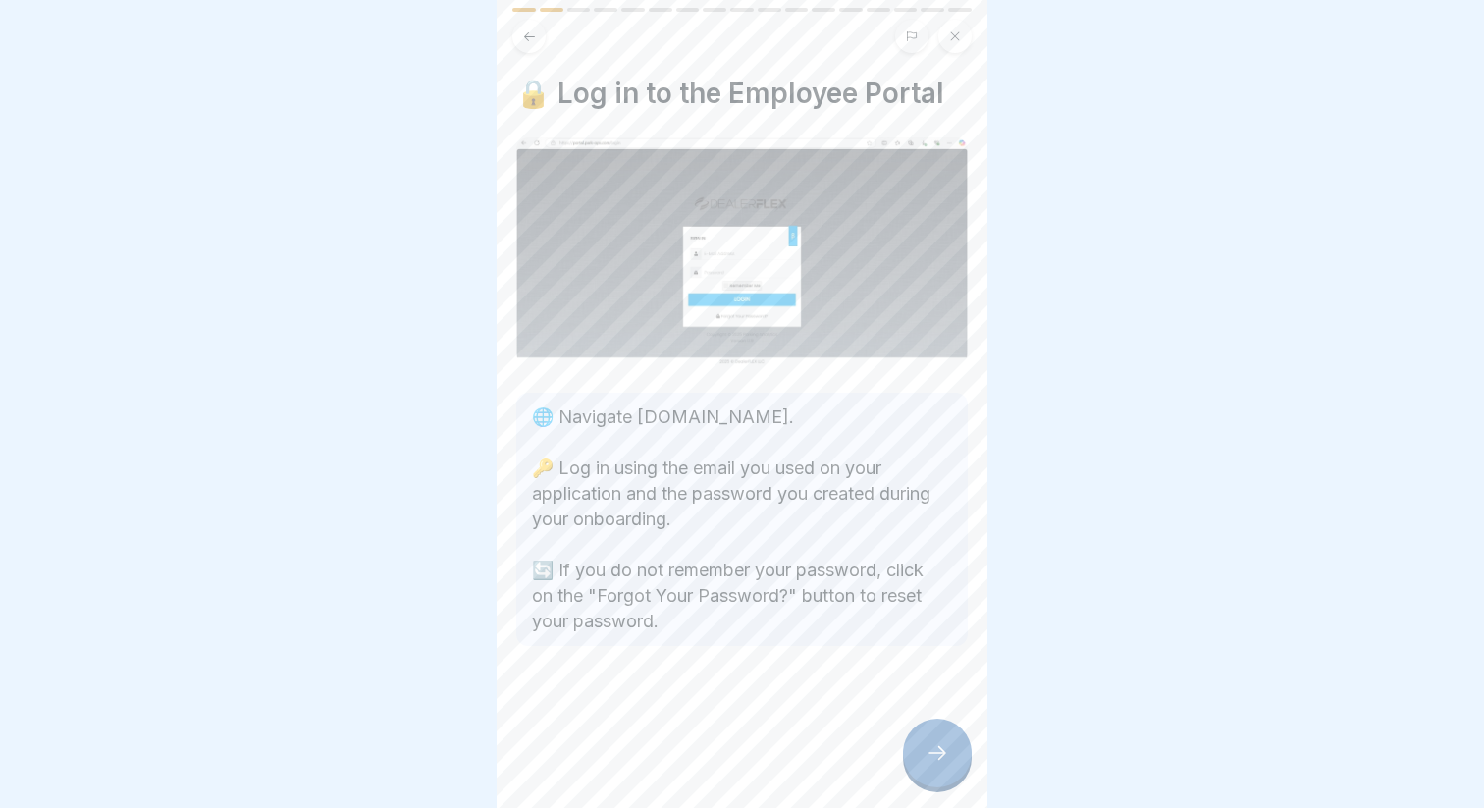
click at [921, 742] on div at bounding box center [937, 752] width 69 height 69
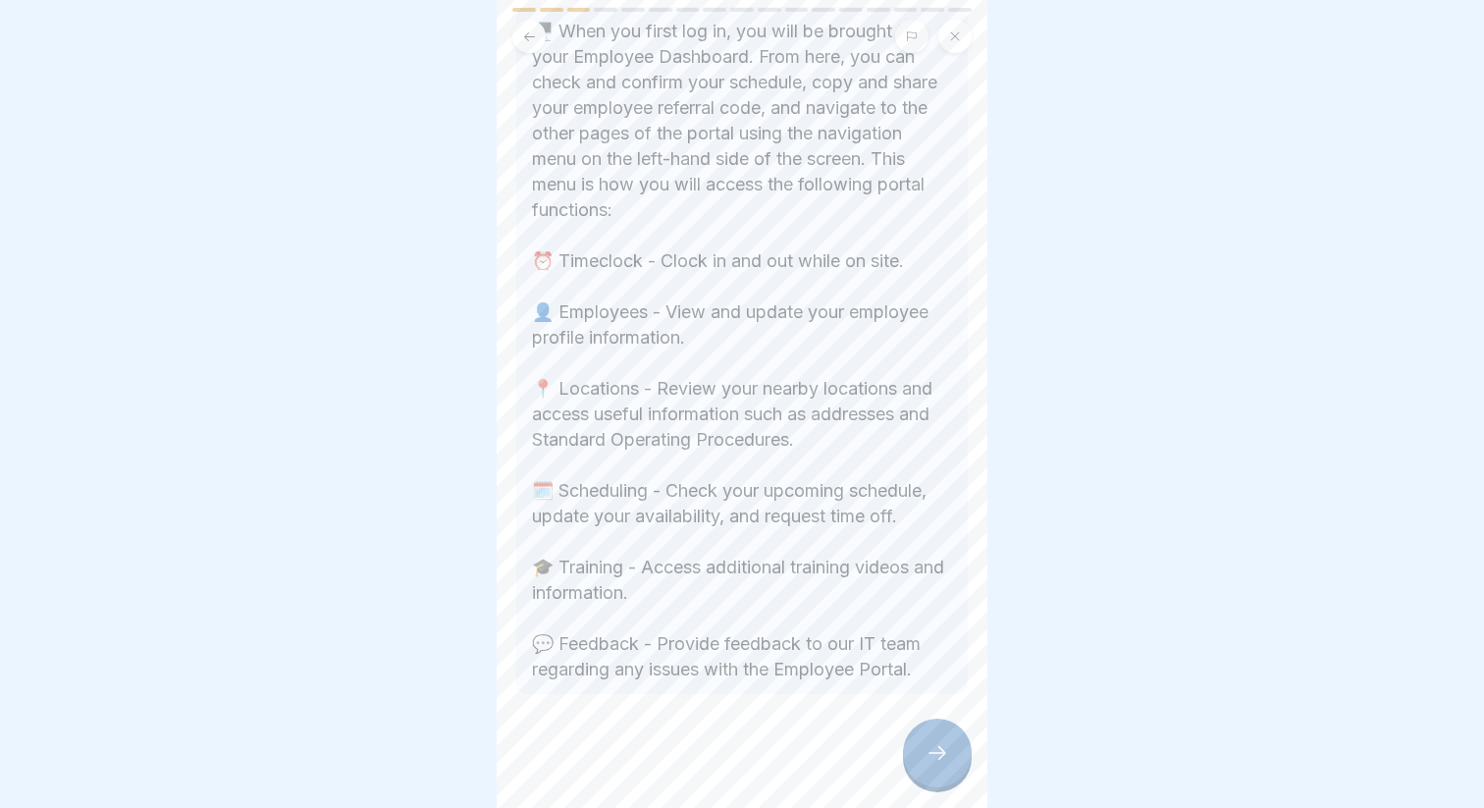
scroll to position [426, 0]
click at [936, 734] on div at bounding box center [937, 752] width 69 height 69
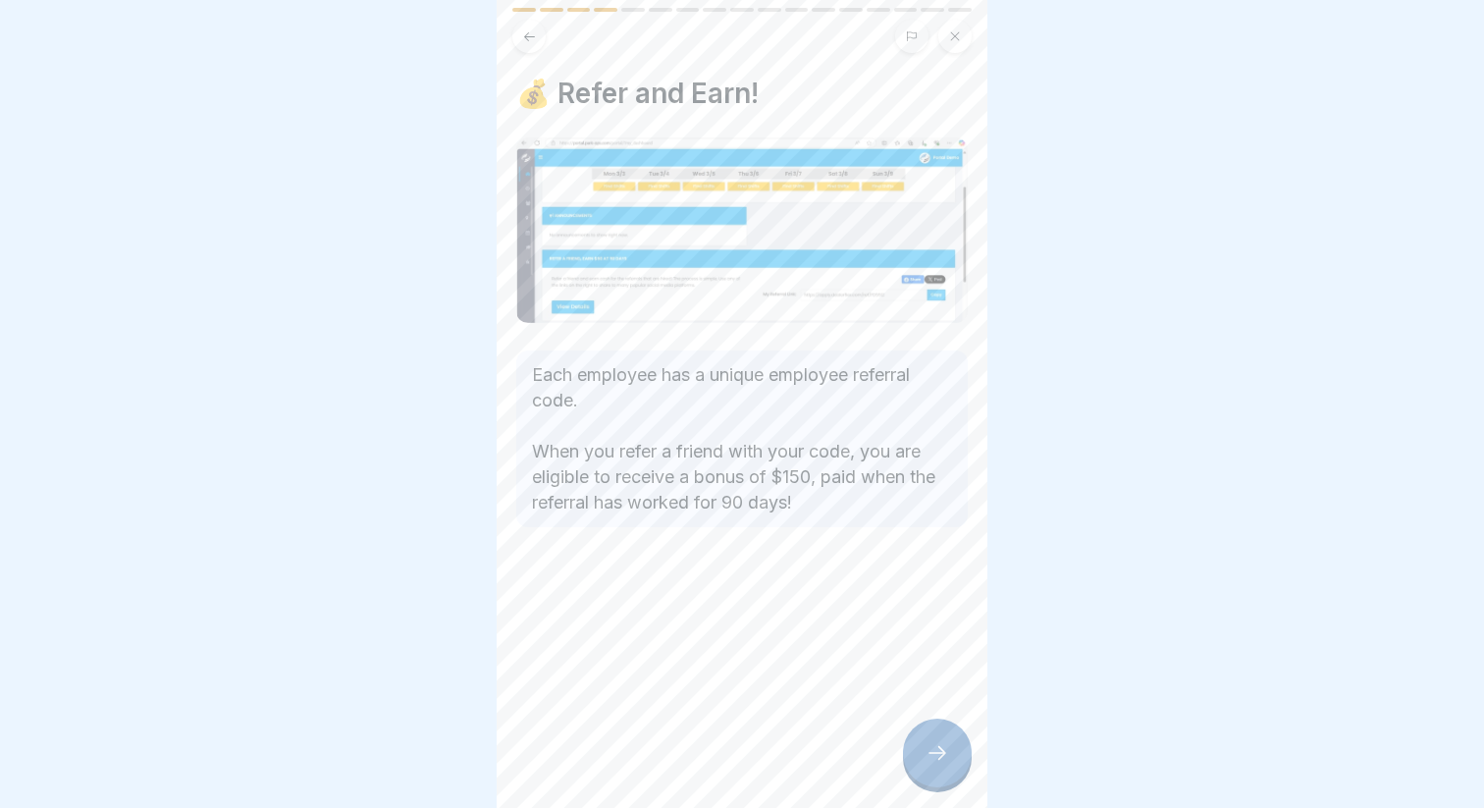
click at [940, 762] on icon at bounding box center [937, 753] width 24 height 24
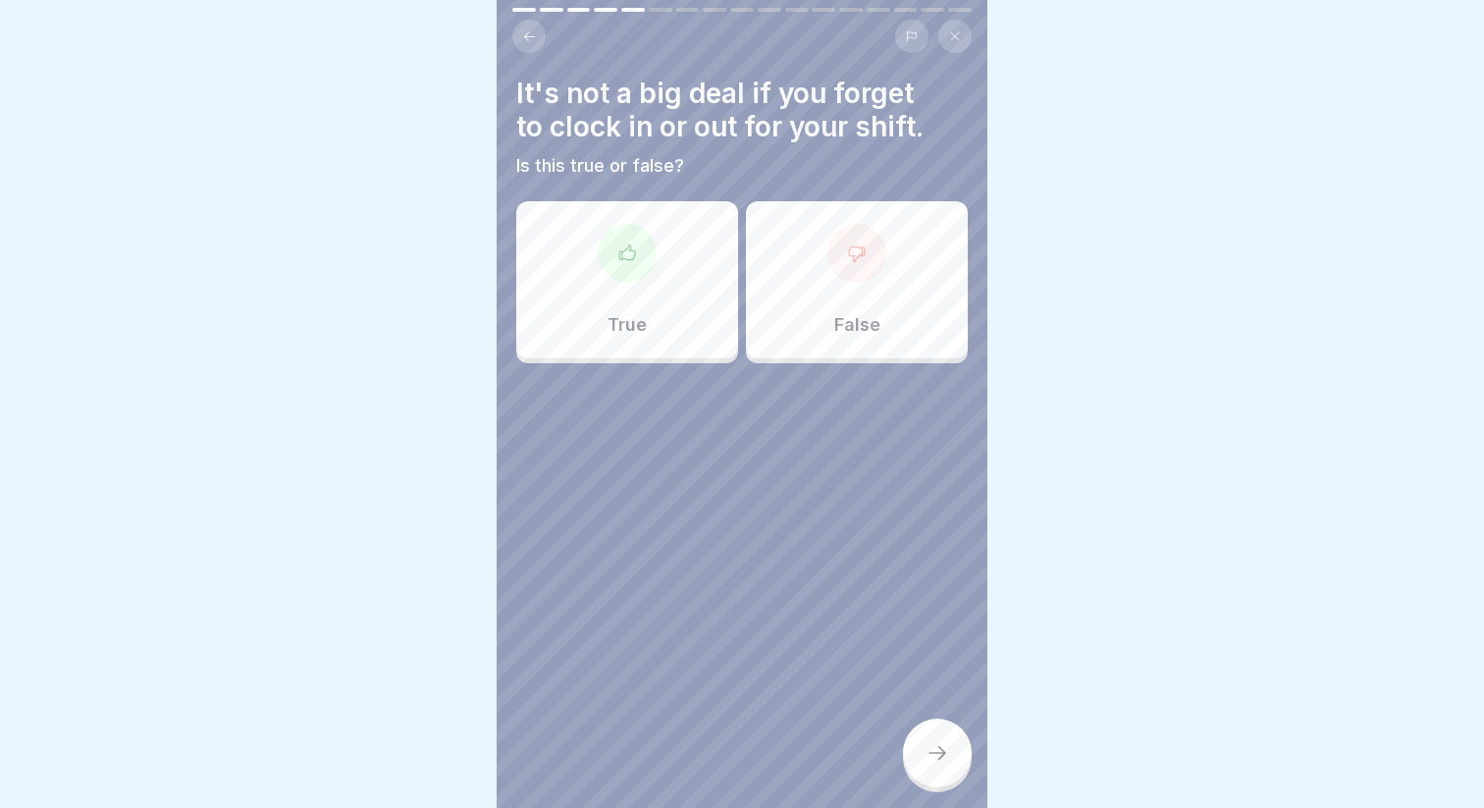
click at [782, 354] on div "False" at bounding box center [857, 279] width 222 height 157
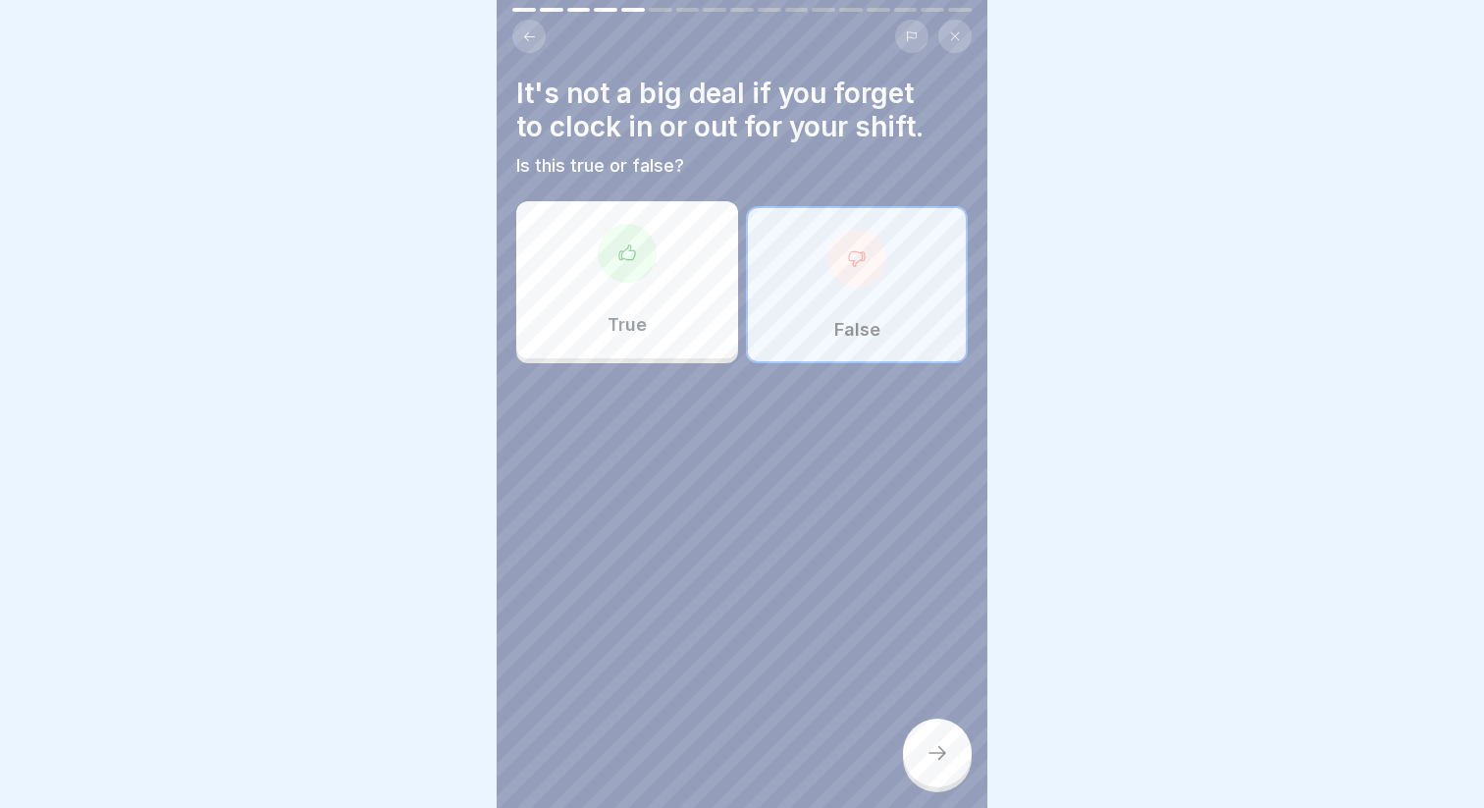
click at [928, 769] on div at bounding box center [937, 752] width 69 height 69
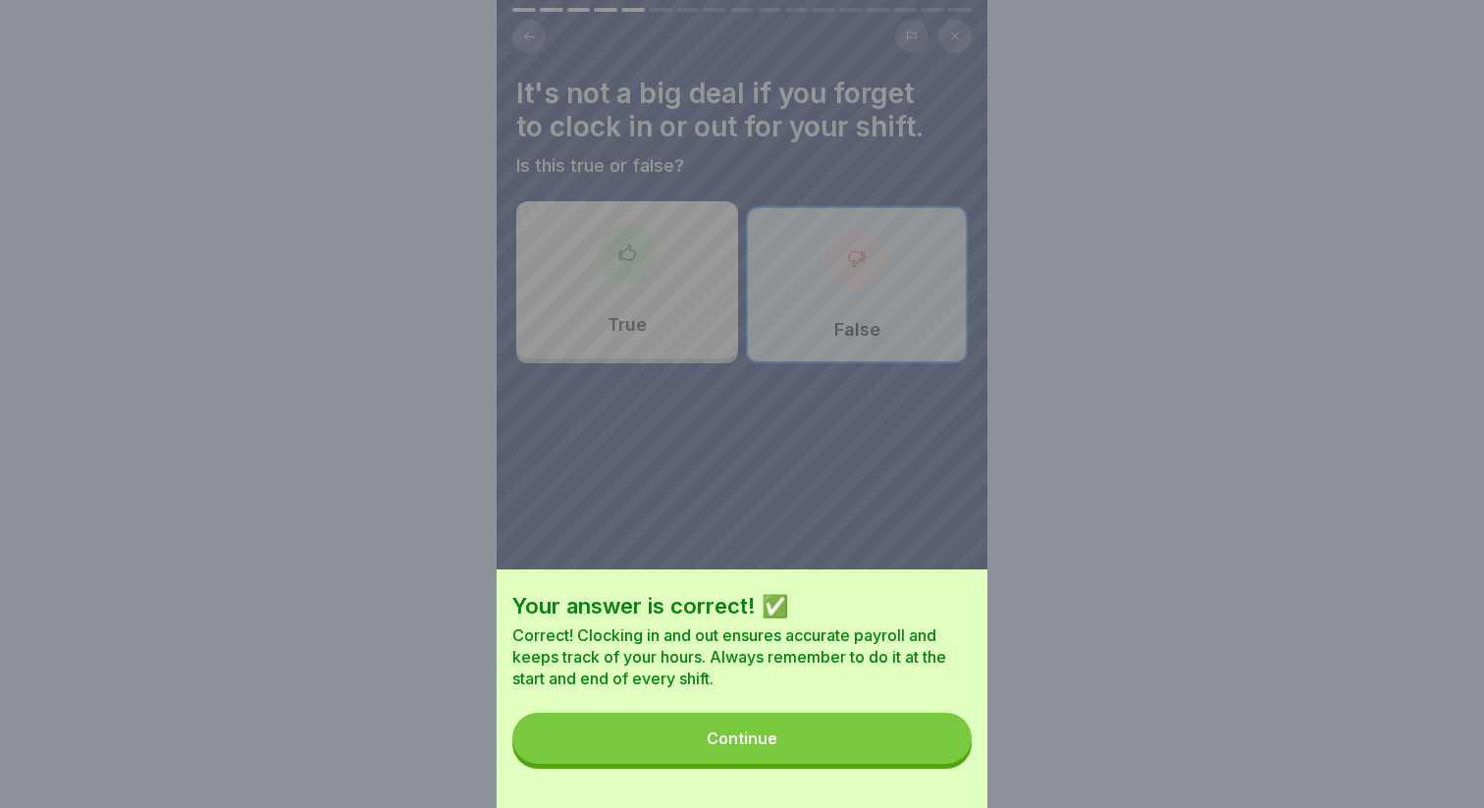
click at [887, 748] on button "Continue" at bounding box center [741, 737] width 459 height 51
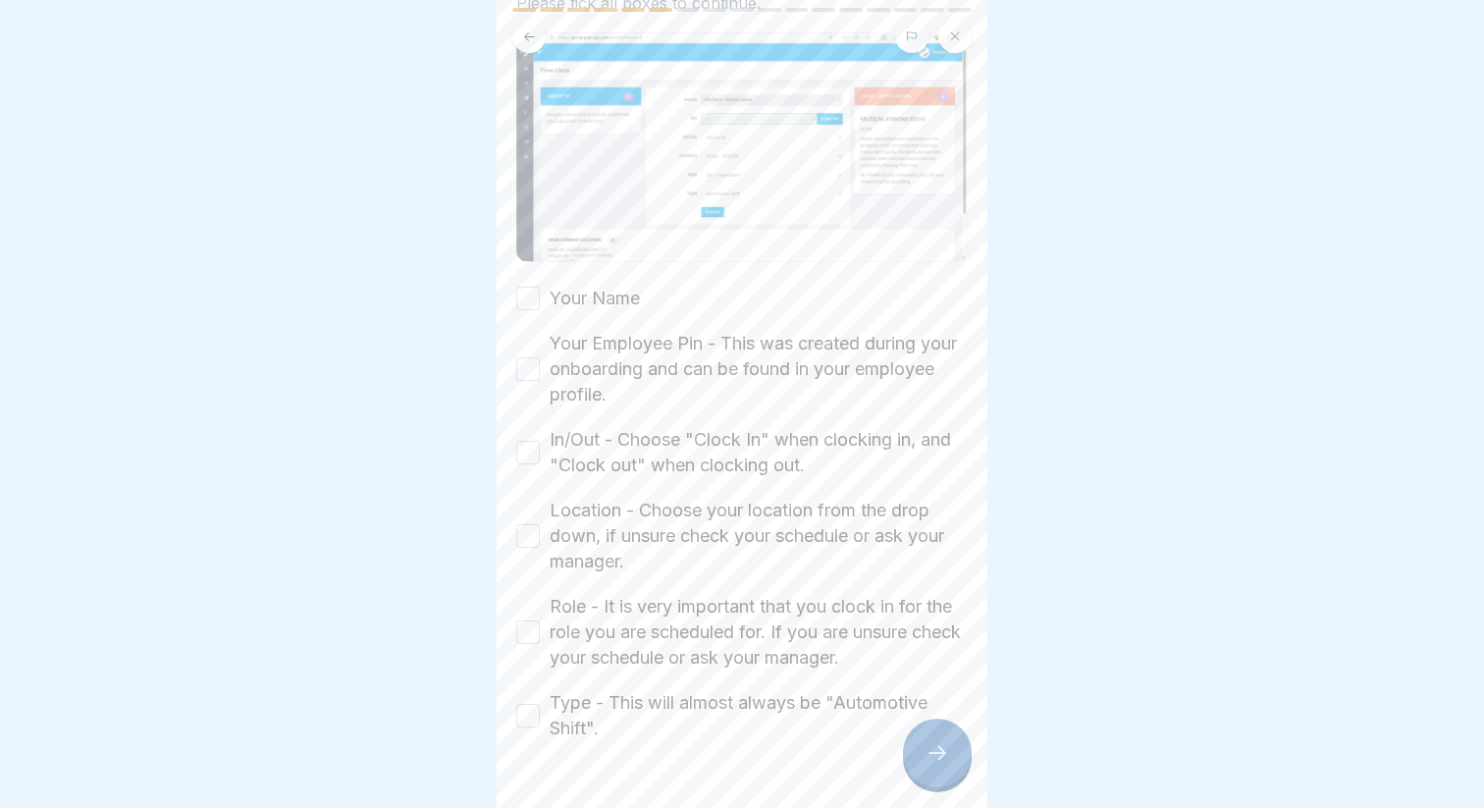
scroll to position [226, 0]
click at [576, 296] on label "Your Name" at bounding box center [595, 297] width 90 height 26
click at [540, 296] on button "Your Name" at bounding box center [528, 297] width 24 height 24
click at [595, 339] on label "Your Employee Pin - This was created during your onboarding and can be found in…" at bounding box center [759, 367] width 418 height 77
click at [540, 355] on button "Your Employee Pin - This was created during your onboarding and can be found in…" at bounding box center [528, 367] width 24 height 24
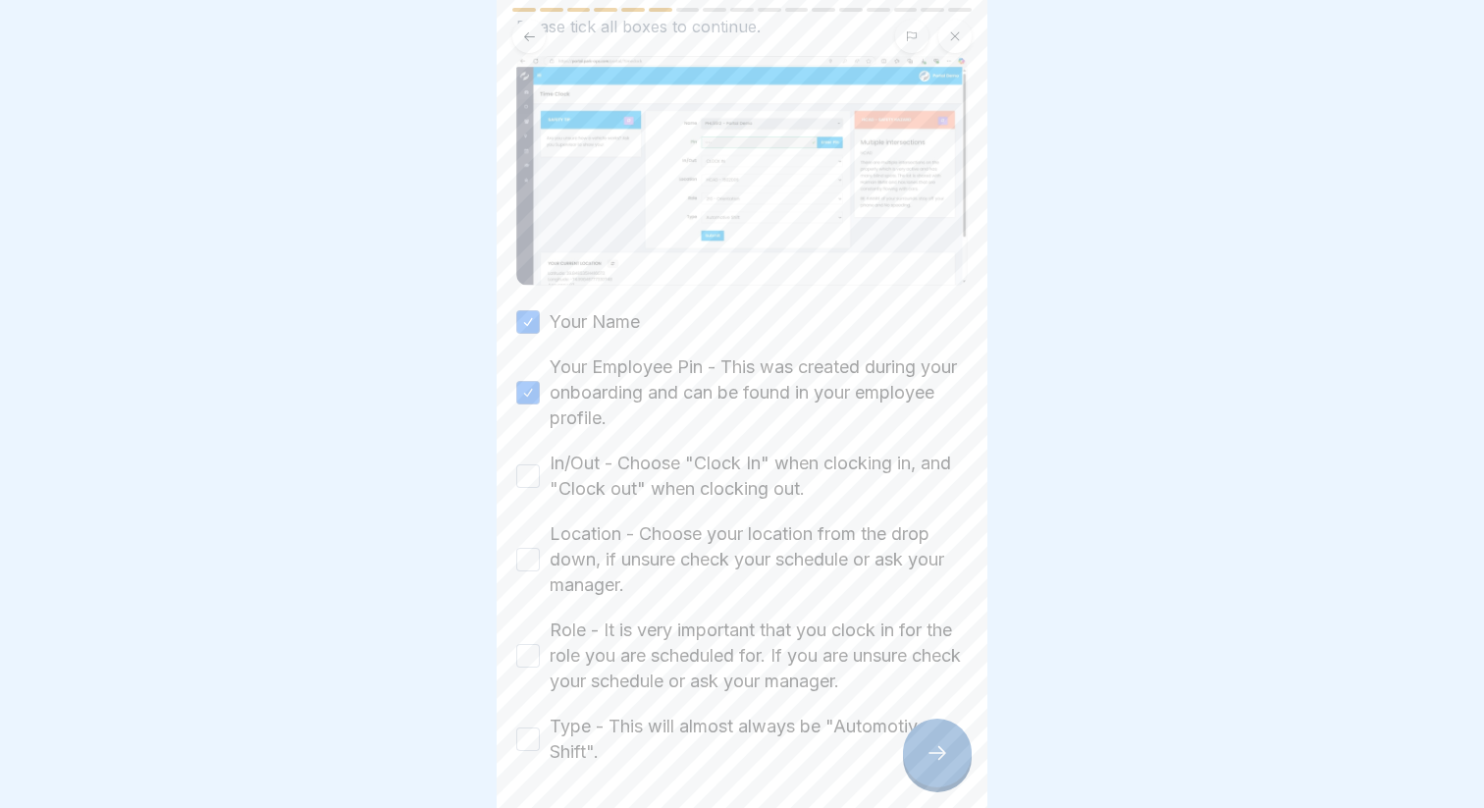
scroll to position [210, 0]
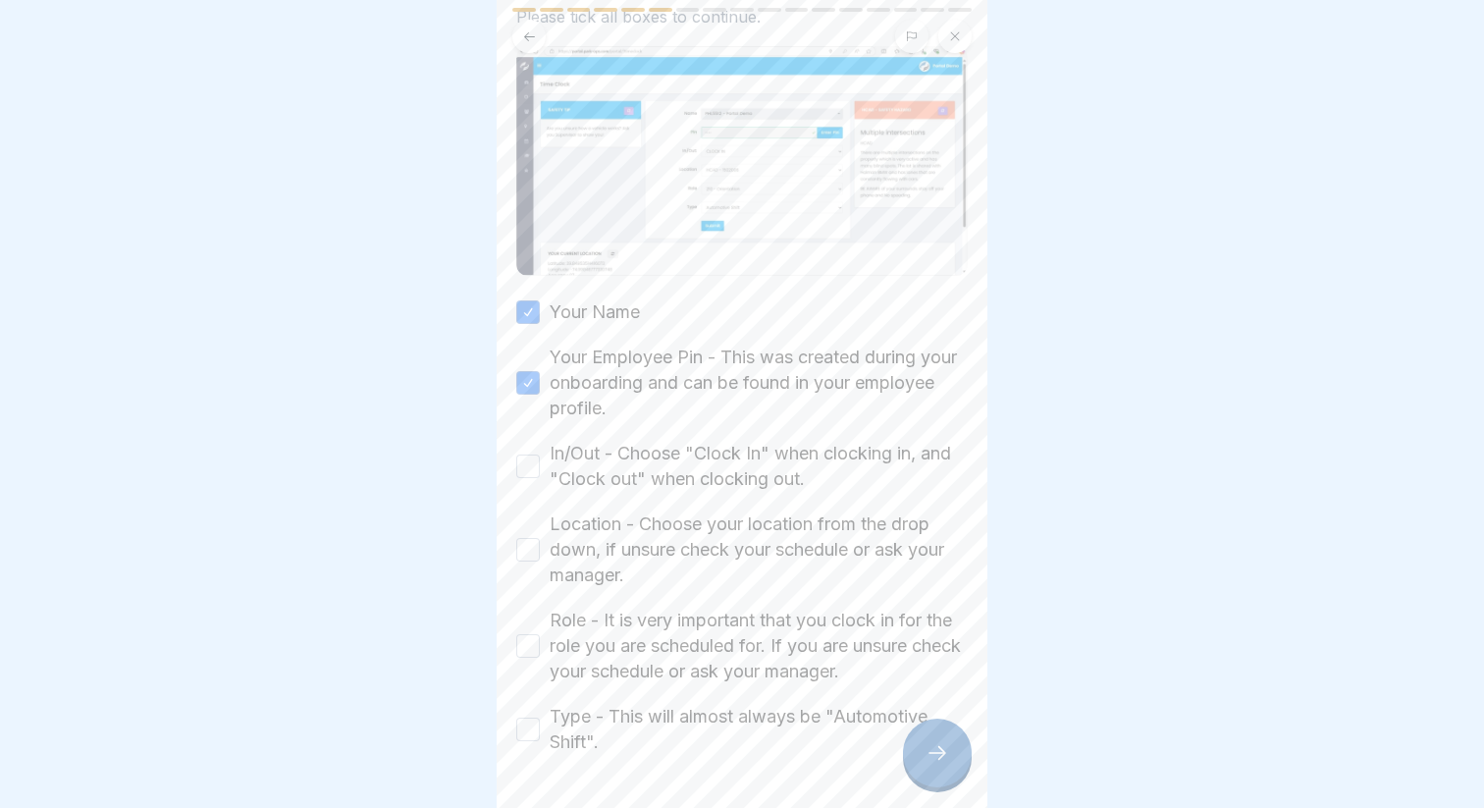
click at [648, 476] on label "In/Out - Choose "Clock In" when clocking in, and "Clock out" when clocking out." at bounding box center [759, 466] width 418 height 51
click at [540, 476] on button "In/Out - Choose "Clock In" when clocking in, and "Clock out" when clocking out." at bounding box center [528, 466] width 24 height 24
click at [669, 546] on label "Location - Choose your location from the drop down, if unsure check your schedu…" at bounding box center [759, 549] width 418 height 77
click at [540, 546] on button "Location - Choose your location from the drop down, if unsure check your schedu…" at bounding box center [528, 550] width 24 height 24
click at [661, 637] on label "Role - It is very important that you clock in for the role you are scheduled fo…" at bounding box center [759, 645] width 418 height 77
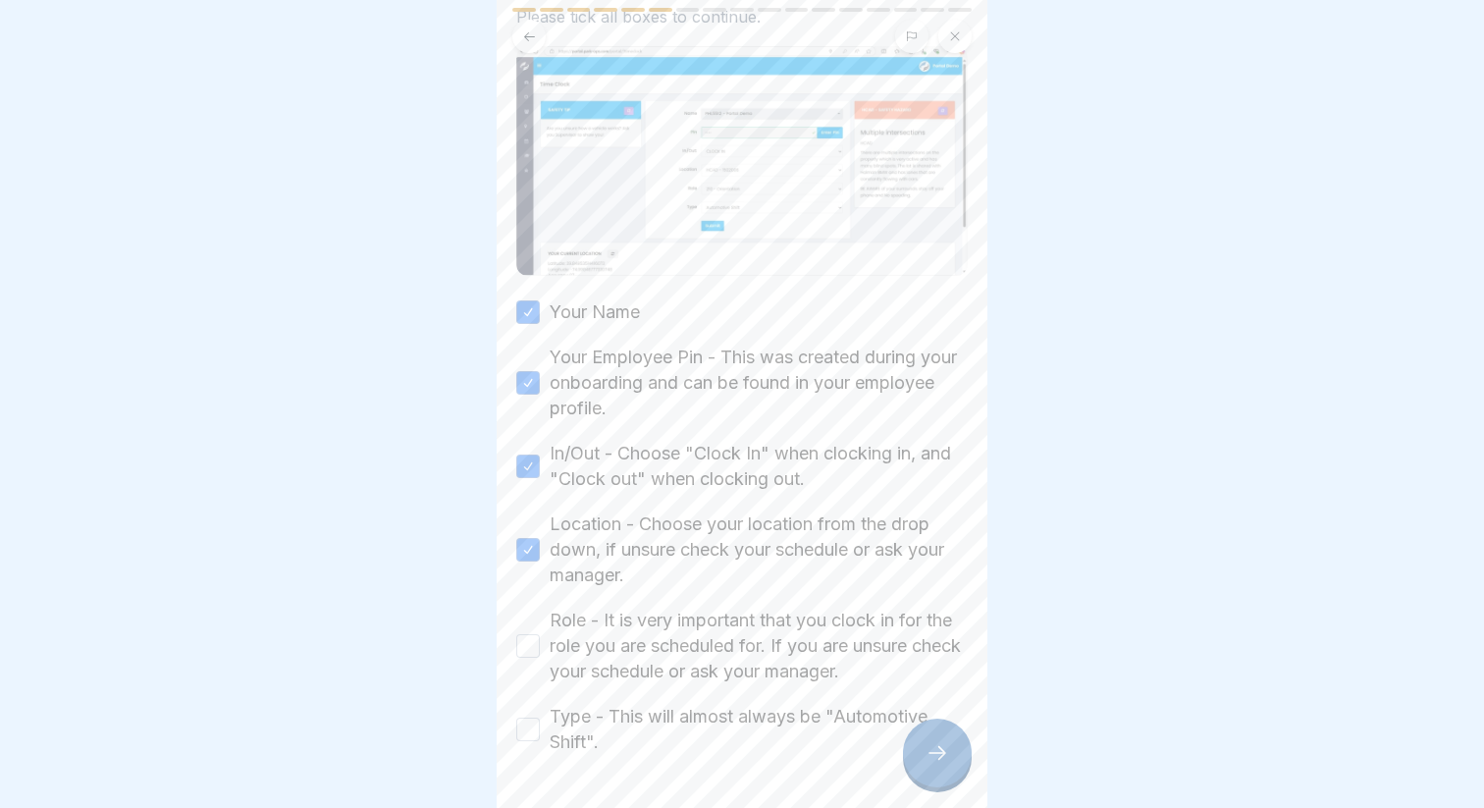
click at [540, 637] on button "Role - It is very important that you clock in for the role you are scheduled fo…" at bounding box center [528, 646] width 24 height 24
click at [685, 720] on label "Type - This will almost always be "Automotive Shift"." at bounding box center [759, 729] width 418 height 51
click at [540, 720] on button "Type - This will almost always be "Automotive Shift"." at bounding box center [528, 729] width 24 height 24
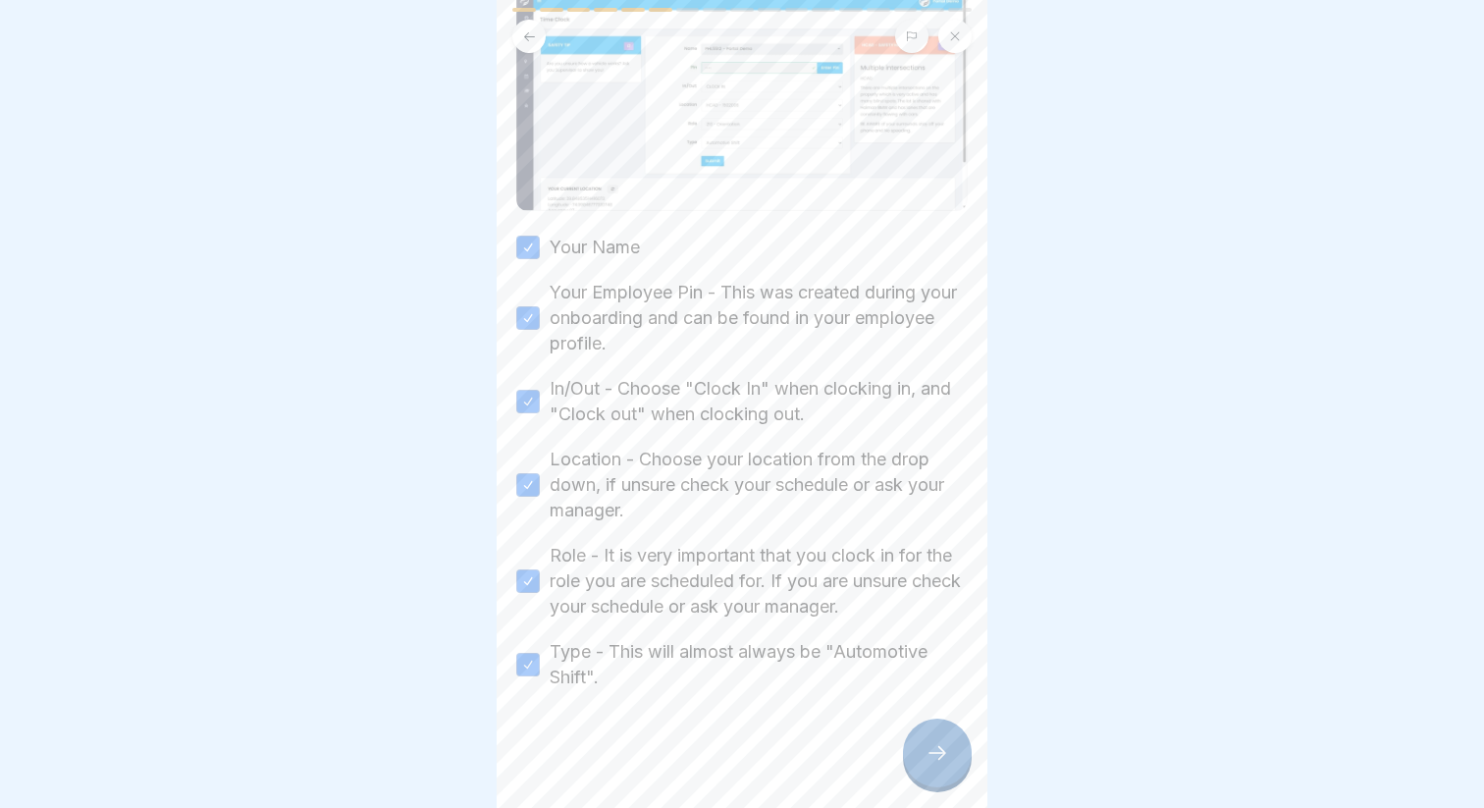
click at [933, 748] on icon at bounding box center [937, 753] width 24 height 24
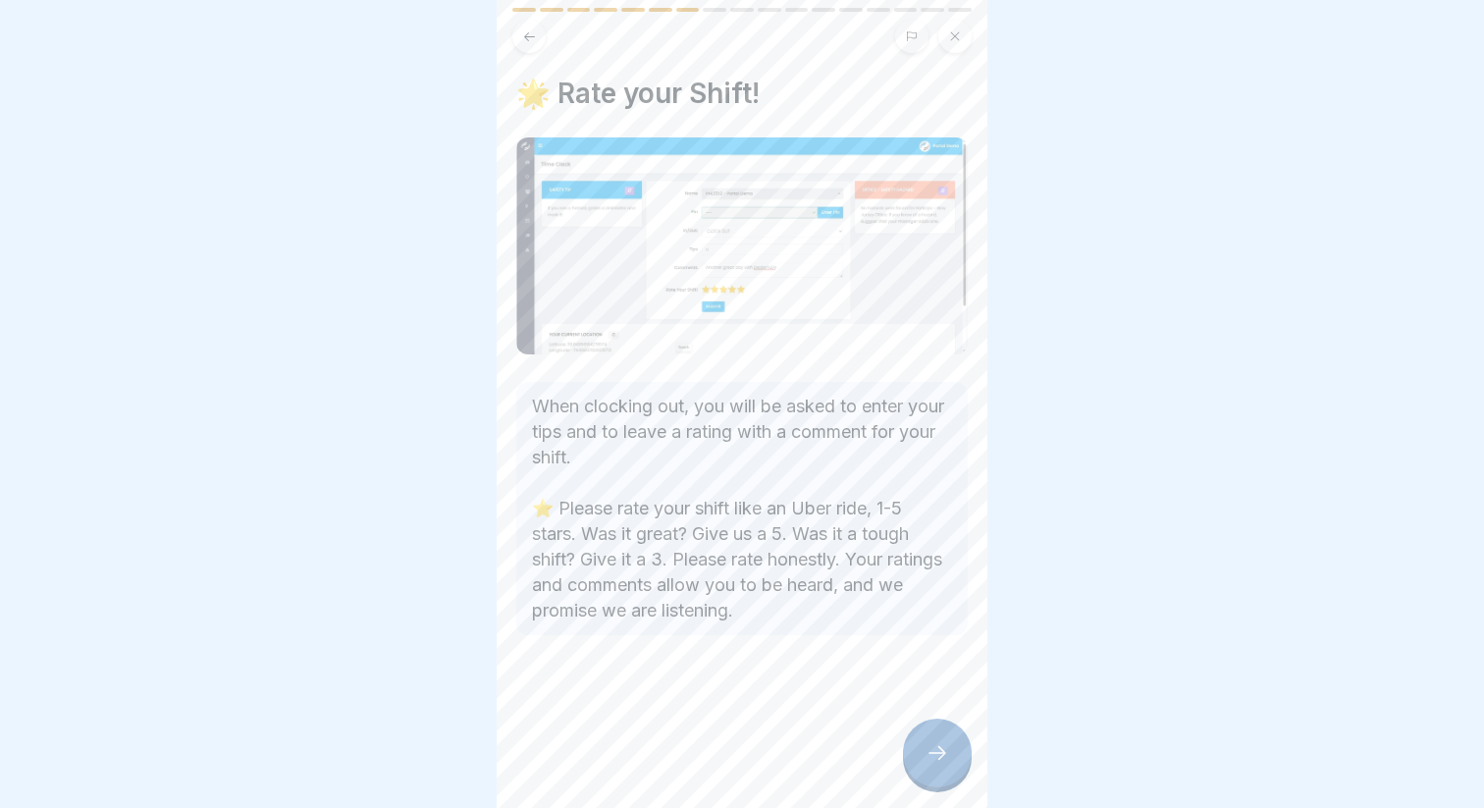
click at [929, 759] on icon at bounding box center [937, 753] width 24 height 24
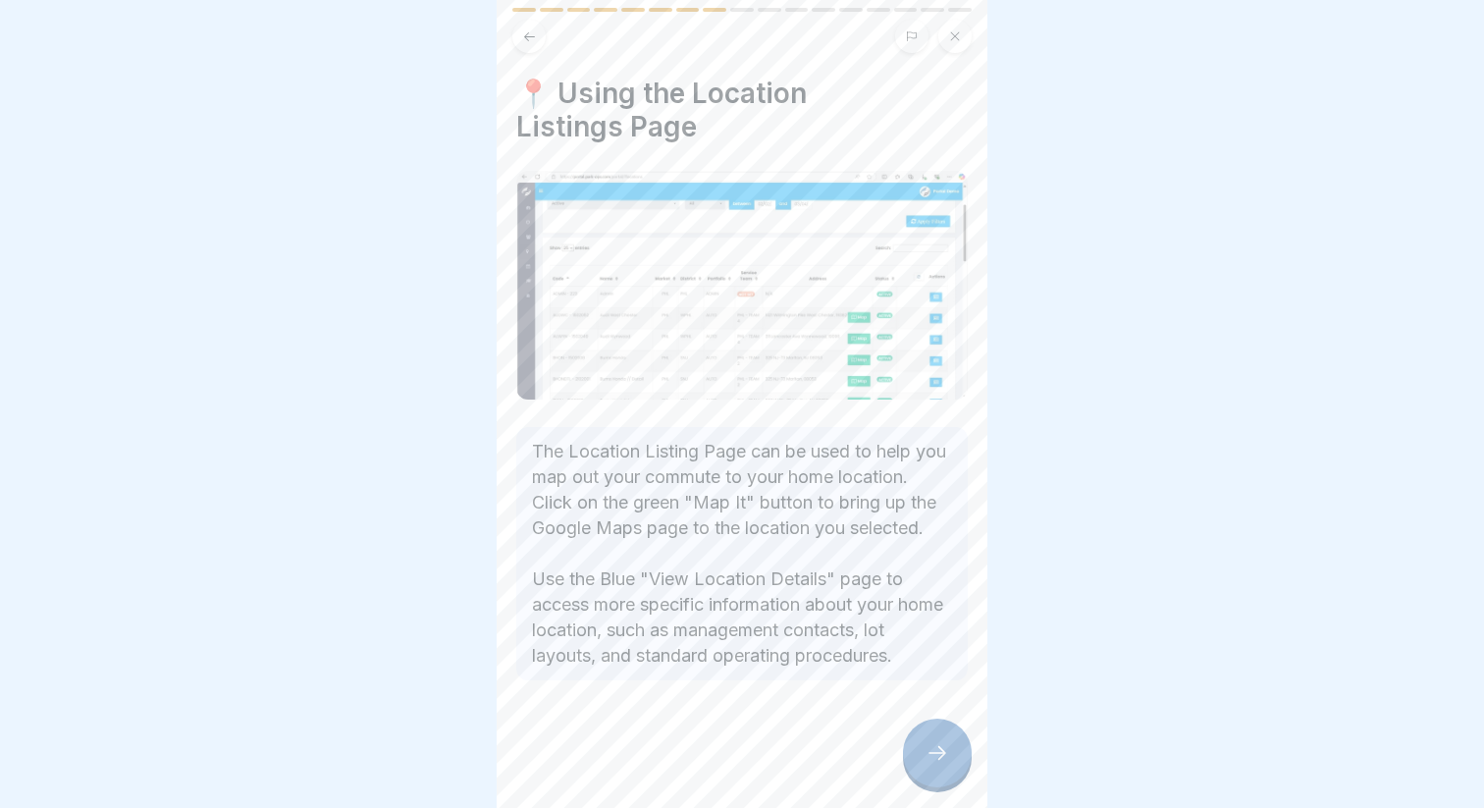
scroll to position [16, 0]
click at [948, 761] on icon at bounding box center [937, 753] width 24 height 24
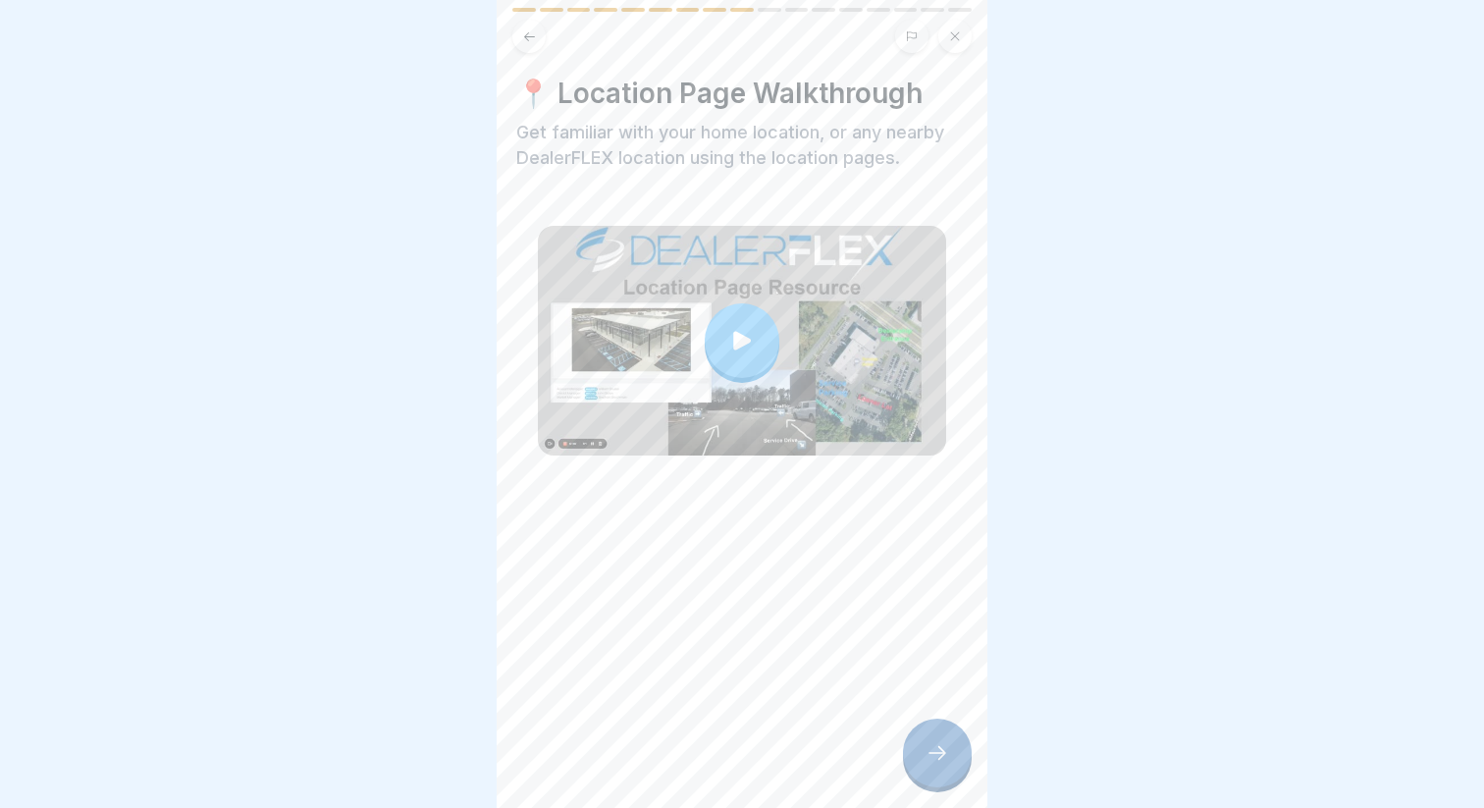
click at [919, 738] on div at bounding box center [937, 752] width 69 height 69
click at [919, 756] on div at bounding box center [937, 752] width 69 height 69
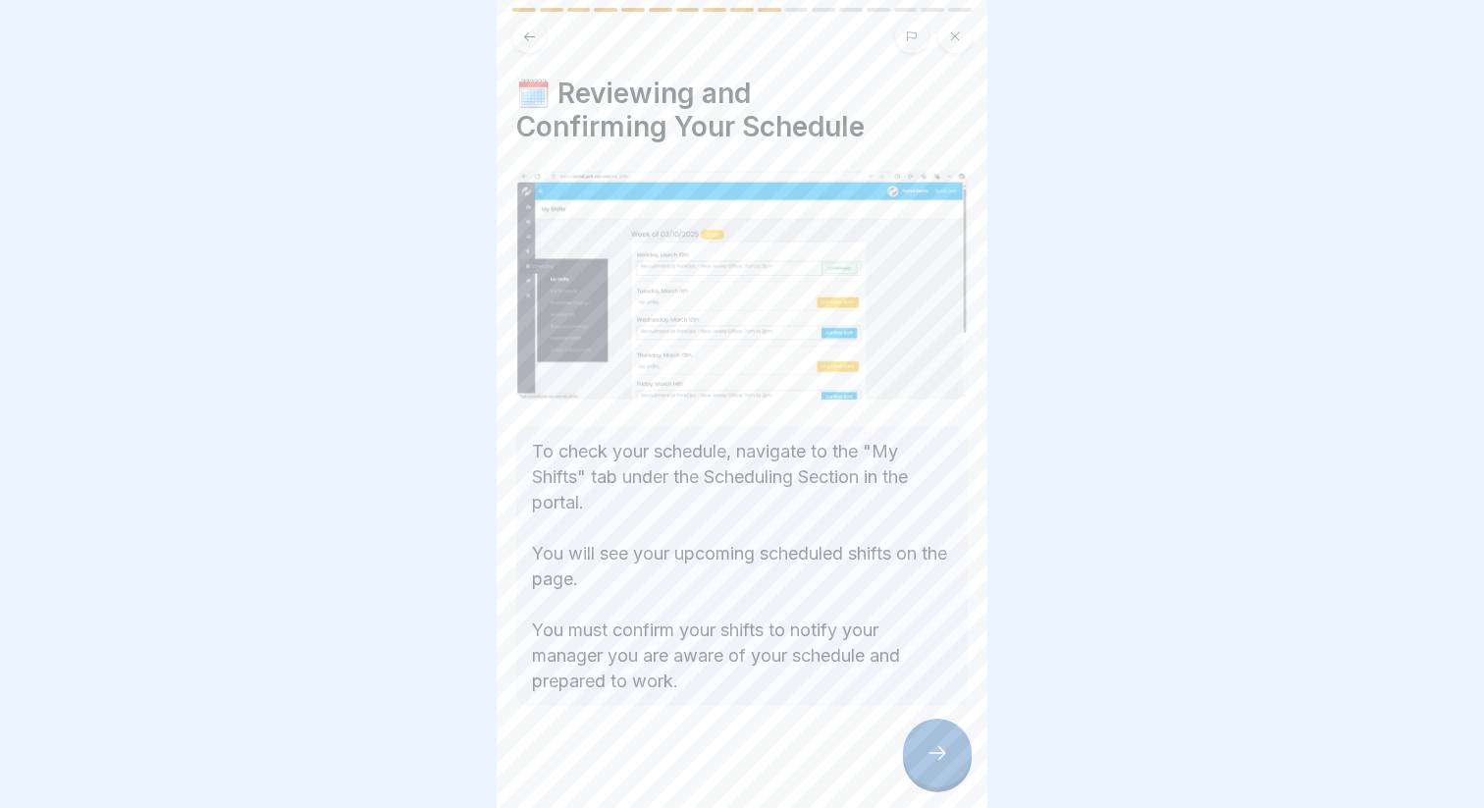
click at [919, 756] on div at bounding box center [937, 752] width 69 height 69
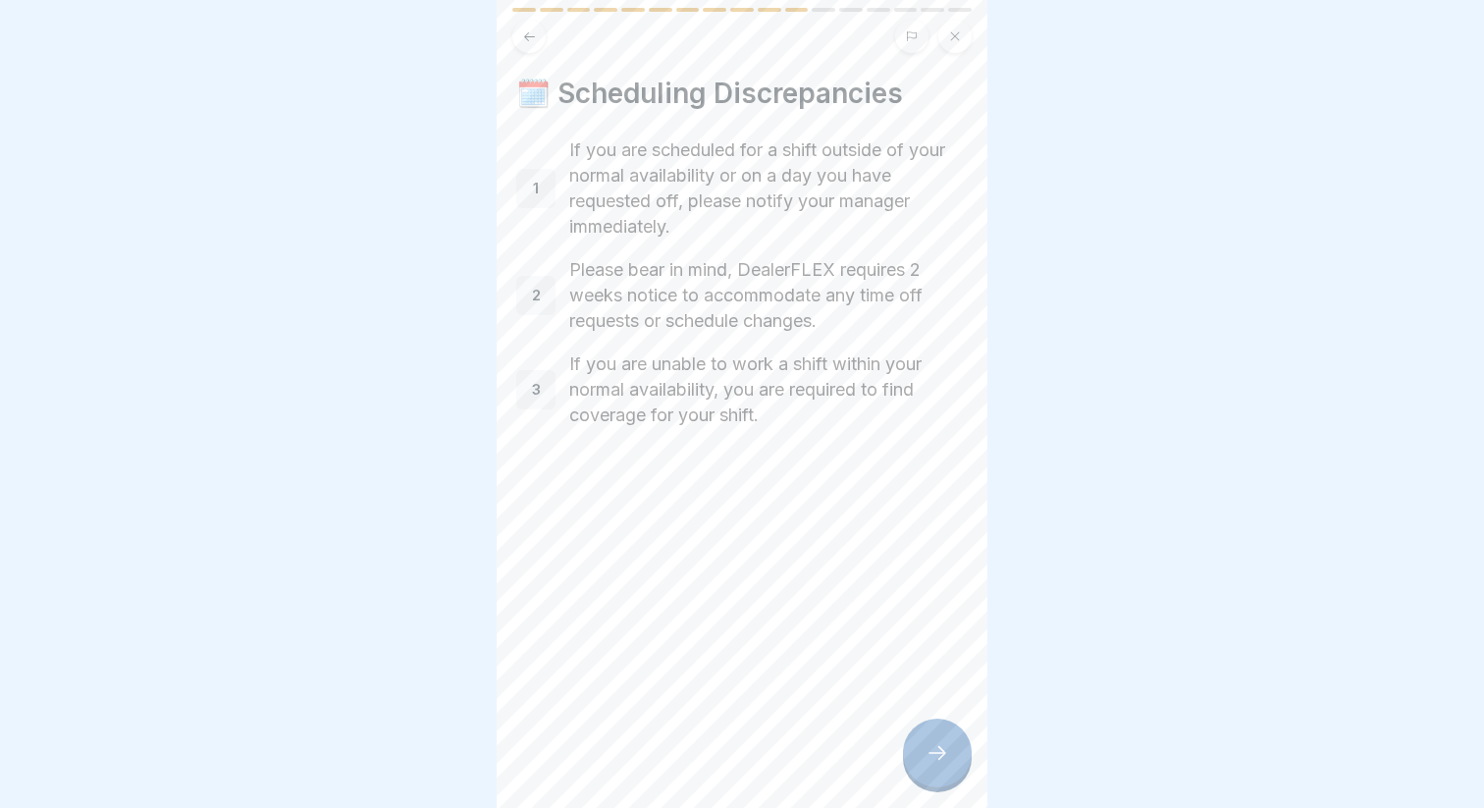
click at [919, 756] on div at bounding box center [937, 752] width 69 height 69
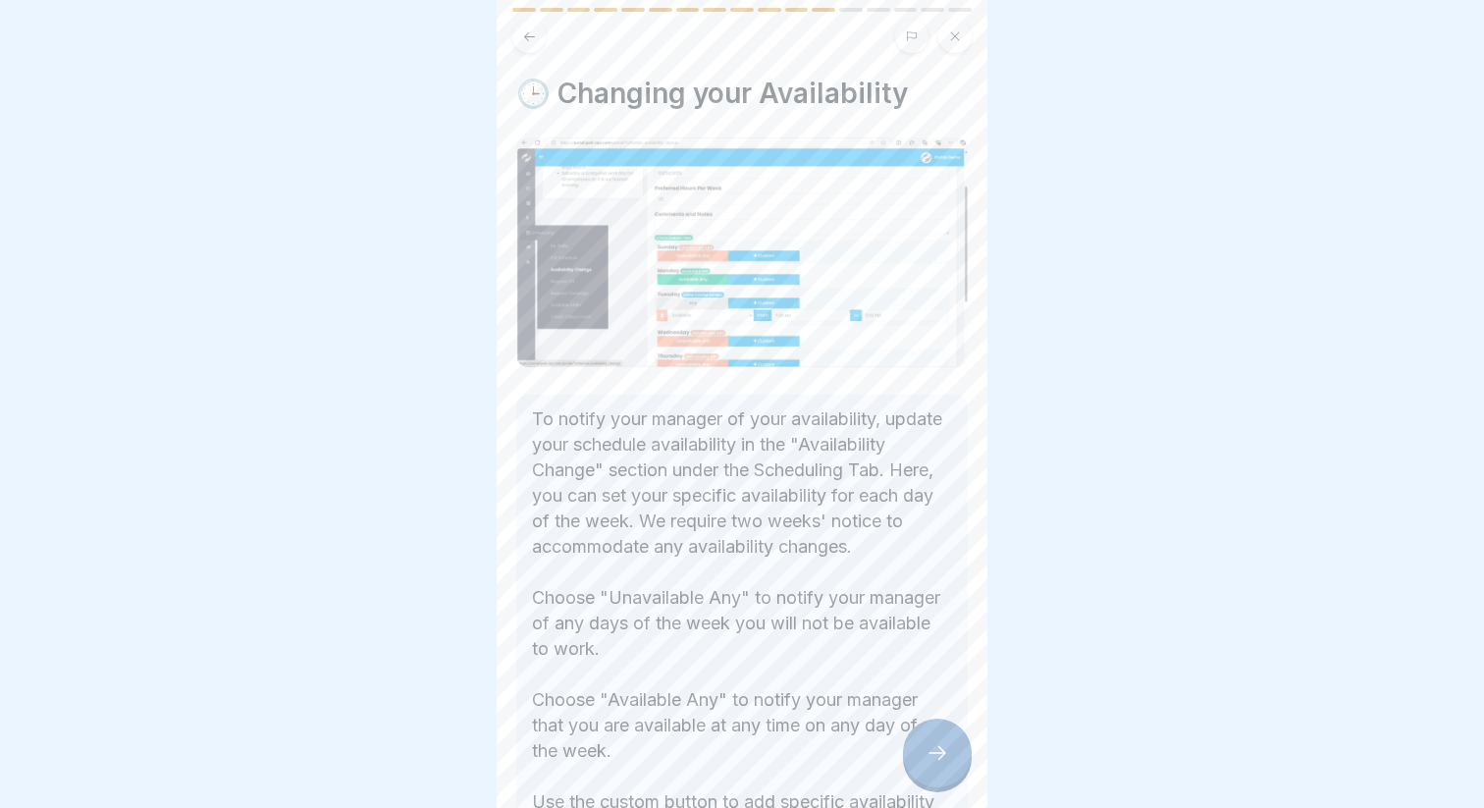
click at [919, 756] on div at bounding box center [937, 752] width 69 height 69
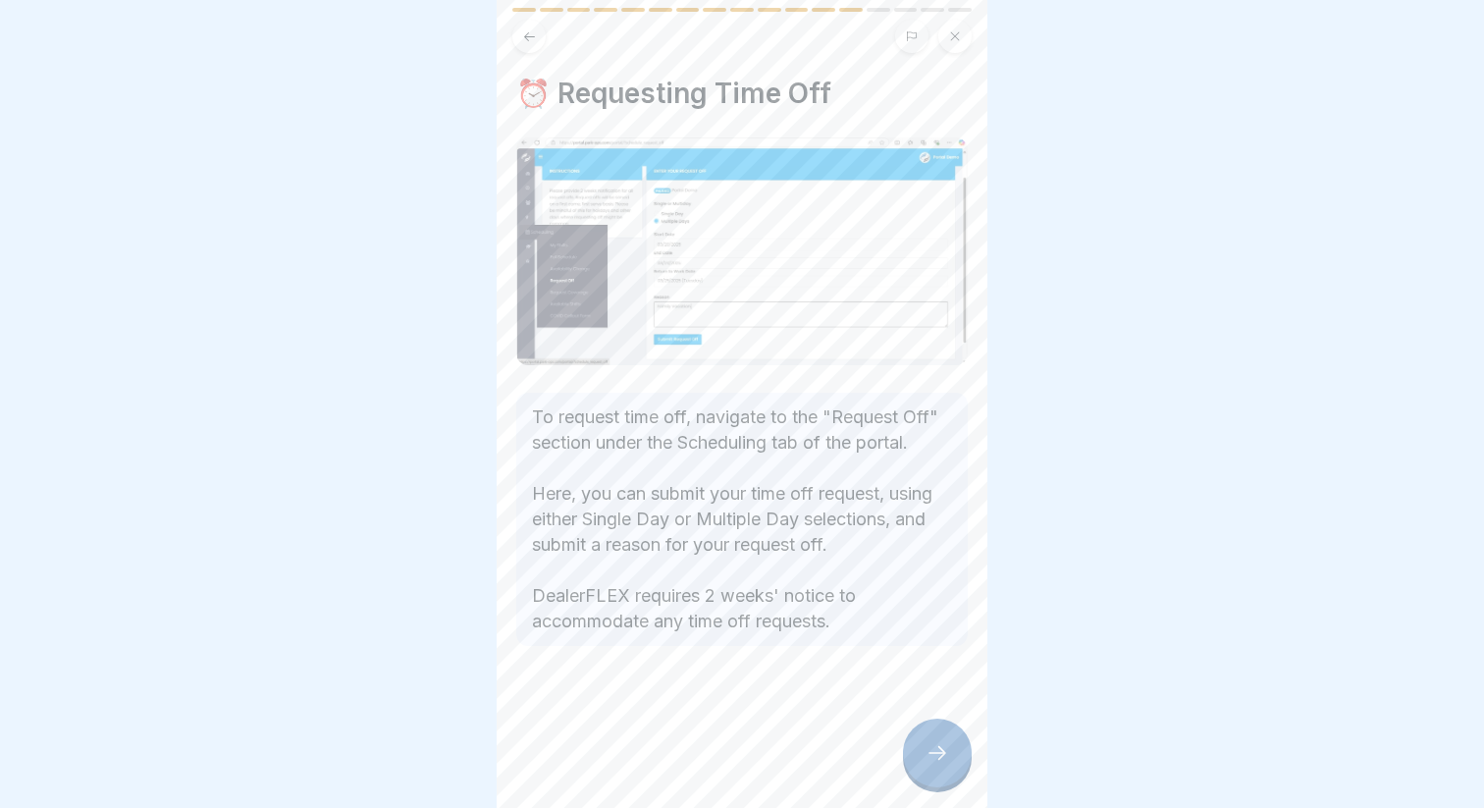
click at [919, 758] on div at bounding box center [937, 752] width 69 height 69
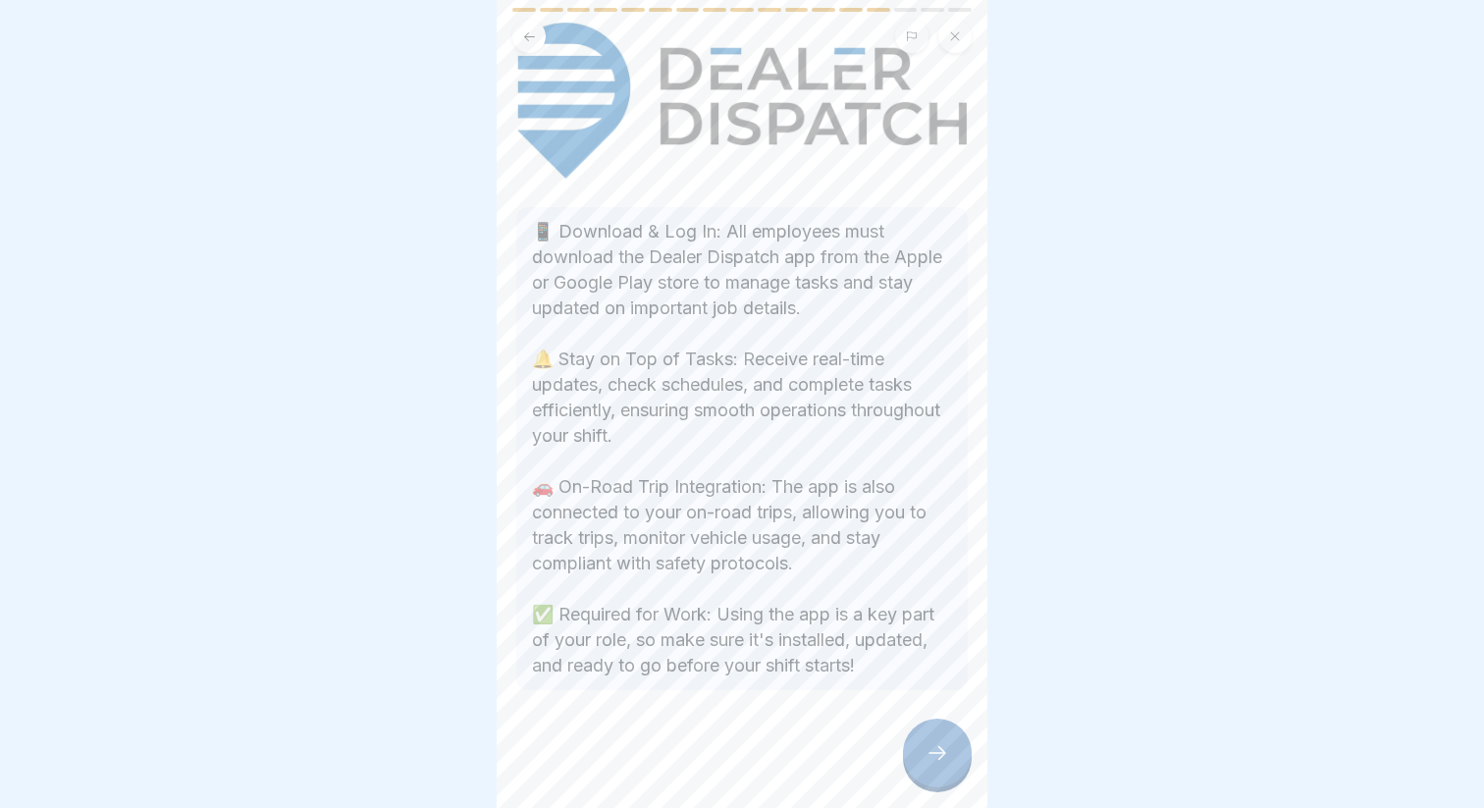
scroll to position [269, 0]
click at [946, 773] on div at bounding box center [937, 752] width 69 height 69
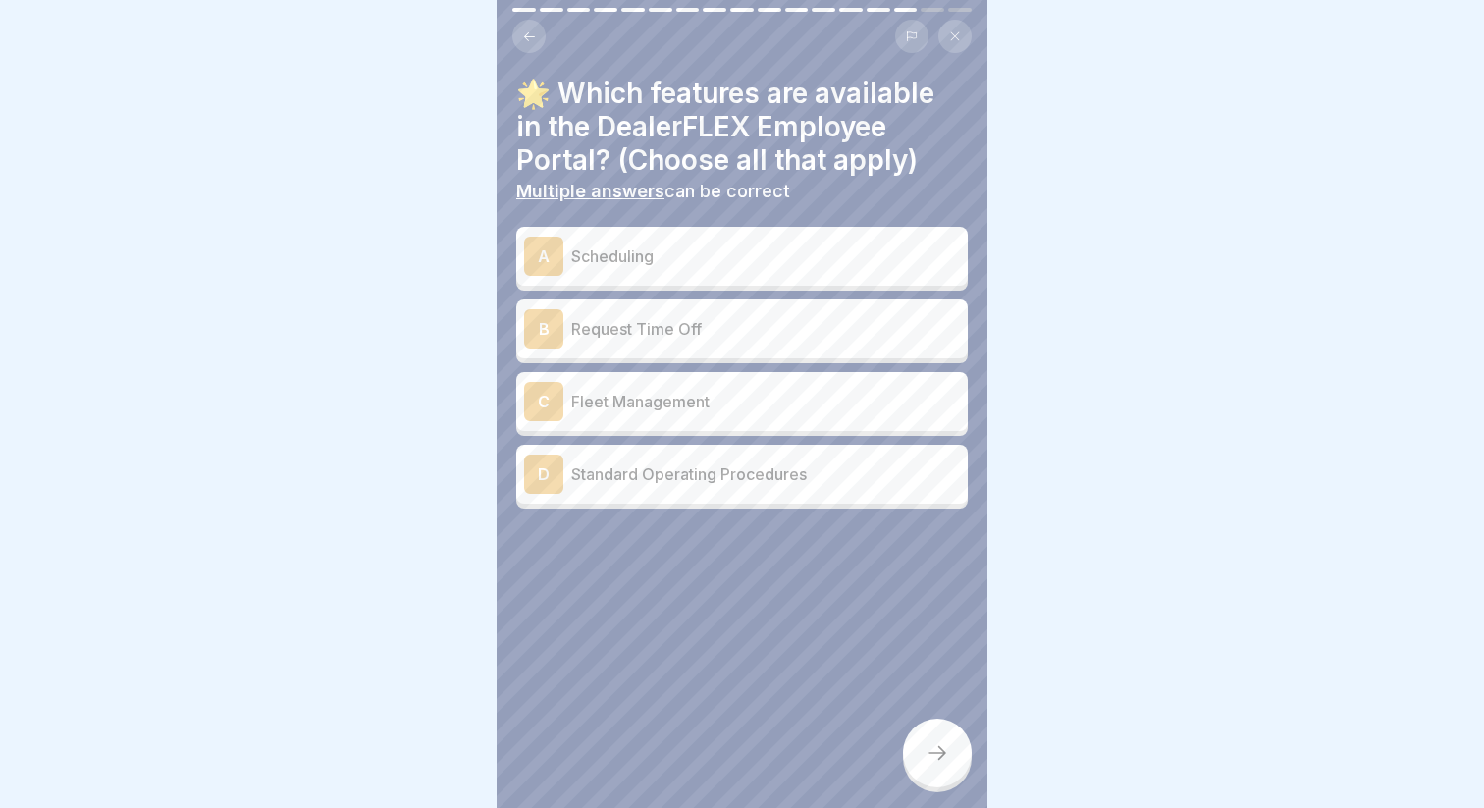
click at [697, 265] on p "Scheduling" at bounding box center [765, 256] width 389 height 24
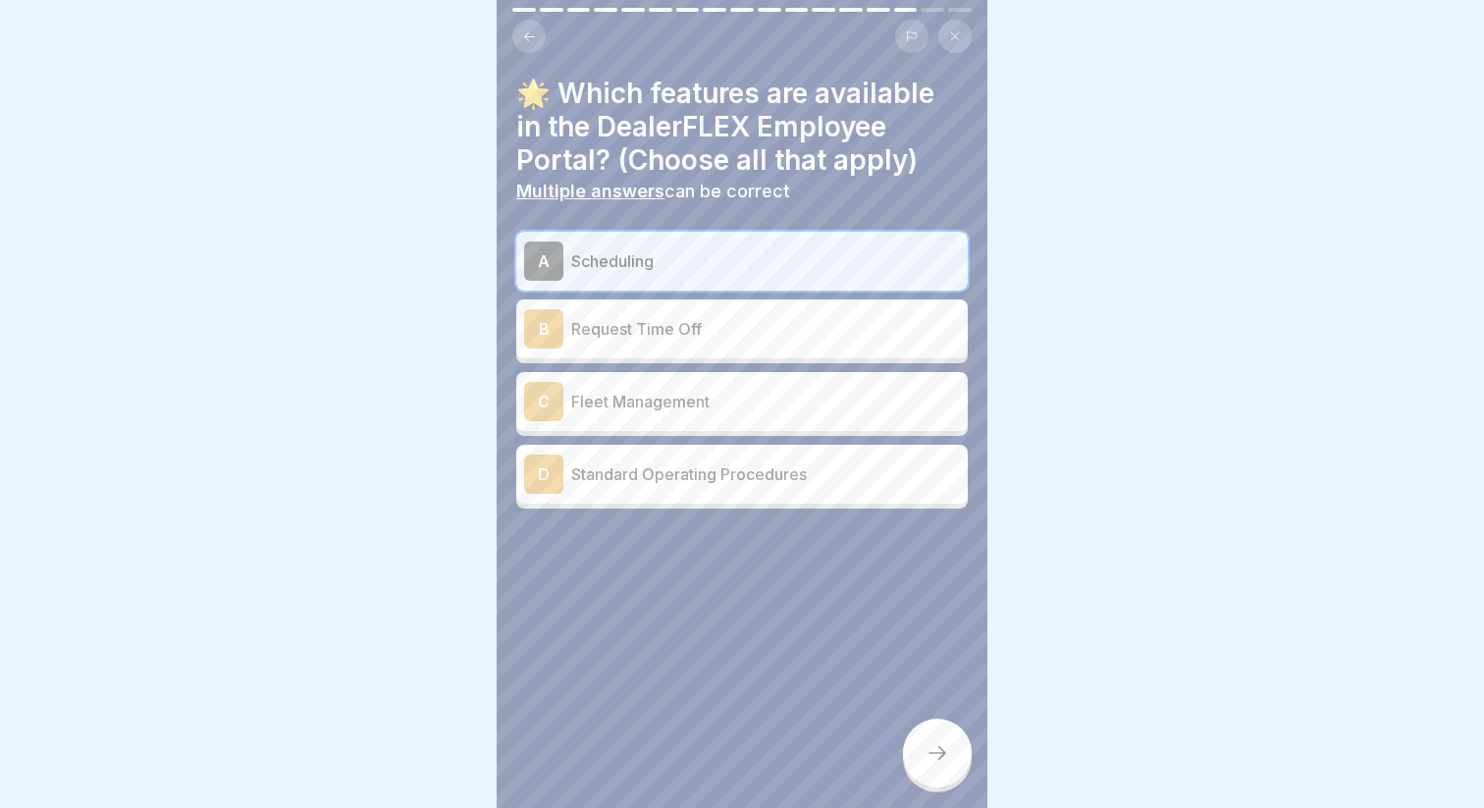
click at [691, 293] on div "A Scheduling B Request Time Off C Fleet Management D Standard Operating Procedu…" at bounding box center [741, 370] width 451 height 277
click at [690, 317] on p "Request Time Off" at bounding box center [765, 329] width 389 height 24
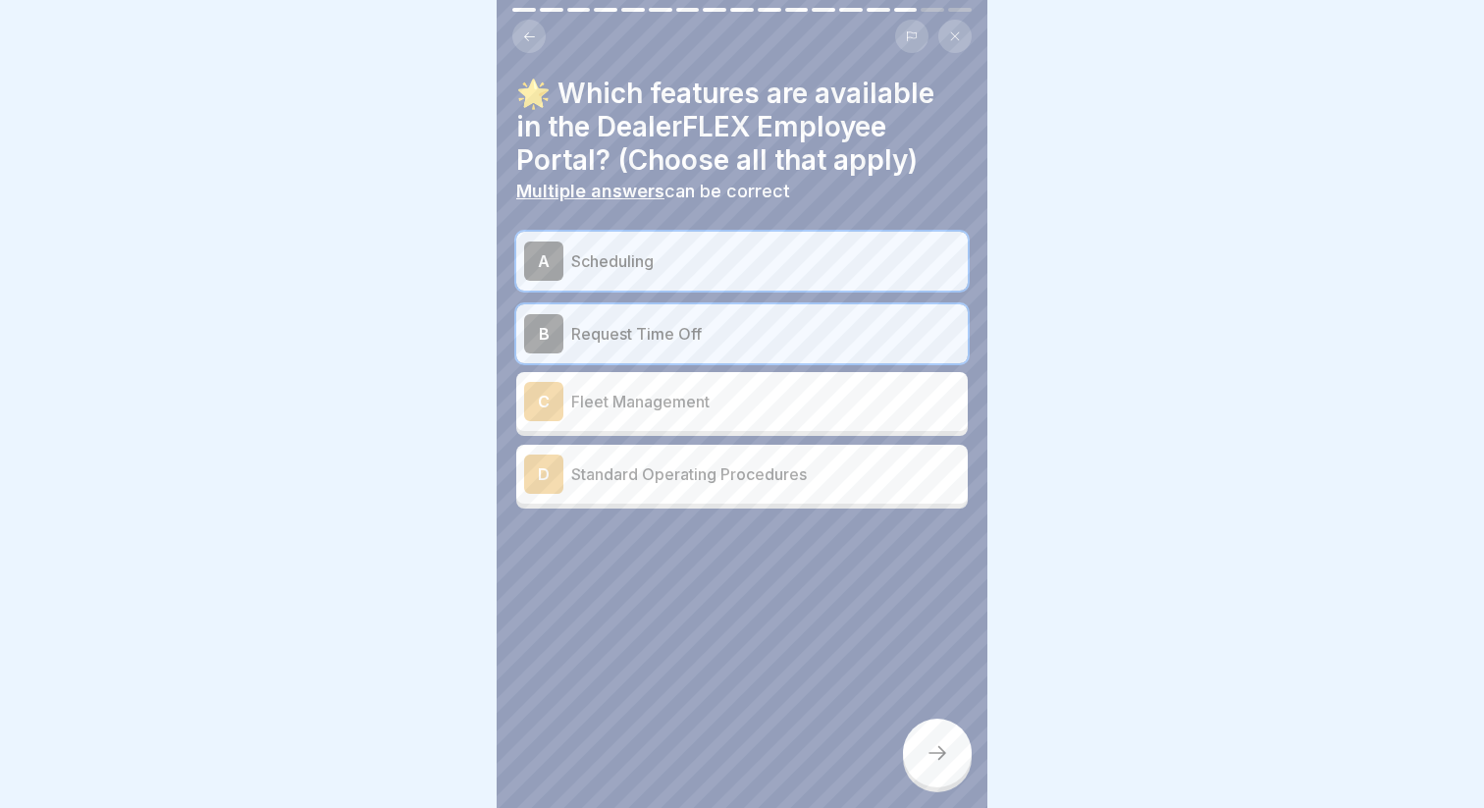
click at [692, 382] on div "C Fleet Management" at bounding box center [742, 401] width 436 height 39
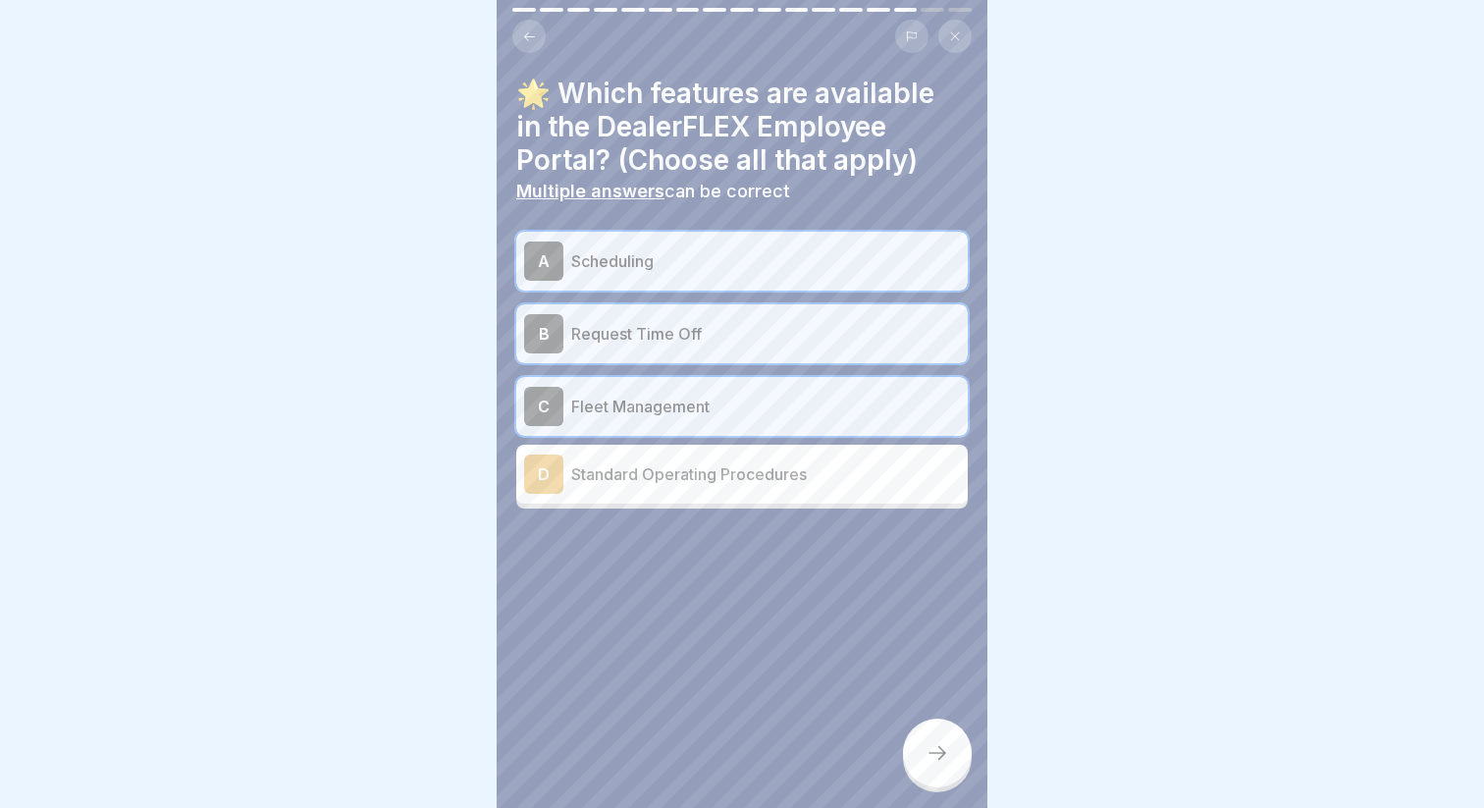
click at [724, 462] on p "Standard Operating Procedures" at bounding box center [765, 474] width 389 height 24
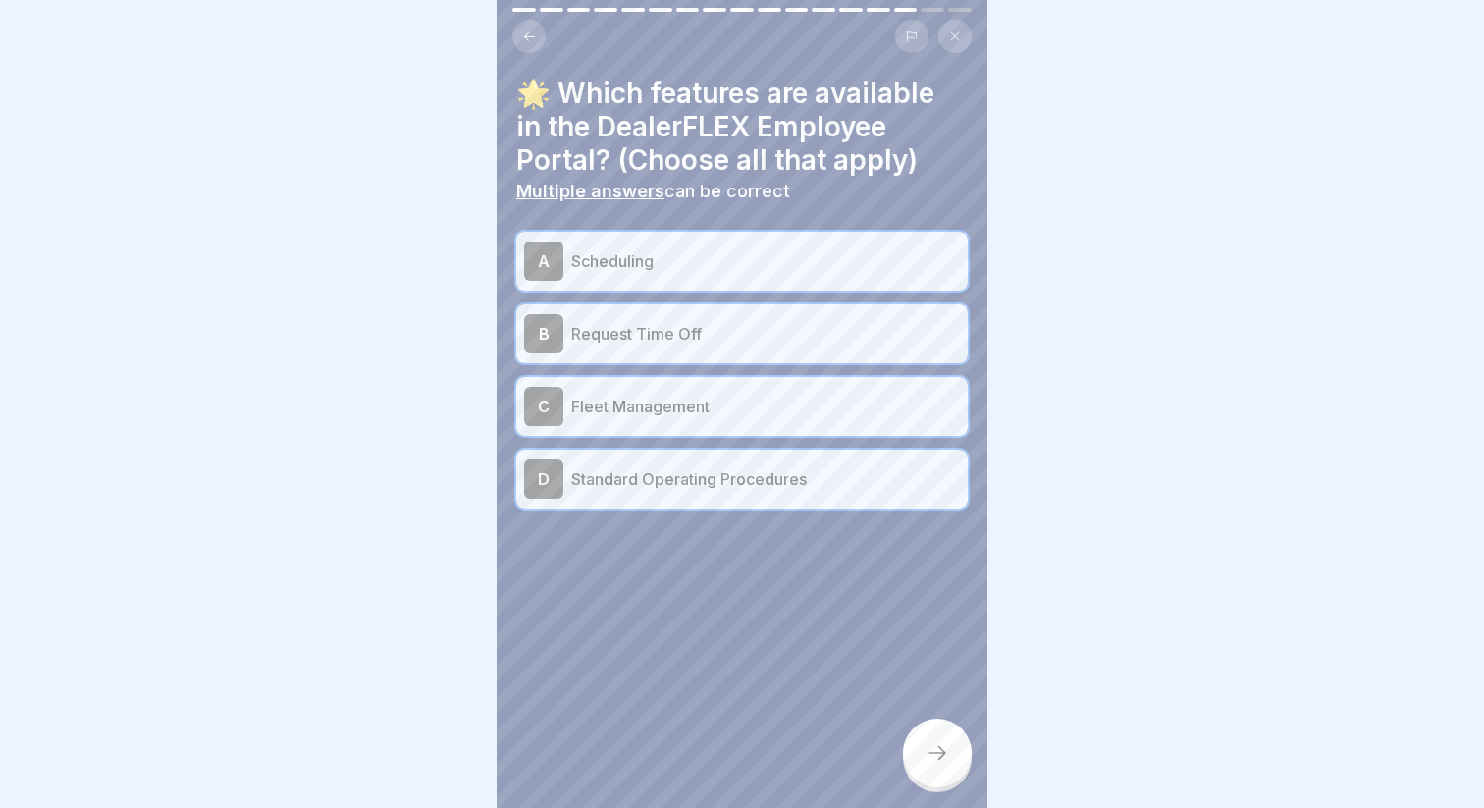
click at [797, 410] on p "Fleet Management" at bounding box center [765, 406] width 389 height 24
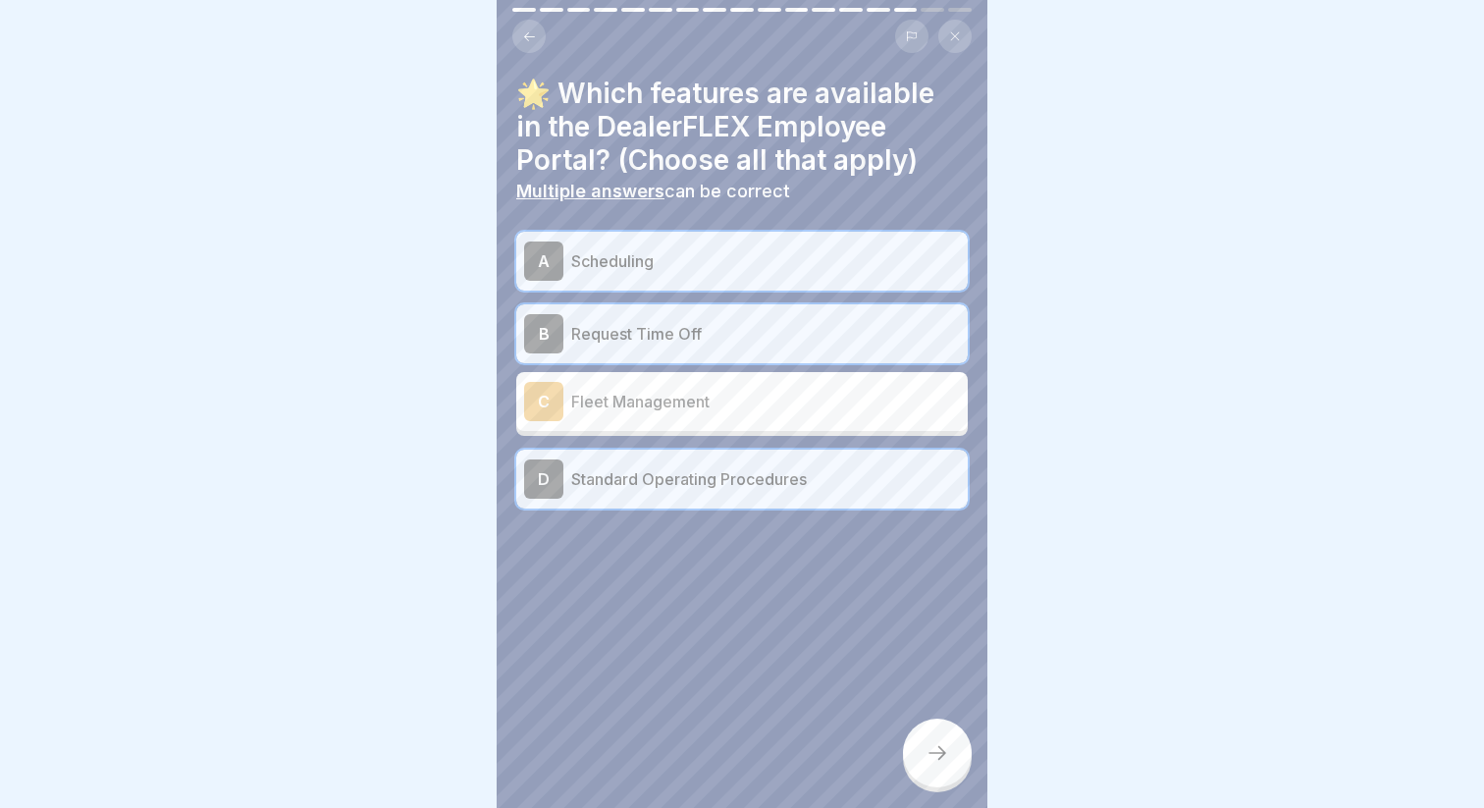
click at [915, 737] on div at bounding box center [937, 752] width 69 height 69
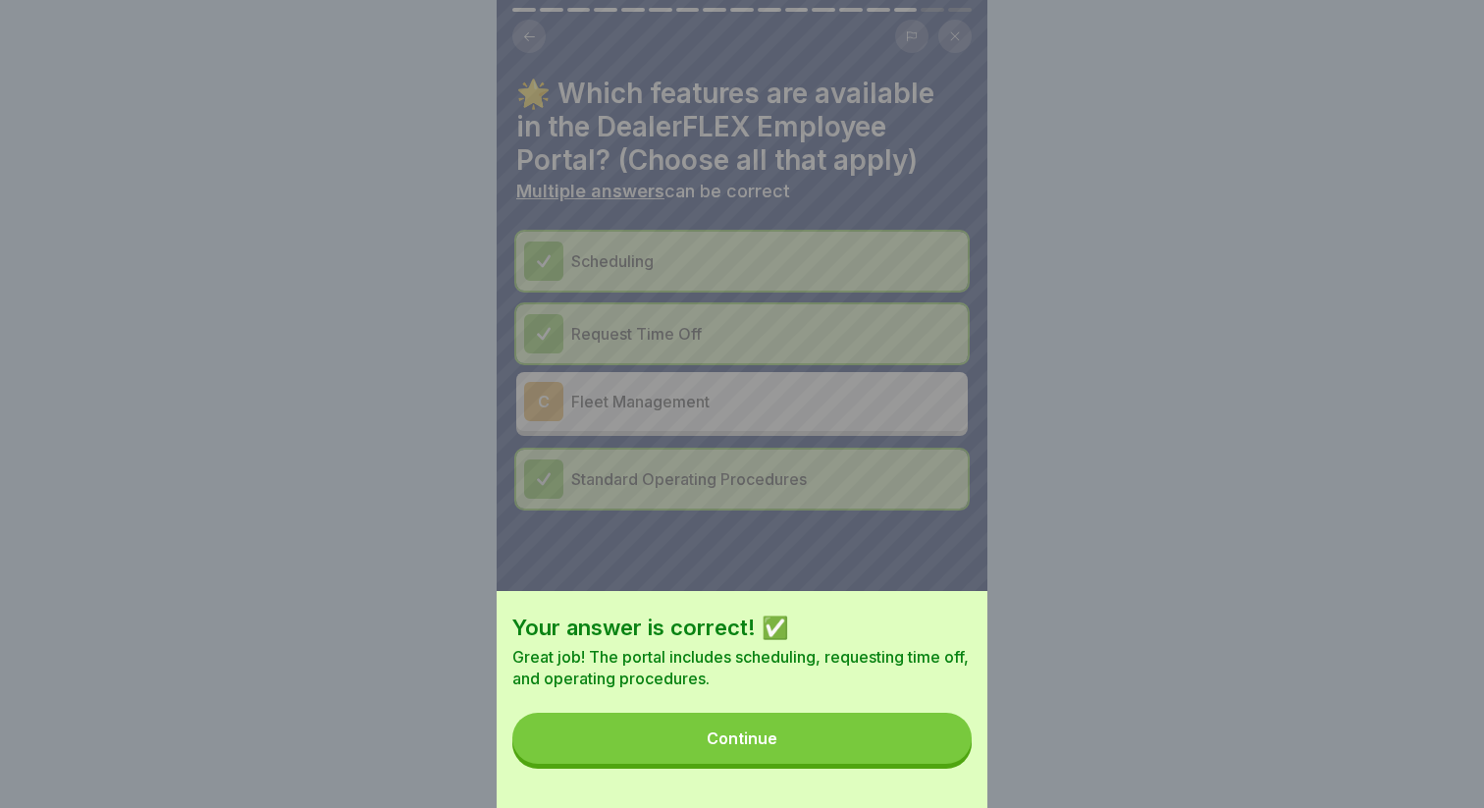
click at [888, 760] on button "Continue" at bounding box center [741, 737] width 459 height 51
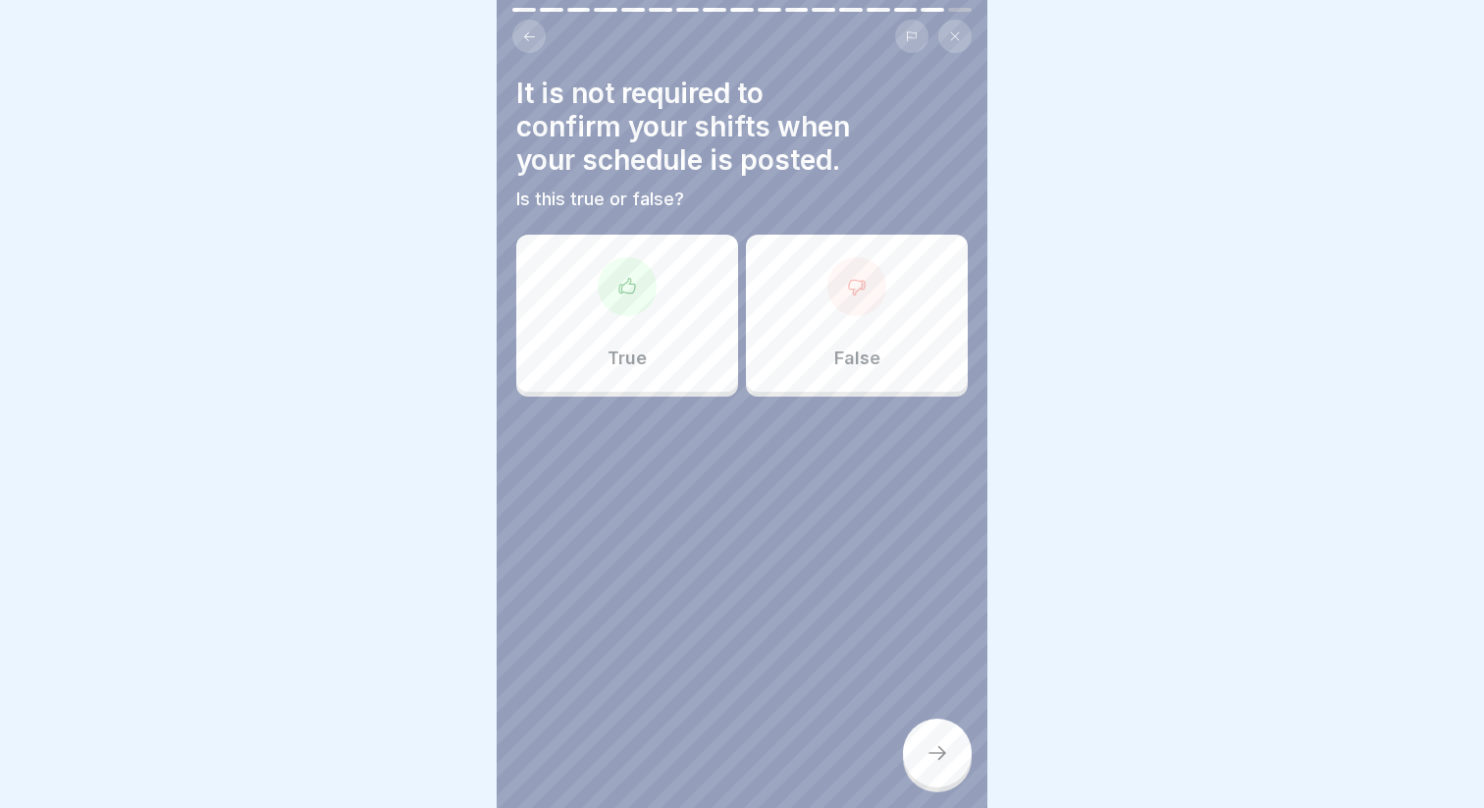
click at [827, 302] on div "False" at bounding box center [857, 313] width 222 height 157
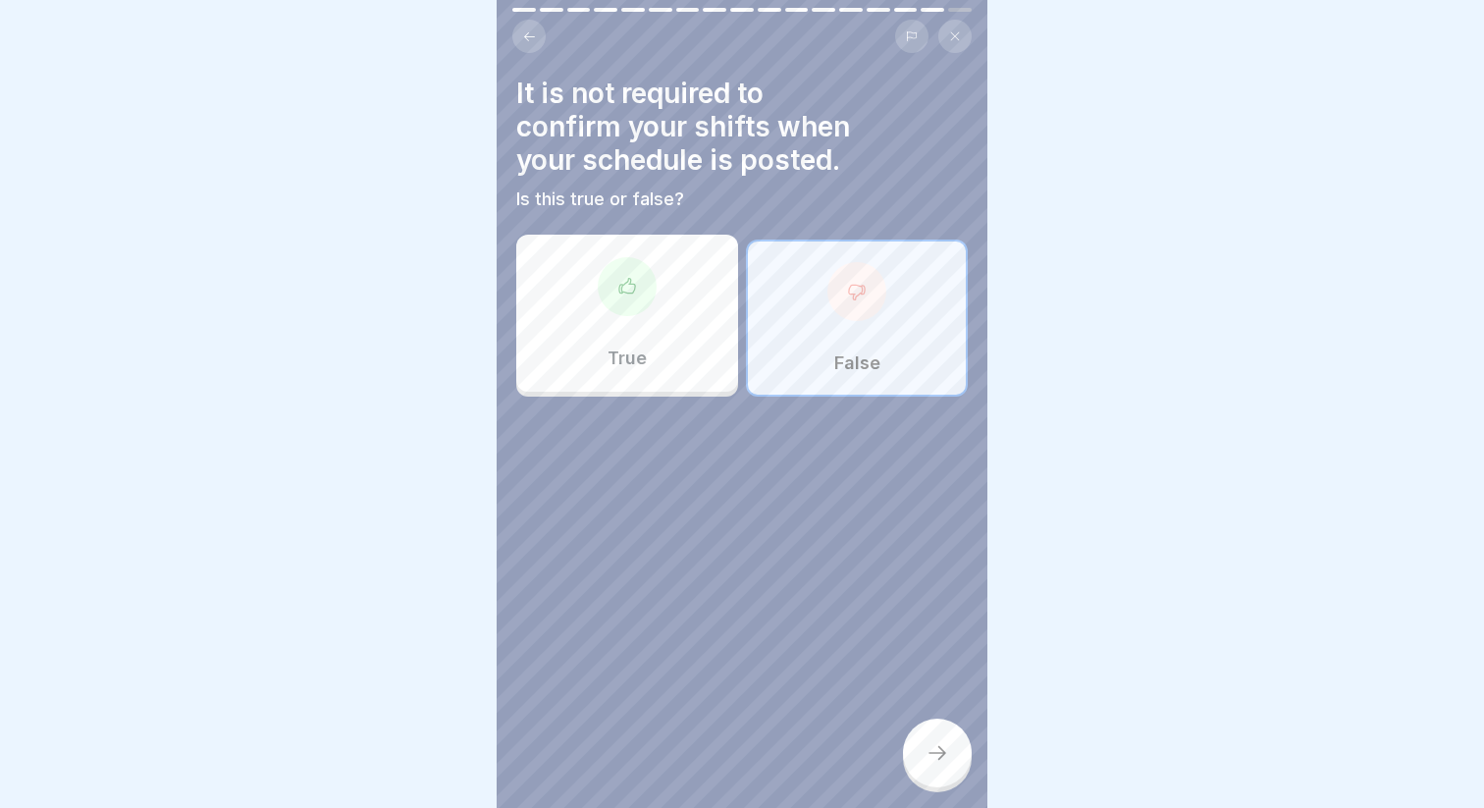
click at [935, 739] on div at bounding box center [937, 752] width 69 height 69
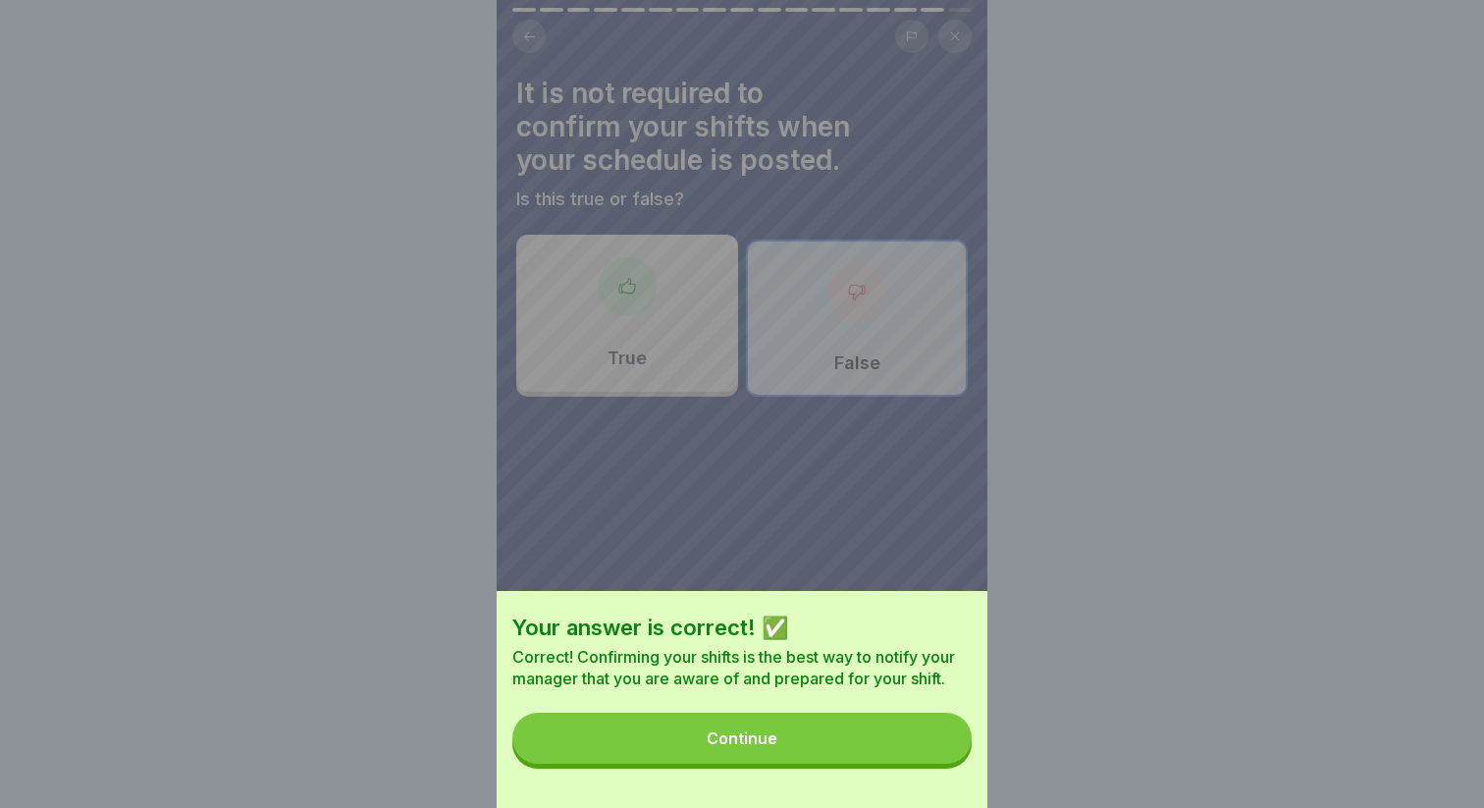
click at [881, 753] on button "Continue" at bounding box center [741, 737] width 459 height 51
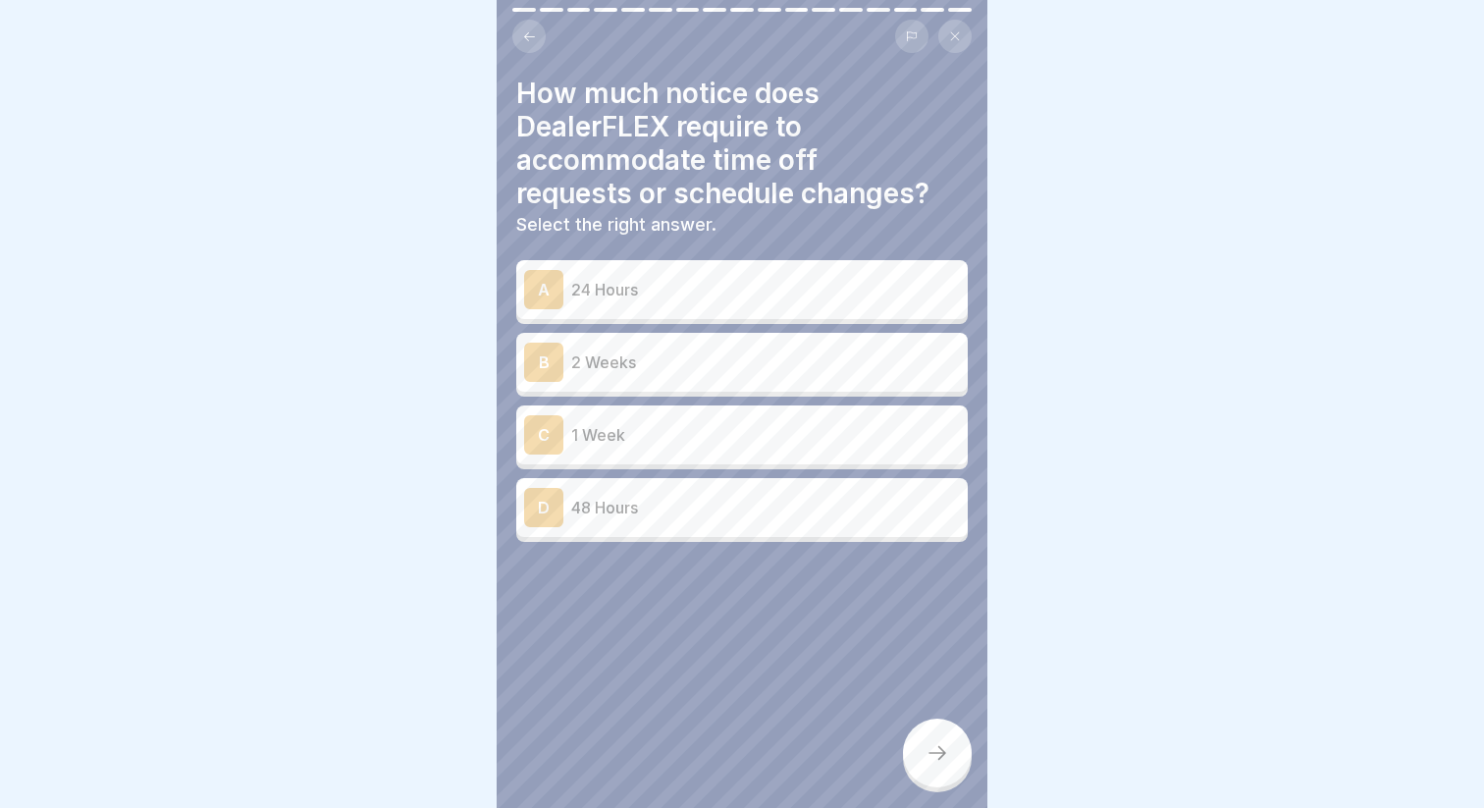
click at [651, 371] on p "2 Weeks" at bounding box center [765, 362] width 389 height 24
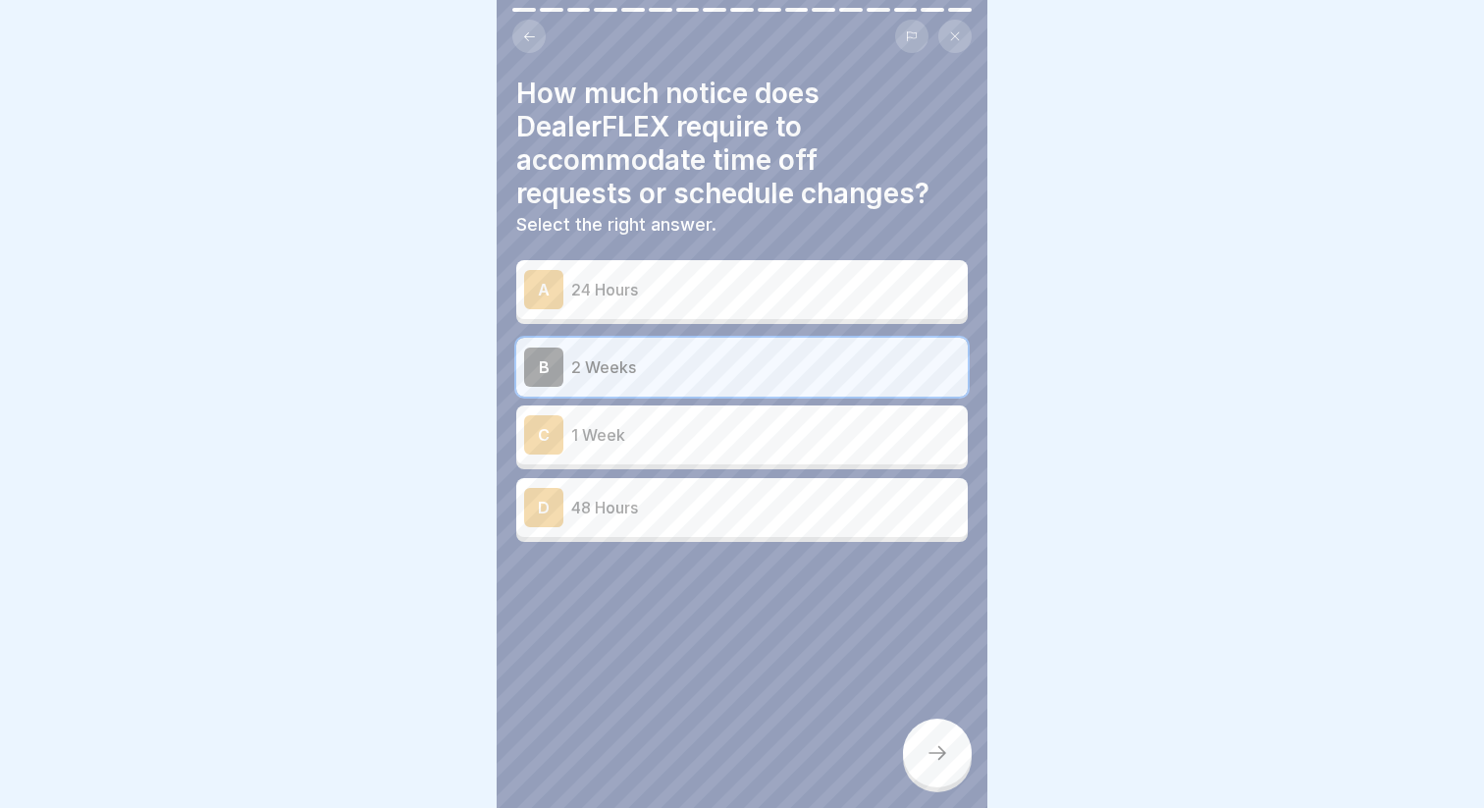
click at [923, 727] on div at bounding box center [937, 752] width 69 height 69
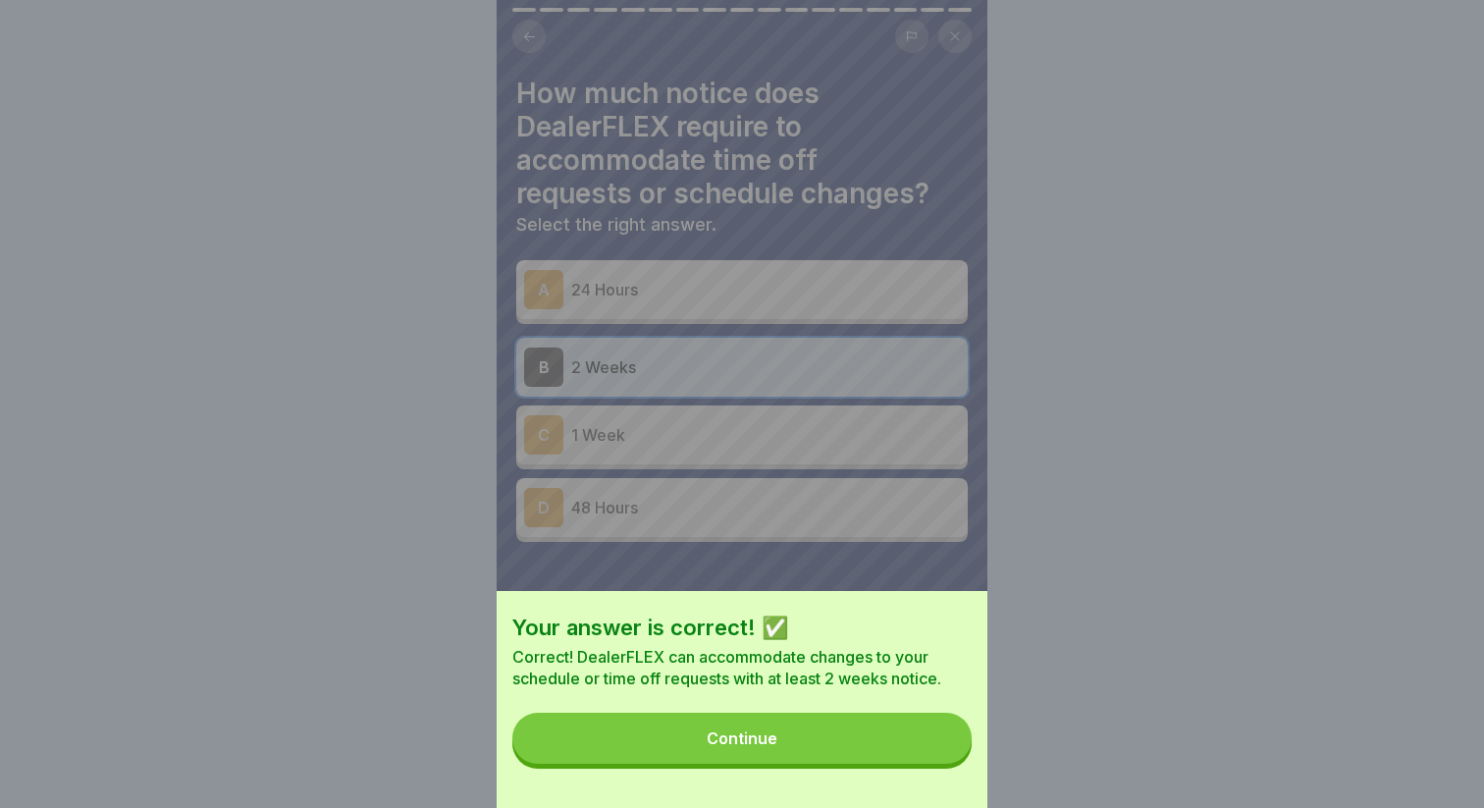
click at [845, 729] on button "Continue" at bounding box center [741, 737] width 459 height 51
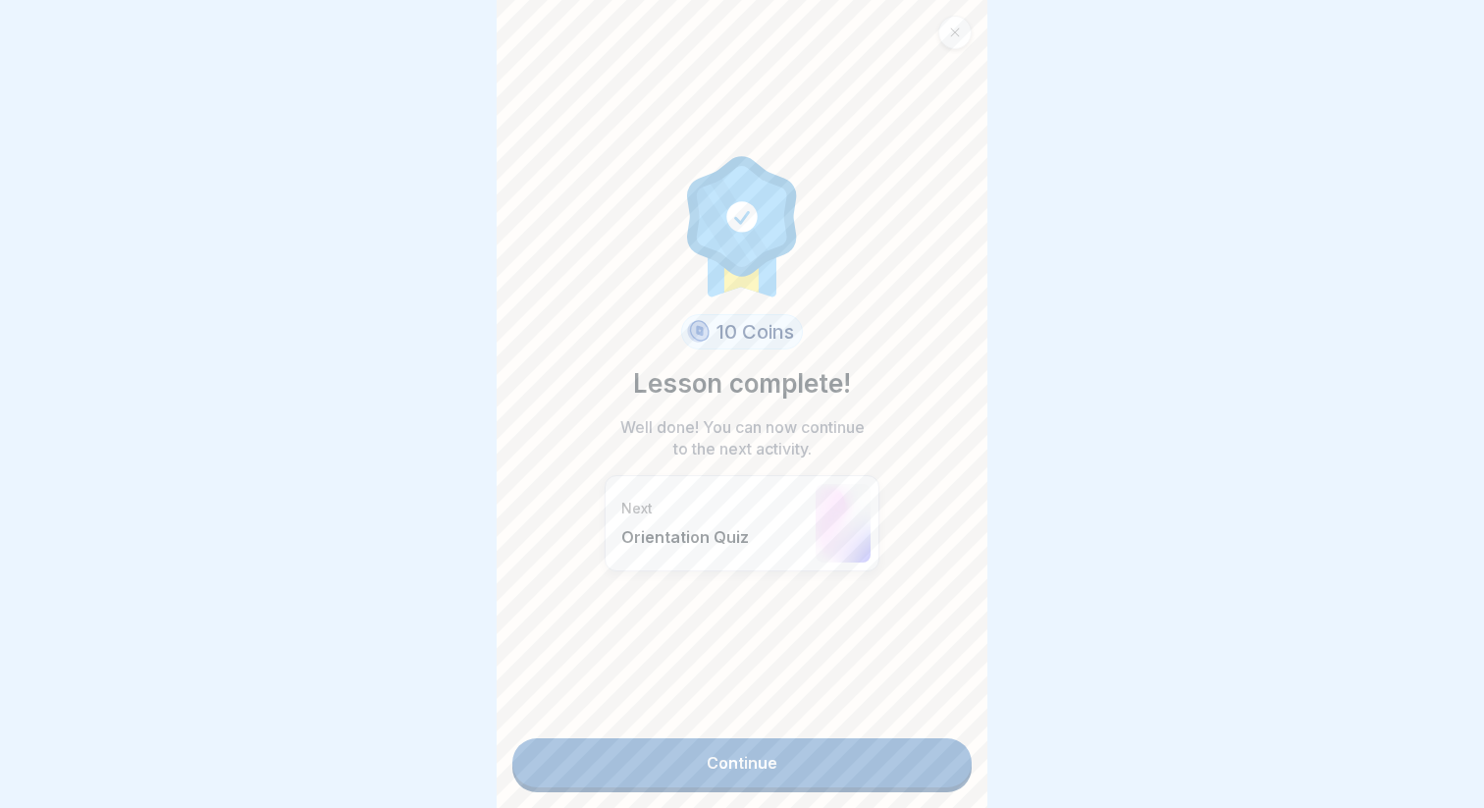
click at [820, 770] on link "Continue" at bounding box center [741, 762] width 459 height 49
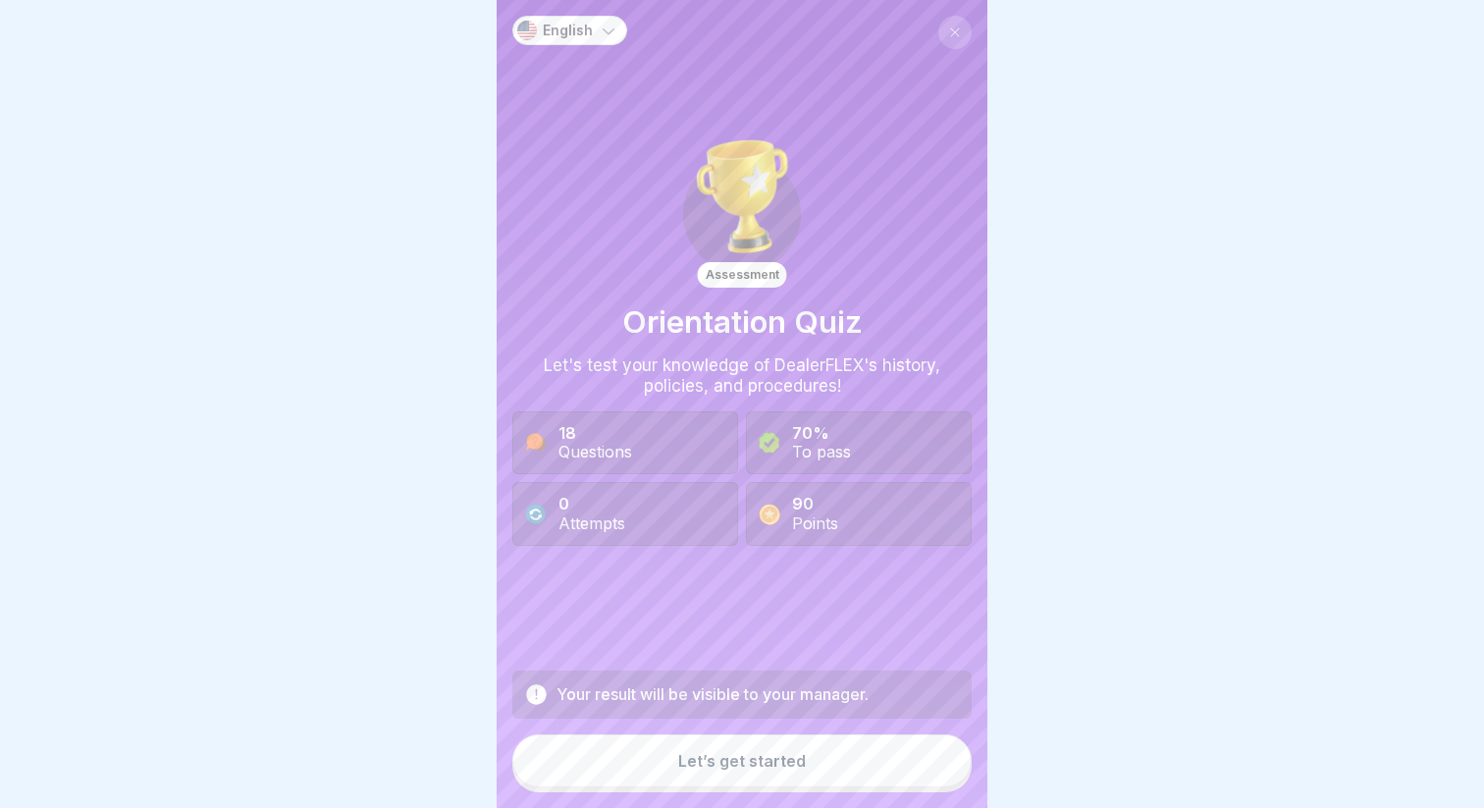
click at [820, 770] on button "Let’s get started" at bounding box center [741, 760] width 459 height 53
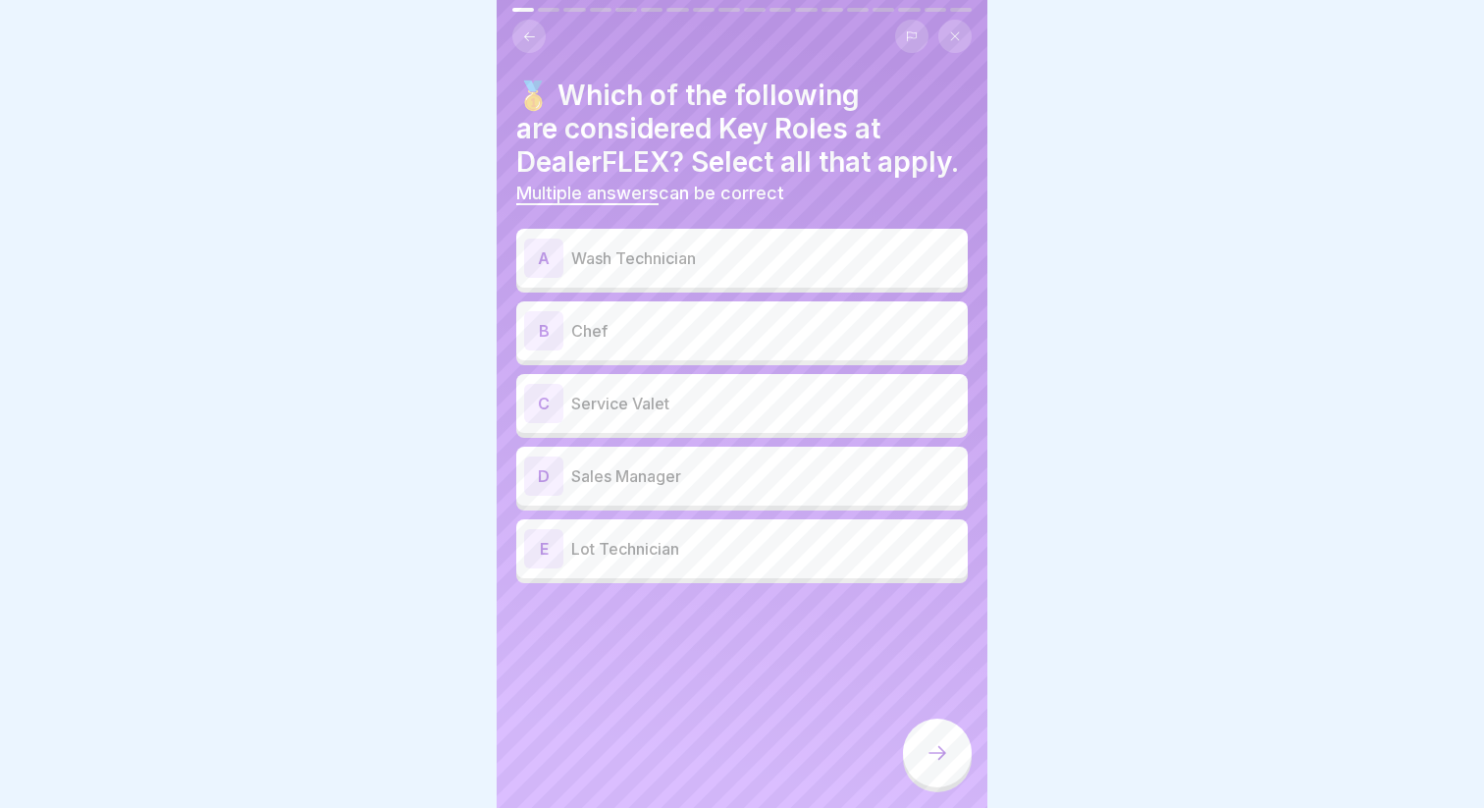
click at [723, 256] on p "Wash Technician" at bounding box center [765, 258] width 389 height 24
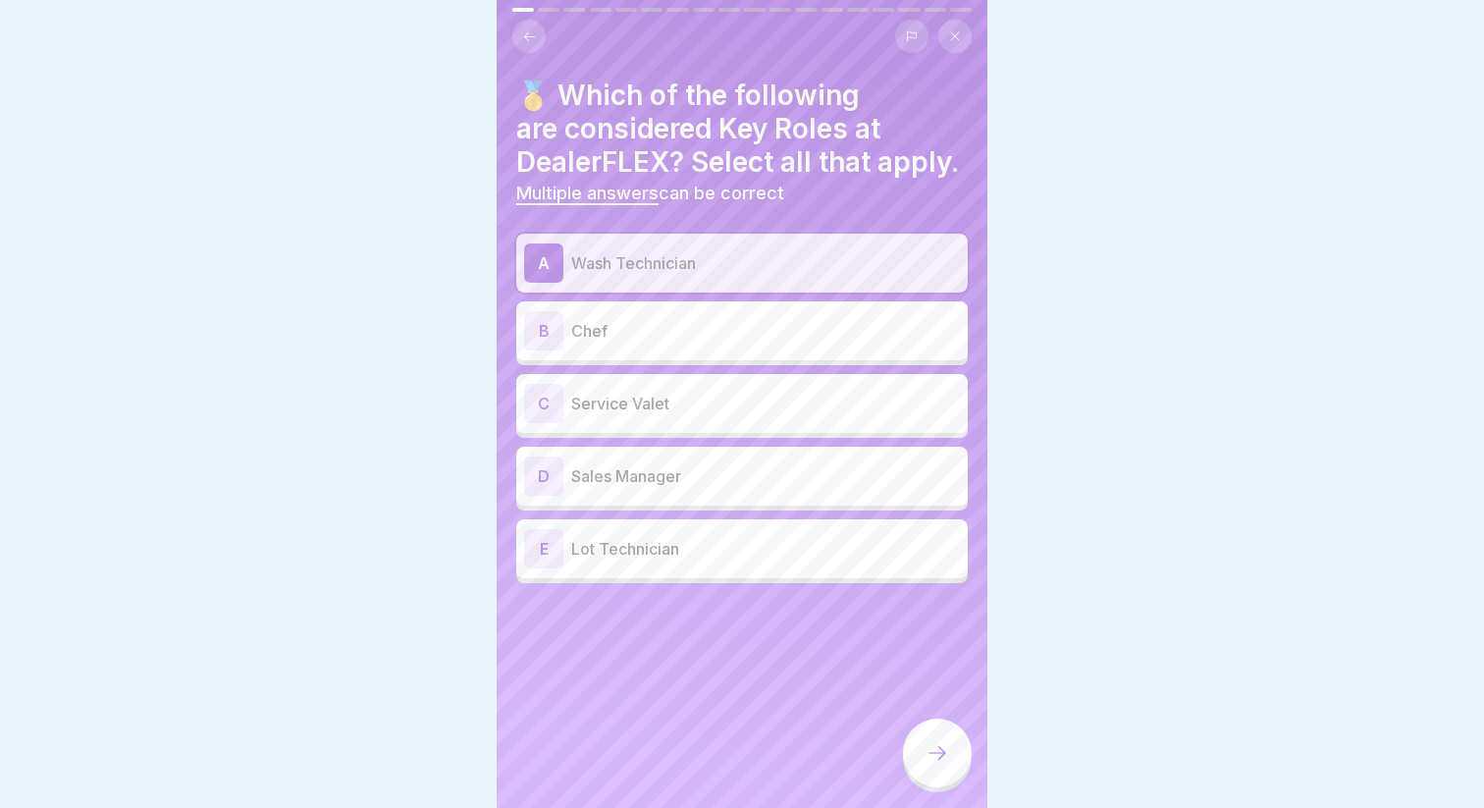
click at [709, 398] on p "Service Valet" at bounding box center [765, 404] width 389 height 24
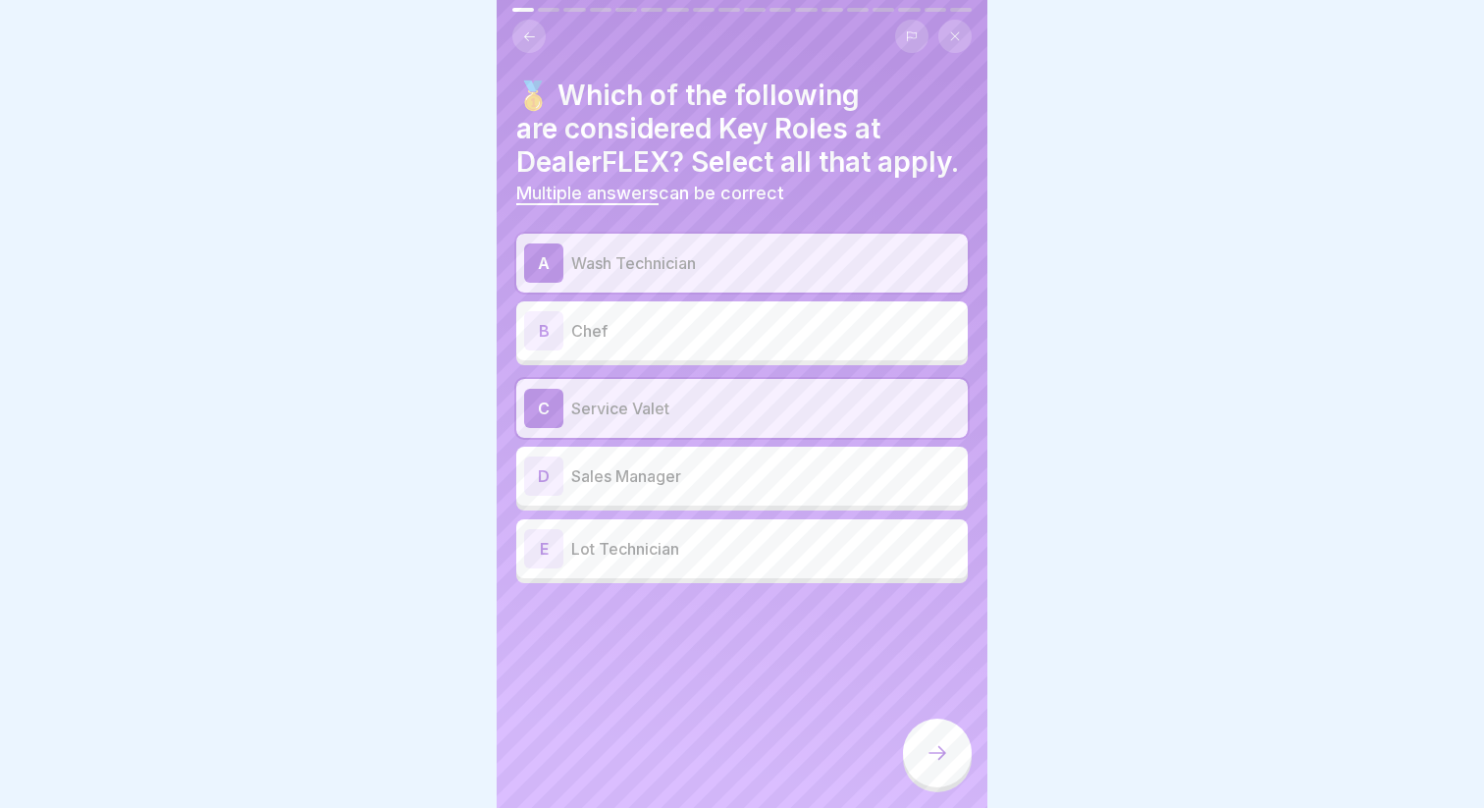
click at [672, 561] on div "E Lot Technician" at bounding box center [742, 548] width 436 height 39
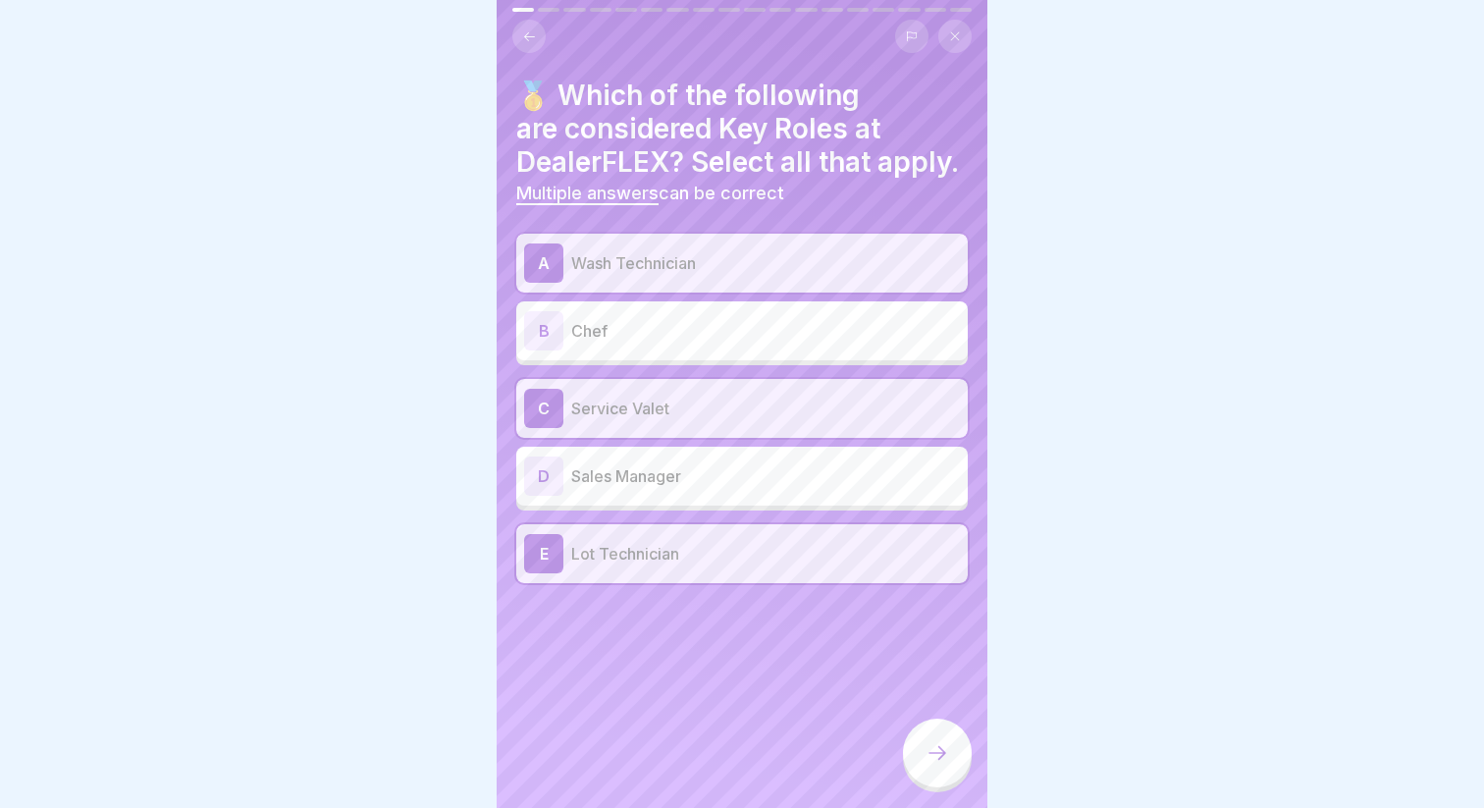
click at [672, 561] on p "Lot Technician" at bounding box center [765, 554] width 389 height 24
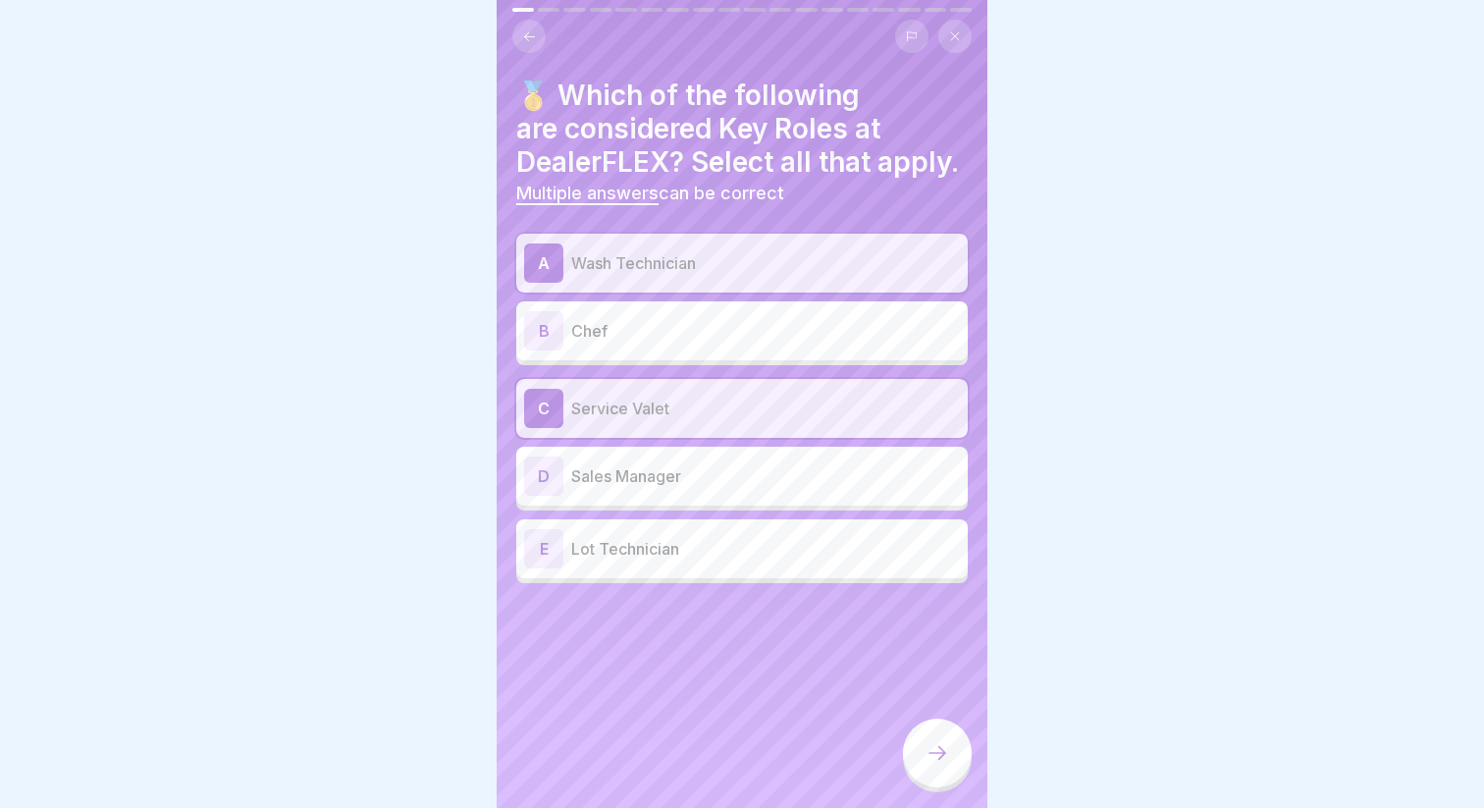
click at [960, 773] on div at bounding box center [937, 752] width 69 height 69
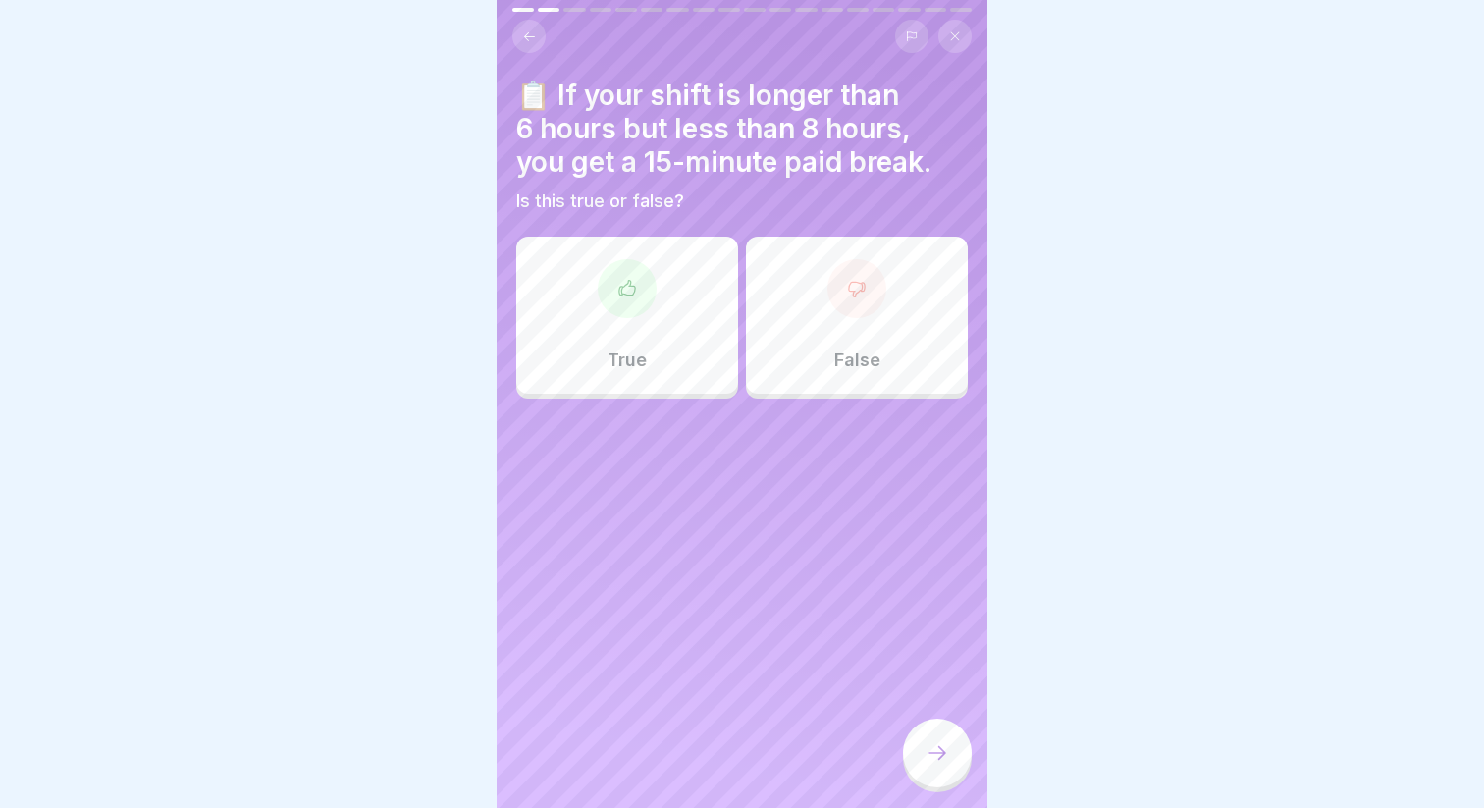
click at [688, 341] on div "True" at bounding box center [627, 314] width 222 height 157
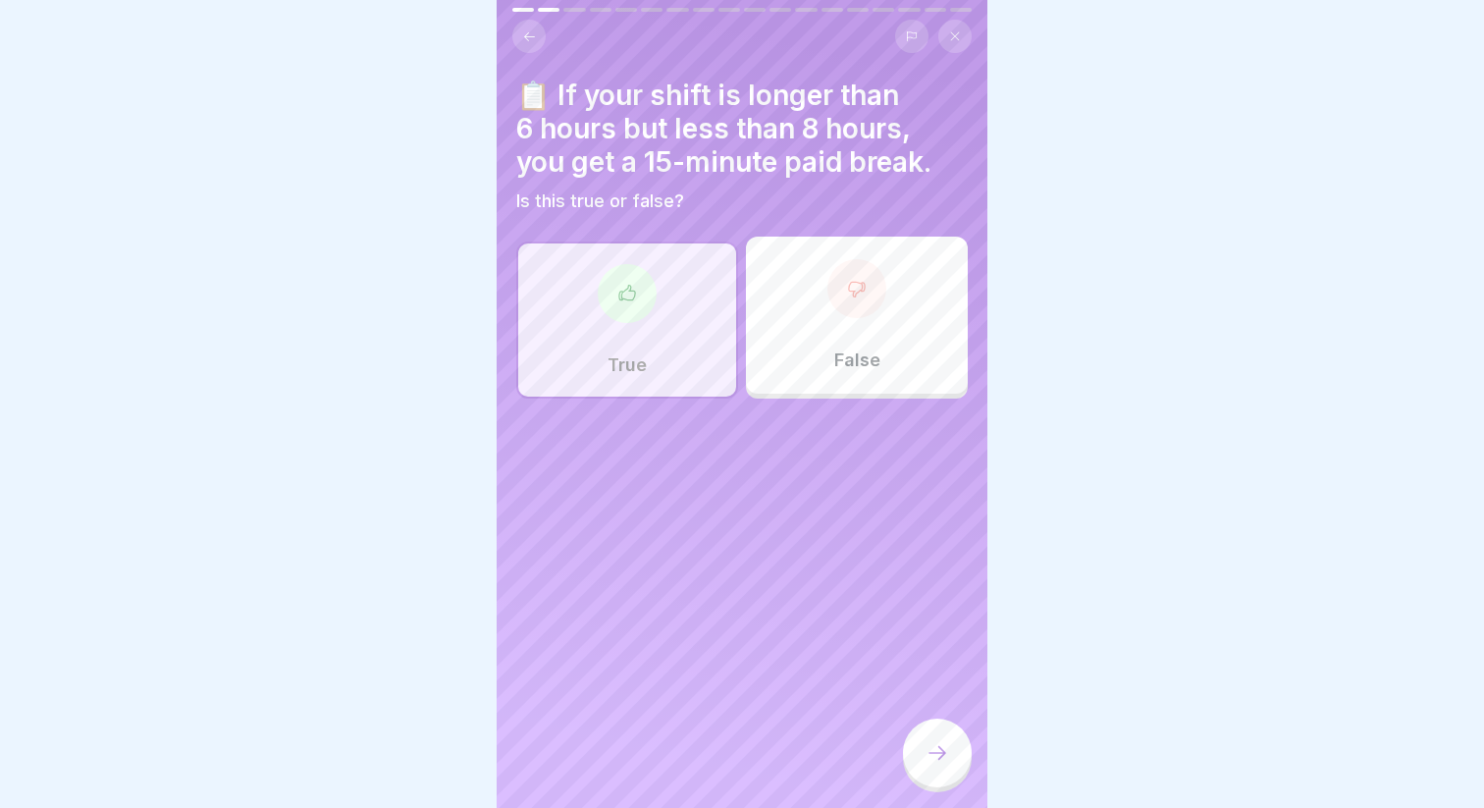
click at [930, 766] on div at bounding box center [937, 752] width 69 height 69
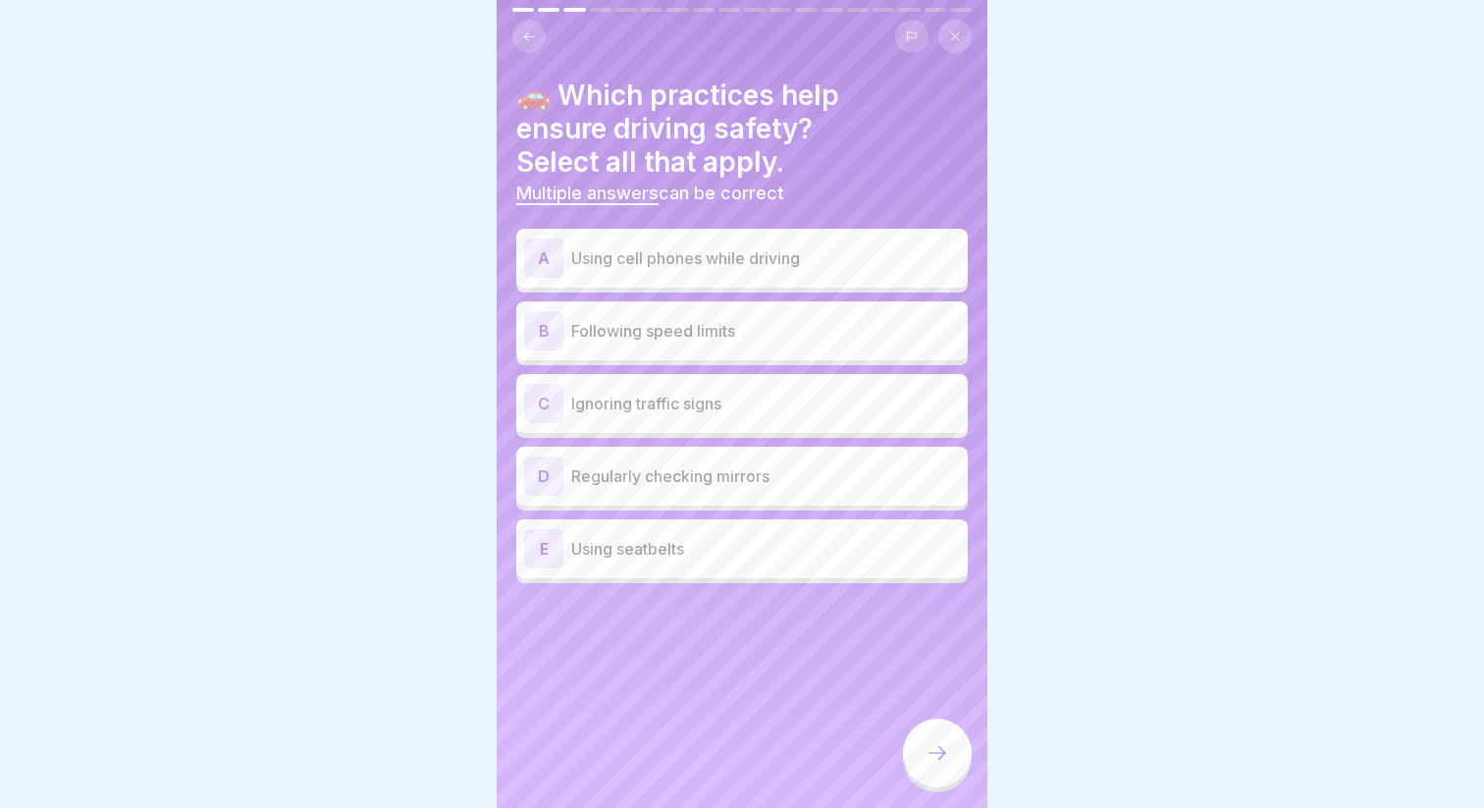
click at [677, 324] on p "Following speed limits" at bounding box center [765, 331] width 389 height 24
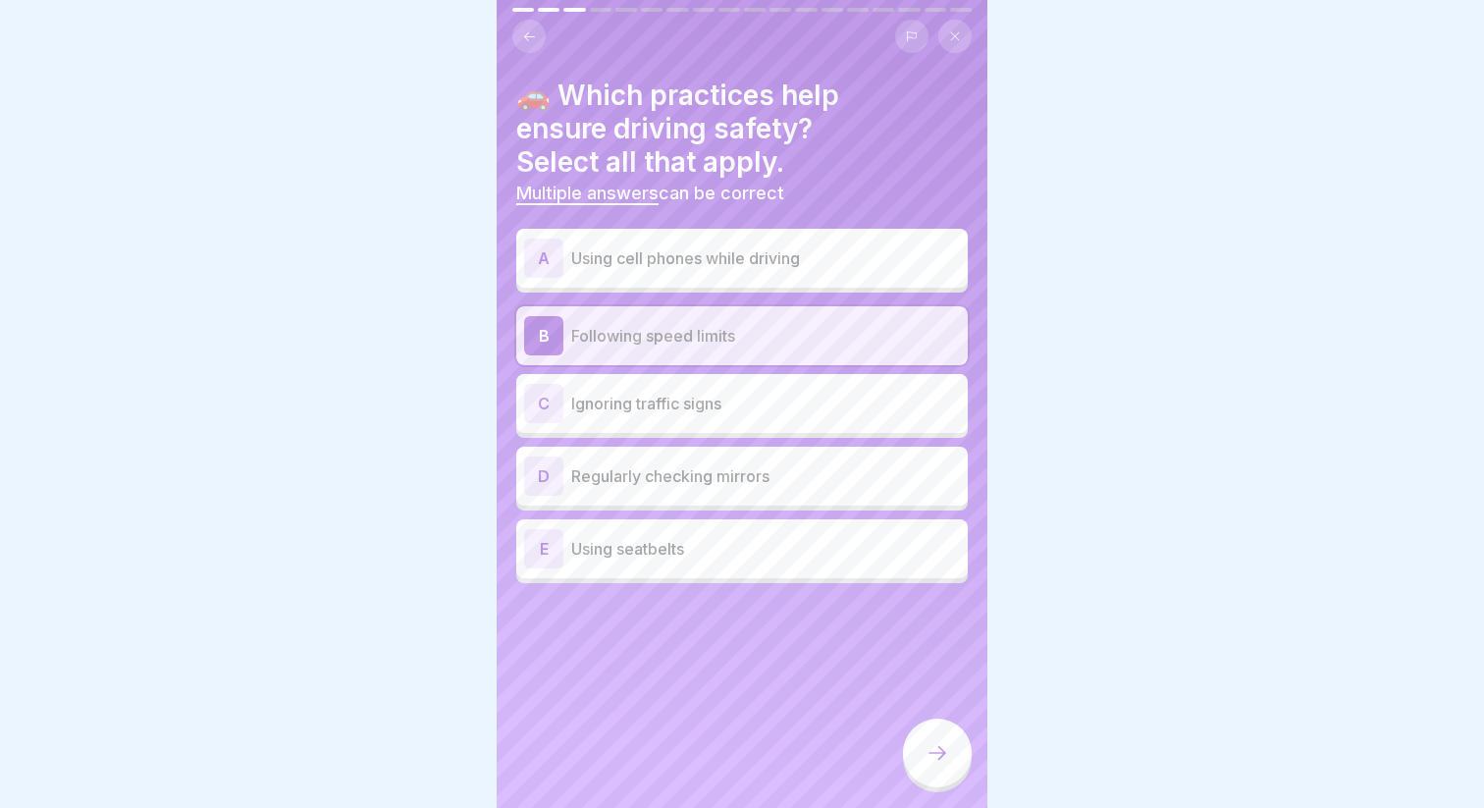
click at [733, 529] on div "E Using seatbelts" at bounding box center [742, 548] width 436 height 39
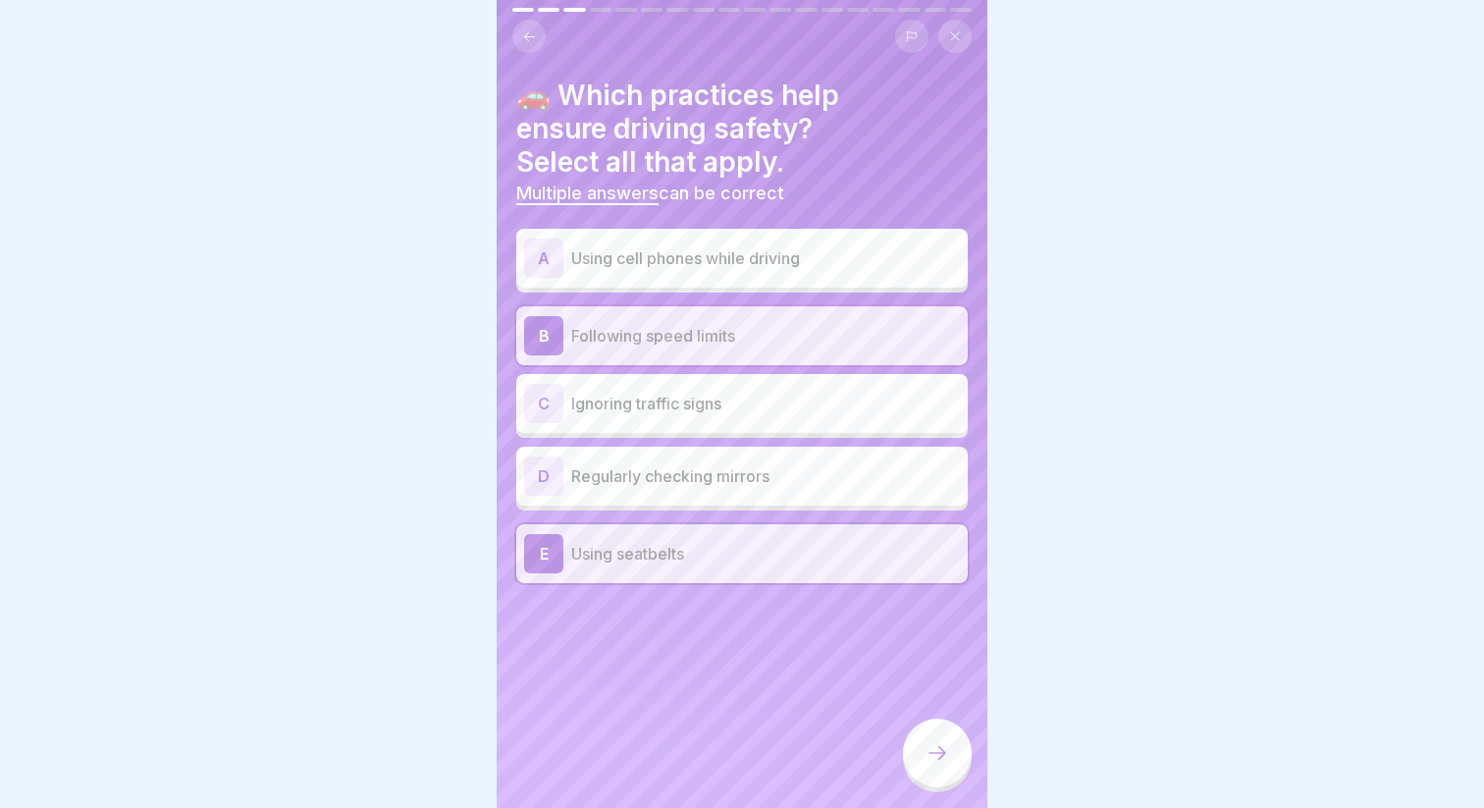
click at [729, 477] on p "Regularly checking mirrors" at bounding box center [765, 476] width 389 height 24
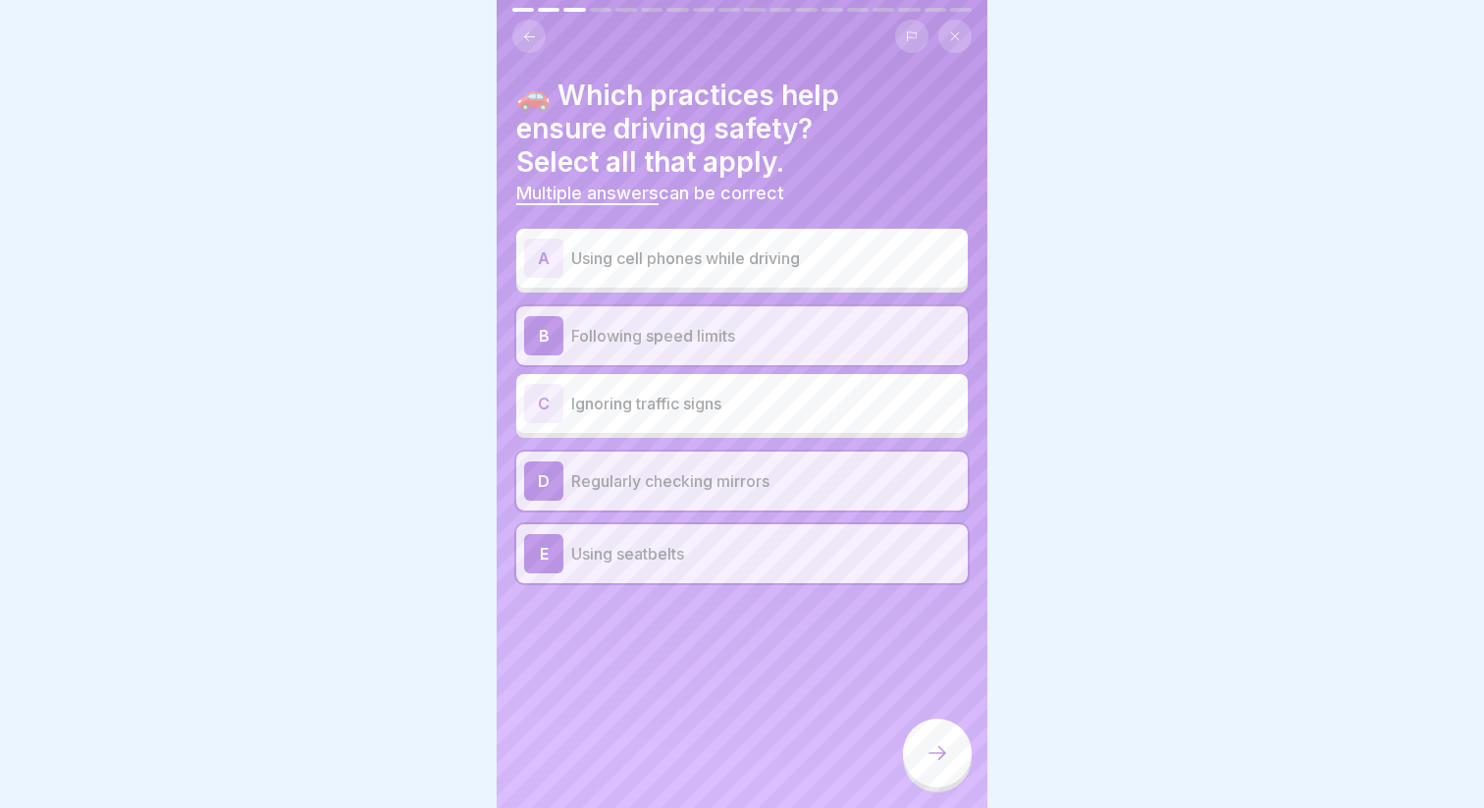
click at [937, 767] on div at bounding box center [937, 752] width 69 height 69
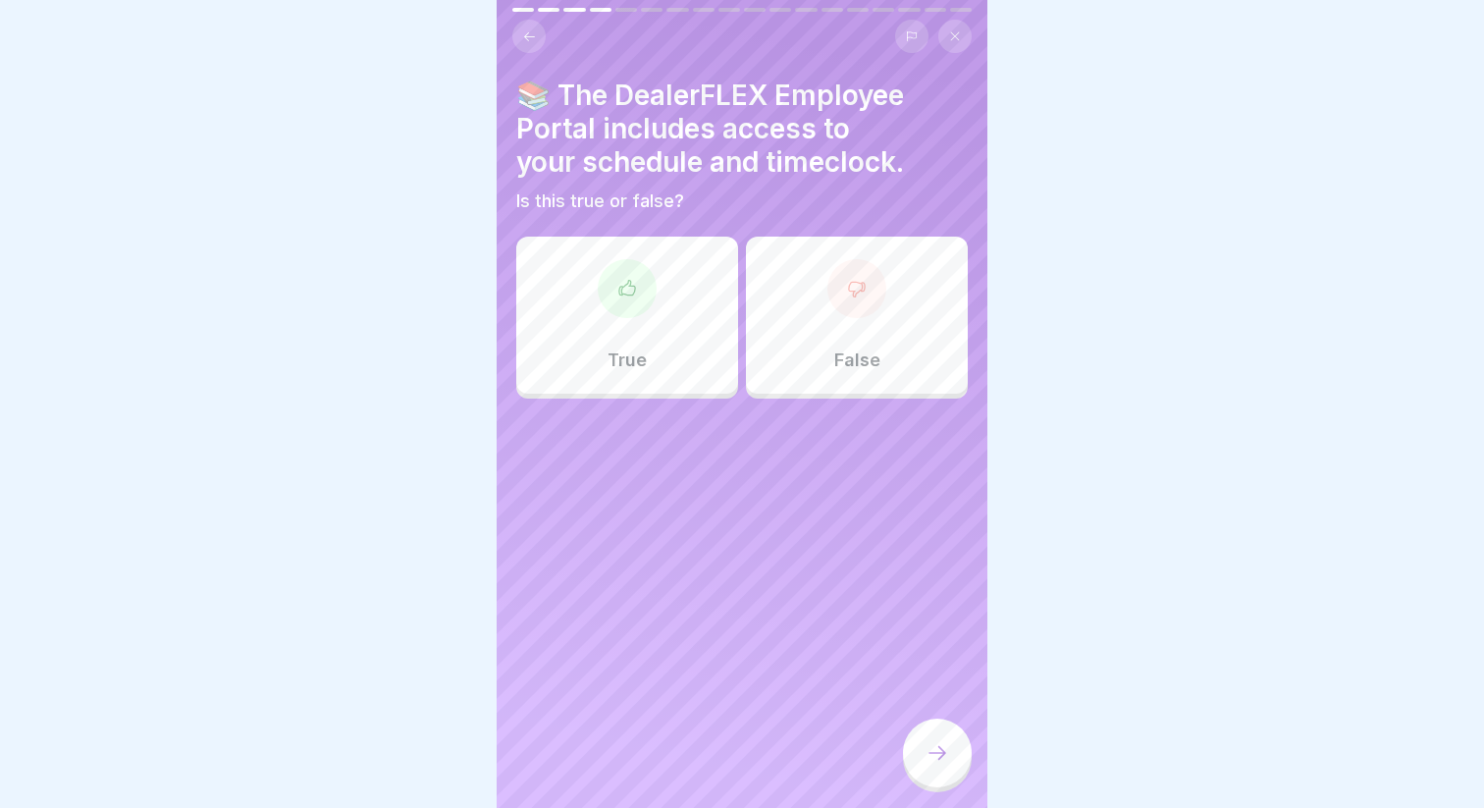
click at [653, 374] on div "True" at bounding box center [627, 314] width 222 height 157
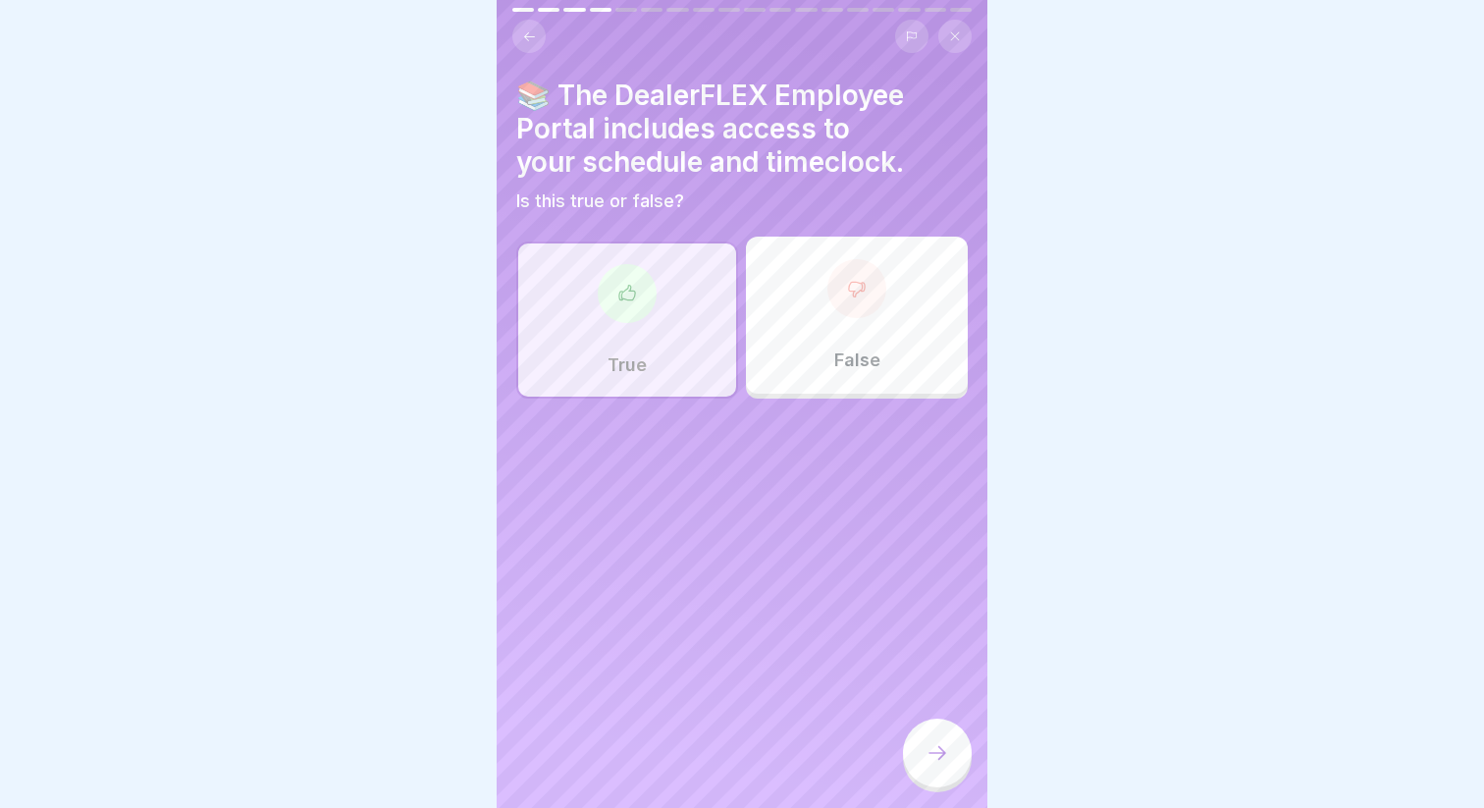
click at [935, 753] on icon at bounding box center [937, 753] width 24 height 24
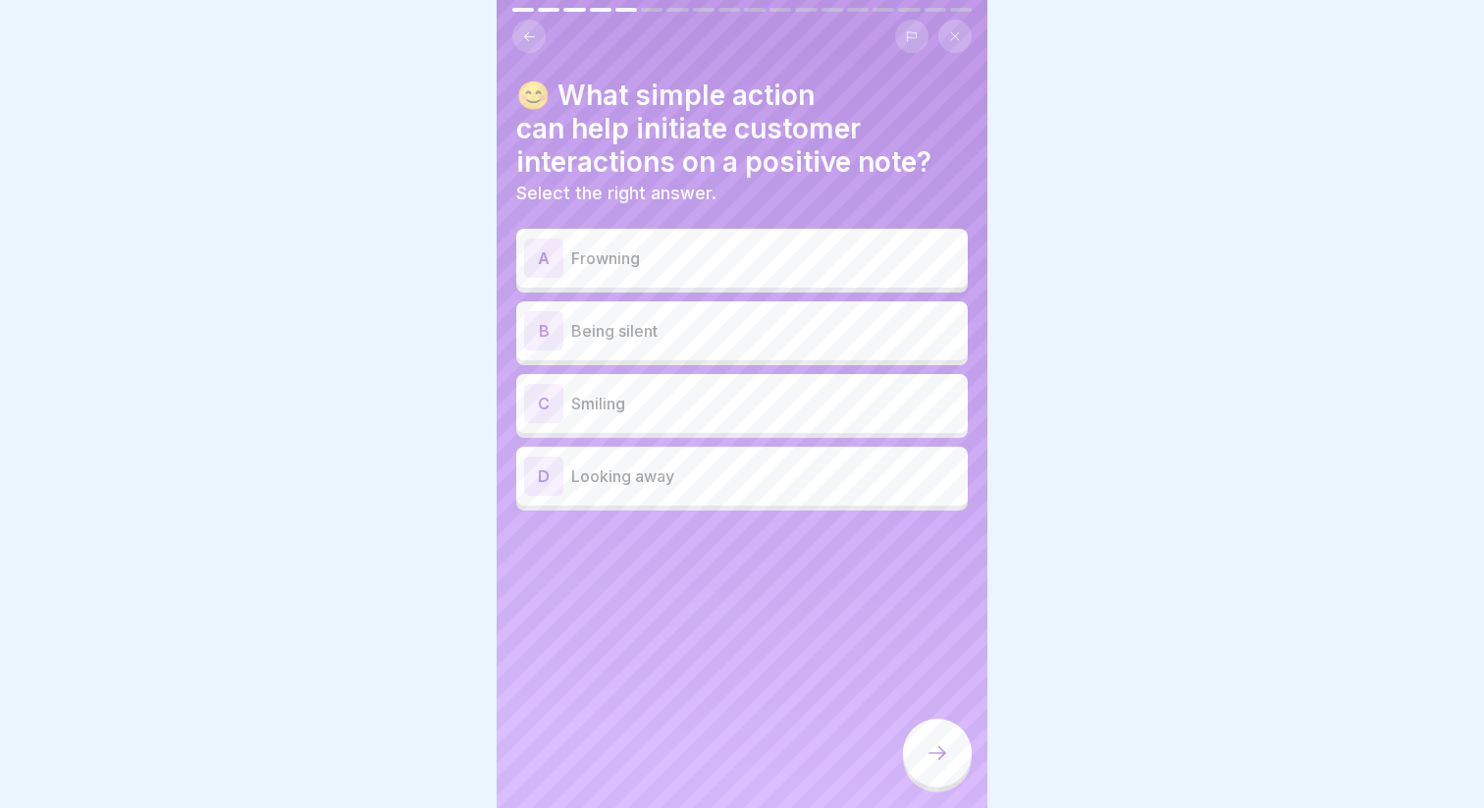
click at [690, 400] on p "Smiling" at bounding box center [765, 404] width 389 height 24
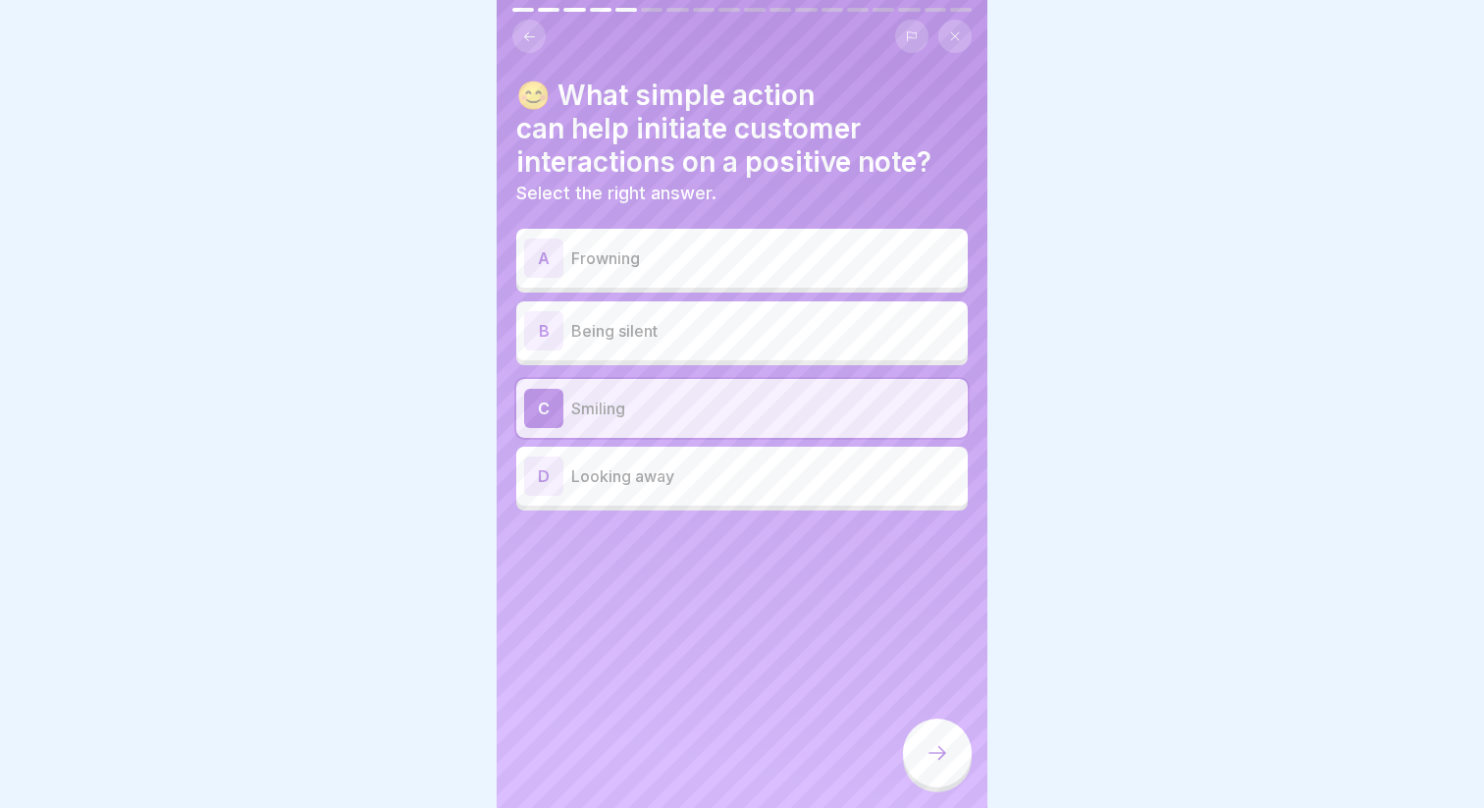
click at [946, 751] on icon at bounding box center [937, 753] width 24 height 24
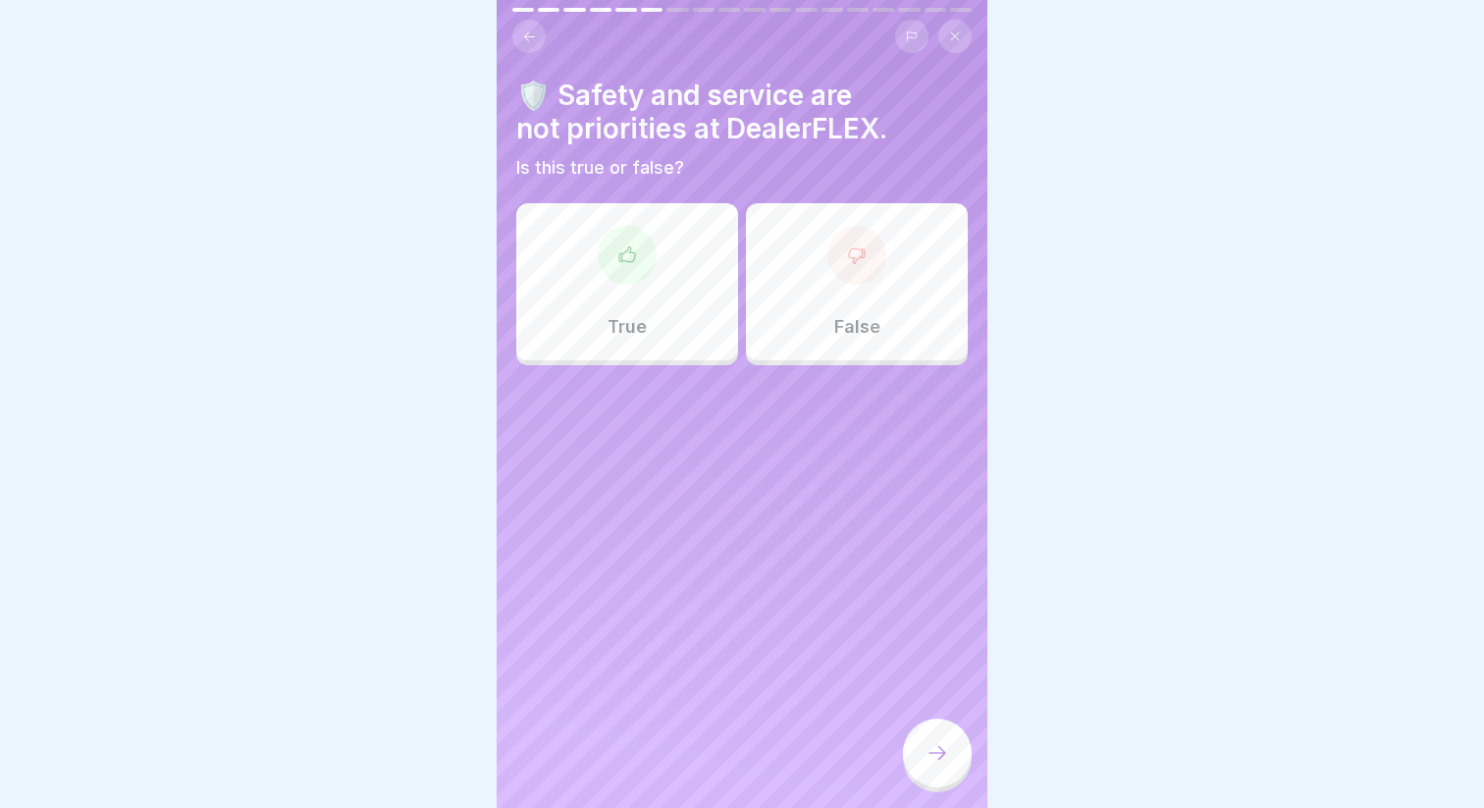
click at [816, 331] on div "False" at bounding box center [857, 281] width 222 height 157
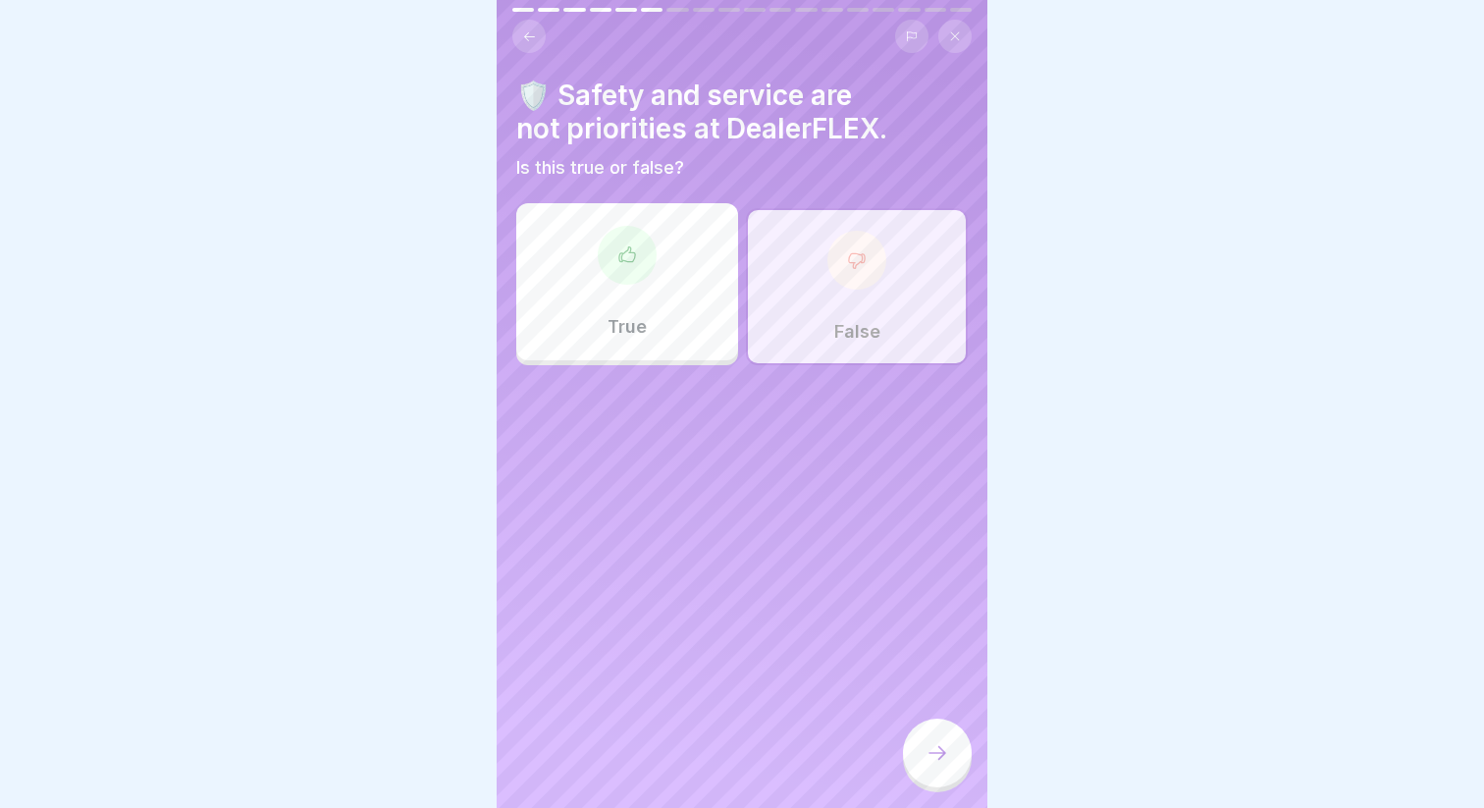
click at [923, 735] on div at bounding box center [937, 752] width 69 height 69
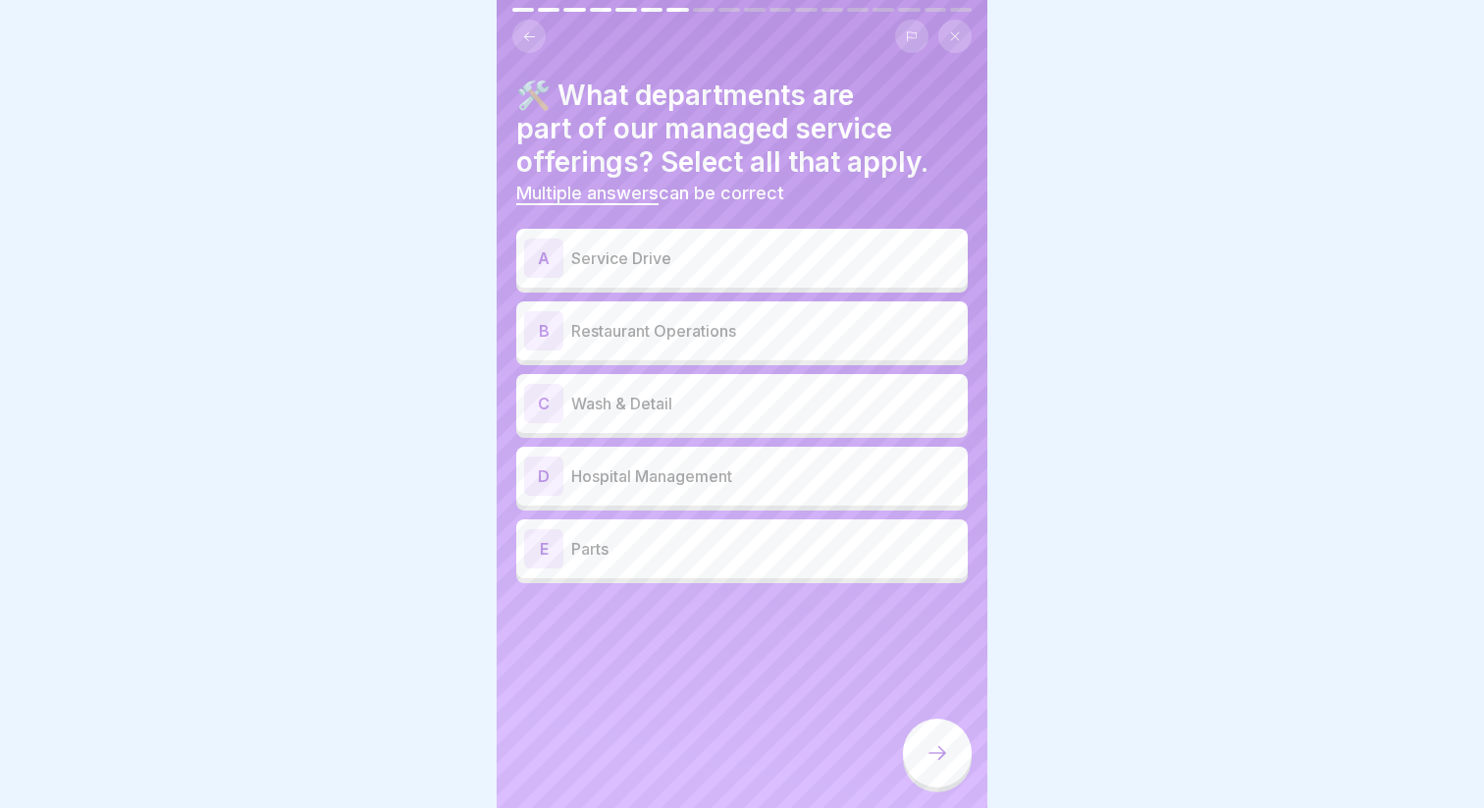
click at [696, 388] on div "C Wash & Detail" at bounding box center [742, 403] width 436 height 39
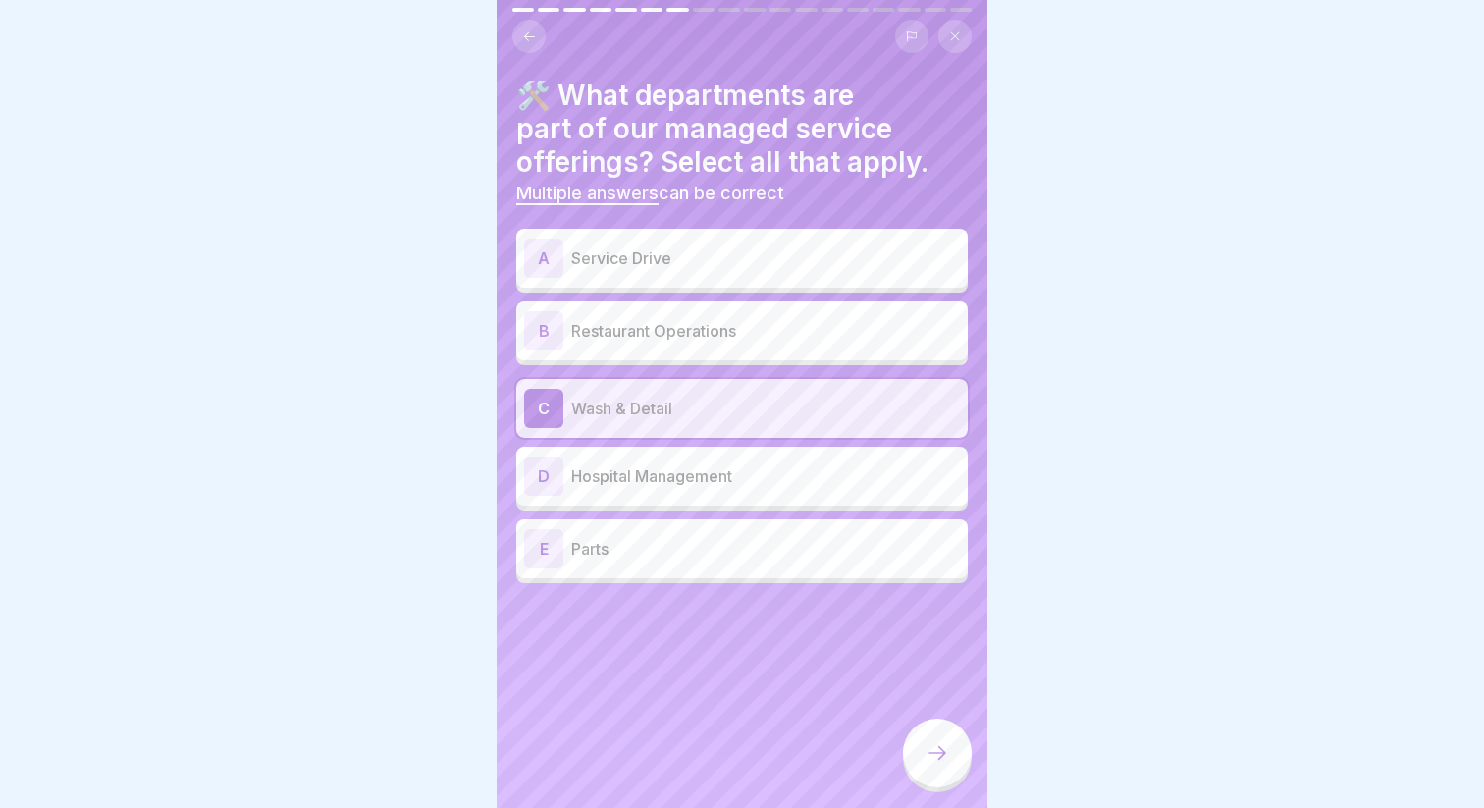
click at [684, 270] on div "A Service Drive" at bounding box center [742, 257] width 436 height 39
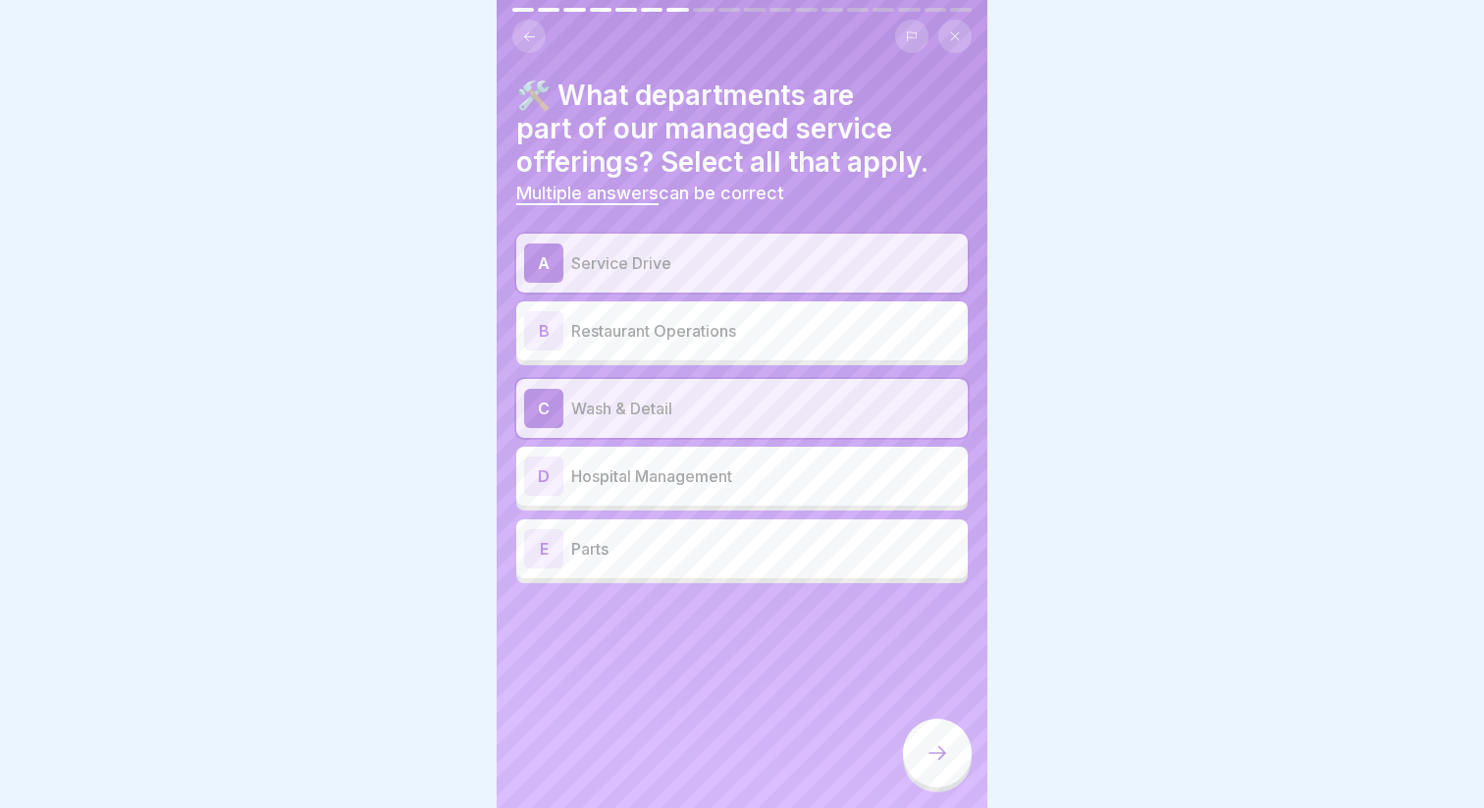
click at [723, 237] on div "A Service Drive" at bounding box center [741, 263] width 451 height 59
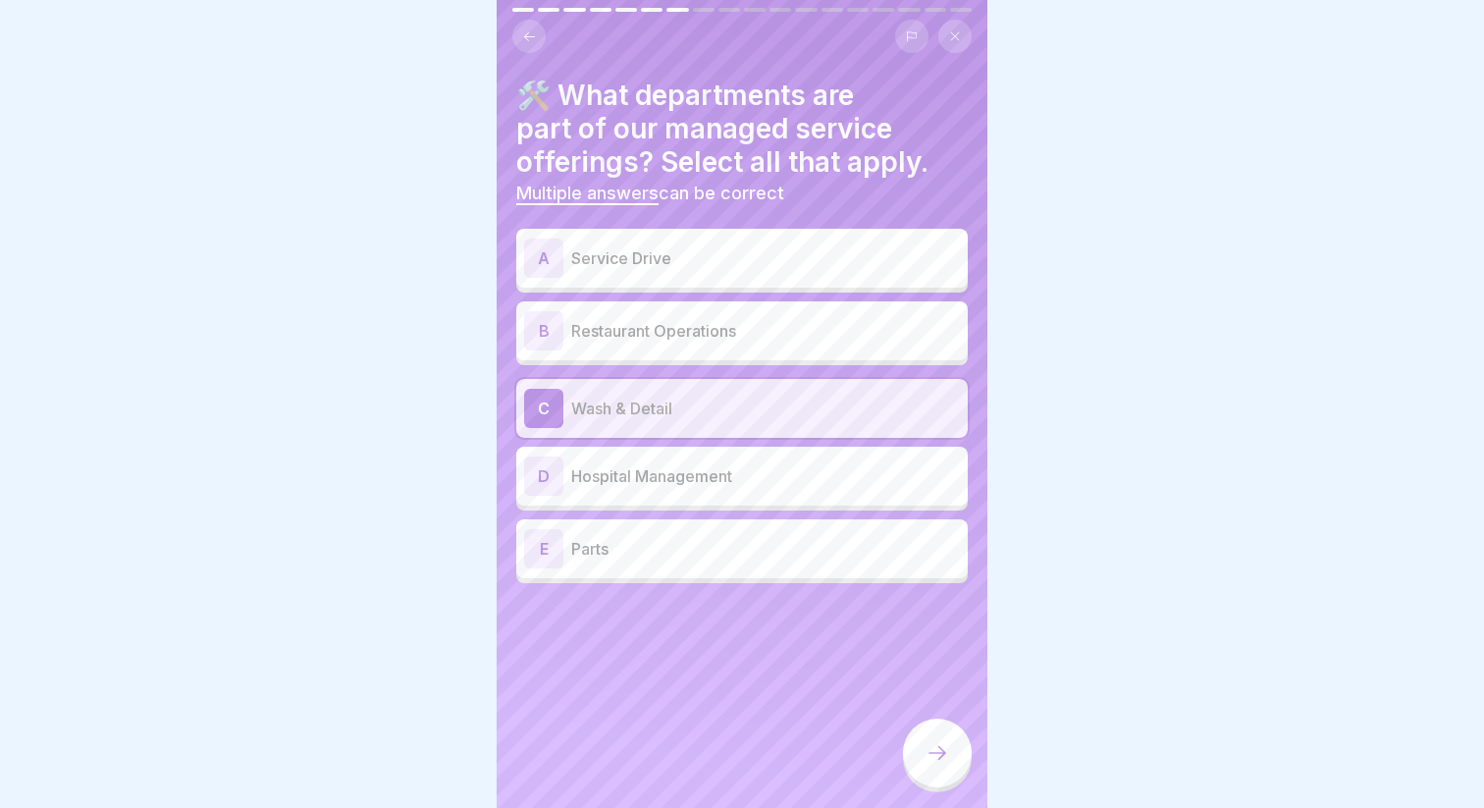
click at [841, 559] on div "E Parts" at bounding box center [742, 548] width 436 height 39
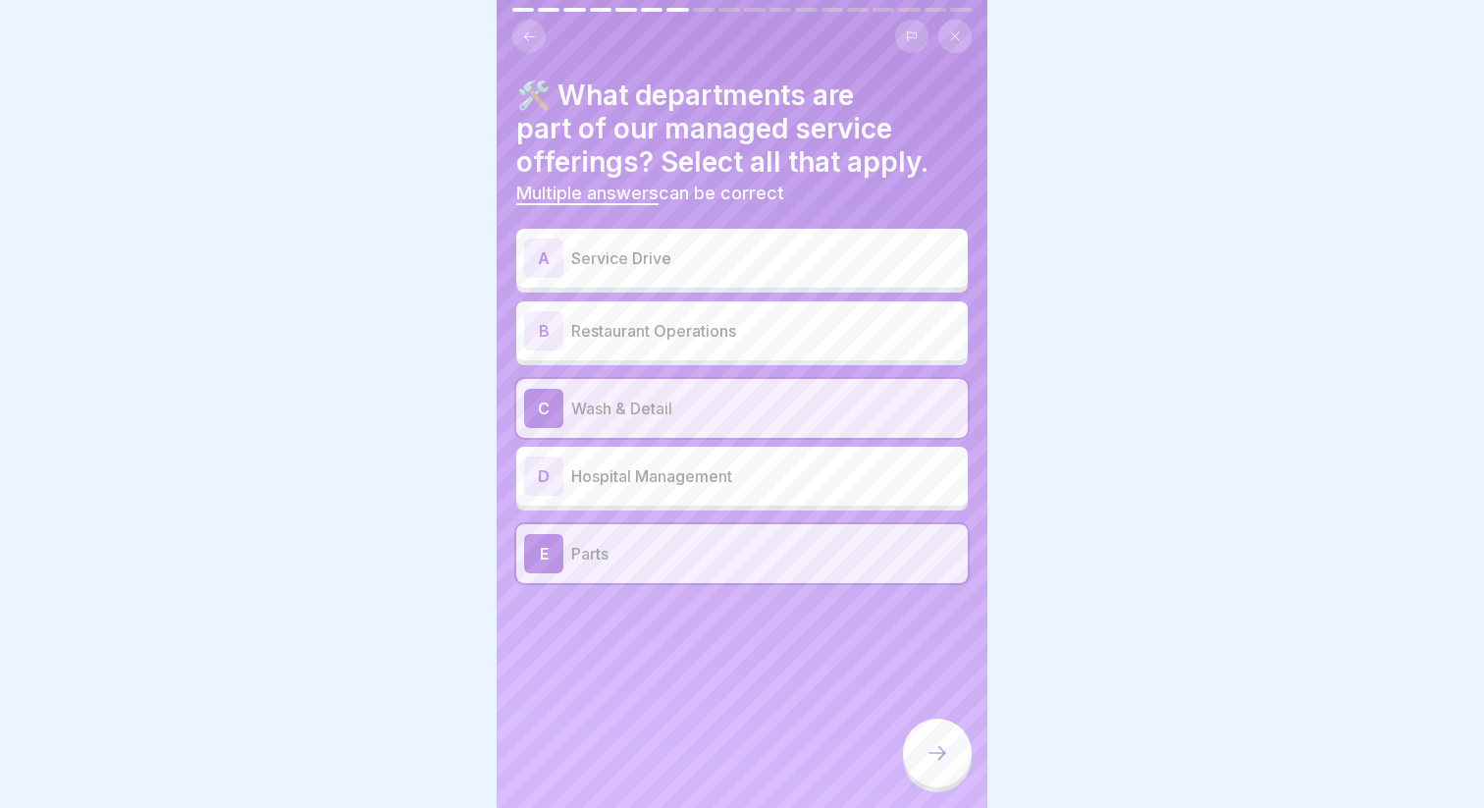
click at [913, 726] on div at bounding box center [937, 755] width 69 height 74
click at [933, 750] on icon at bounding box center [937, 753] width 24 height 24
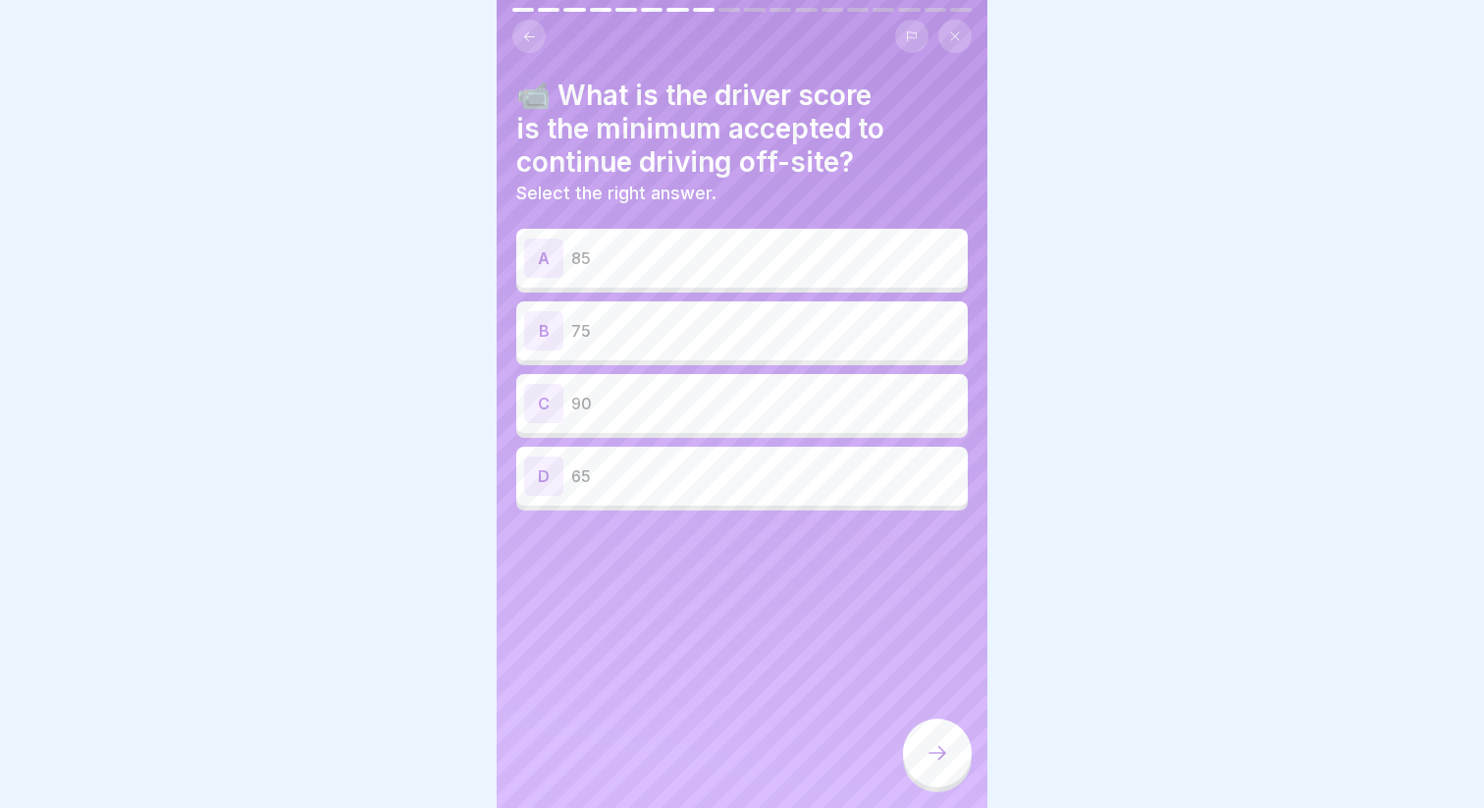
click at [710, 415] on div "C 90" at bounding box center [742, 403] width 436 height 39
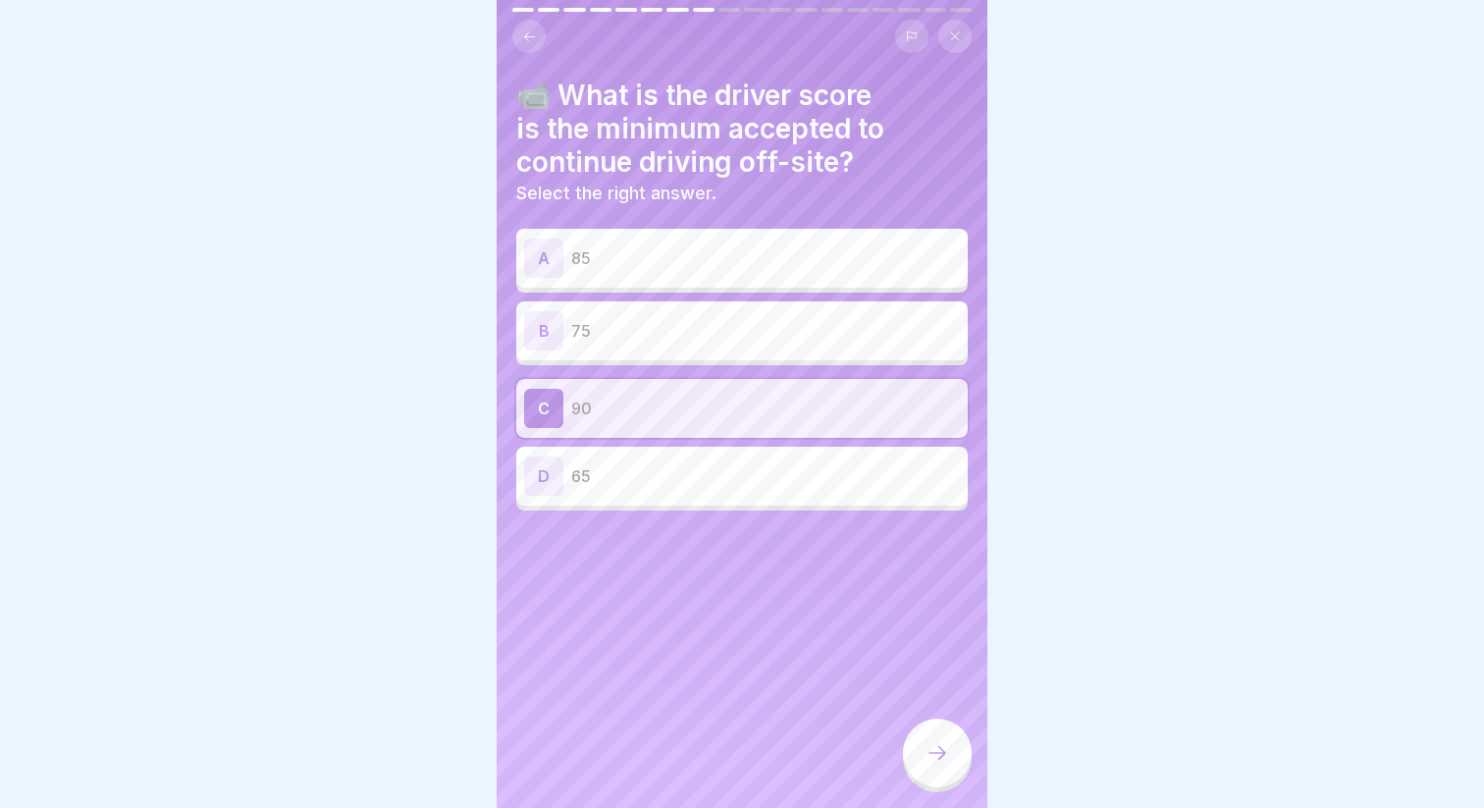
click at [923, 729] on div at bounding box center [937, 752] width 69 height 69
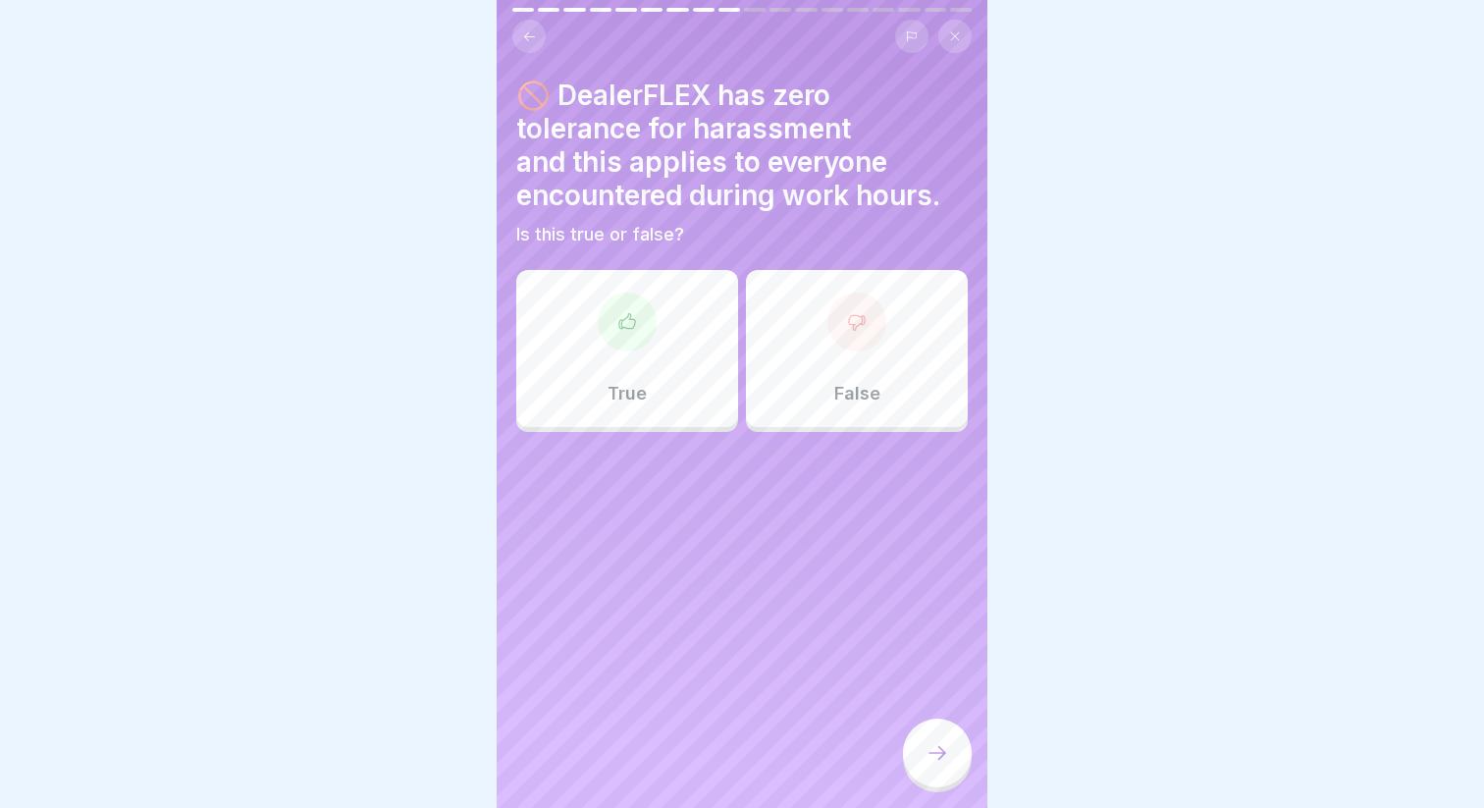
click at [663, 428] on div "True False" at bounding box center [741, 353] width 451 height 157
click at [655, 376] on div "True" at bounding box center [627, 348] width 222 height 157
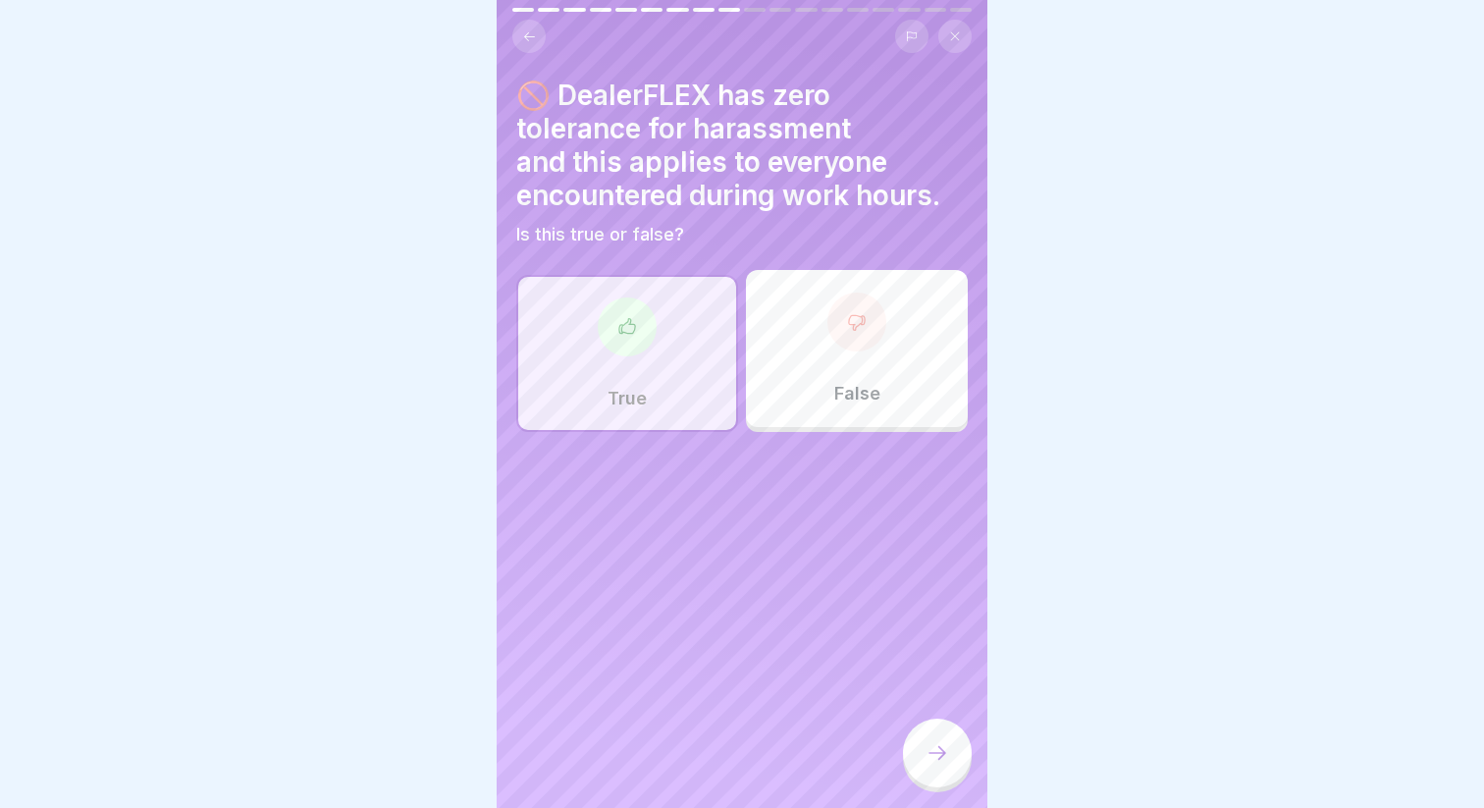
click at [925, 724] on div at bounding box center [937, 752] width 69 height 69
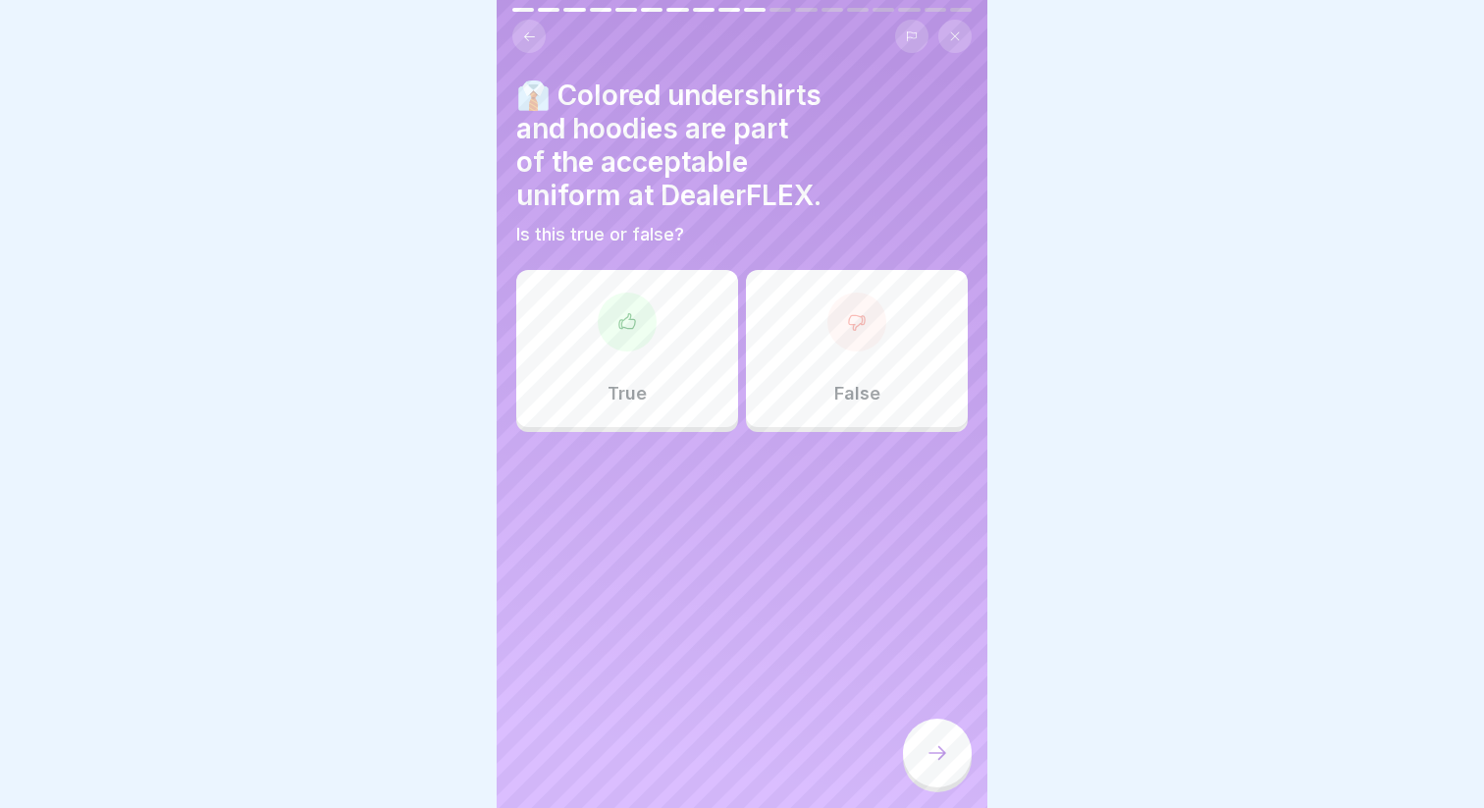
click at [854, 459] on div "👔 Colored undershirts and hoodies are part of the acceptable uniform at DealerF…" at bounding box center [742, 404] width 491 height 808
click at [832, 417] on div "False" at bounding box center [857, 348] width 222 height 157
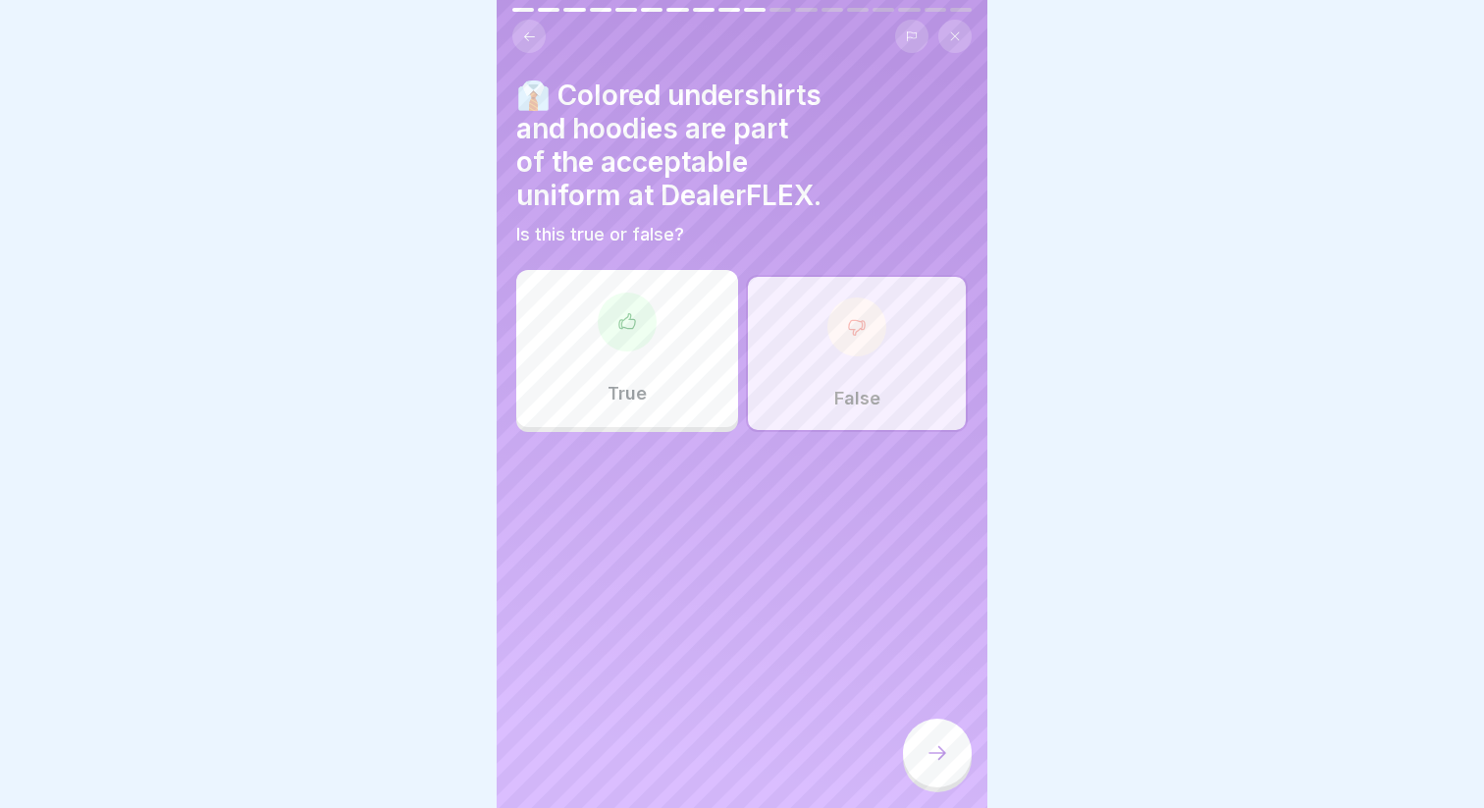
click at [957, 775] on div at bounding box center [937, 752] width 69 height 69
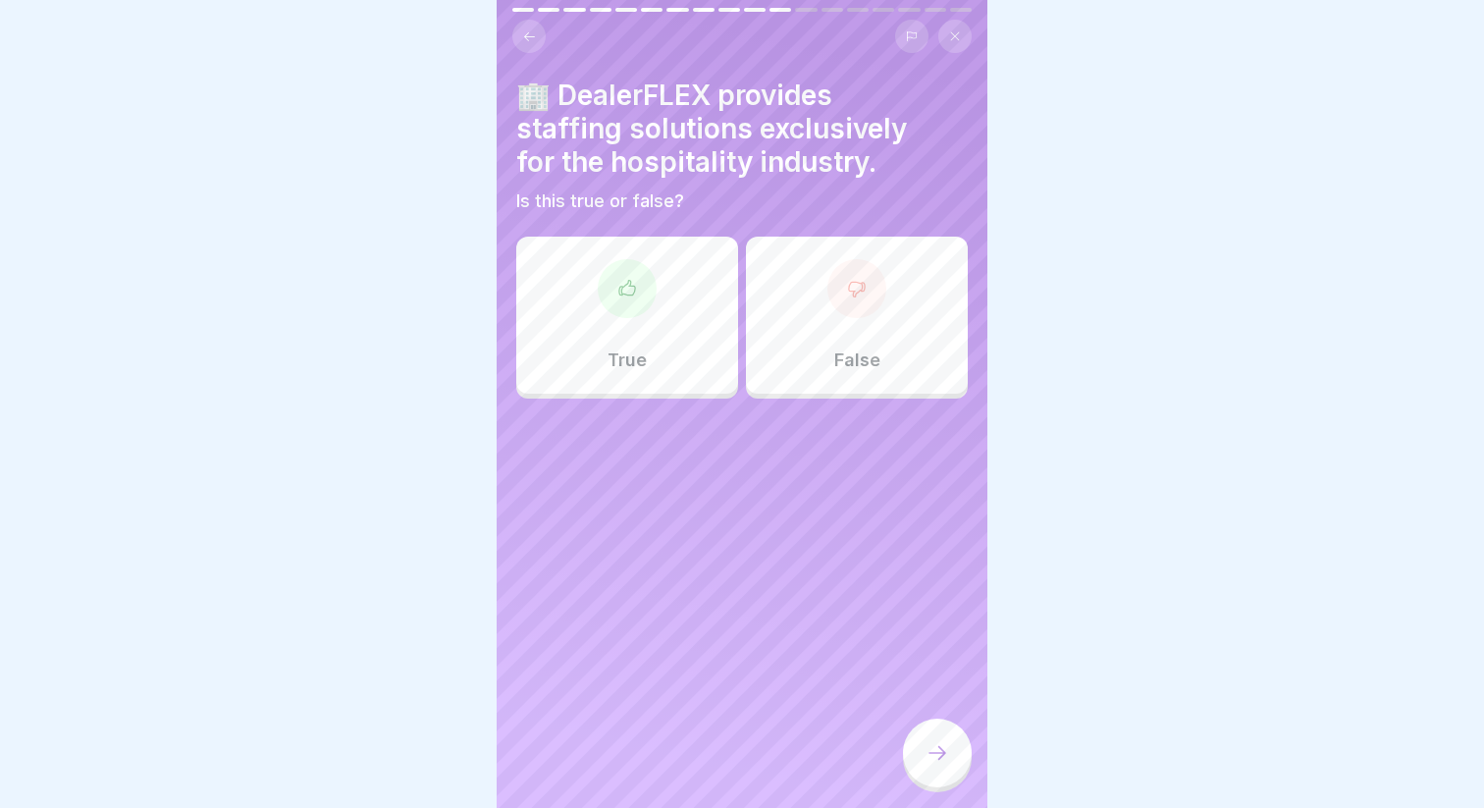
click at [859, 381] on div "False" at bounding box center [857, 314] width 222 height 157
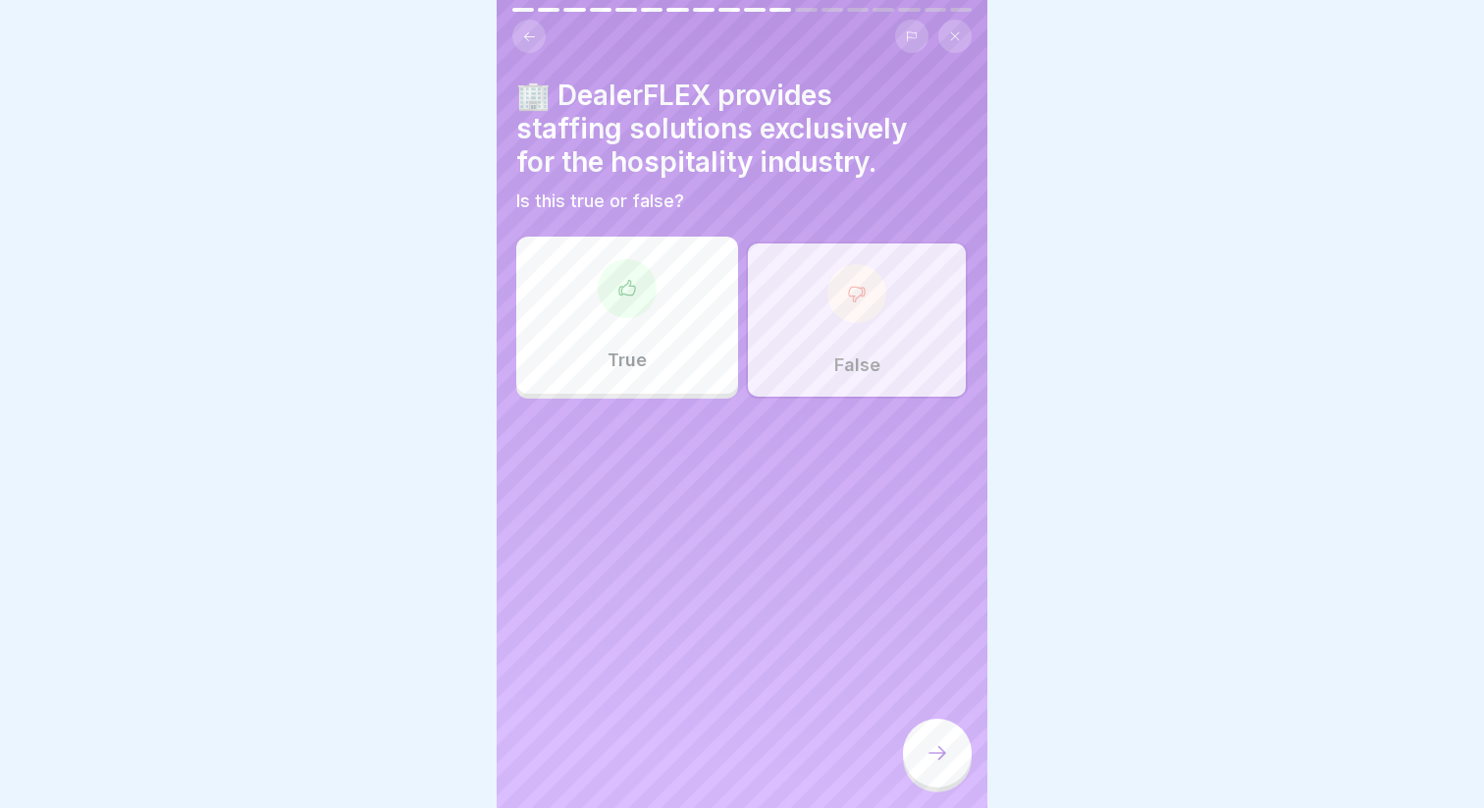
click at [919, 745] on div at bounding box center [937, 752] width 69 height 69
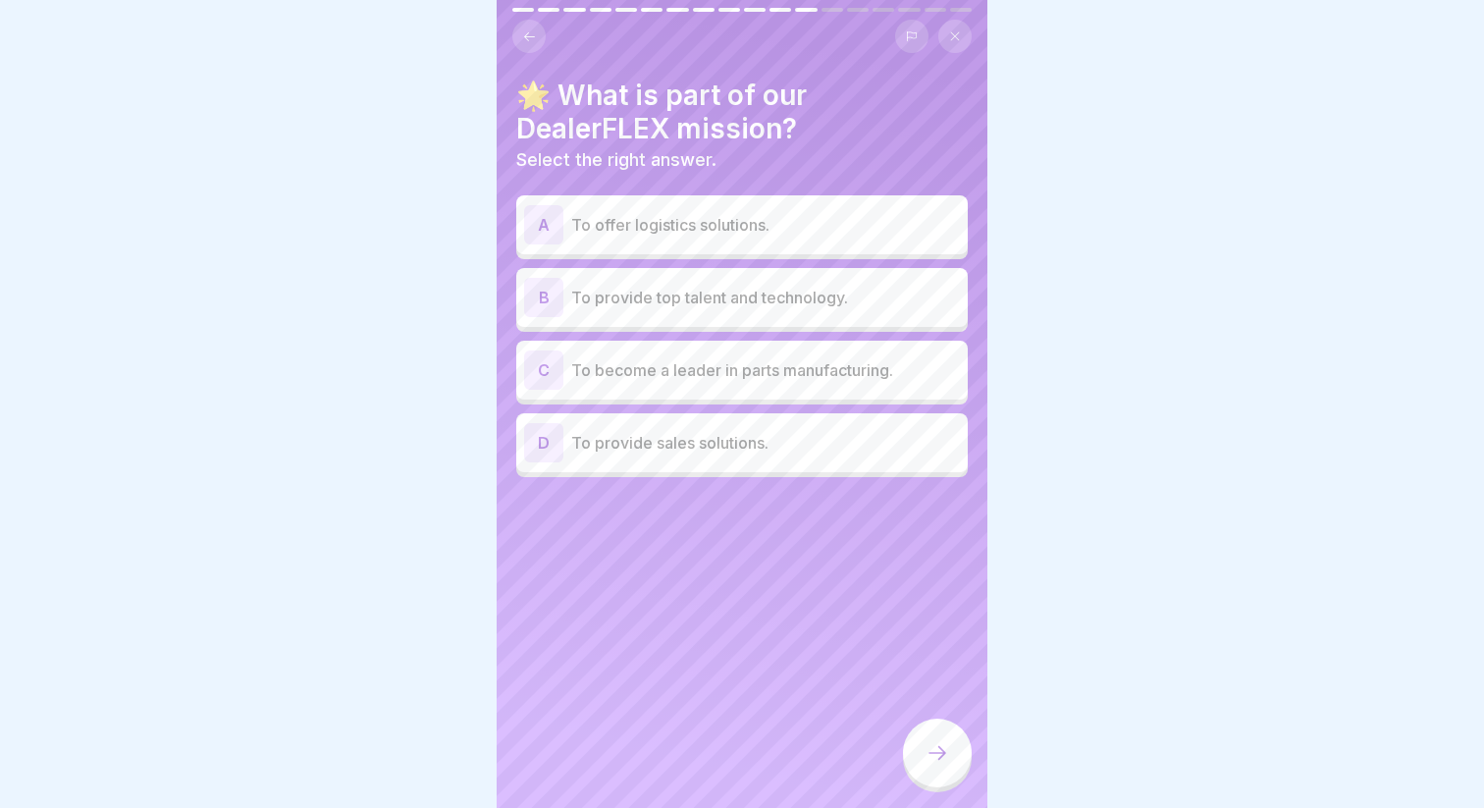
click at [764, 313] on div "B To provide top talent and technology." at bounding box center [742, 297] width 436 height 39
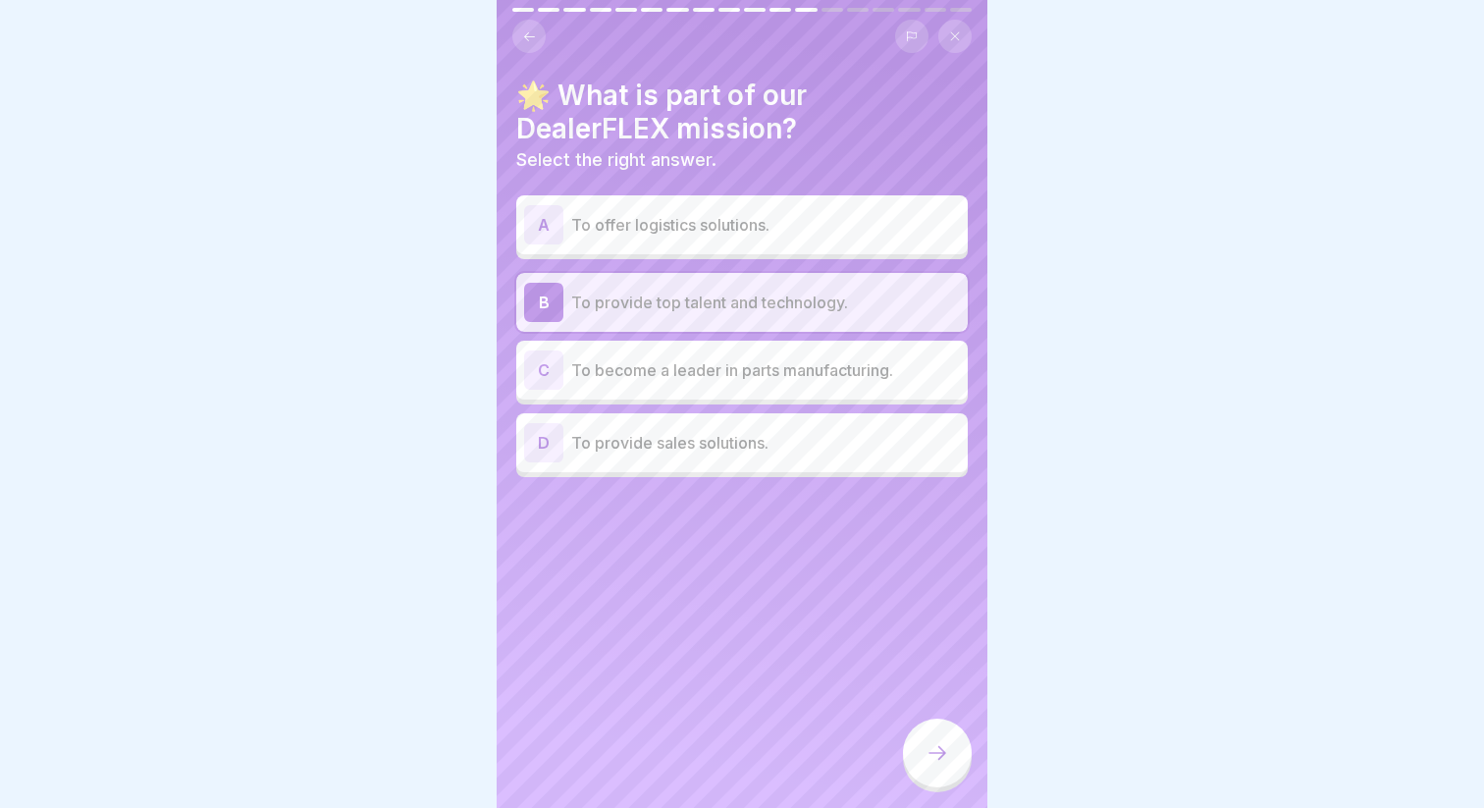
click at [735, 236] on div "A To offer logistics solutions." at bounding box center [742, 224] width 436 height 39
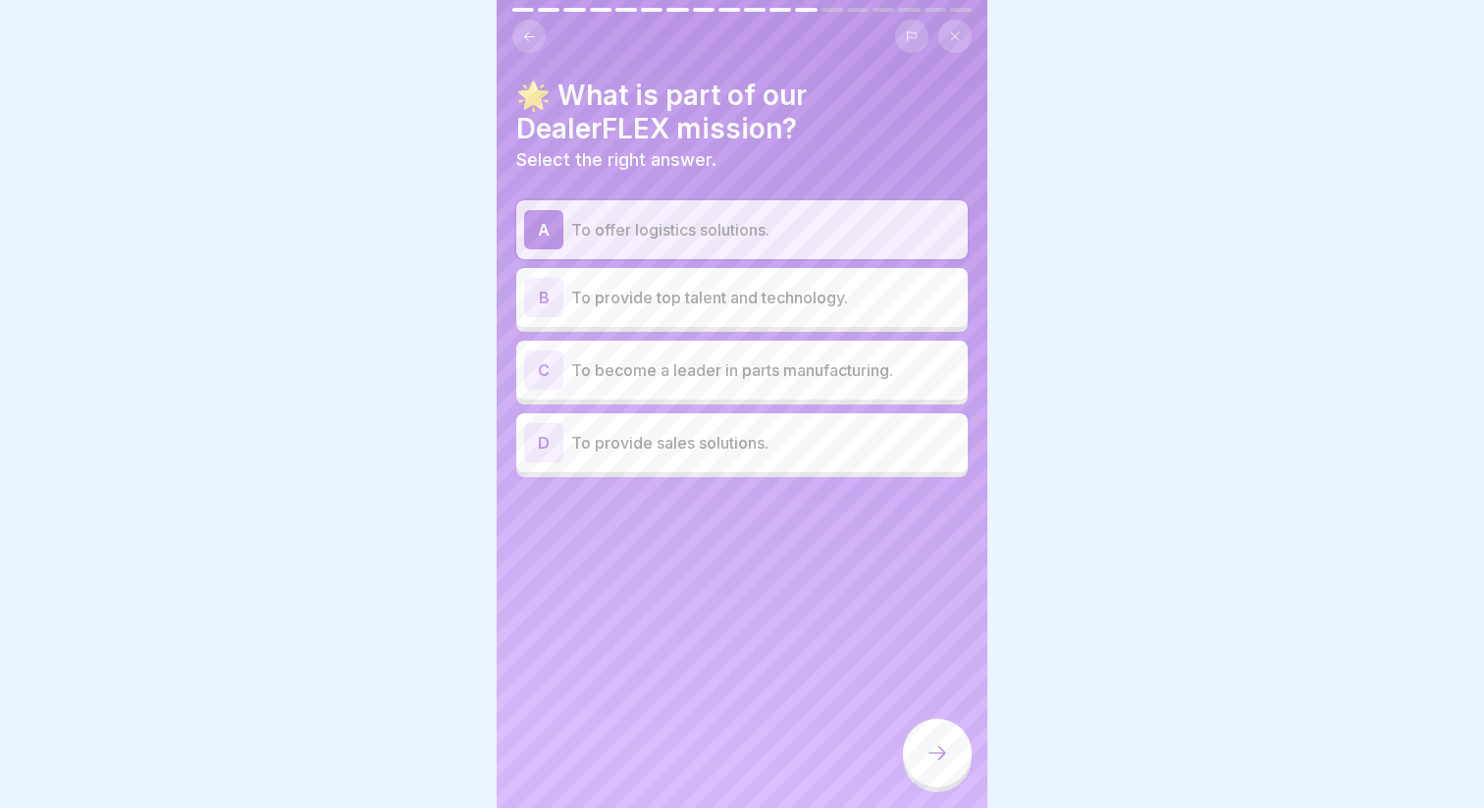
click at [796, 307] on p "To provide top talent and technology." at bounding box center [765, 298] width 389 height 24
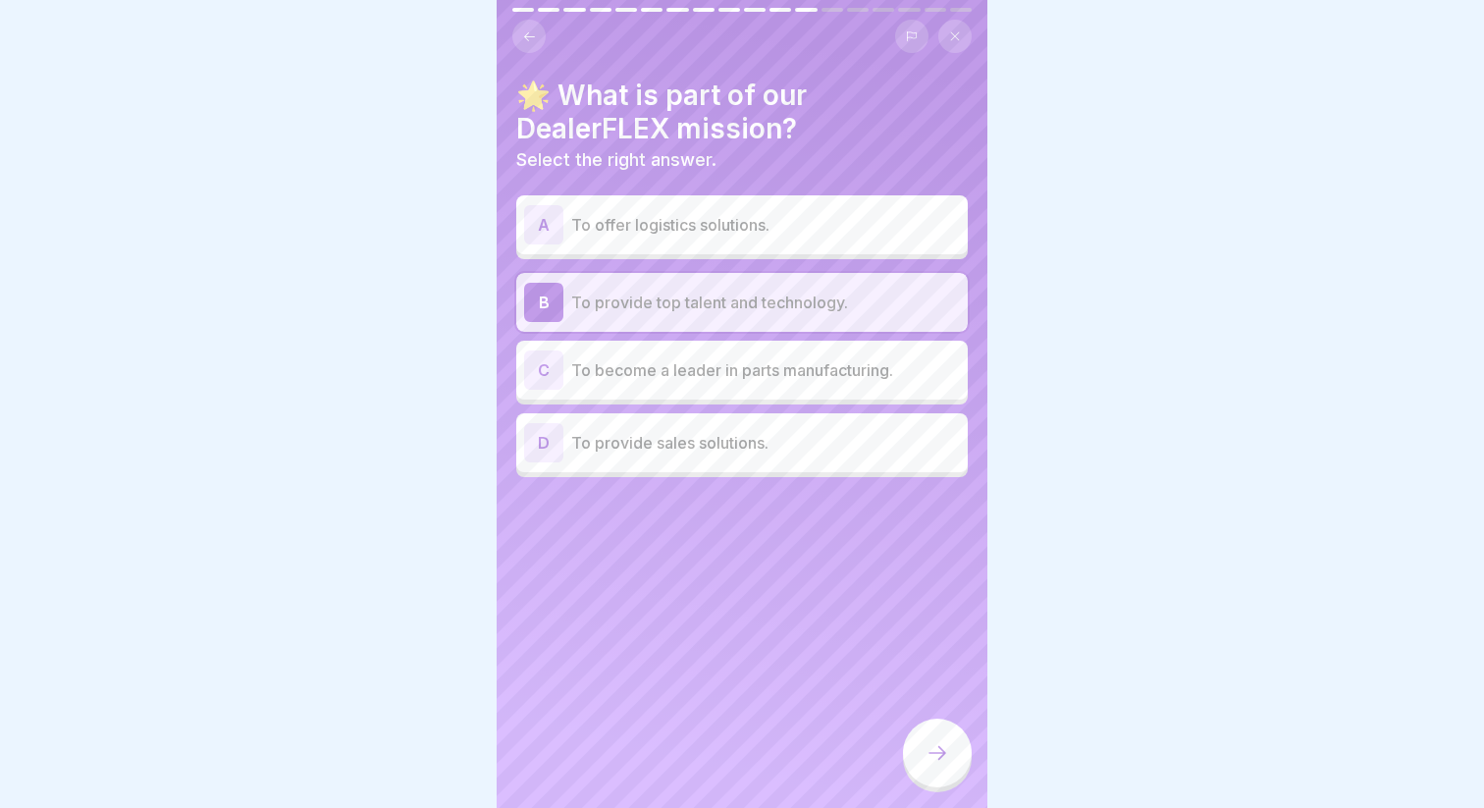
click at [933, 729] on div at bounding box center [937, 752] width 69 height 69
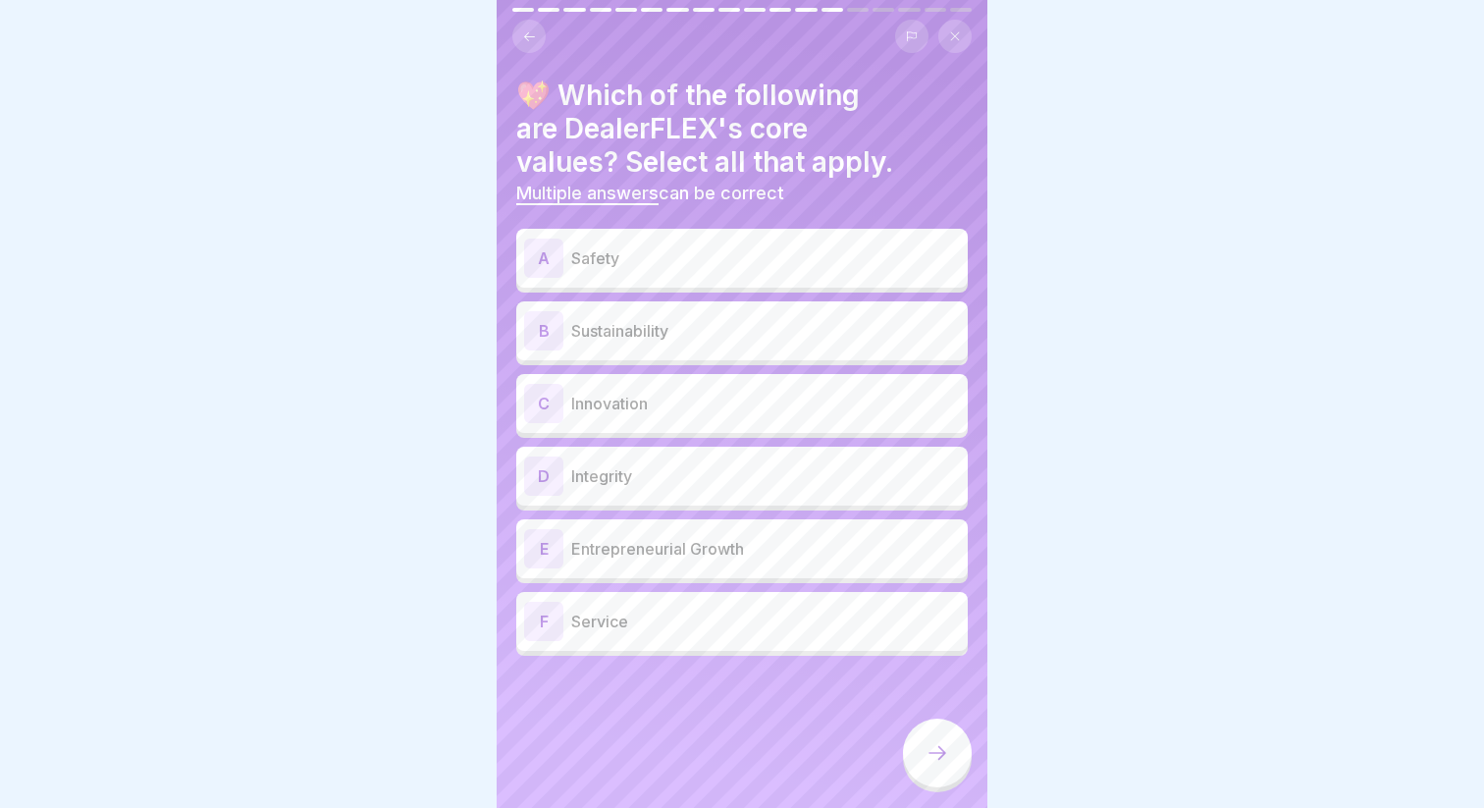
click at [721, 263] on p "Safety" at bounding box center [765, 258] width 389 height 24
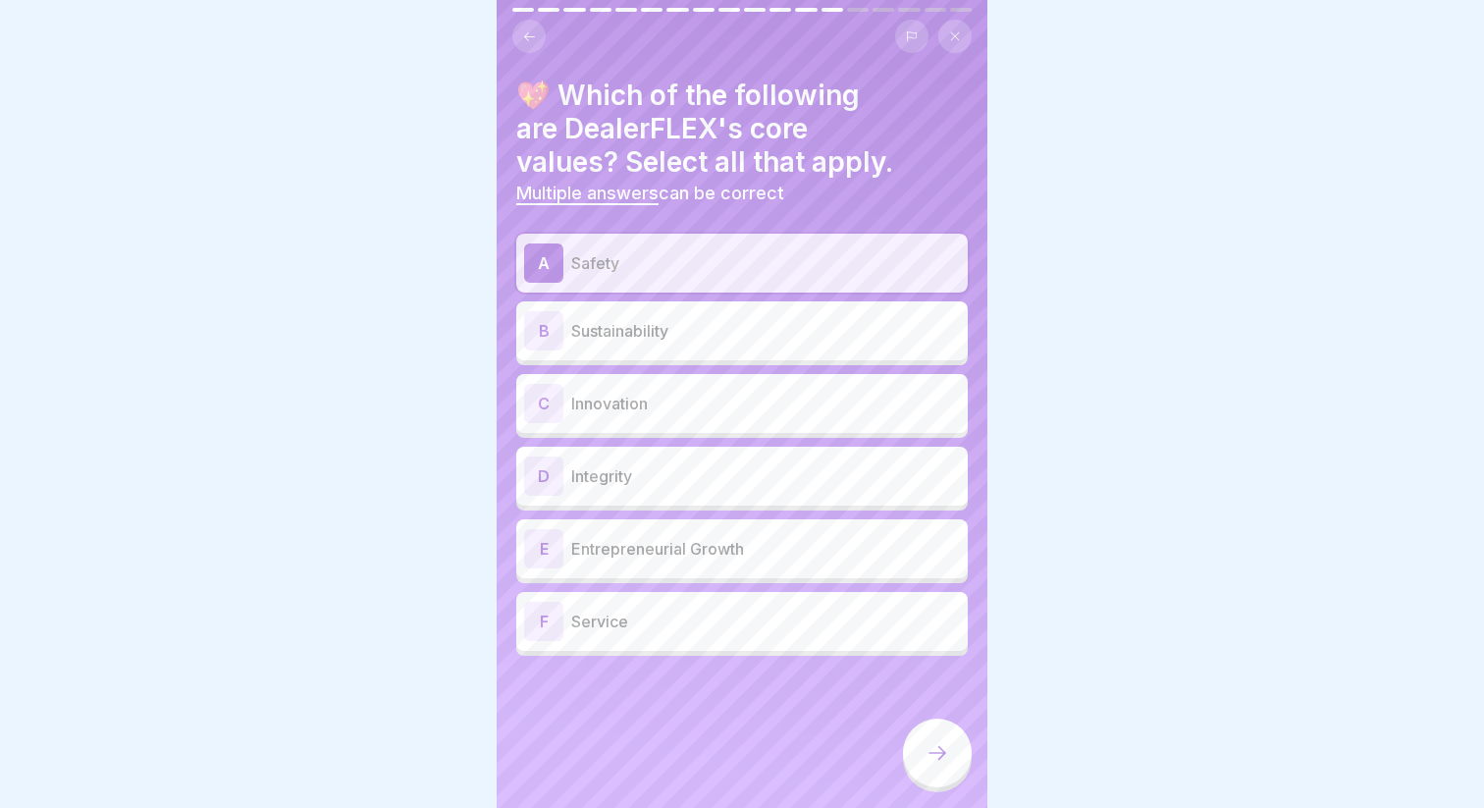
click at [527, 36] on icon at bounding box center [529, 36] width 15 height 15
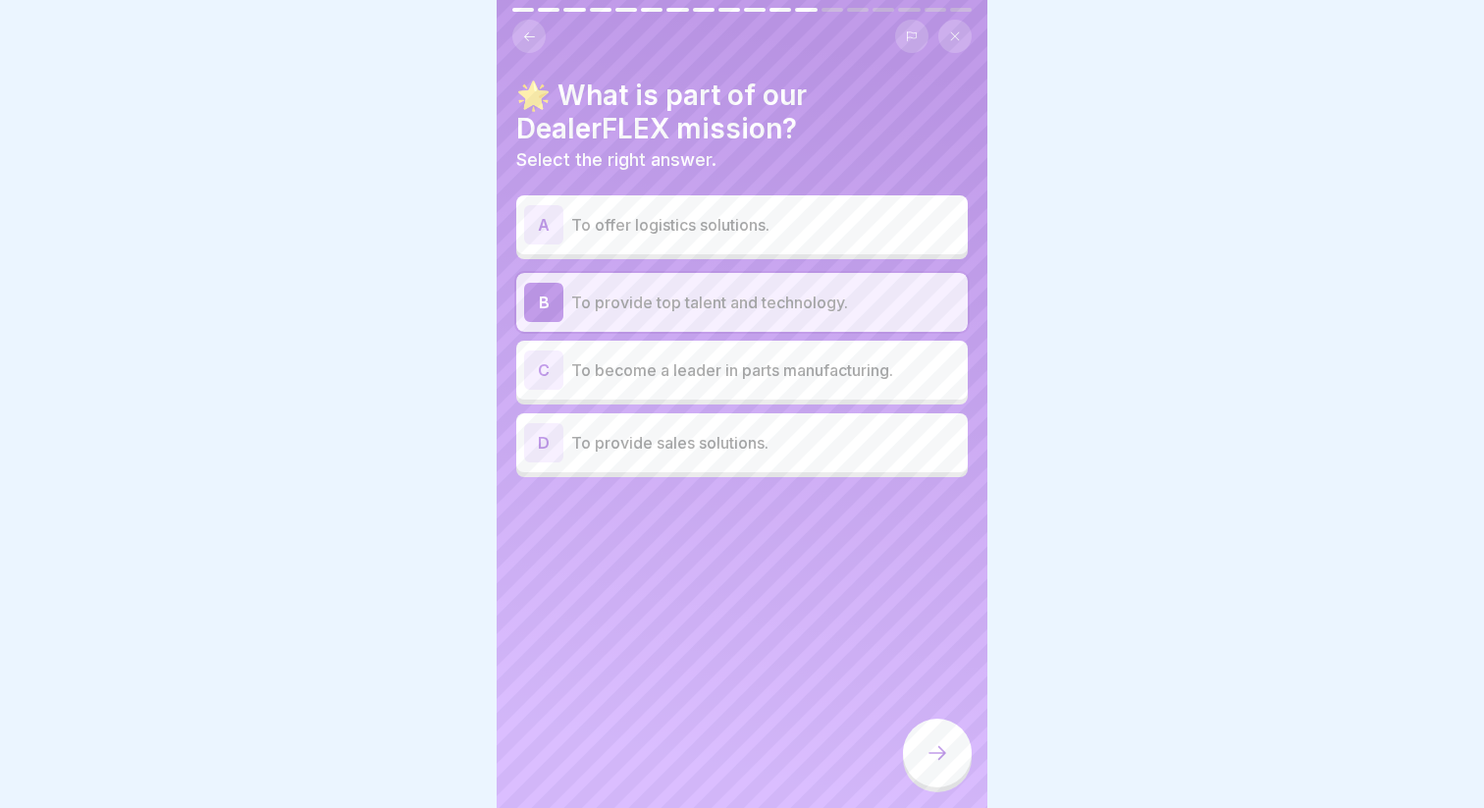
click at [946, 742] on div at bounding box center [937, 752] width 69 height 69
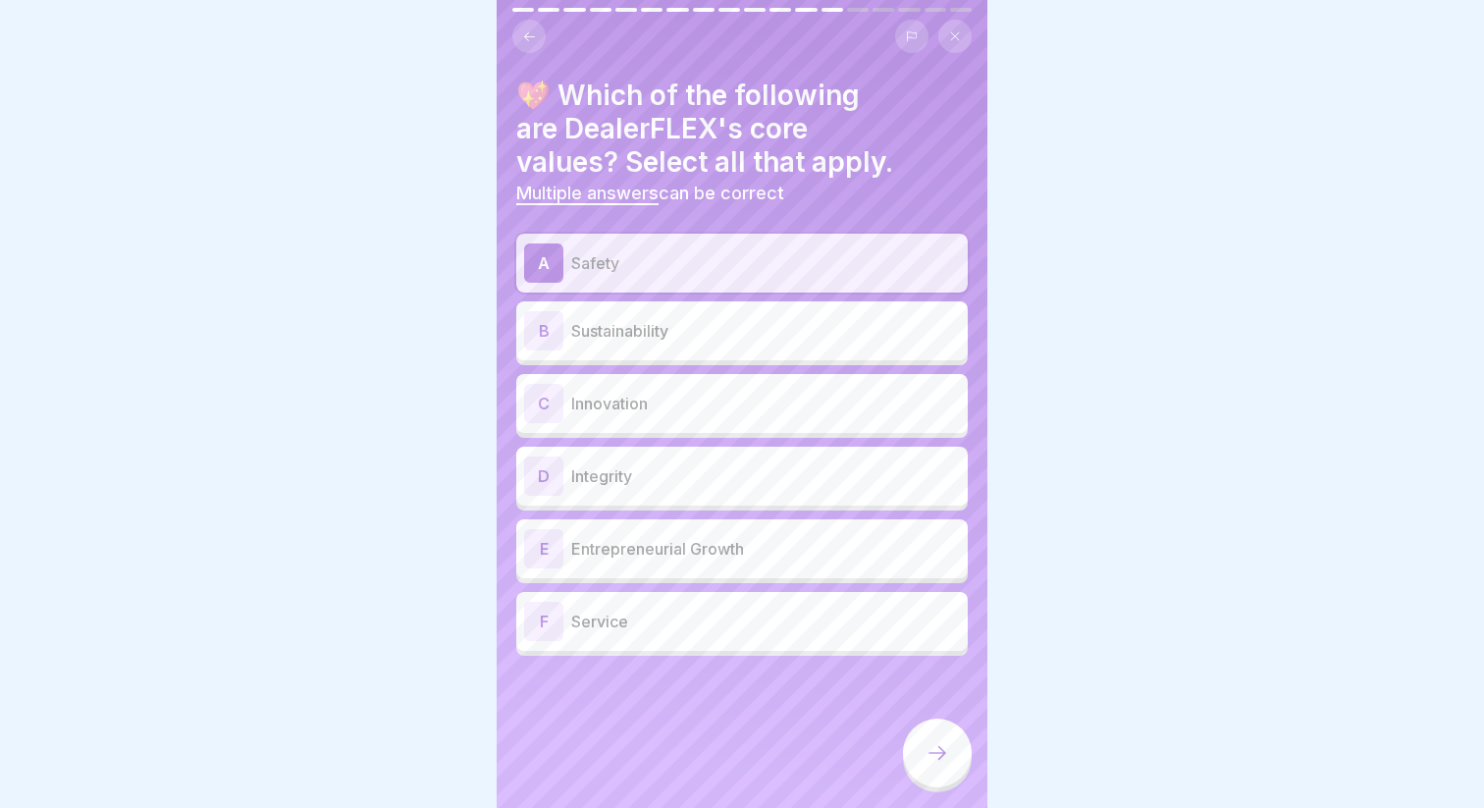
click at [672, 324] on p "Sustainability" at bounding box center [765, 331] width 389 height 24
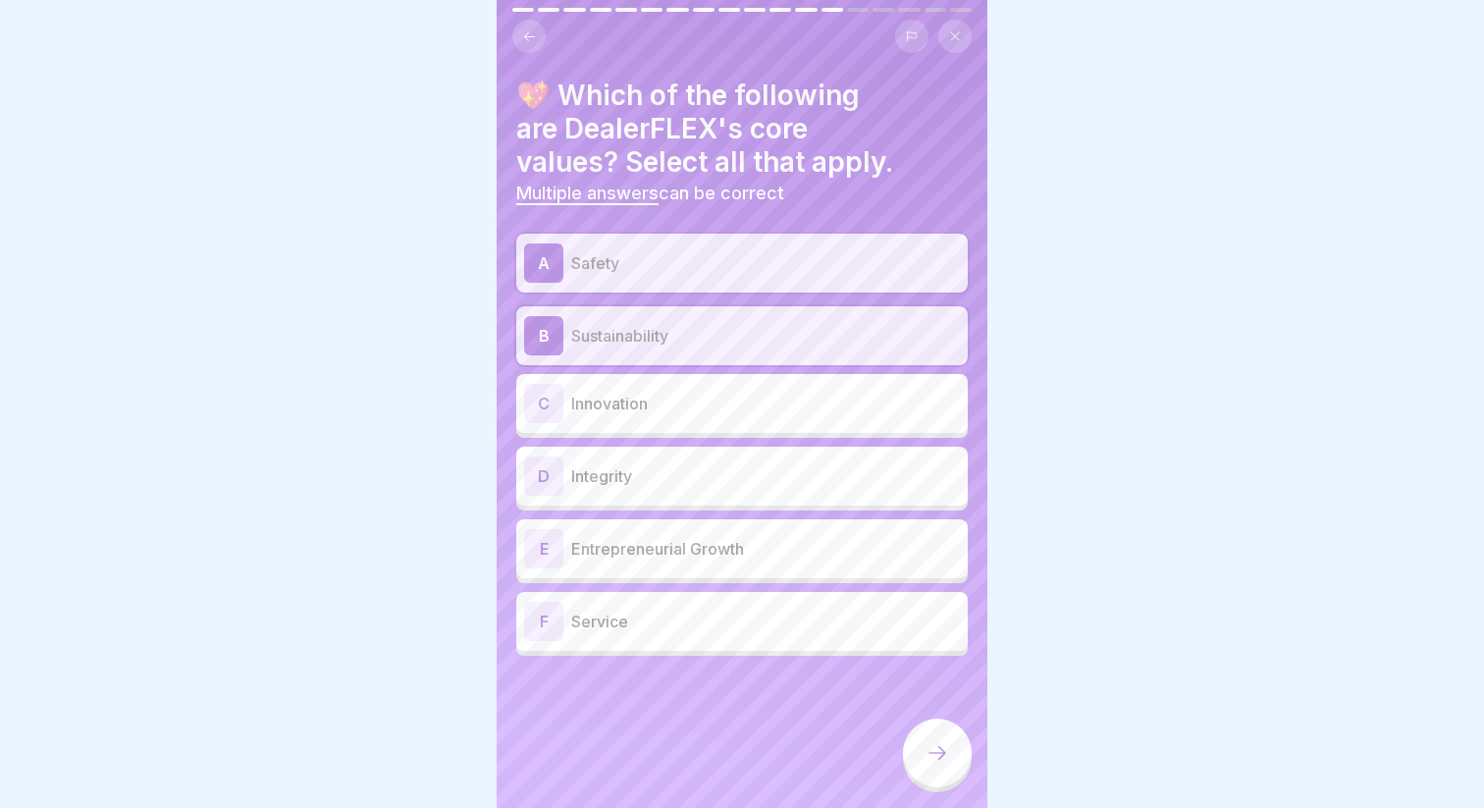
click at [682, 389] on div "C Innovation" at bounding box center [742, 403] width 436 height 39
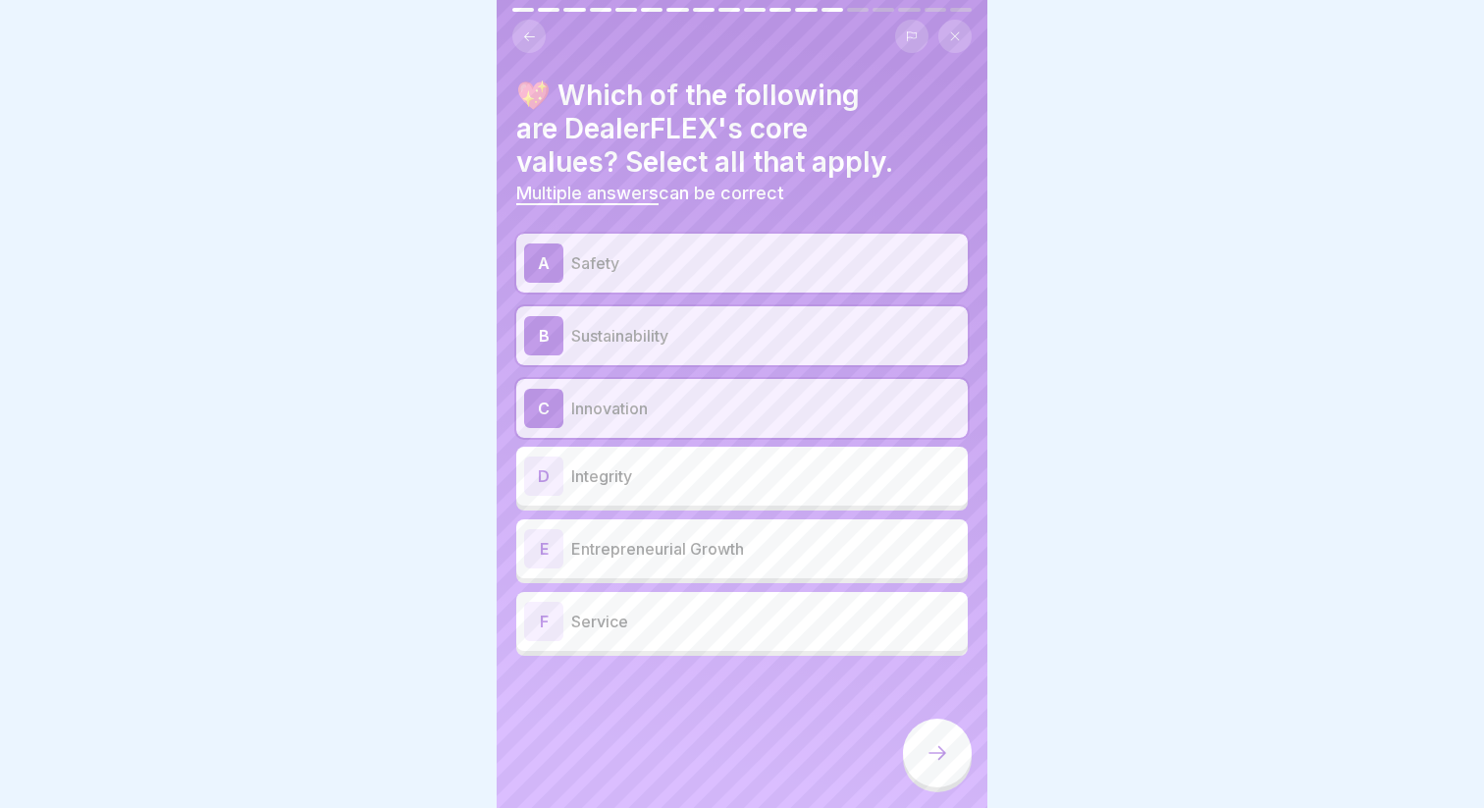
click at [695, 480] on p "Integrity" at bounding box center [765, 476] width 389 height 24
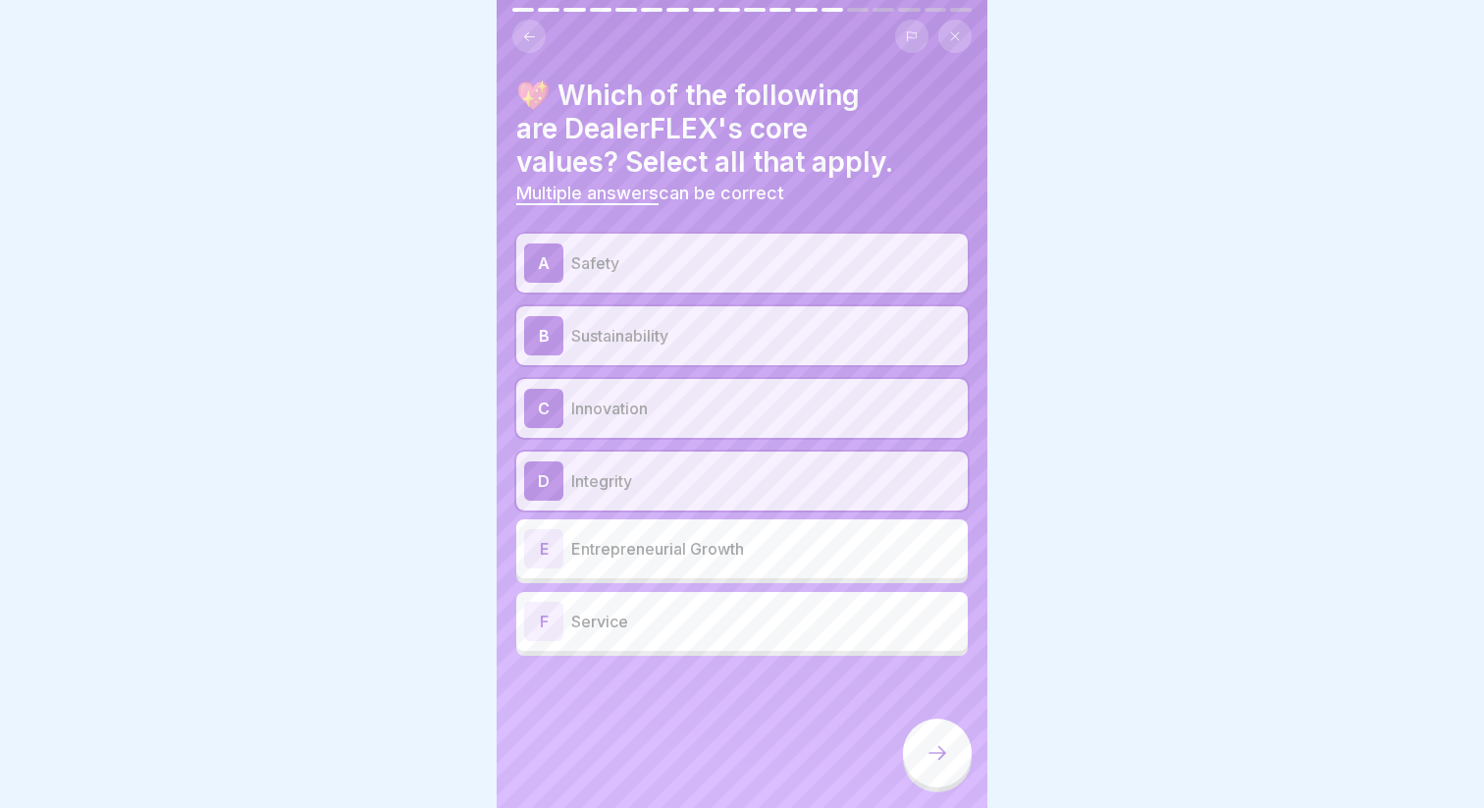
click at [729, 566] on div "E Entrepreneurial Growth" at bounding box center [742, 548] width 436 height 39
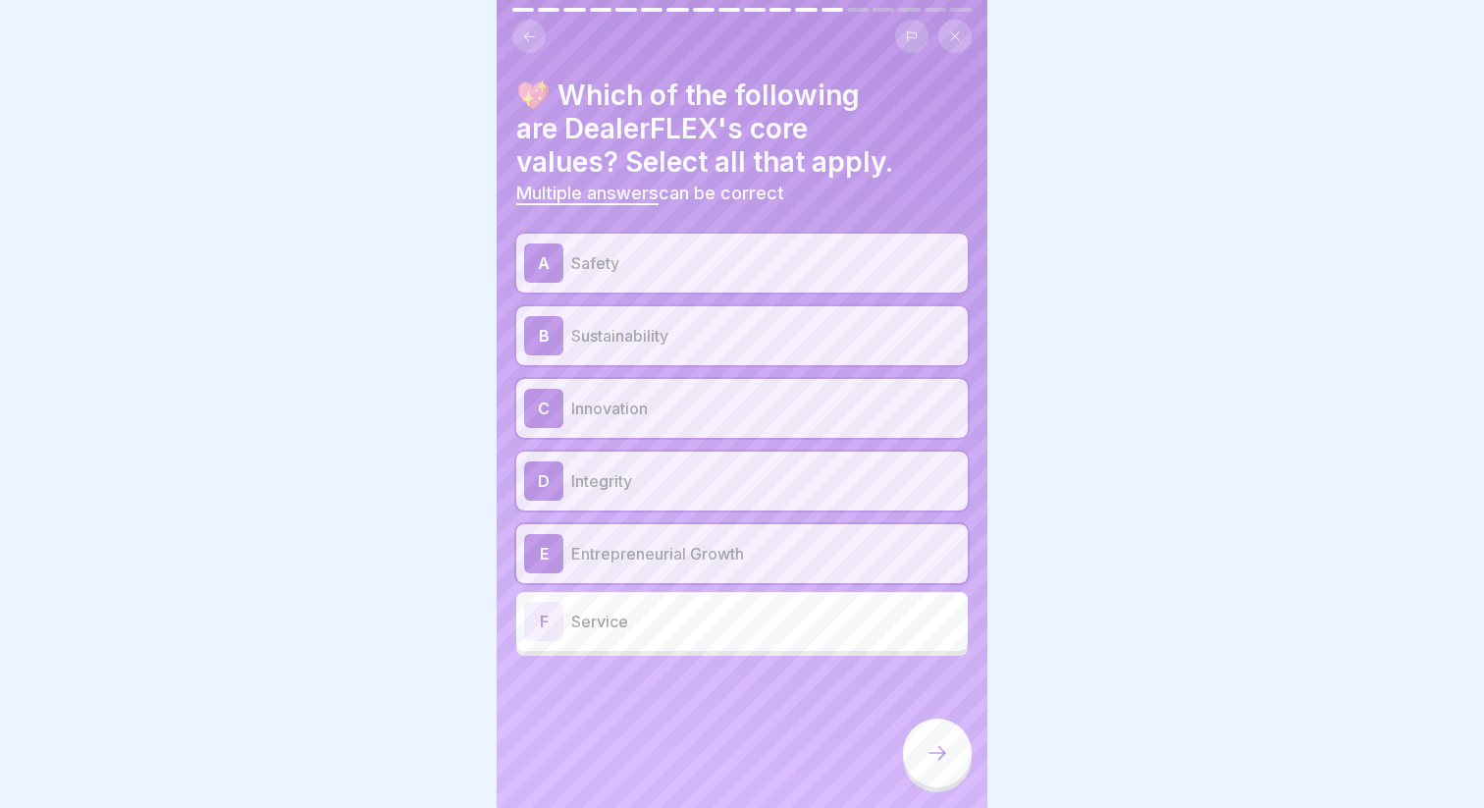
click at [721, 606] on div "F Service" at bounding box center [742, 621] width 436 height 39
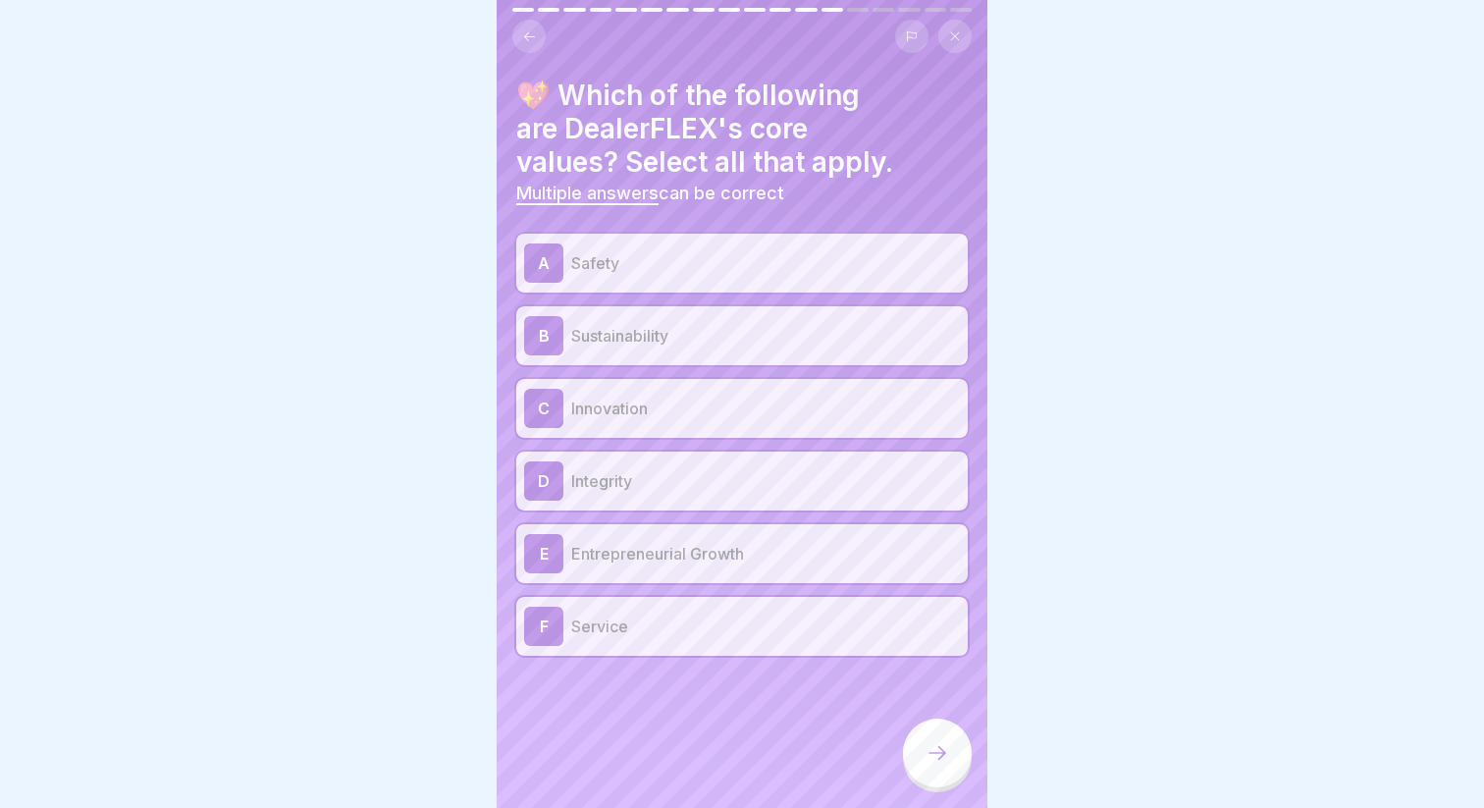
click at [698, 554] on p "Entrepreneurial Growth" at bounding box center [765, 554] width 389 height 24
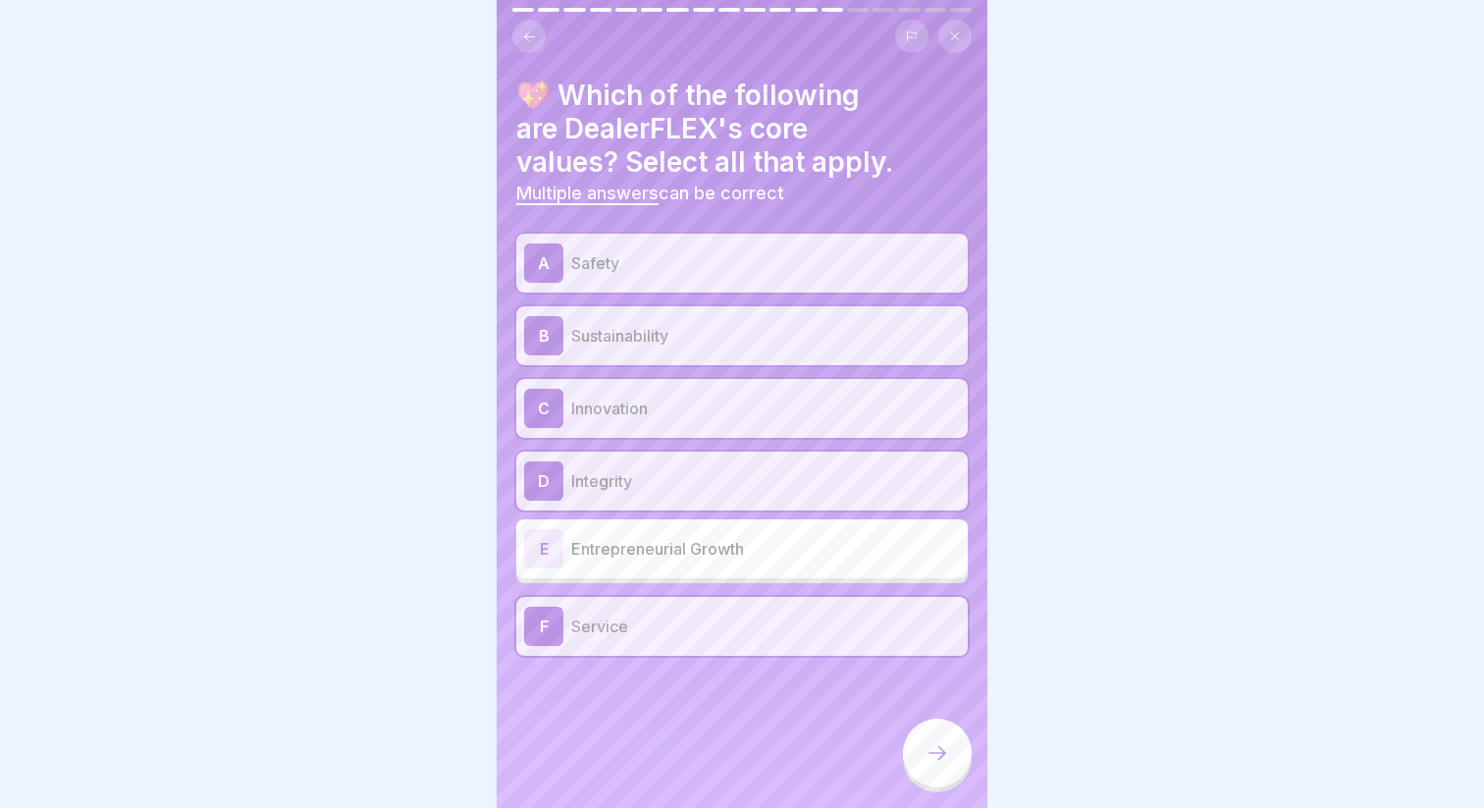
click at [698, 554] on p "Entrepreneurial Growth" at bounding box center [765, 549] width 389 height 24
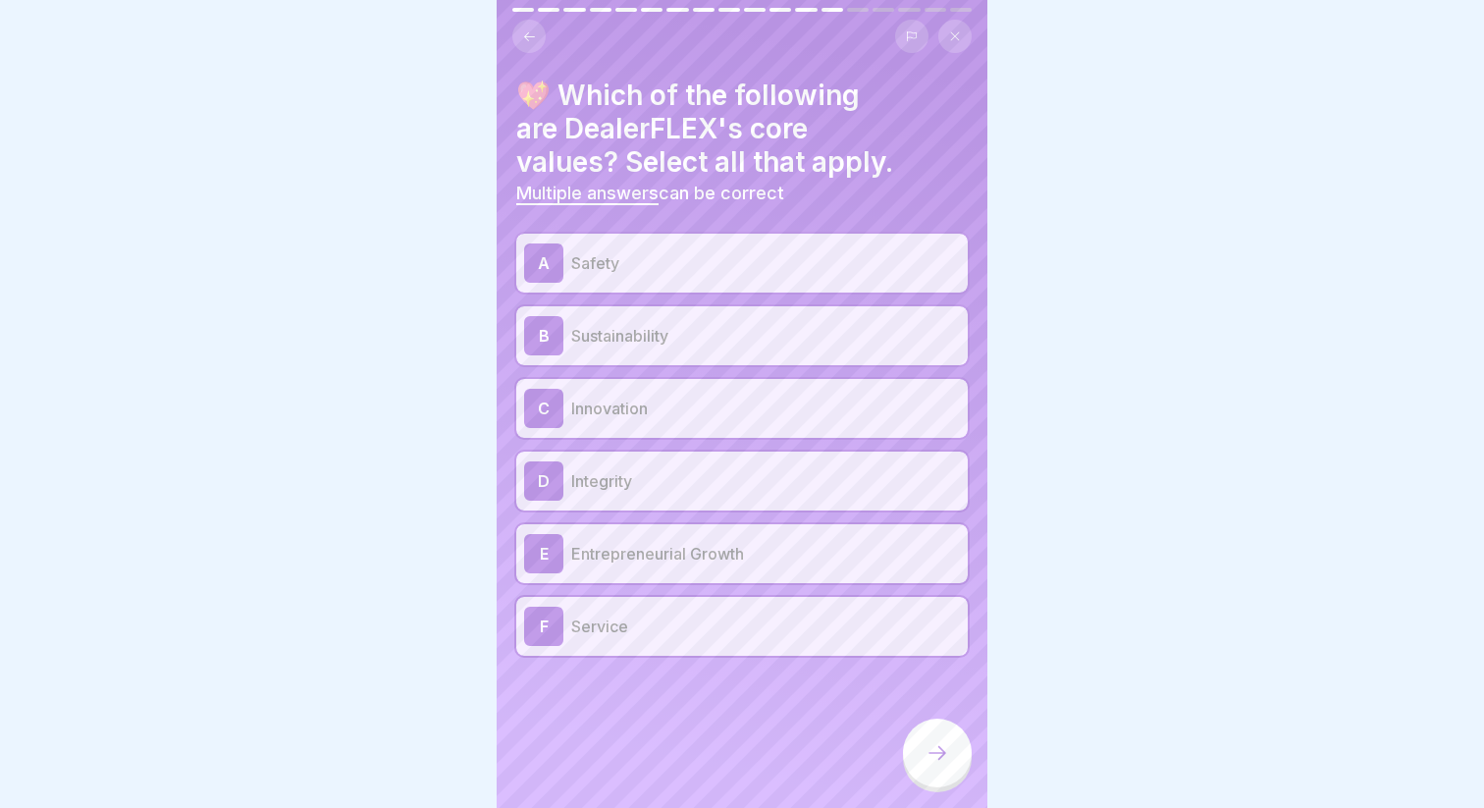
click at [918, 742] on div at bounding box center [937, 752] width 69 height 69
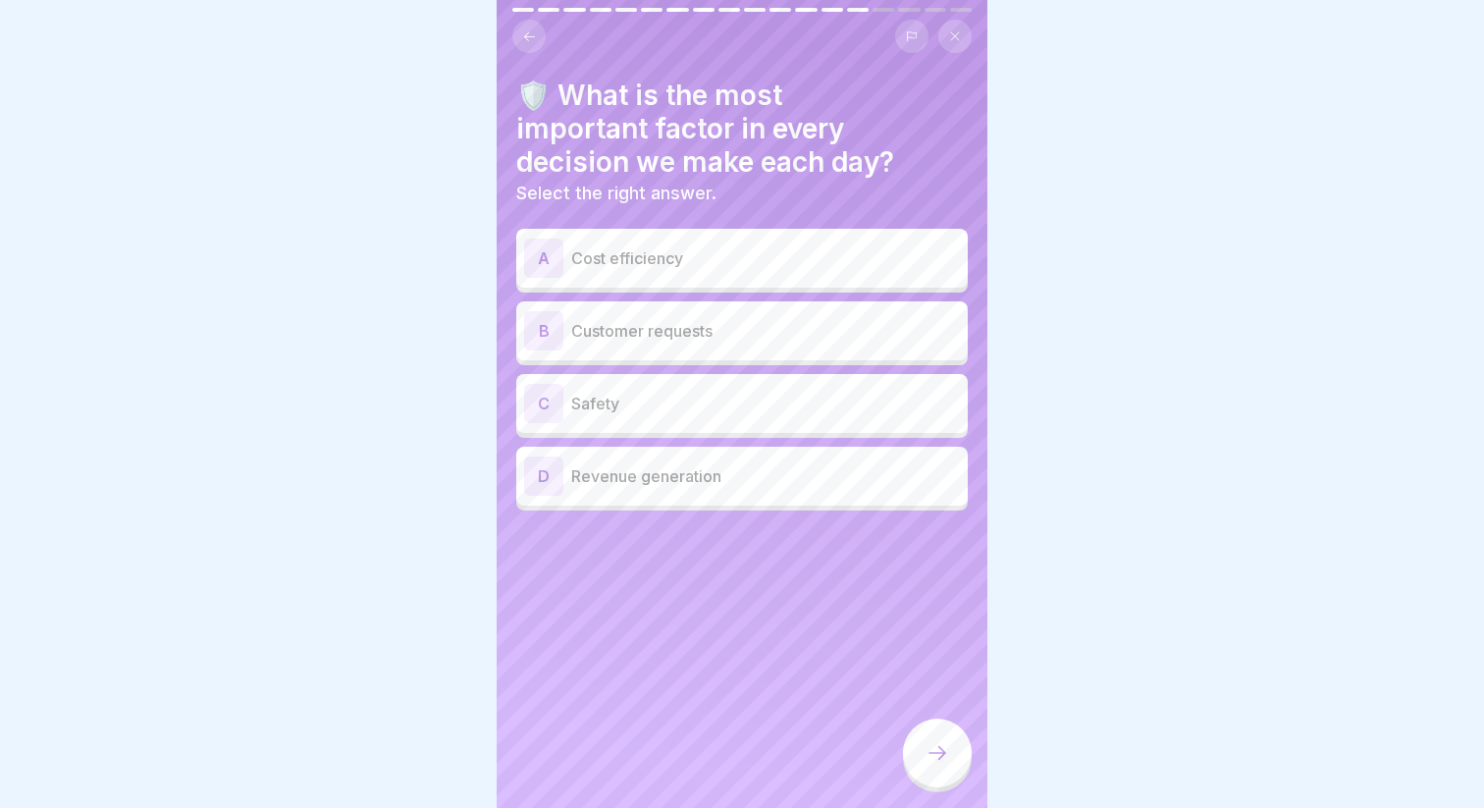
click at [731, 341] on p "Customer requests" at bounding box center [765, 331] width 389 height 24
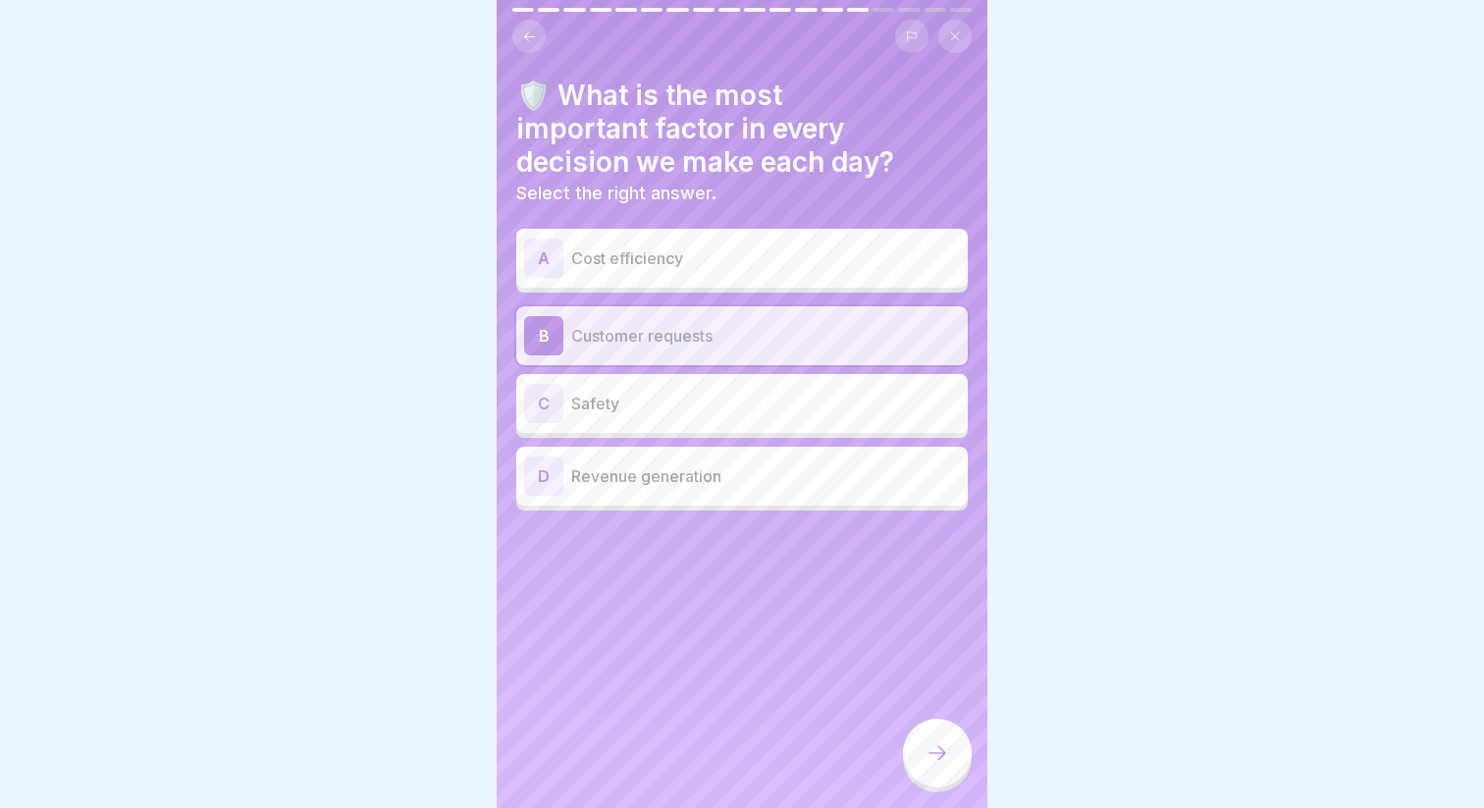
click at [919, 694] on div "🛡️ What is the most important factor in every decision we make each day? Select…" at bounding box center [742, 404] width 491 height 808
click at [927, 774] on div at bounding box center [937, 752] width 69 height 69
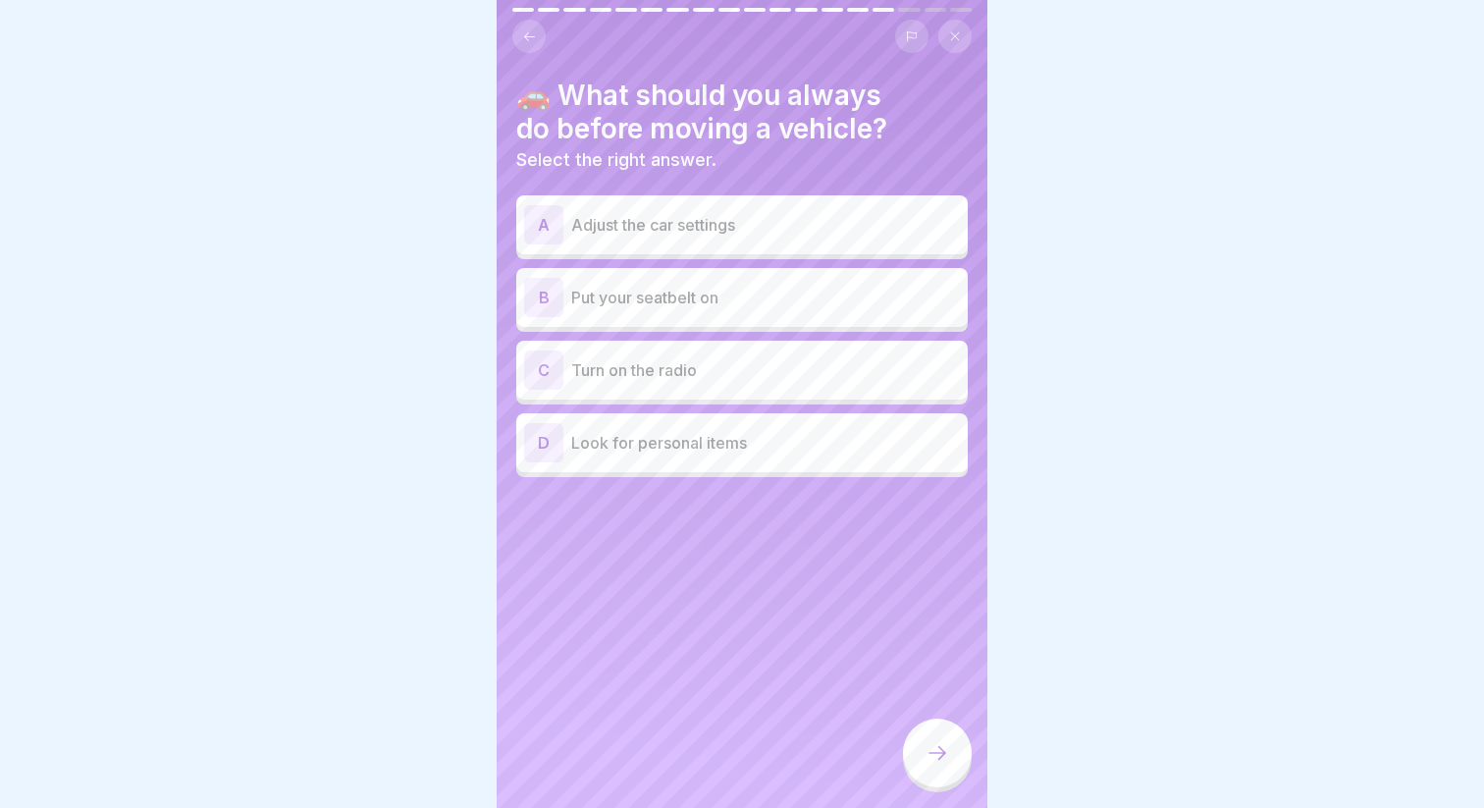
click at [734, 292] on p "Put your seatbelt on" at bounding box center [765, 298] width 389 height 24
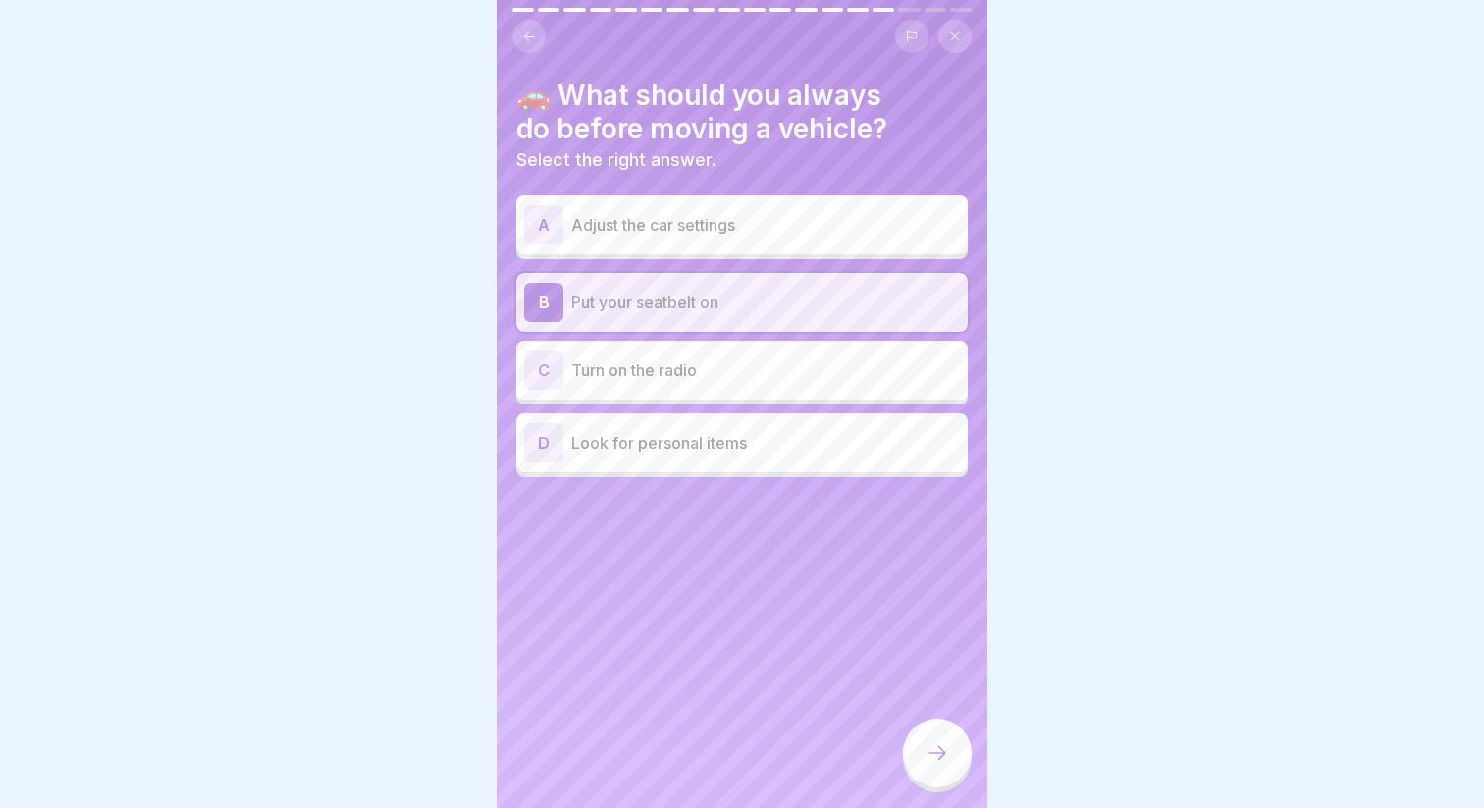
click at [945, 750] on icon at bounding box center [937, 753] width 24 height 24
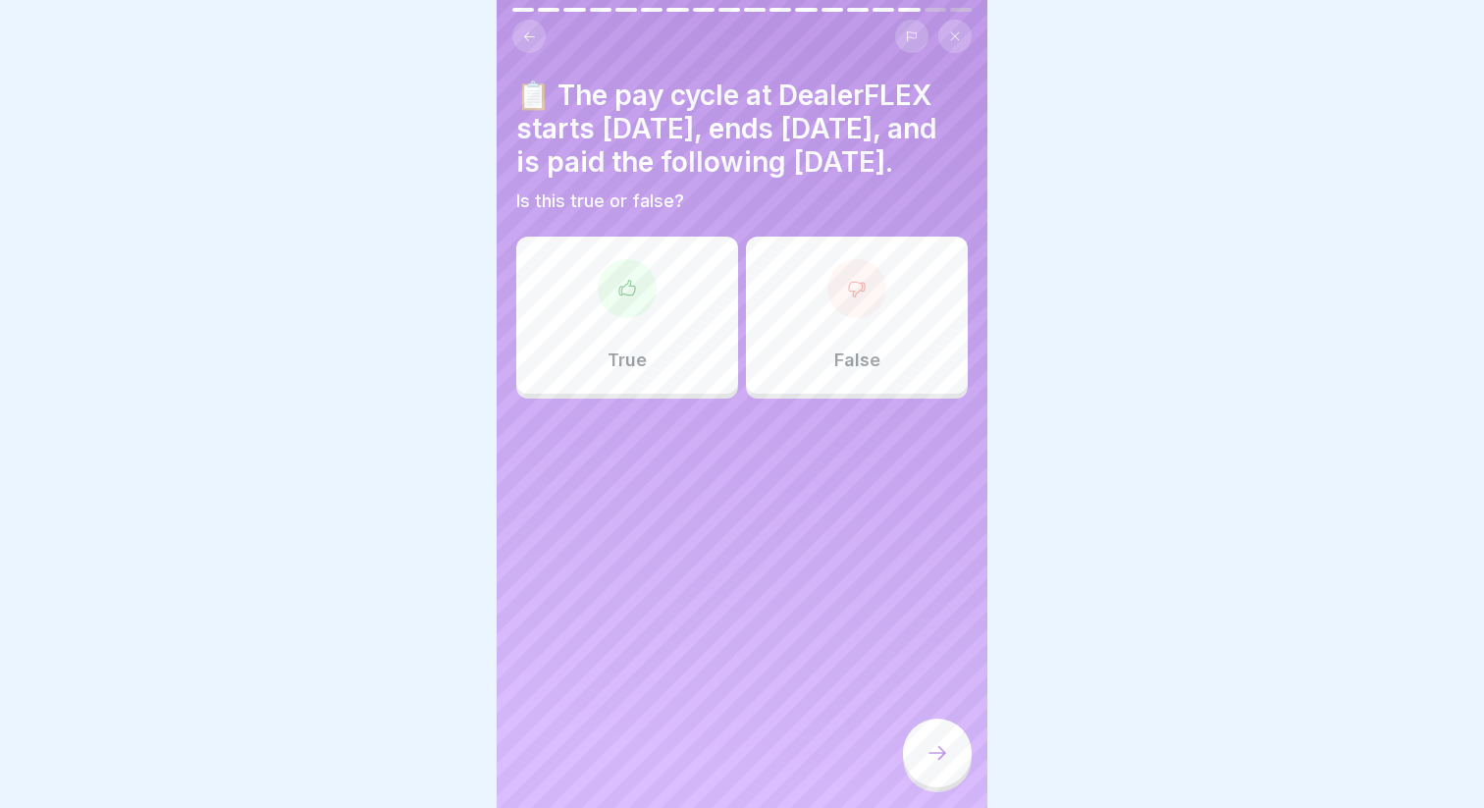
click at [686, 329] on div "True" at bounding box center [627, 314] width 222 height 157
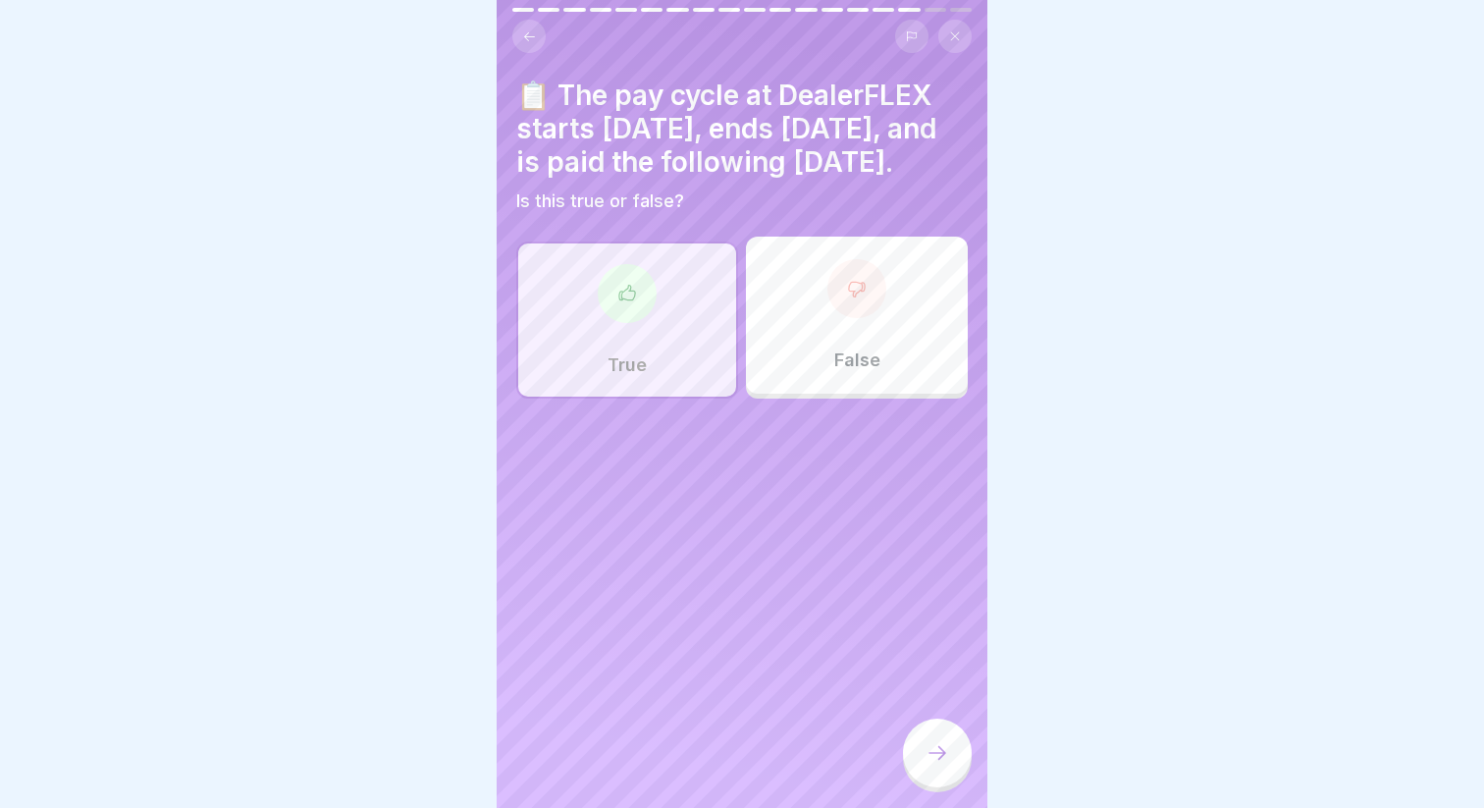
click at [947, 758] on icon at bounding box center [937, 753] width 24 height 24
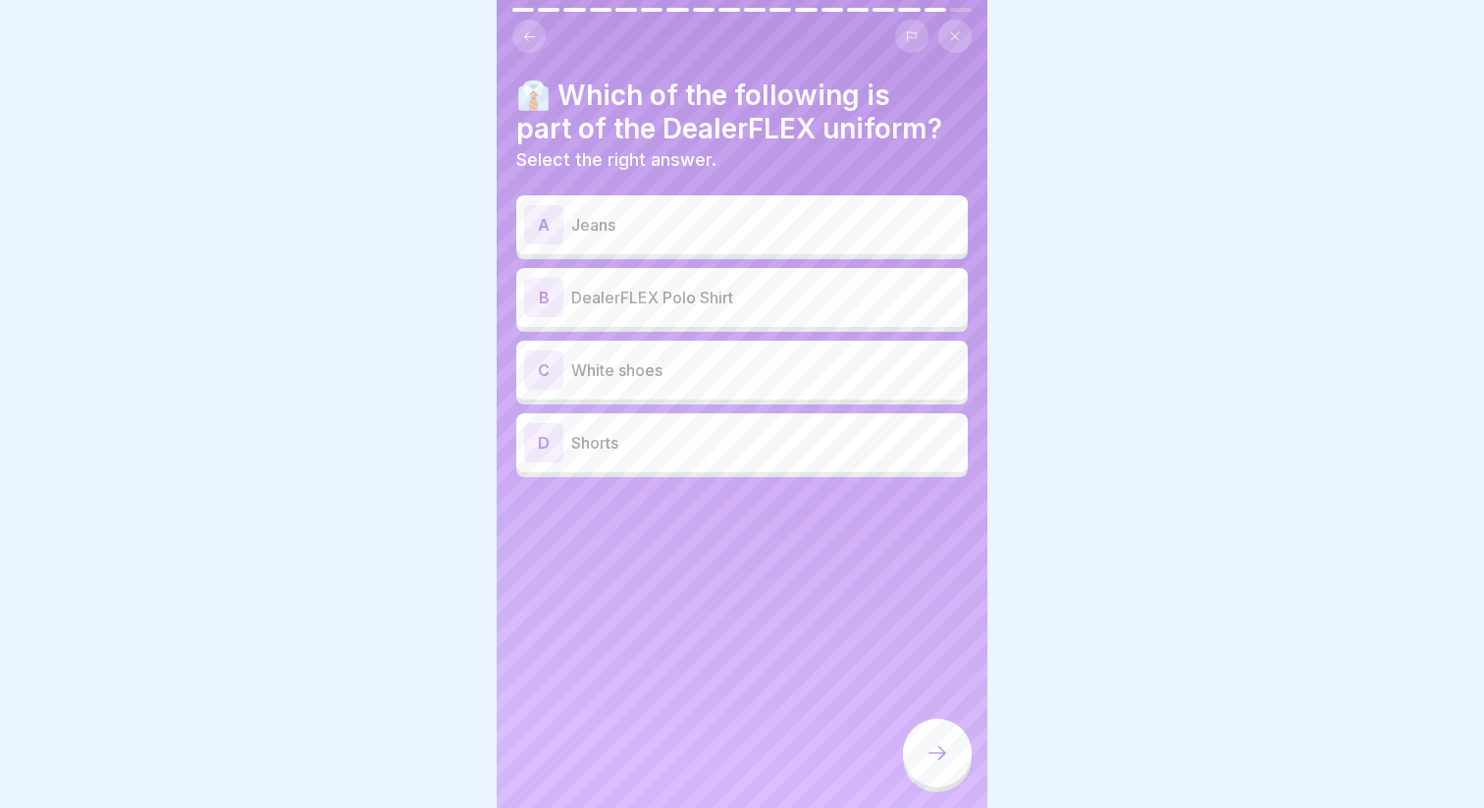
click at [818, 310] on div "B DealerFLEX Polo Shirt" at bounding box center [742, 297] width 436 height 39
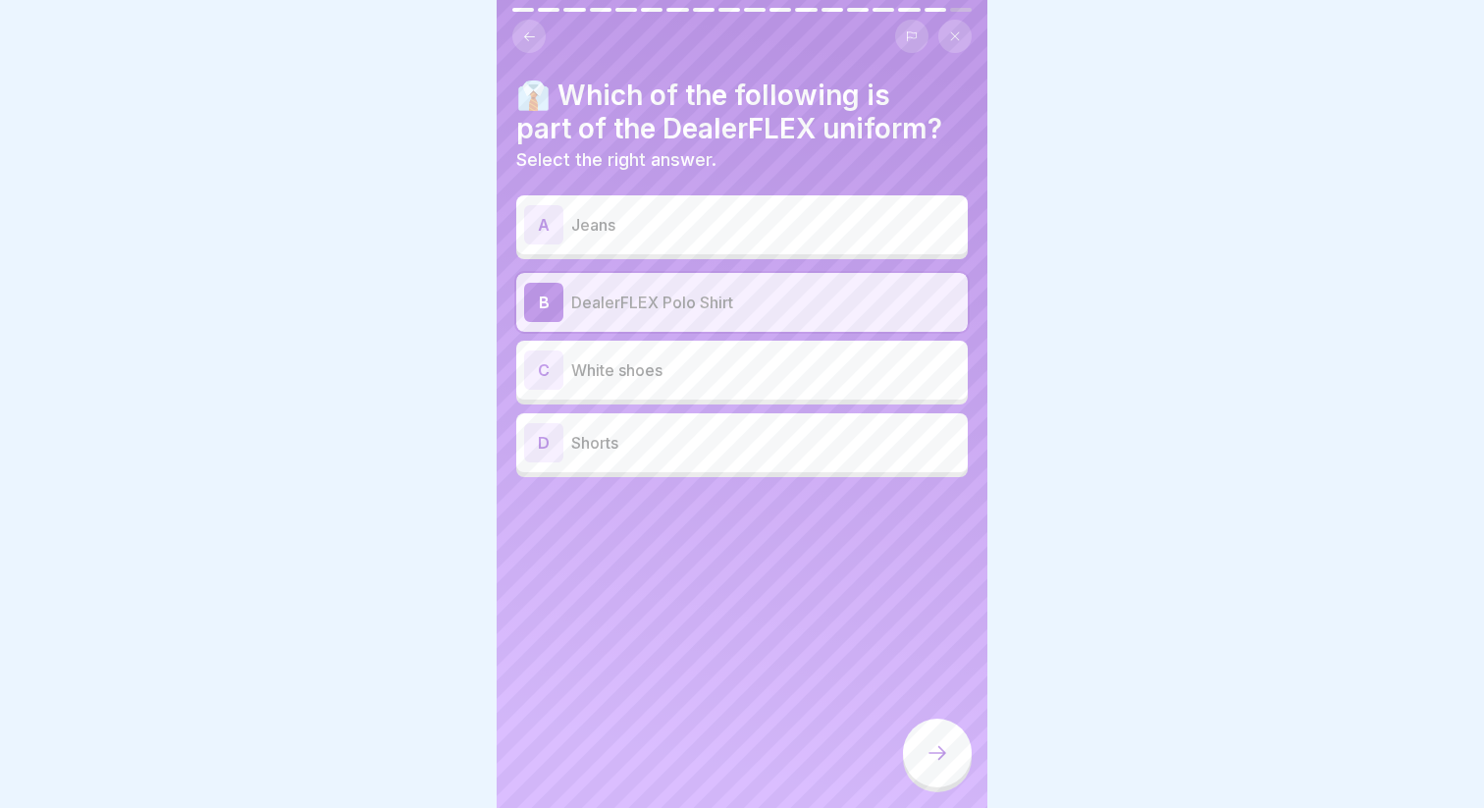
click at [932, 738] on div at bounding box center [937, 752] width 69 height 69
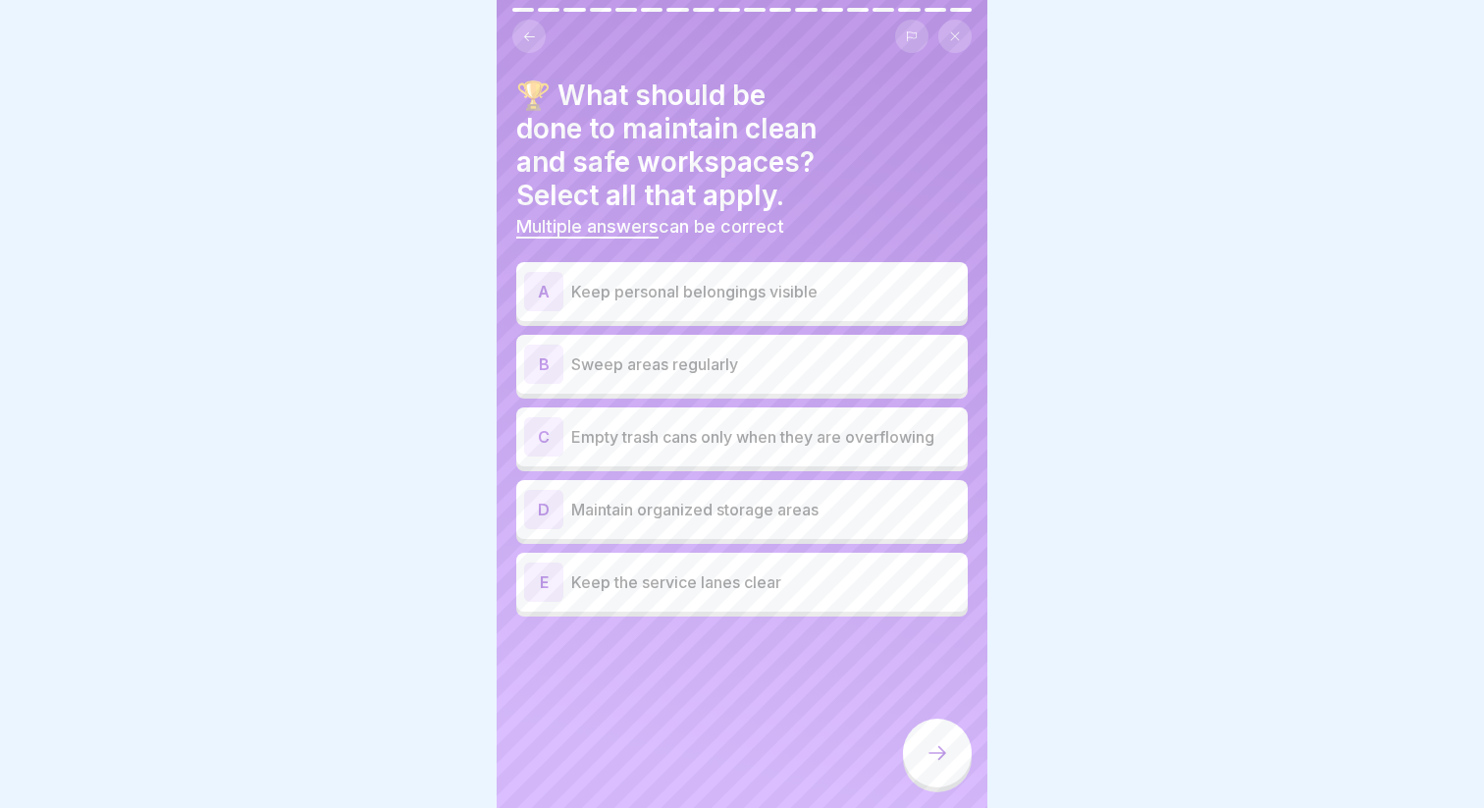
click at [730, 280] on p "Keep personal belongings visible" at bounding box center [765, 292] width 389 height 24
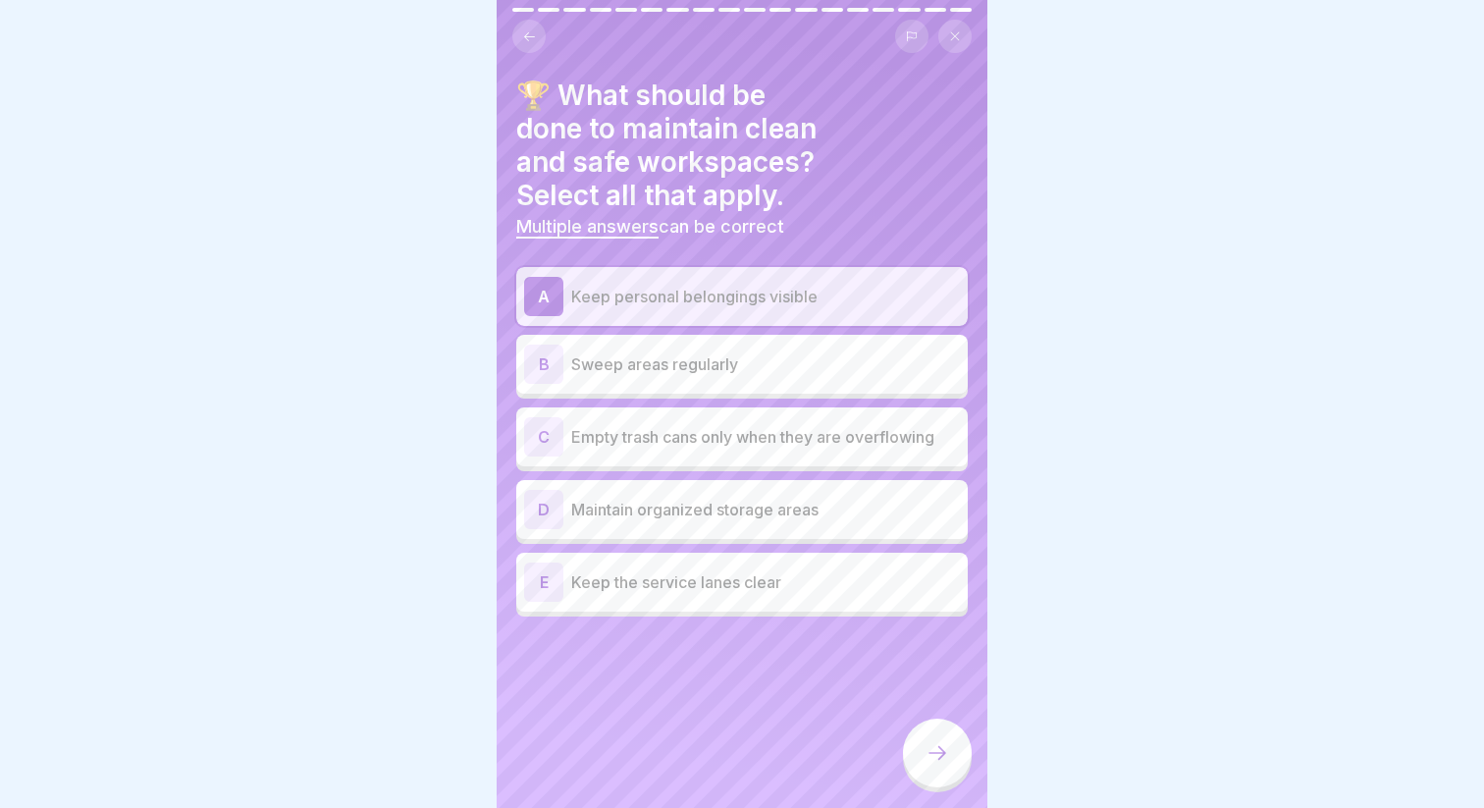
click at [723, 352] on p "Sweep areas regularly" at bounding box center [765, 364] width 389 height 24
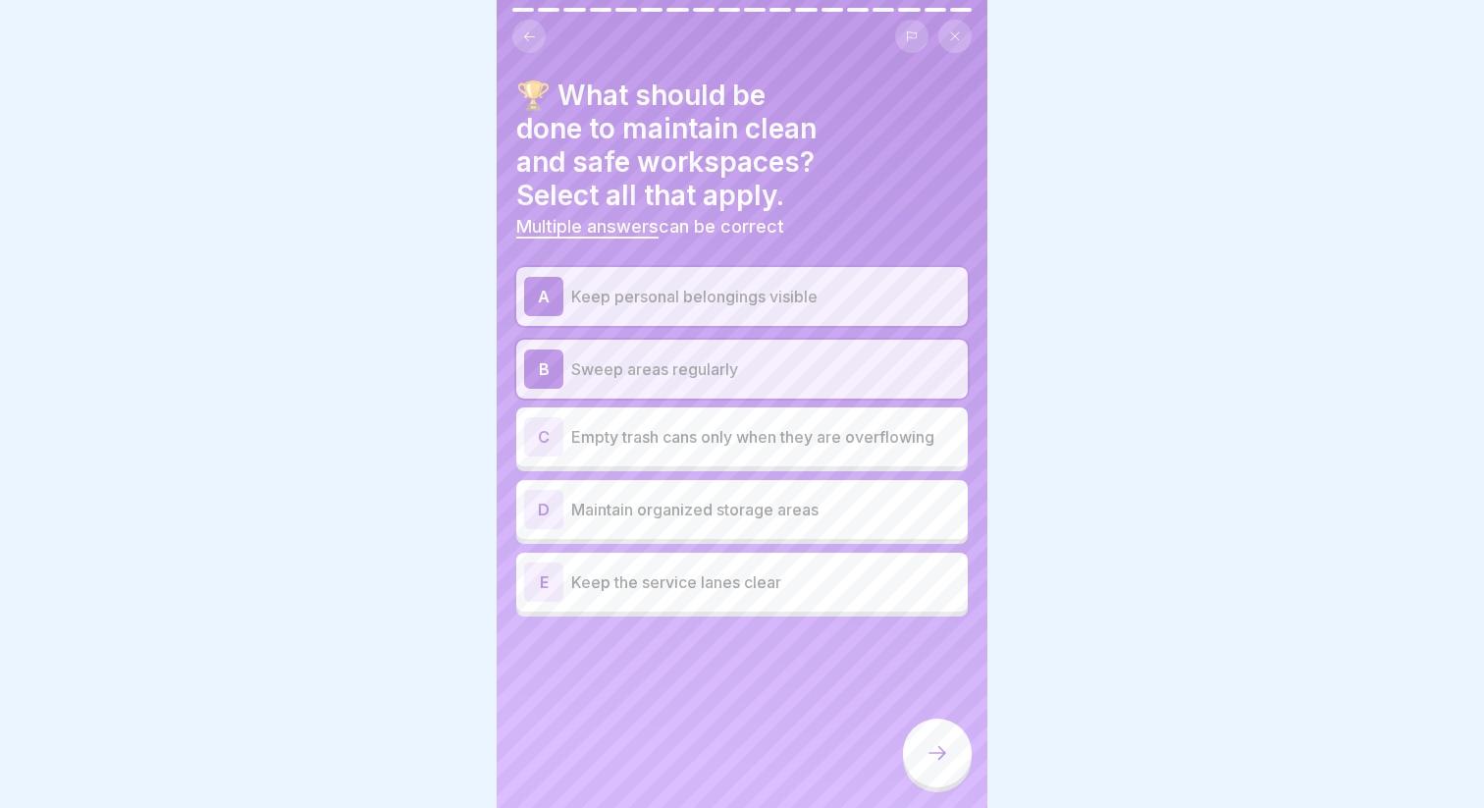
click at [721, 349] on div "B Sweep areas regularly" at bounding box center [742, 368] width 436 height 39
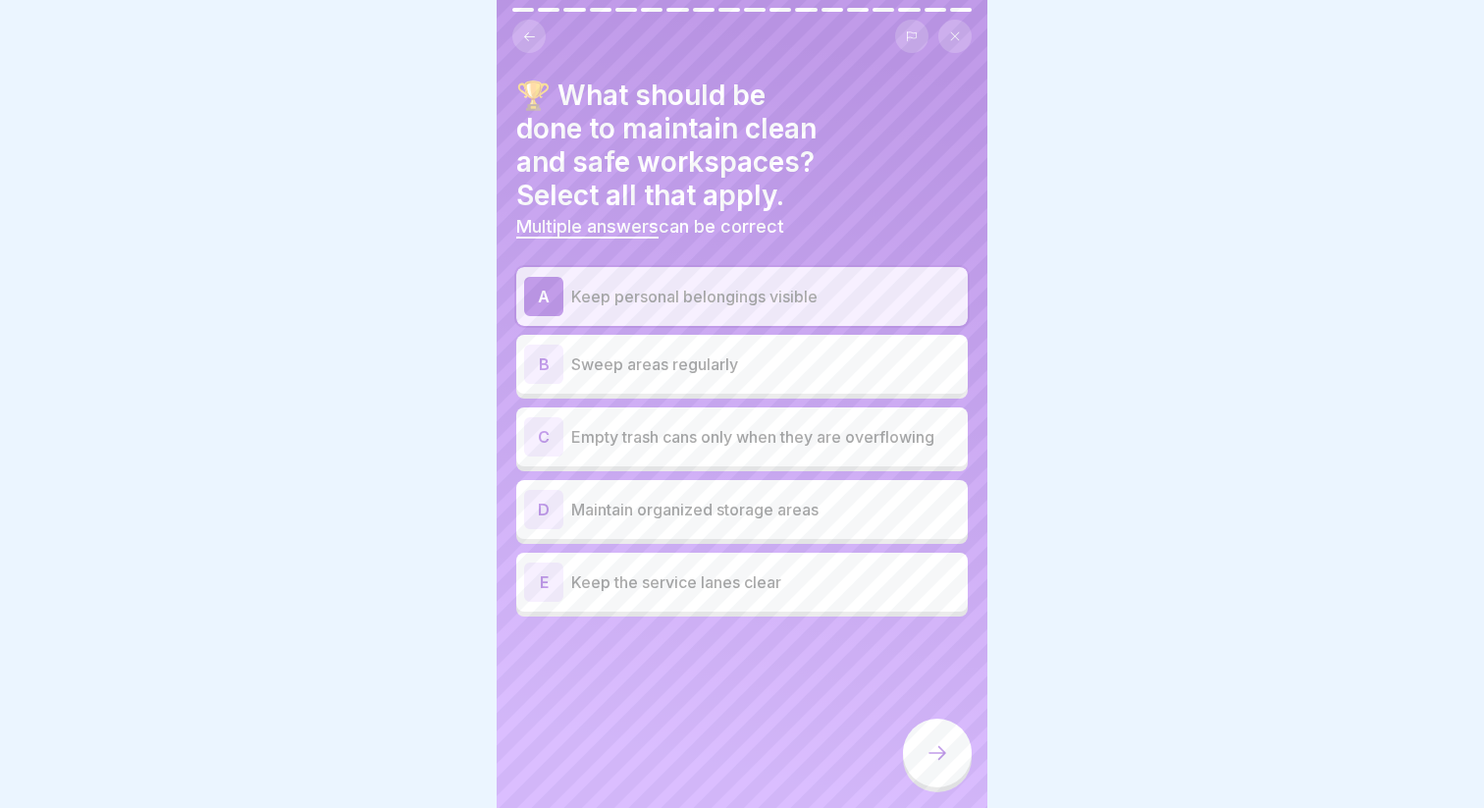
click at [694, 277] on div "A Keep personal belongings visible" at bounding box center [742, 296] width 436 height 39
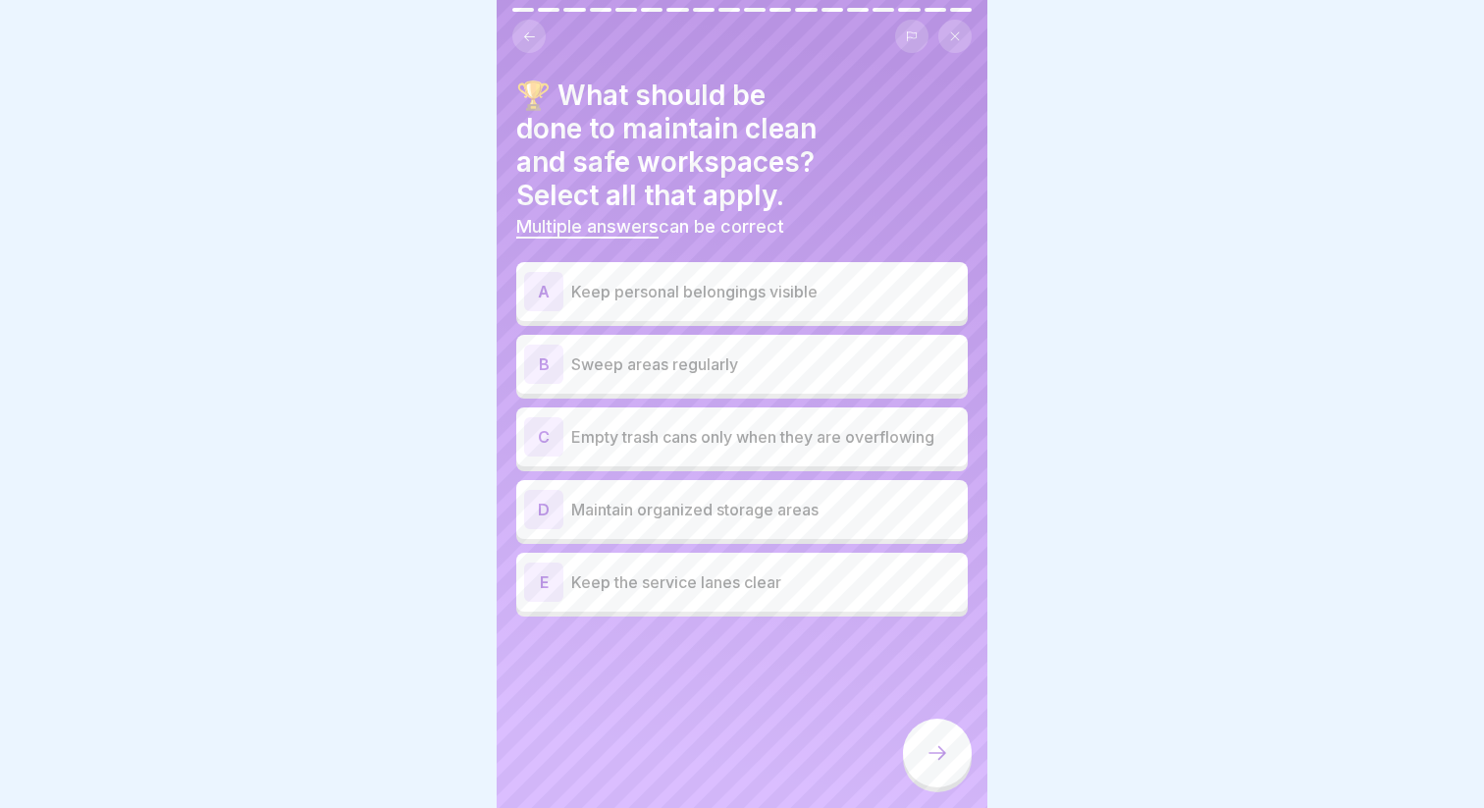
click at [722, 352] on p "Sweep areas regularly" at bounding box center [765, 364] width 389 height 24
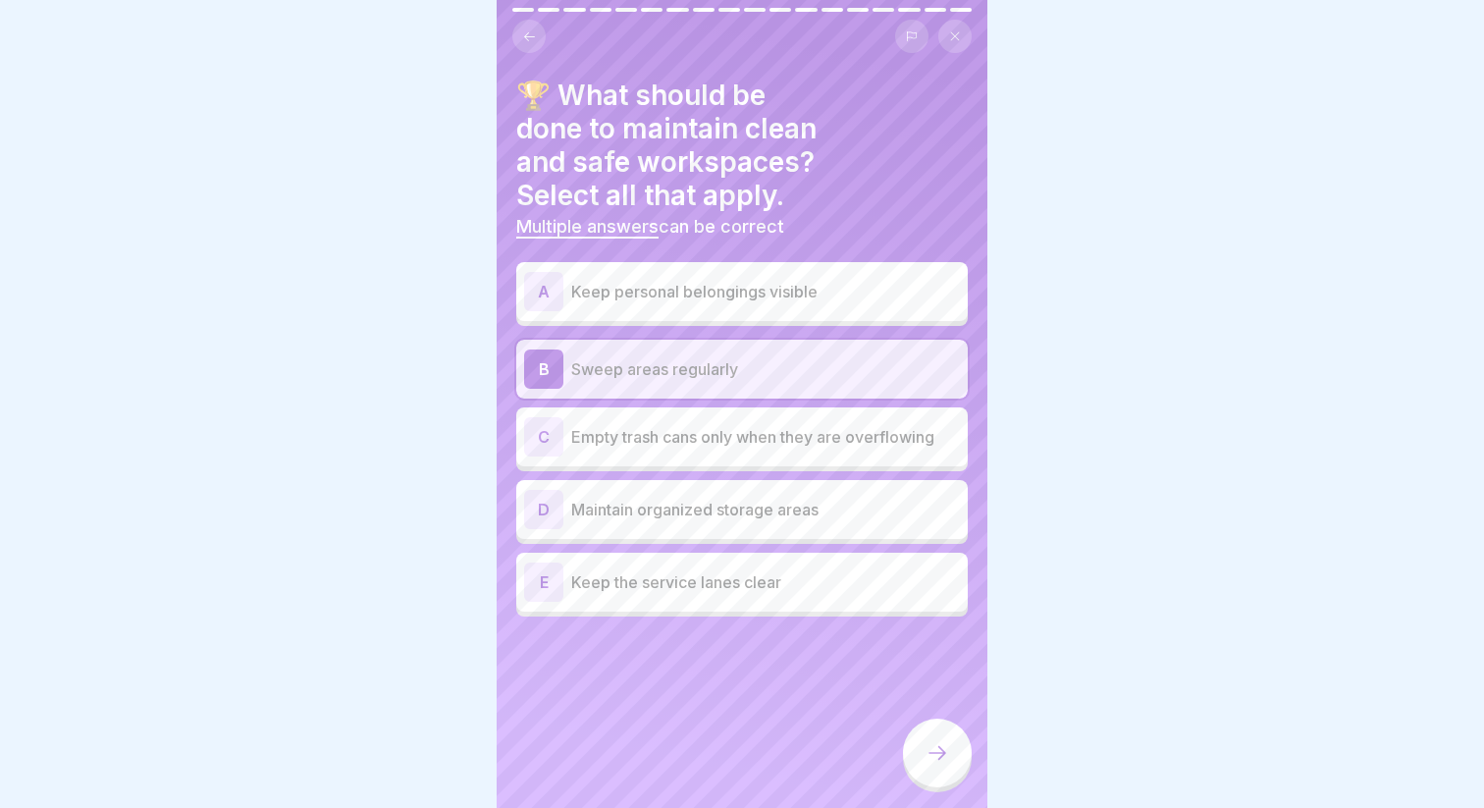
click at [752, 425] on p "Empty trash cans only when they are overflowing" at bounding box center [765, 437] width 389 height 24
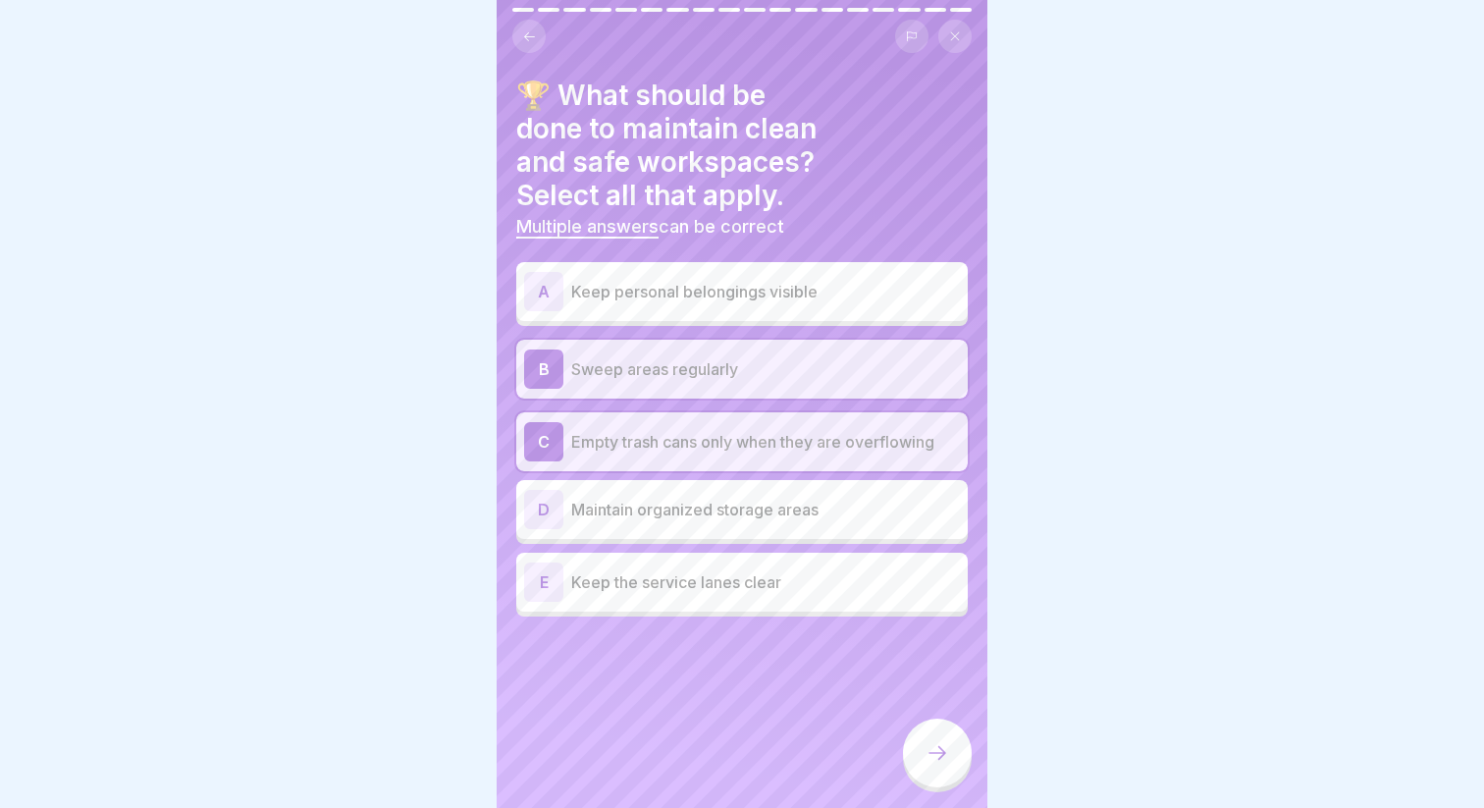
click at [791, 498] on div "D Maintain organized storage areas" at bounding box center [741, 509] width 451 height 59
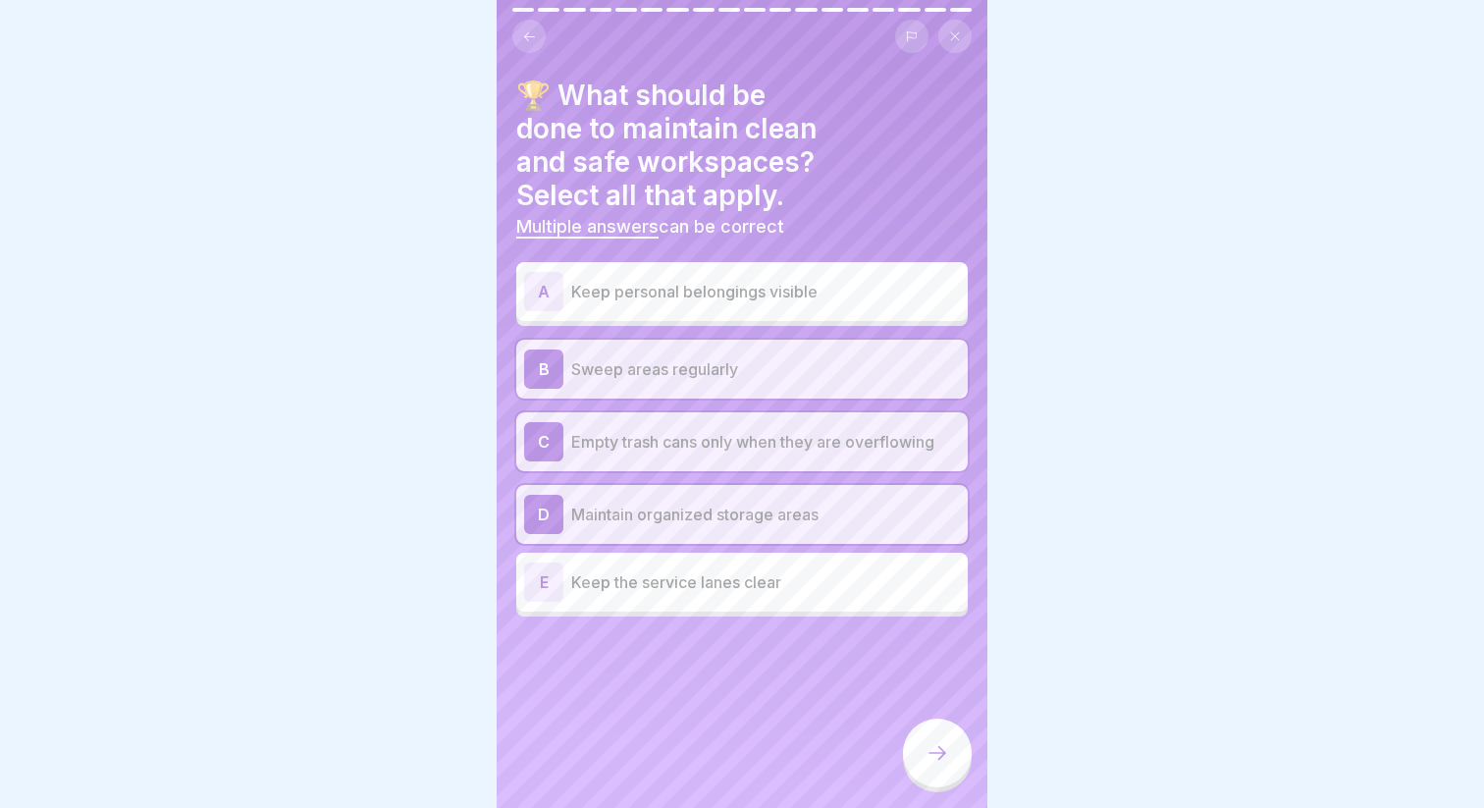
click at [798, 570] on p "Keep the service lanes clear" at bounding box center [765, 582] width 389 height 24
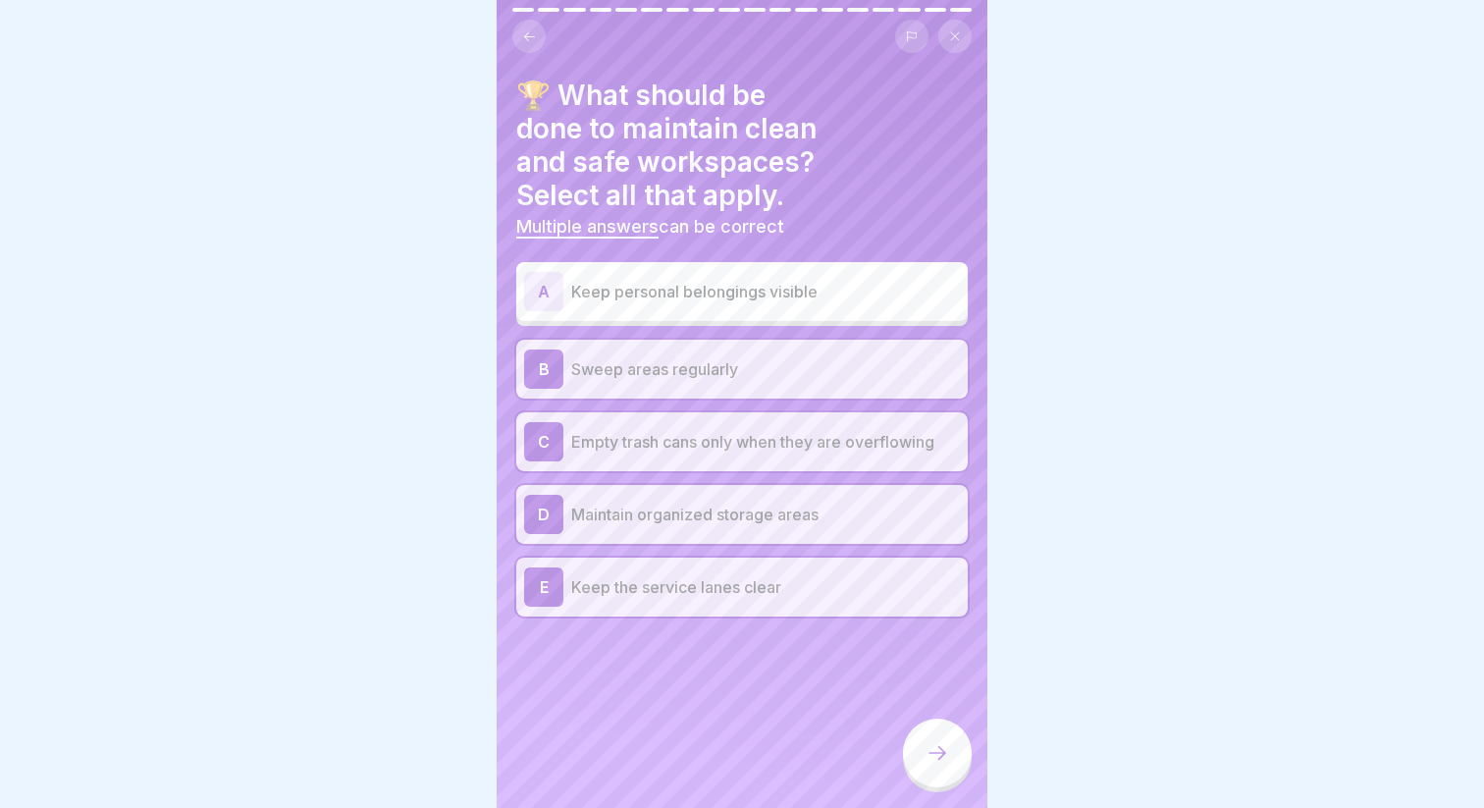
click at [932, 745] on icon at bounding box center [937, 753] width 24 height 24
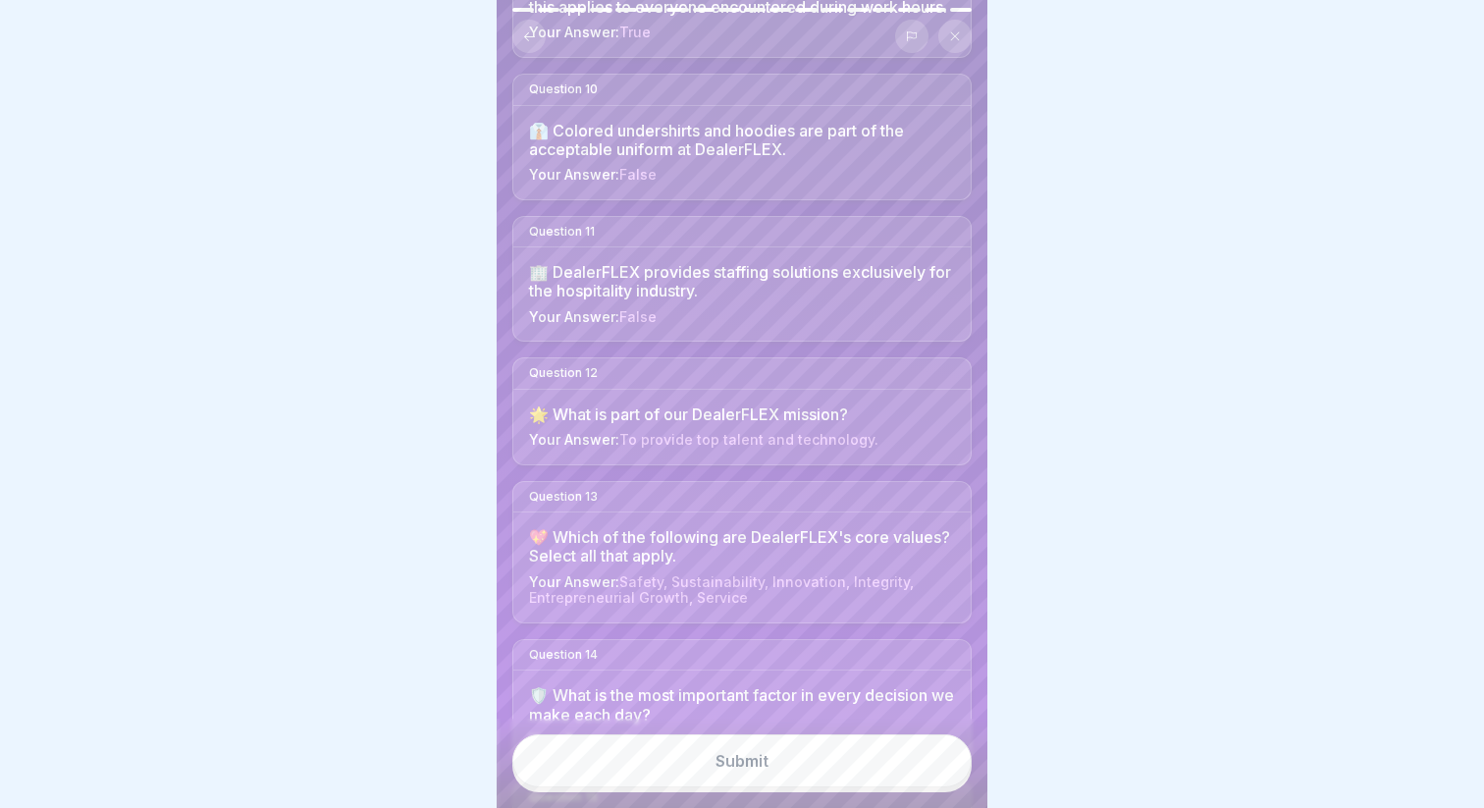
scroll to position [2043, 0]
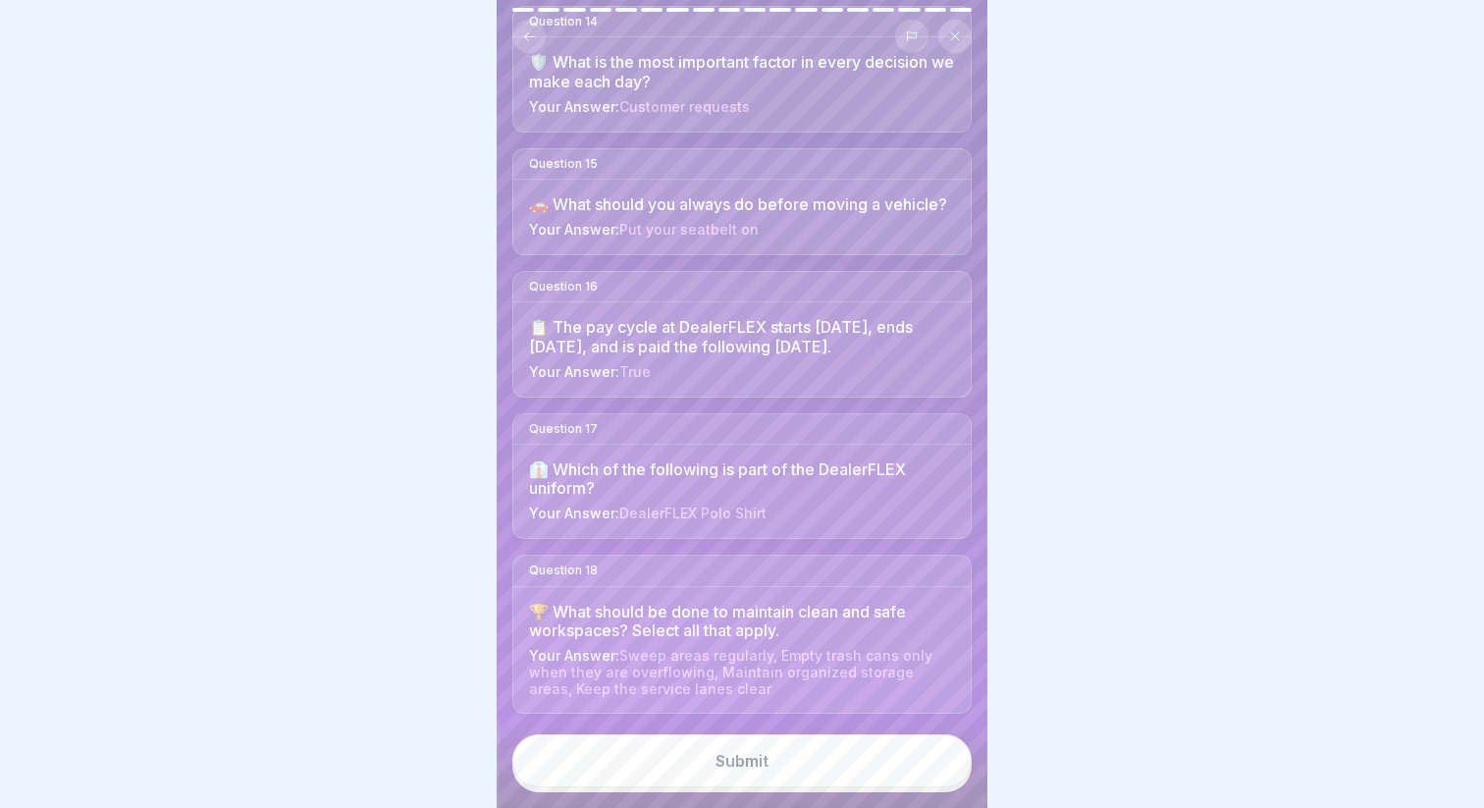
click at [824, 776] on button "Submit" at bounding box center [741, 760] width 459 height 53
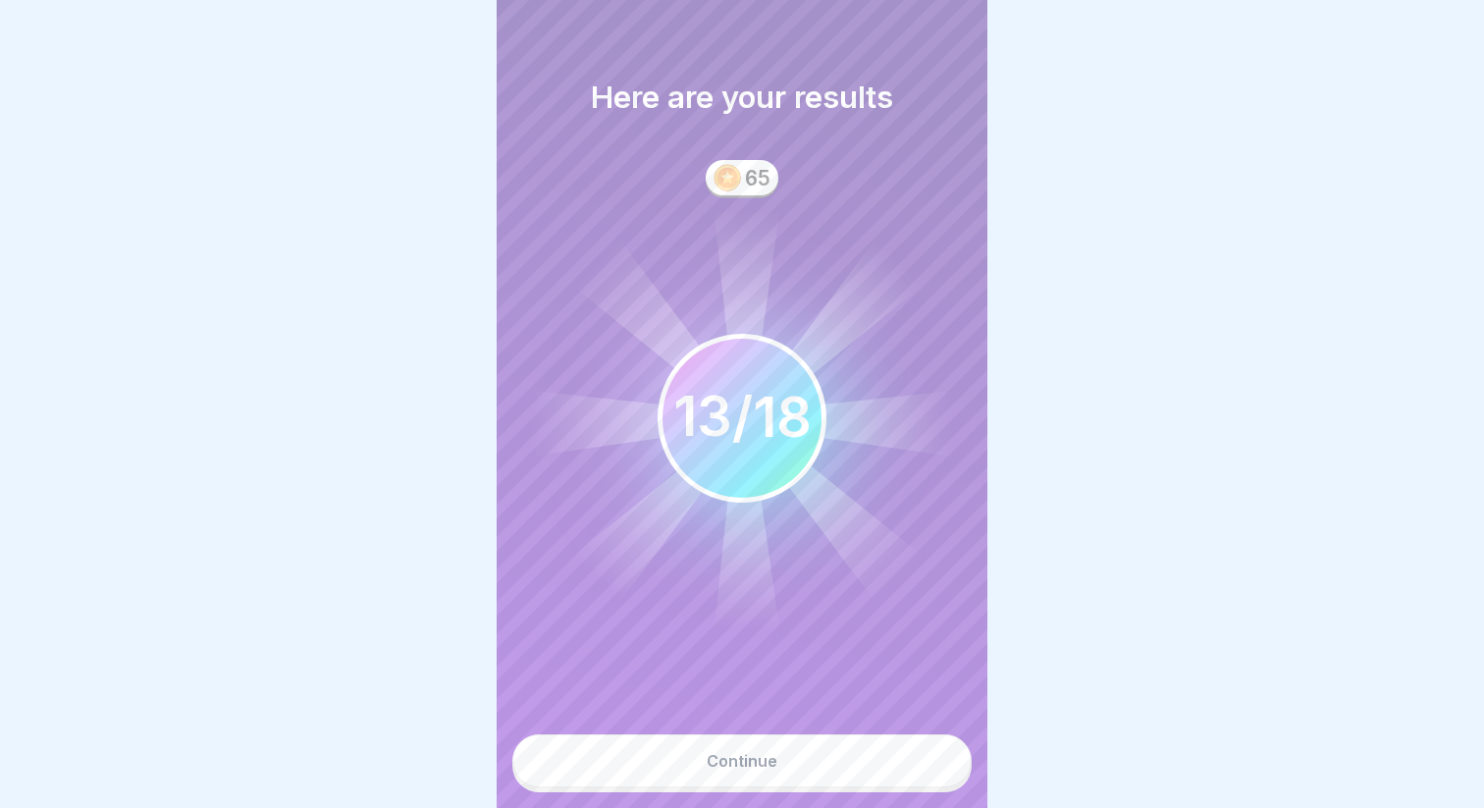
click at [848, 764] on button "Continue" at bounding box center [741, 760] width 459 height 53
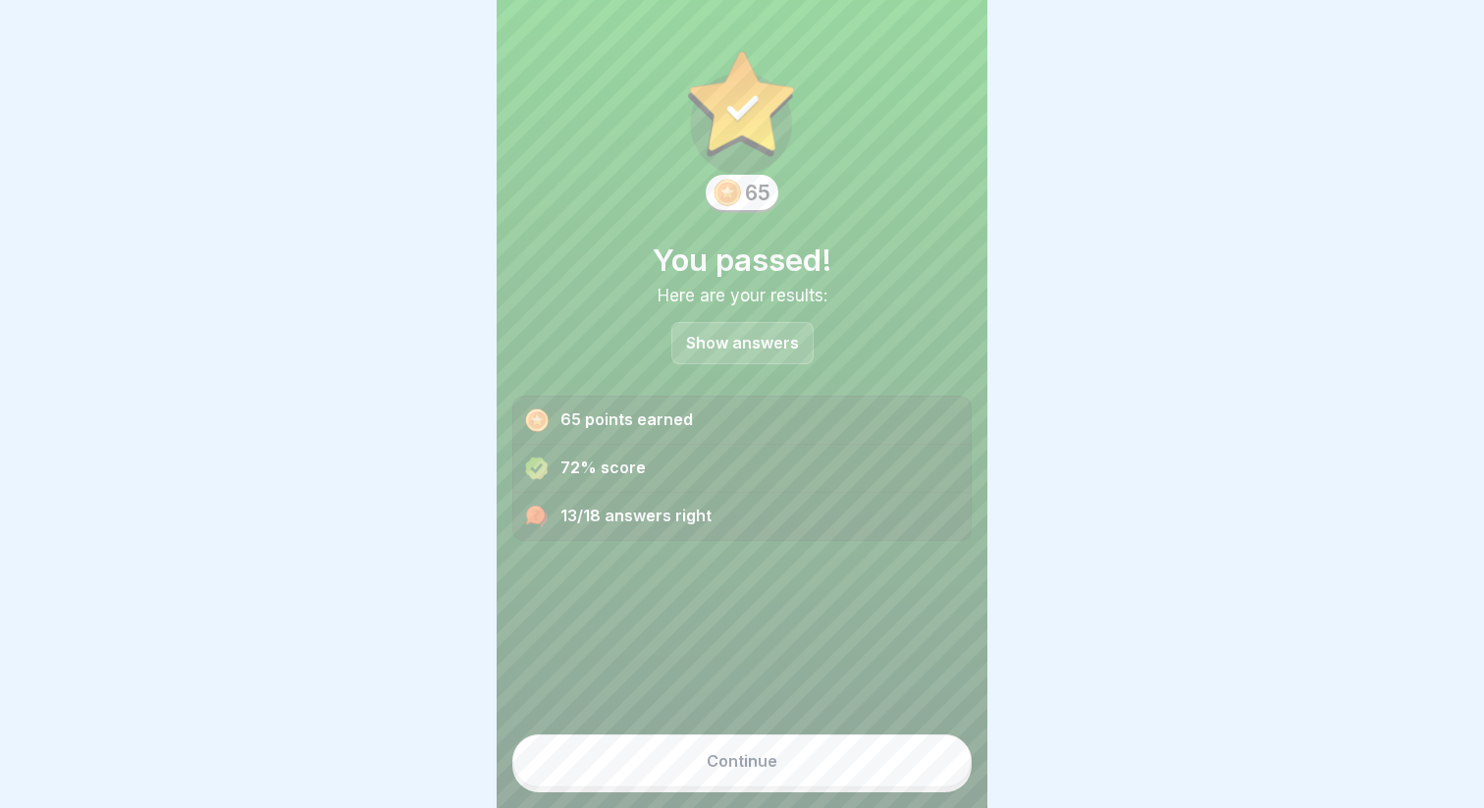
click at [746, 338] on p "Show answers" at bounding box center [742, 343] width 113 height 17
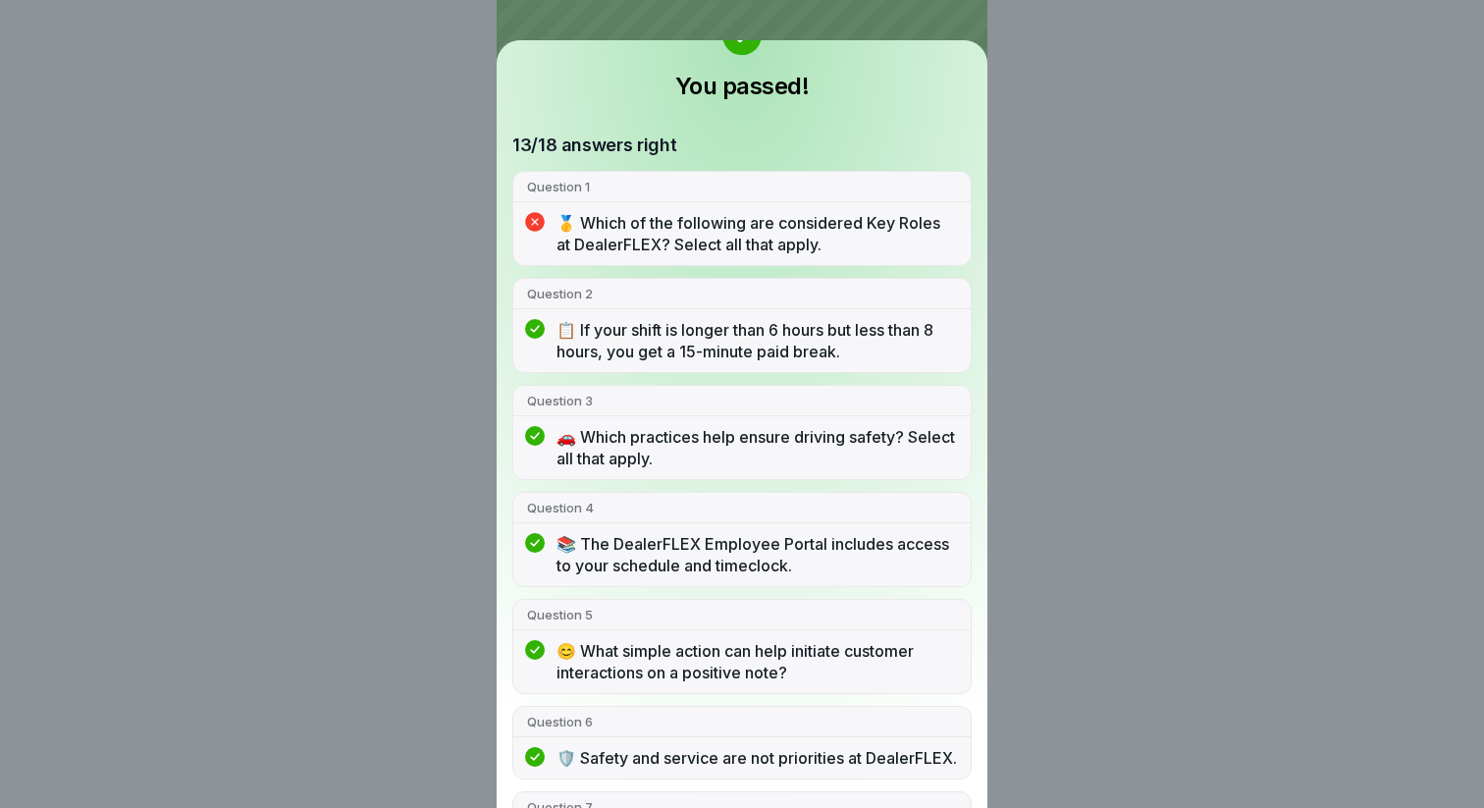
scroll to position [93, 0]
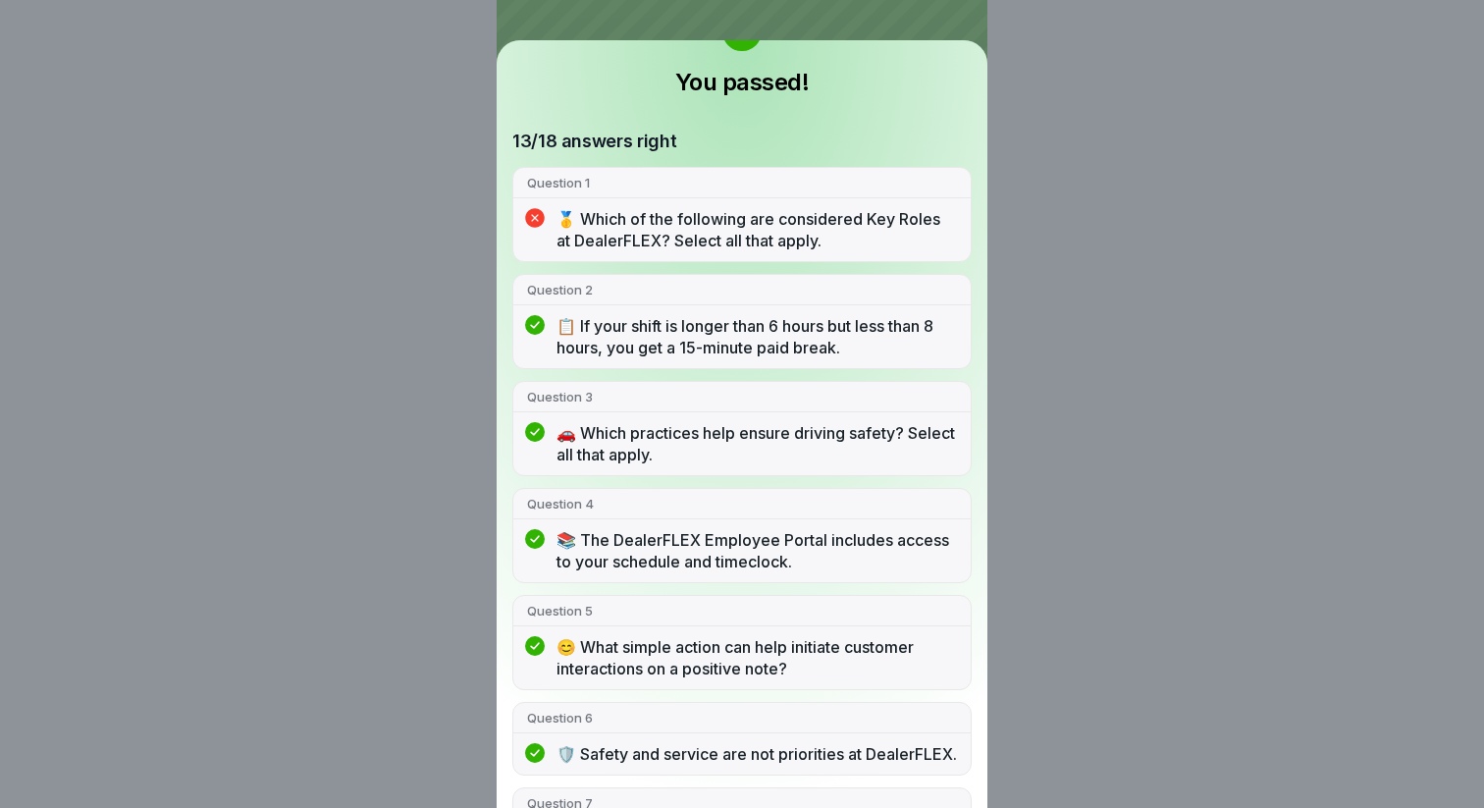
click at [723, 237] on p "🥇 Which of the following are considered Key Roles at DealerFLEX? Select all tha…" at bounding box center [756, 229] width 400 height 43
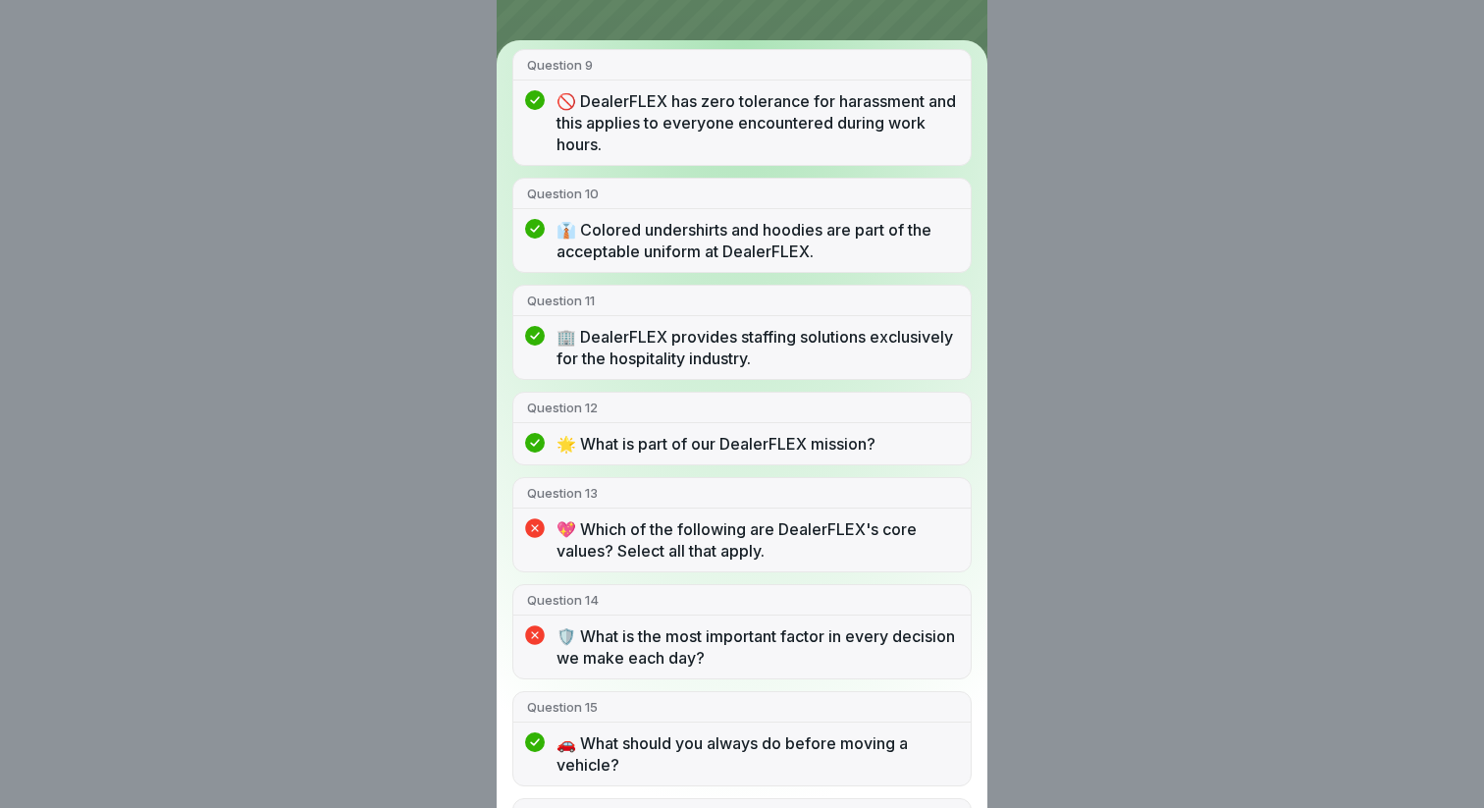
scroll to position [1382, 0]
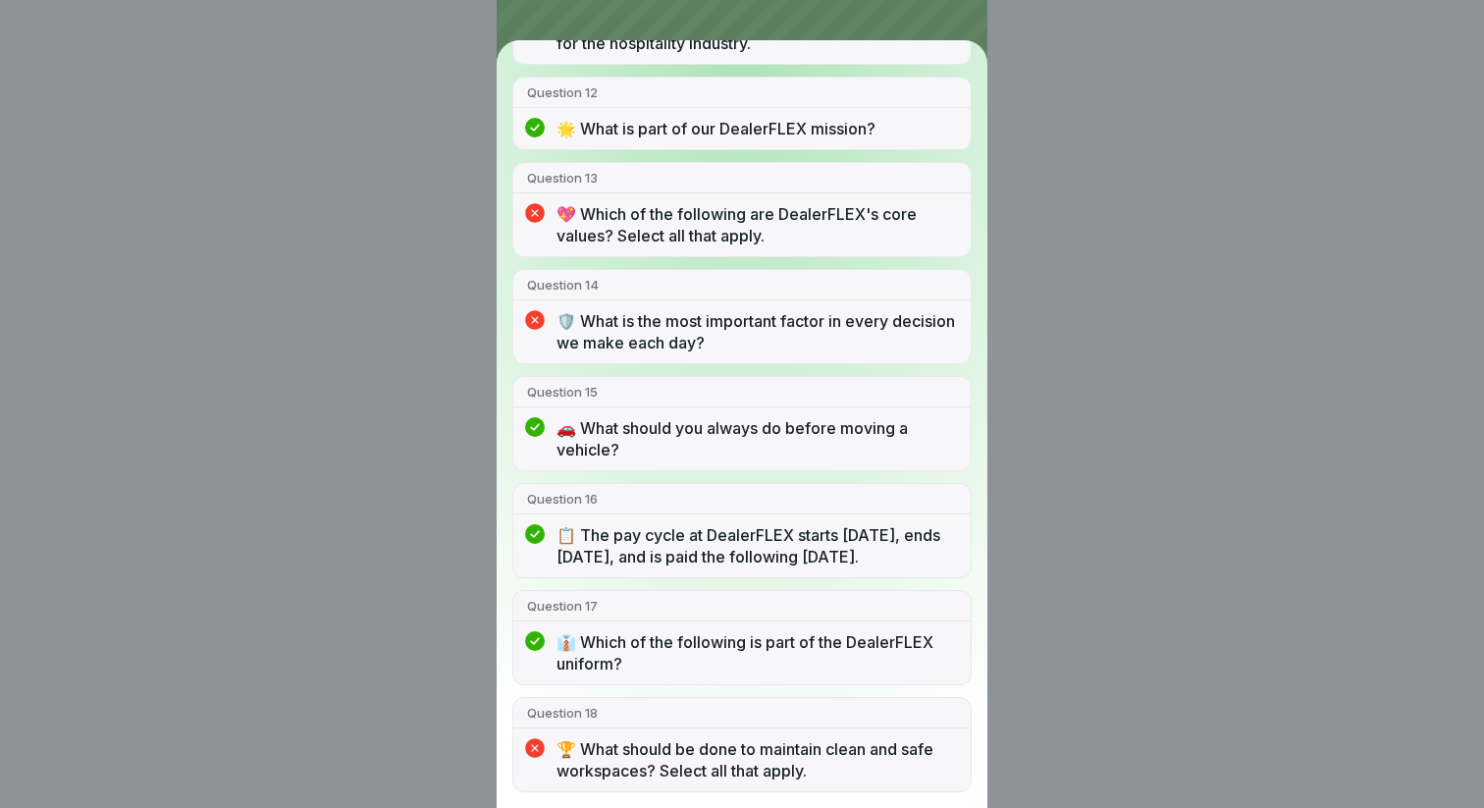
click at [1047, 21] on div "You passed! 13/18 answers right Question 1 🥇 Which of the following are conside…" at bounding box center [742, 404] width 1484 height 808
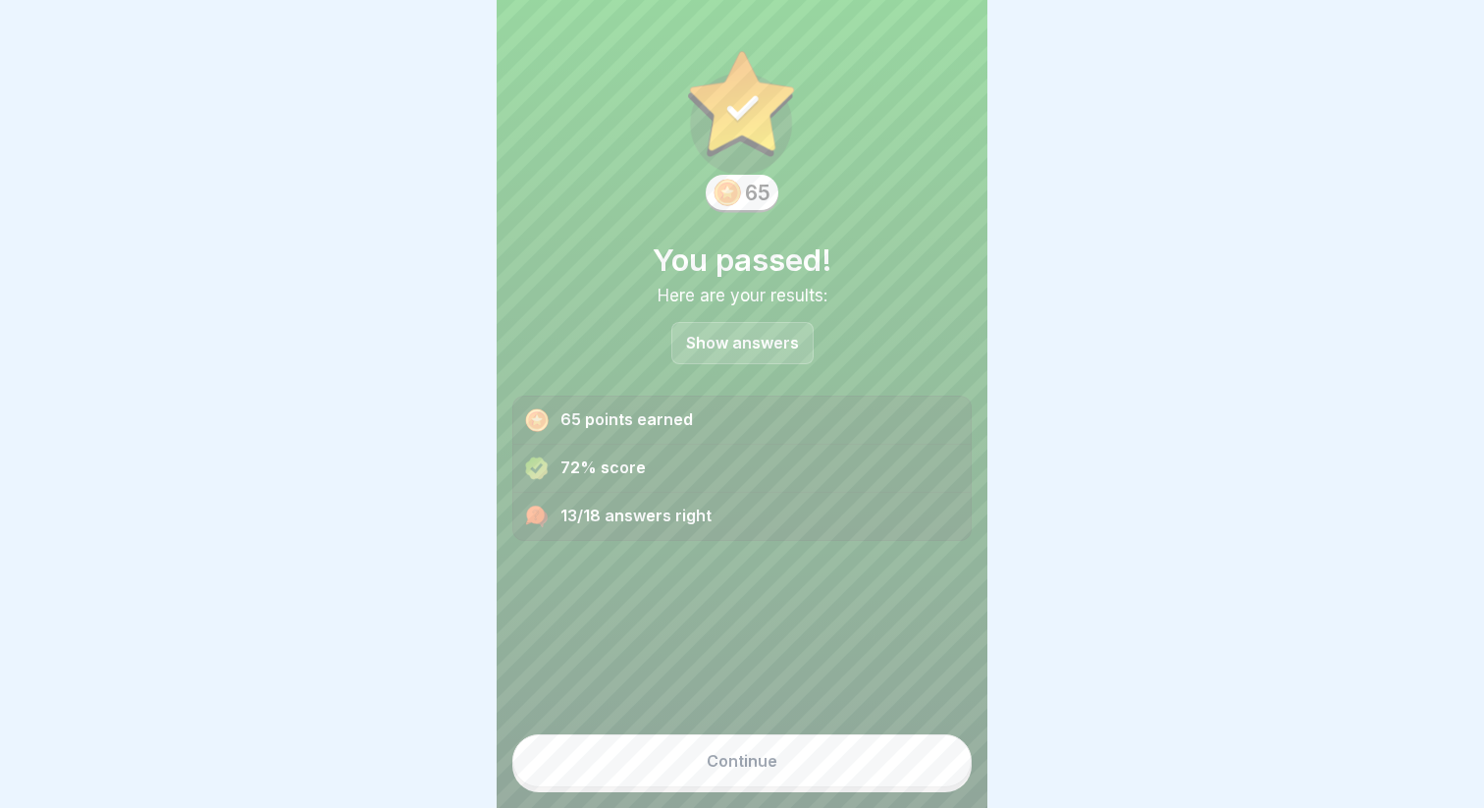
click at [853, 756] on button "Continue" at bounding box center [741, 760] width 459 height 53
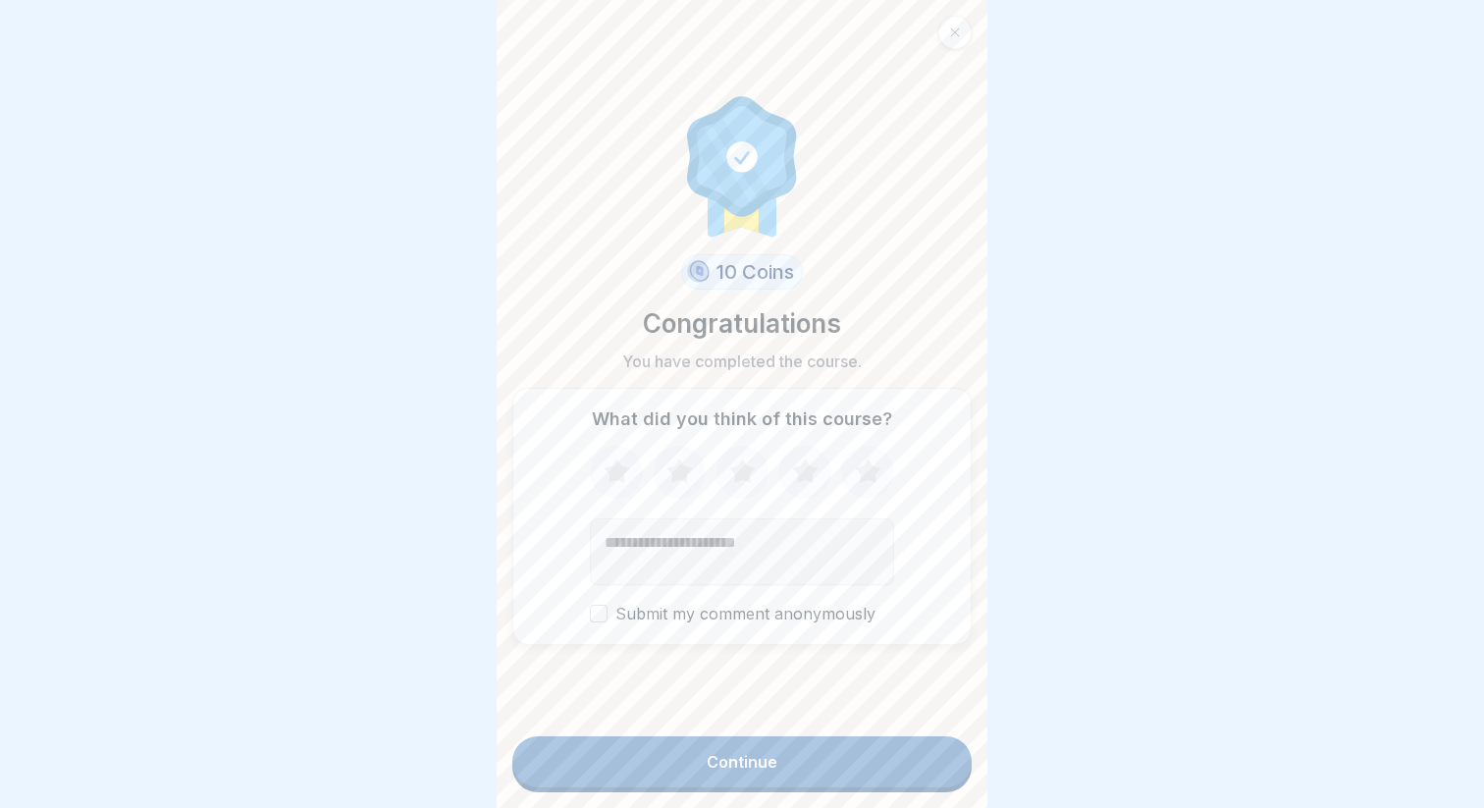
click at [876, 464] on icon at bounding box center [868, 471] width 52 height 51
click at [804, 735] on form "10 Coins Congratulations You have completed the course. What did you think of t…" at bounding box center [742, 404] width 491 height 808
click at [804, 747] on button "Continue" at bounding box center [741, 761] width 459 height 51
click at [812, 766] on button "Continue" at bounding box center [741, 761] width 459 height 51
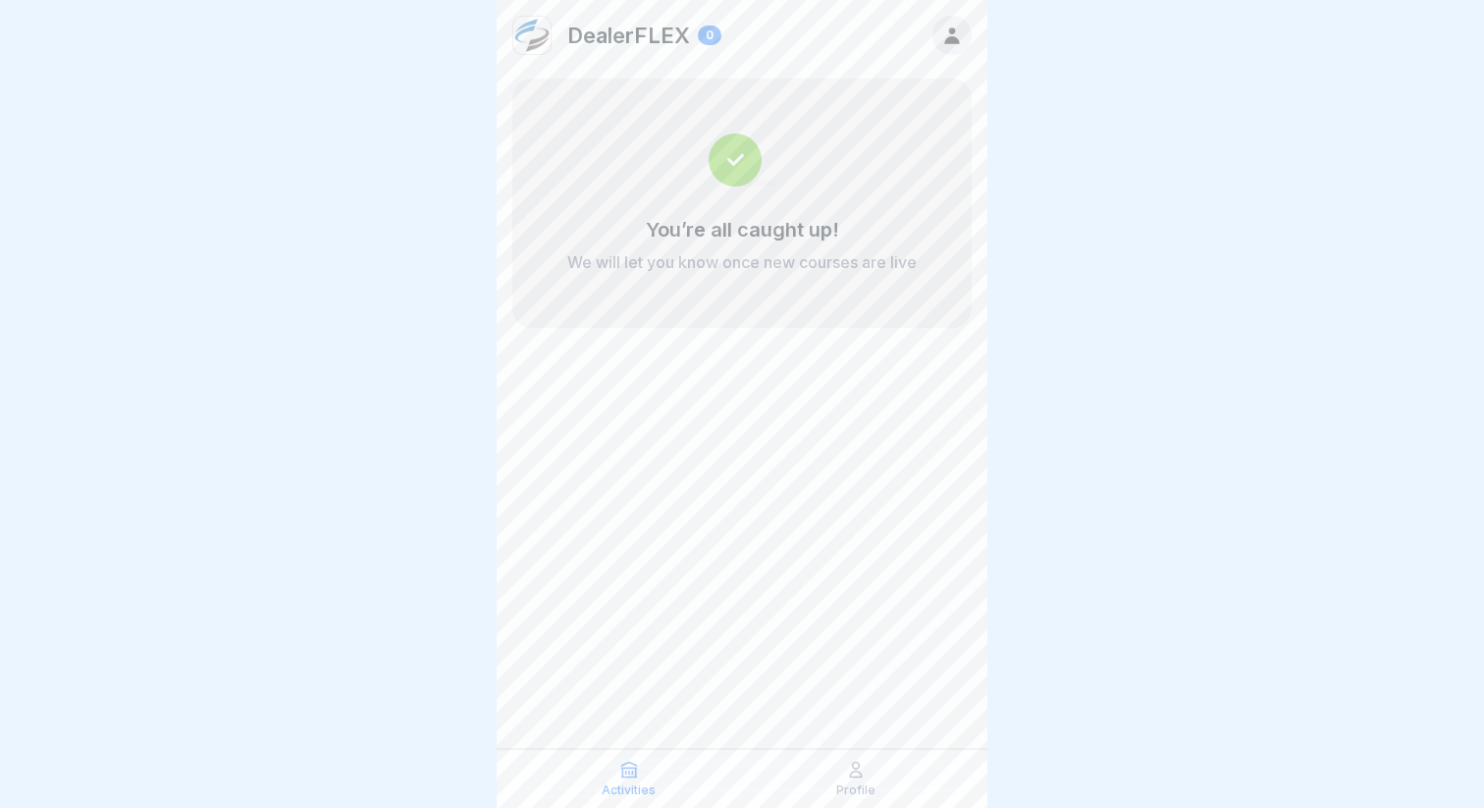
click at [834, 768] on div "Profile" at bounding box center [855, 778] width 217 height 37
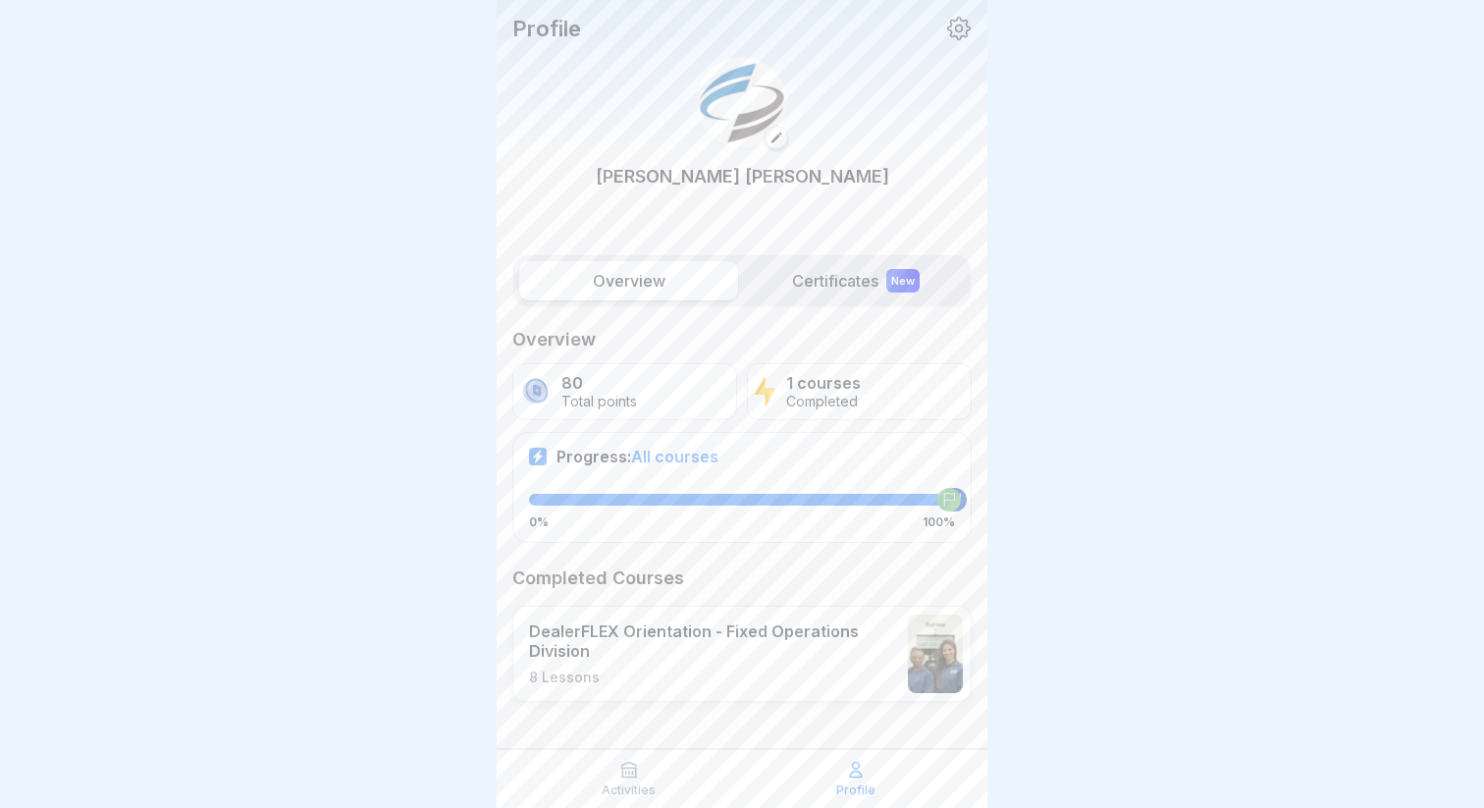
click at [782, 399] on div "1 courses Completed" at bounding box center [859, 391] width 225 height 57
click at [806, 295] on label "Certificates New" at bounding box center [855, 280] width 219 height 39
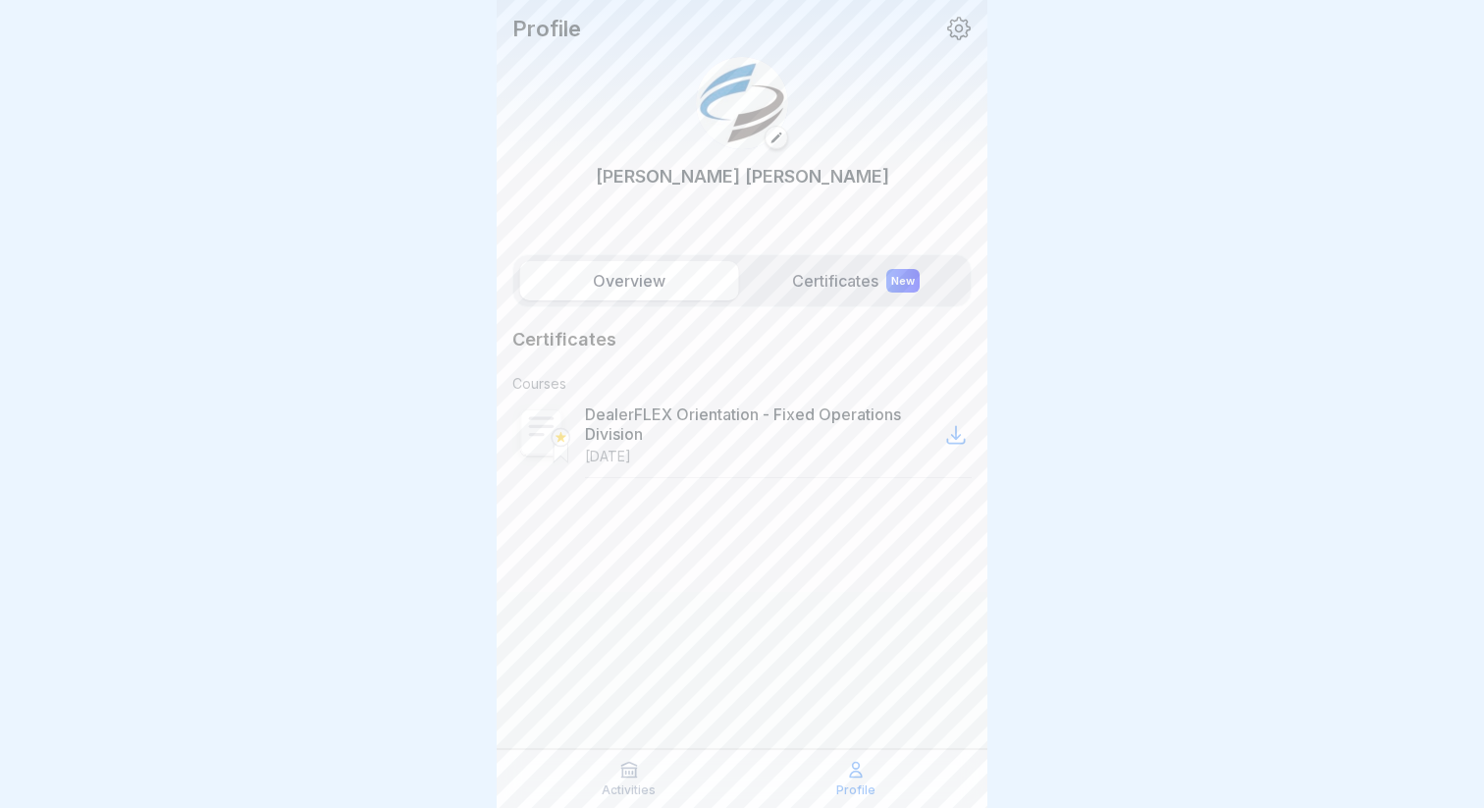
click at [810, 290] on label "Certificates New" at bounding box center [855, 280] width 219 height 39
click at [655, 286] on label "Overview" at bounding box center [628, 280] width 219 height 39
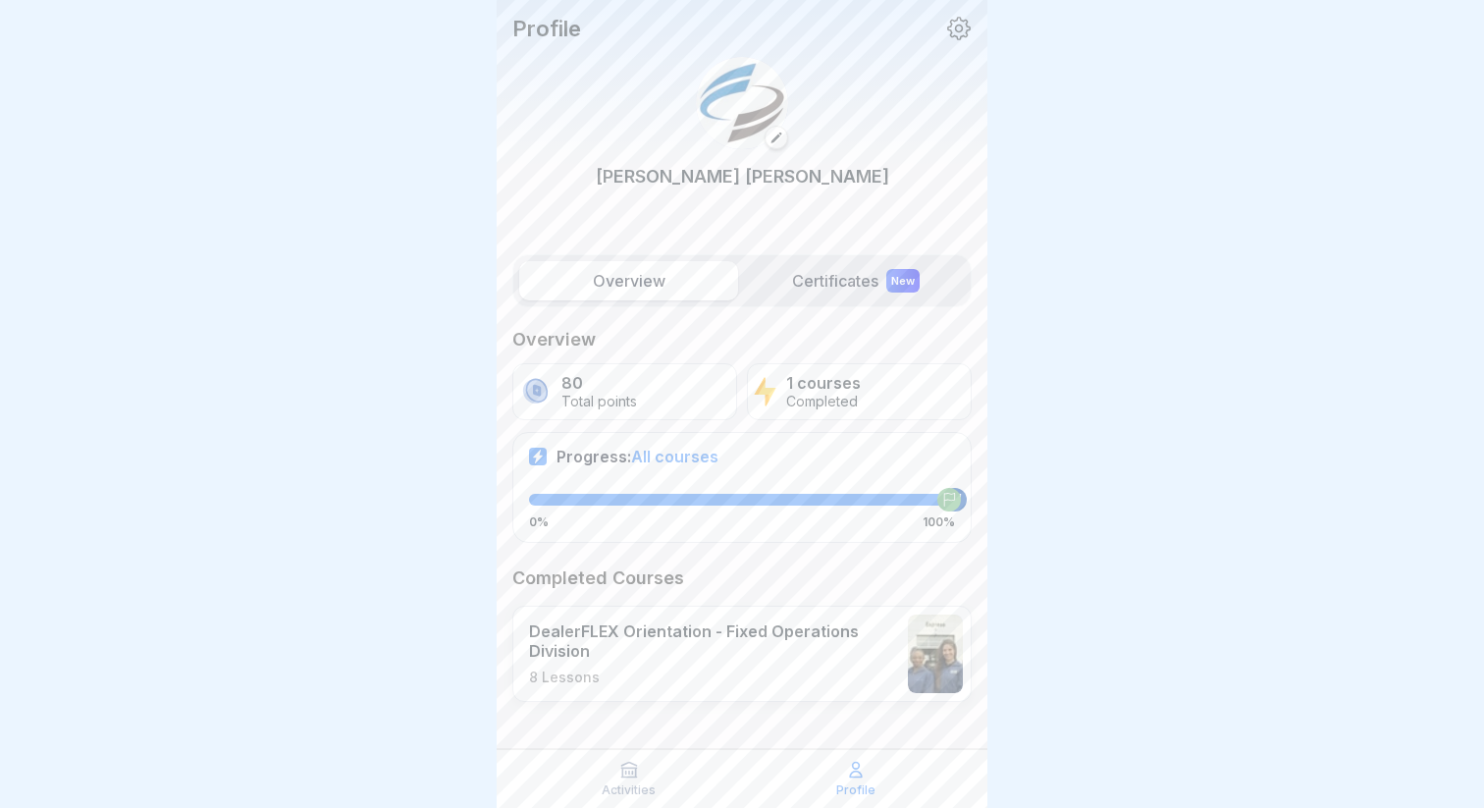
scroll to position [8, 0]
